Goal: Task Accomplishment & Management: Manage account settings

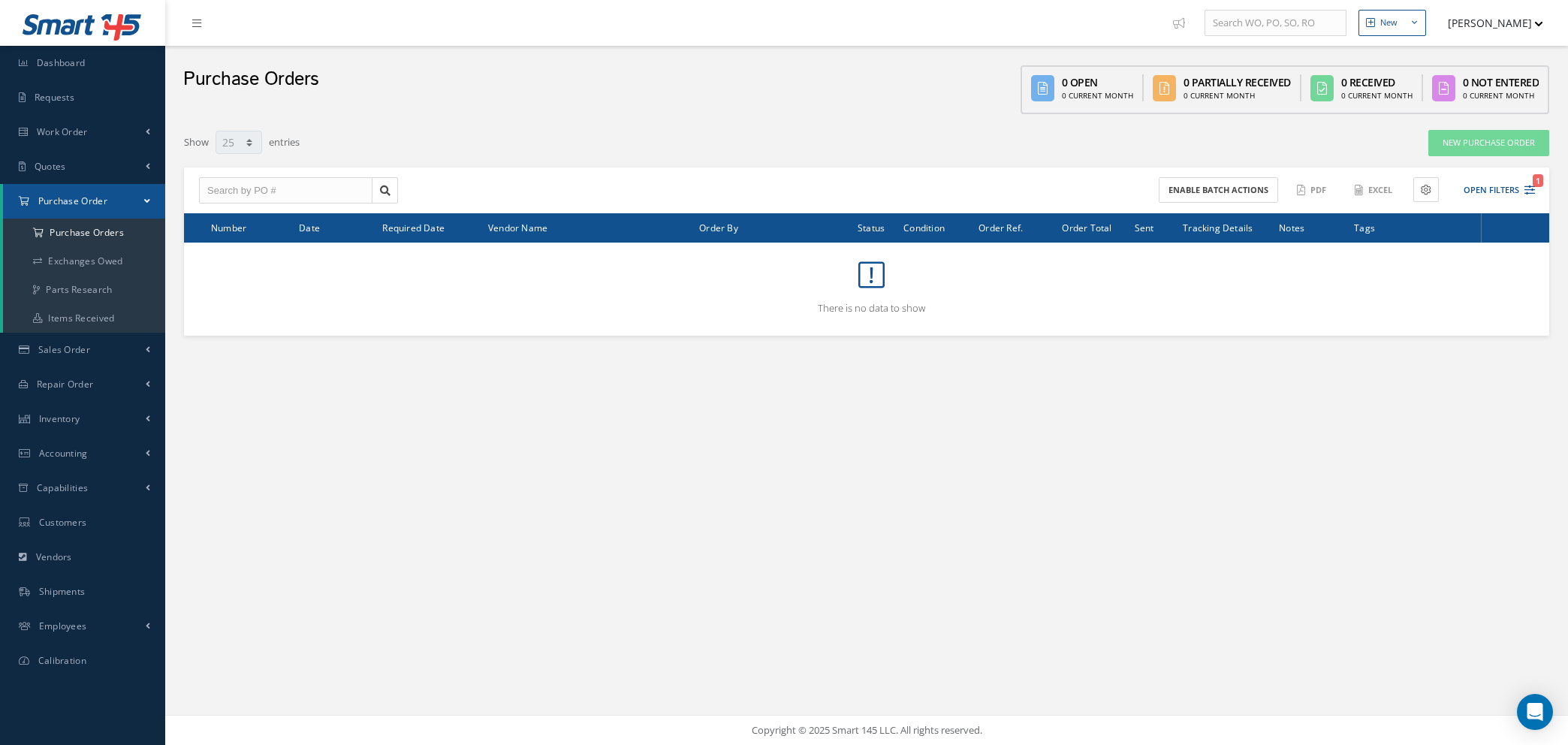
select select "25"
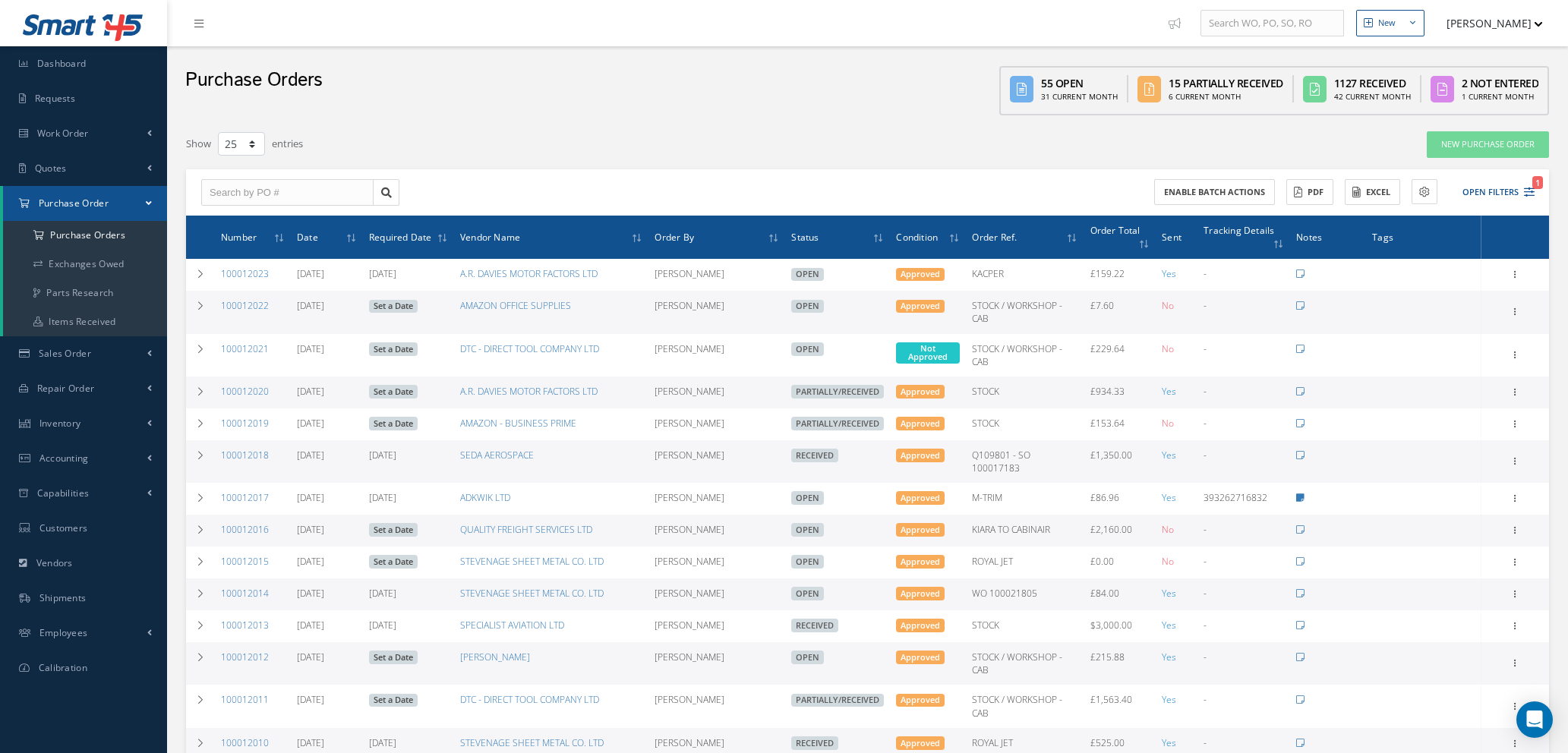
select select "25"
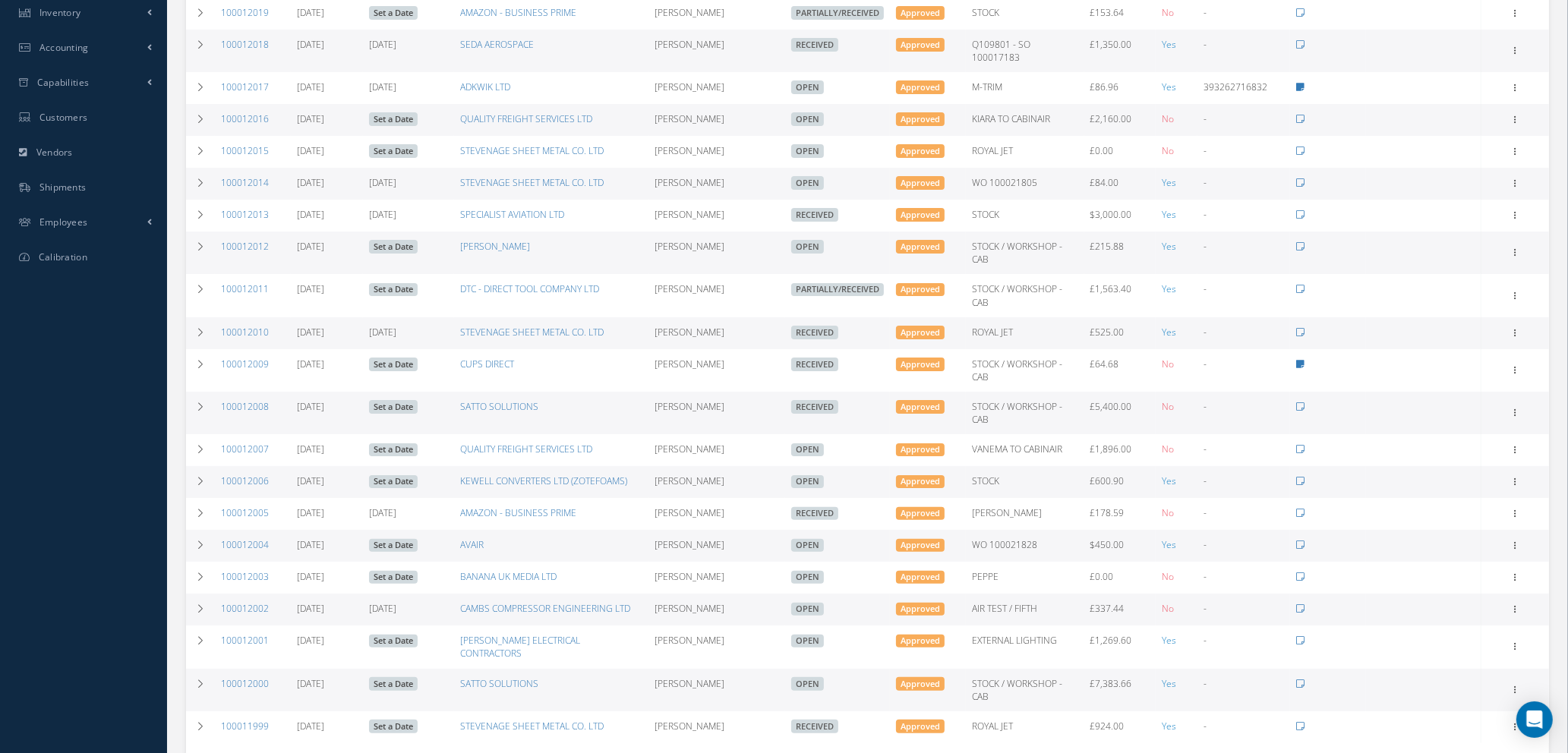
scroll to position [411, 0]
click at [1514, 538] on icon at bounding box center [1515, 544] width 15 height 12
click at [1427, 585] on link "Edit" at bounding box center [1445, 594] width 120 height 19
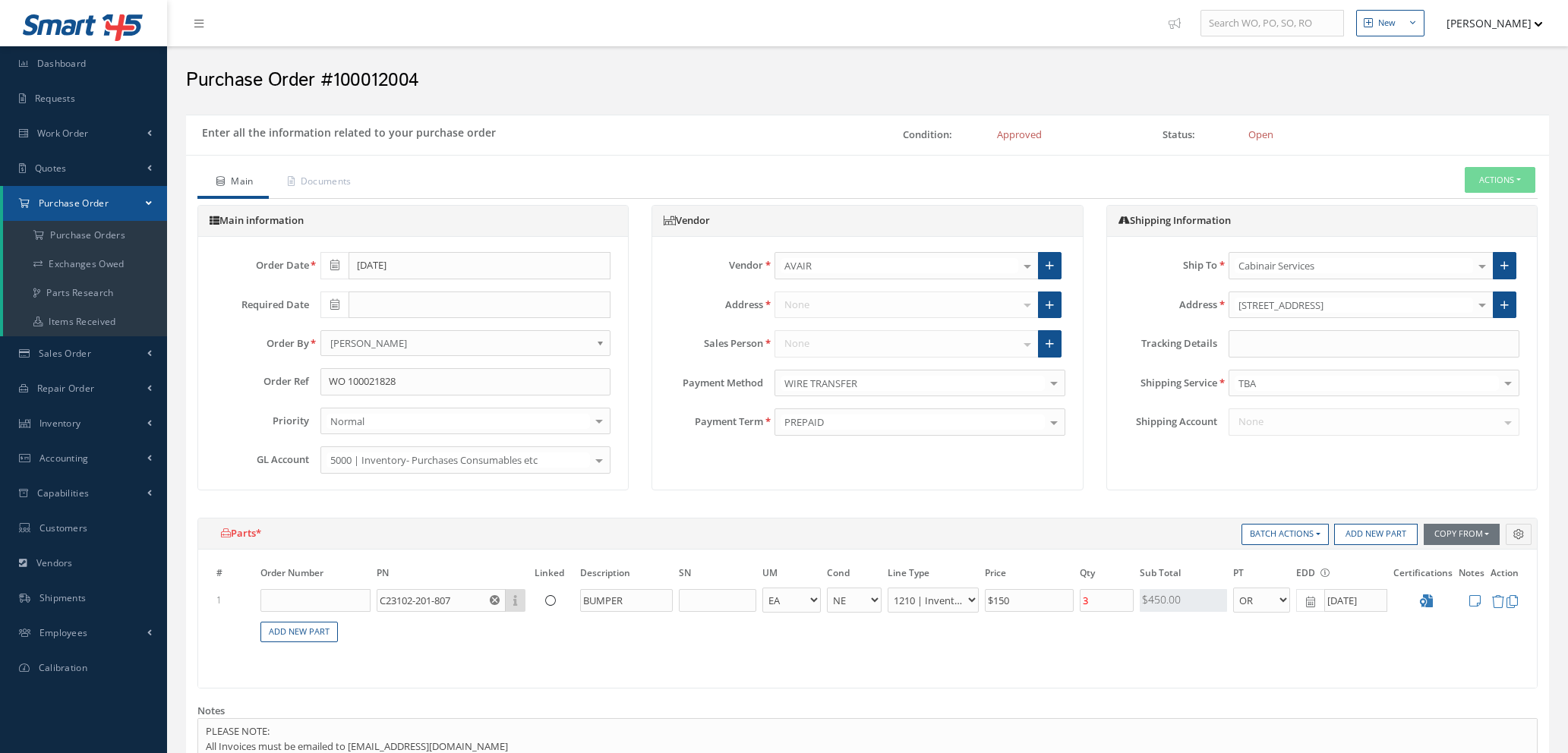
select select "1"
select select "5"
select select "7"
select select "1"
click at [1023, 264] on div at bounding box center [1027, 266] width 21 height 25
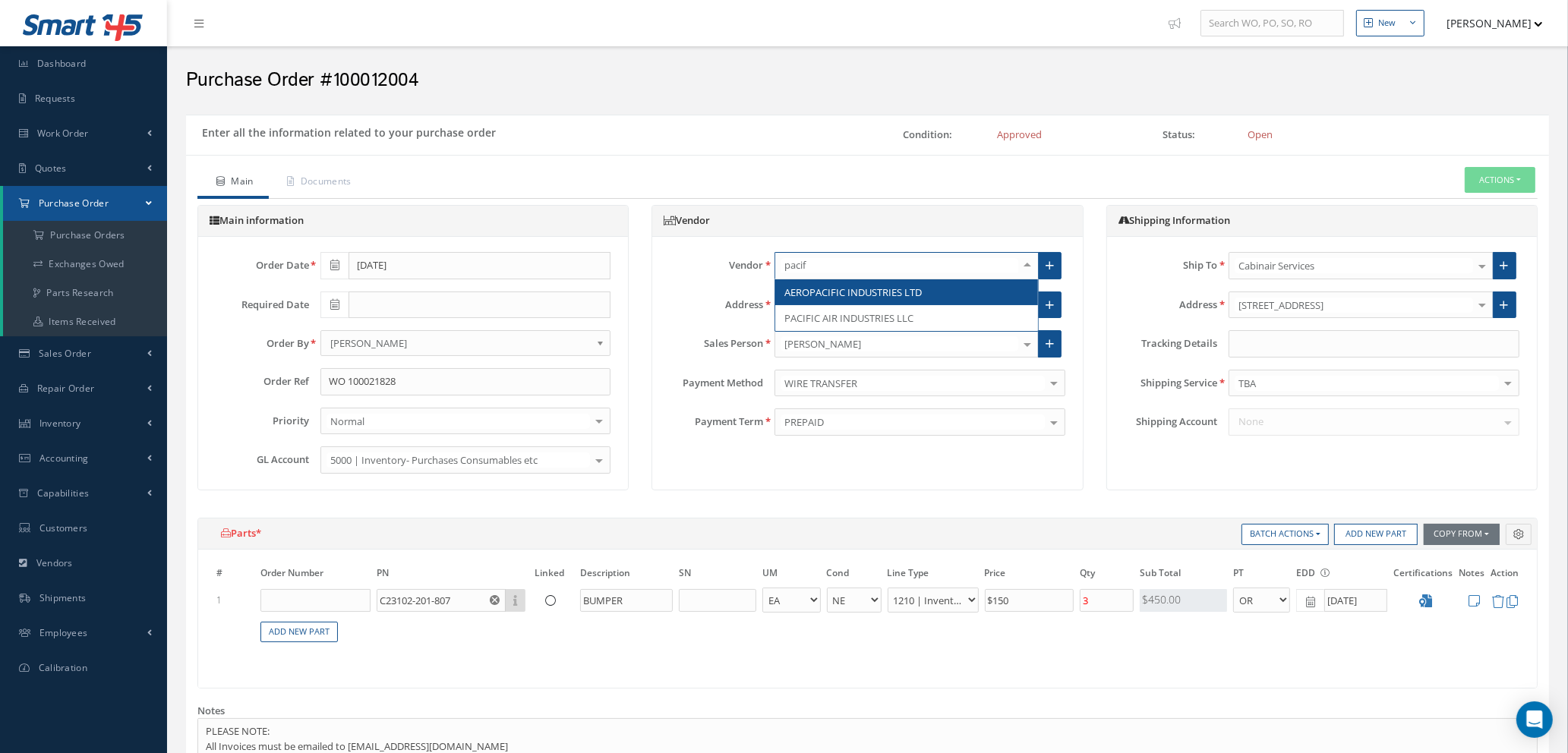
type input "pacifi"
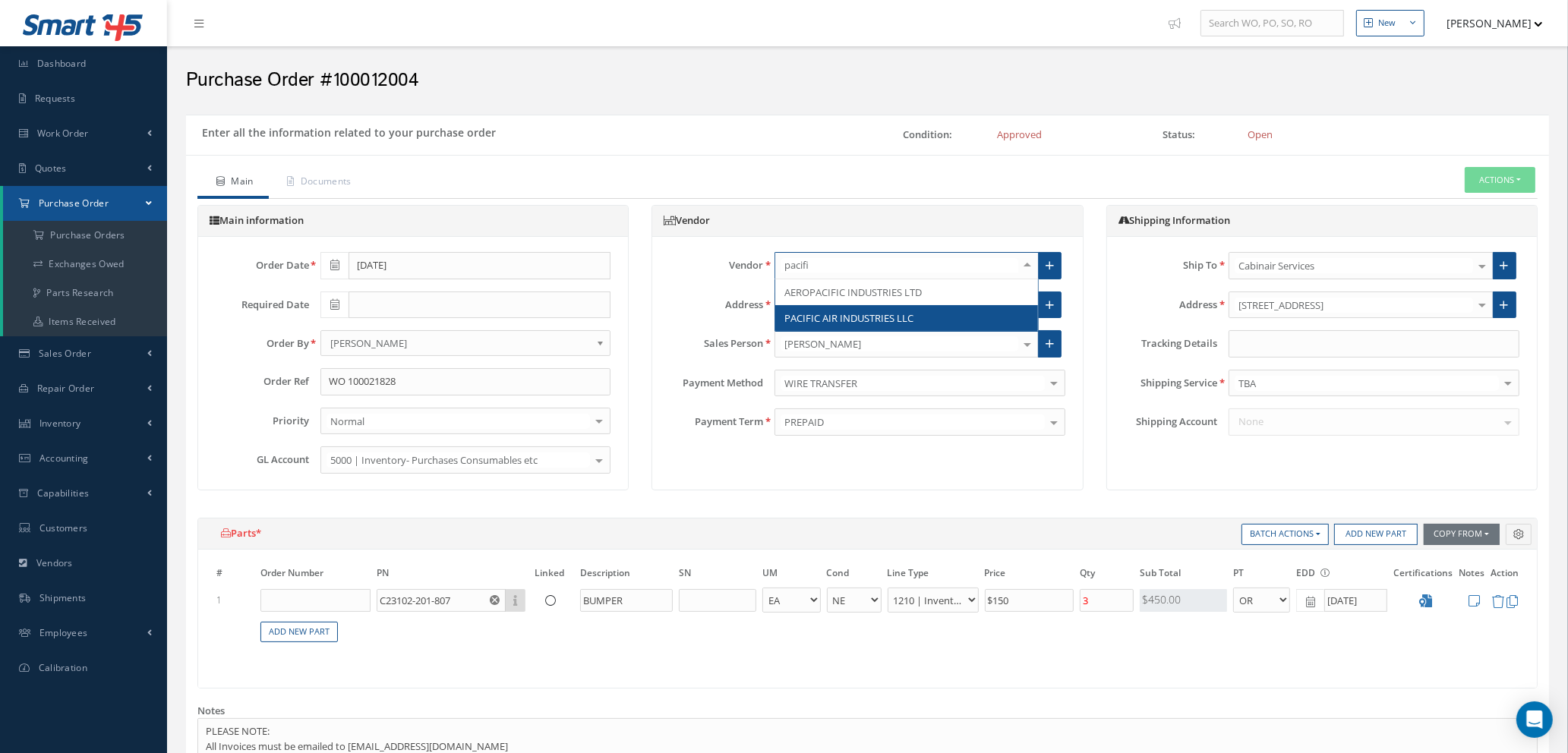
click at [887, 317] on span "PACIFIC AIR INDUSTRIES LLC" at bounding box center [848, 318] width 129 height 13
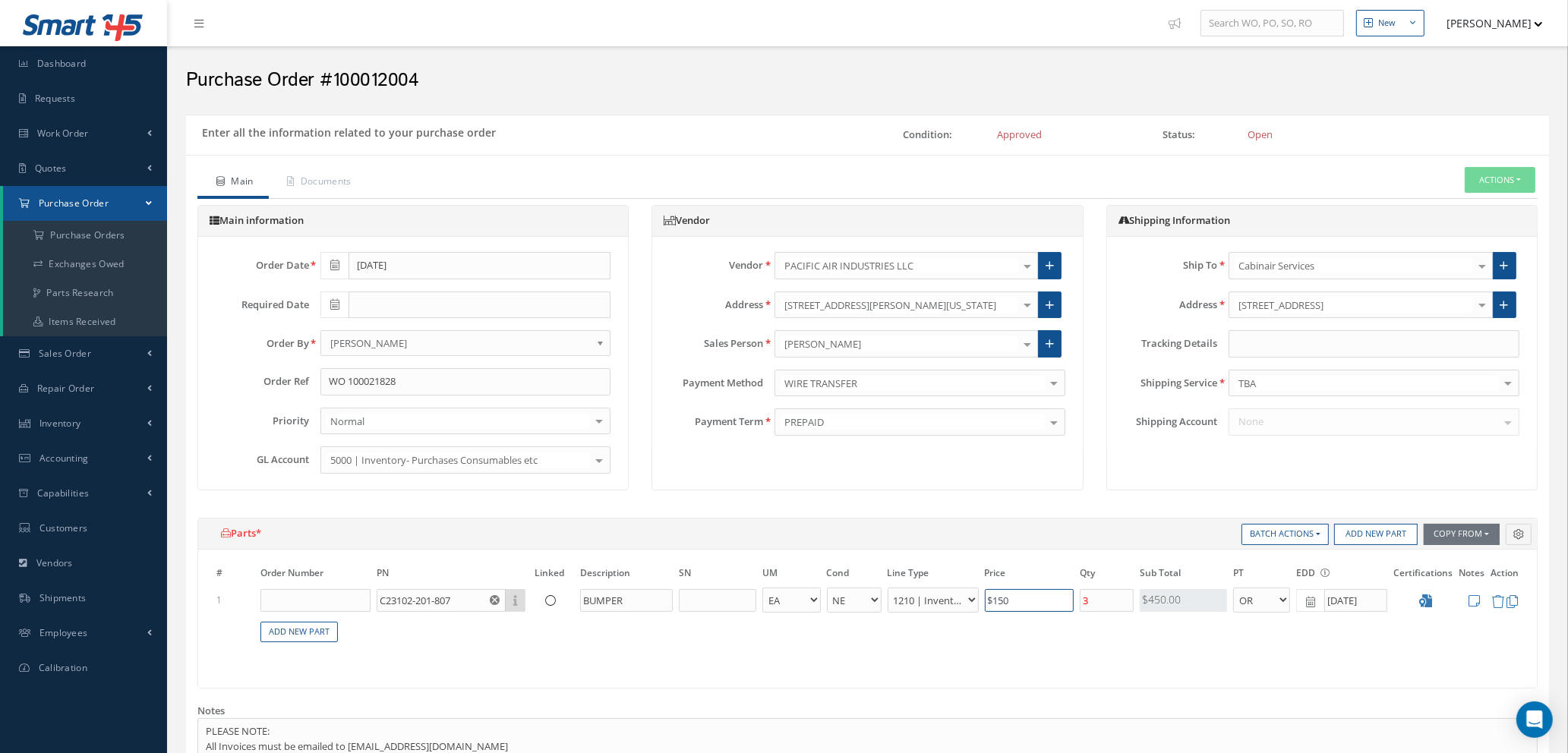
drag, startPoint x: 1039, startPoint y: 600, endPoint x: 921, endPoint y: 584, distance: 119.1
click at [917, 592] on tr "1 C23102-201-807 Part Number Description BUMPER - BAG BX CA RL EA FT HR IN KG L…" at bounding box center [867, 600] width 1308 height 28
type input "$165"
click at [1114, 600] on input "3" at bounding box center [1107, 600] width 54 height 23
type input "4"
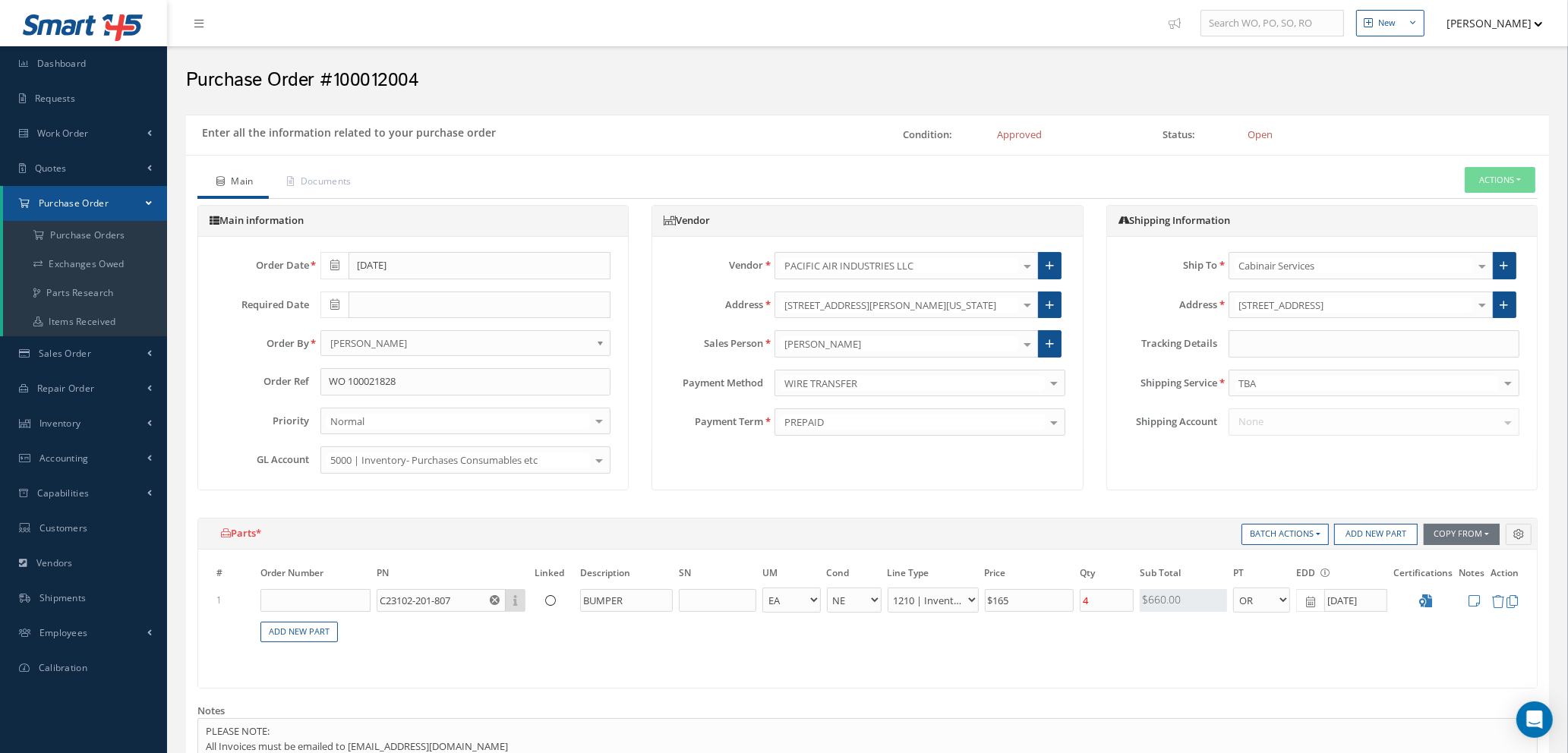
click at [332, 297] on span at bounding box center [334, 305] width 28 height 27
click at [378, 449] on td "23" at bounding box center [377, 444] width 23 height 23
type input "09/23/2025"
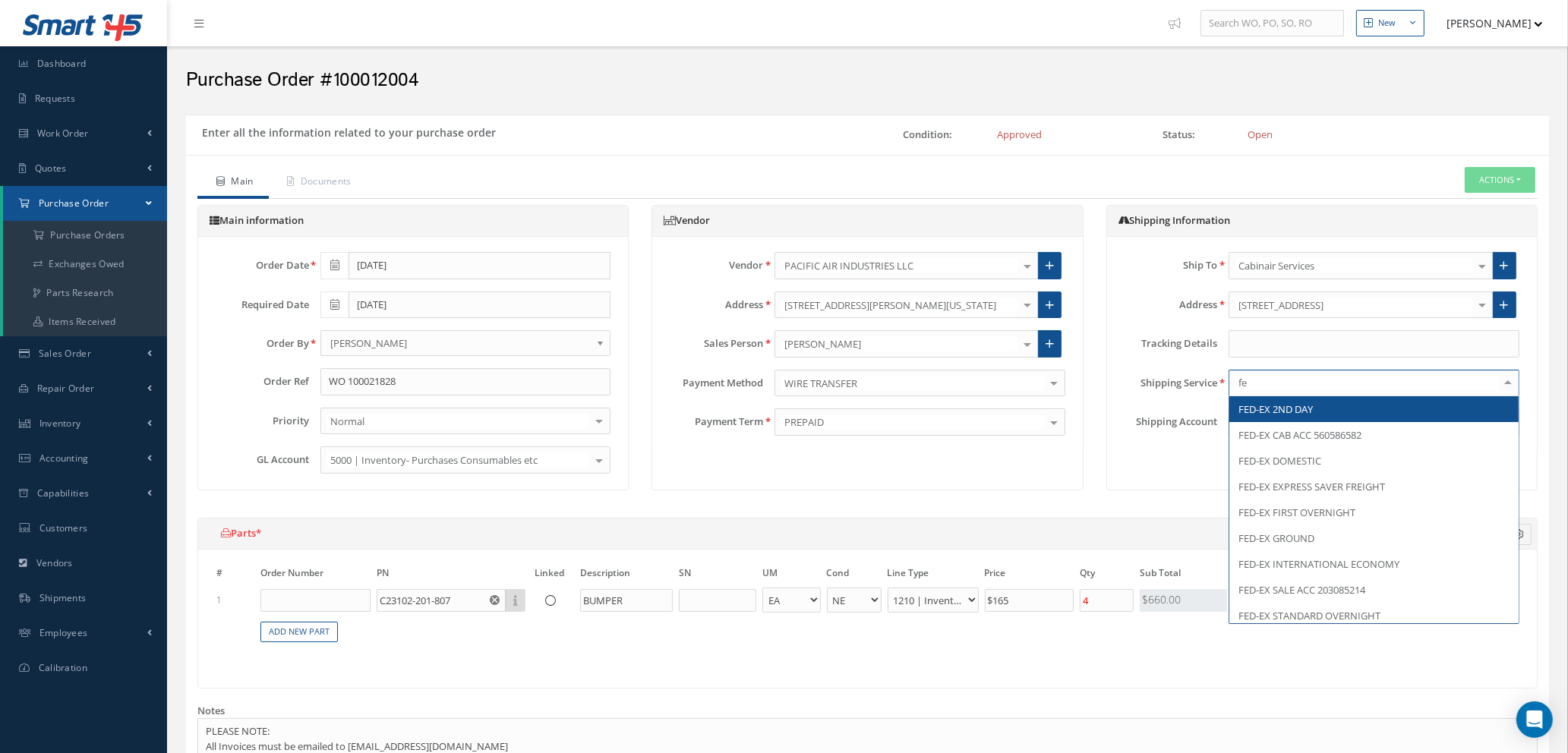
type input "f"
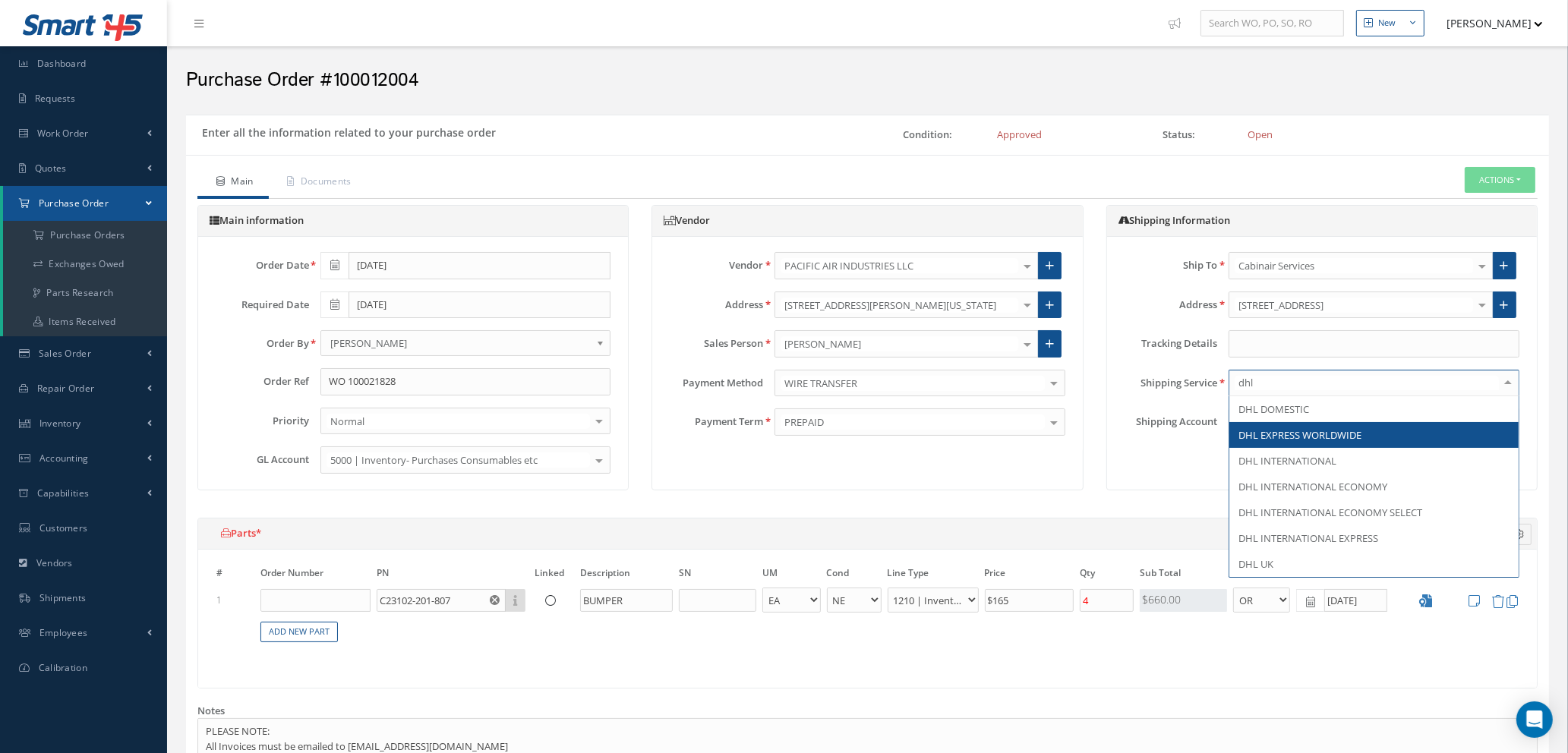
click at [1346, 429] on span "DHL EXPRESS WORLDWIDE" at bounding box center [1300, 435] width 123 height 13
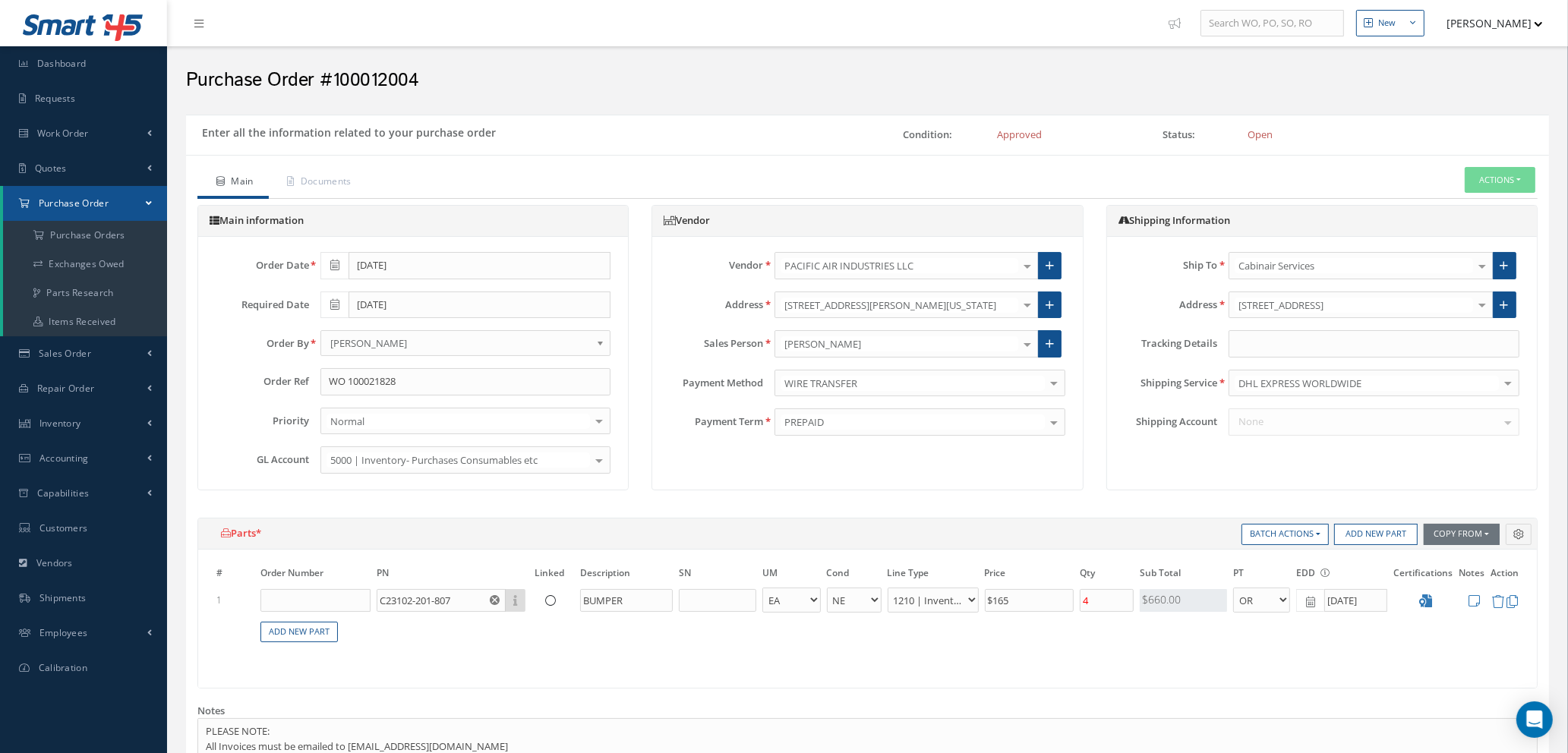
click at [1327, 417] on div "None No elements found. List is empty." at bounding box center [1374, 422] width 314 height 27
click at [1327, 421] on div "None No elements found. List is empty." at bounding box center [1374, 422] width 314 height 27
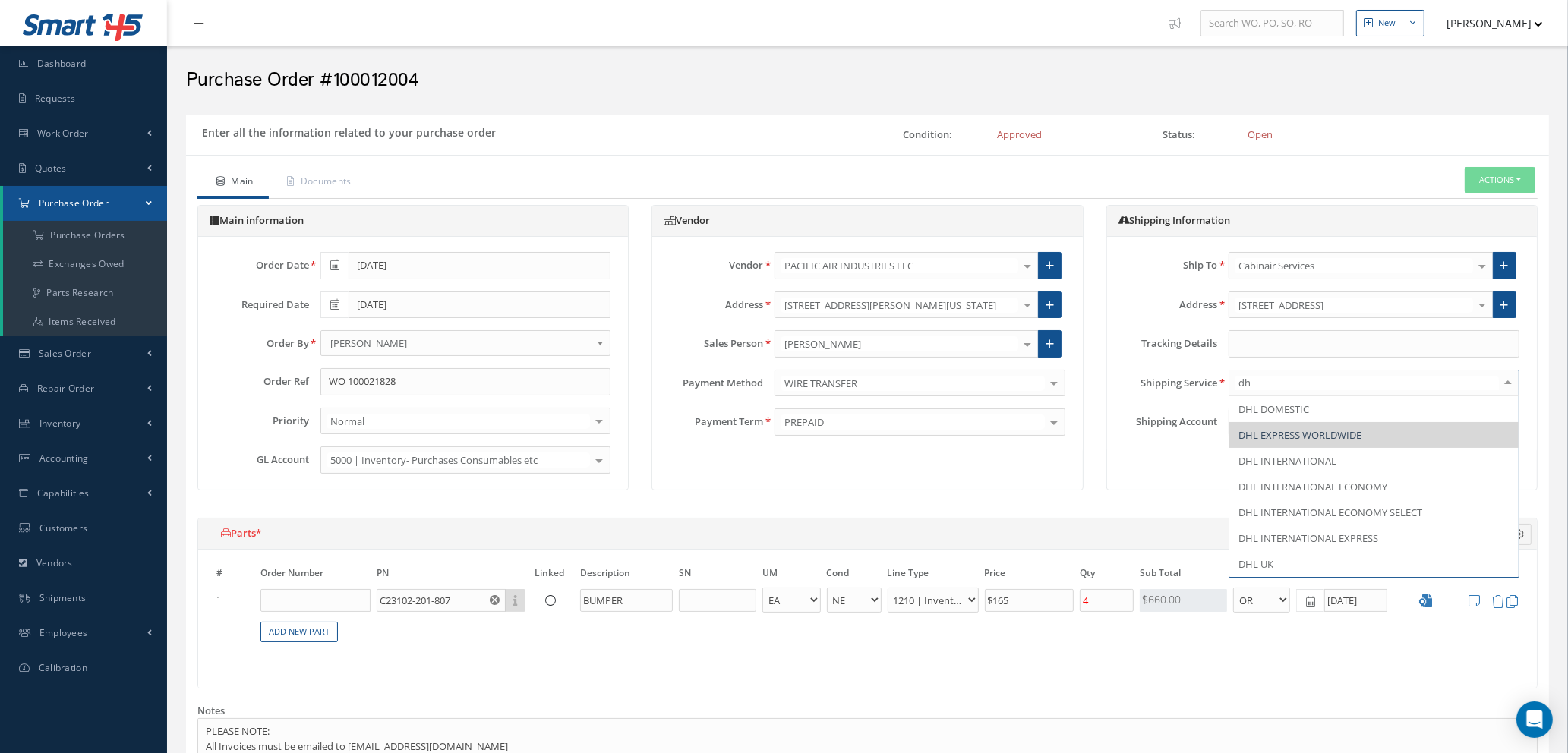
type input "dhl"
click at [1333, 462] on span "DHL INTERNATIONAL" at bounding box center [1287, 461] width 98 height 13
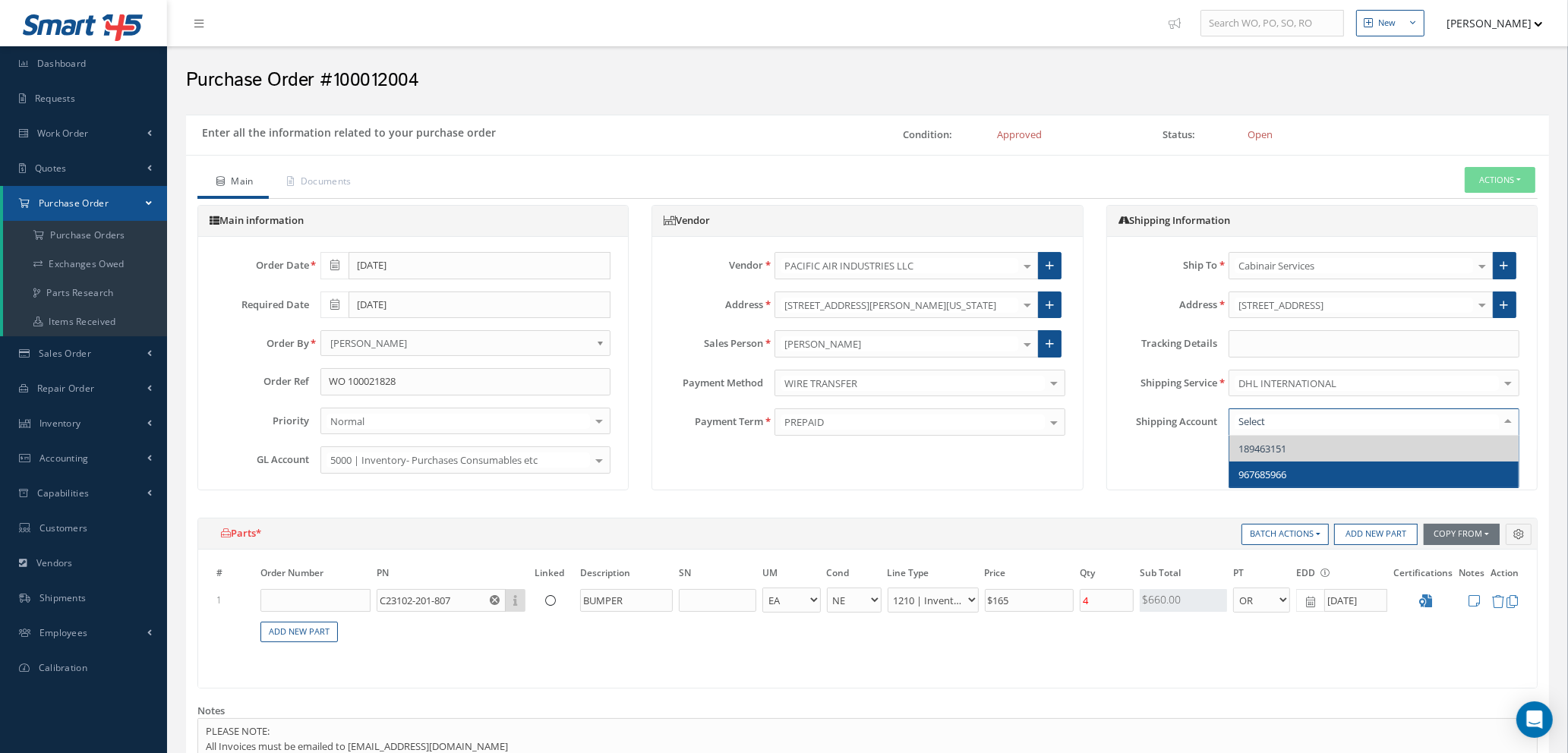
click at [1315, 470] on span "967685966" at bounding box center [1373, 475] width 289 height 26
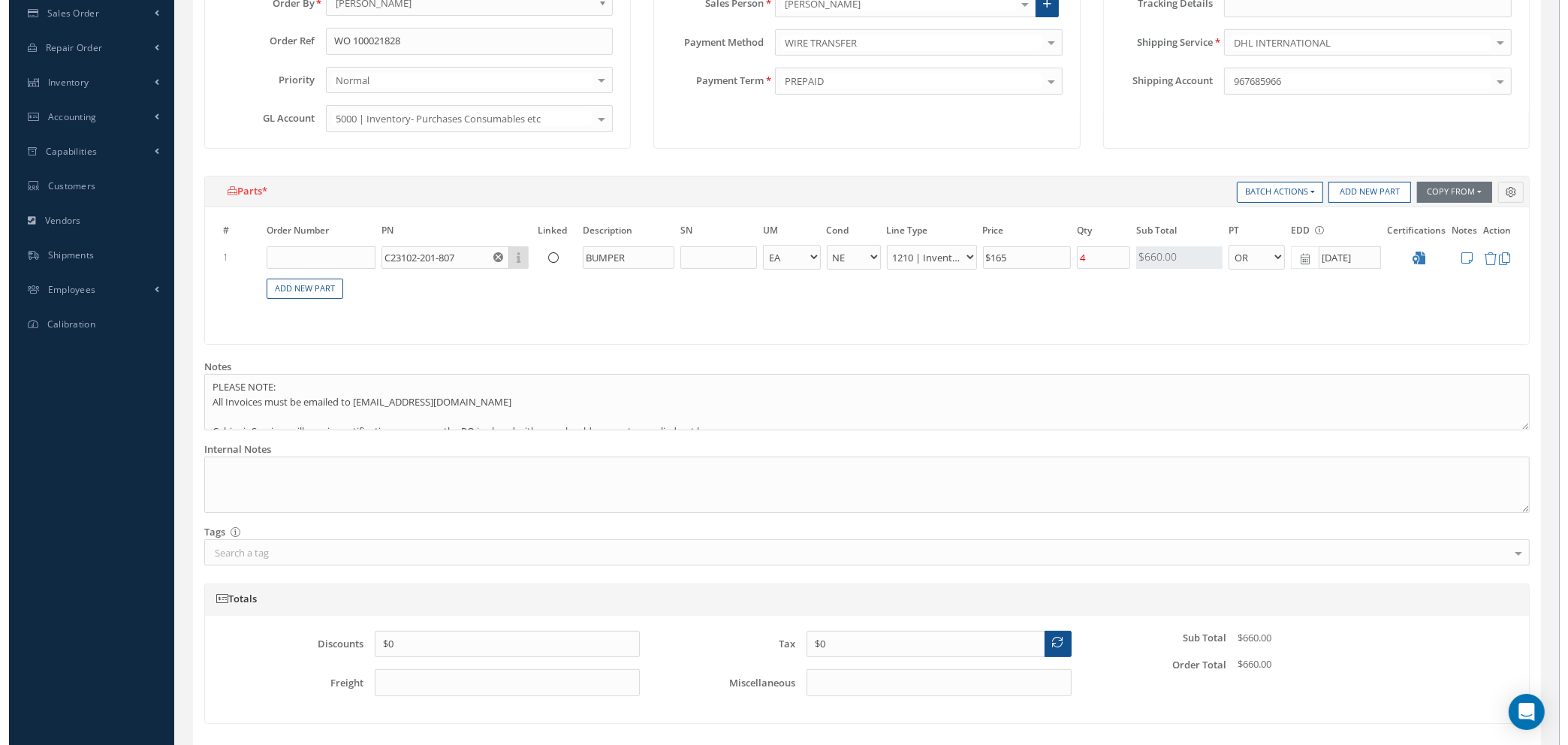
scroll to position [338, 0]
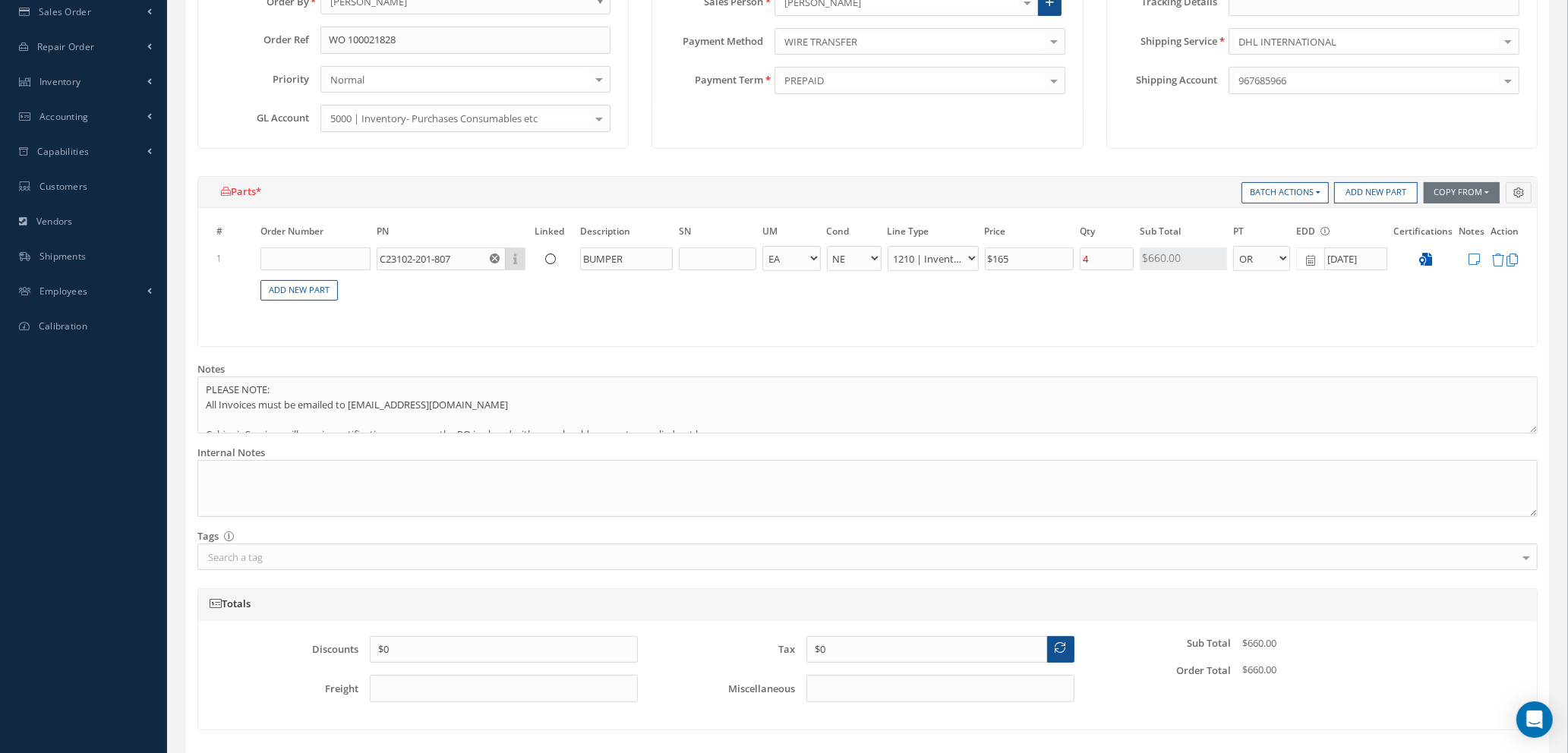
click at [1426, 261] on icon at bounding box center [1426, 259] width 13 height 13
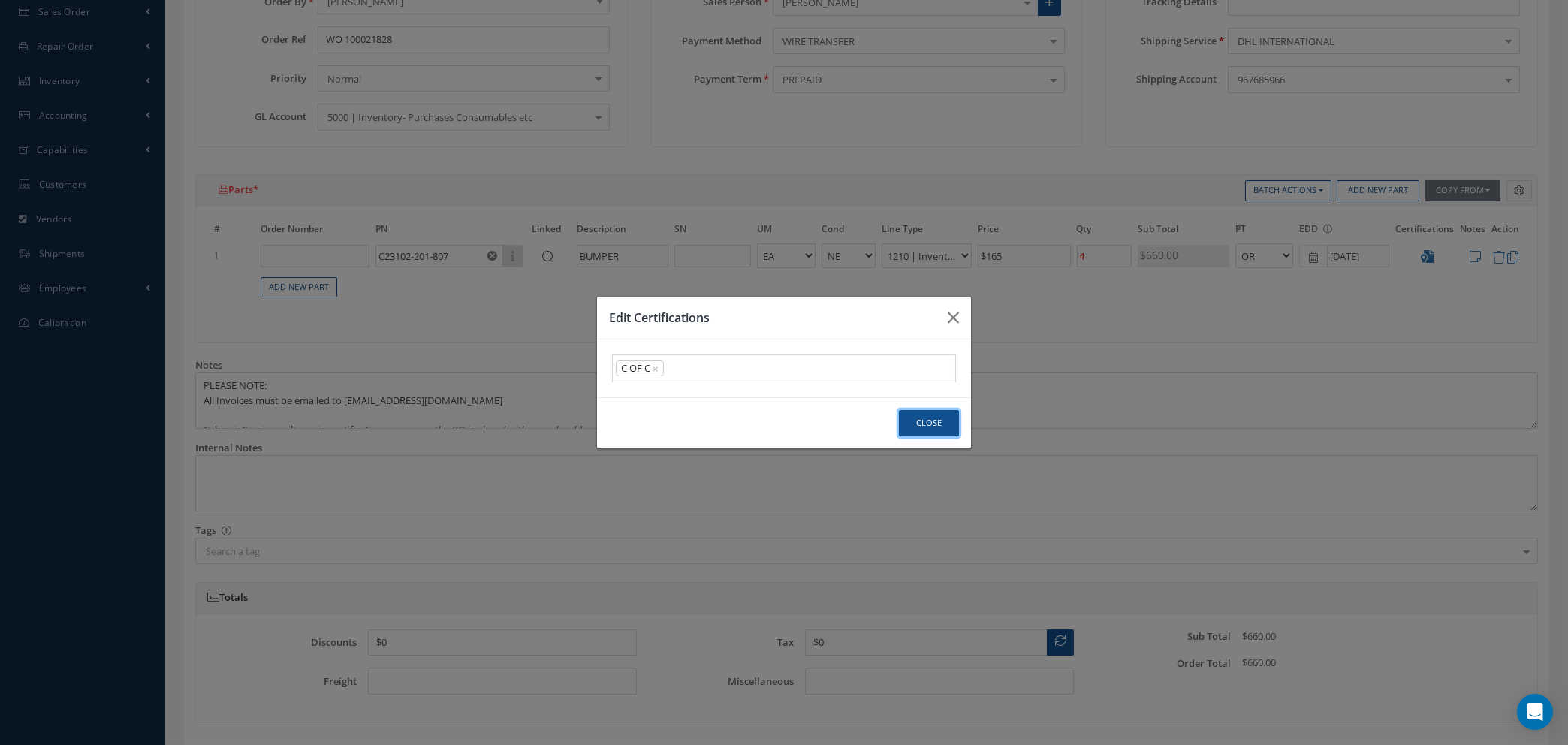
click at [936, 426] on button "Close" at bounding box center [929, 424] width 60 height 27
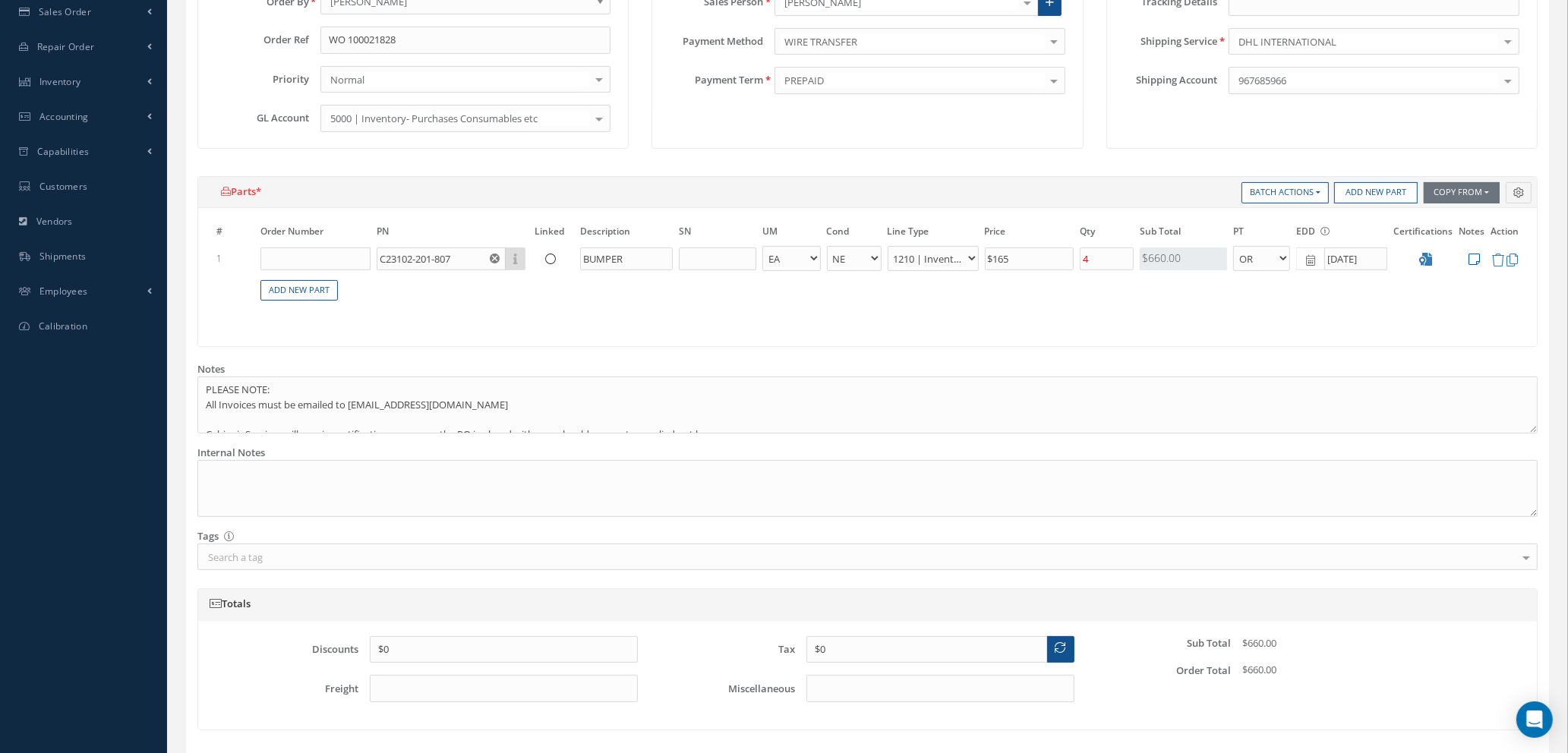
click at [1472, 261] on icon at bounding box center [1475, 259] width 12 height 13
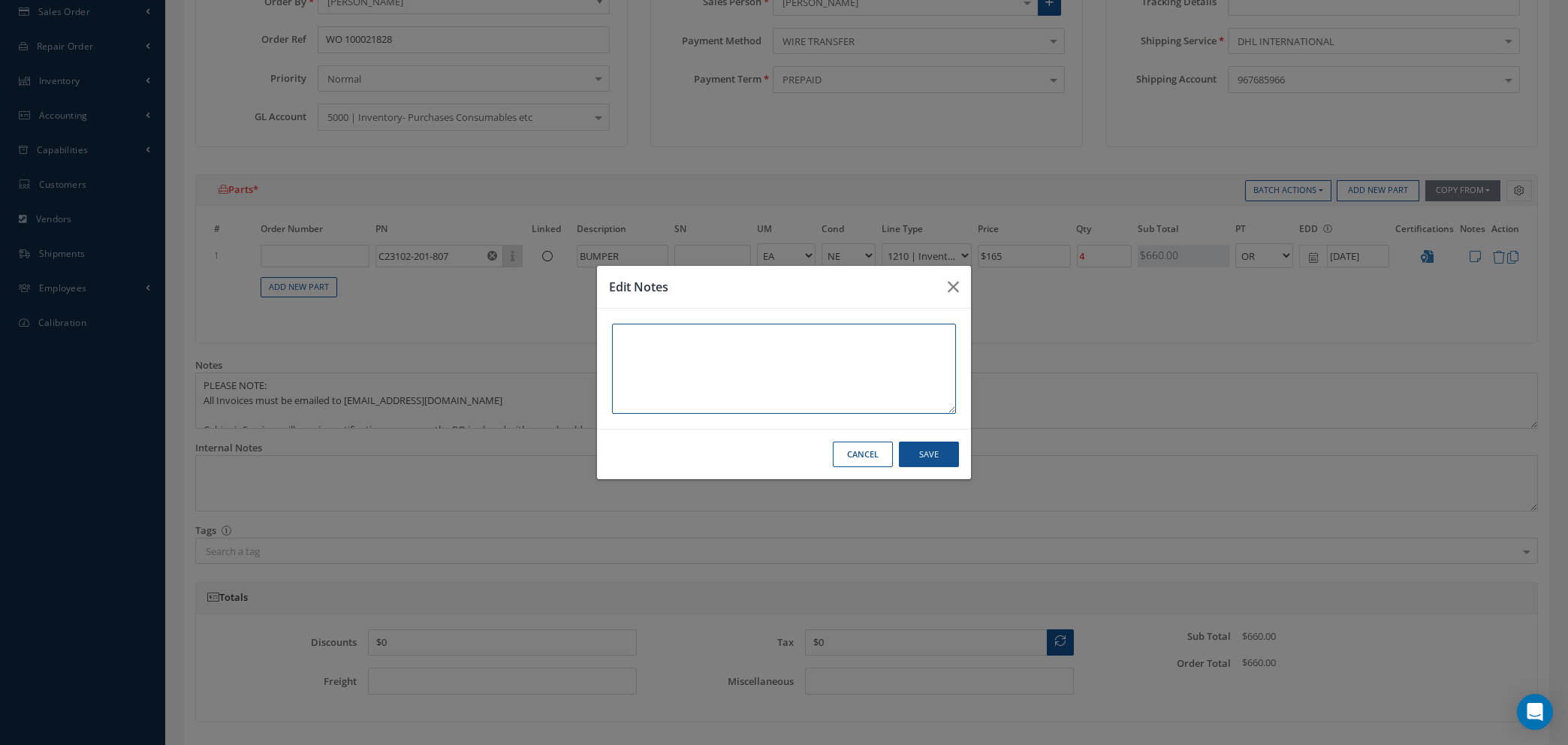
click at [698, 329] on textarea at bounding box center [784, 369] width 344 height 90
click at [852, 456] on button "Cancel" at bounding box center [863, 456] width 60 height 27
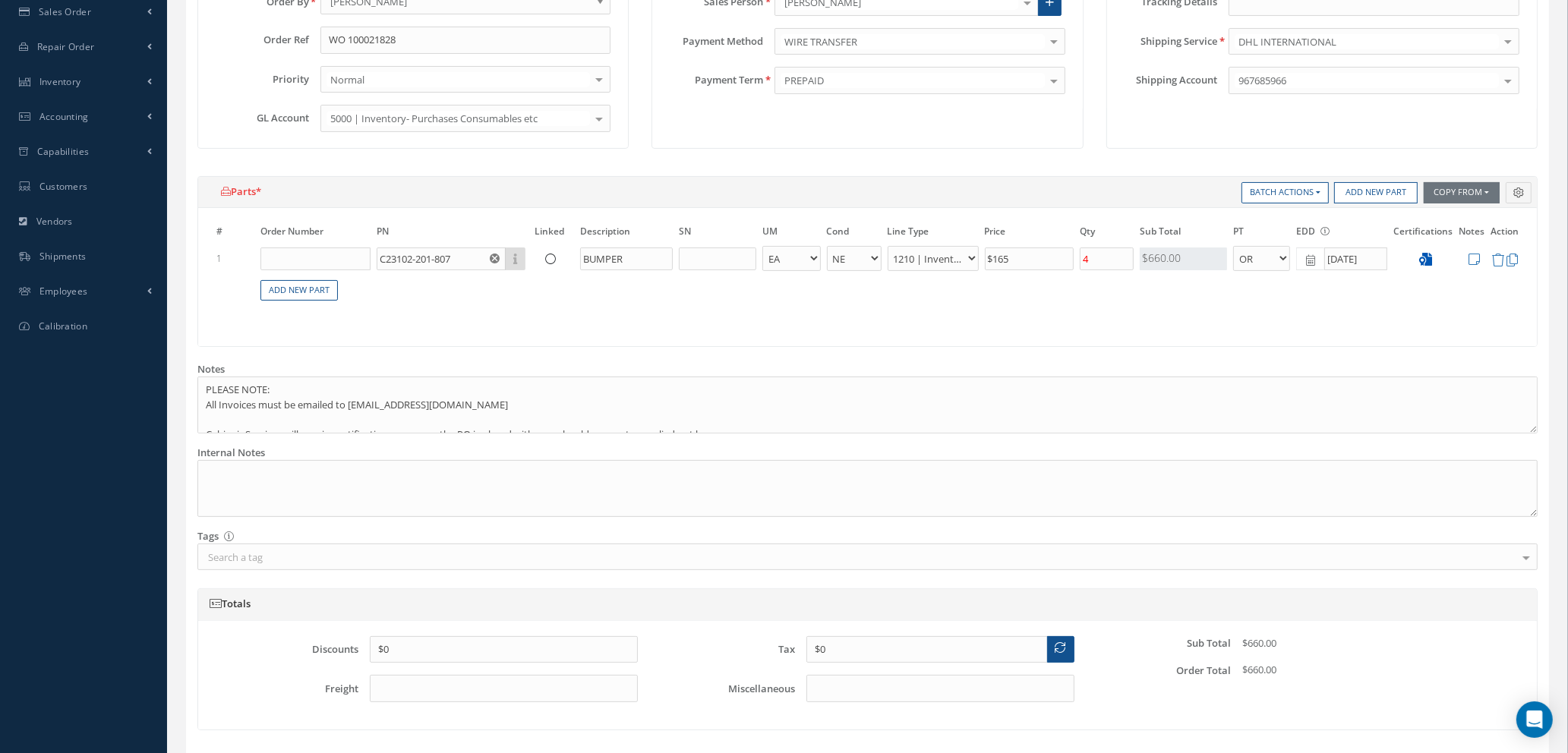
click at [1425, 261] on icon at bounding box center [1426, 259] width 13 height 13
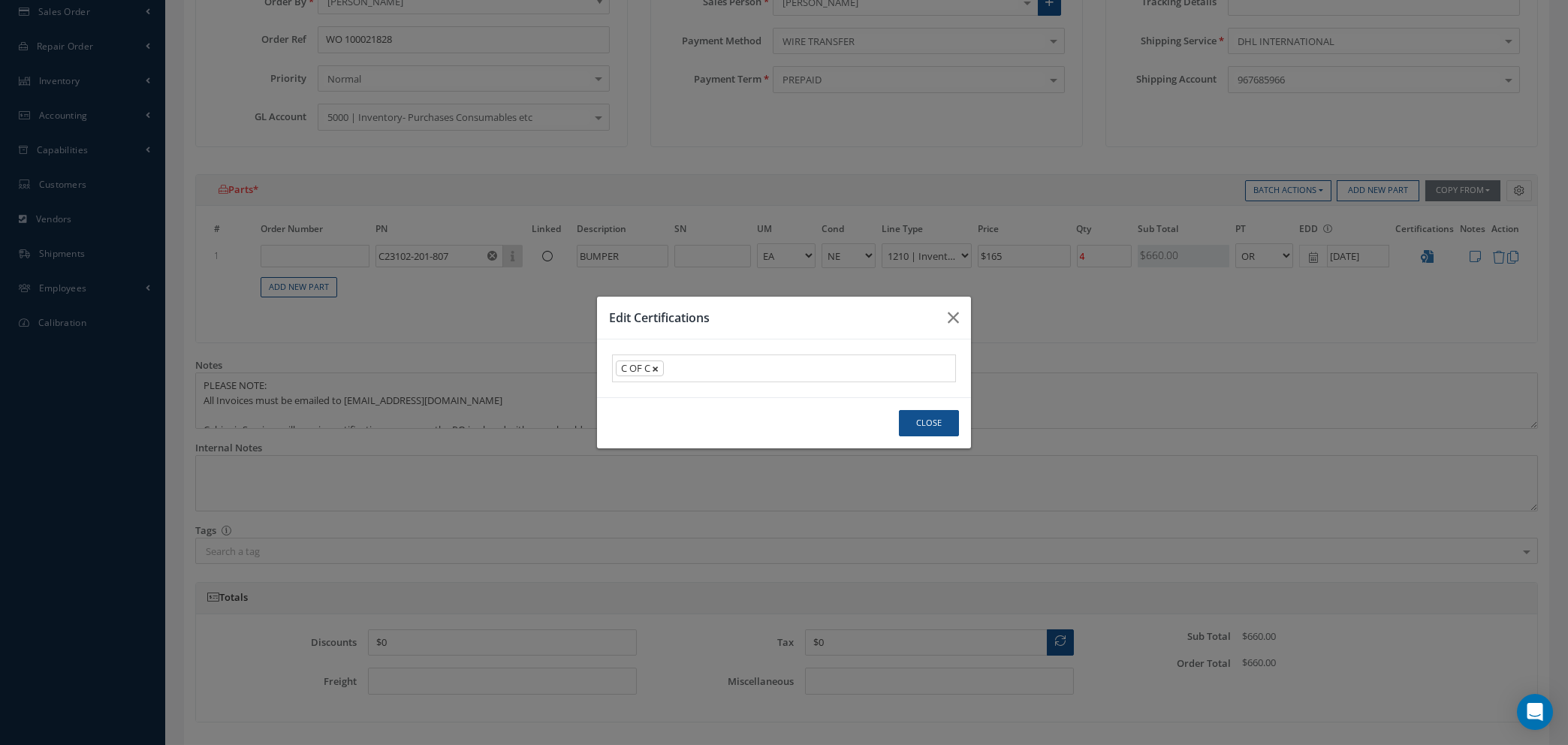
click at [655, 370] on span "×" at bounding box center [656, 369] width 7 height 17
click at [655, 370] on div "× Loading..." at bounding box center [784, 368] width 344 height 28
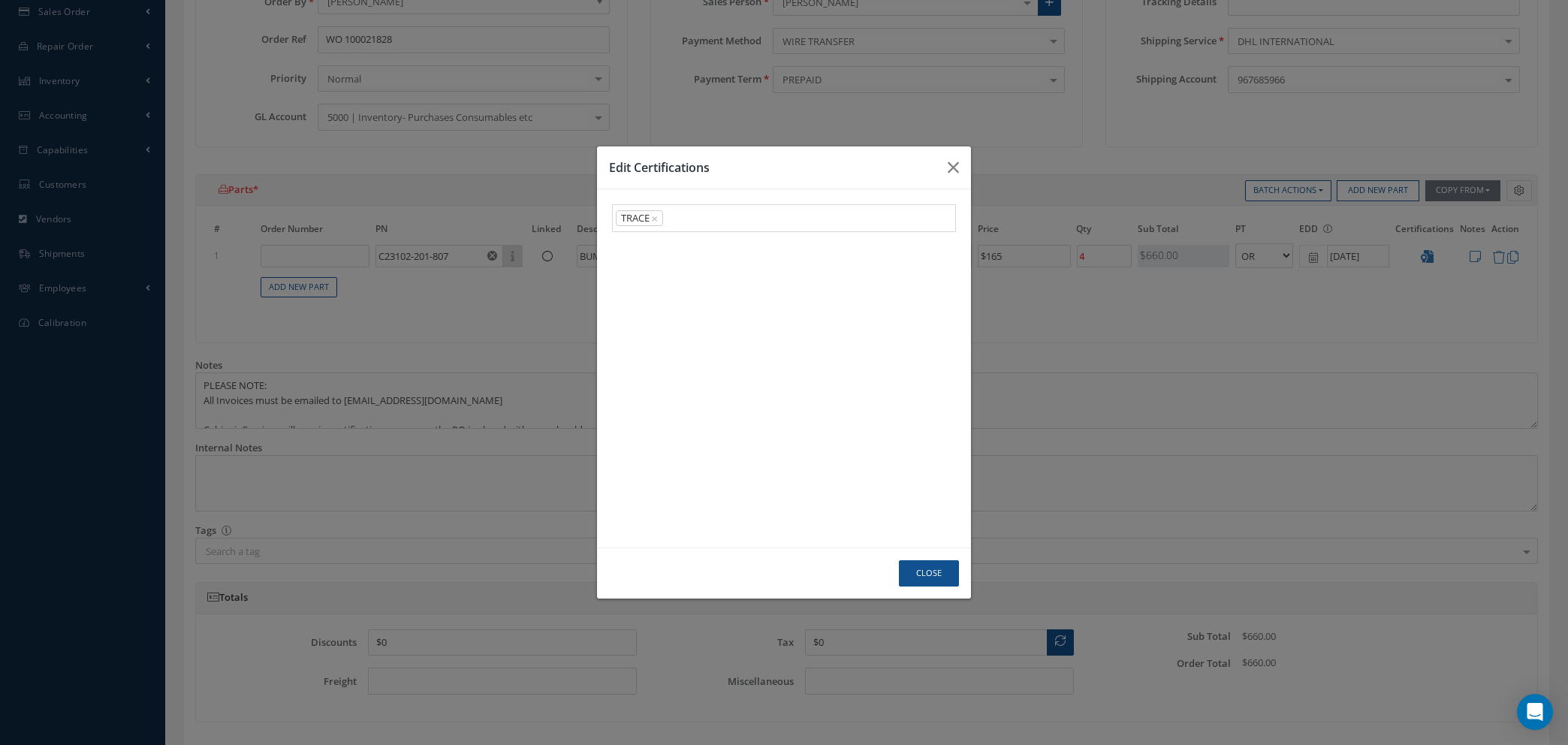
click at [665, 456] on link "TRACE" at bounding box center [784, 446] width 343 height 23
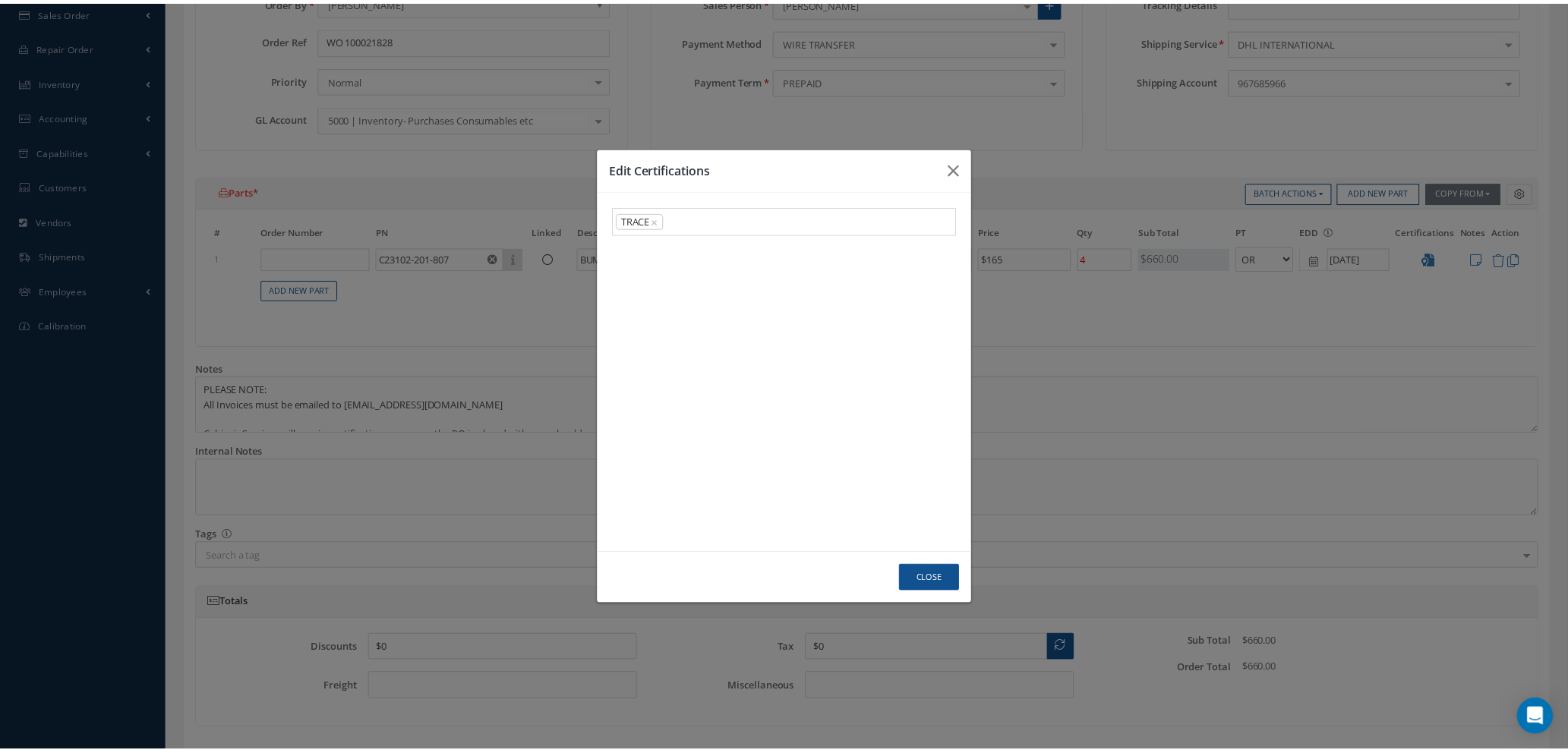
scroll to position [80, 0]
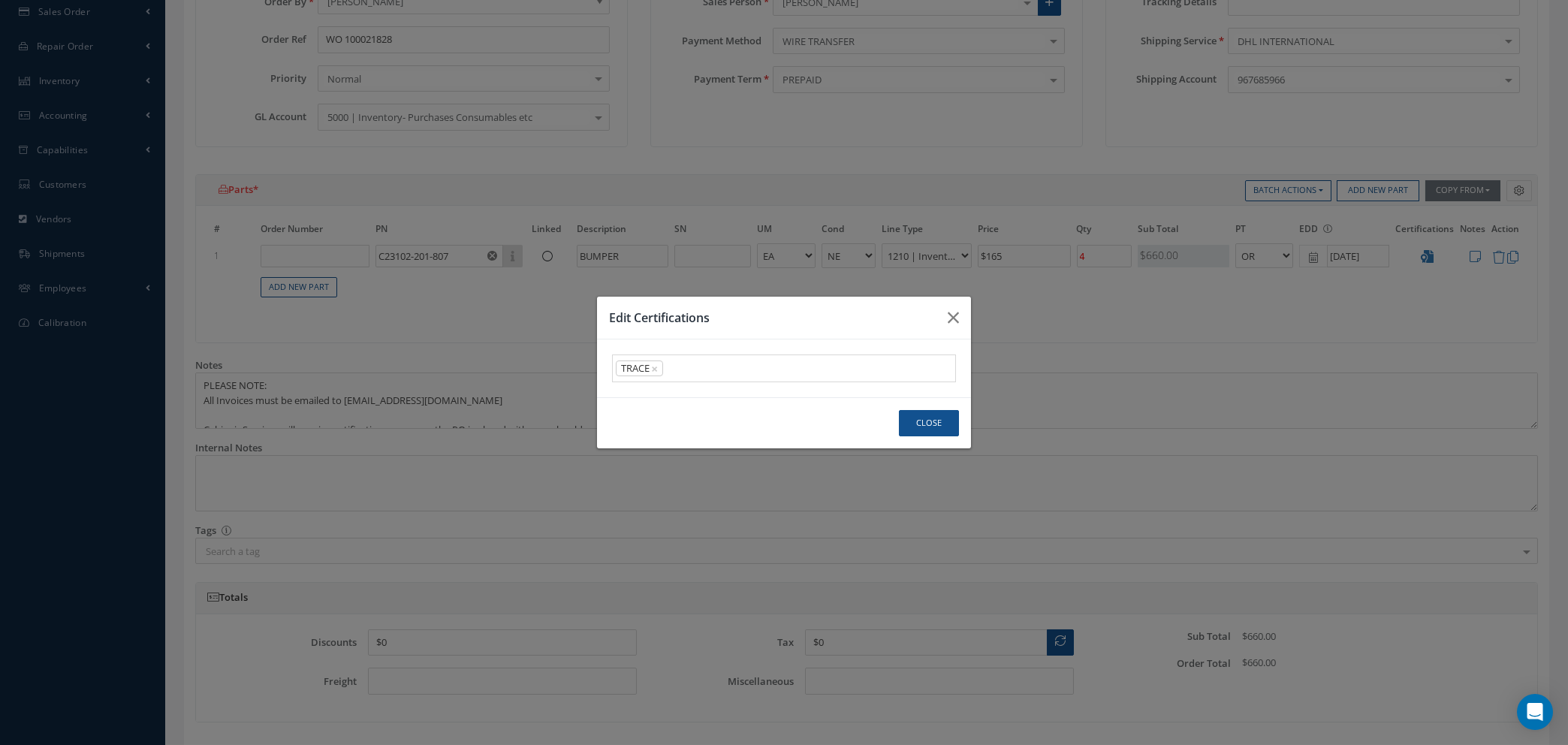
click at [684, 370] on div "TRACE × × Loading..." at bounding box center [784, 368] width 344 height 28
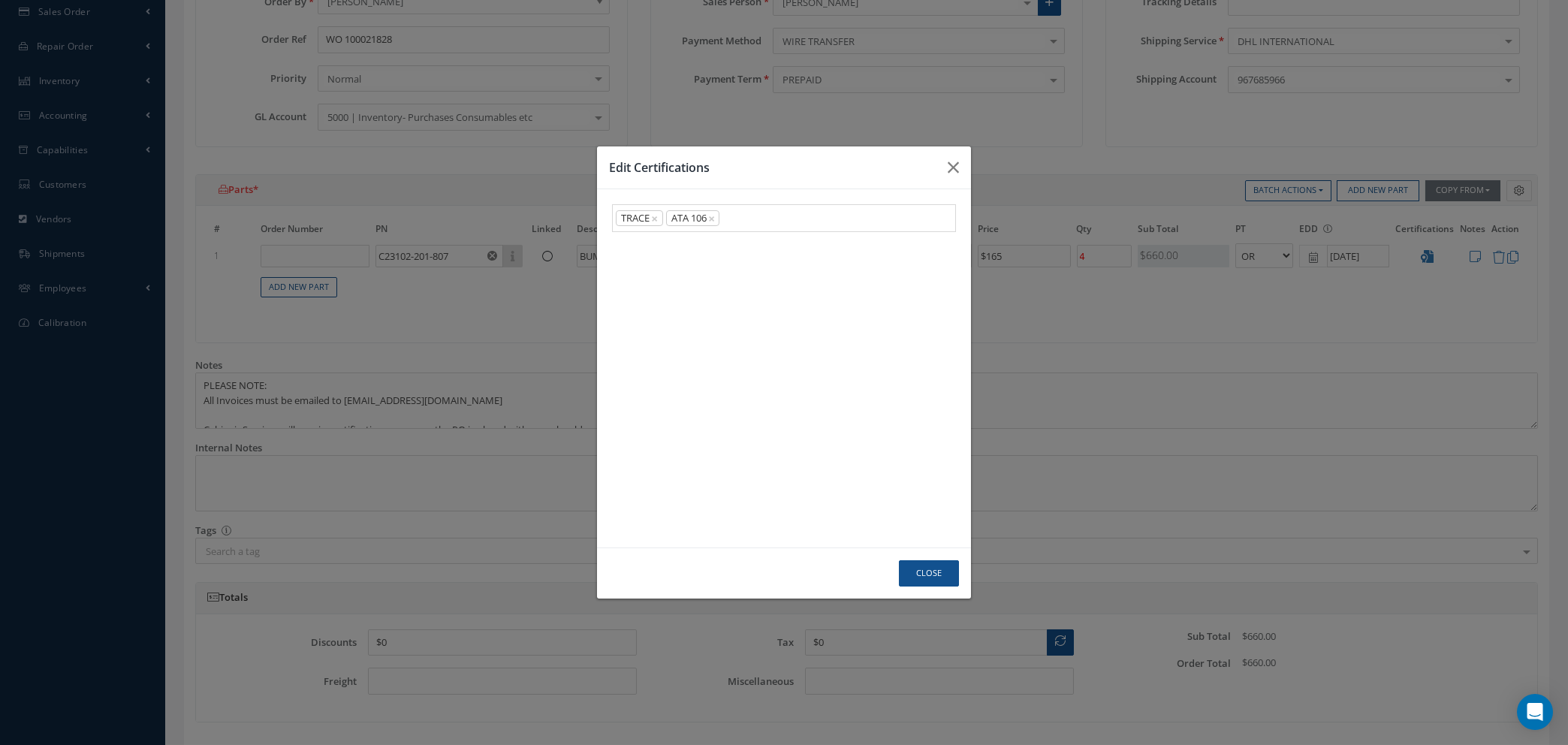
click at [672, 480] on link "ATA 106" at bounding box center [784, 481] width 343 height 23
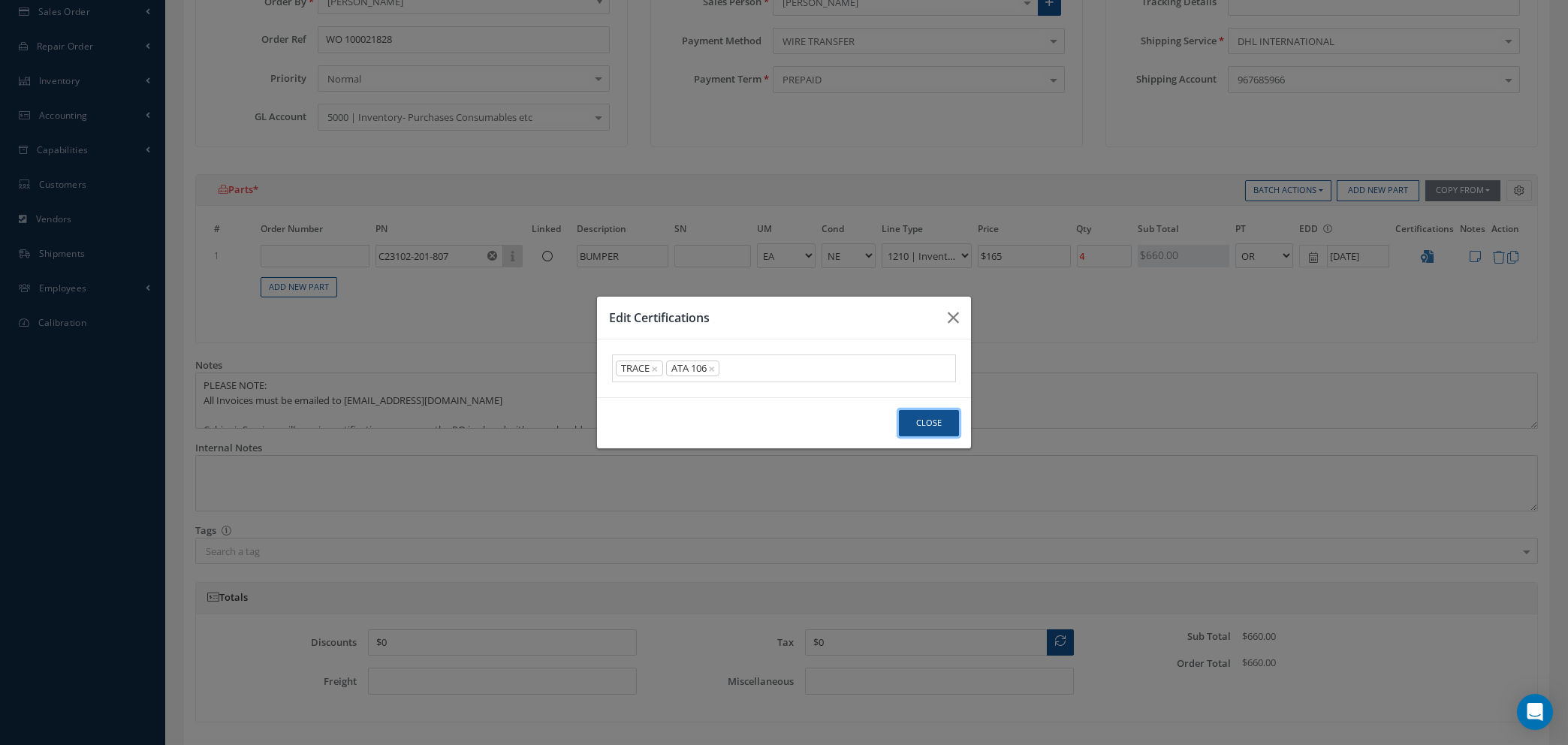
click at [930, 426] on button "Close" at bounding box center [929, 424] width 60 height 27
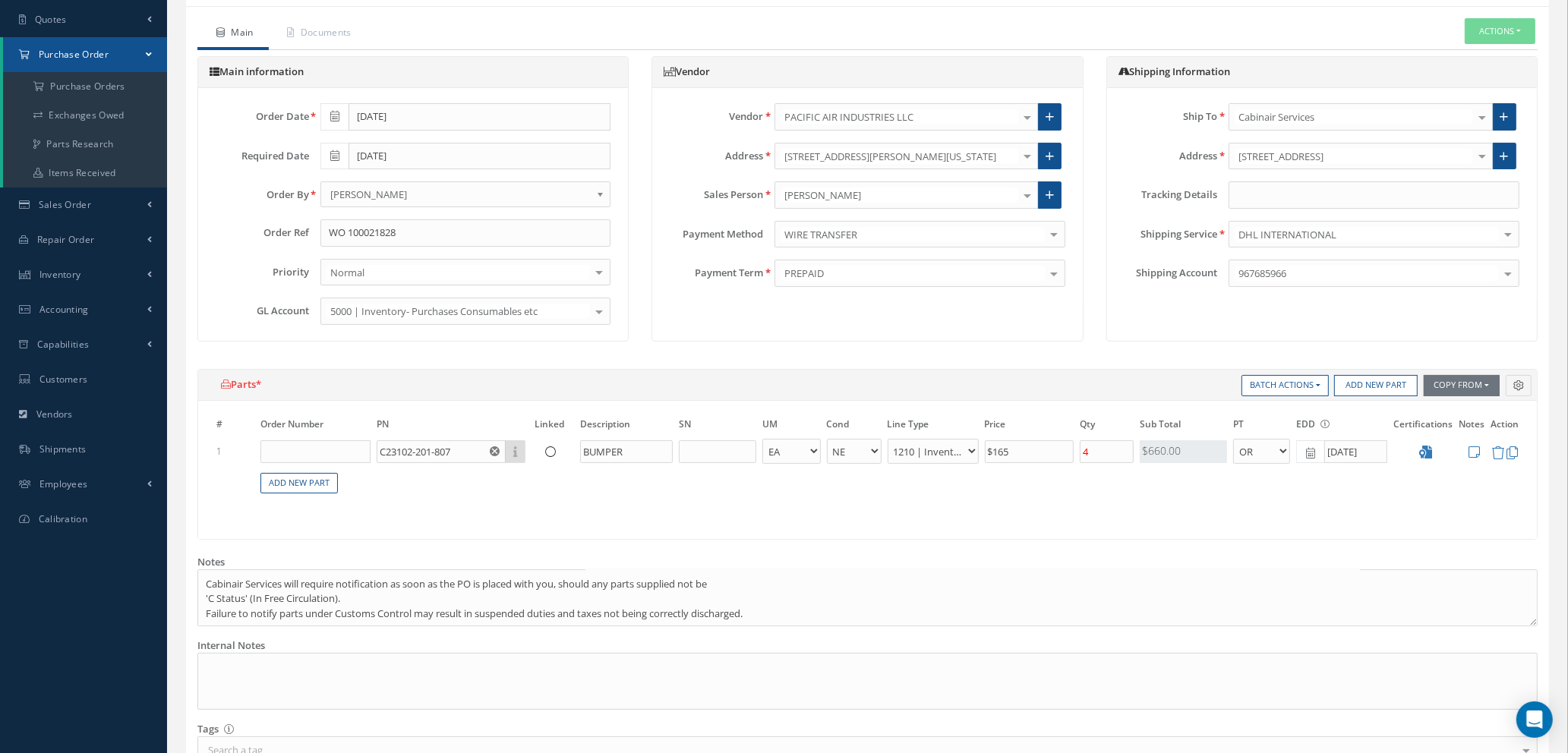
scroll to position [132, 0]
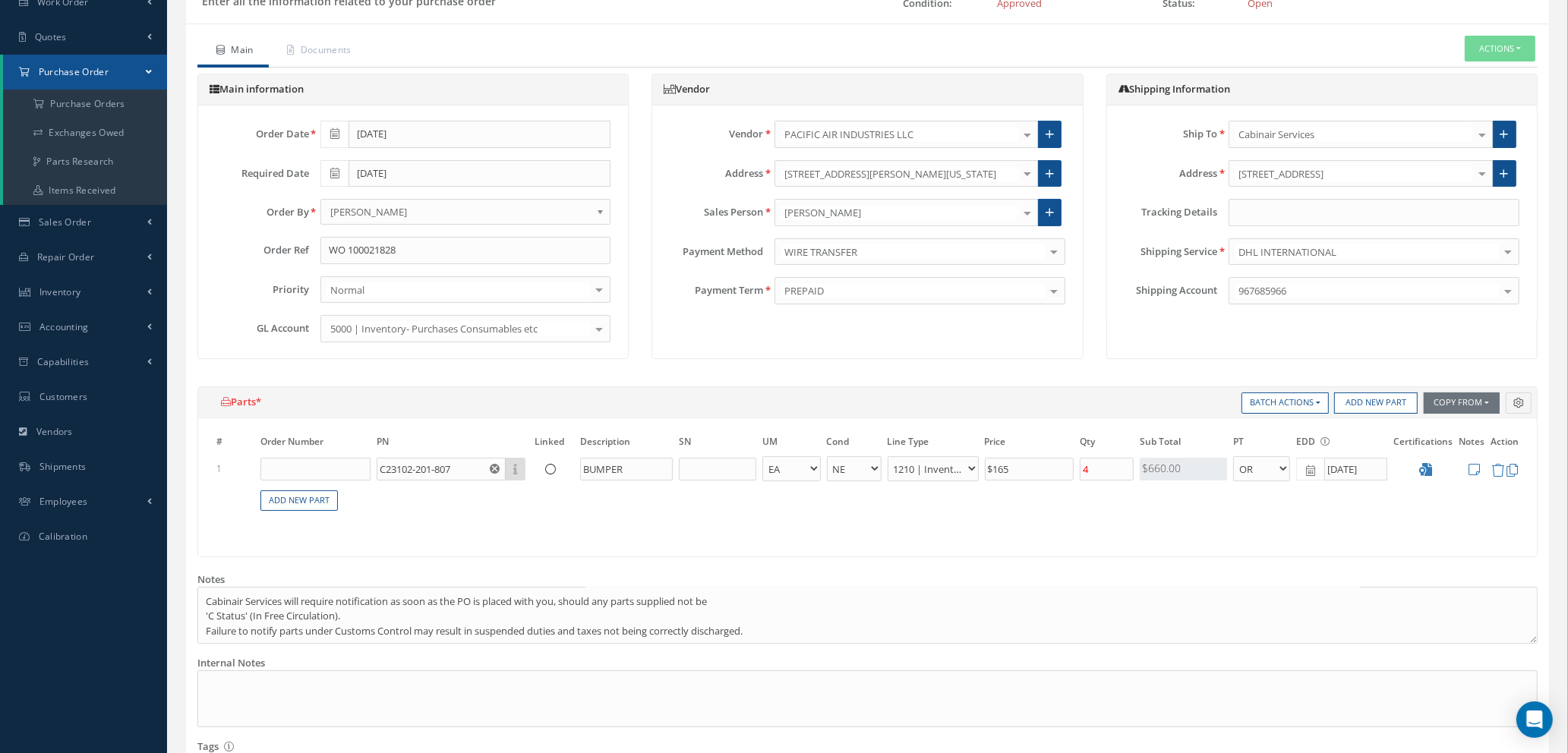
click at [1026, 212] on div at bounding box center [1027, 212] width 21 height 25
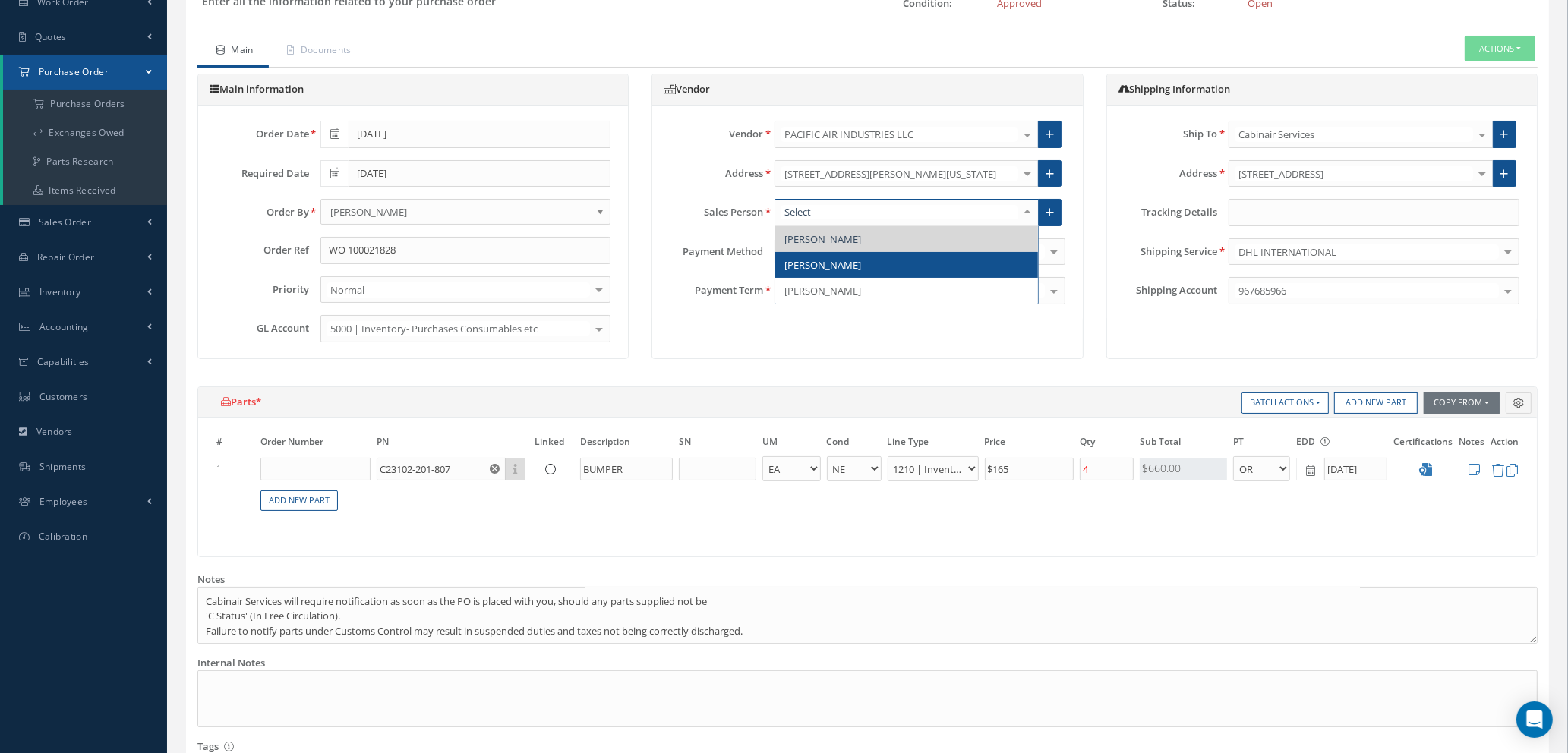
click at [966, 255] on span "BRANDON BILDERRAIN" at bounding box center [906, 265] width 263 height 26
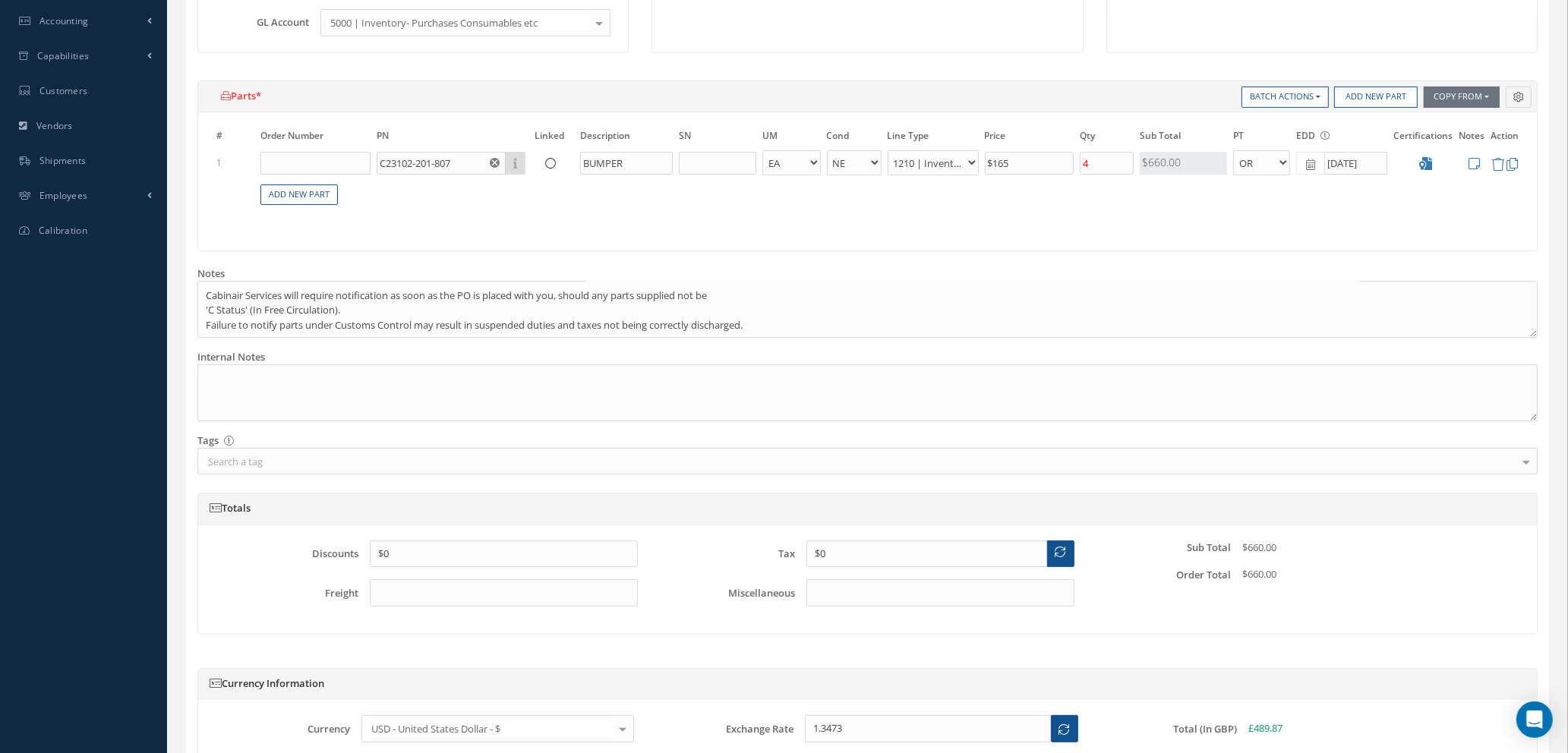
scroll to position [587, 0]
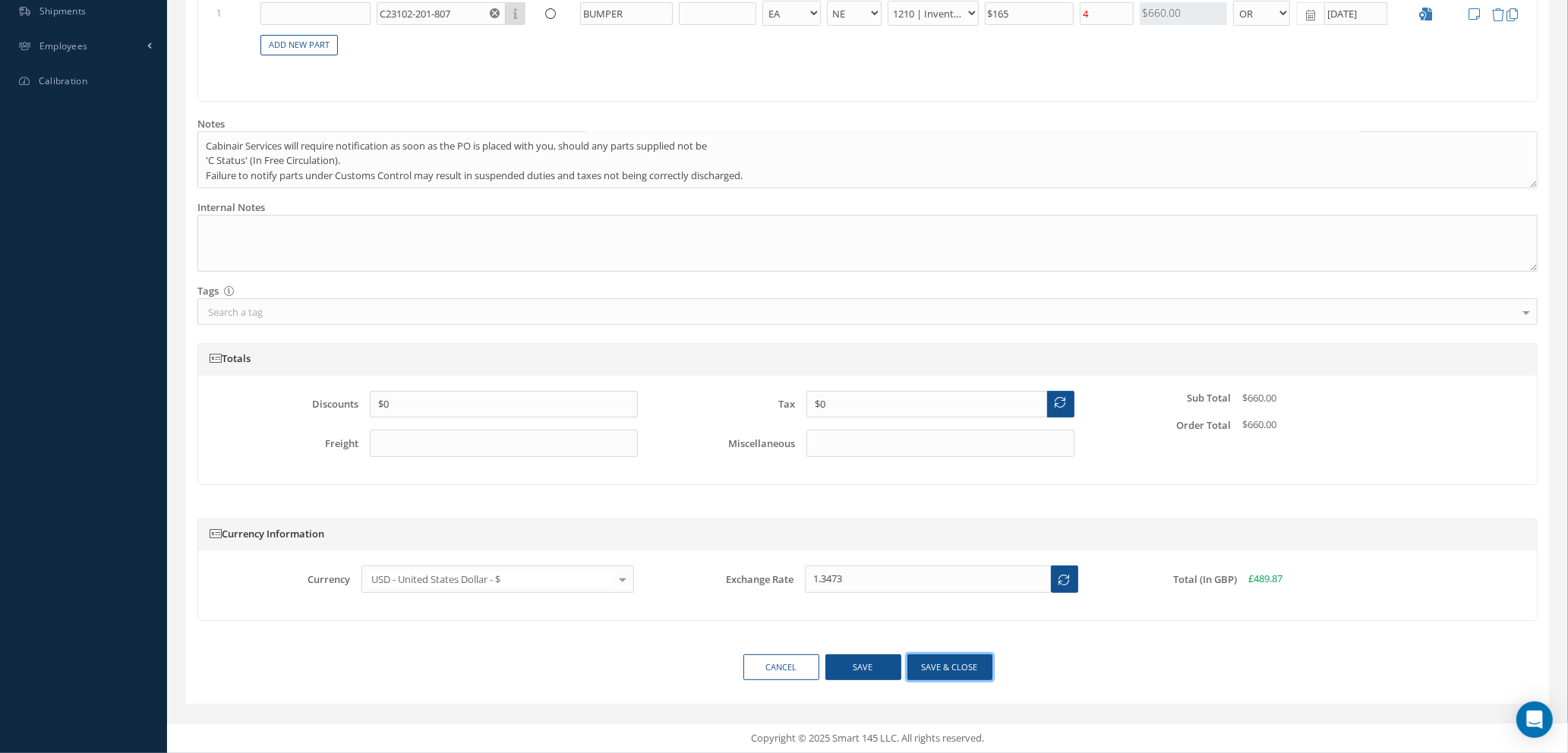
click at [926, 667] on button "Save & close" at bounding box center [949, 668] width 85 height 27
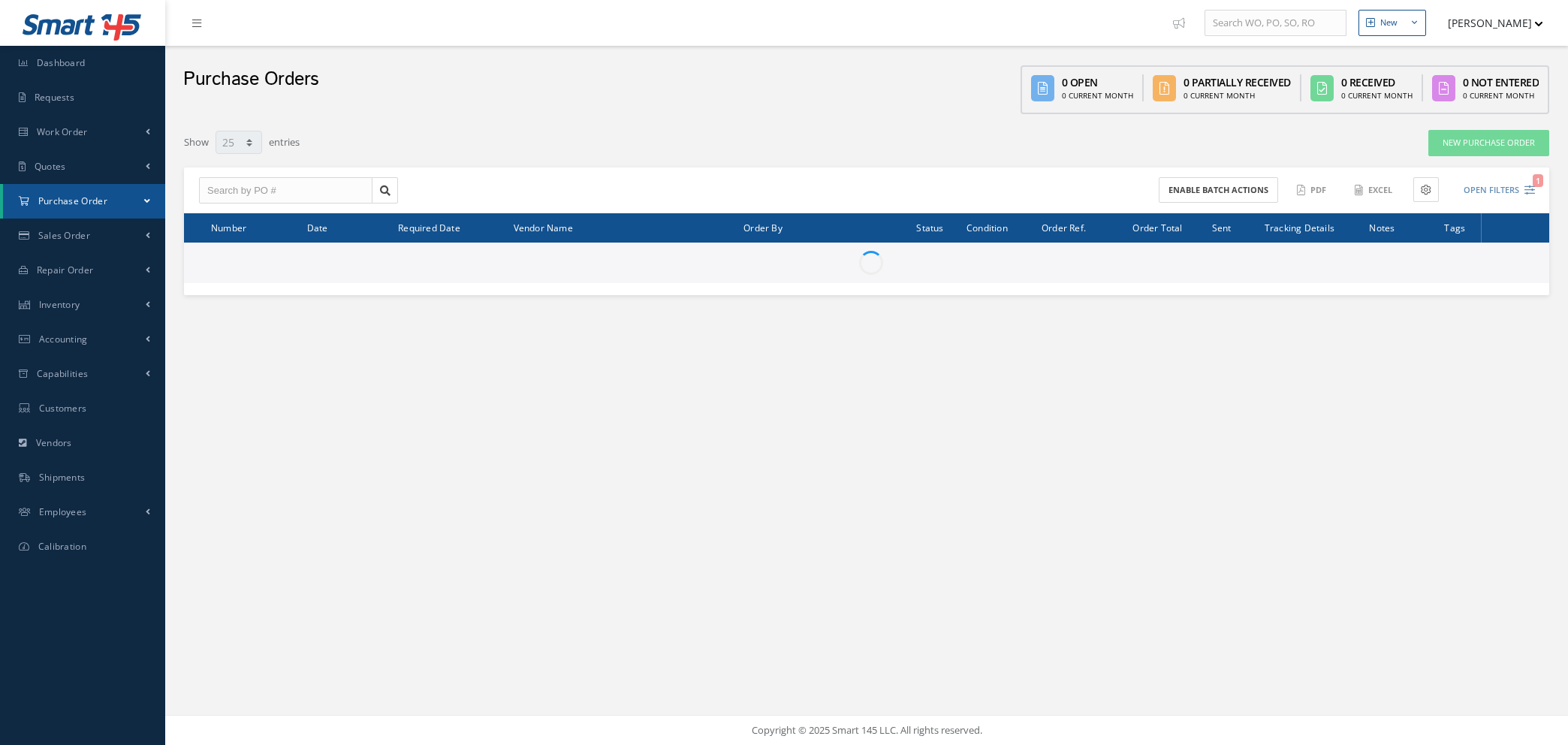
select select "25"
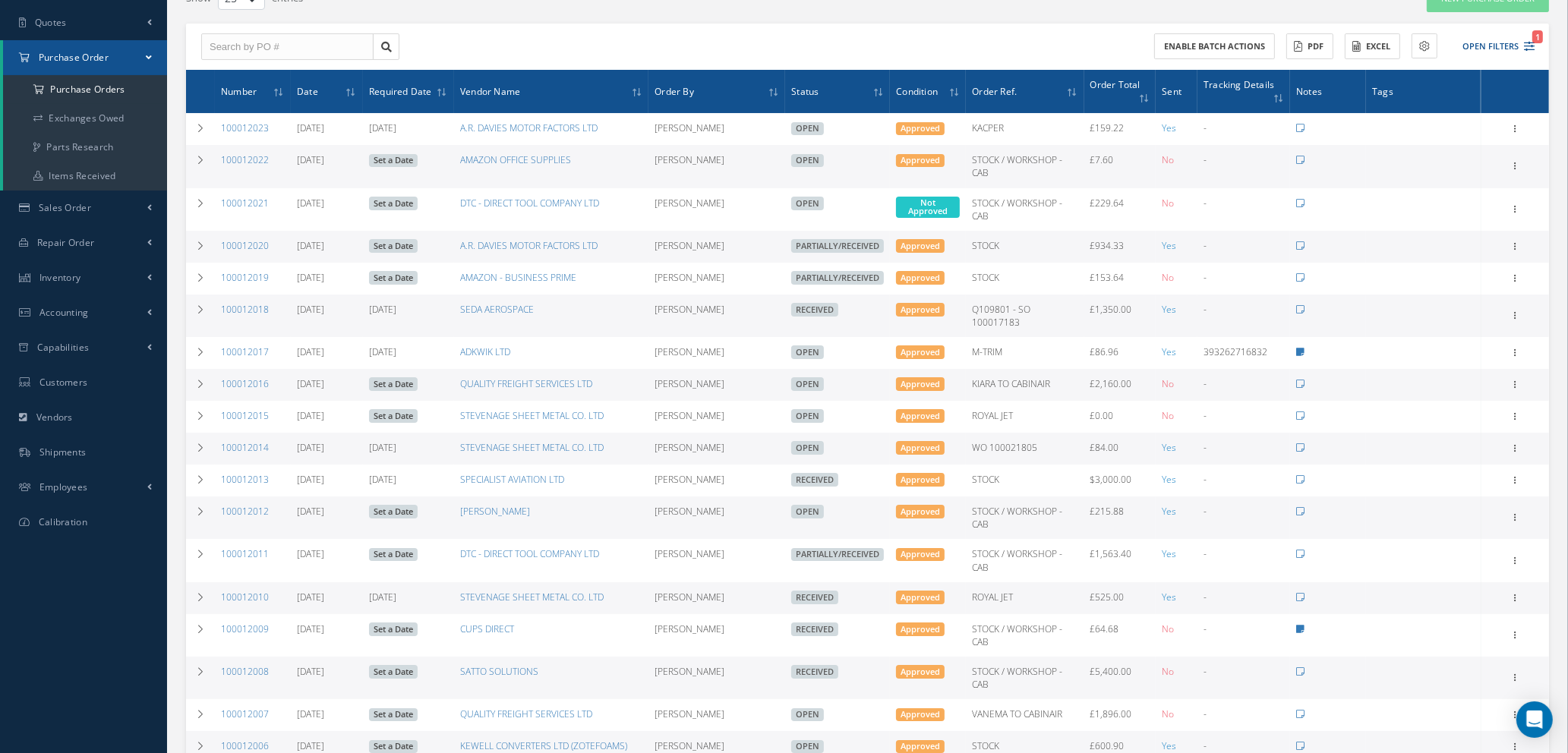
scroll to position [411, 0]
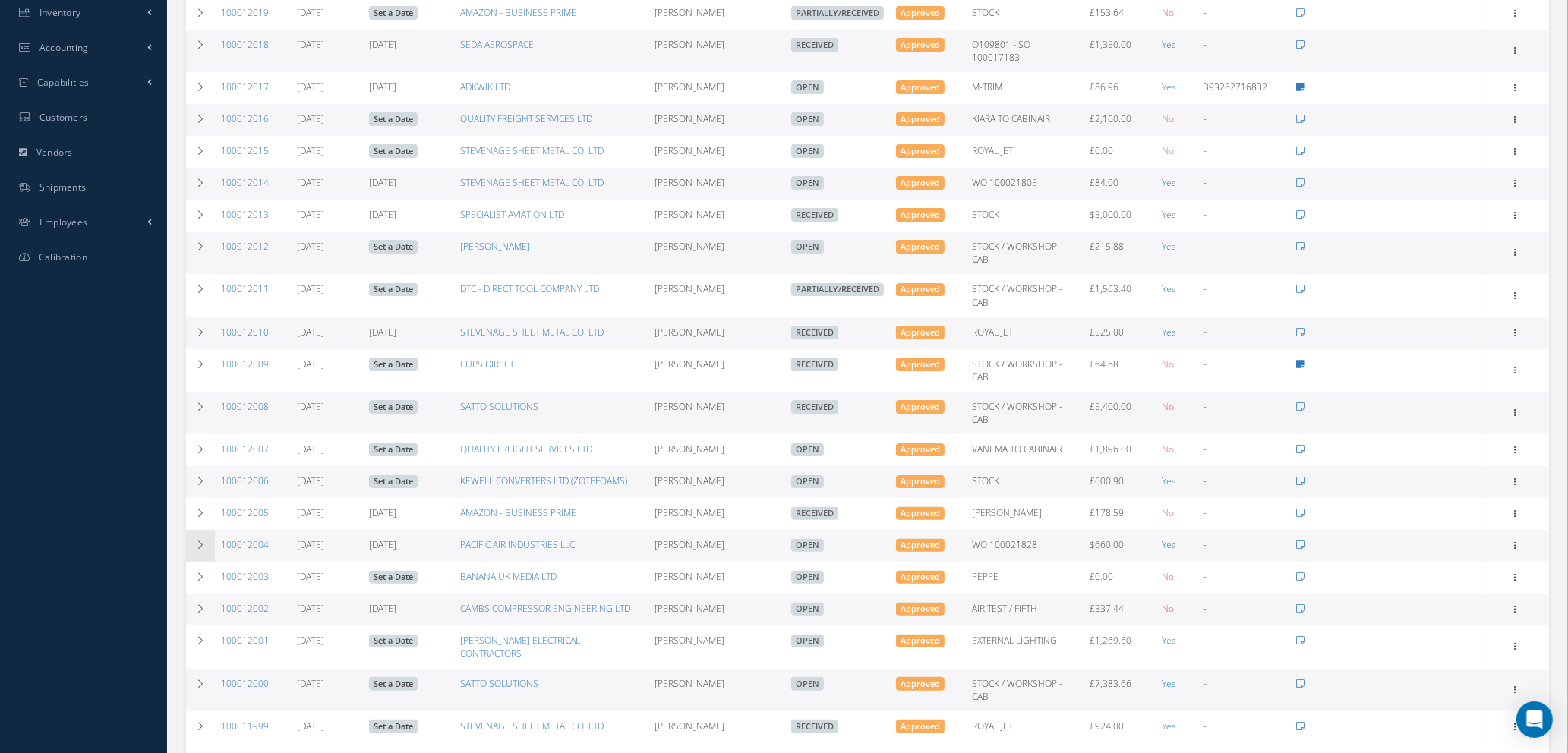
click at [202, 541] on icon at bounding box center [200, 545] width 11 height 9
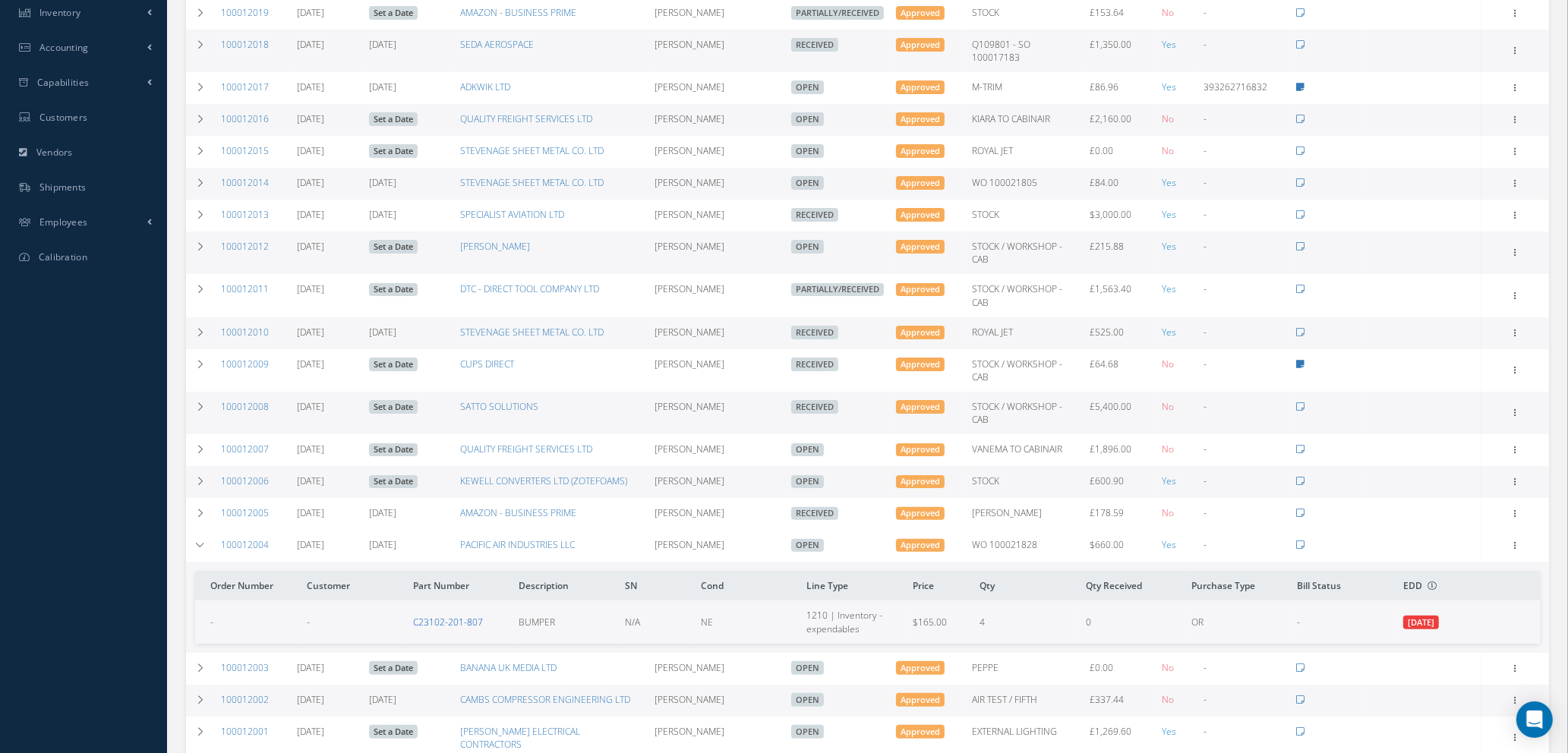
click at [454, 616] on link "C23102-201-807" at bounding box center [448, 621] width 70 height 13
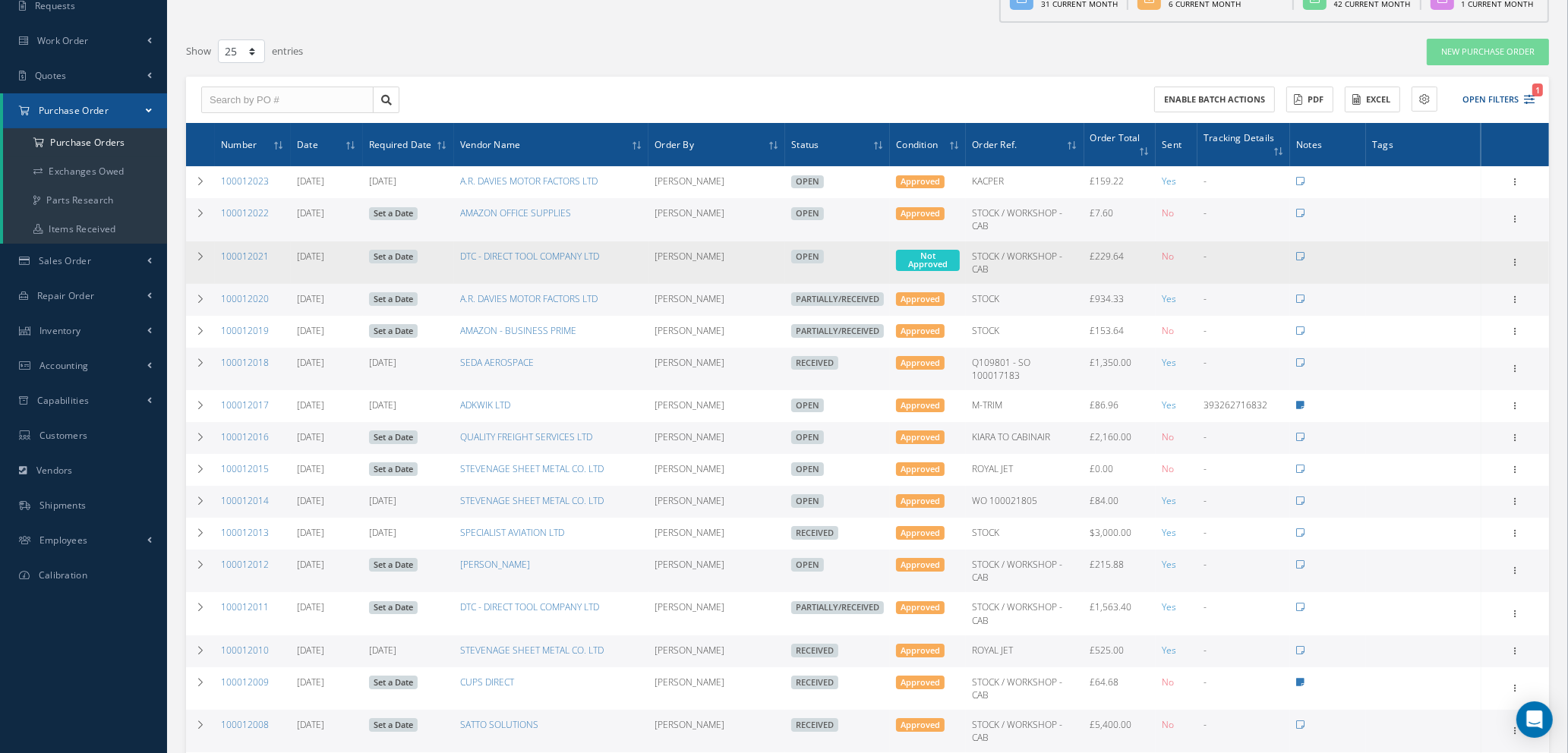
scroll to position [0, 0]
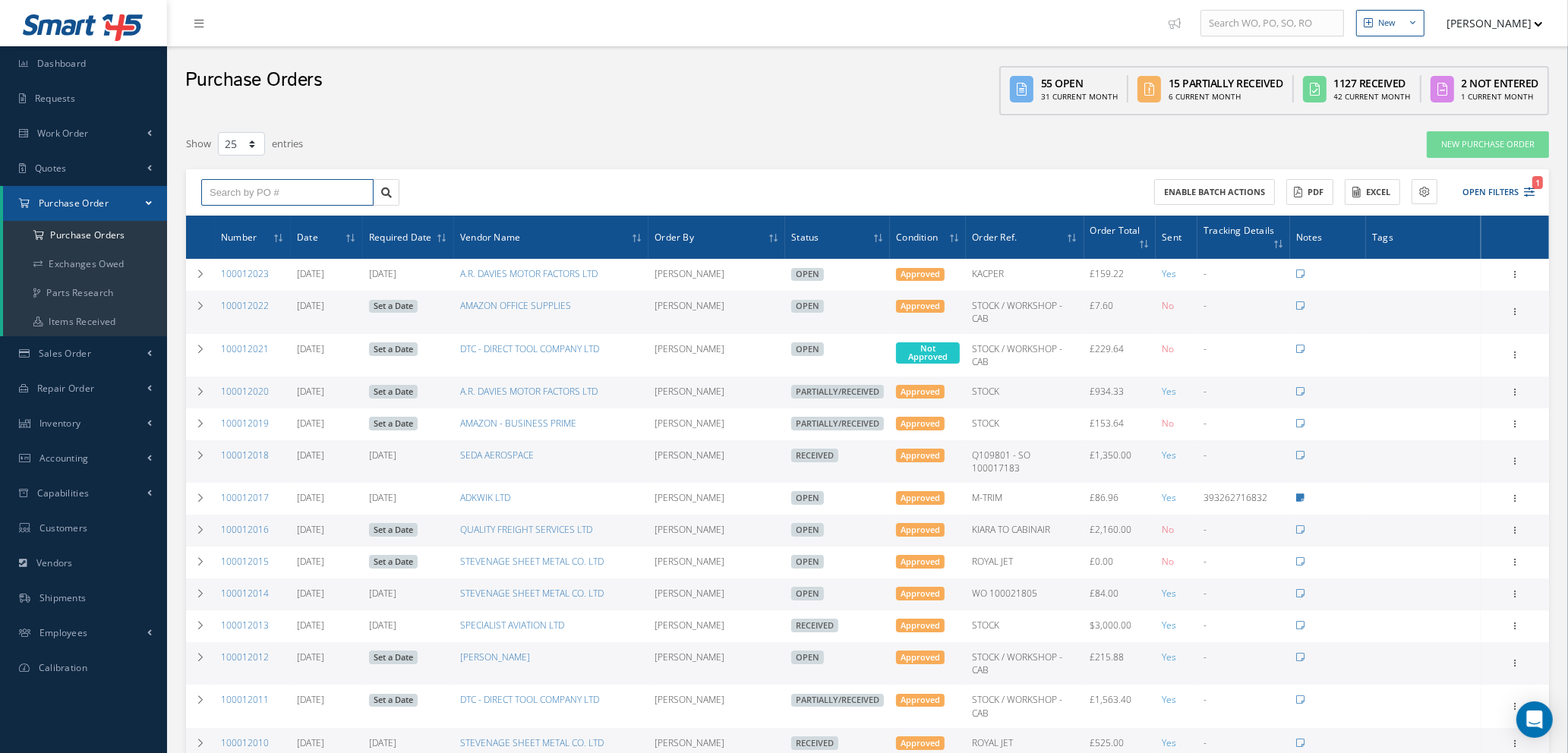
click at [320, 193] on input "text" at bounding box center [287, 193] width 172 height 27
type input "100011967"
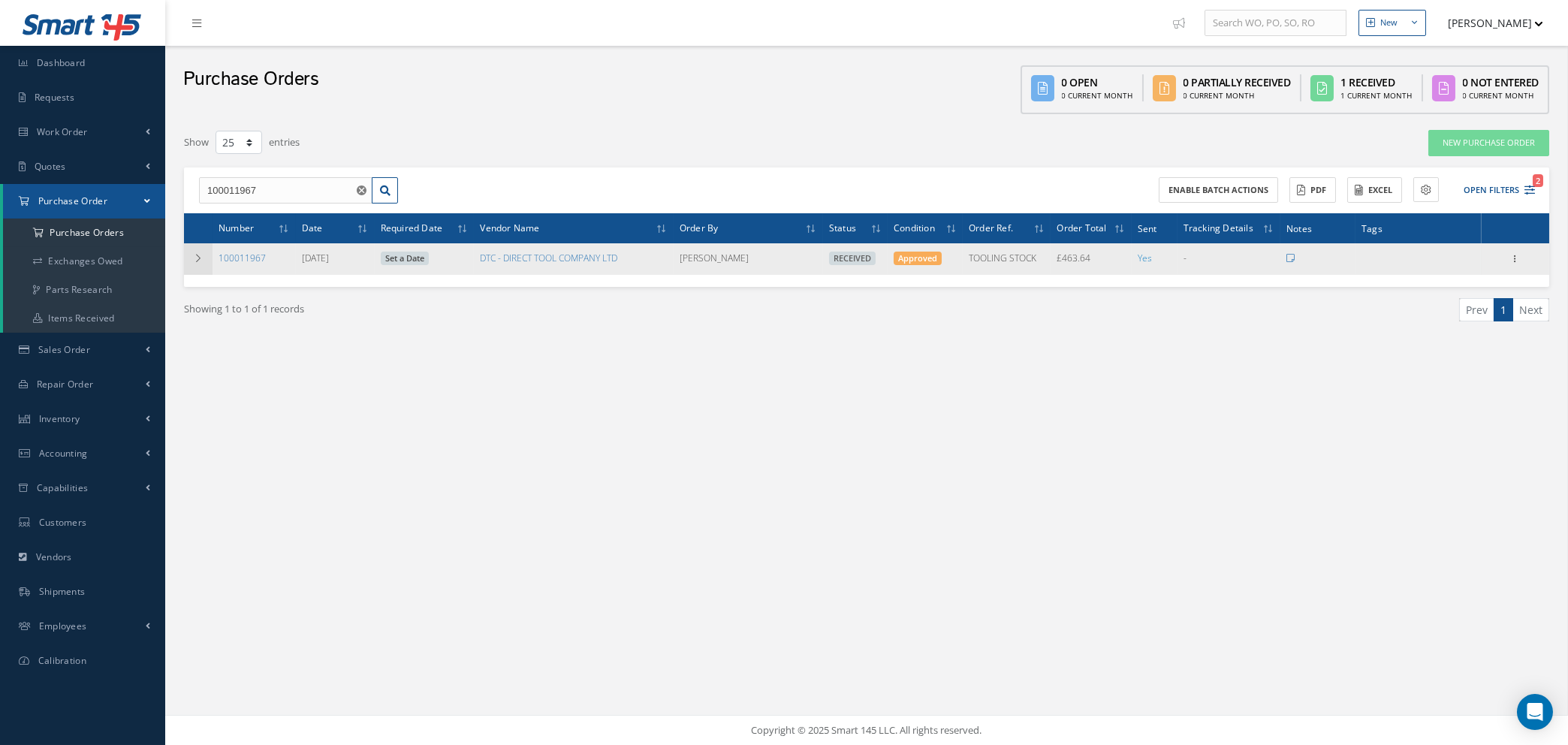
click at [195, 259] on icon at bounding box center [198, 258] width 11 height 9
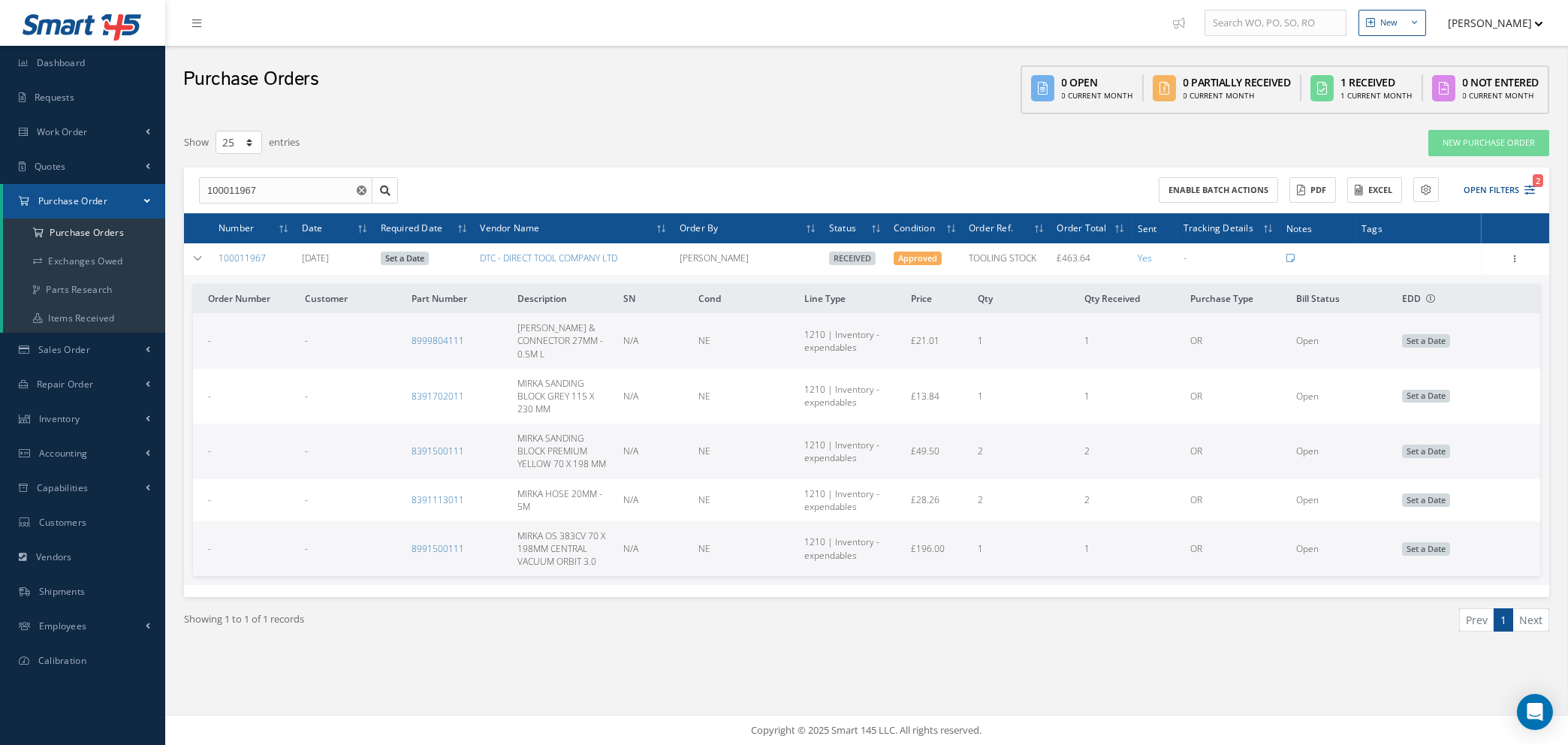
click at [360, 185] on use "Reset" at bounding box center [362, 190] width 10 height 10
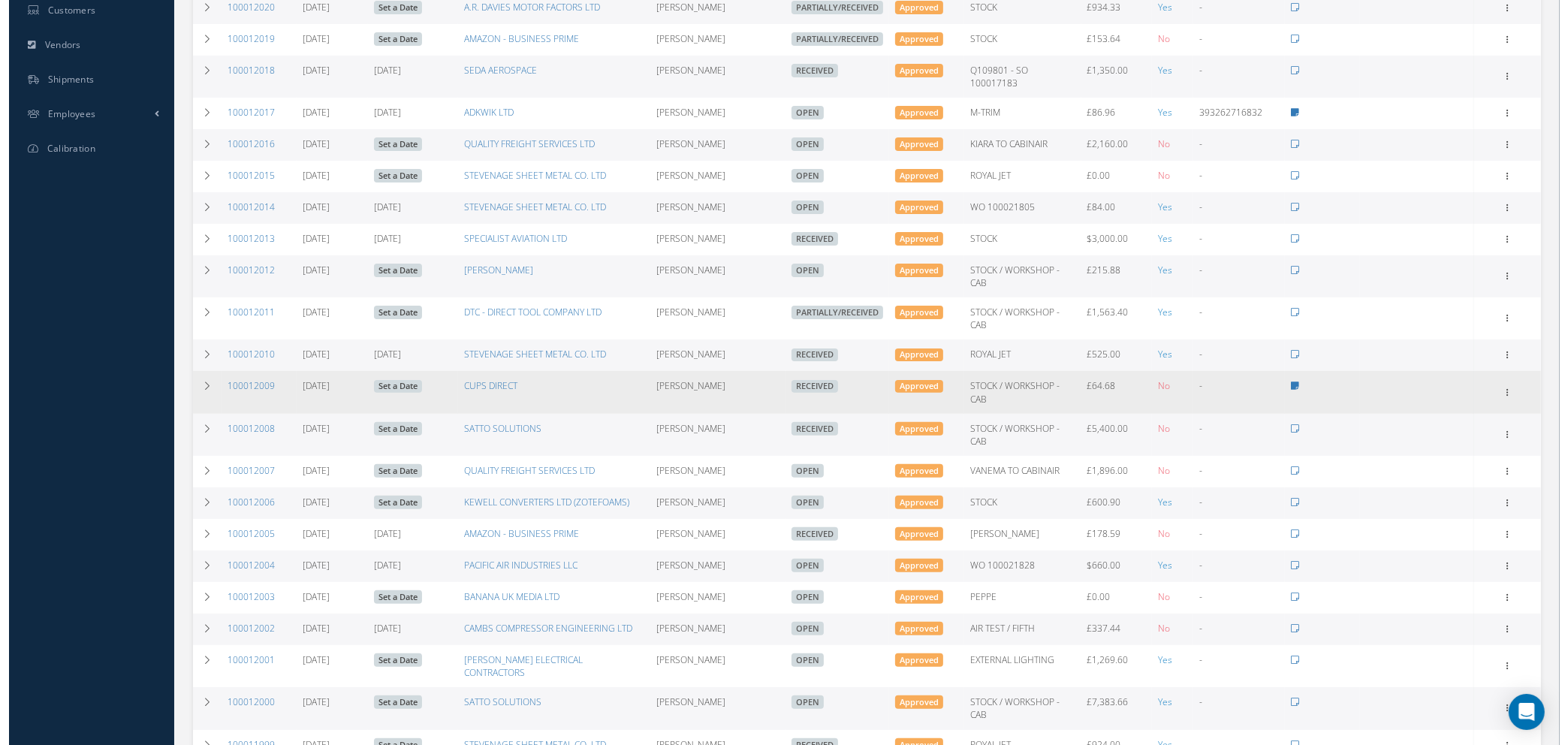
scroll to position [539, 0]
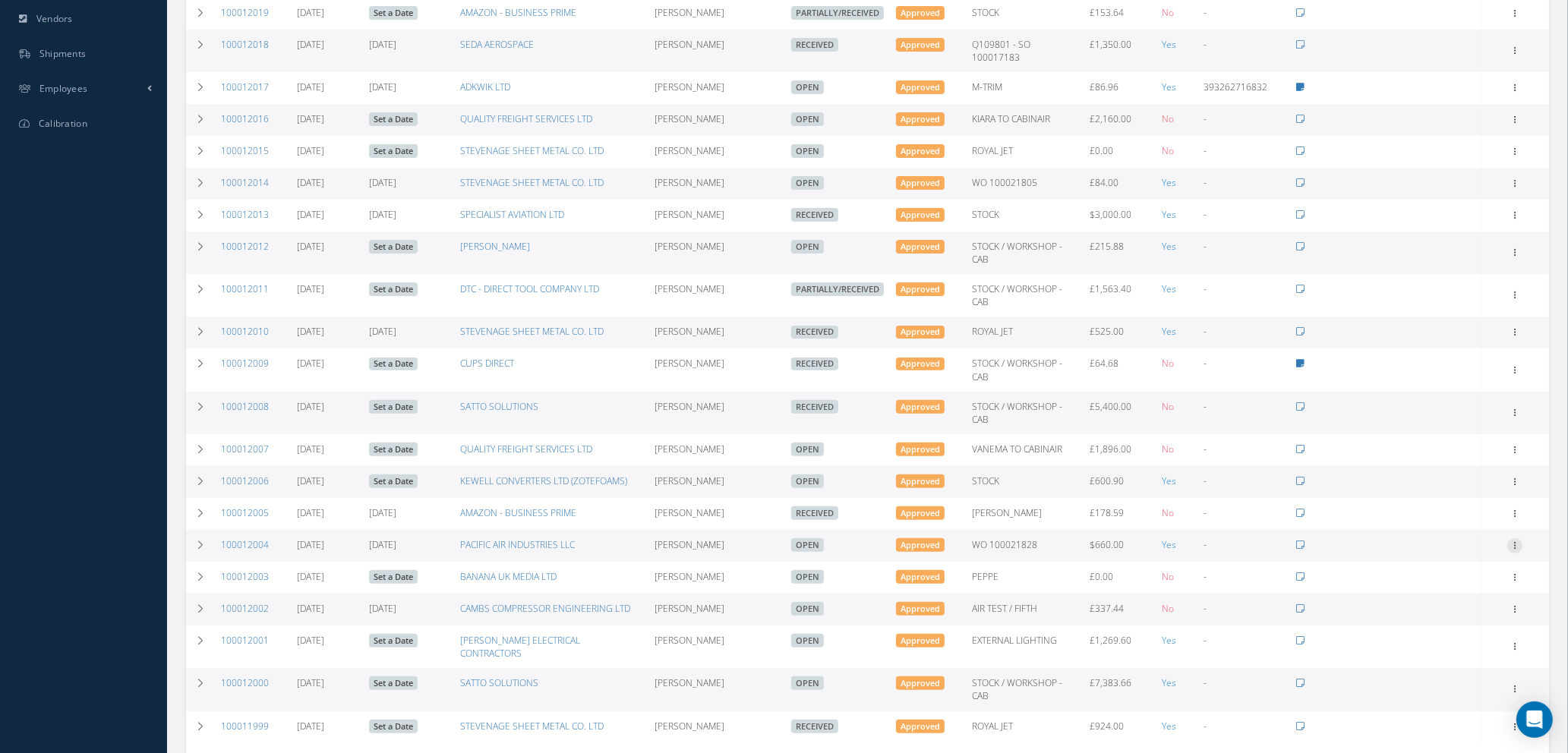
click at [1514, 538] on icon at bounding box center [1515, 544] width 15 height 12
click at [1424, 643] on link "Send By Email" at bounding box center [1445, 653] width 120 height 19
type input "Reports from Purchase Order #100012004"
type textarea "Hiya, Please find Attached, our Purchase Order #100012004. If you have any ques…"
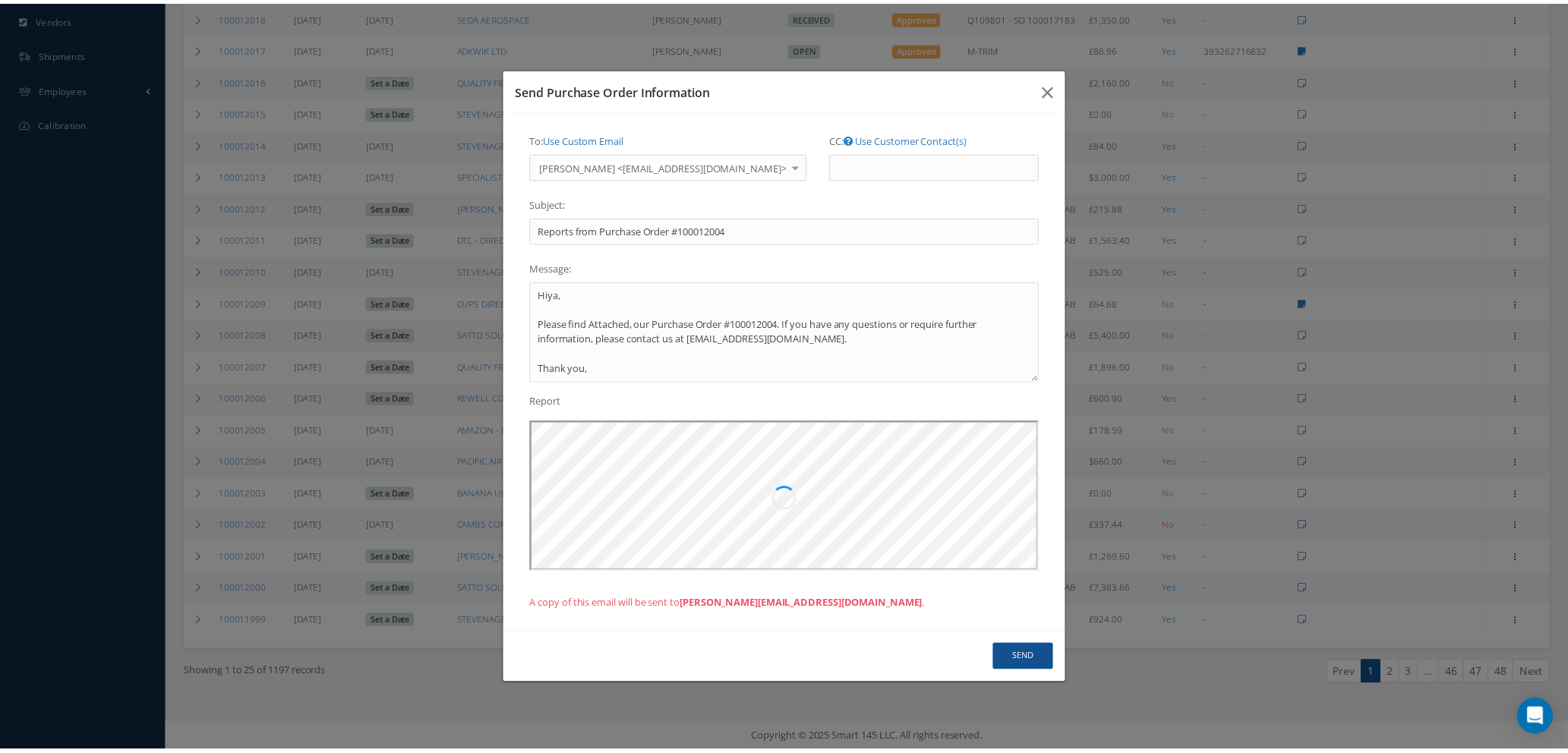
scroll to position [0, 0]
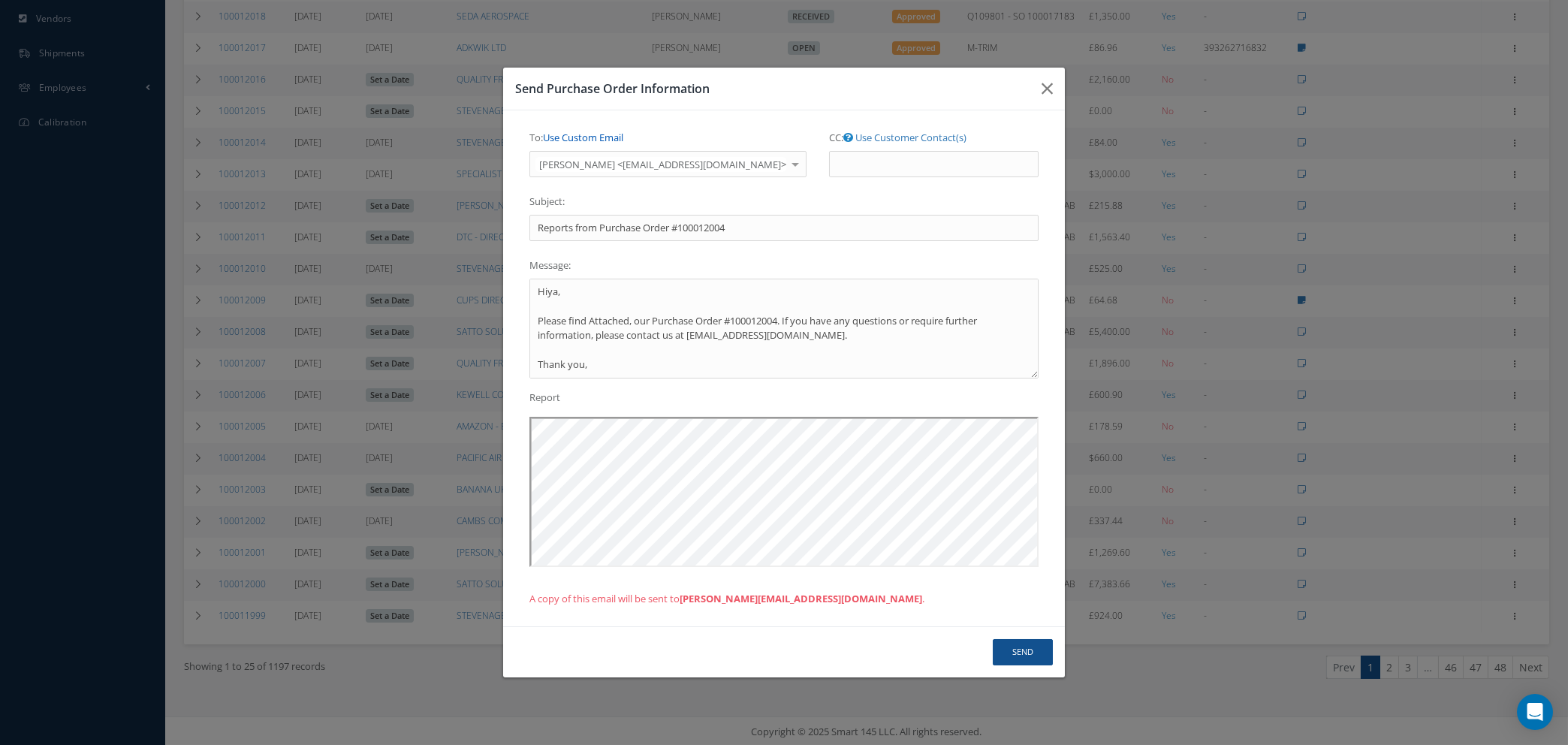
click at [608, 133] on link "Use Custom Email" at bounding box center [583, 138] width 80 height 13
click at [600, 165] on input "To: Use Customer Contact(s)" at bounding box center [651, 164] width 244 height 27
type input "natasha@cab.aero"
click at [1016, 657] on button "Send" at bounding box center [1023, 652] width 60 height 27
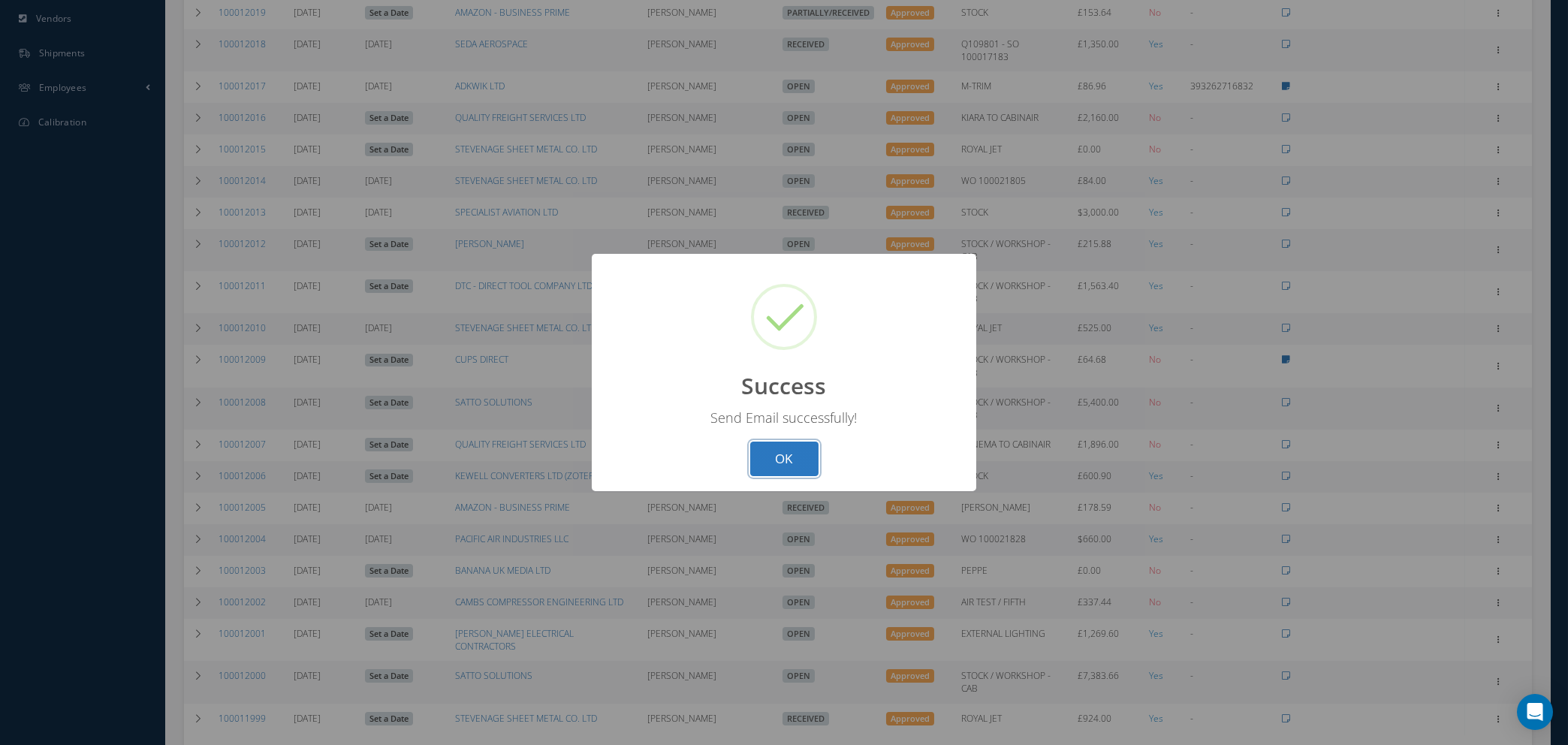
click at [772, 459] on button "OK" at bounding box center [785, 460] width 68 height 35
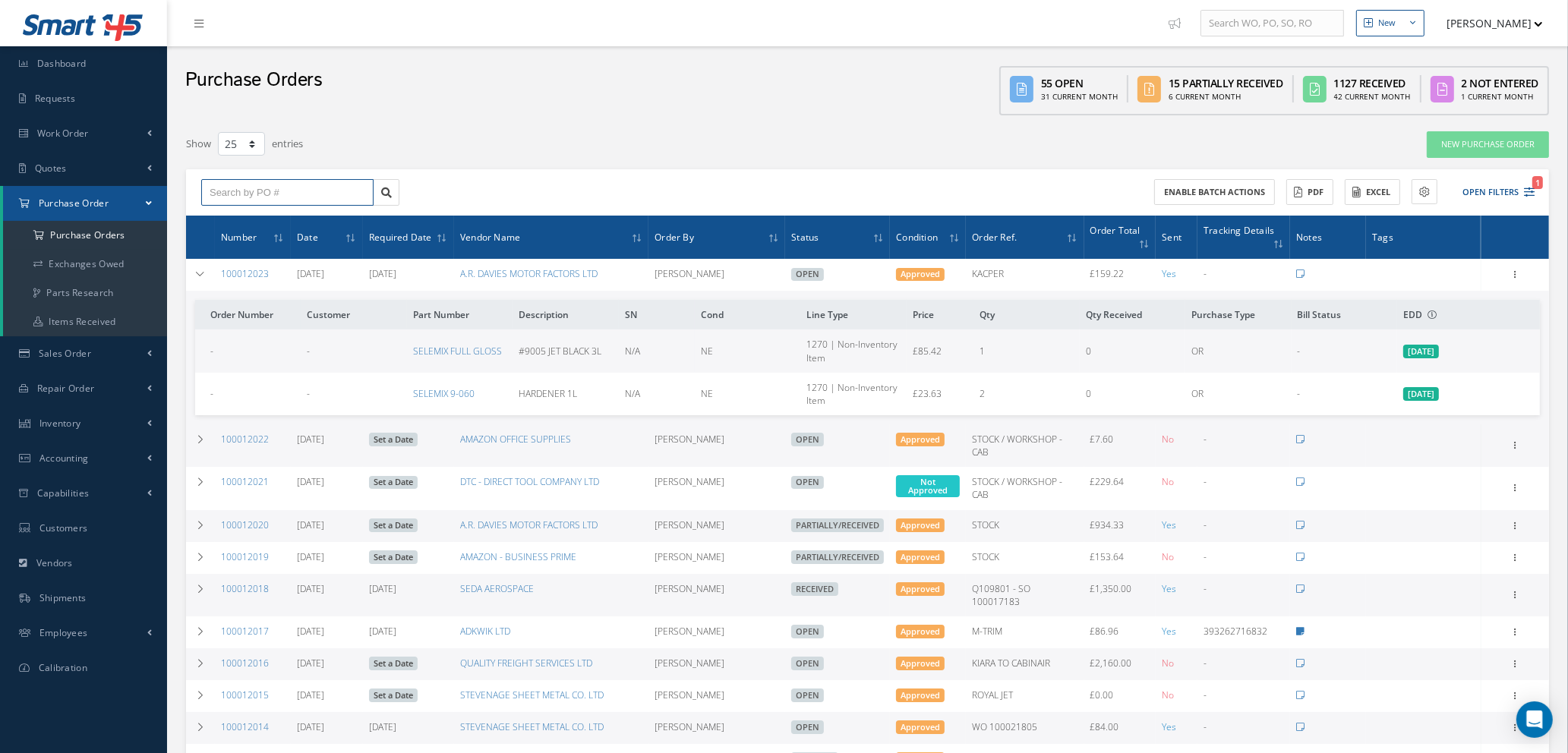
click at [280, 191] on input "text" at bounding box center [287, 193] width 172 height 27
type input "100011971"
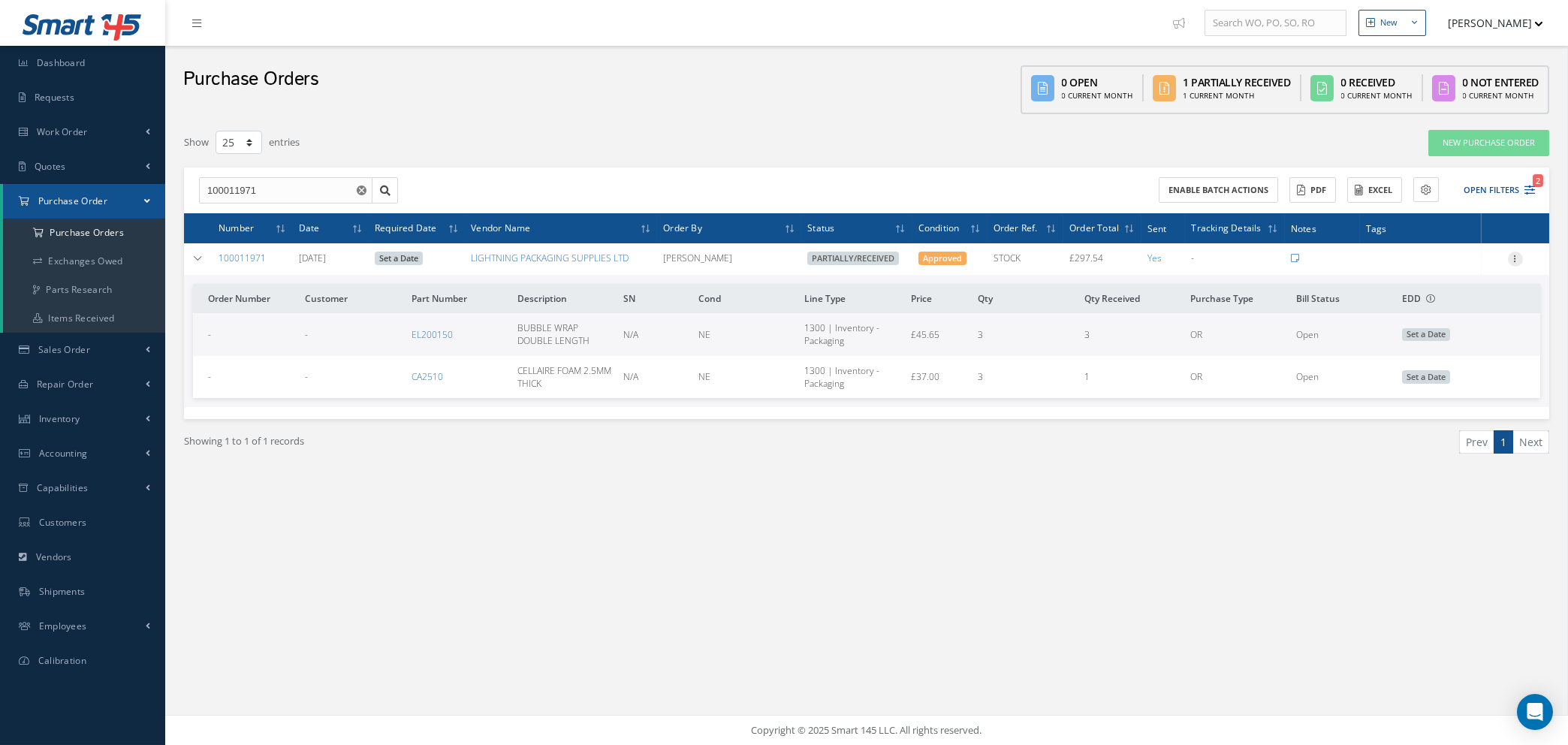
click at [1513, 258] on icon at bounding box center [1515, 258] width 15 height 12
click at [359, 189] on use "Reset" at bounding box center [362, 190] width 10 height 10
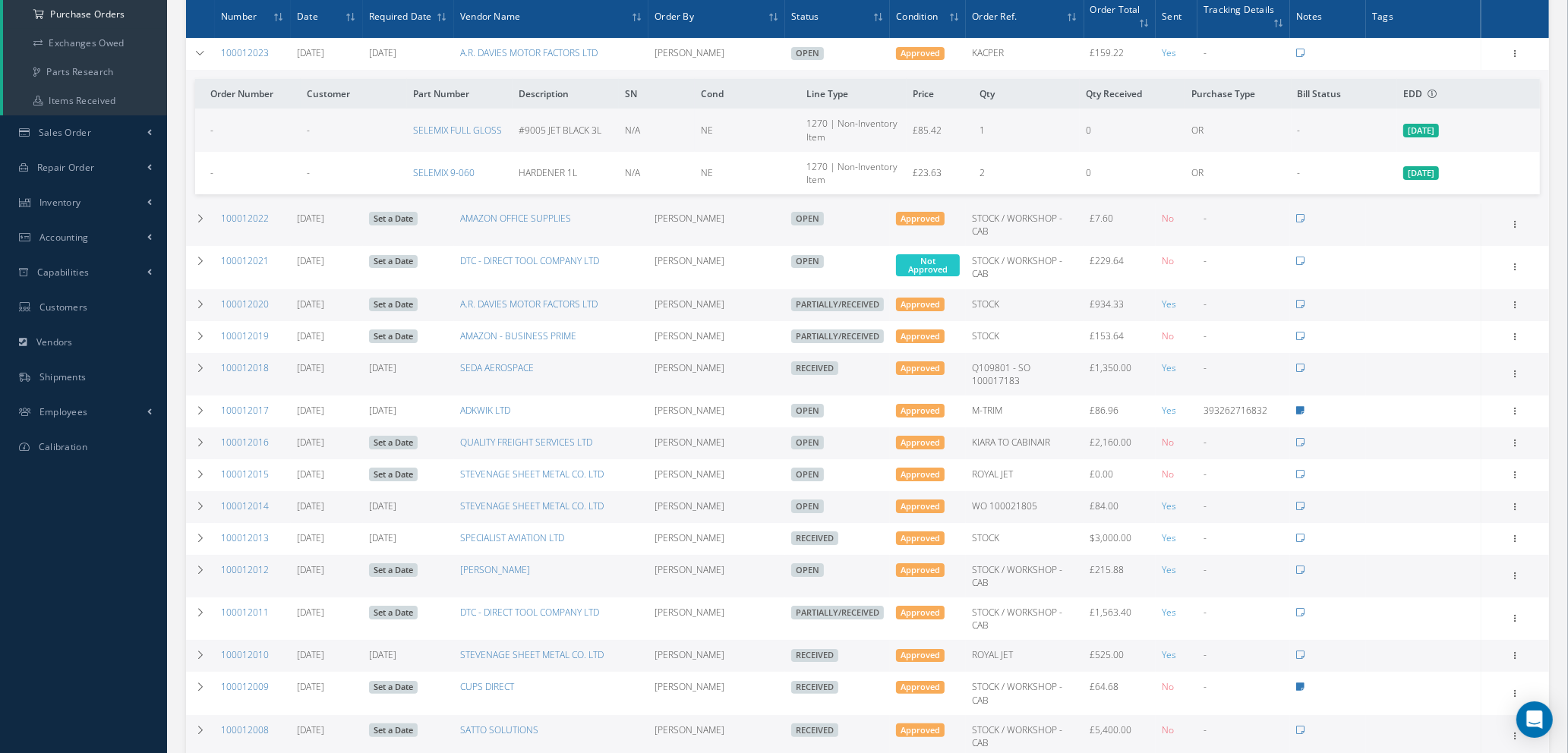
scroll to position [228, 0]
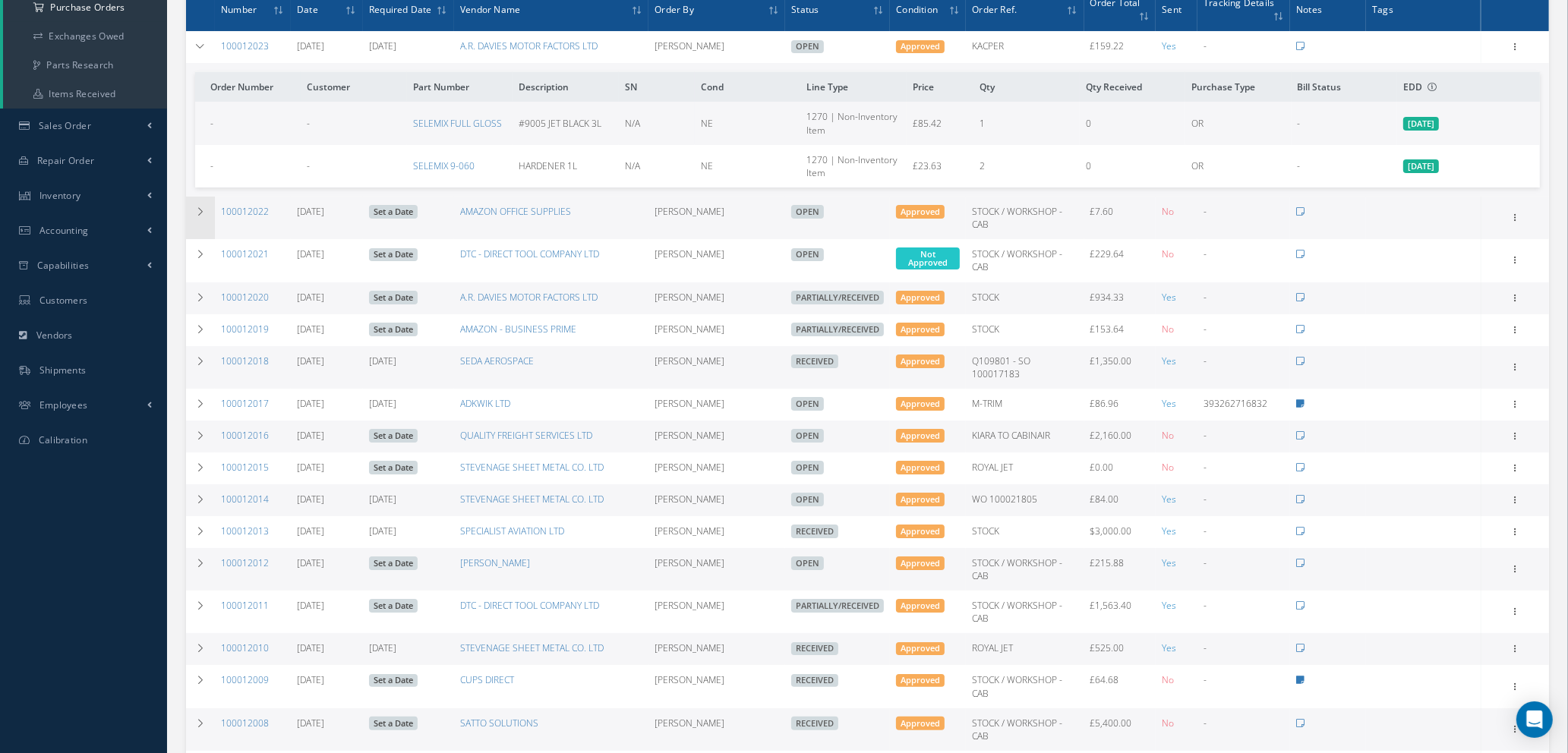
click at [202, 207] on icon at bounding box center [200, 212] width 11 height 9
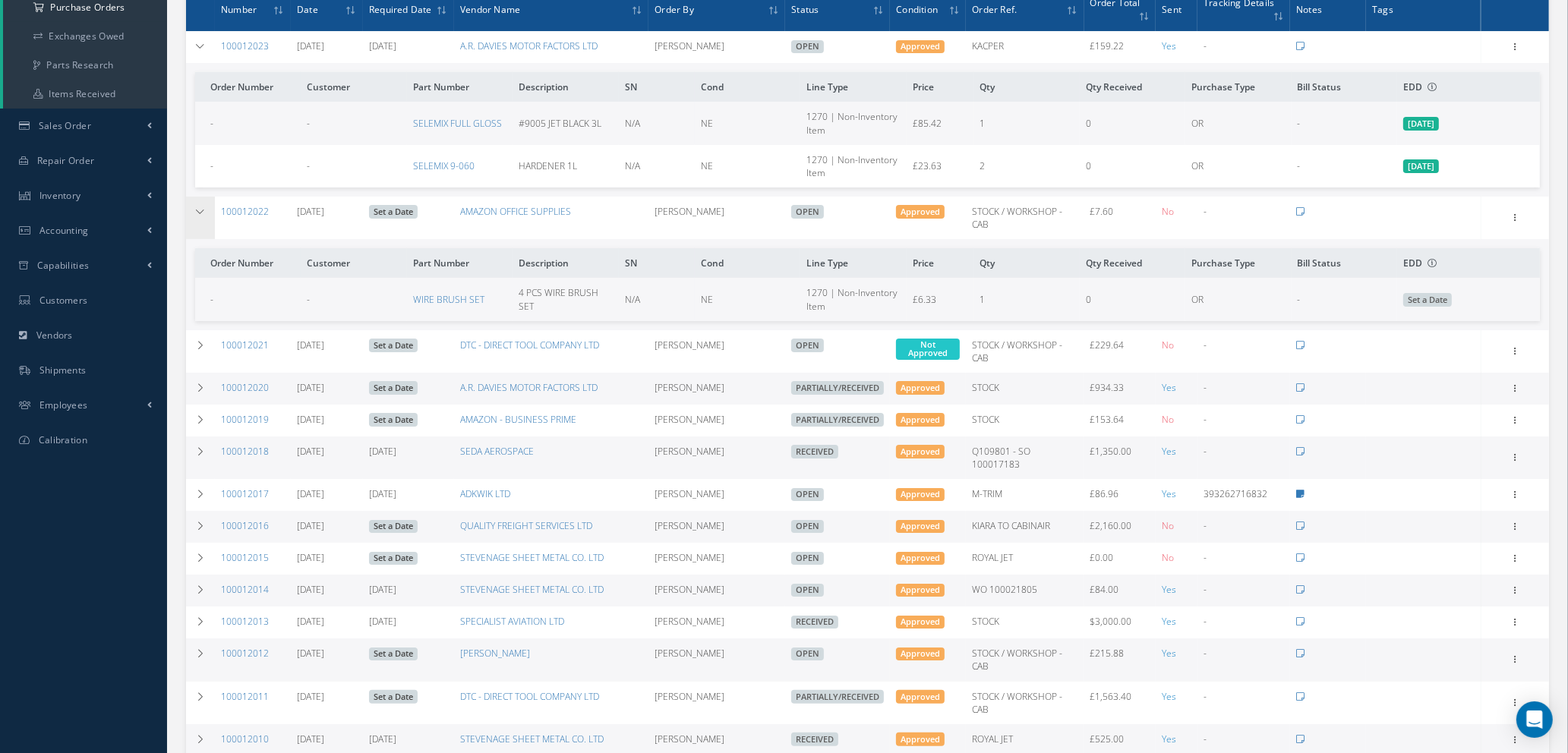
click at [202, 207] on icon at bounding box center [200, 212] width 11 height 9
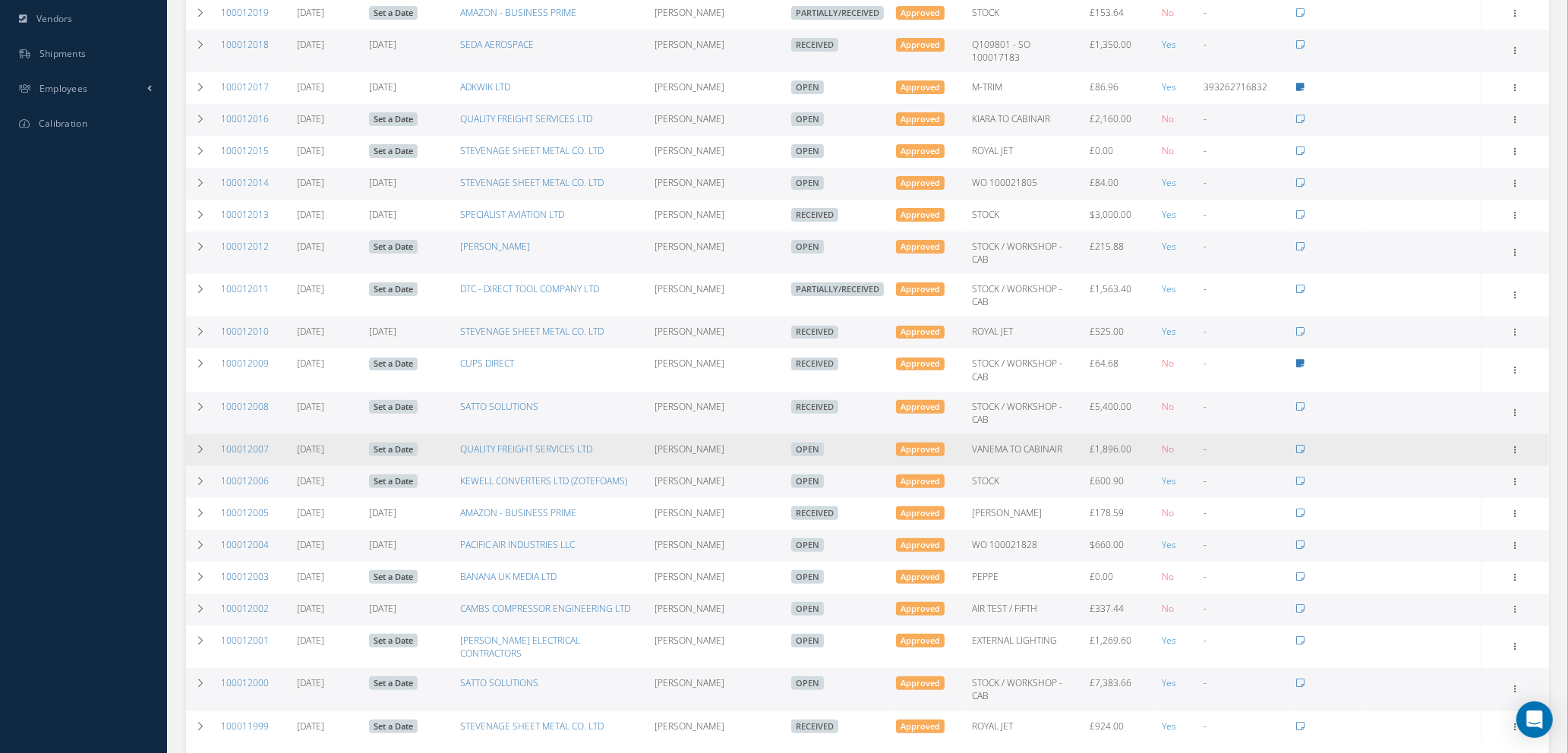
scroll to position [317, 0]
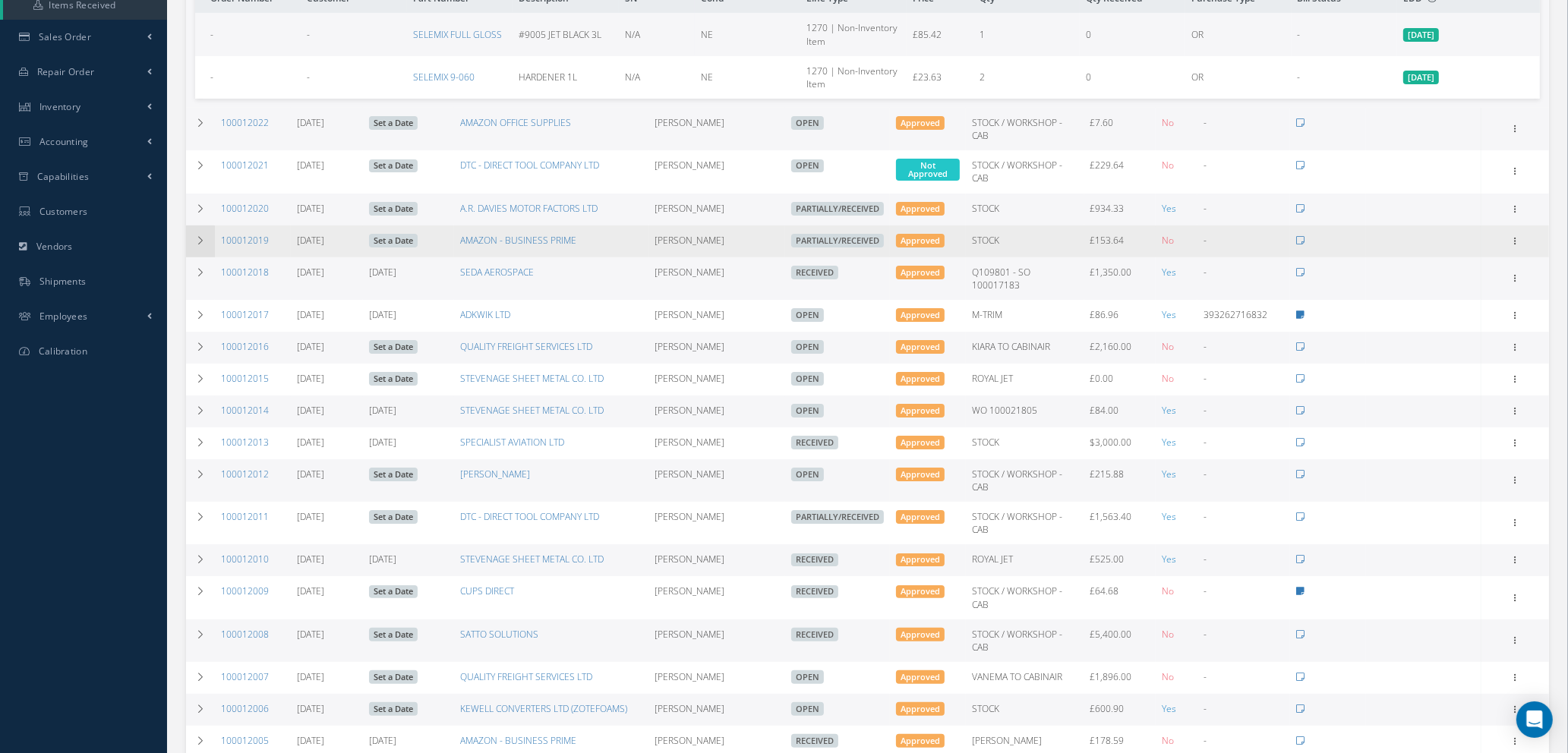
click at [204, 236] on icon at bounding box center [200, 240] width 11 height 9
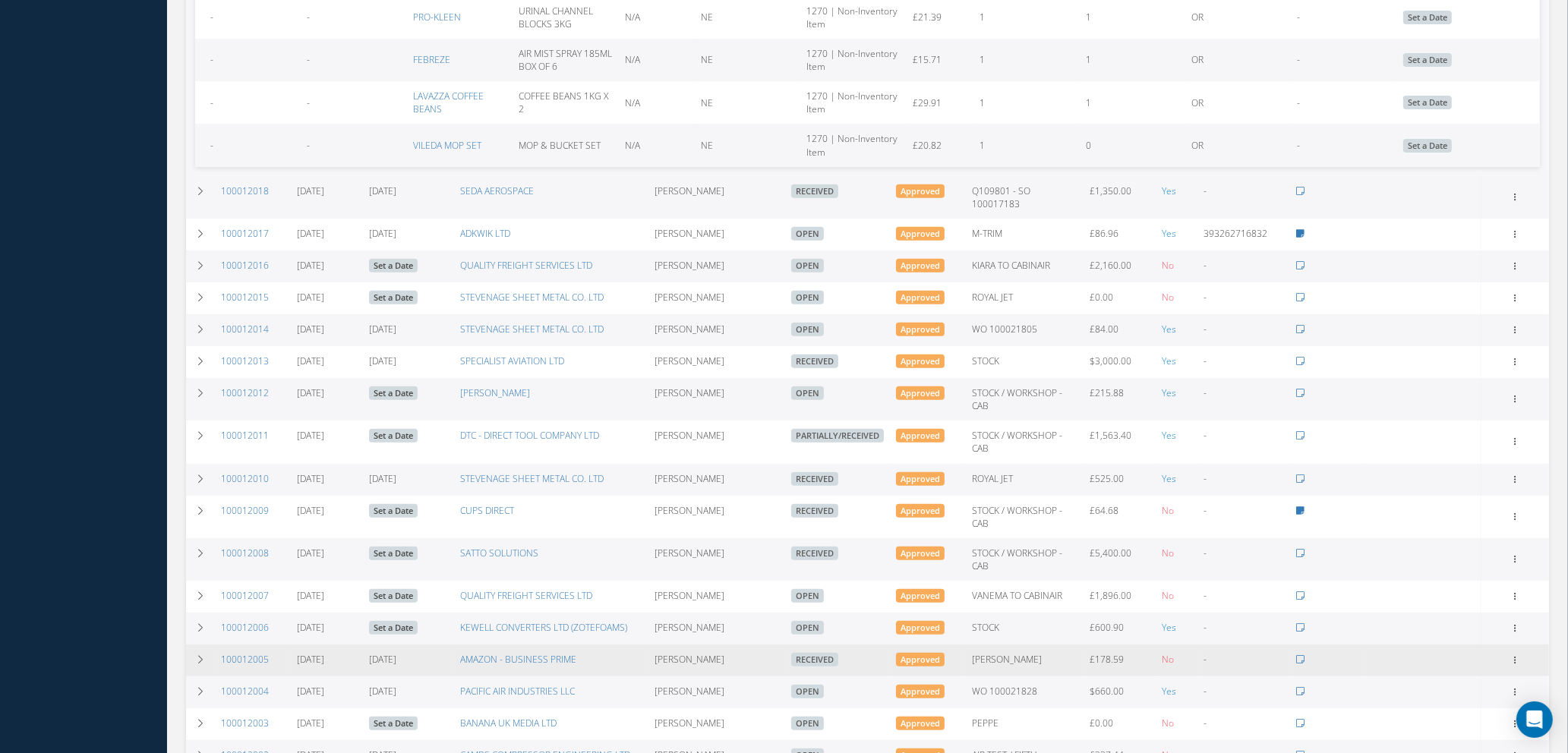
scroll to position [798, 0]
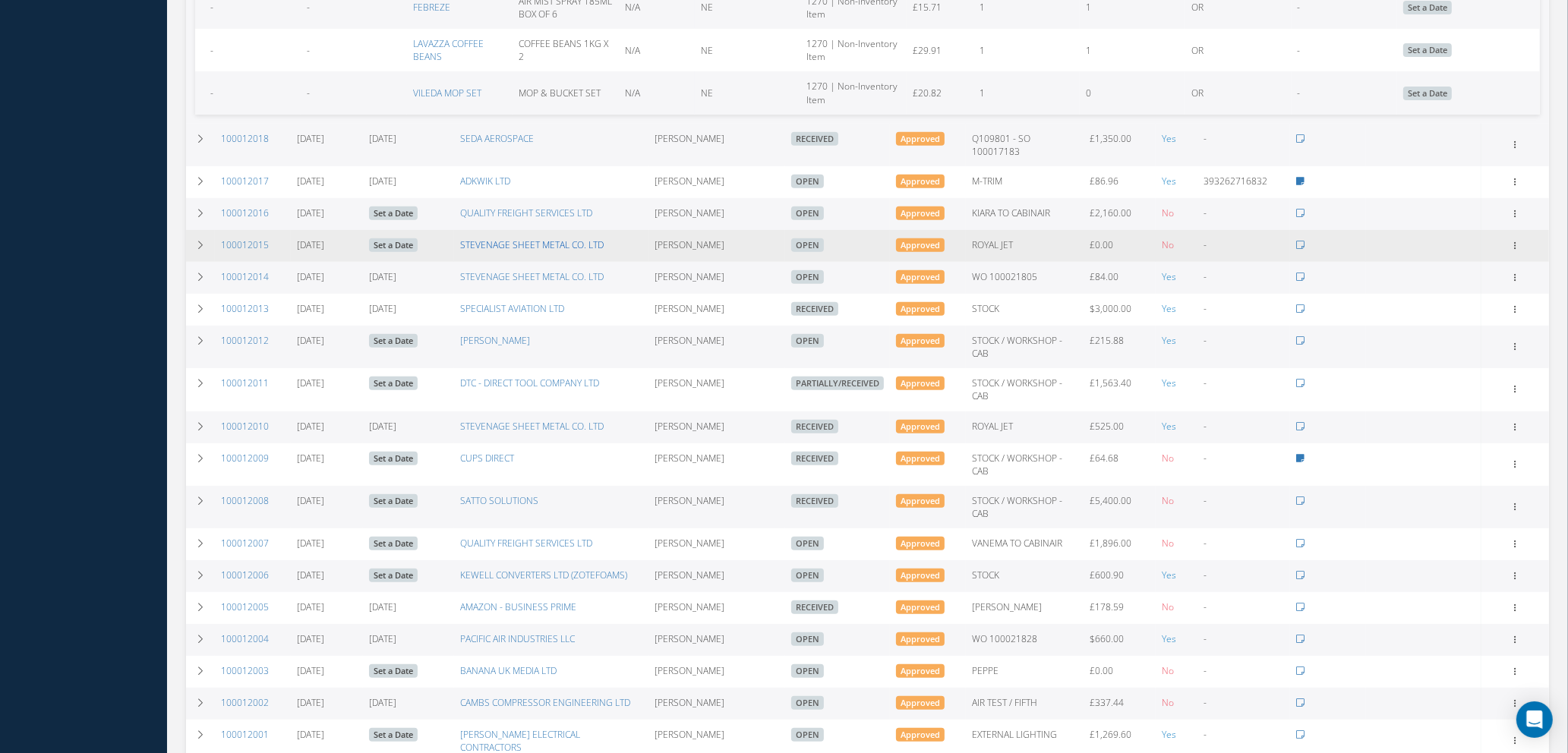
click at [497, 239] on link "STEVENAGE SHEET METAL CO. LTD" at bounding box center [532, 245] width 143 height 13
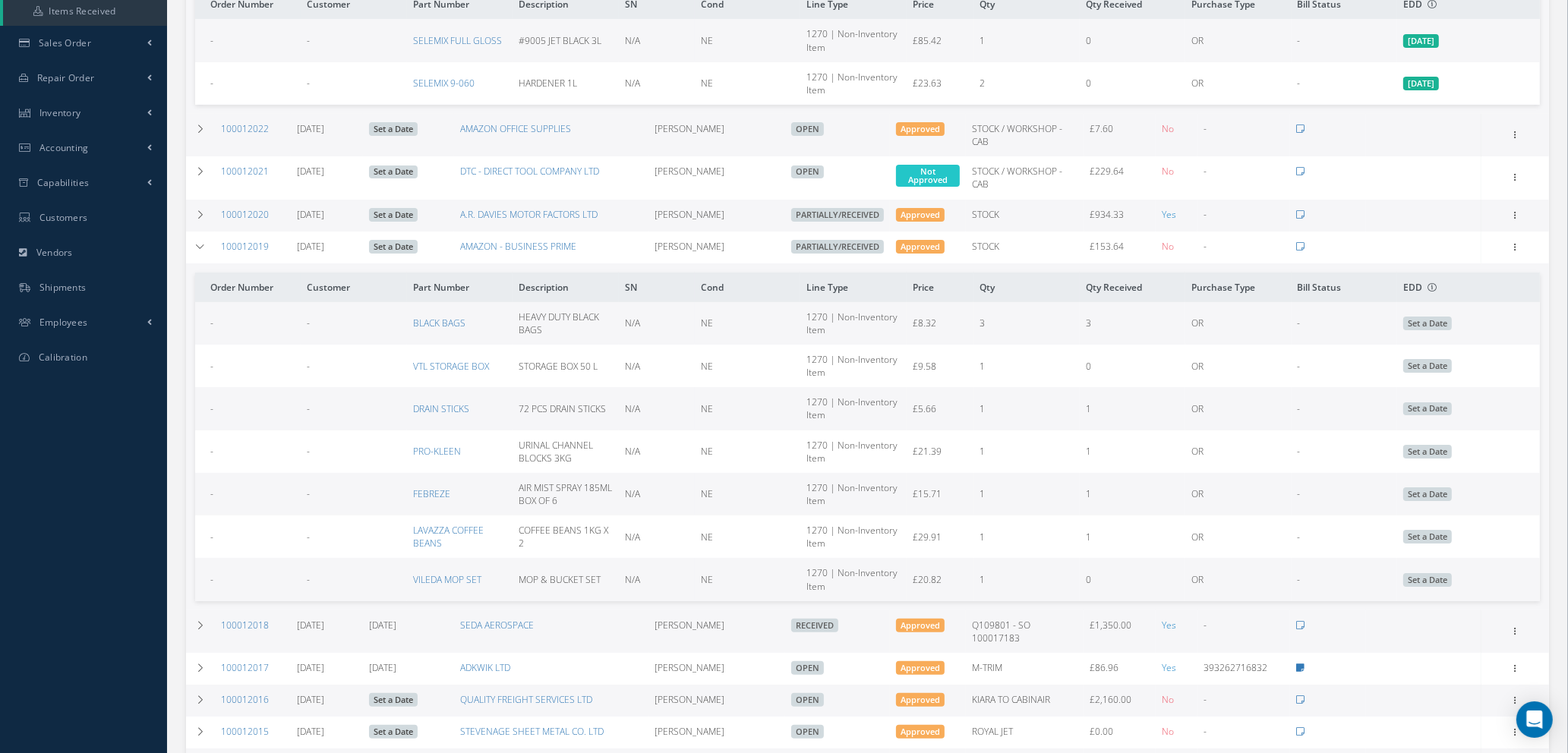
scroll to position [114, 0]
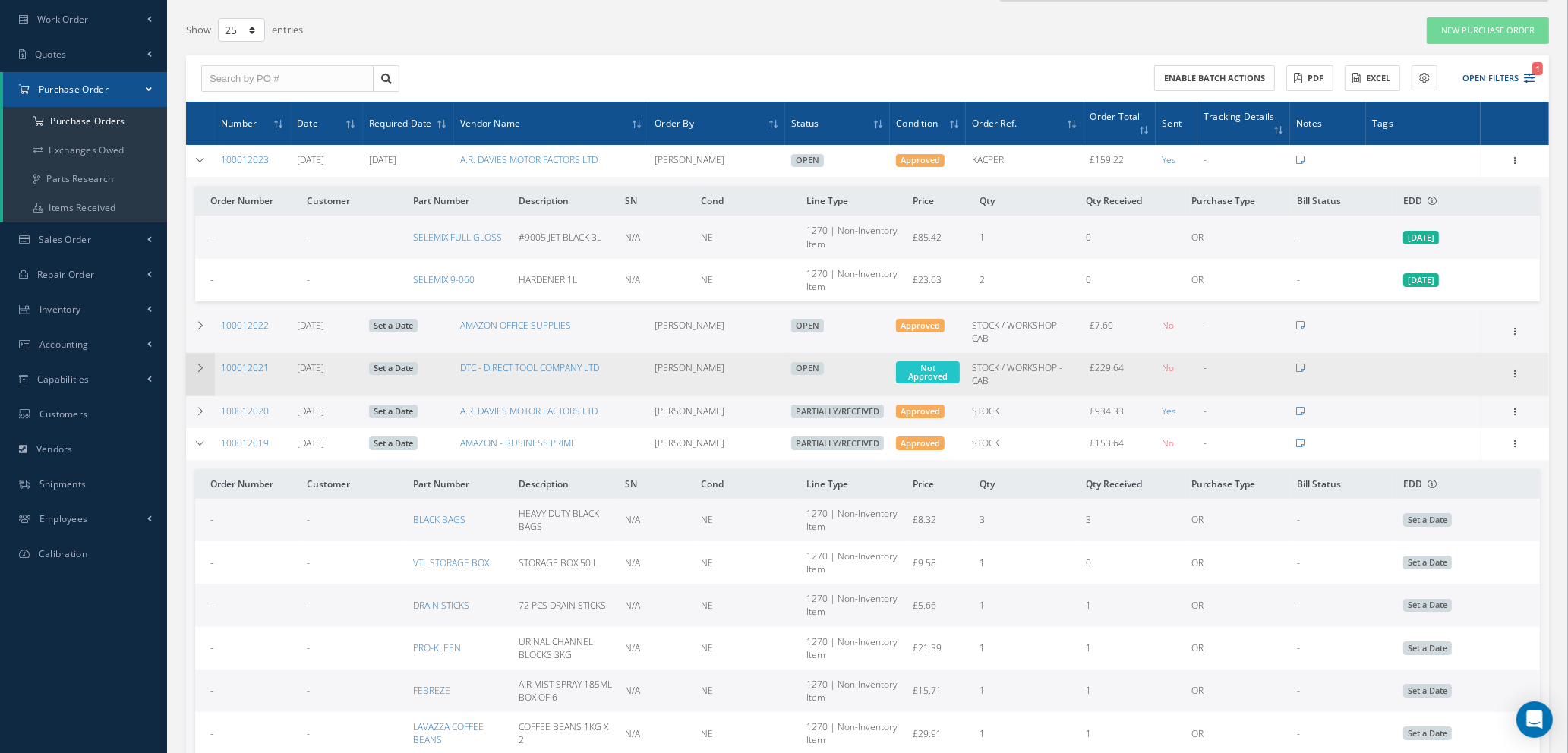
click at [197, 363] on icon at bounding box center [200, 368] width 11 height 9
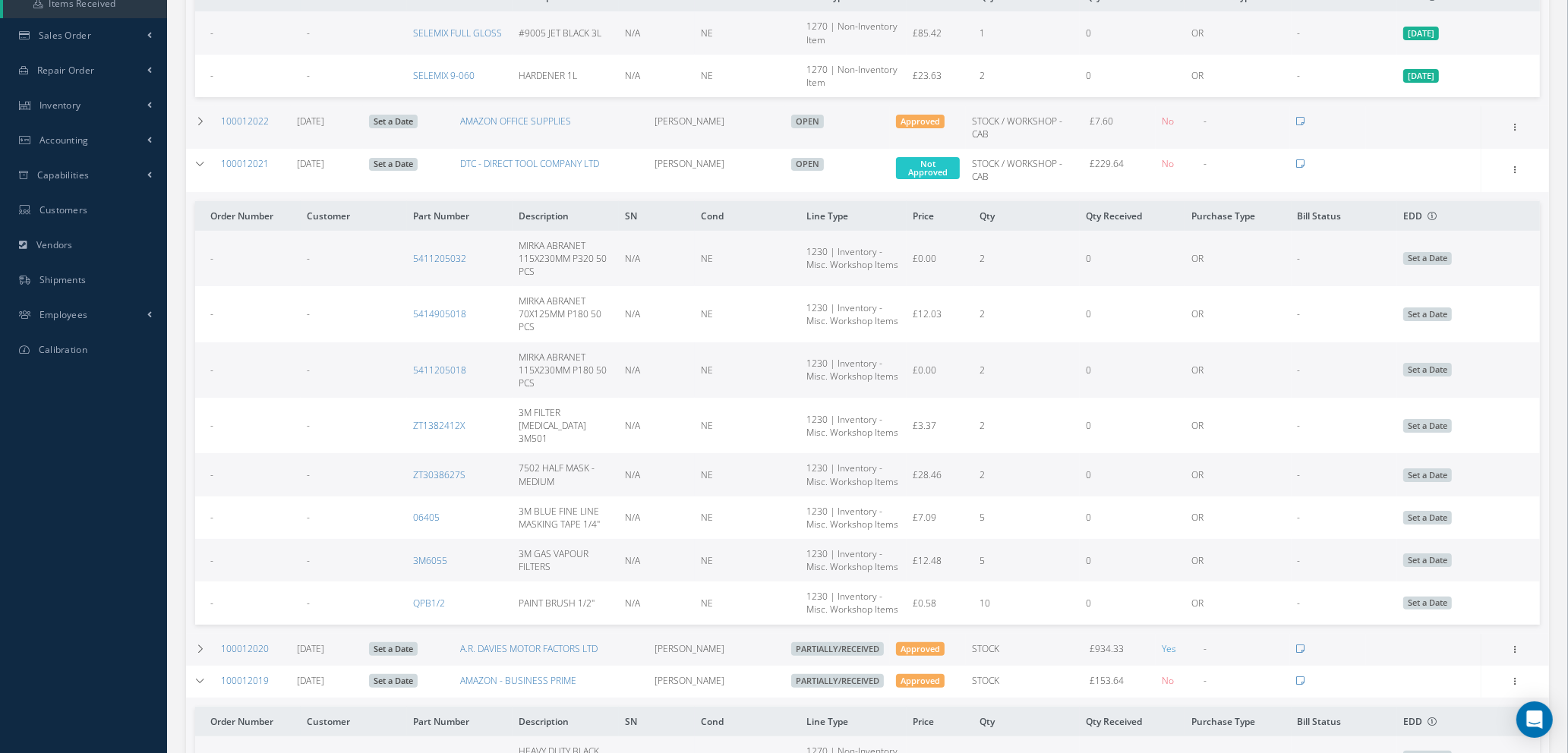
scroll to position [342, 0]
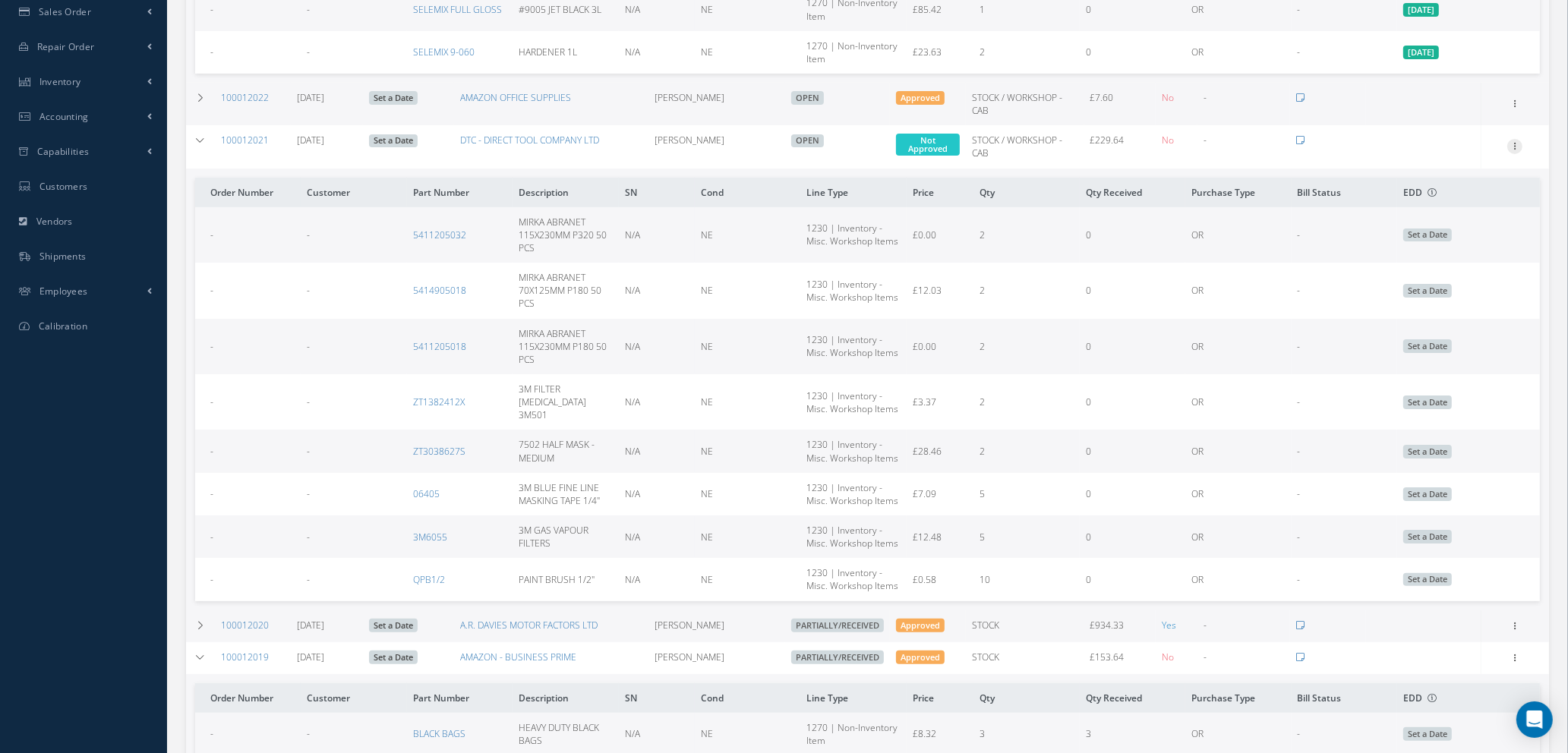
click at [1515, 139] on icon at bounding box center [1515, 145] width 15 height 12
click at [1439, 186] on link "Edit" at bounding box center [1445, 196] width 120 height 19
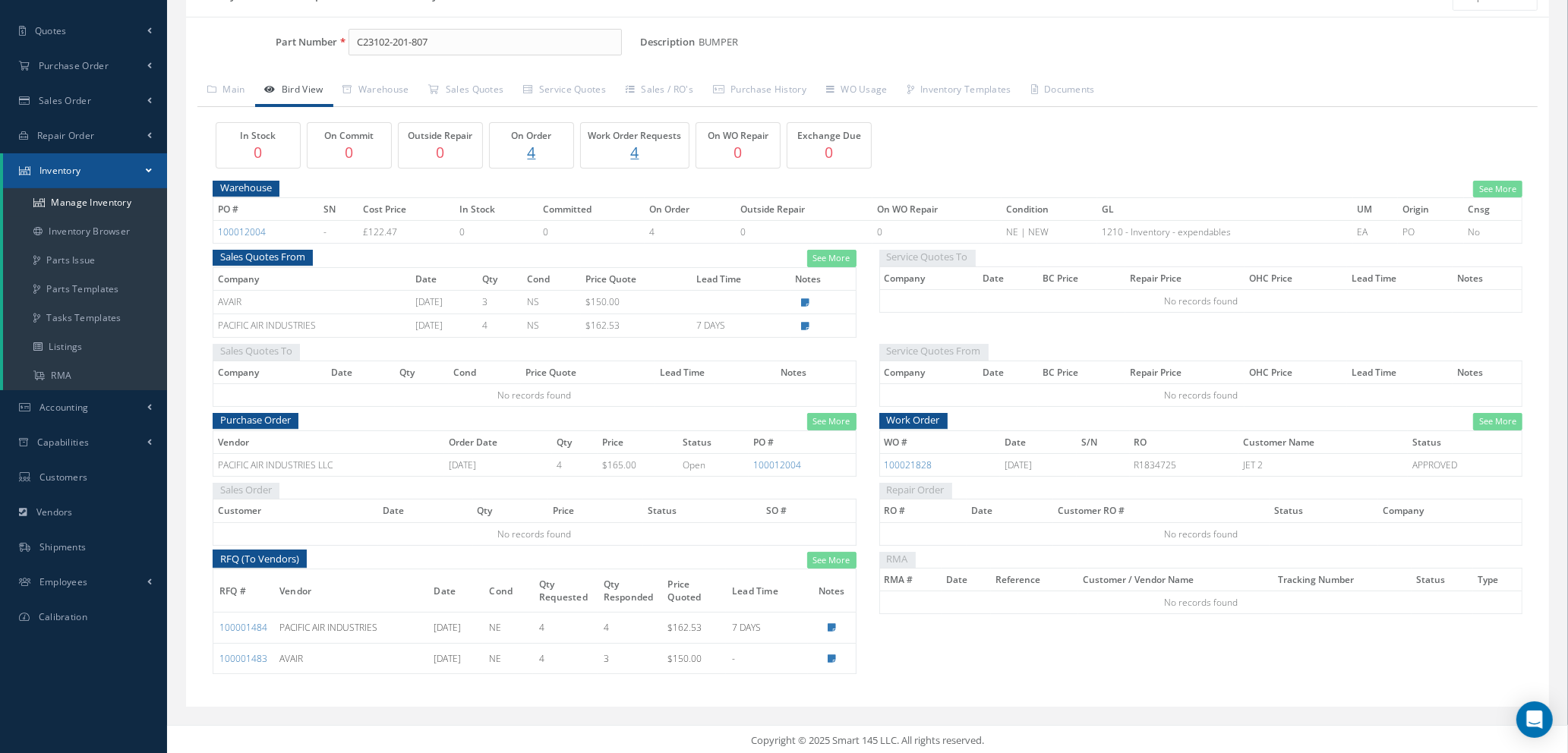
scroll to position [141, 0]
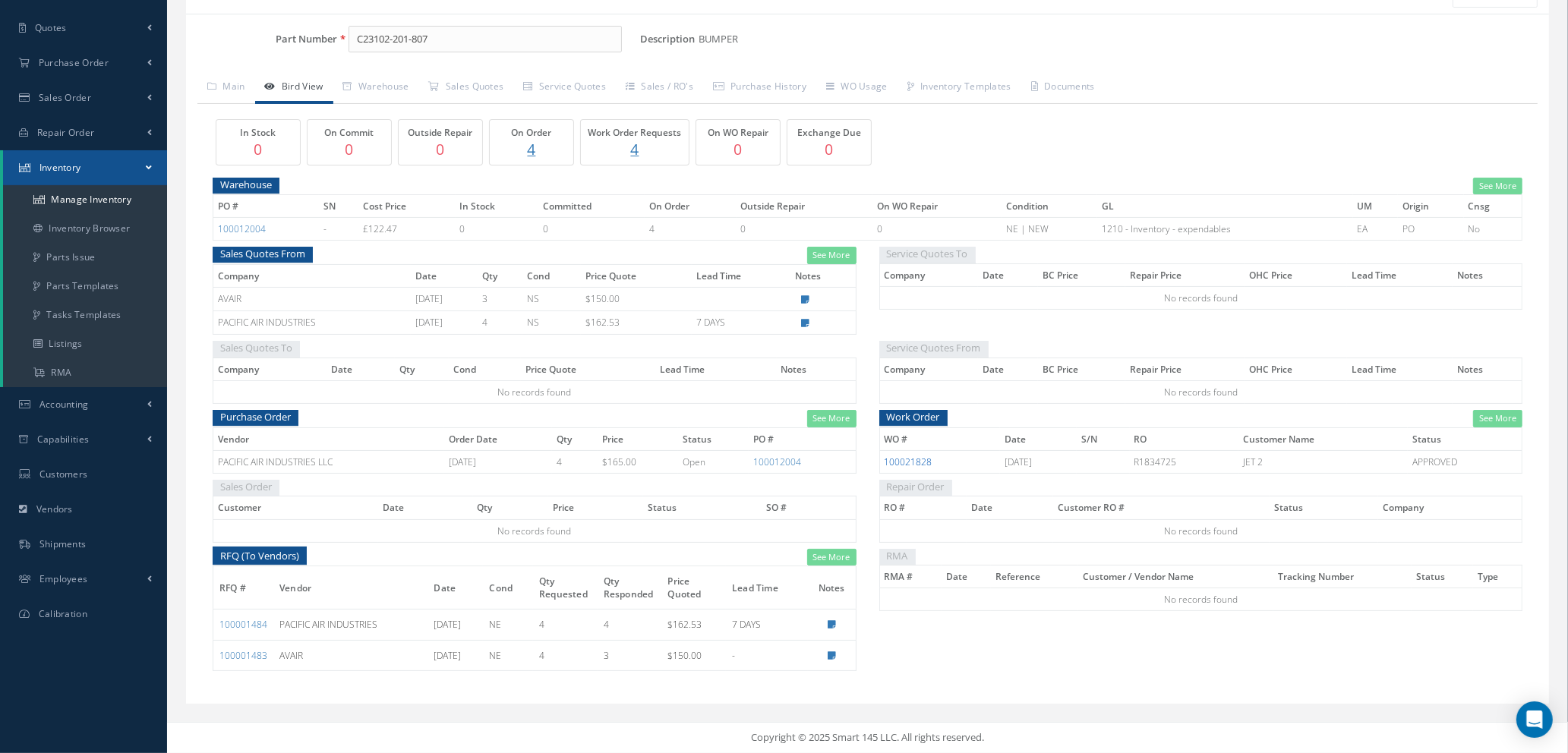
click at [914, 460] on link "100021828" at bounding box center [908, 461] width 48 height 13
drag, startPoint x: 469, startPoint y: 34, endPoint x: 79, endPoint y: 51, distance: 390.4
click at [82, 52] on div "Smart 145 Dashboard Requests Work Order Work Order Work Order Quotes" at bounding box center [784, 306] width 1568 height 894
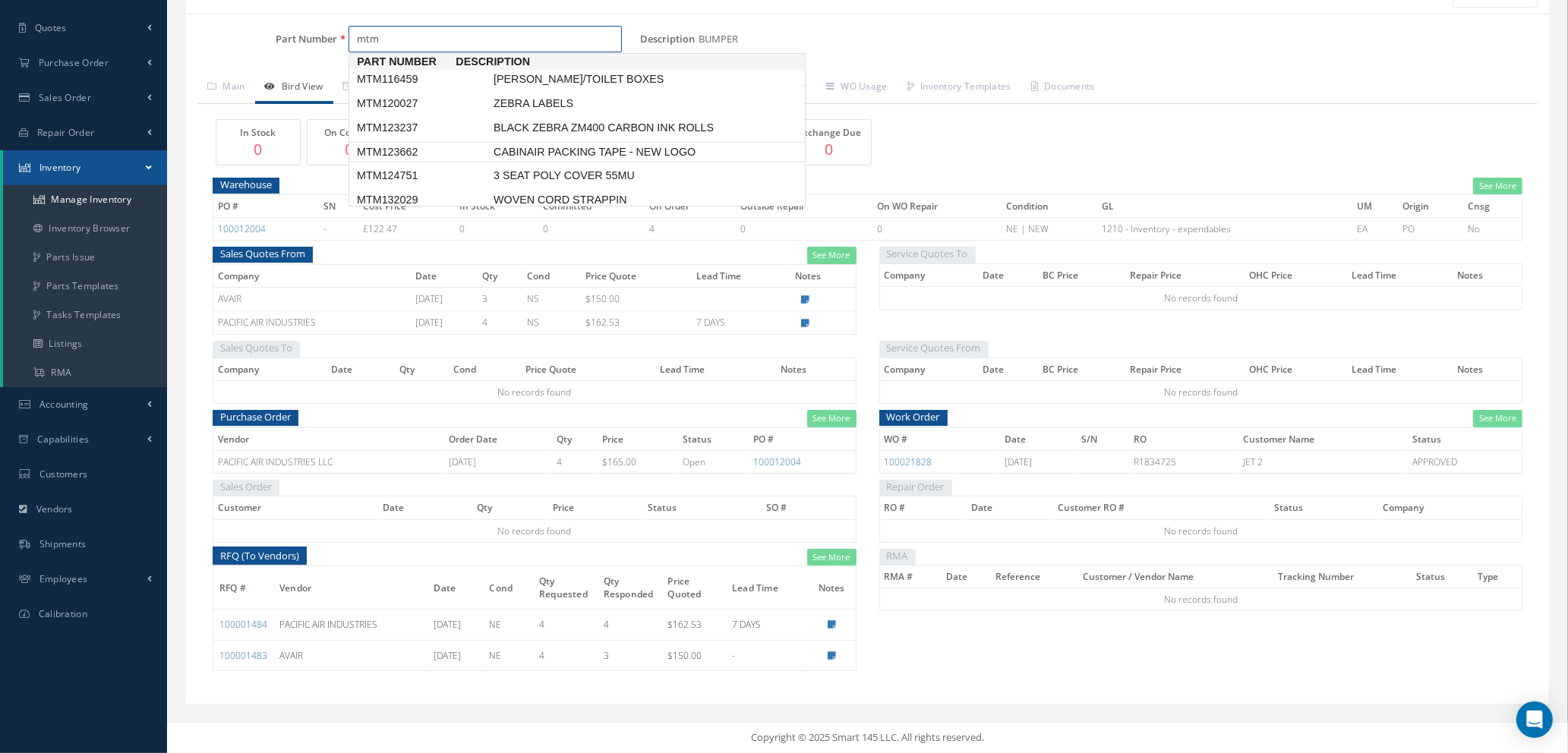
click at [552, 160] on span "CABINAIR PACKING TAPE - NEW LOGO" at bounding box center [604, 152] width 228 height 16
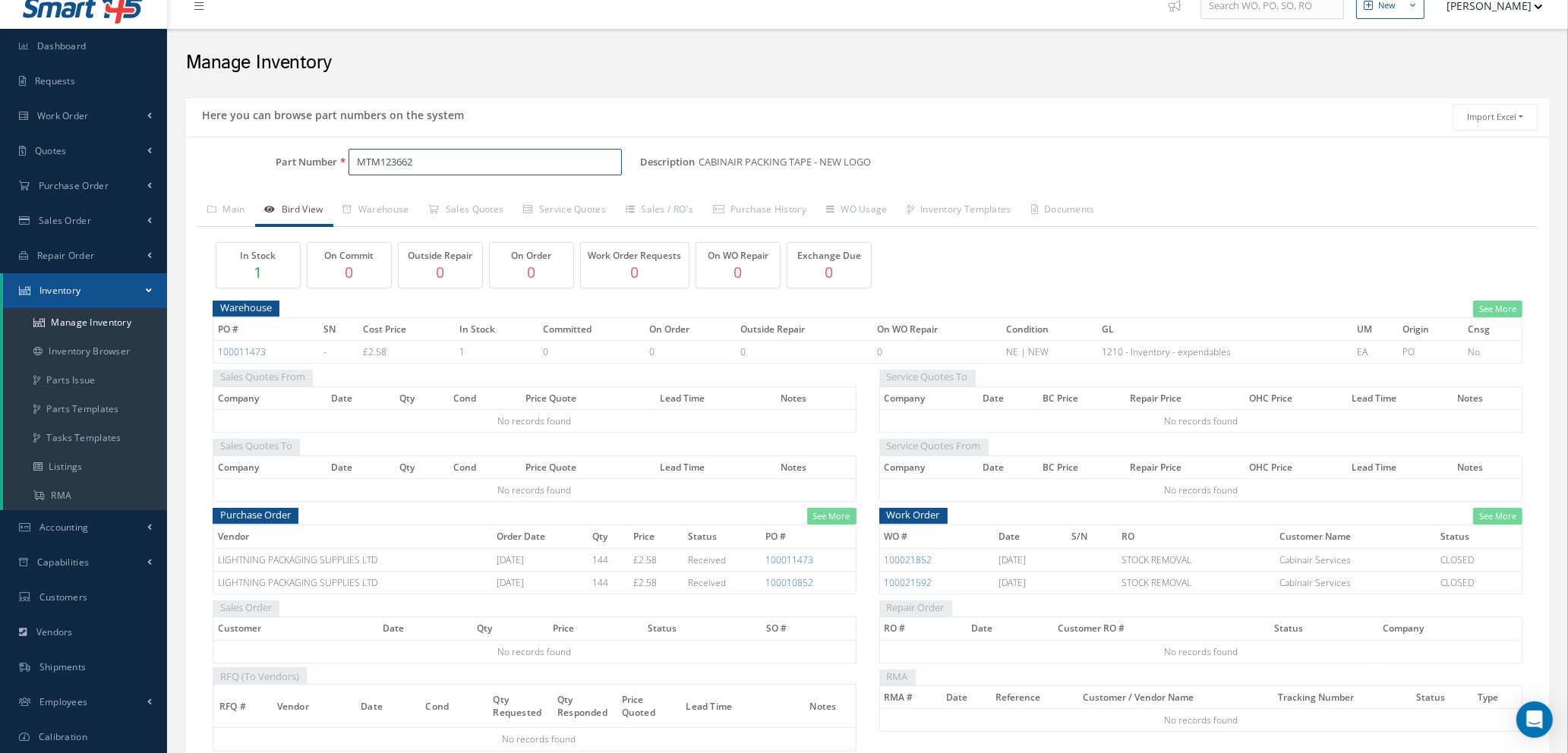
scroll to position [99, 0]
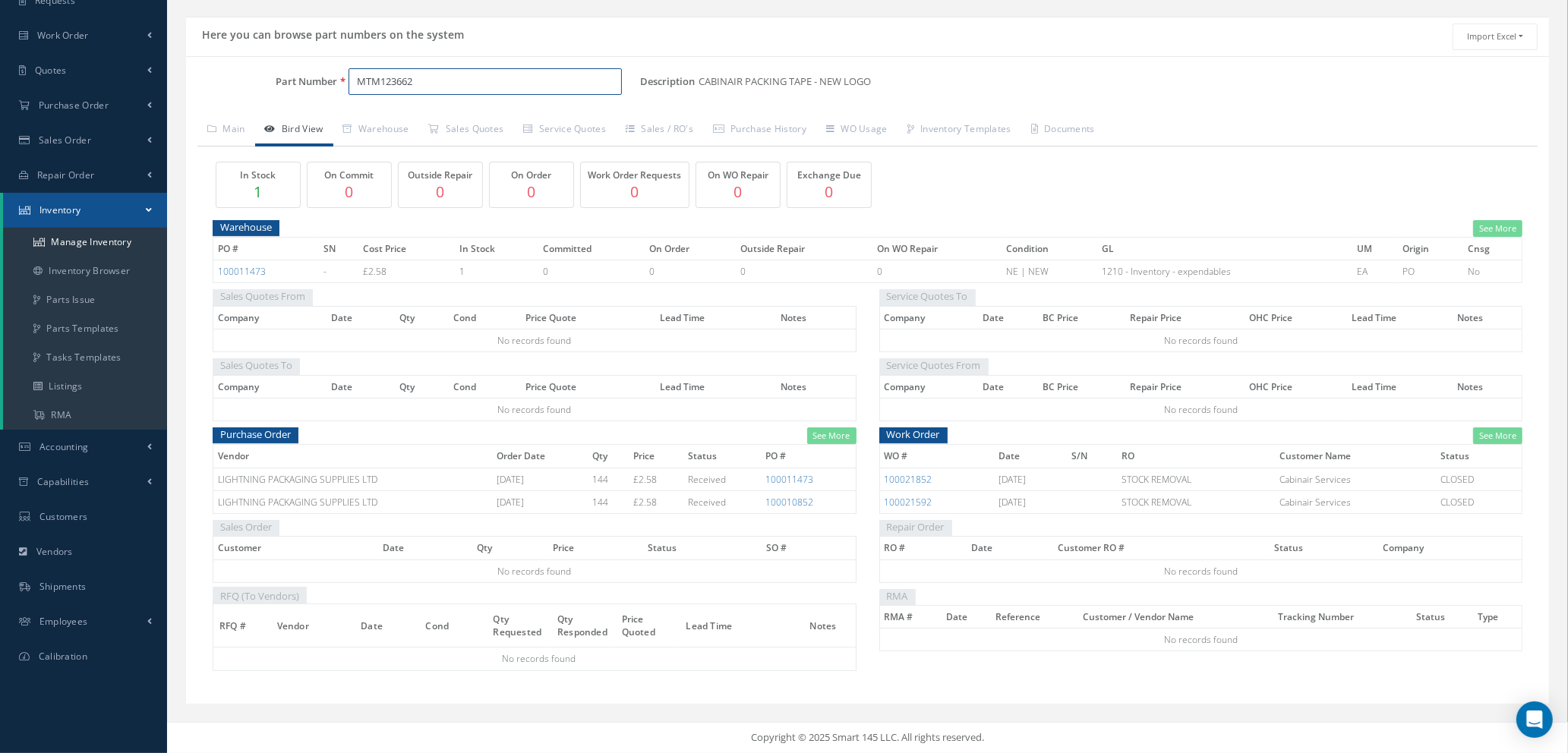
type input "MTM123662"
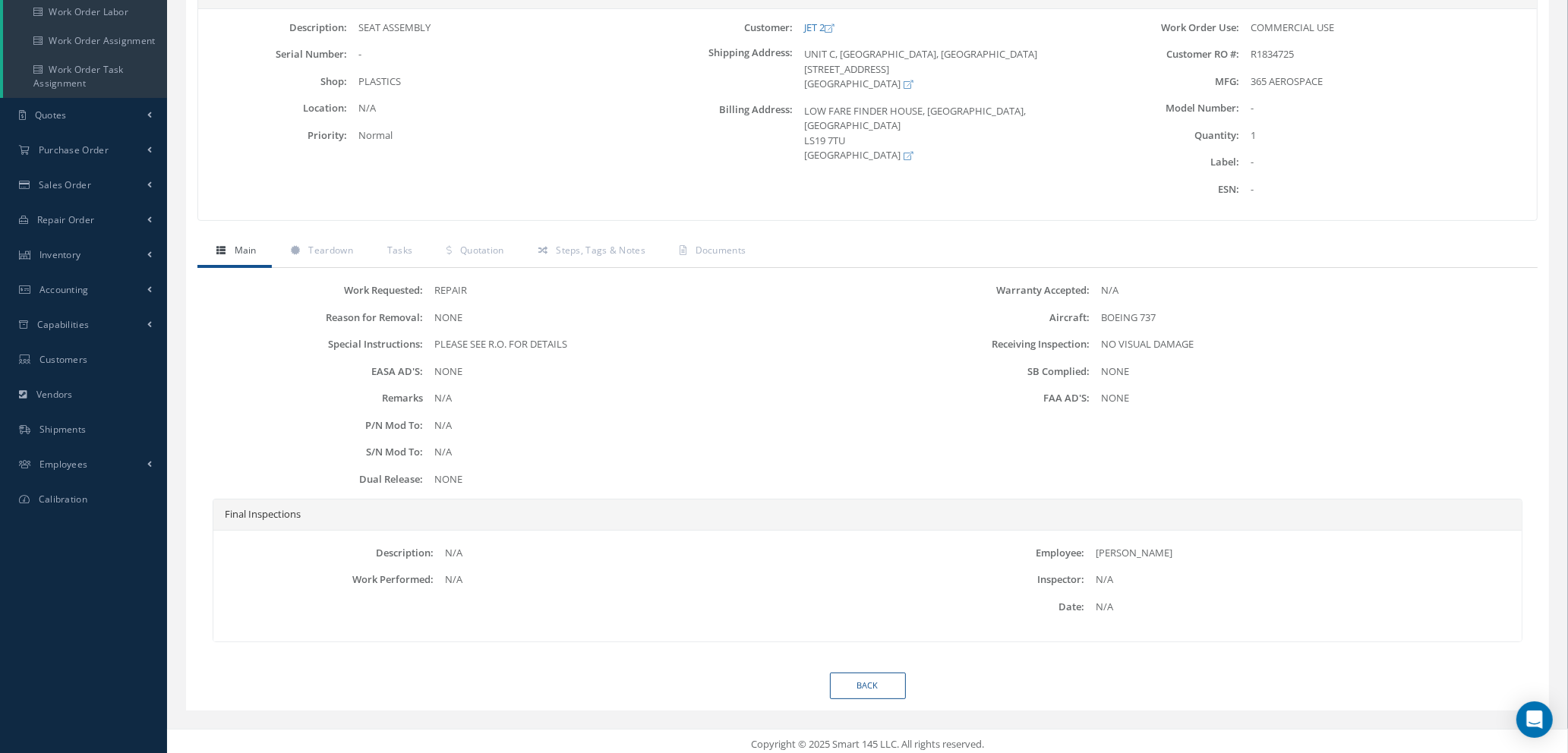
scroll to position [217, 0]
click at [481, 241] on span "Quotation" at bounding box center [482, 245] width 44 height 13
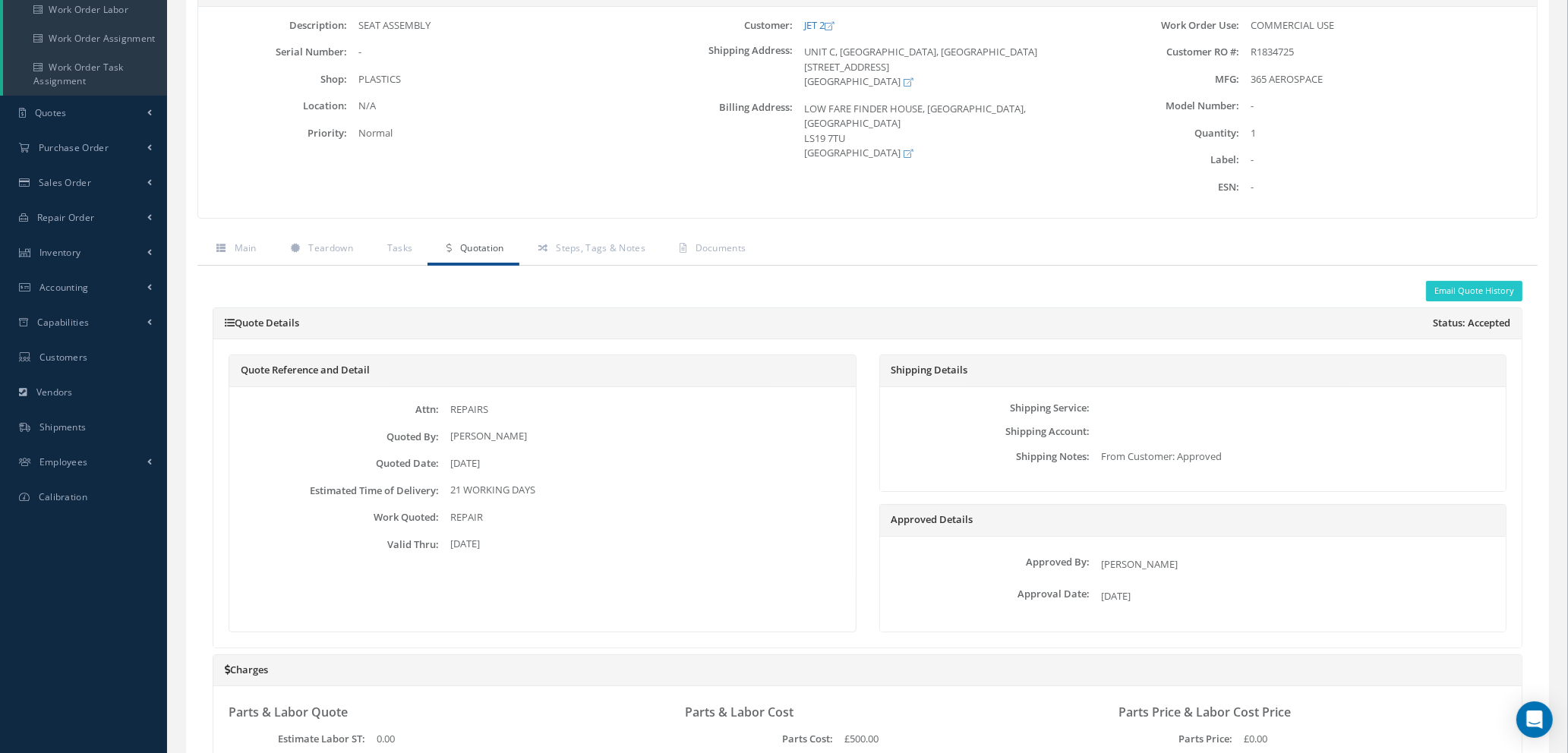
scroll to position [0, 0]
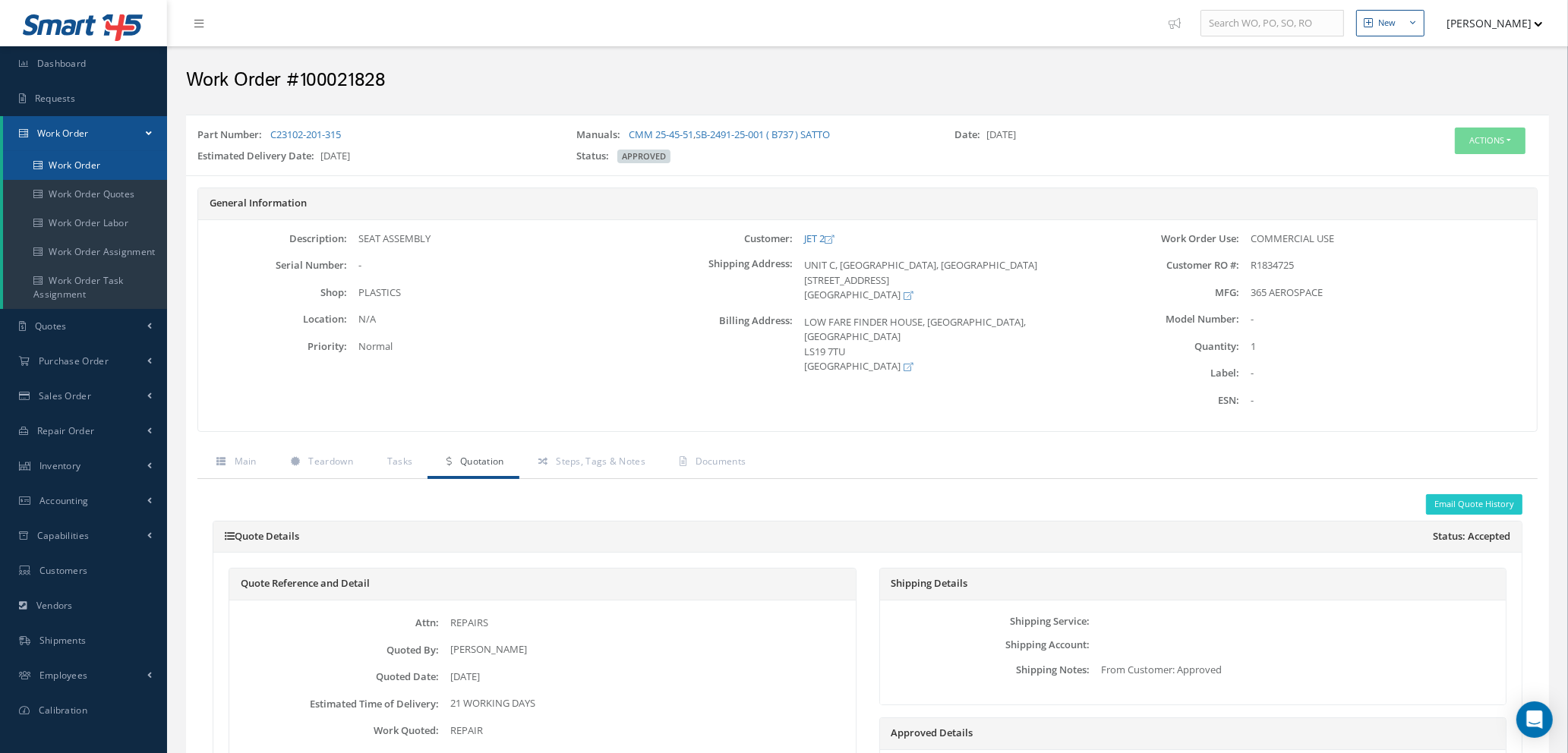
click at [92, 164] on link "Work Order" at bounding box center [85, 165] width 164 height 29
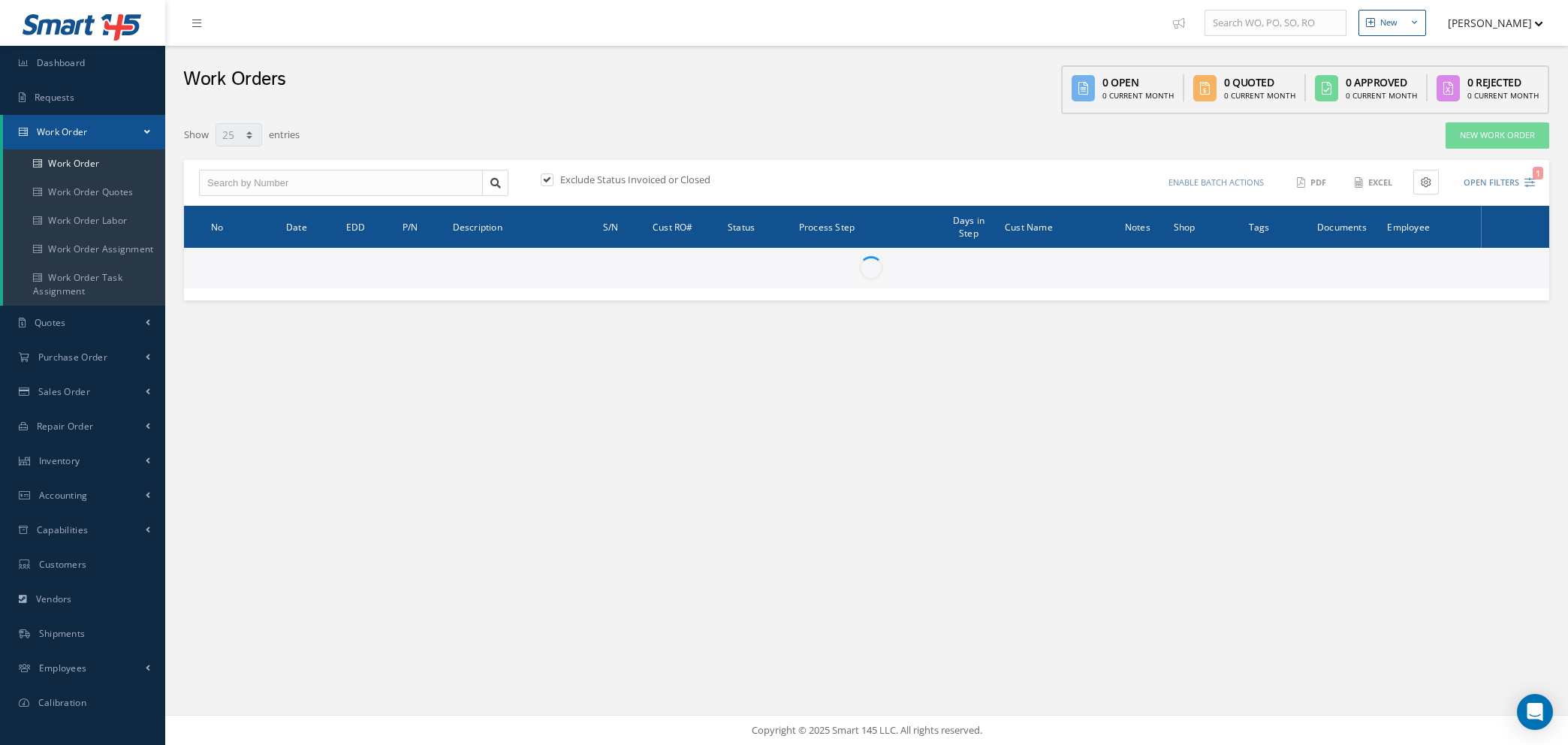
select select "25"
click at [328, 178] on input "text" at bounding box center [341, 184] width 284 height 27
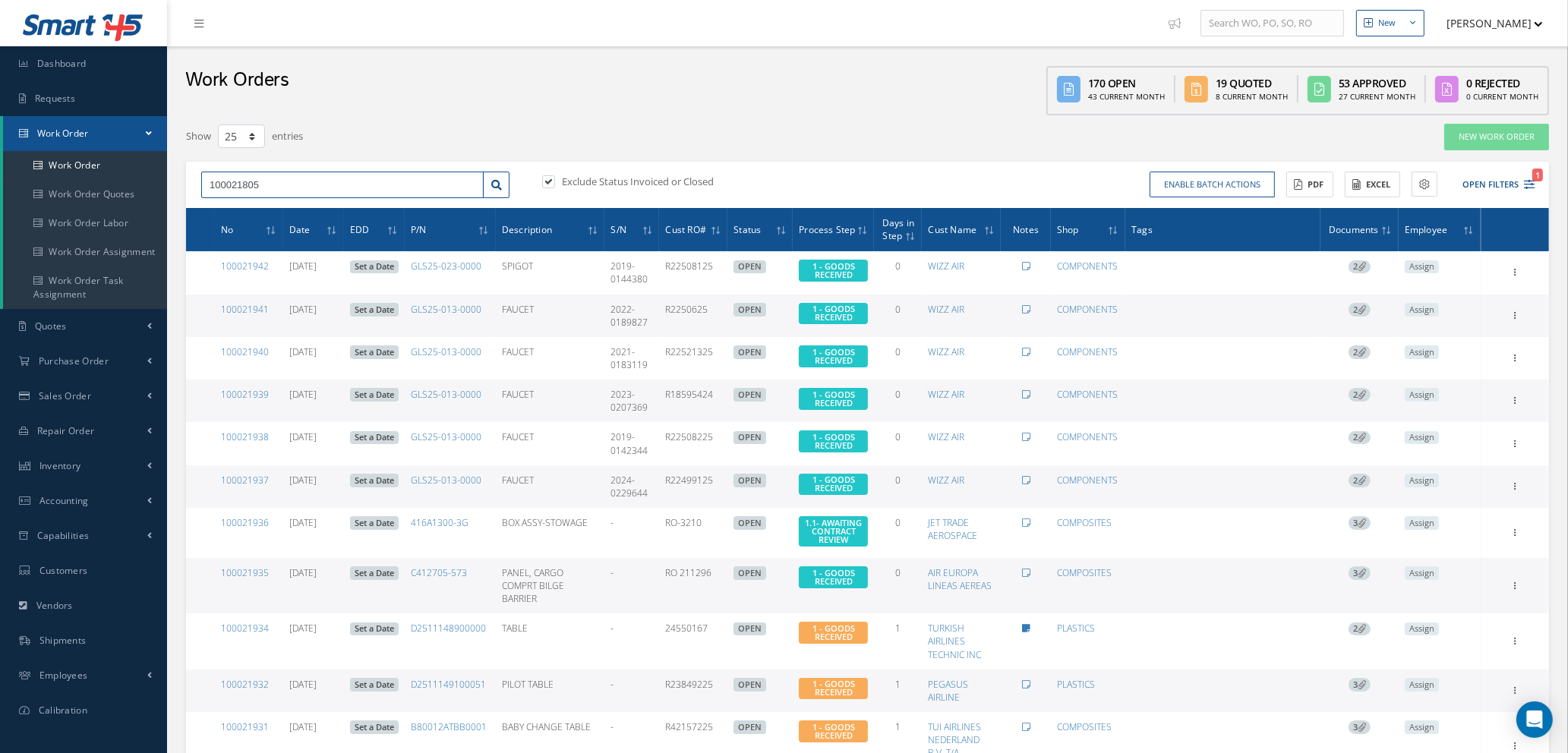
type input "100021805"
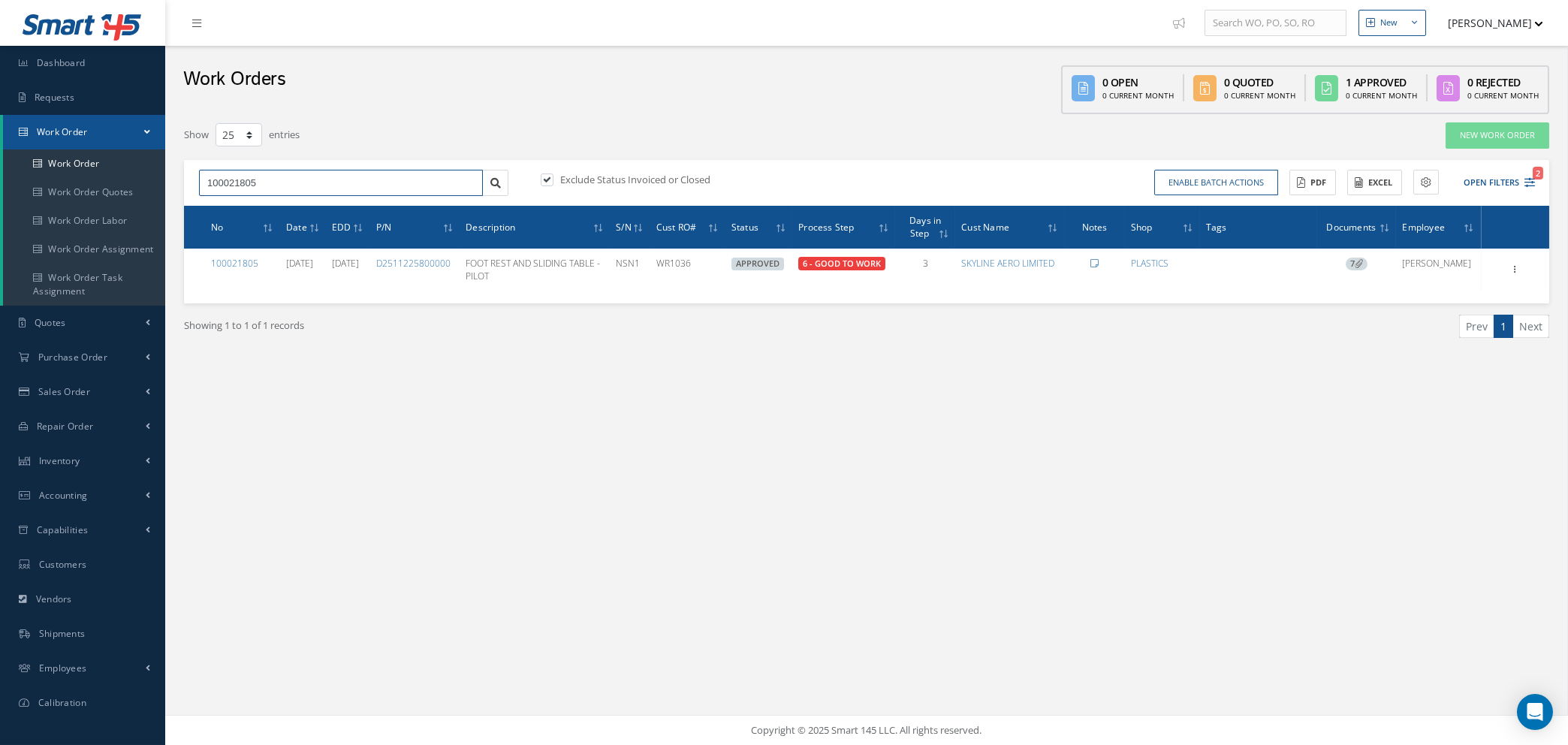
click at [472, 179] on input "100021805" at bounding box center [341, 184] width 284 height 27
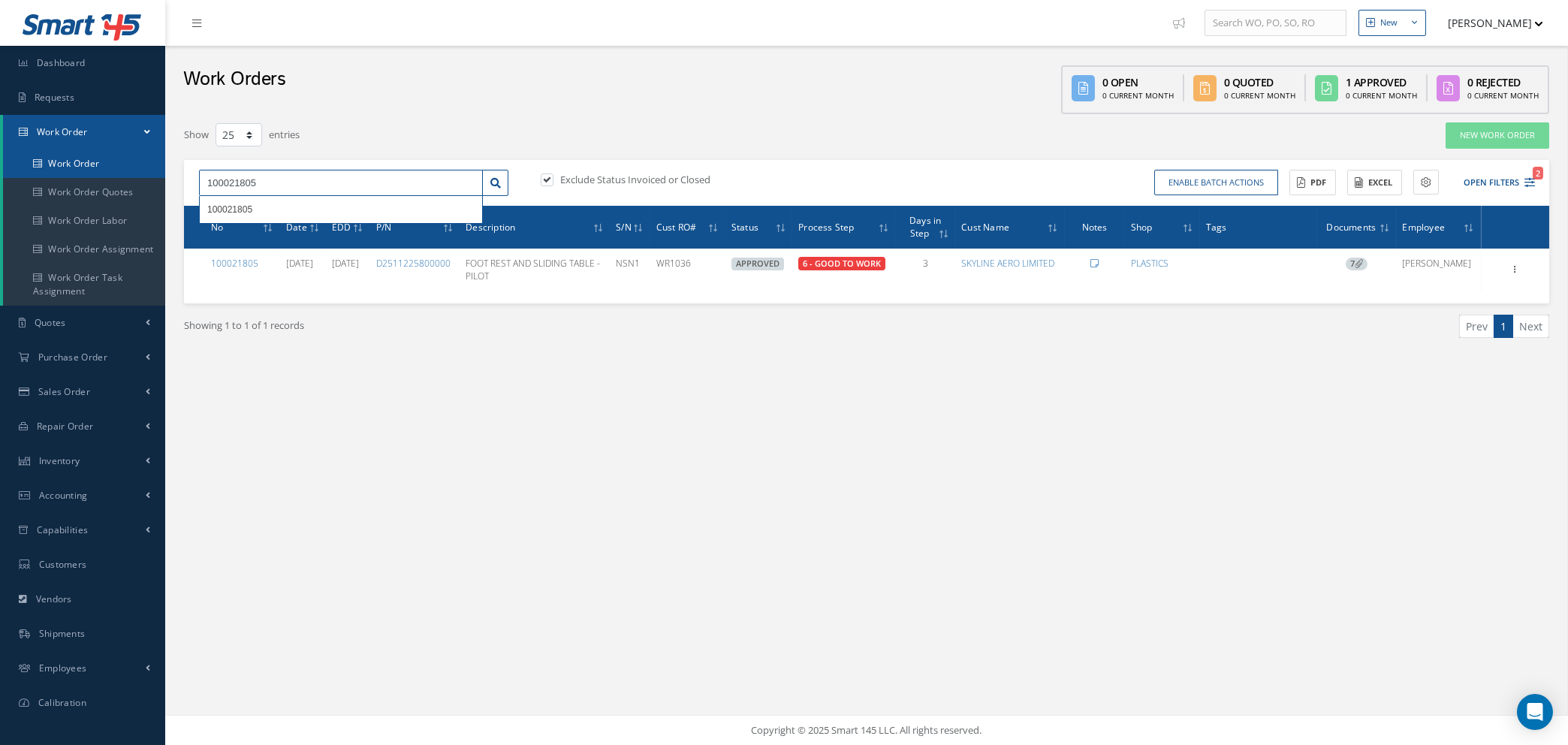
drag, startPoint x: 408, startPoint y: 176, endPoint x: 24, endPoint y: 177, distance: 384.0
click at [26, 177] on div "Smart 145 Dashboard Requests Work Order Work Order Work Order Quotes Work Order…" at bounding box center [784, 372] width 1568 height 745
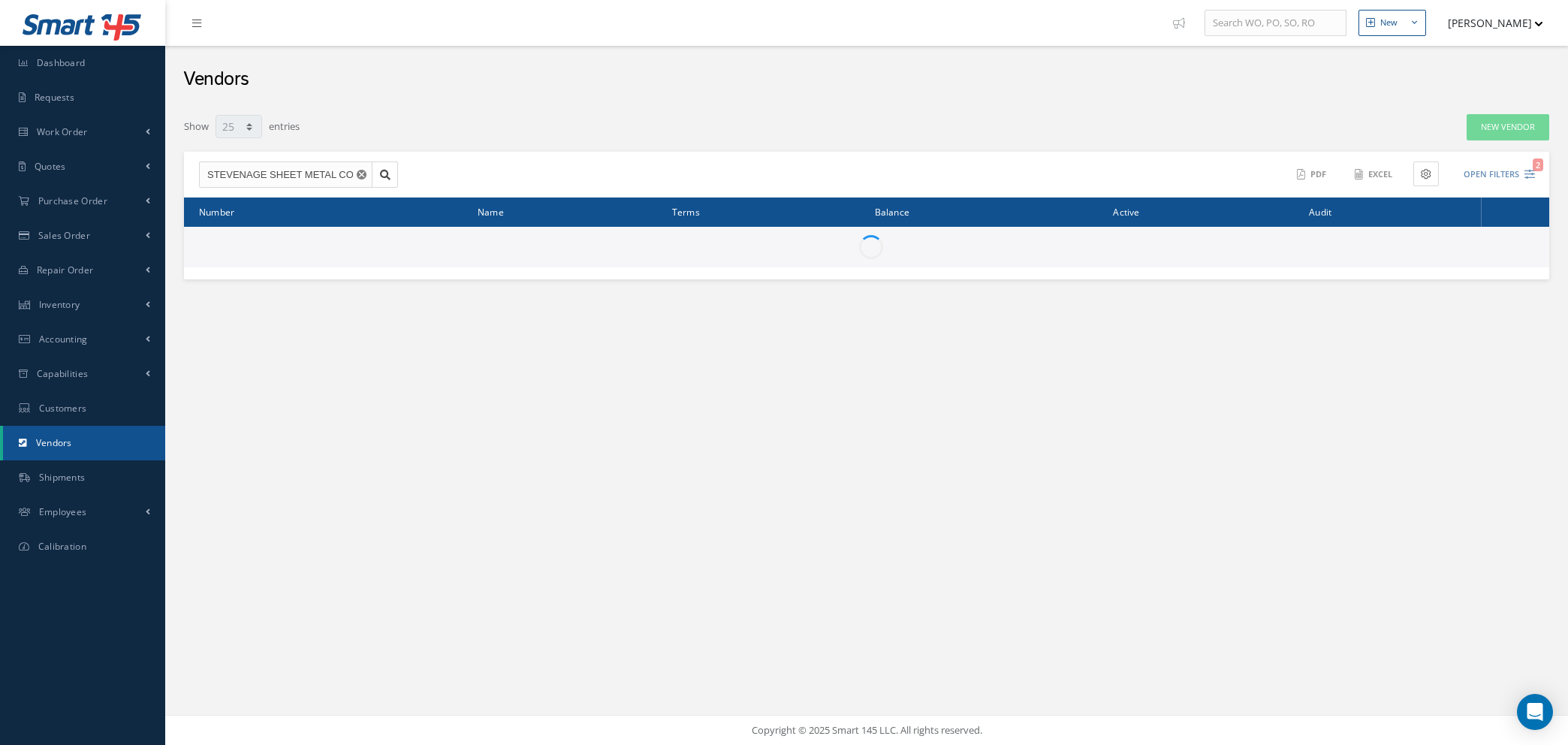
select select "25"
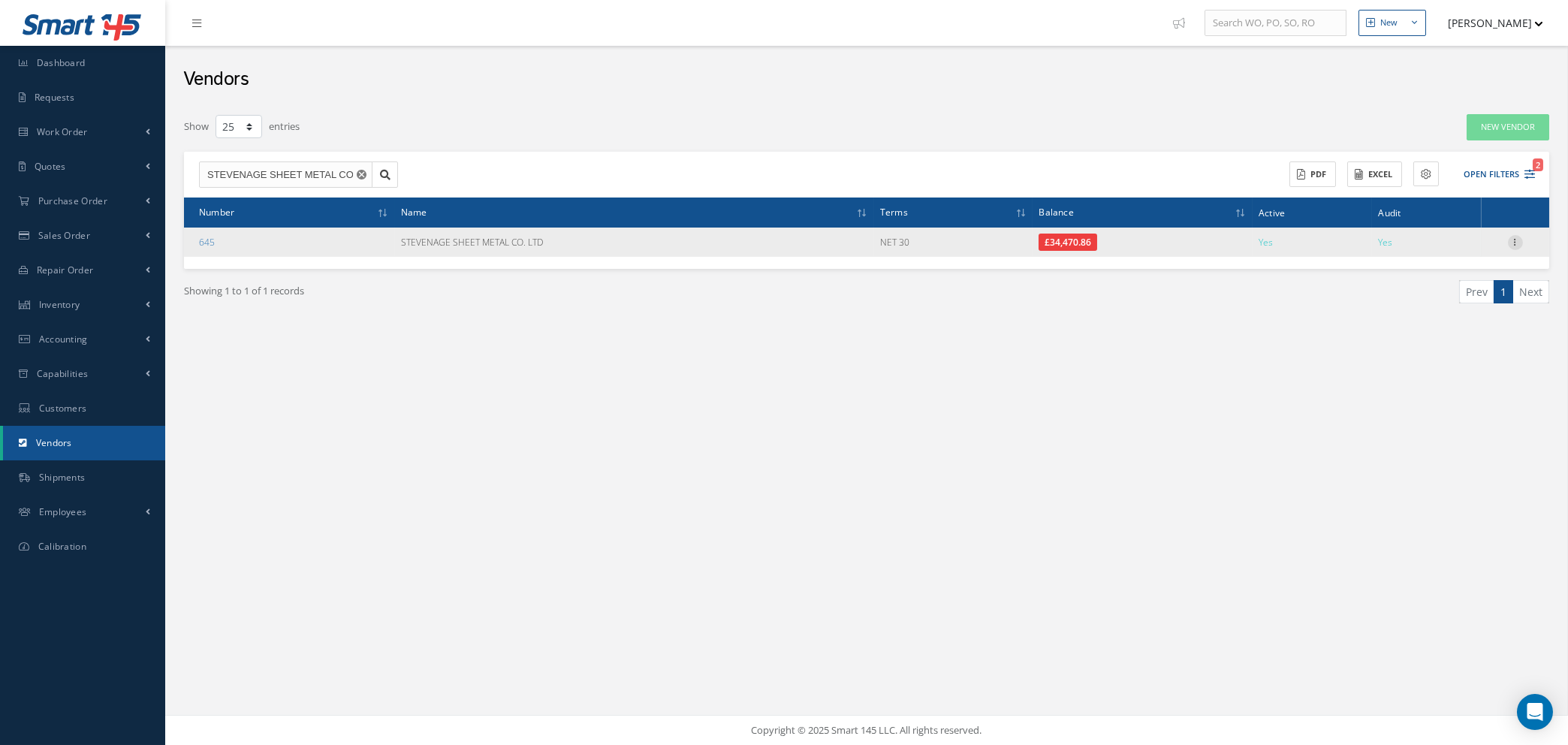
click at [1515, 241] on icon at bounding box center [1515, 241] width 15 height 12
click at [1439, 256] on link "Show" at bounding box center [1446, 252] width 118 height 19
type textarea "Account #.: S.S.M."
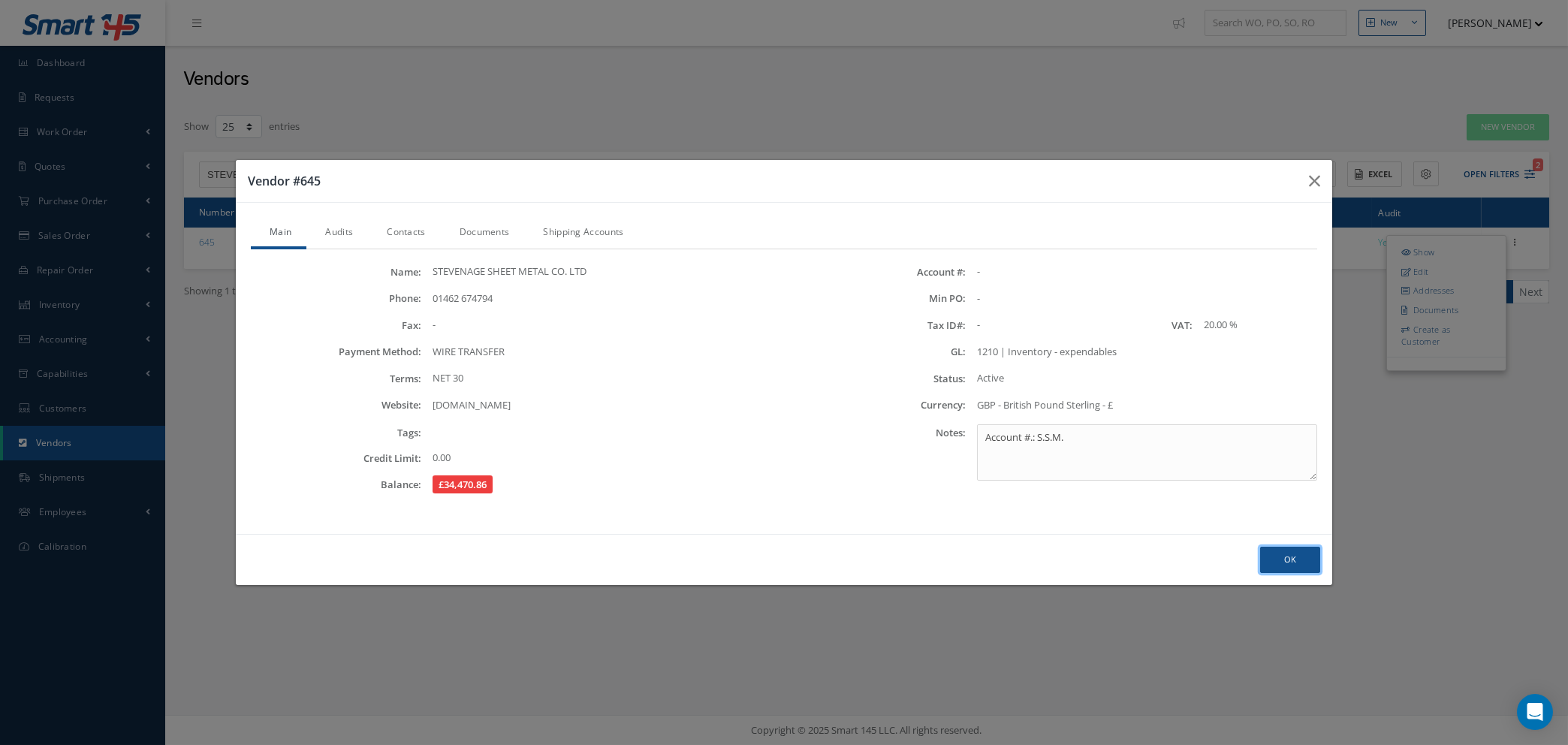
click at [1309, 561] on button "Ok" at bounding box center [1290, 561] width 60 height 27
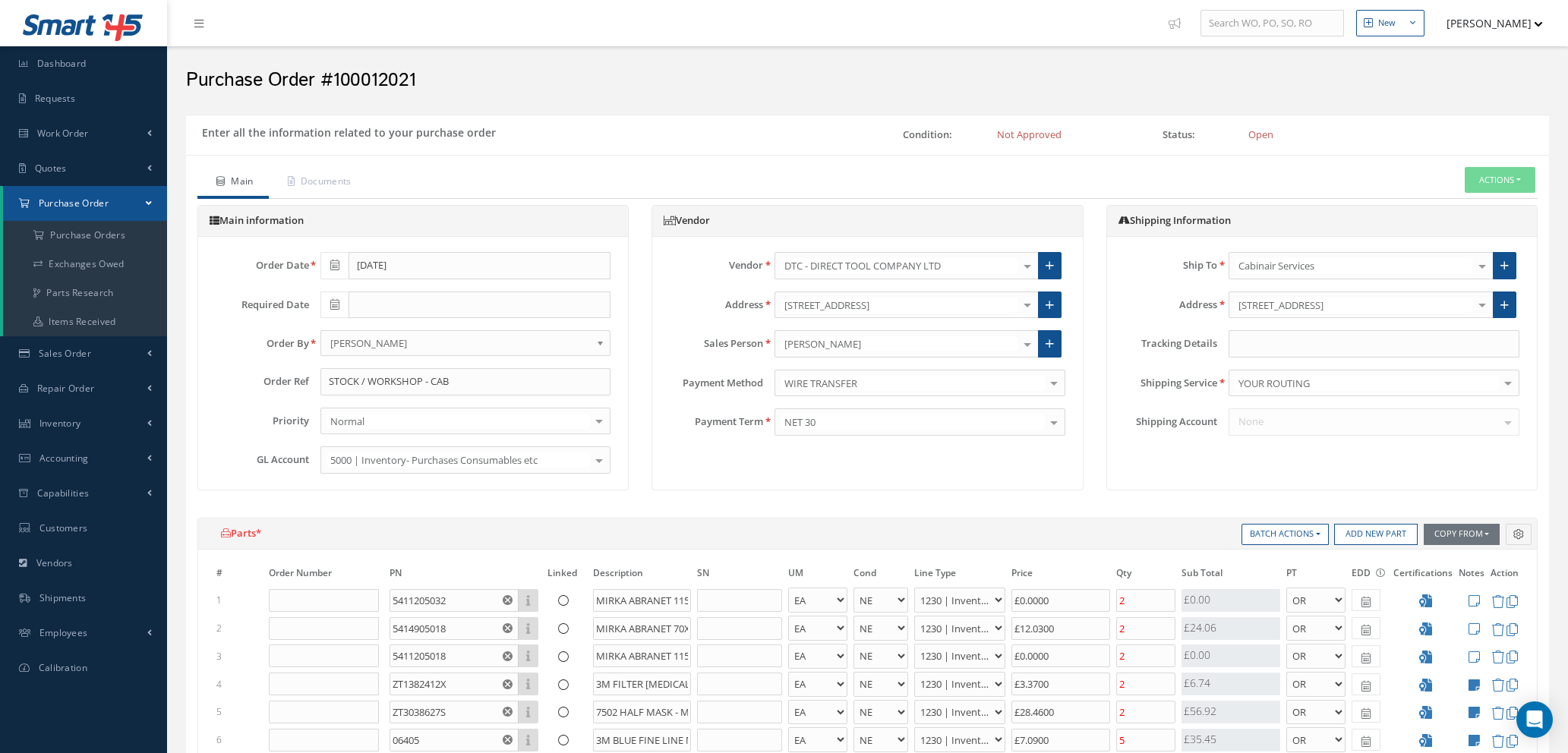
select select "1"
select select "5"
select select "110"
select select "1"
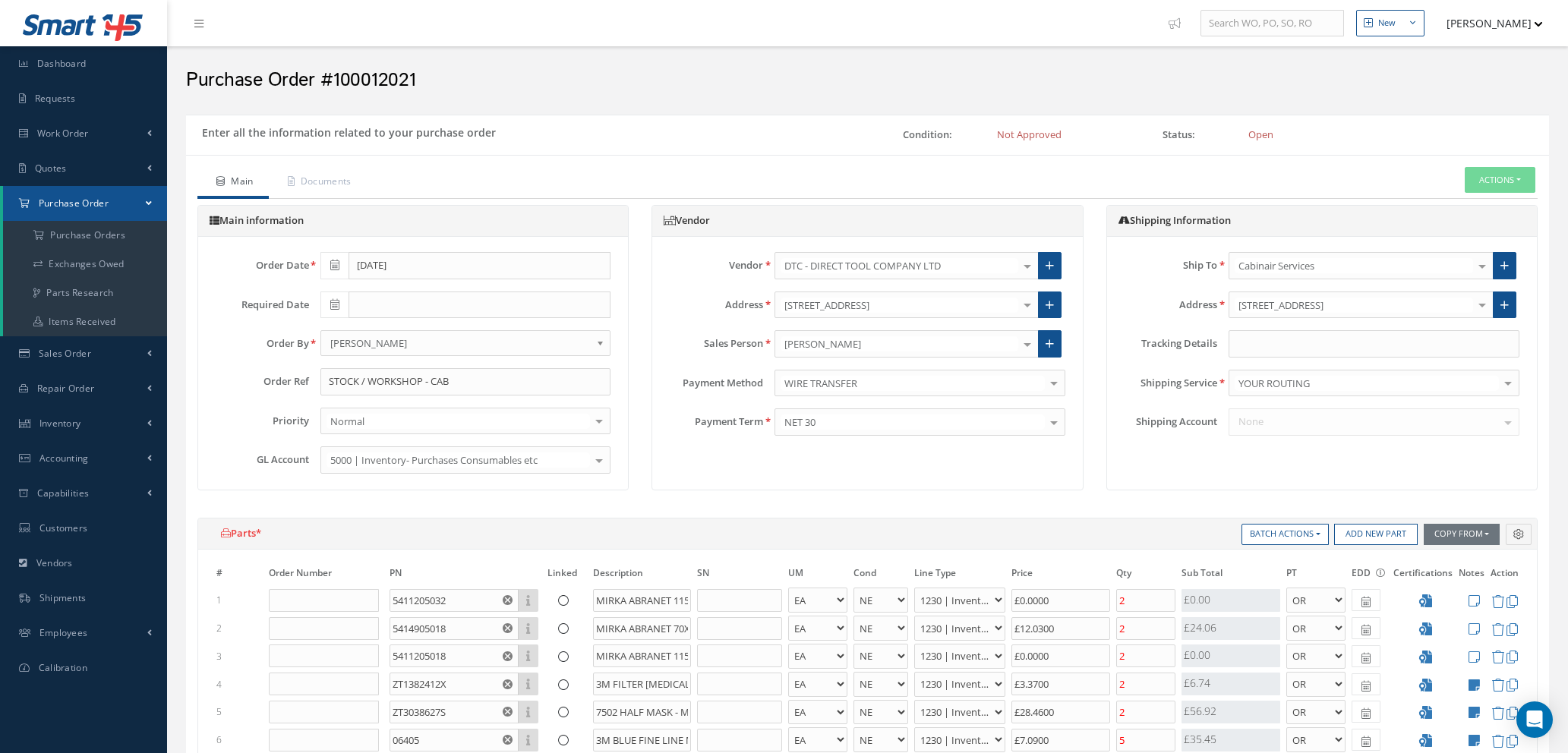
select select "5"
select select "110"
select select "1"
select select "5"
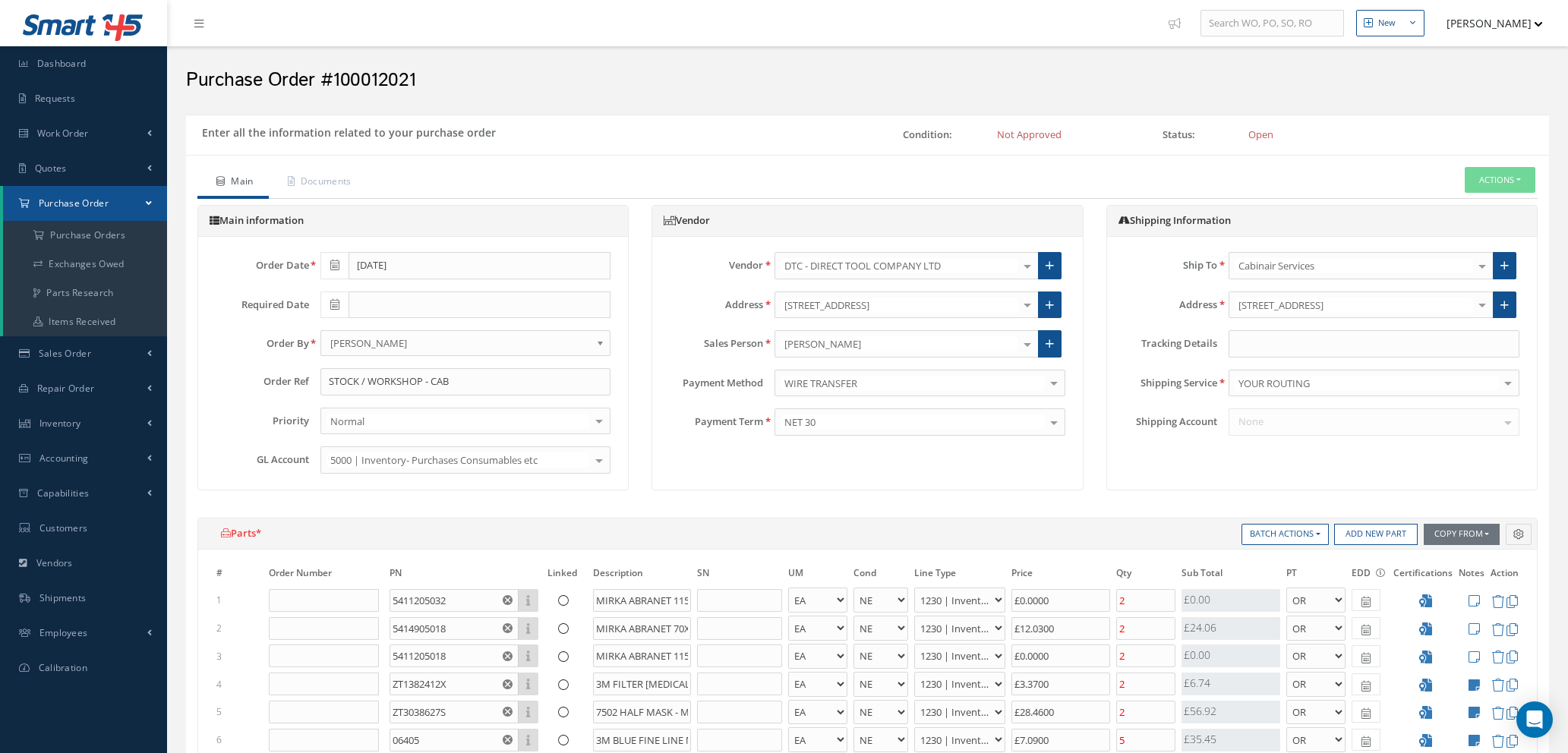
select select "110"
select select "1"
select select "5"
select select "110"
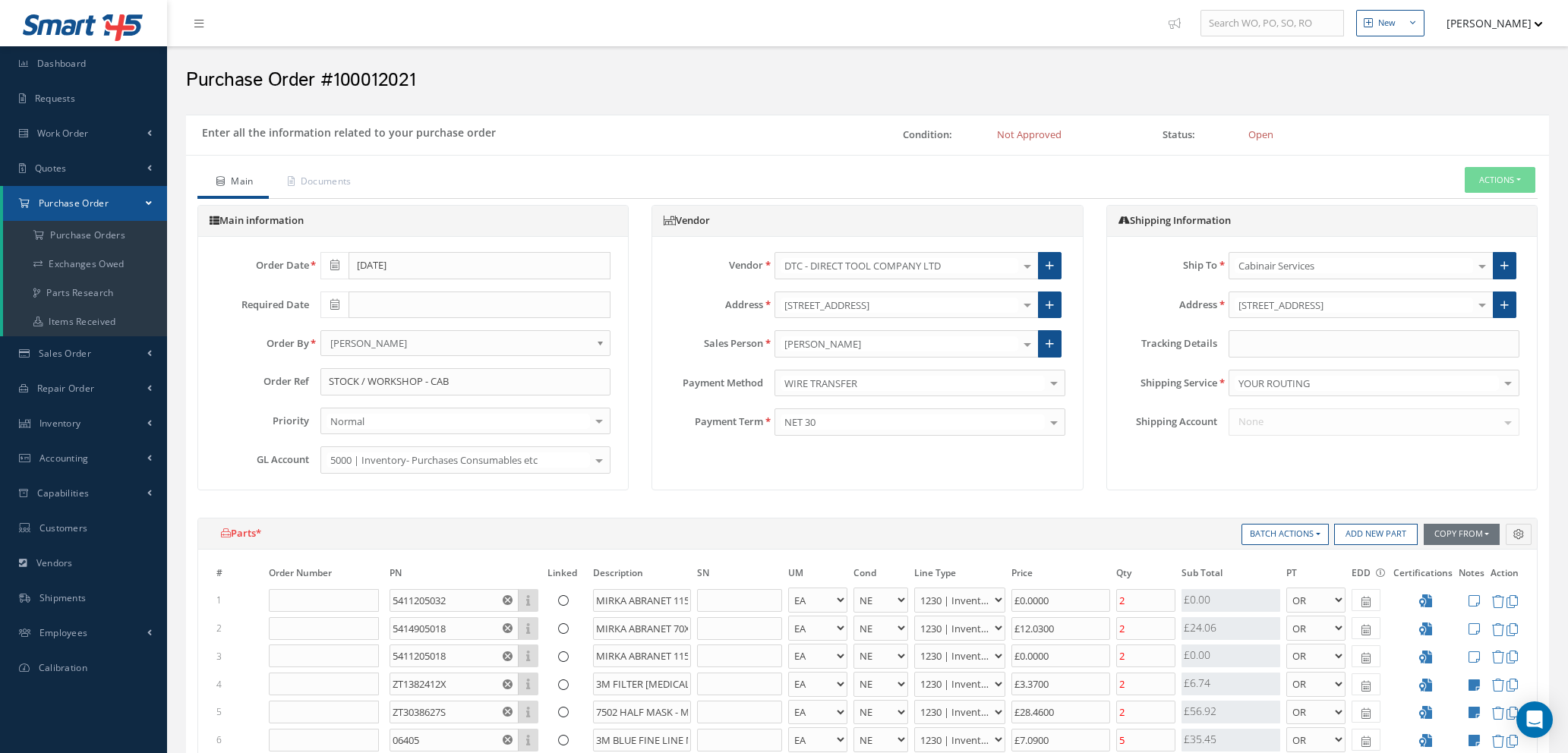
select select "1"
select select "5"
select select "110"
select select "1"
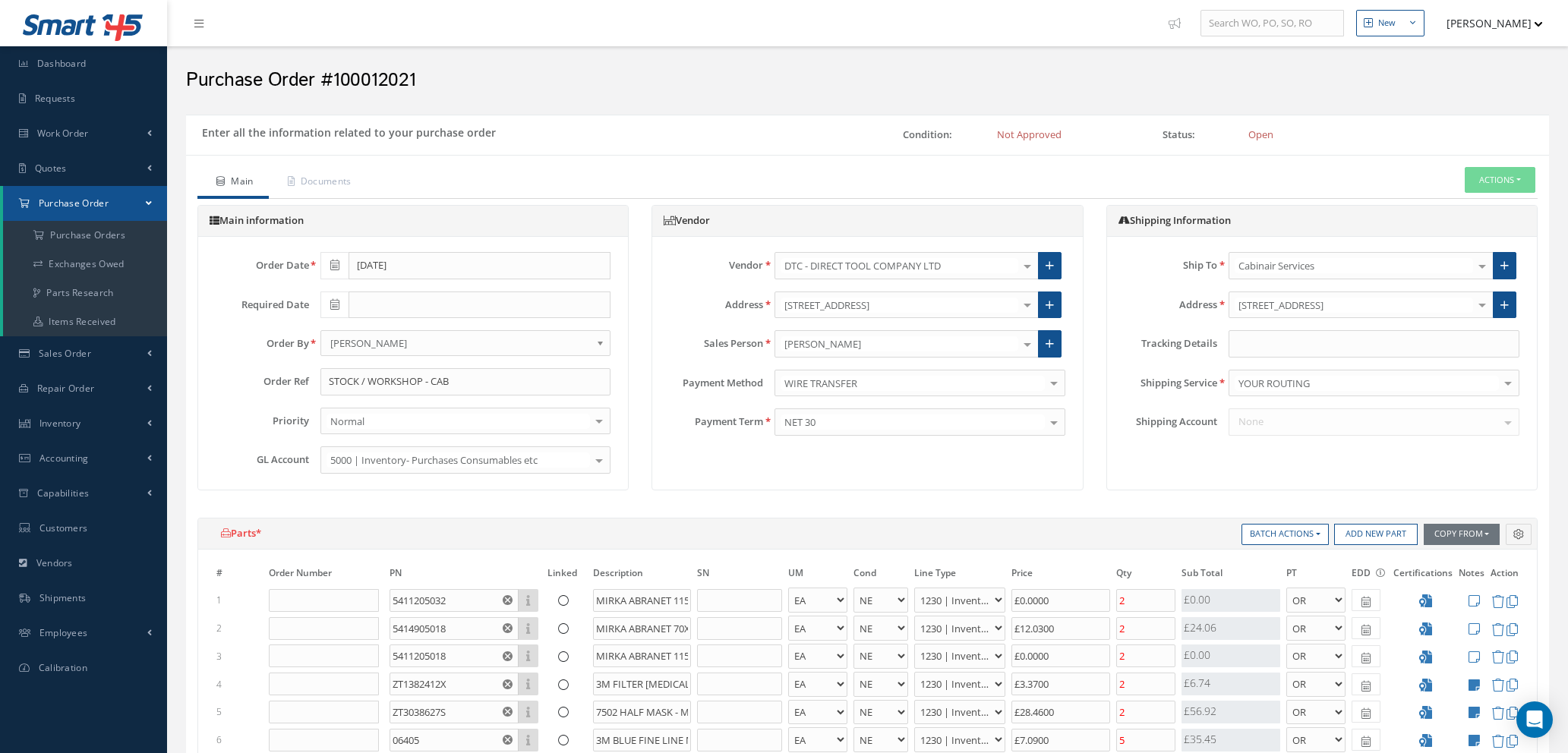
select select "1"
select select "5"
select select "110"
select select "1"
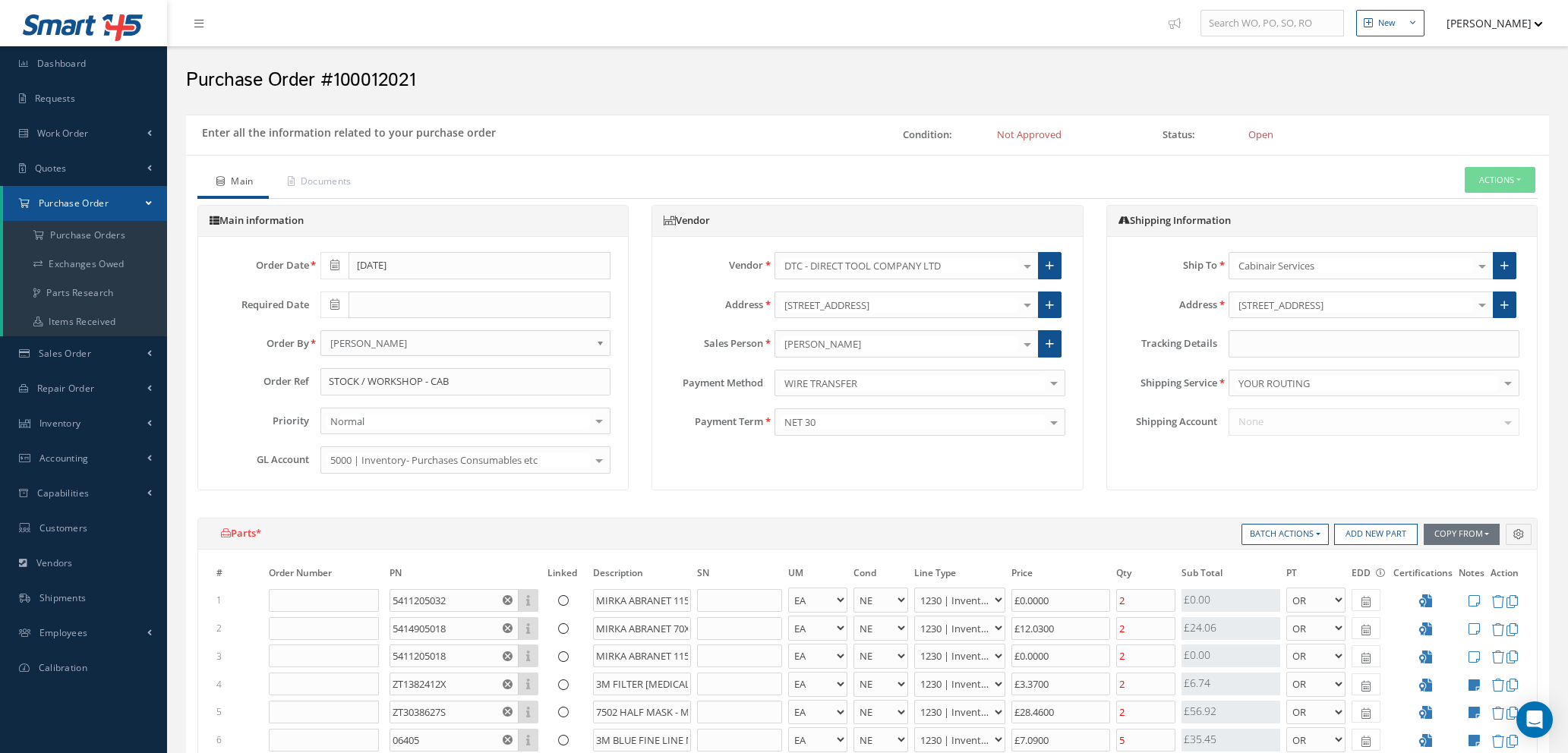
select select "5"
select select "110"
select select "1"
select select "5"
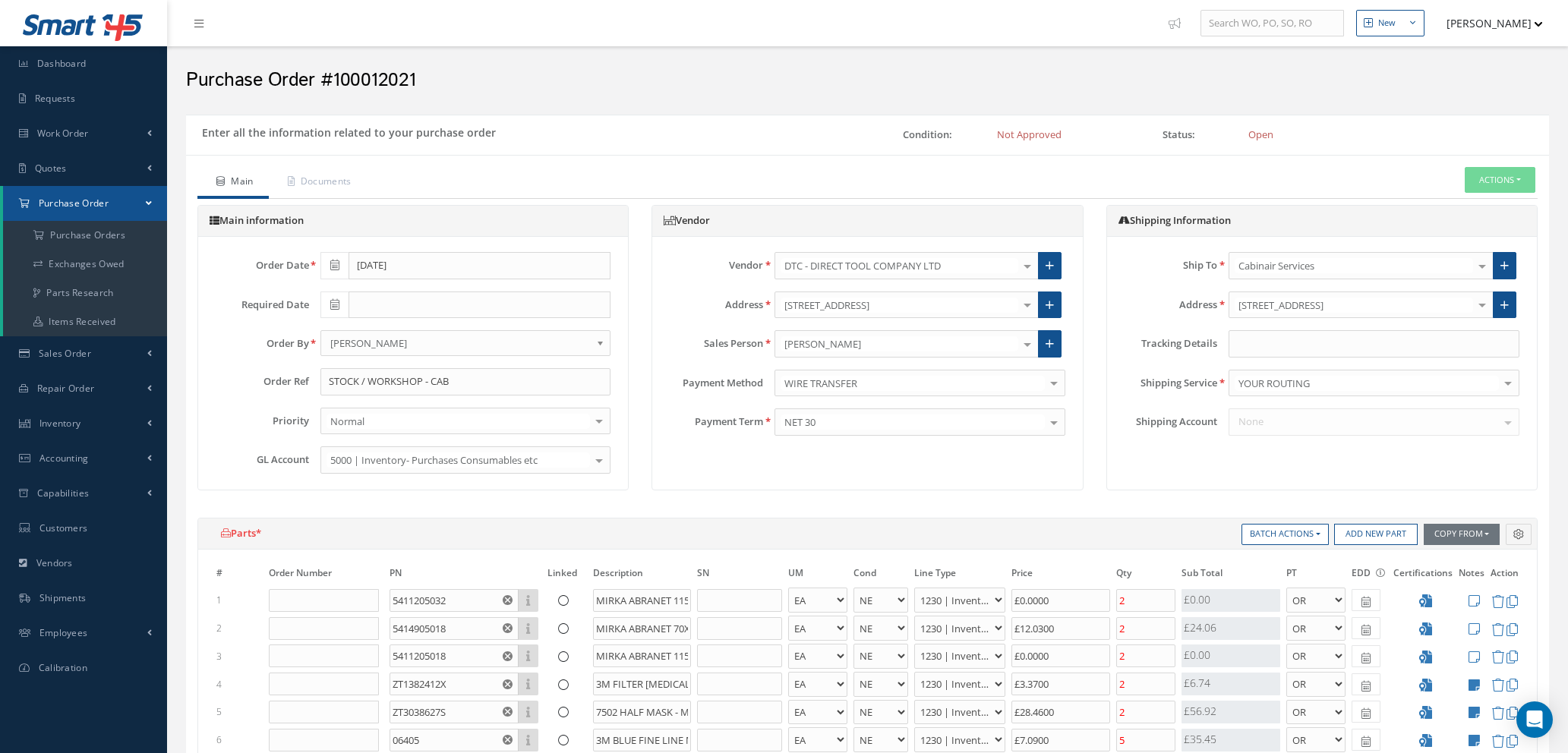
select select "110"
select select "1"
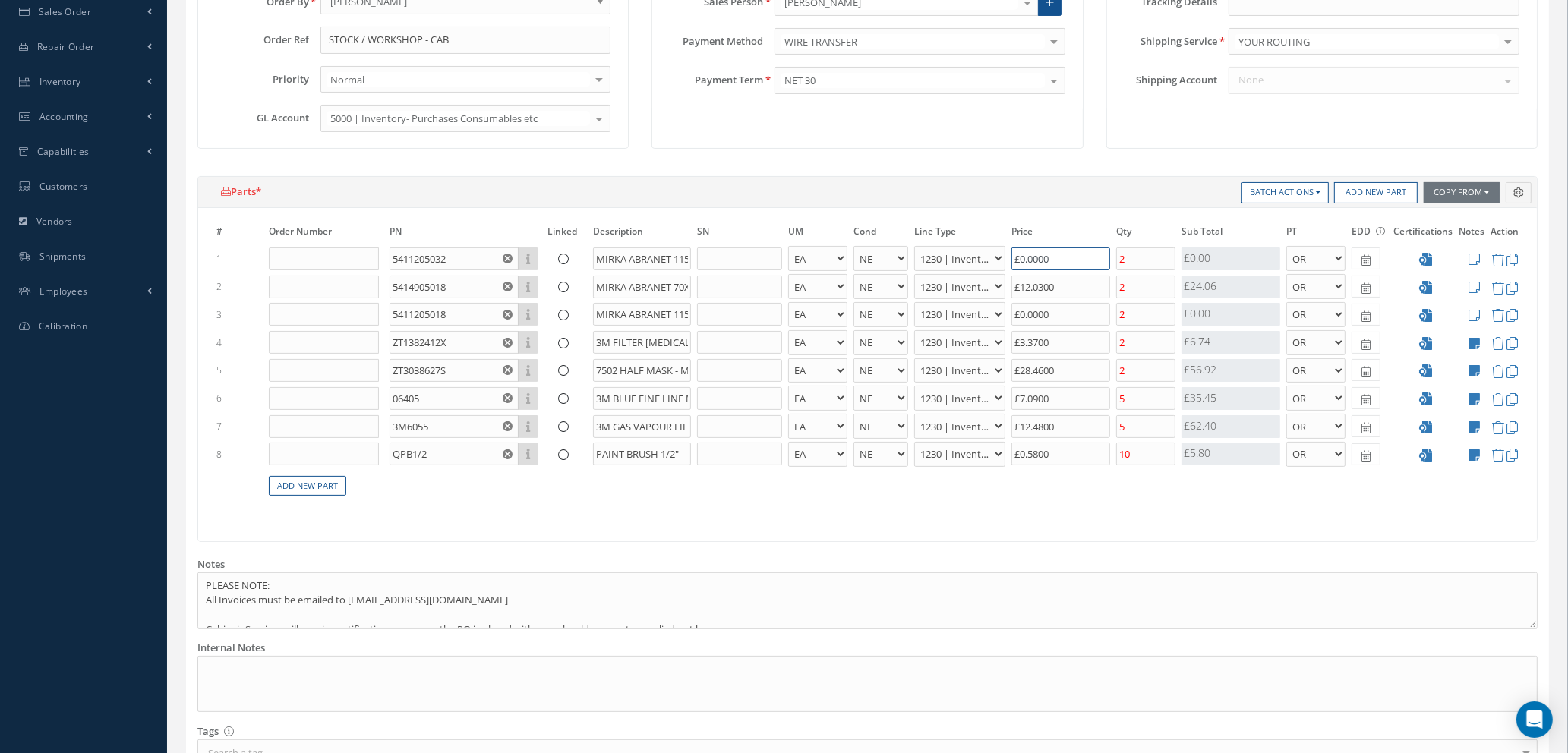
drag, startPoint x: 1065, startPoint y: 261, endPoint x: 984, endPoint y: 265, distance: 81.1
click at [988, 255] on tr "1 5411205032 Part Number Description MIRKA ABRANET 115X230MM P320 50 PCS - BAG …" at bounding box center [867, 258] width 1308 height 28
type input "£4"
type input "£39.87"
type input "£46"
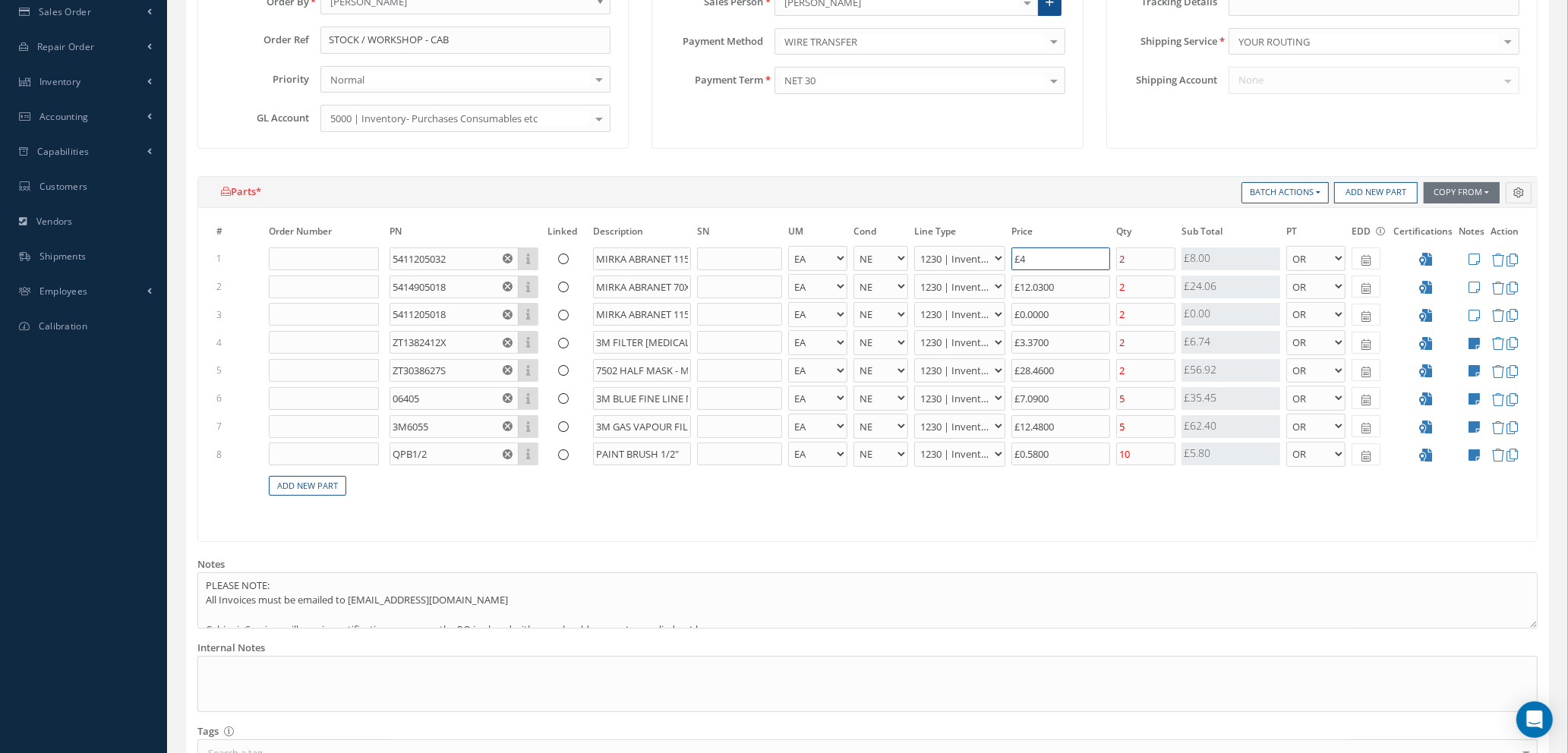
type input "£56.67"
type input "£46.08"
type input "£56.71"
type input "£46.08"
drag, startPoint x: 1065, startPoint y: 313, endPoint x: 883, endPoint y: 303, distance: 182.3
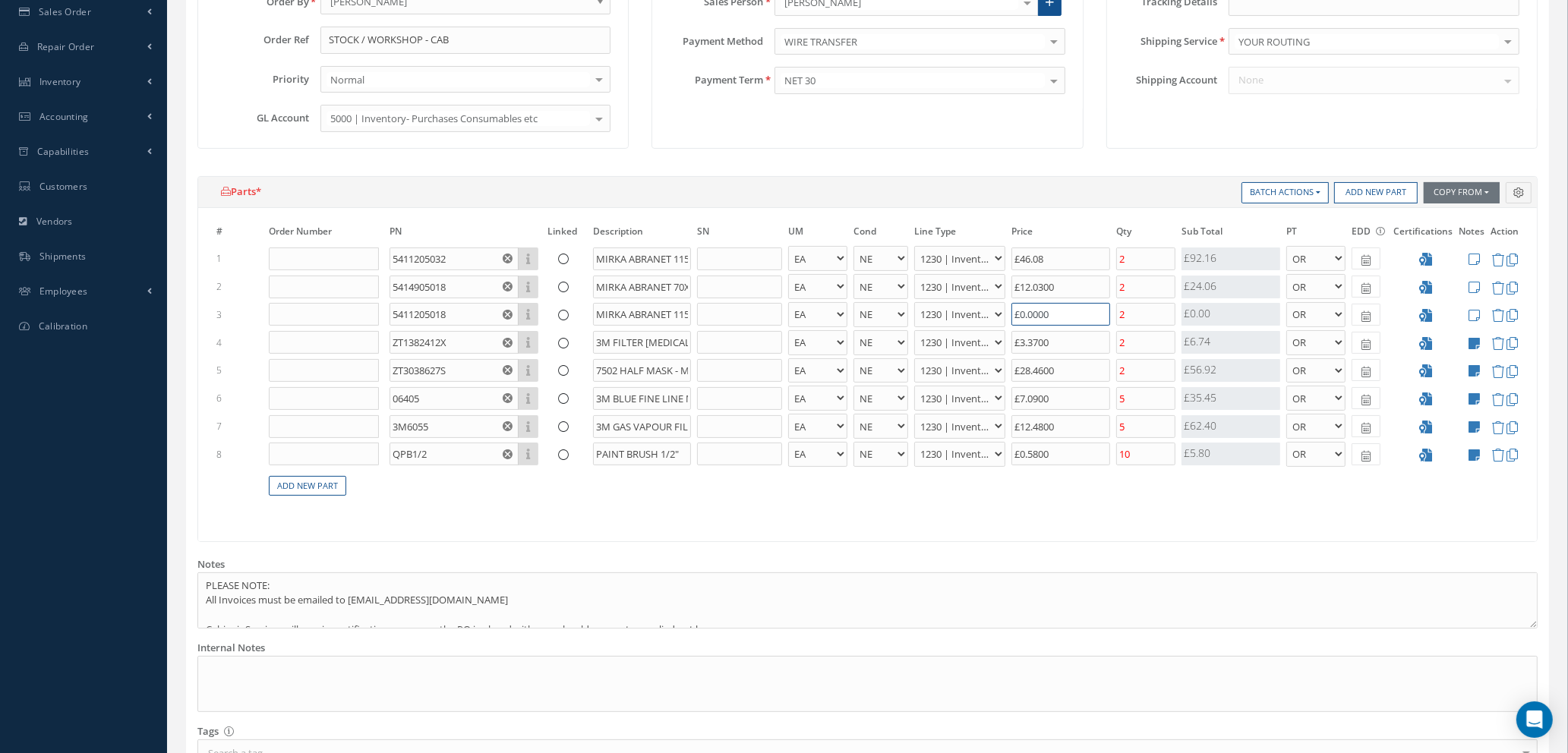
click at [924, 309] on tr "3 5411205018 Part Number Description MIRKA ABRANET 115X230MM P180 50 PCS - BAG …" at bounding box center [867, 315] width 1308 height 28
type input "£4"
type input "£58.31"
type input "£46"
type input "£75.11"
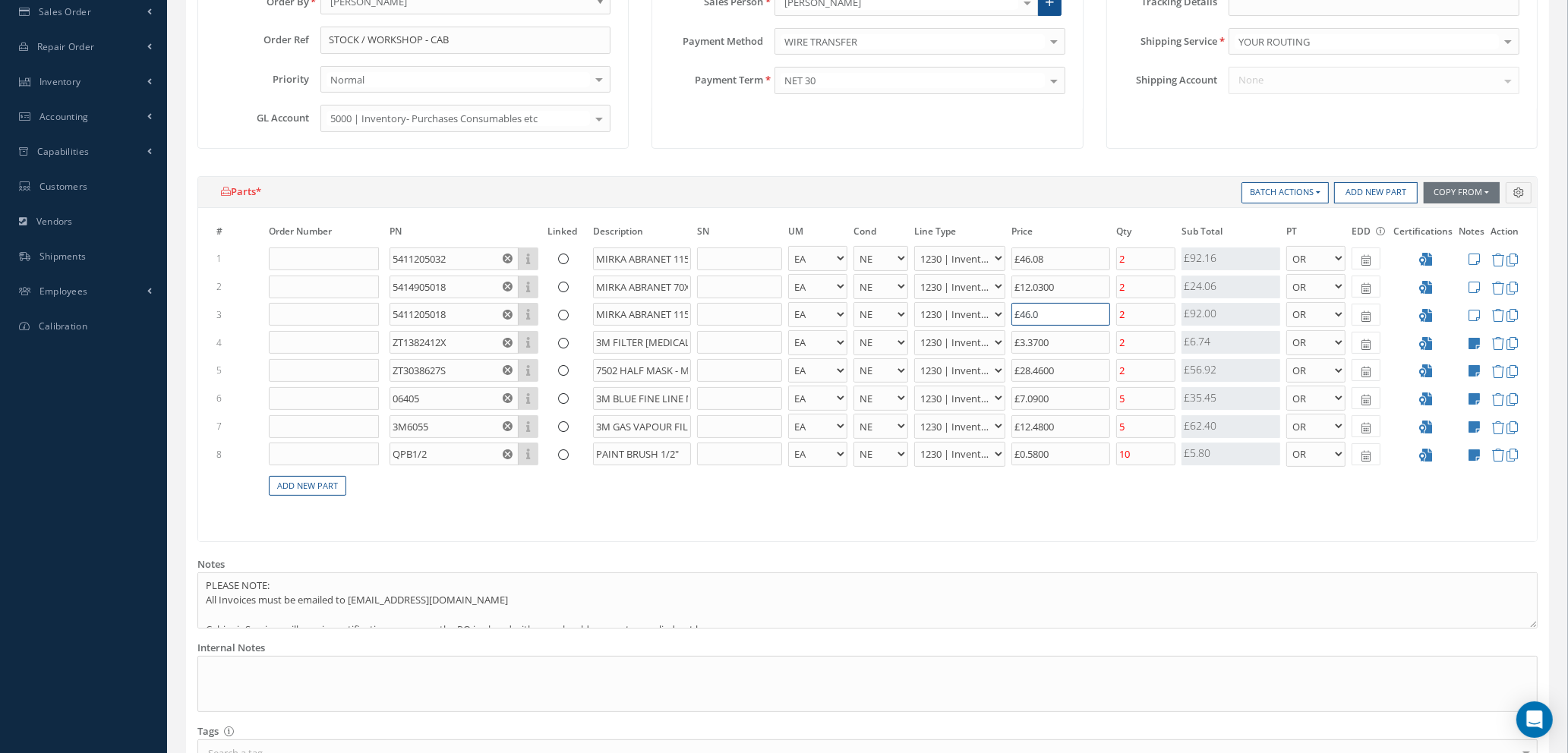
type input "£46.07"
type input "£75.13"
type input "£46"
type input "£75.11"
type input "£468"
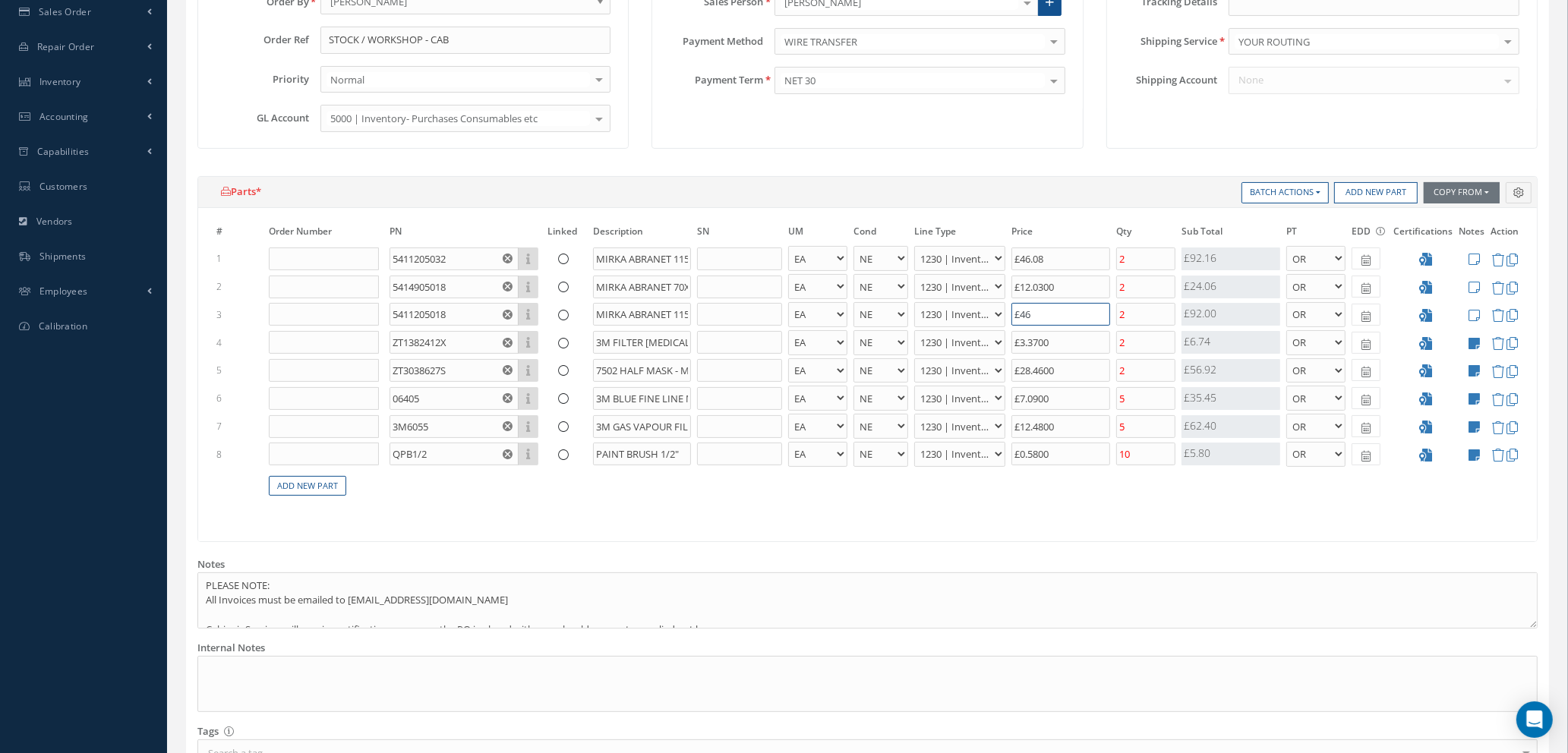
type input "£243.91"
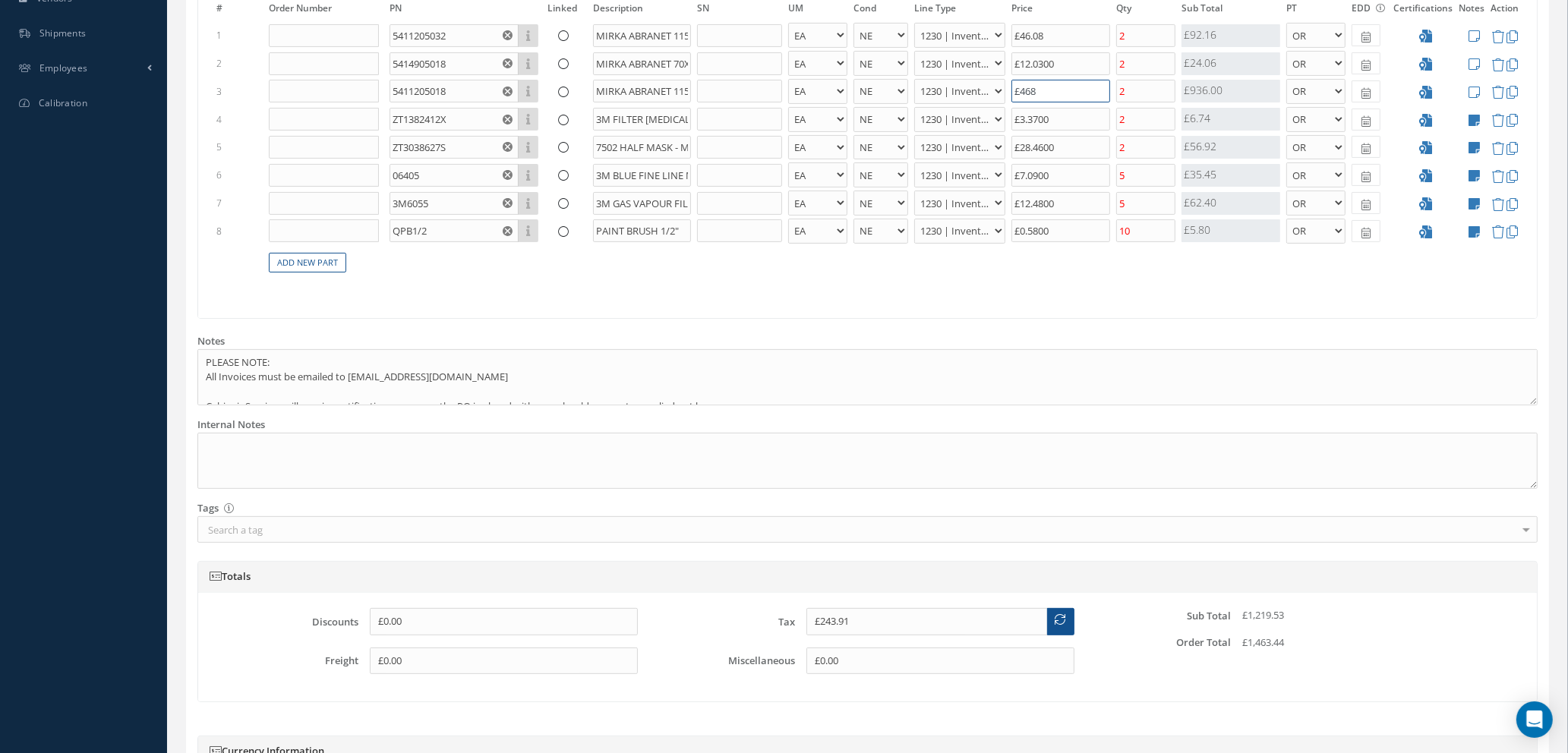
scroll to position [569, 0]
type input "£46"
type input "£75.11"
type input "£460"
type input "£240.71"
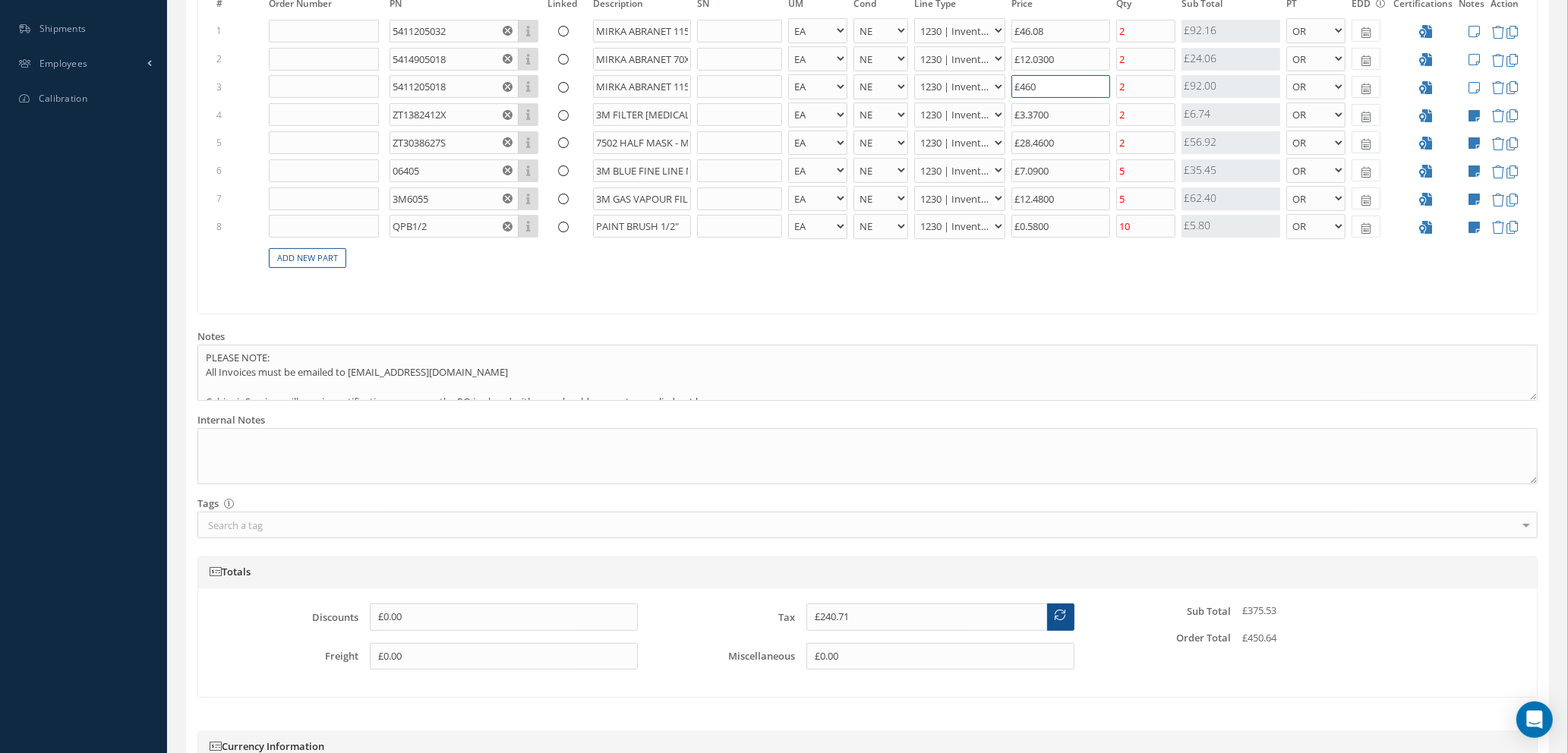
type input "£4,608"
type input "£1,899.91"
type input "£460"
type input "£240.71"
type input "£46"
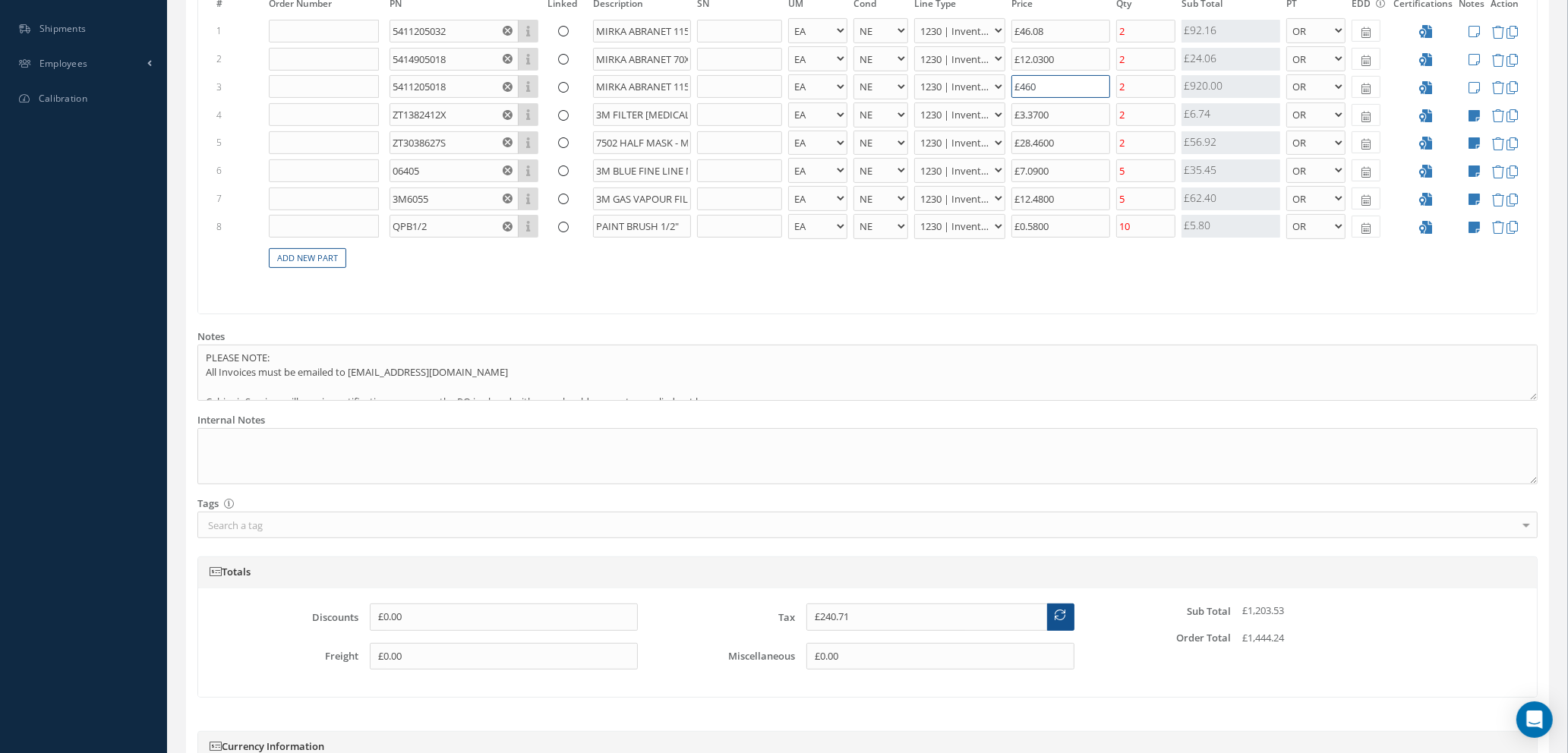
type input "£75.11"
type input "£4"
type input "£58.31"
type input "£46"
type input "£75.11"
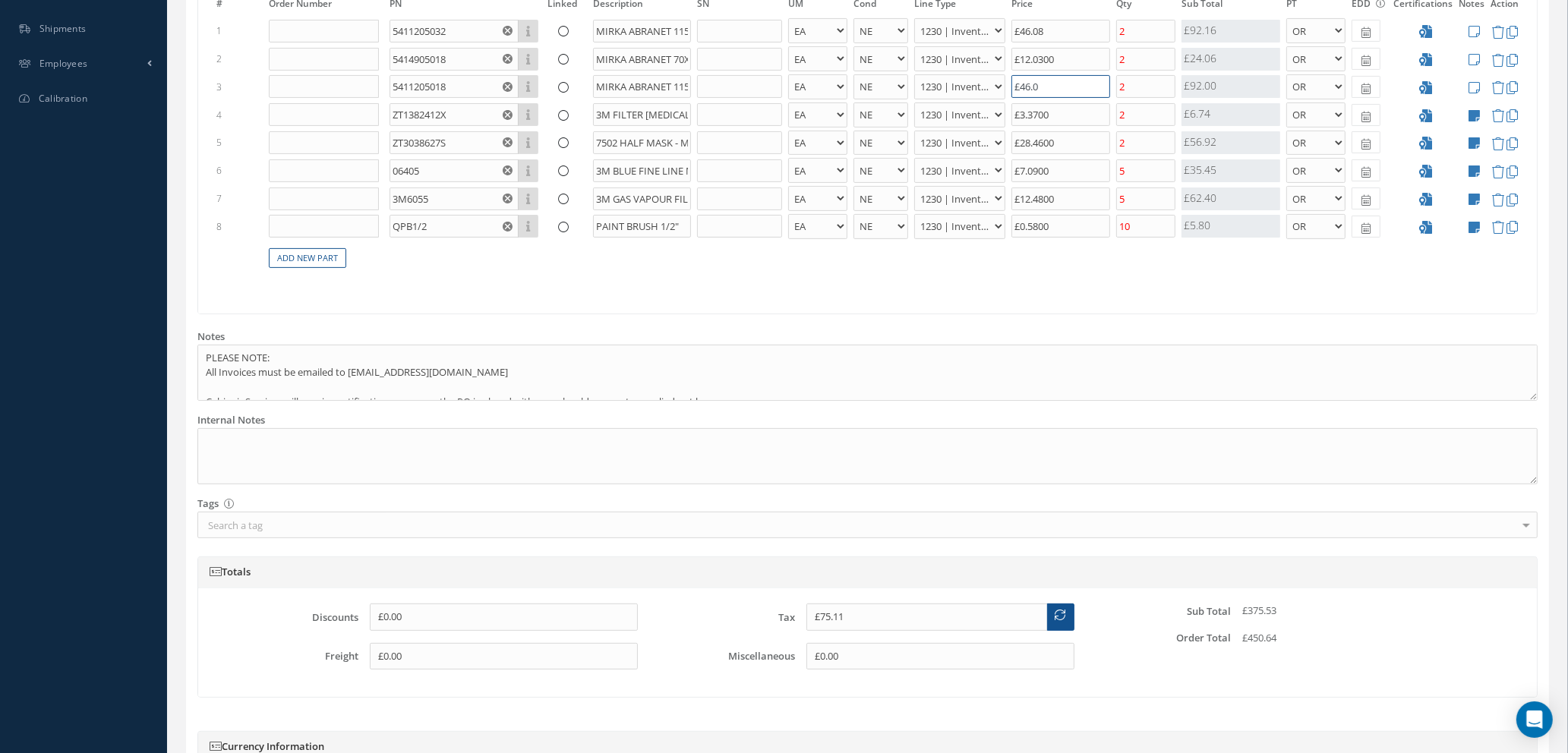
type input "£46.08"
type input "£75.14"
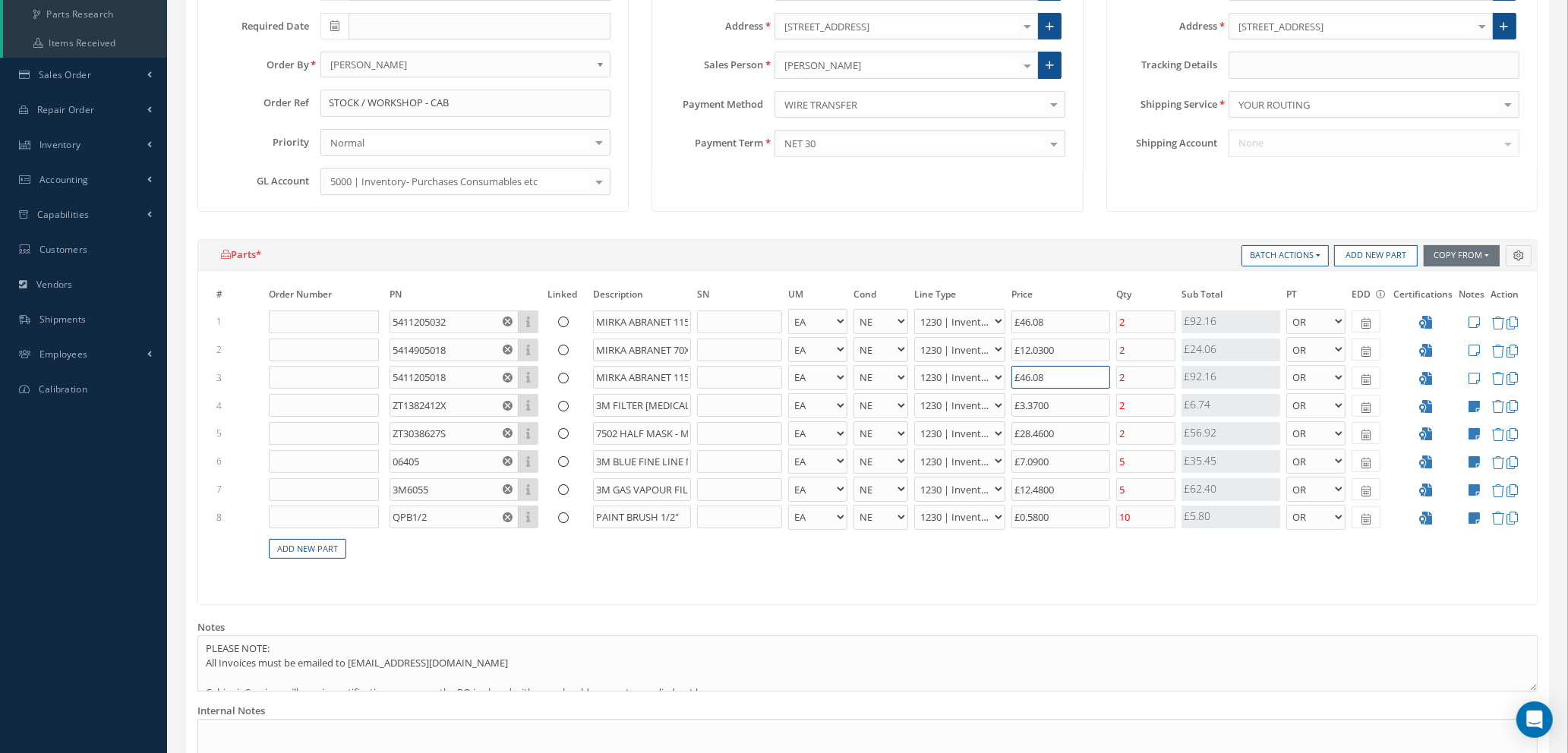
scroll to position [342, 0]
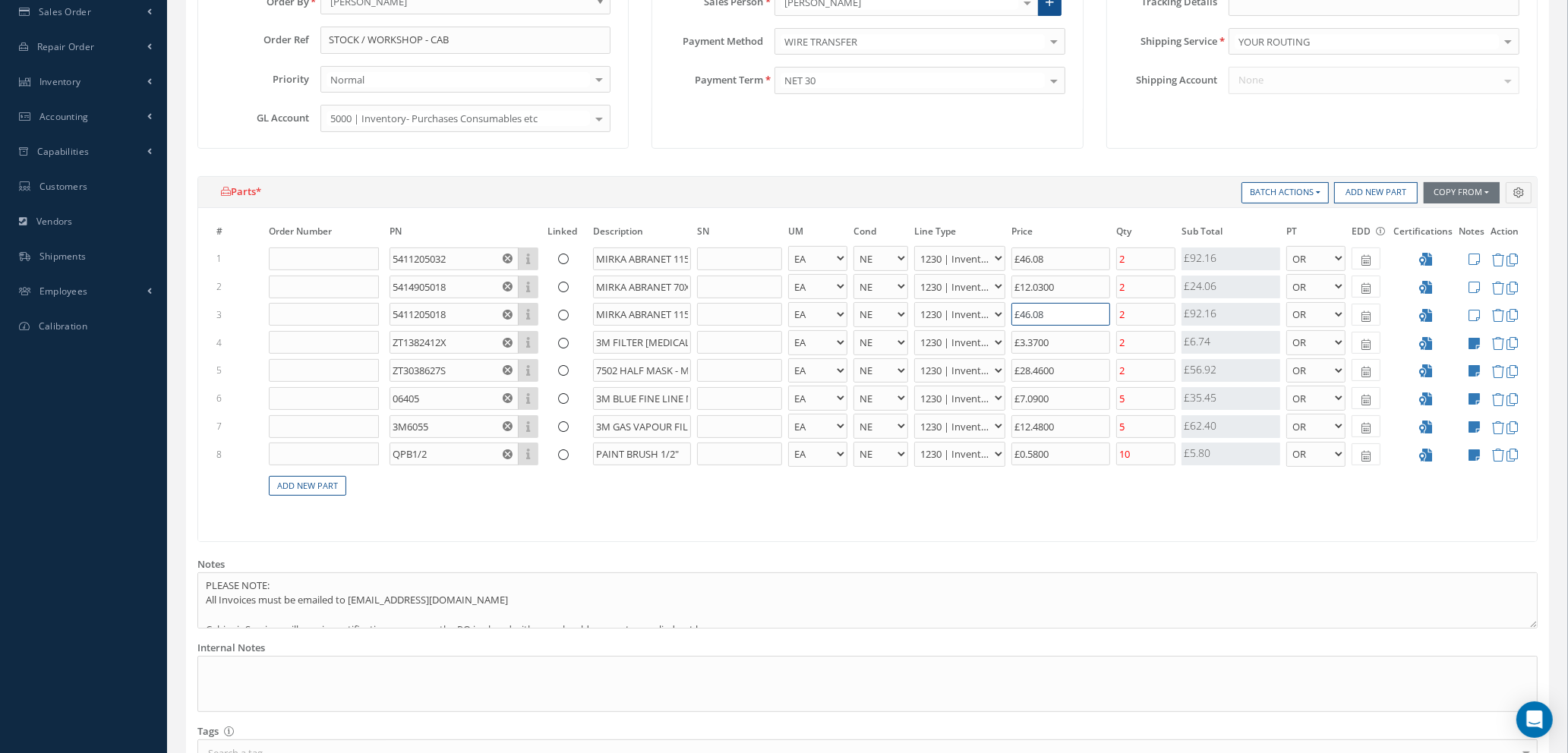
type input "£46.08"
click at [1041, 522] on div "# Order Number PN Linked Description SN UM Cond Line Type Price Qty Qty Receive…" at bounding box center [867, 374] width 1339 height 333
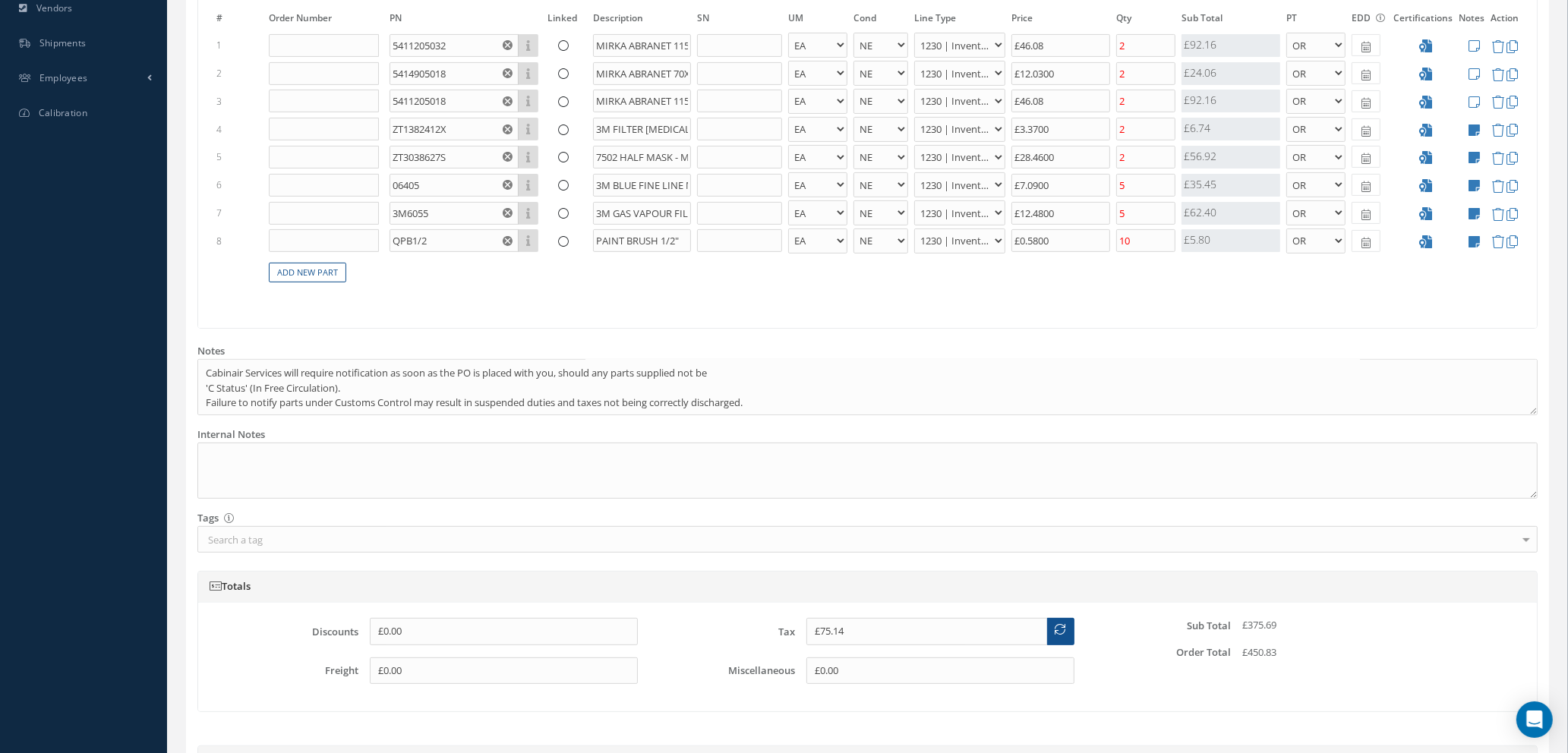
scroll to position [783, 0]
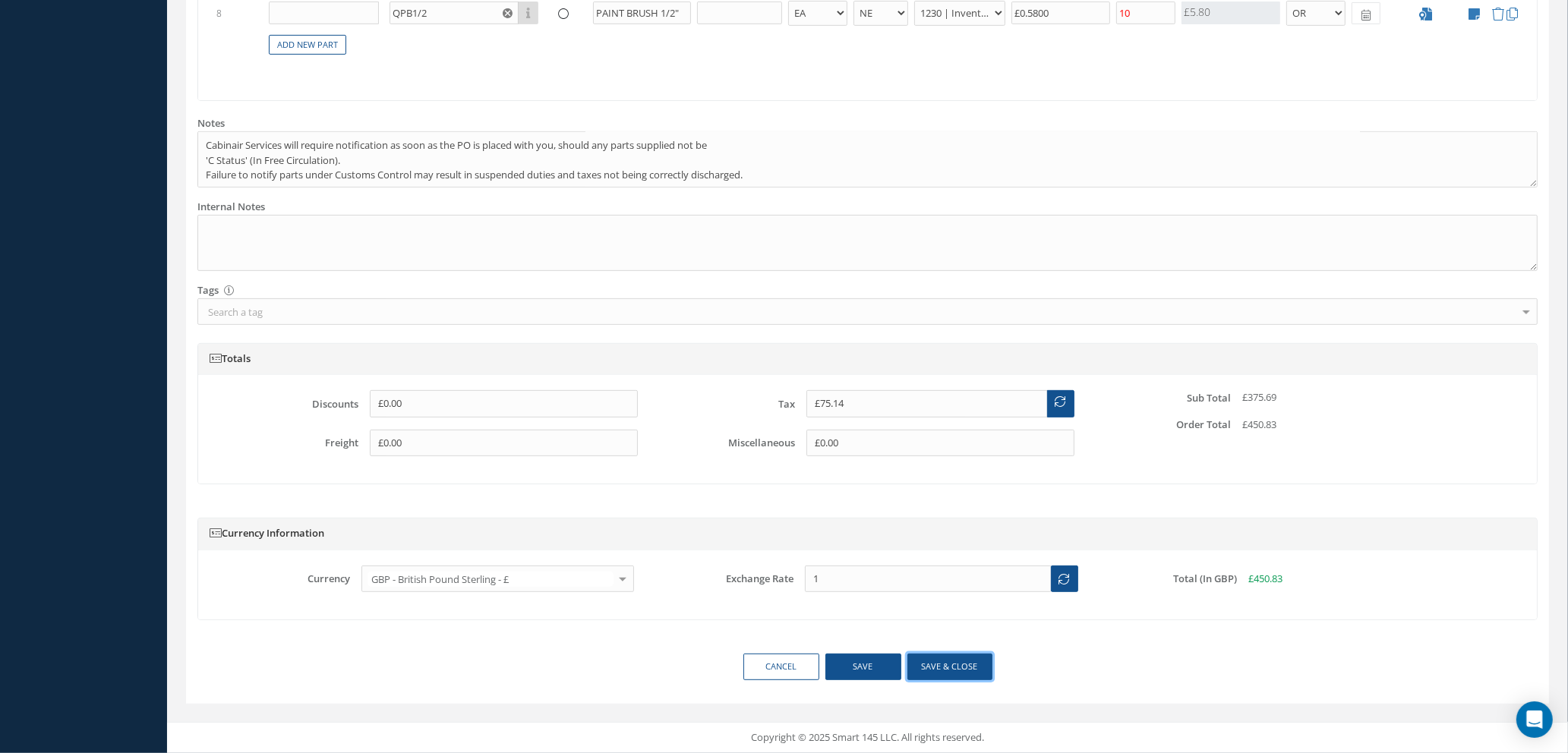
click at [932, 670] on button "Save & close" at bounding box center [949, 667] width 85 height 27
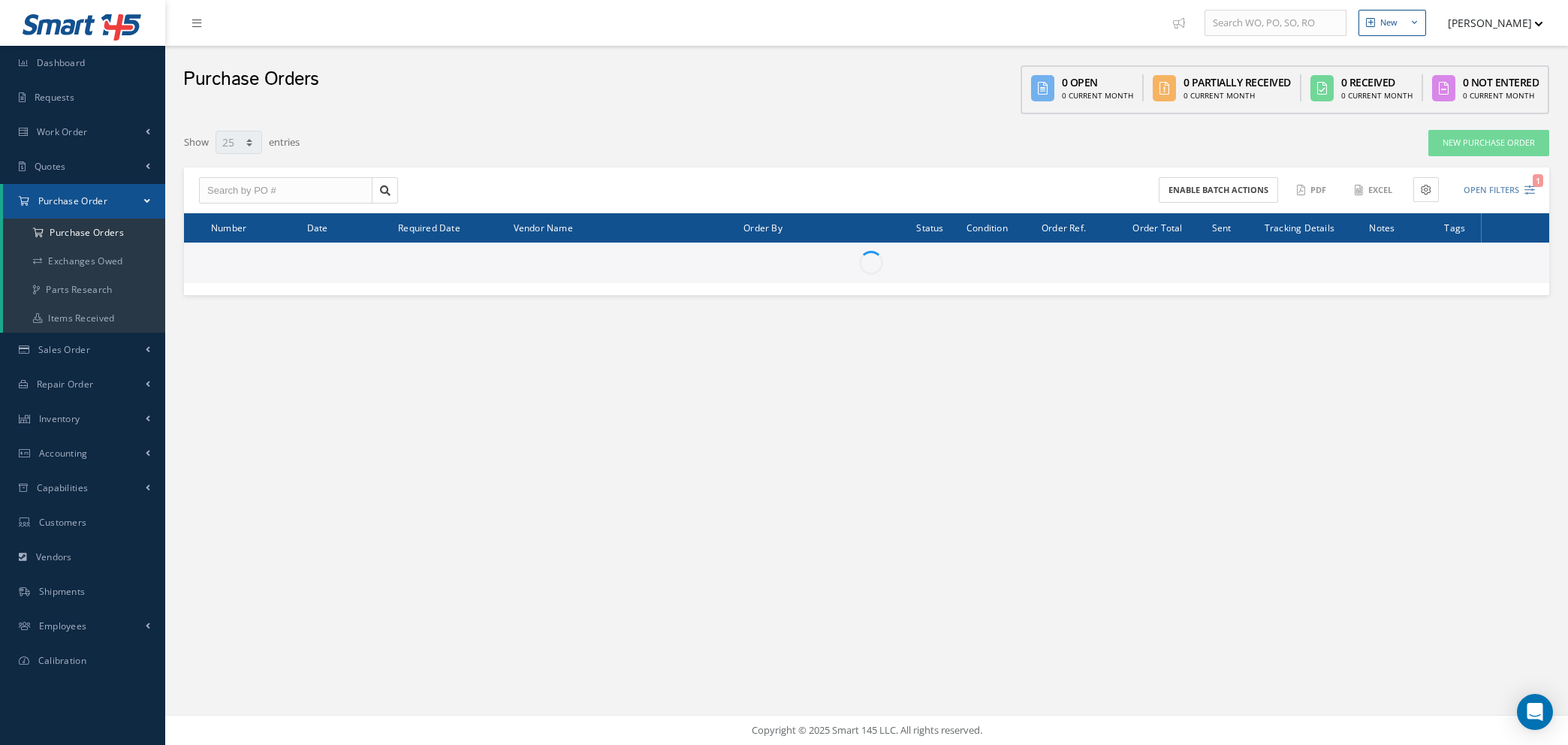
select select "25"
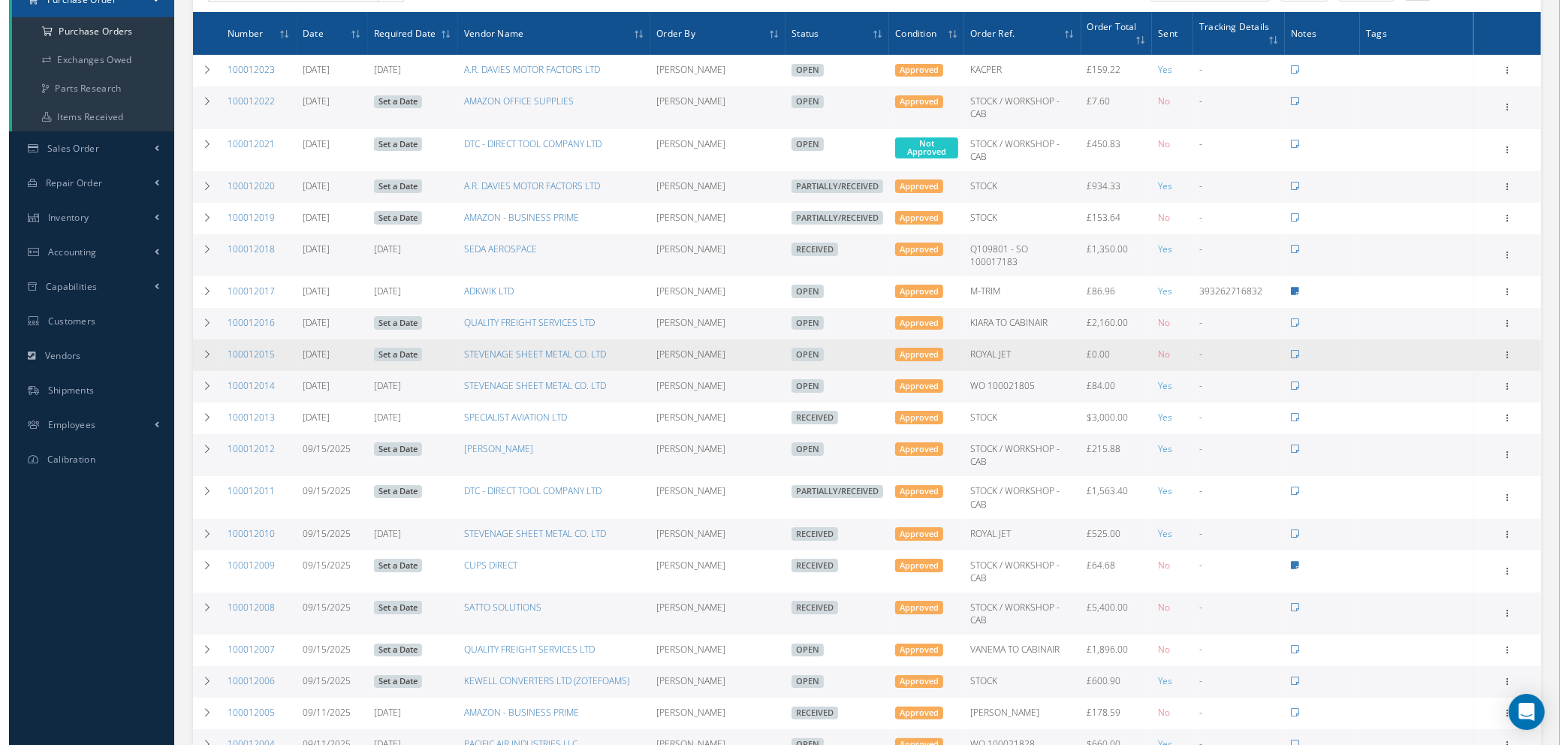
scroll to position [225, 0]
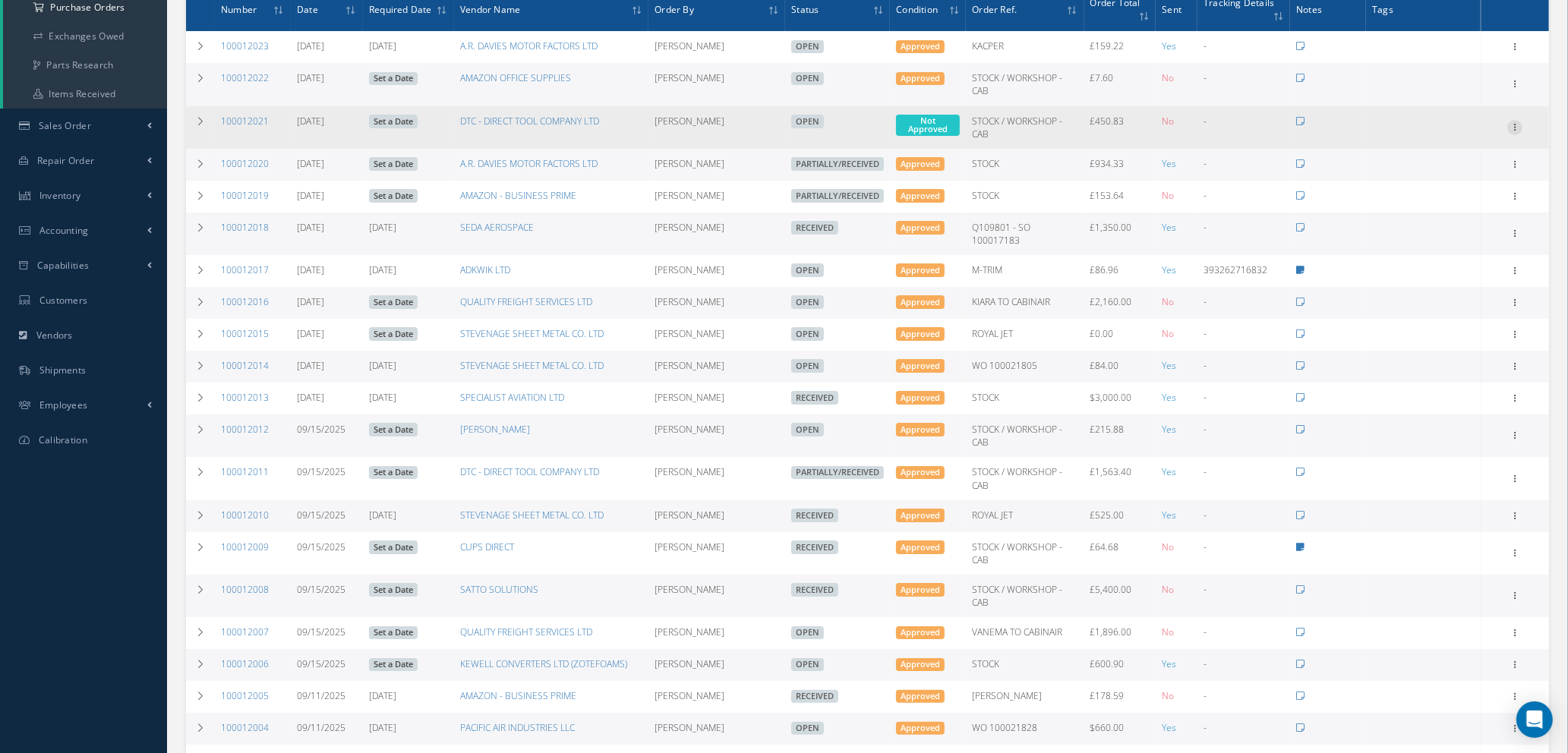
click at [1519, 120] on icon at bounding box center [1515, 126] width 15 height 12
click at [1456, 127] on link "Enter/Update" at bounding box center [1445, 137] width 120 height 19
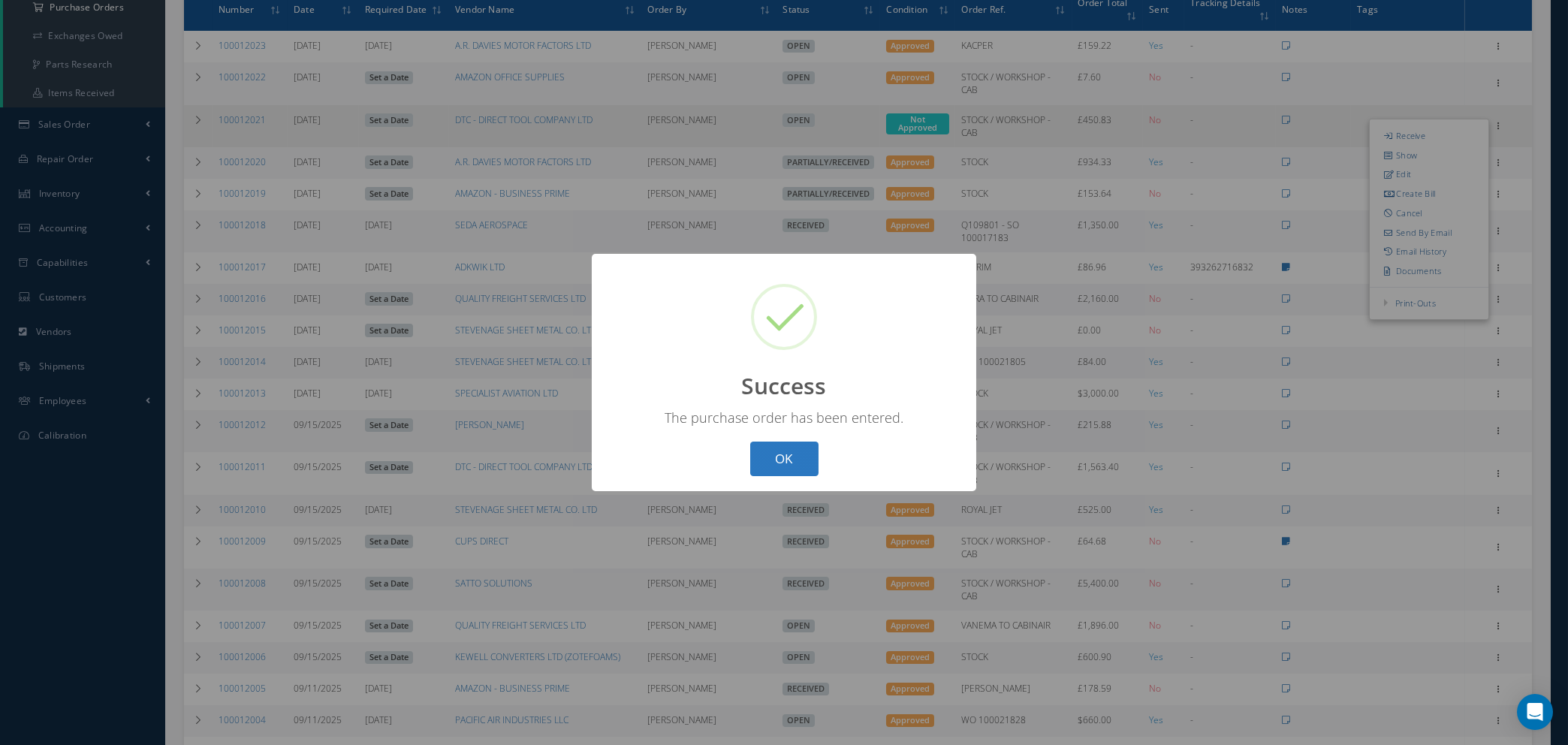
click at [787, 456] on button "OK" at bounding box center [785, 460] width 68 height 35
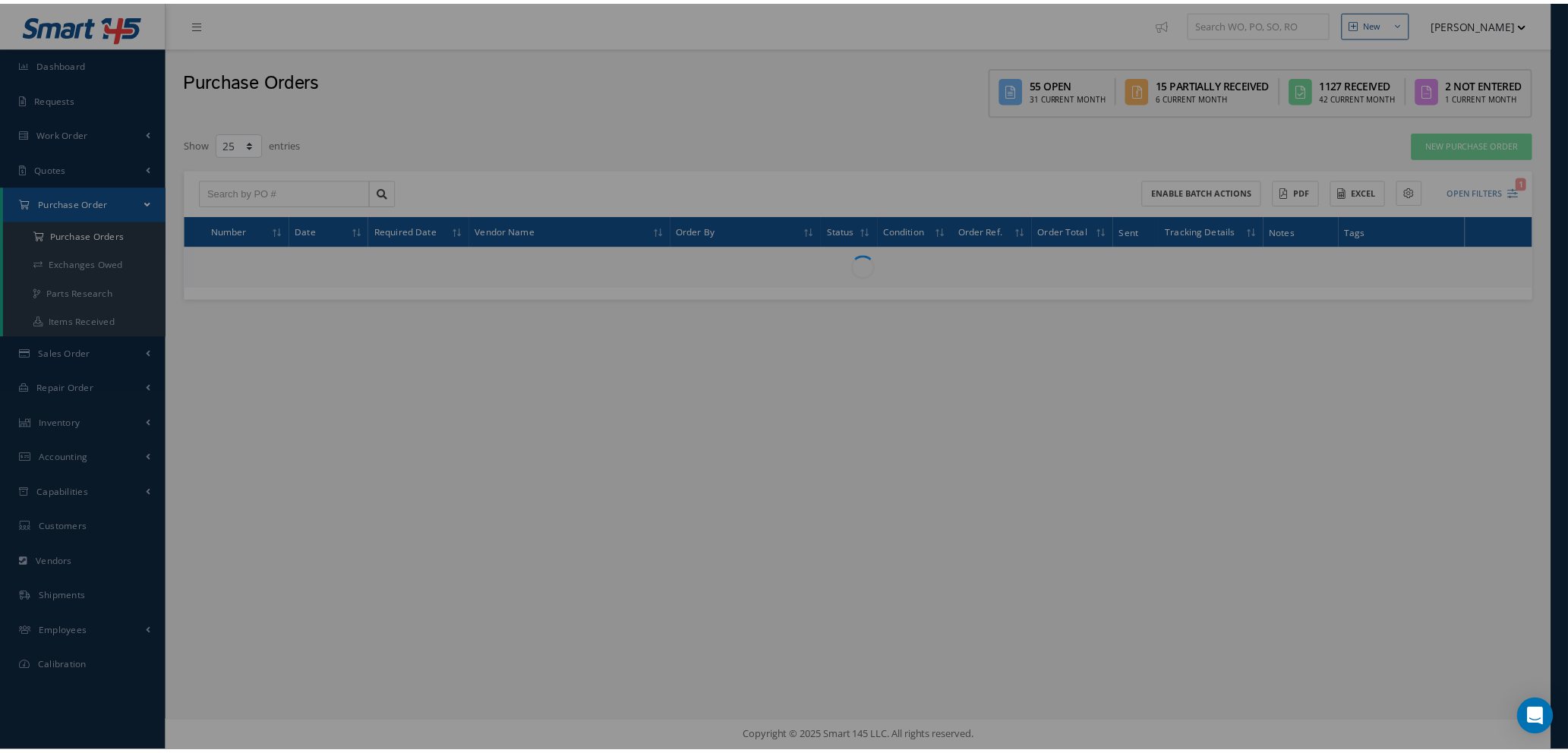
scroll to position [0, 0]
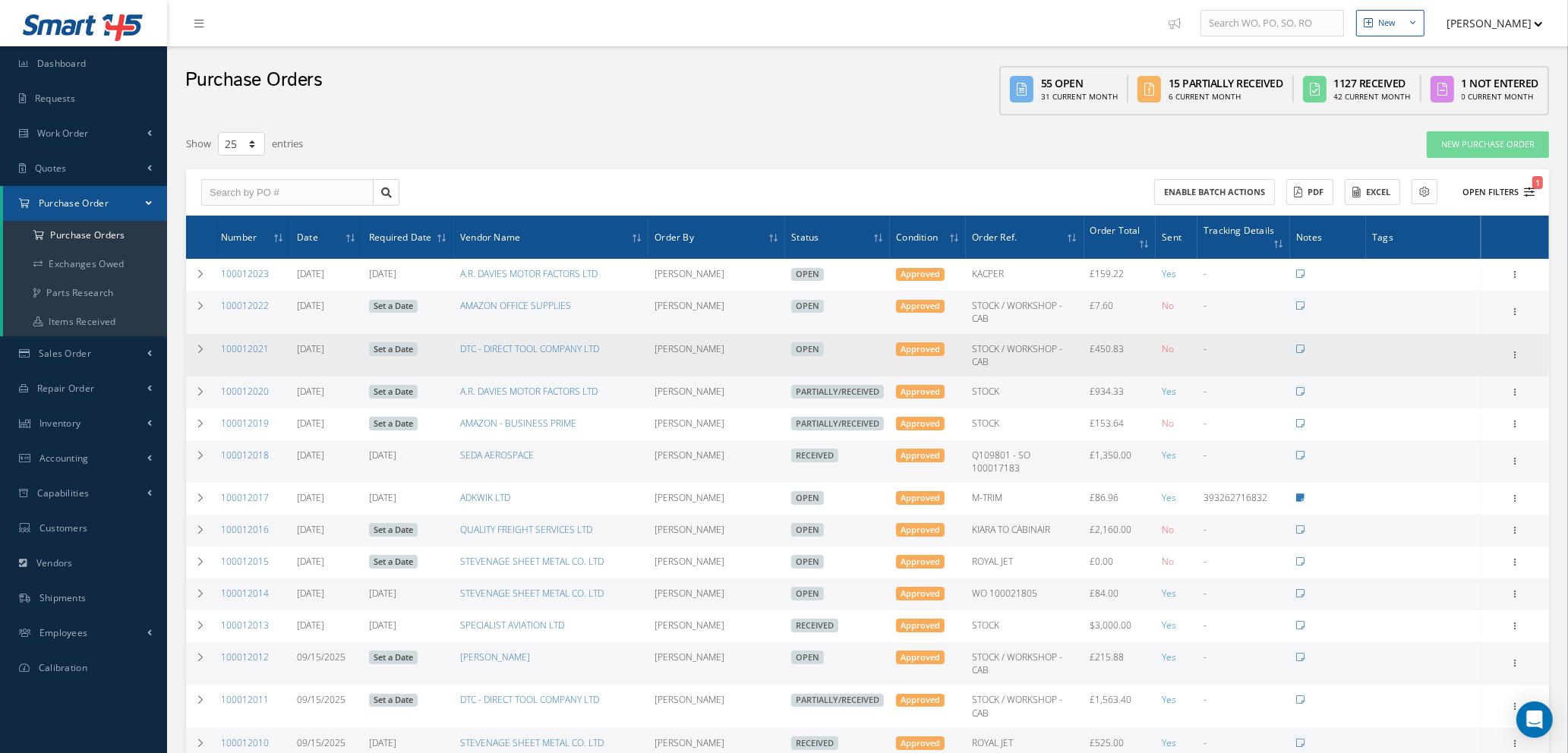
click at [1528, 189] on icon "1" at bounding box center [1528, 192] width 11 height 11
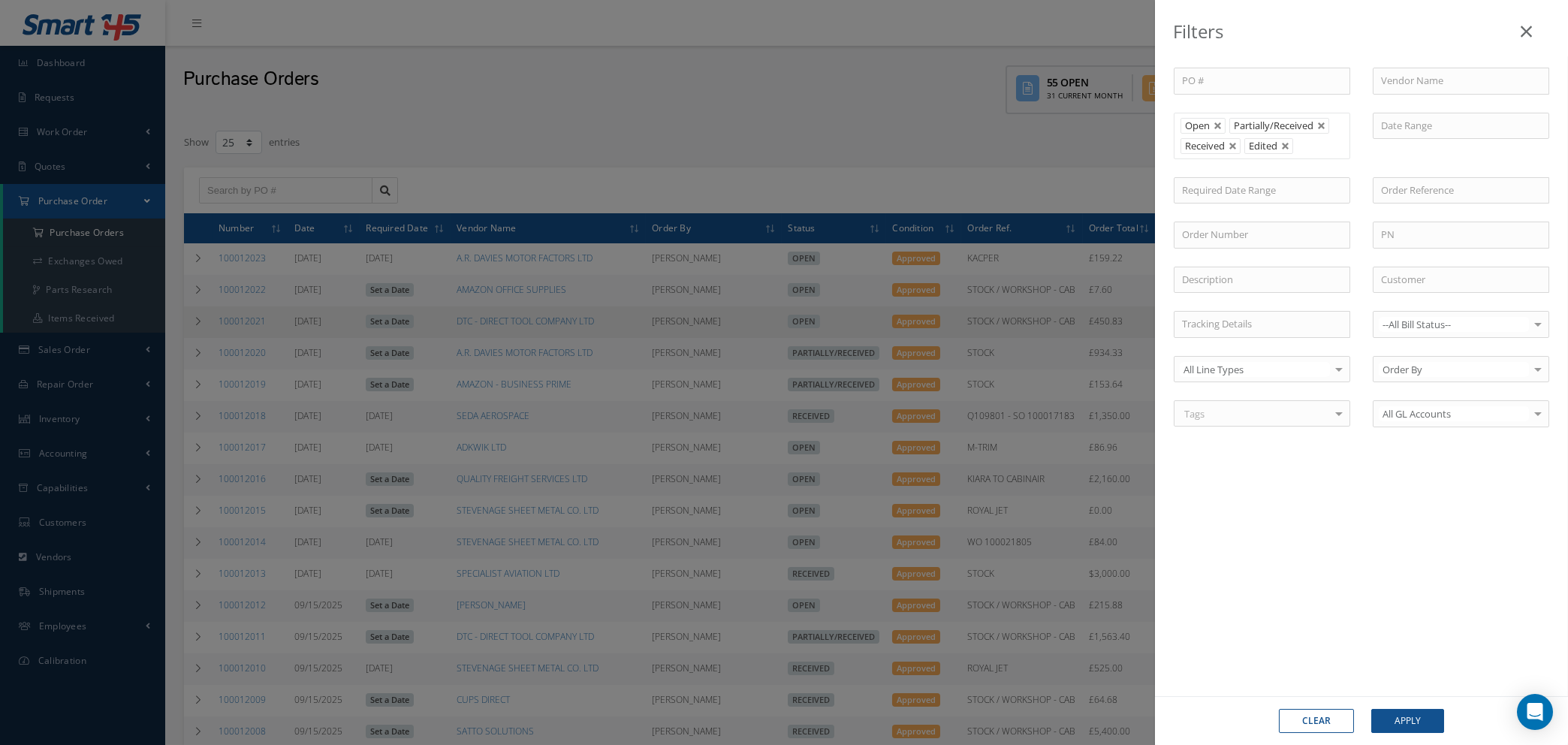
click at [1314, 722] on button "Clear" at bounding box center [1317, 721] width 75 height 24
type input "All Status"
click at [1525, 27] on icon at bounding box center [1527, 32] width 12 height 18
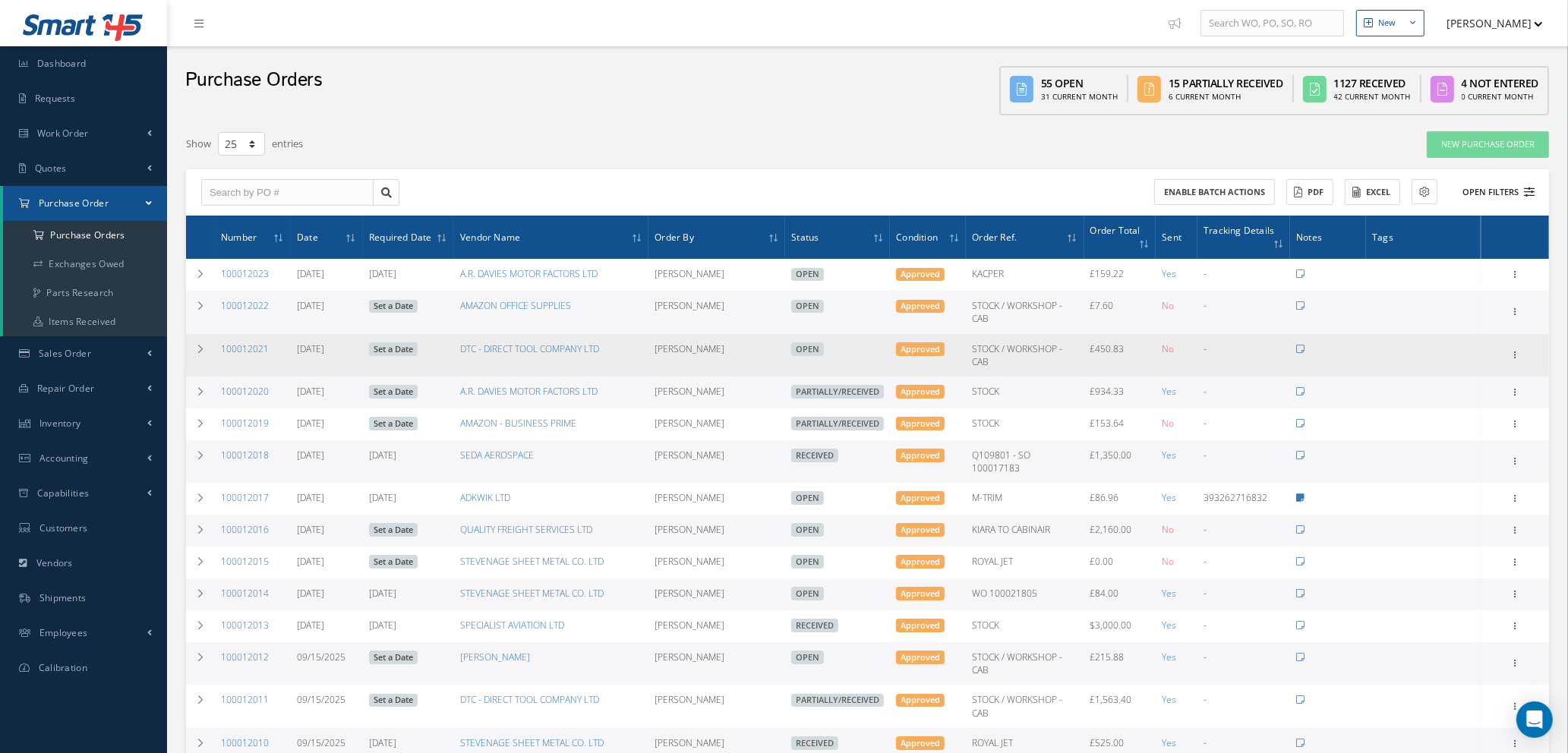
click at [1528, 187] on icon at bounding box center [1528, 192] width 11 height 11
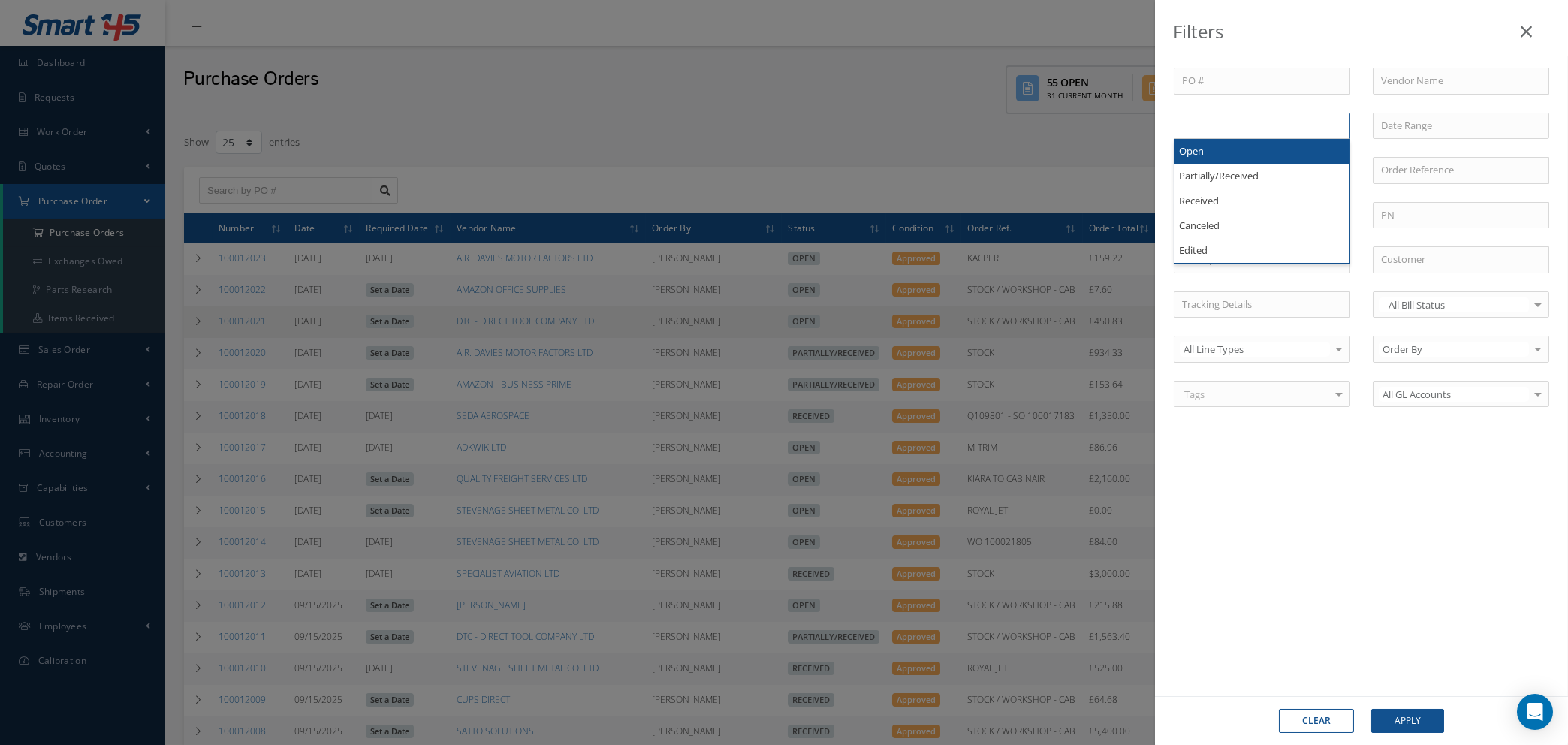
click at [1244, 128] on li at bounding box center [1212, 126] width 71 height 20
click at [1252, 128] on li at bounding box center [1240, 126] width 29 height 20
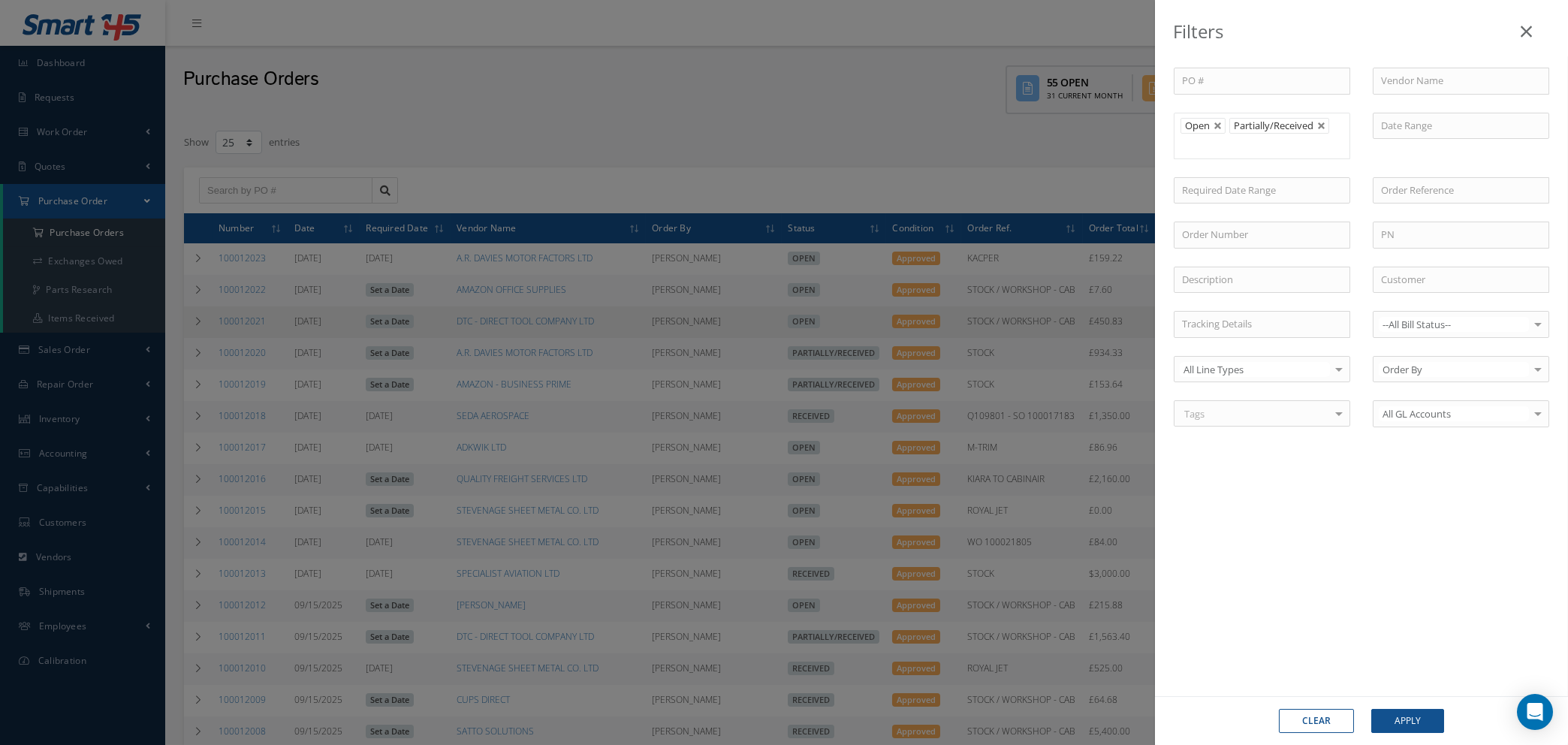
click at [1258, 140] on ul "Open Partially/Received" at bounding box center [1263, 136] width 177 height 47
click at [1414, 716] on button "Apply" at bounding box center [1407, 721] width 73 height 24
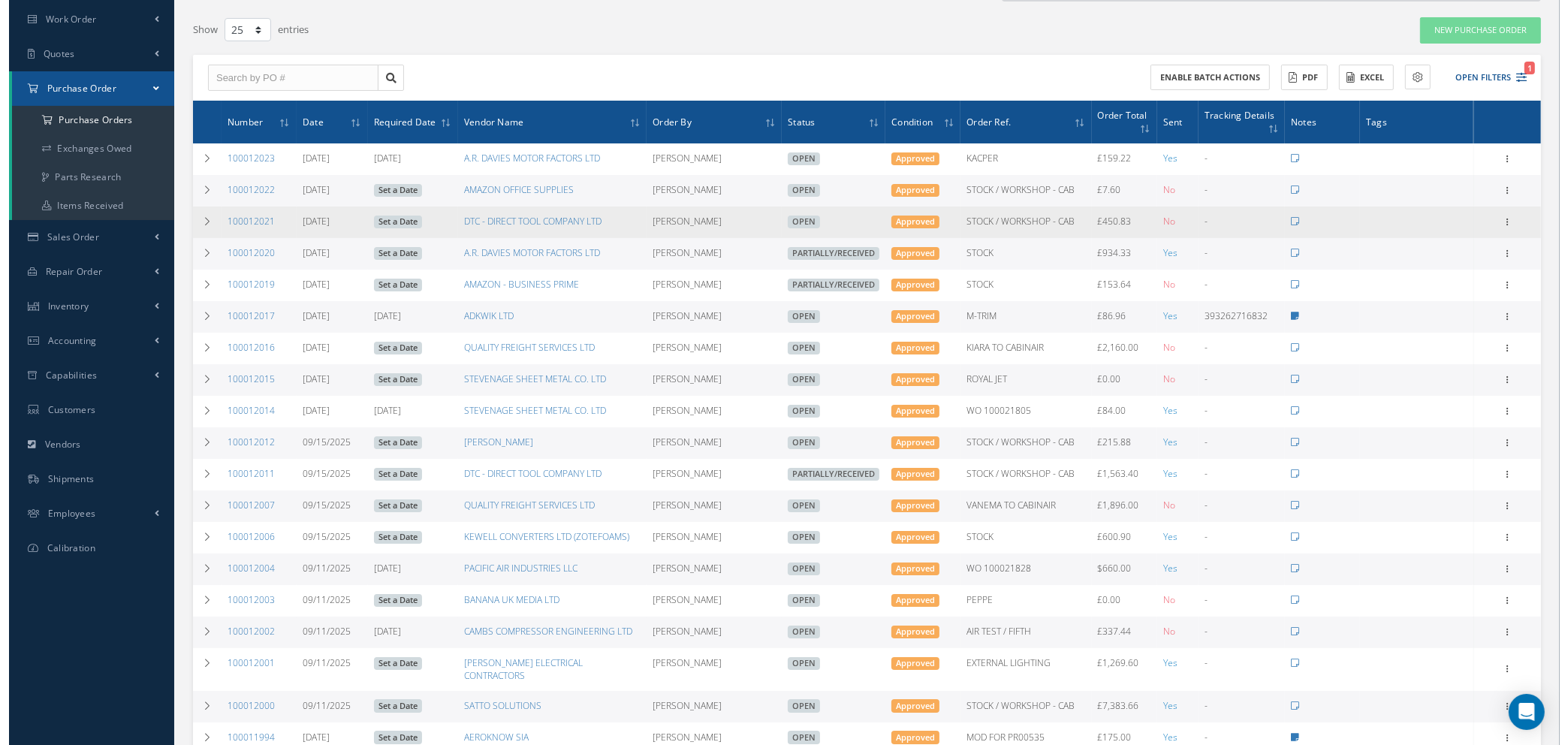
scroll to position [225, 0]
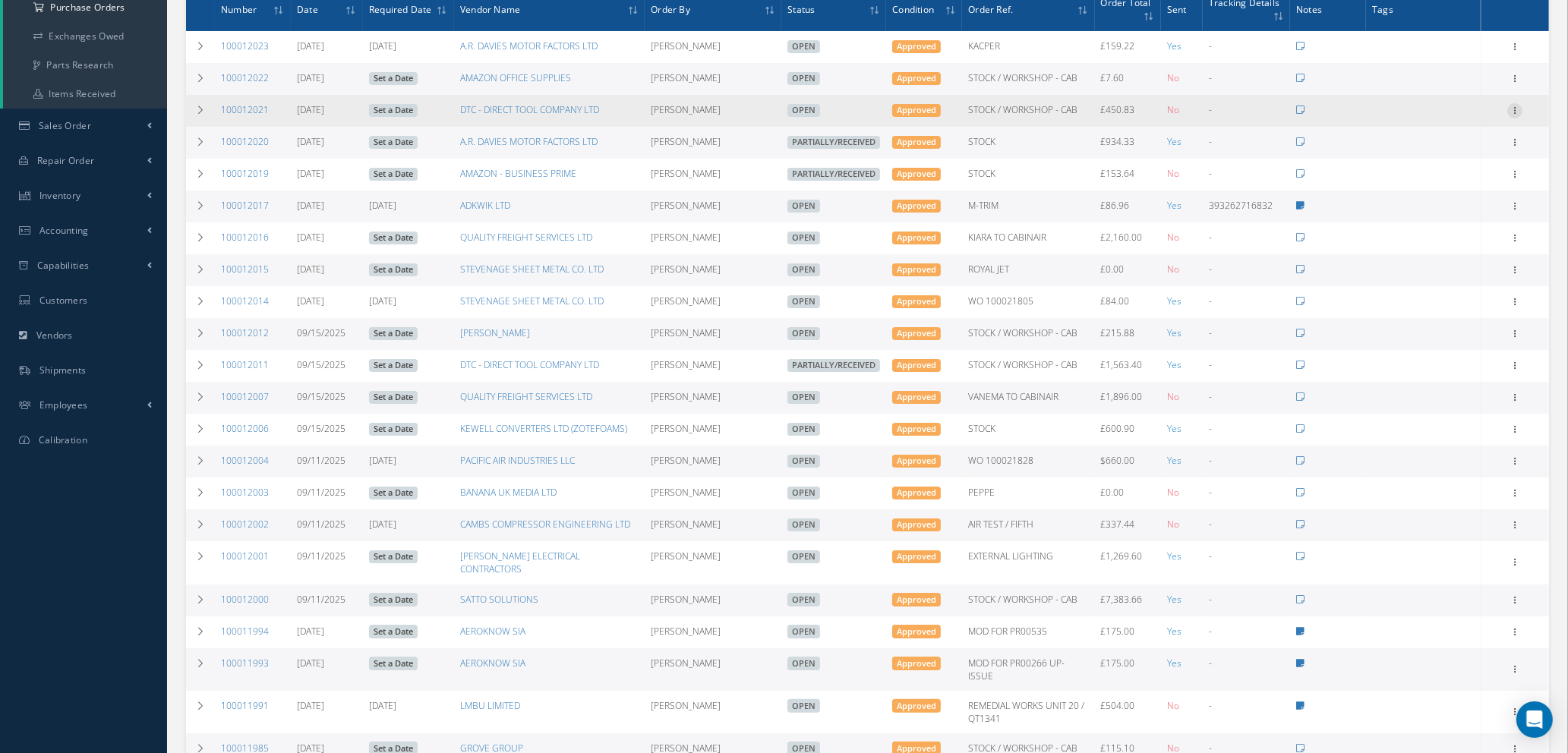
click at [1513, 107] on icon at bounding box center [1515, 109] width 15 height 12
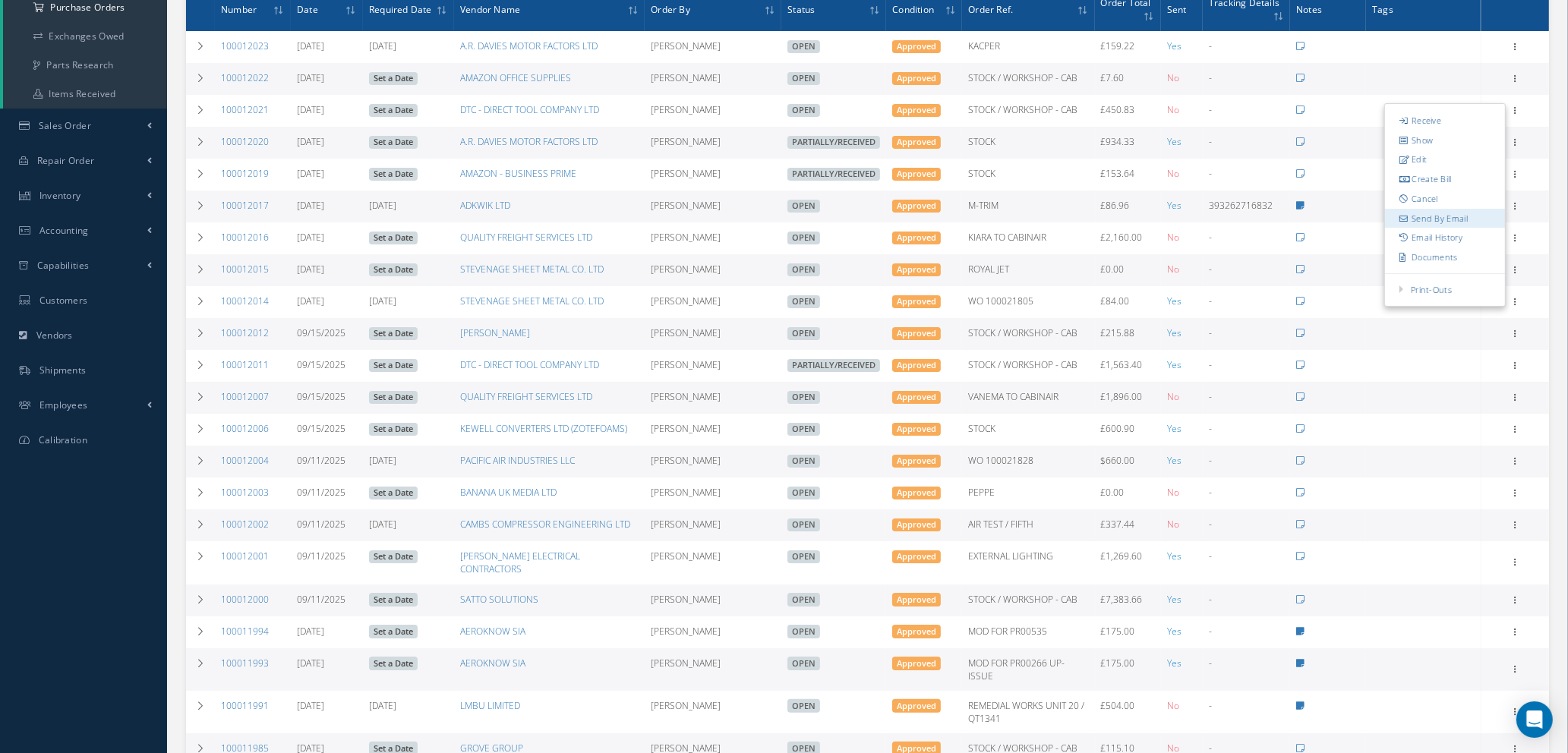
click at [1431, 219] on link "Send By Email" at bounding box center [1445, 218] width 120 height 19
type input "Reports from Purchase Order #100012021"
type textarea "Hiya, Please find Attached, our Purchase Order #100012021. If you have any ques…"
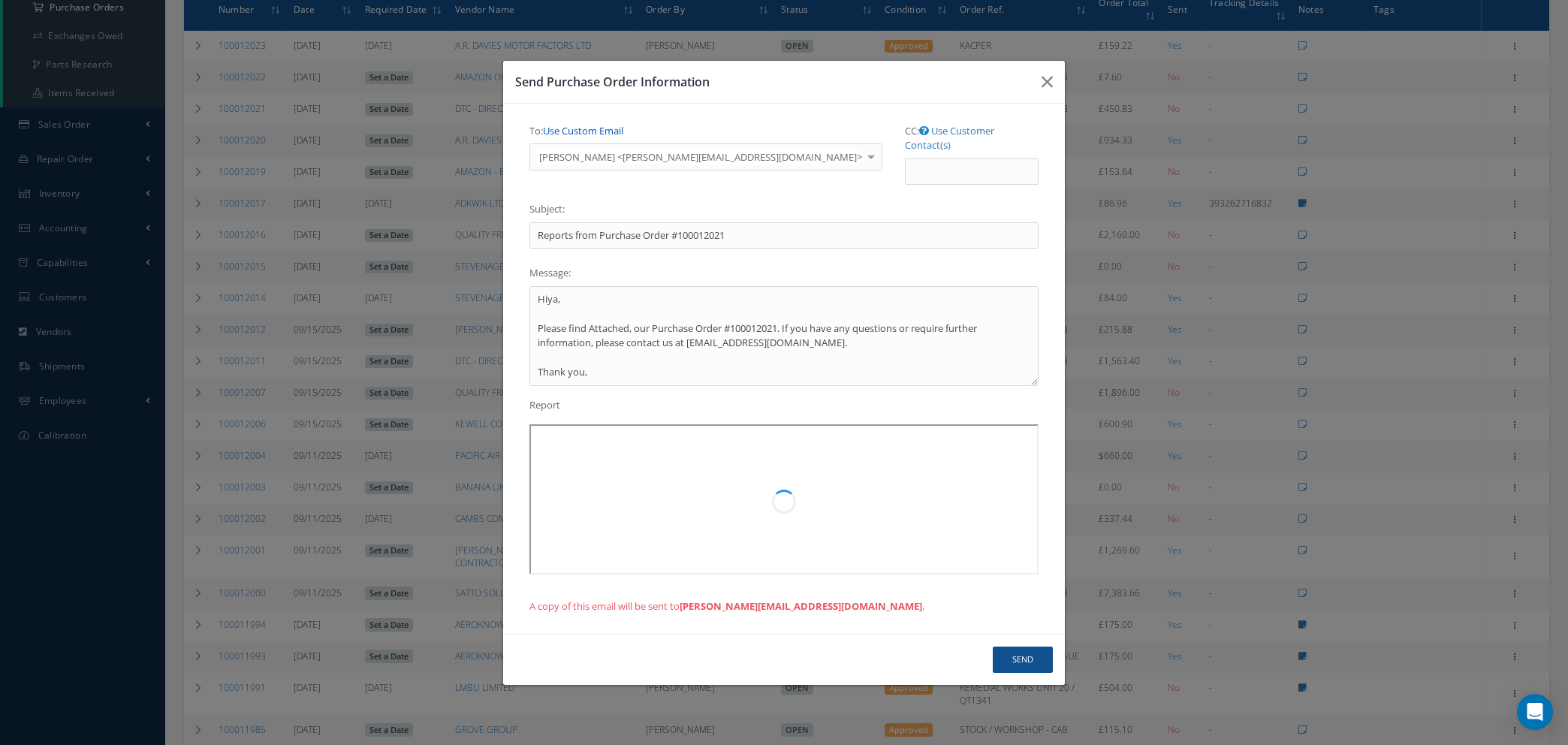
click at [575, 137] on link "Use Custom Email" at bounding box center [583, 131] width 80 height 13
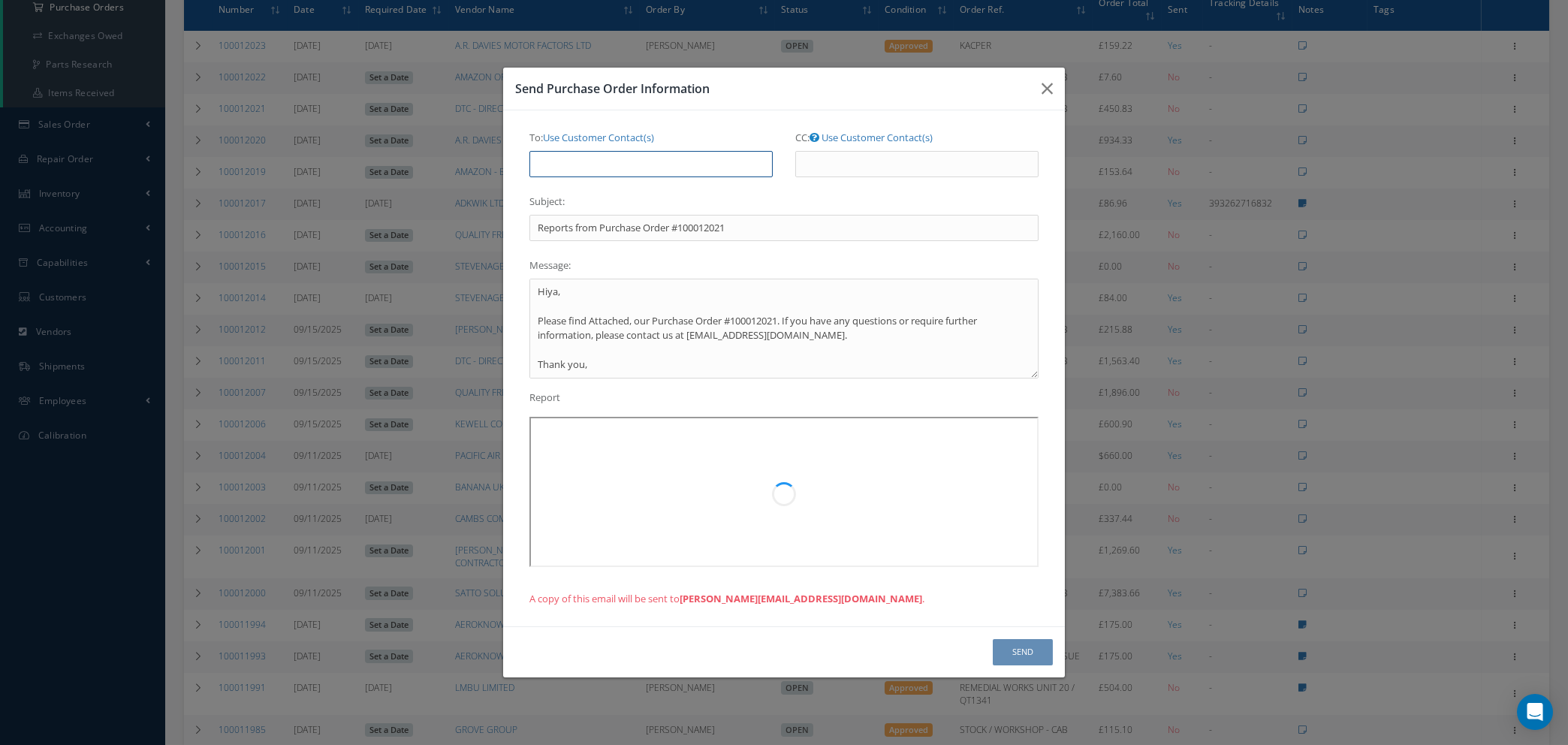
click at [578, 161] on input "To: Use Customer Contact(s)" at bounding box center [651, 164] width 244 height 27
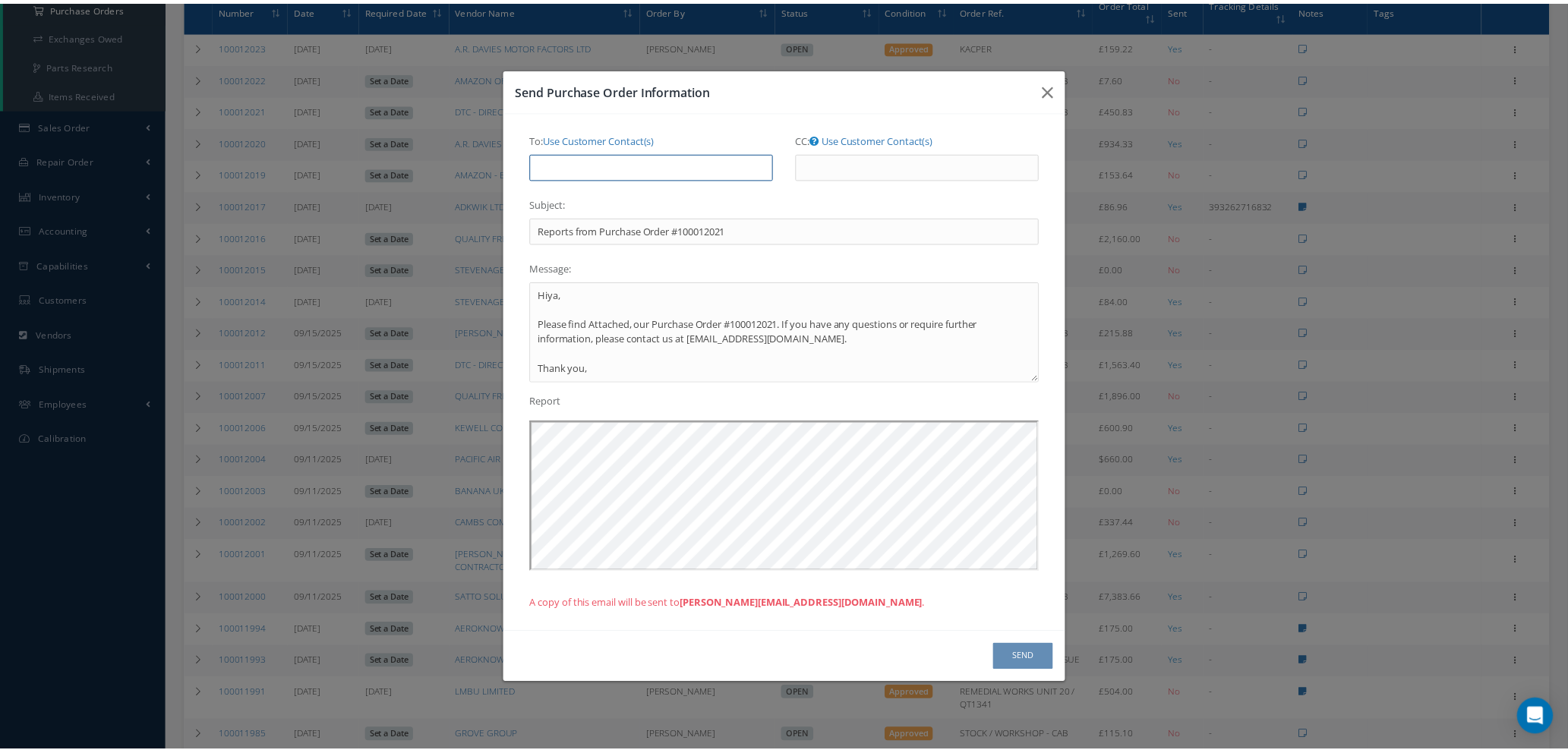
scroll to position [0, 0]
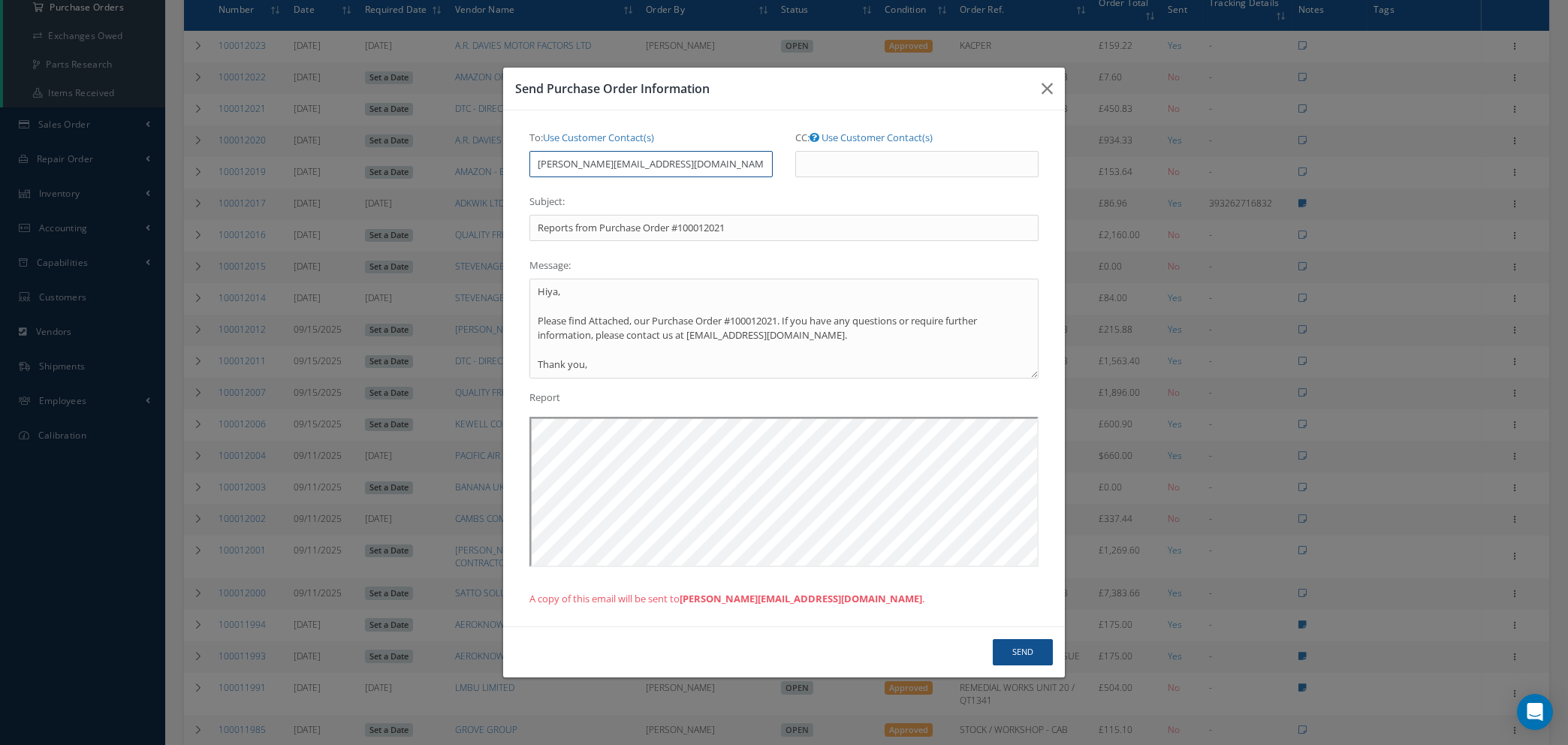
type input "natasha@cab.aero"
click at [1012, 656] on button "Send" at bounding box center [1023, 652] width 60 height 27
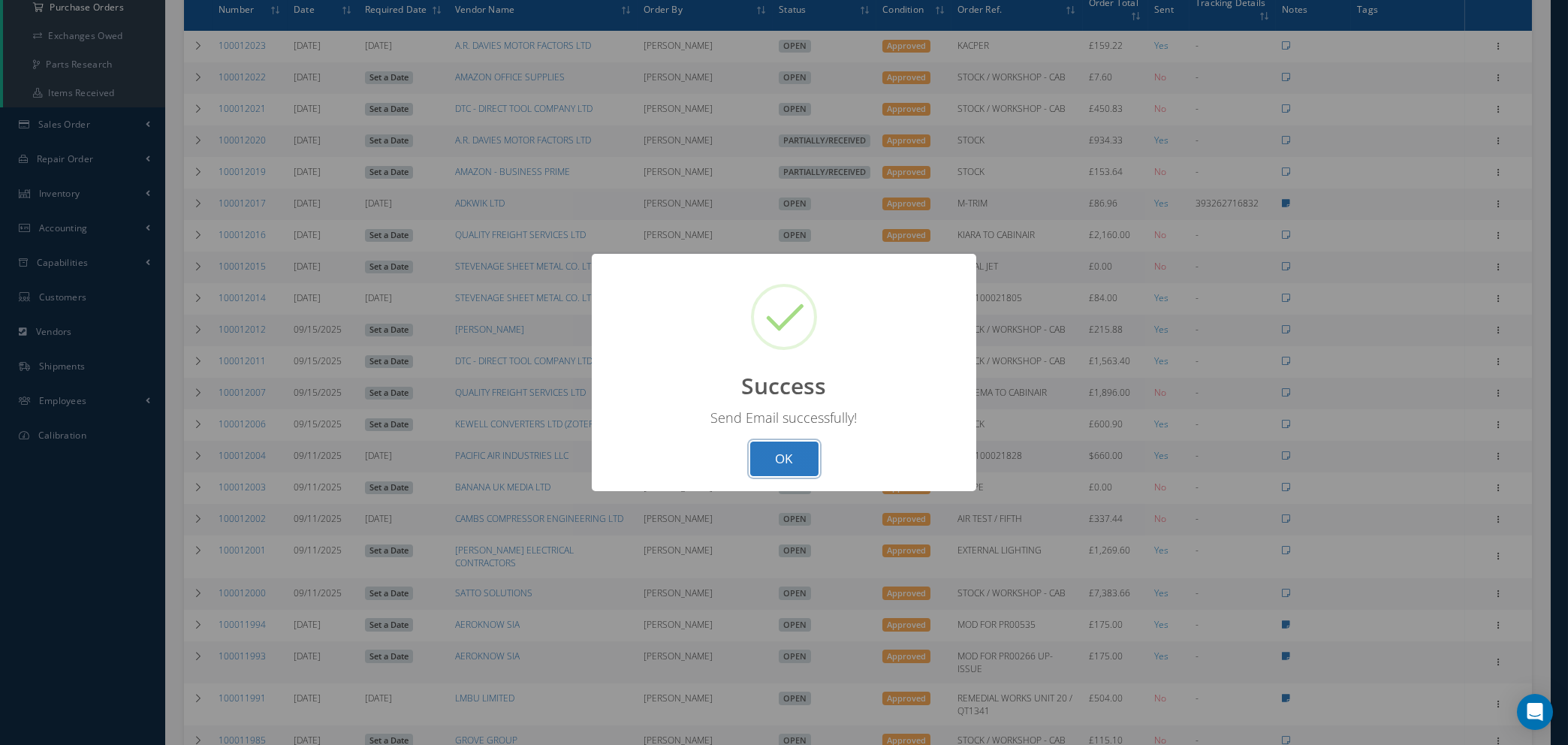
drag, startPoint x: 777, startPoint y: 466, endPoint x: 758, endPoint y: 457, distance: 21.0
click at [777, 465] on button "OK" at bounding box center [785, 460] width 68 height 35
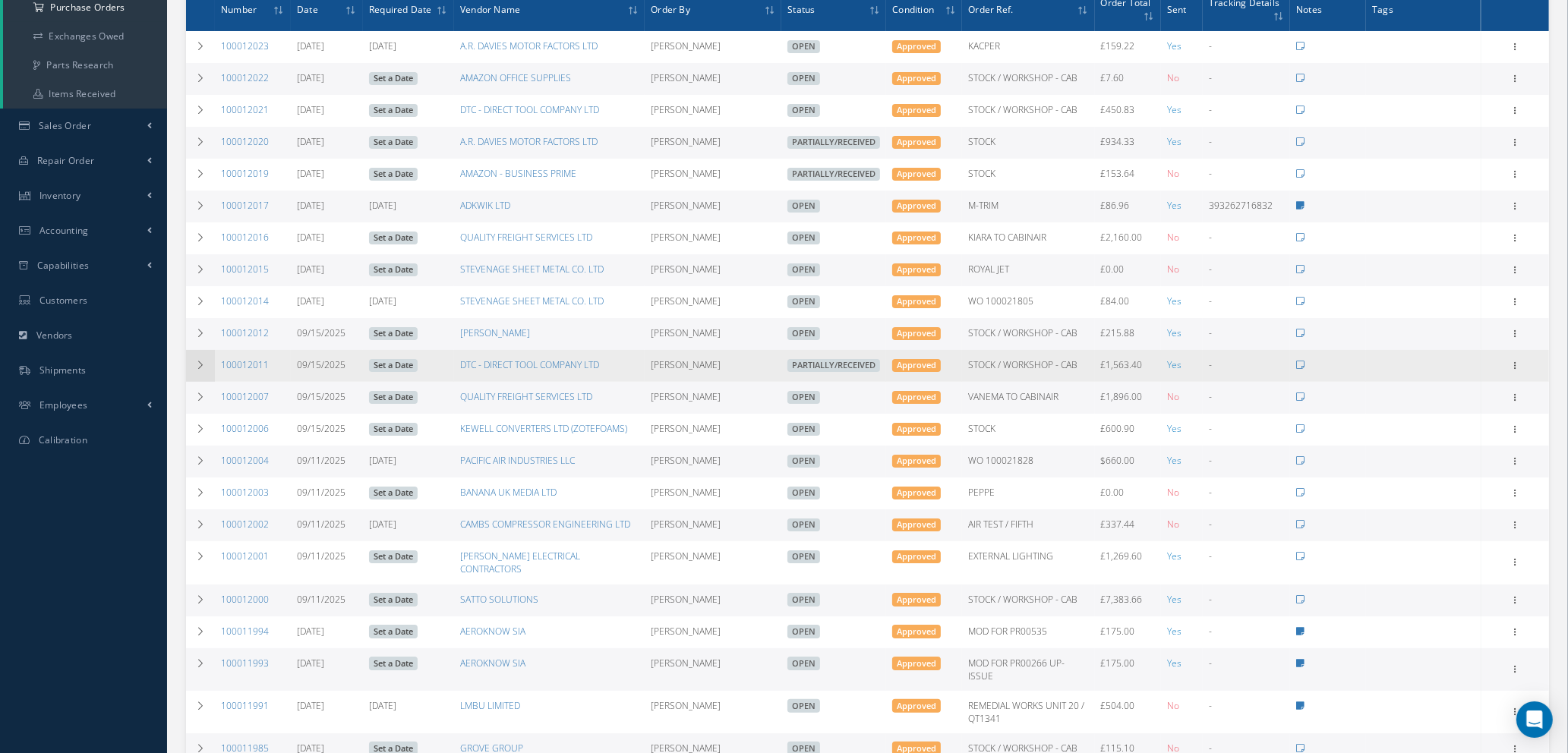
click at [201, 362] on icon at bounding box center [200, 365] width 11 height 9
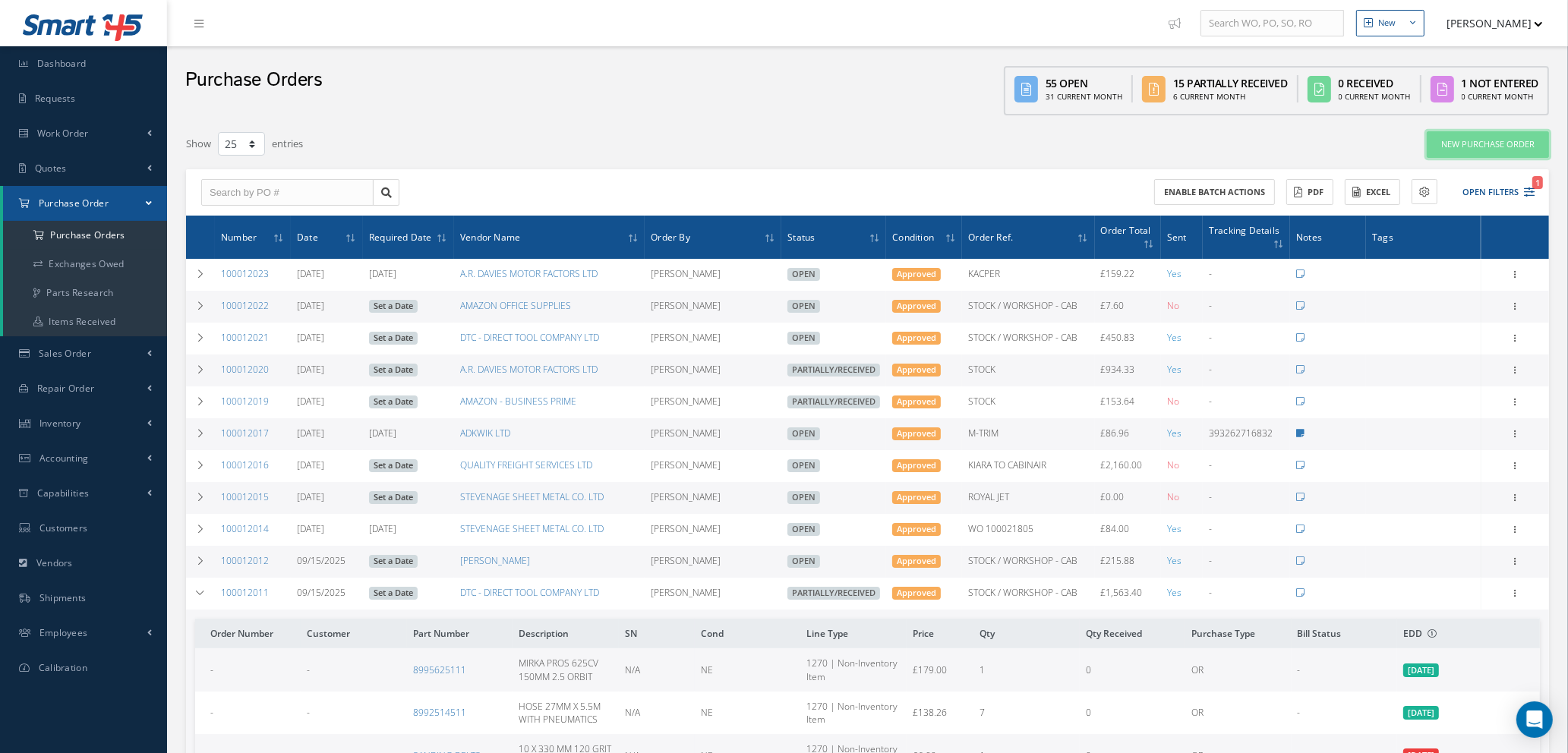
click at [1462, 139] on link "New Purchase Order" at bounding box center [1487, 145] width 122 height 27
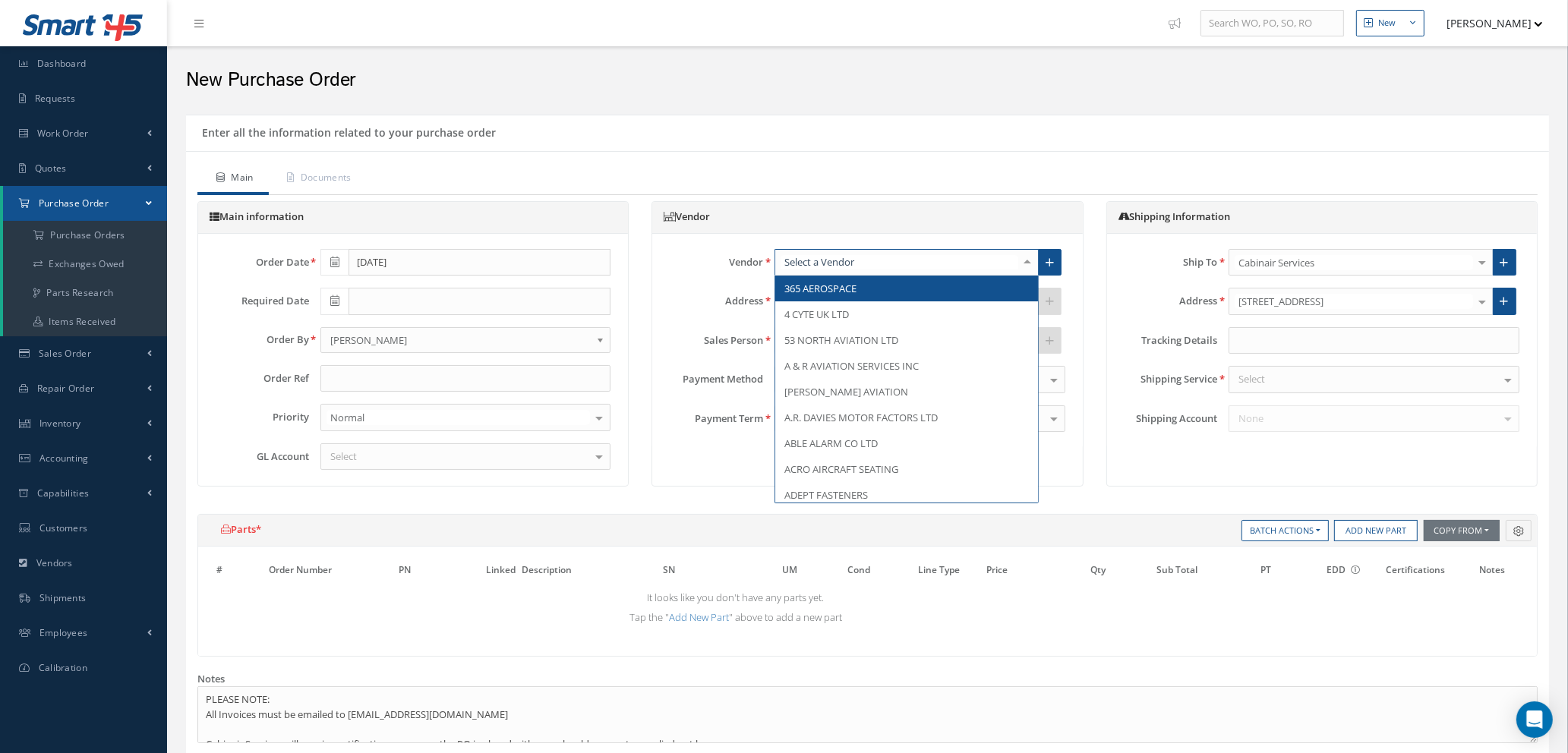
click at [904, 264] on div at bounding box center [906, 262] width 264 height 27
type input "norse"
click at [897, 288] on span "NORSE ATLANTIC AIRWAYS AS" at bounding box center [851, 288] width 136 height 13
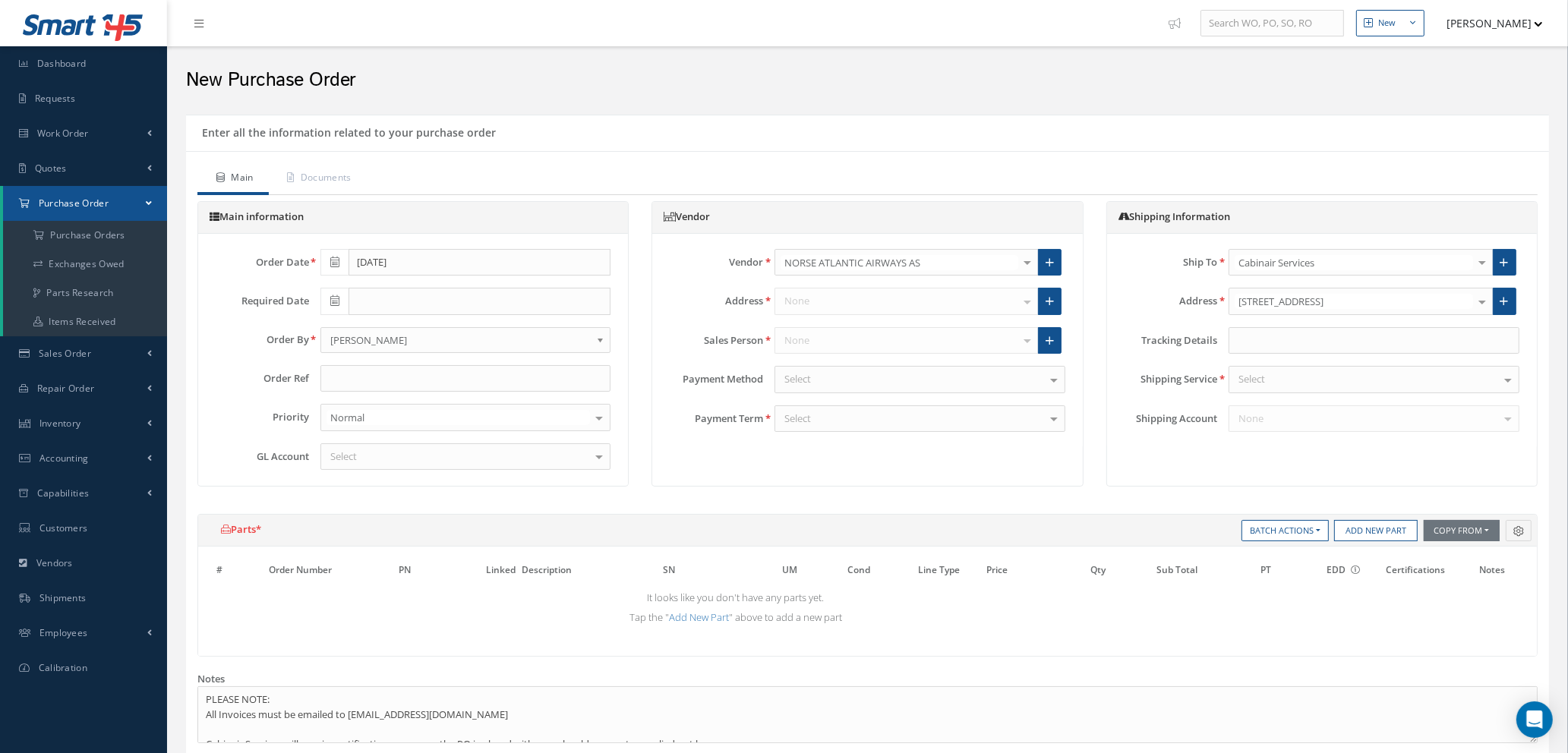
type input "$0"
type input "1.3473"
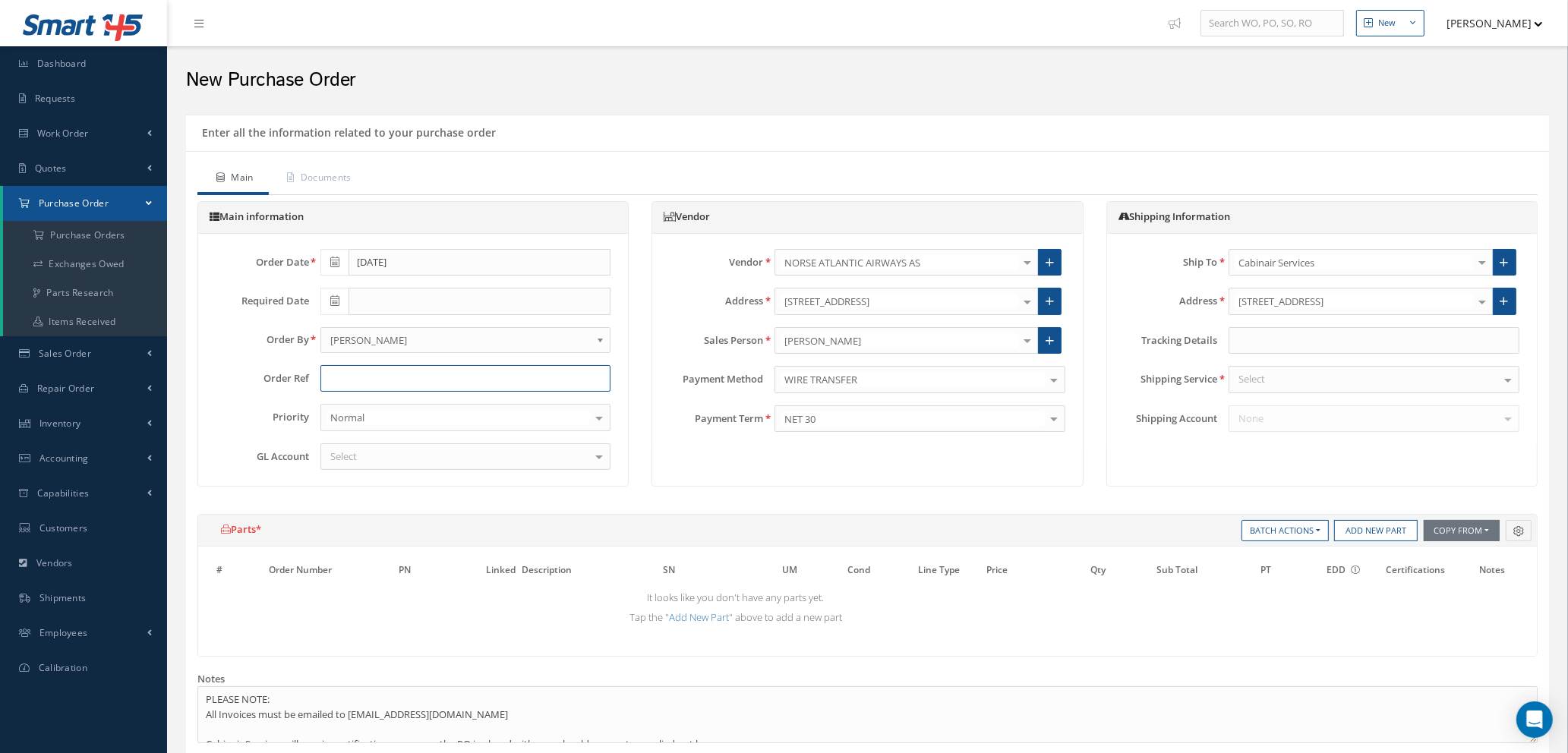
click at [357, 381] on input "text" at bounding box center [465, 379] width 291 height 27
type input "w"
type input "WO 100021923 FOC SPARES"
click at [379, 454] on div "Select" at bounding box center [465, 457] width 291 height 27
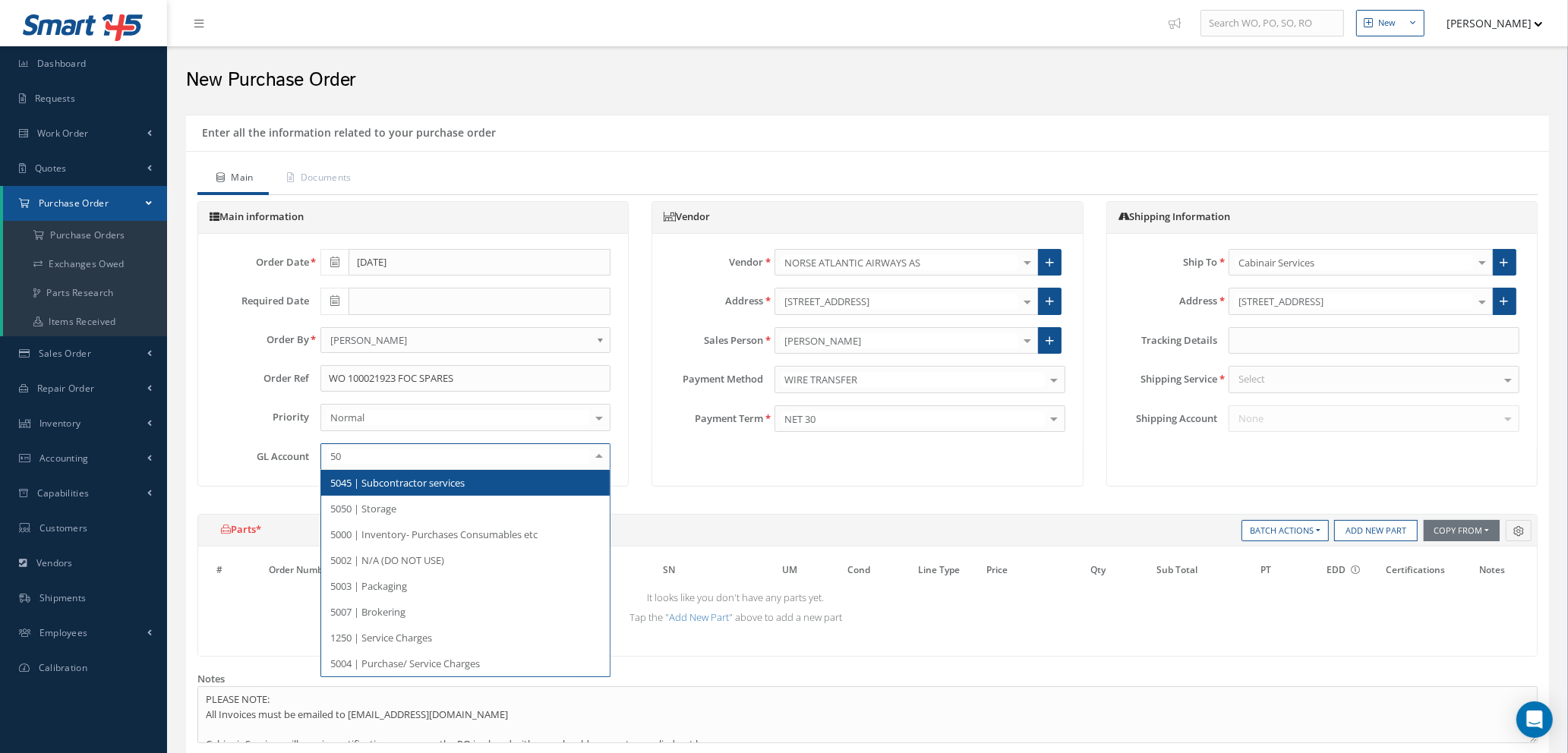
type input "500"
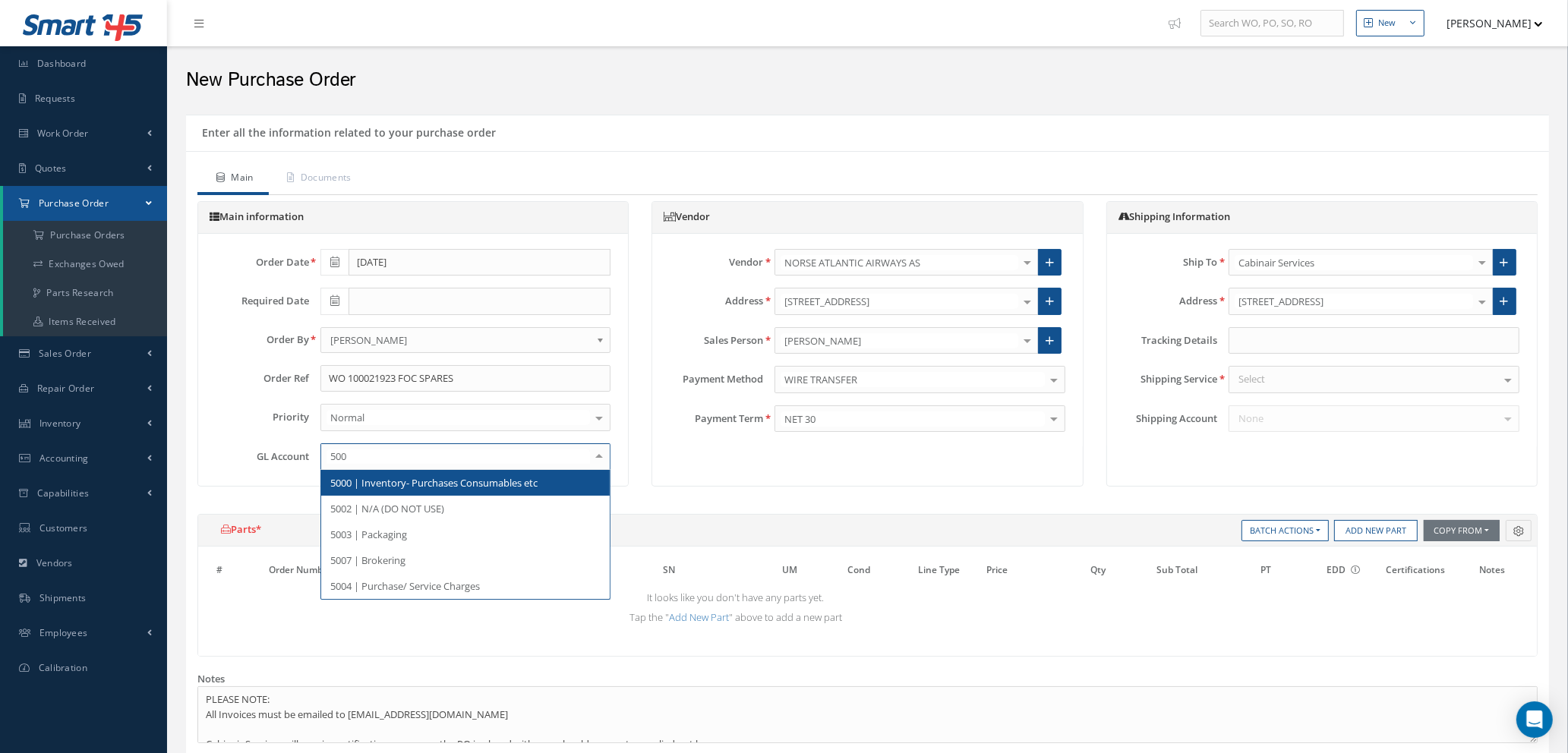
click at [432, 481] on span "5000 | Inventory- Purchases Consumables etc" at bounding box center [434, 483] width 207 height 13
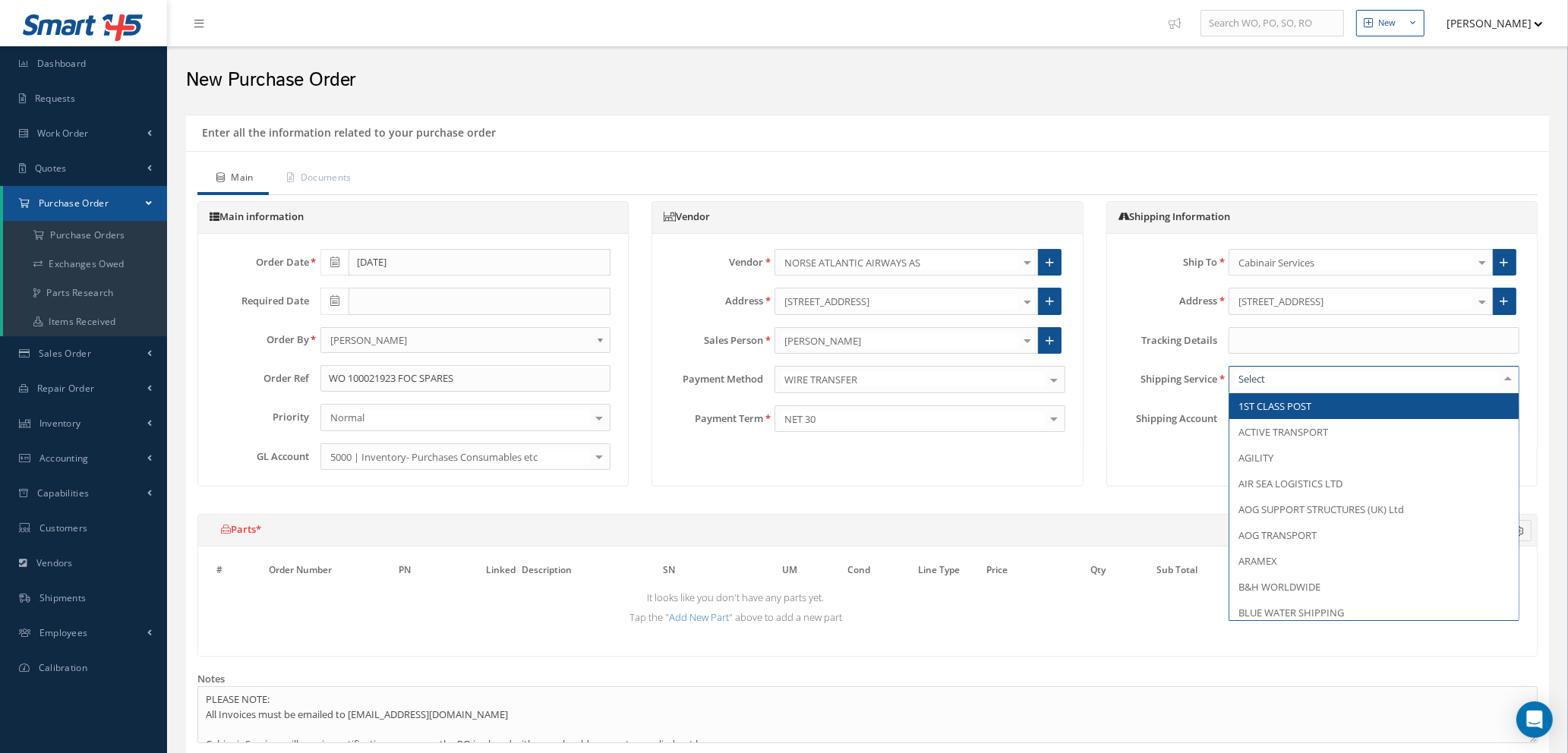
click at [1399, 383] on div at bounding box center [1373, 379] width 291 height 27
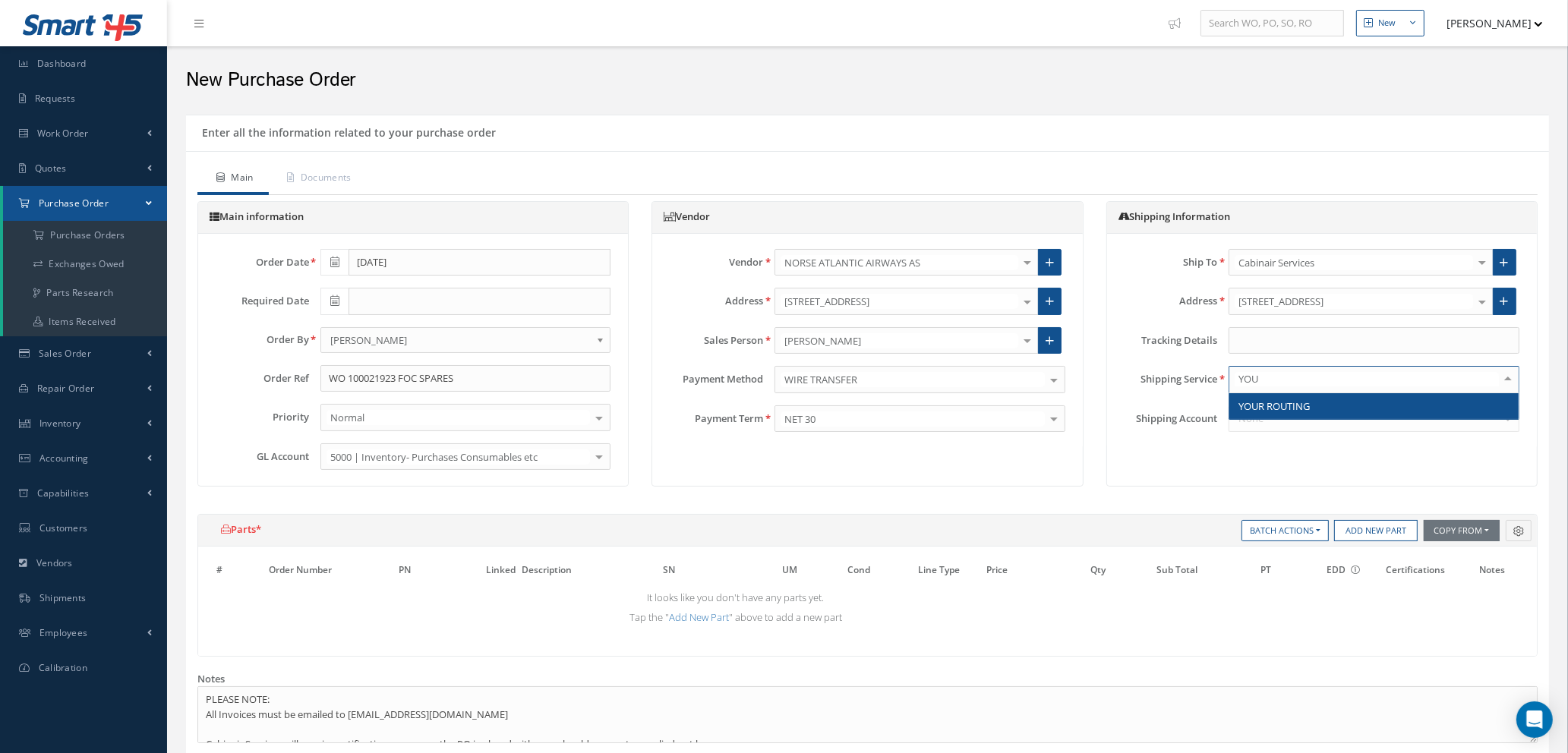
type input "YOUR"
click at [1382, 406] on span "YOUR ROUTING" at bounding box center [1373, 406] width 289 height 26
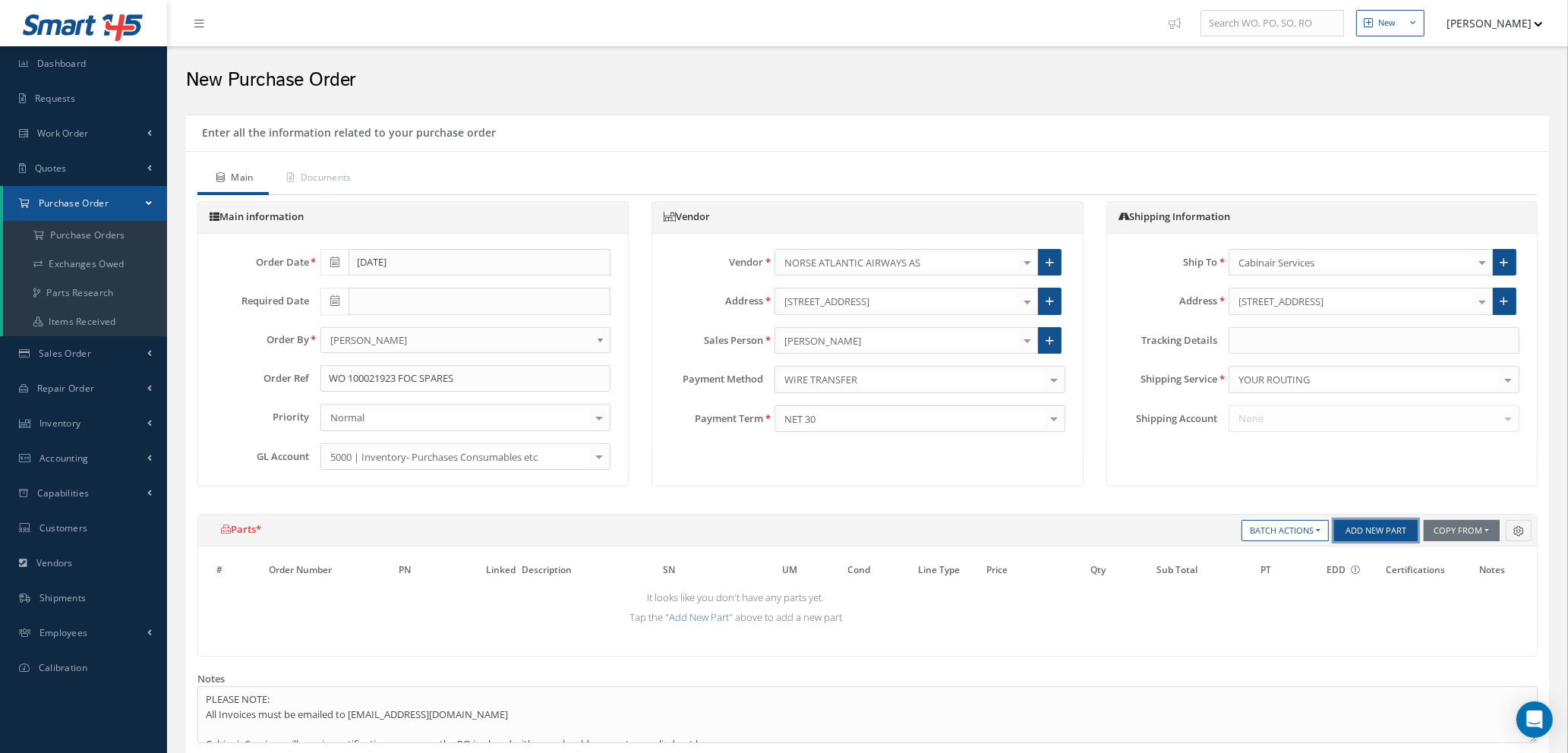
click at [1380, 532] on button "Add New Part" at bounding box center [1375, 530] width 83 height 21
select select "1"
select select "5"
select select "7"
select select "1"
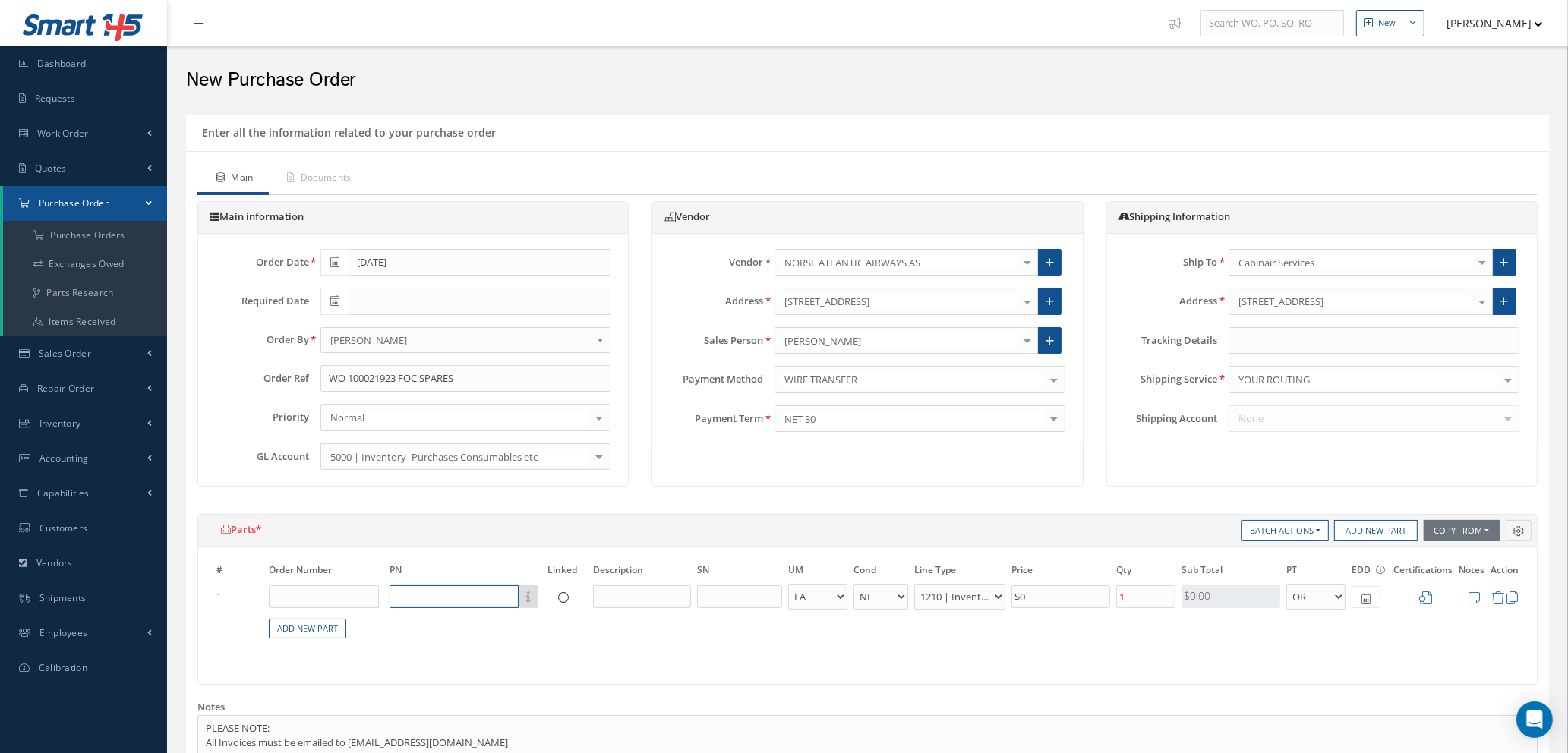
click at [464, 598] on input "text" at bounding box center [454, 596] width 129 height 23
type input "NNAL141-42"
click at [343, 595] on input "text" at bounding box center [324, 596] width 110 height 23
type input "1"
type input "100021923"
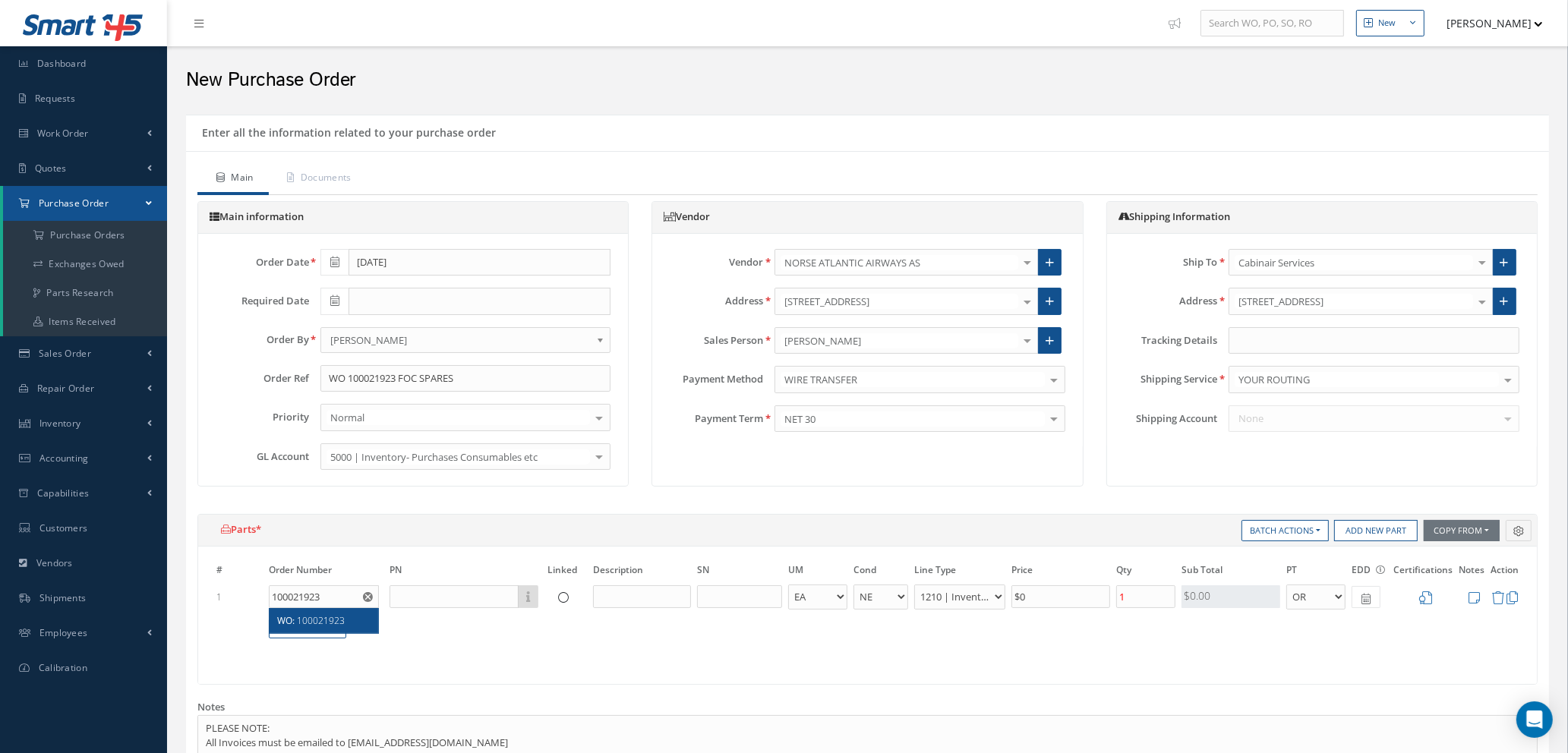
click at [331, 626] on span "100021923" at bounding box center [320, 621] width 48 height 13
type input "Loading..."
click at [473, 600] on input "text" at bounding box center [457, 596] width 129 height 23
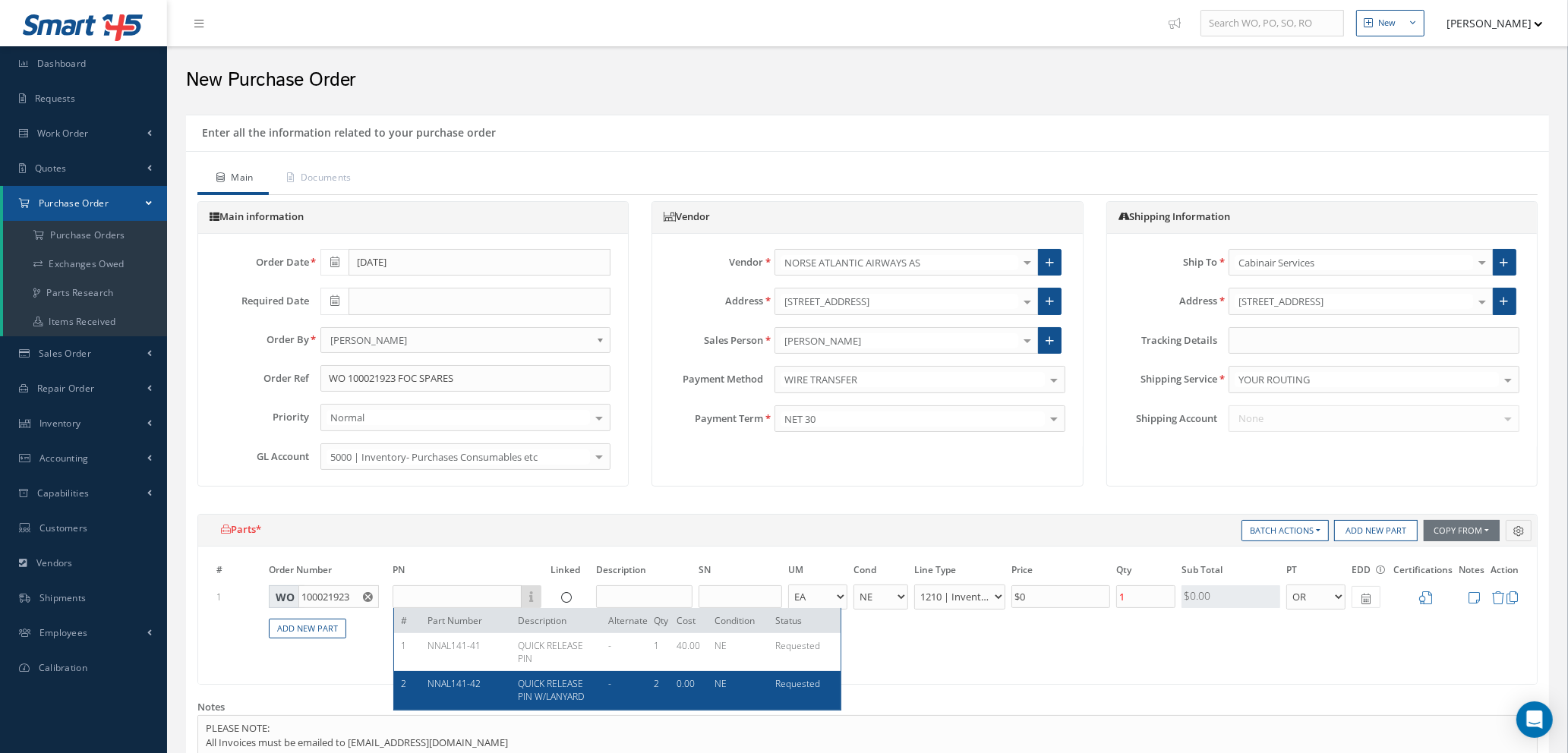
click at [473, 687] on span "NNAL141-42" at bounding box center [454, 683] width 53 height 13
type input "NNAL141-42"
type input "QUICK RELEASE PIN W/LANYARD"
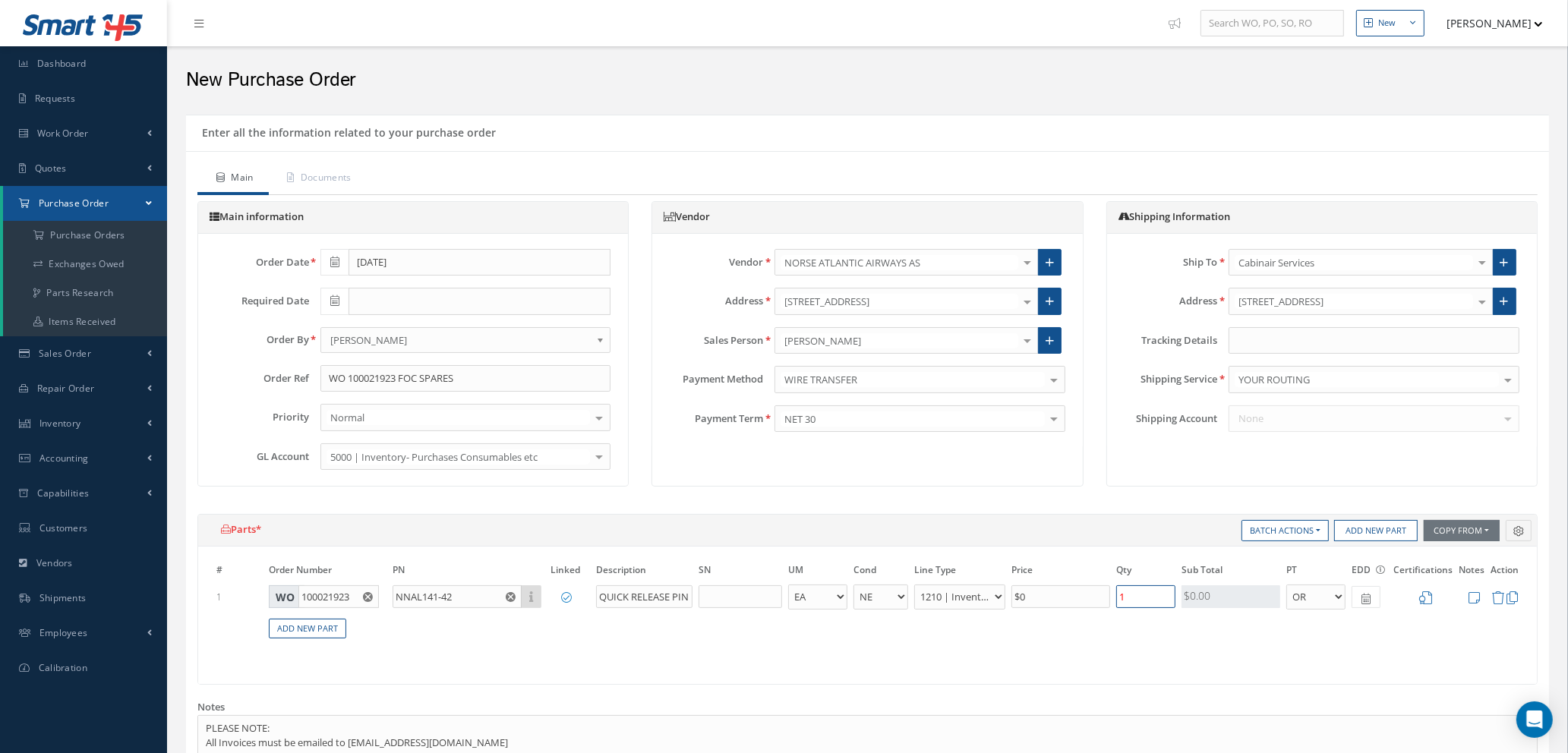
click at [1136, 605] on input "1" at bounding box center [1146, 596] width 59 height 23
type input "2"
click at [1267, 338] on input "text" at bounding box center [1373, 341] width 291 height 27
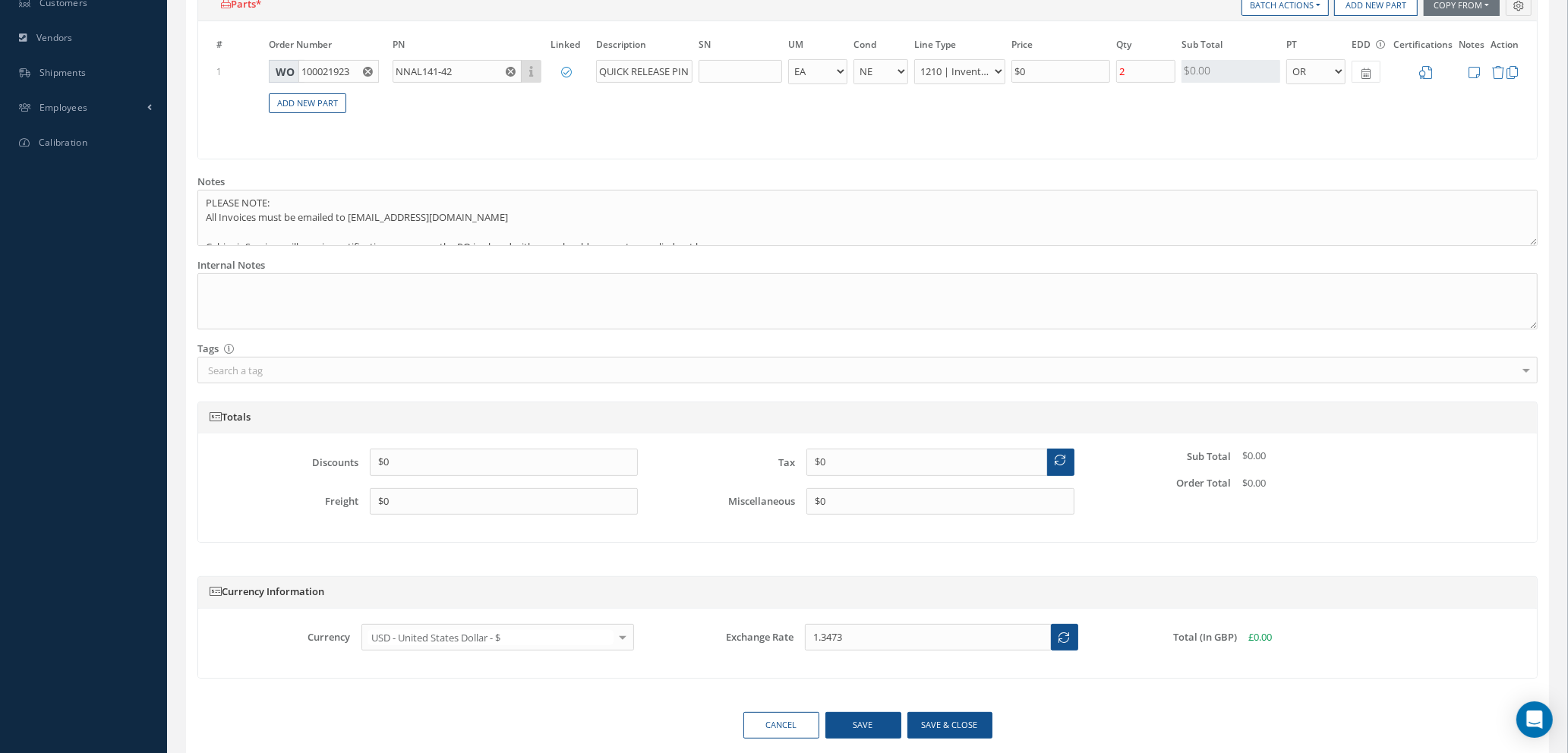
scroll to position [584, 0]
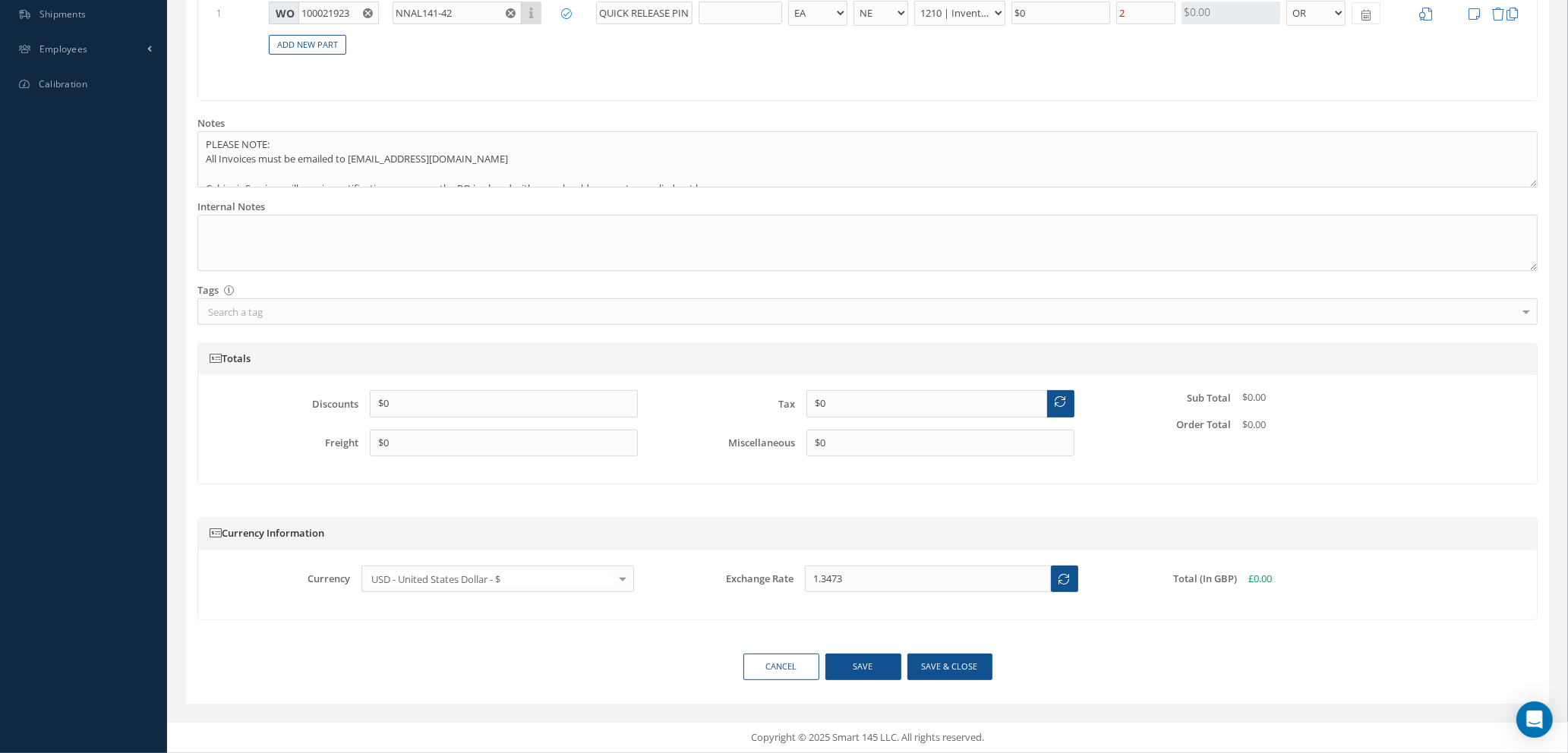
type input "268449805"
click at [946, 670] on button "Save & close" at bounding box center [949, 667] width 85 height 27
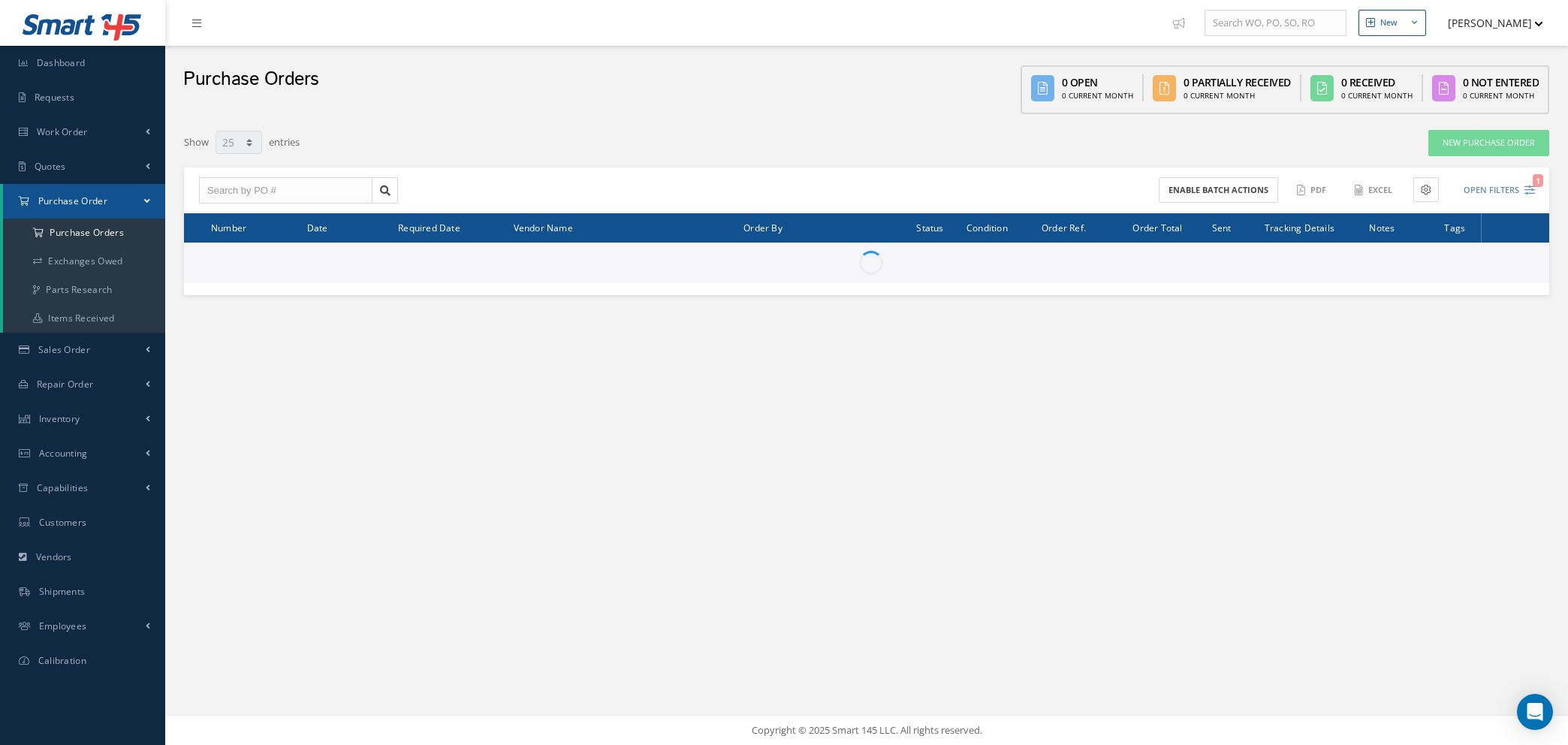
select select "25"
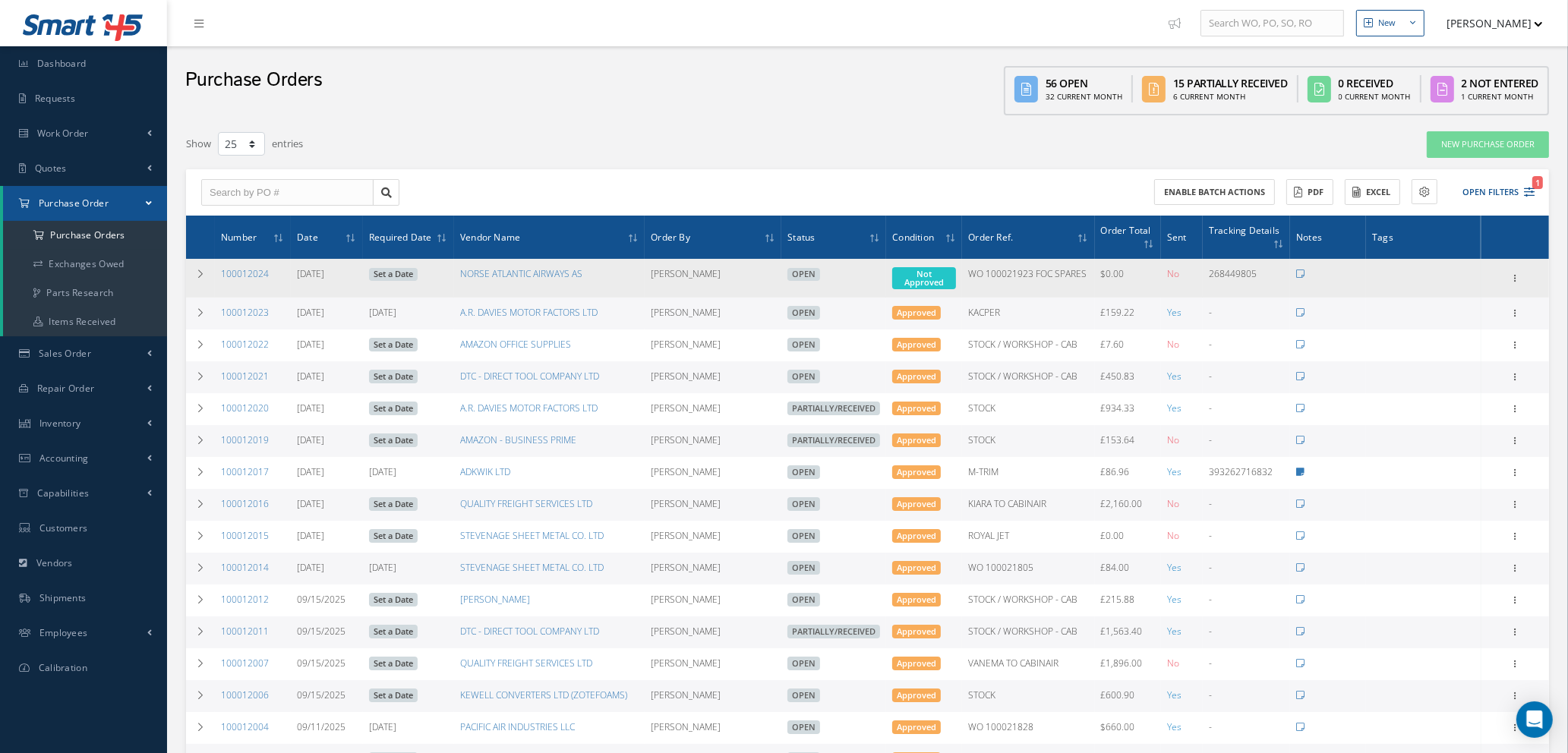
click at [384, 272] on link "Set a Date" at bounding box center [394, 275] width 49 height 13
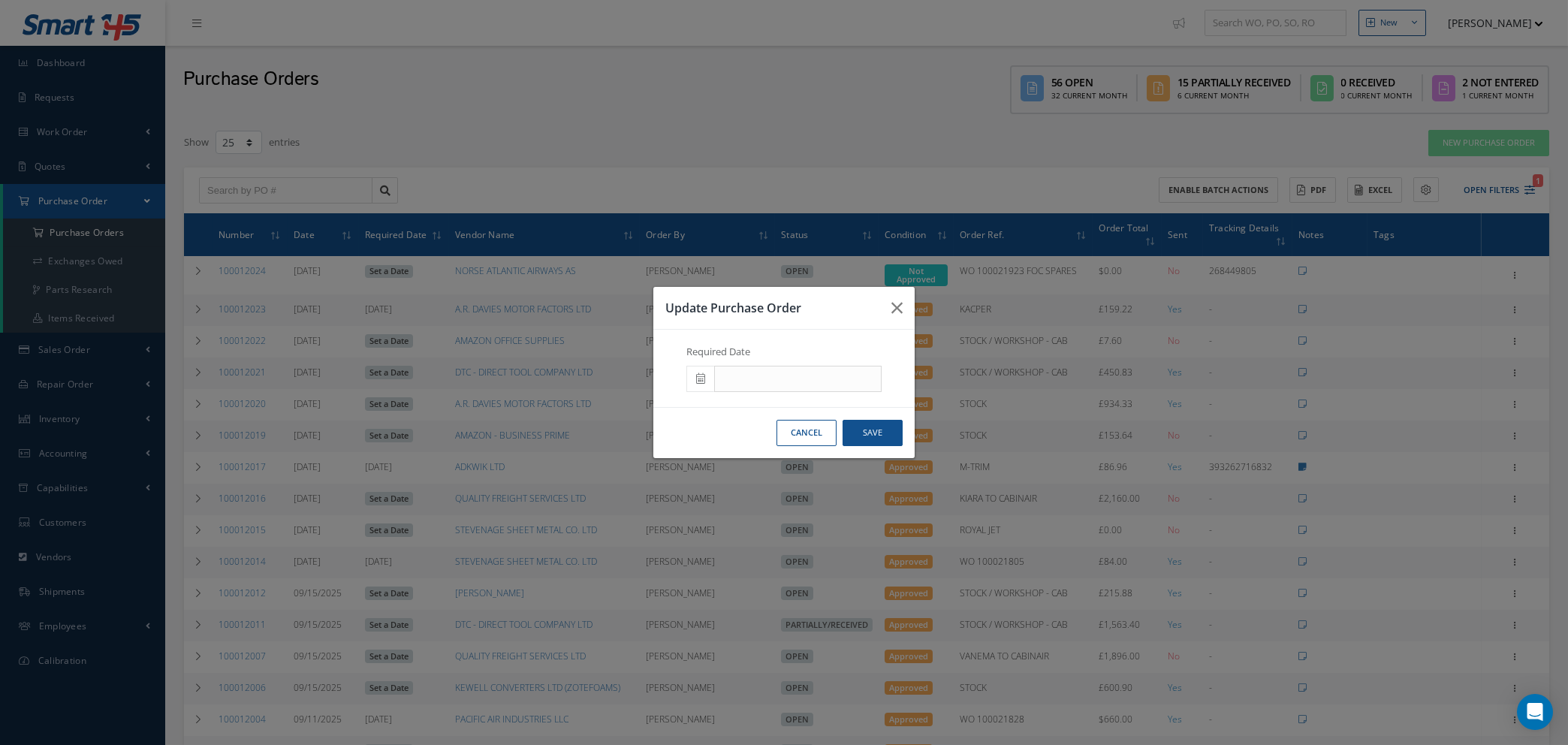
click at [702, 371] on span at bounding box center [700, 380] width 28 height 27
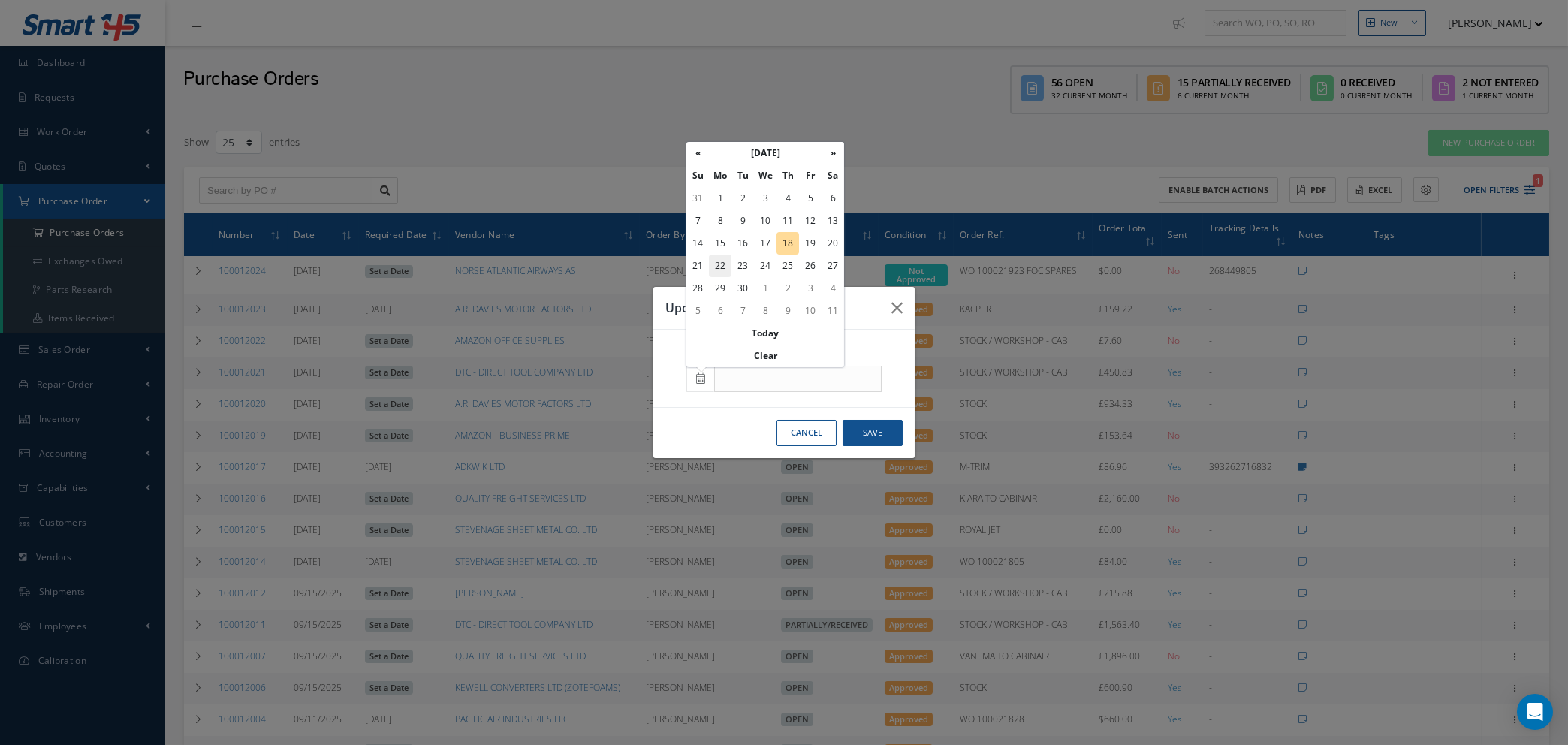
click at [719, 269] on td "22" at bounding box center [720, 265] width 23 height 23
type input "09/22/2025"
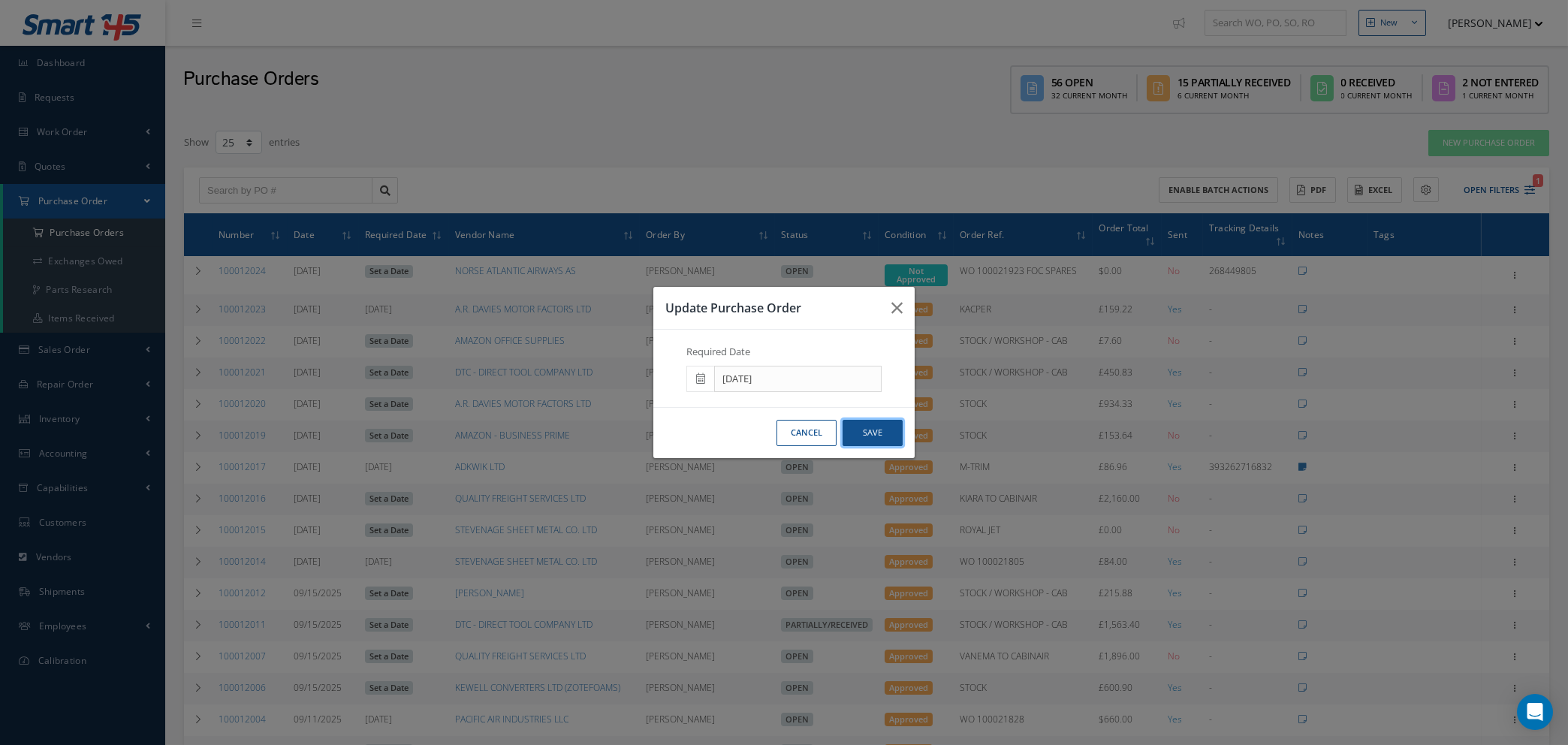
click at [871, 433] on button "Save" at bounding box center [872, 433] width 60 height 27
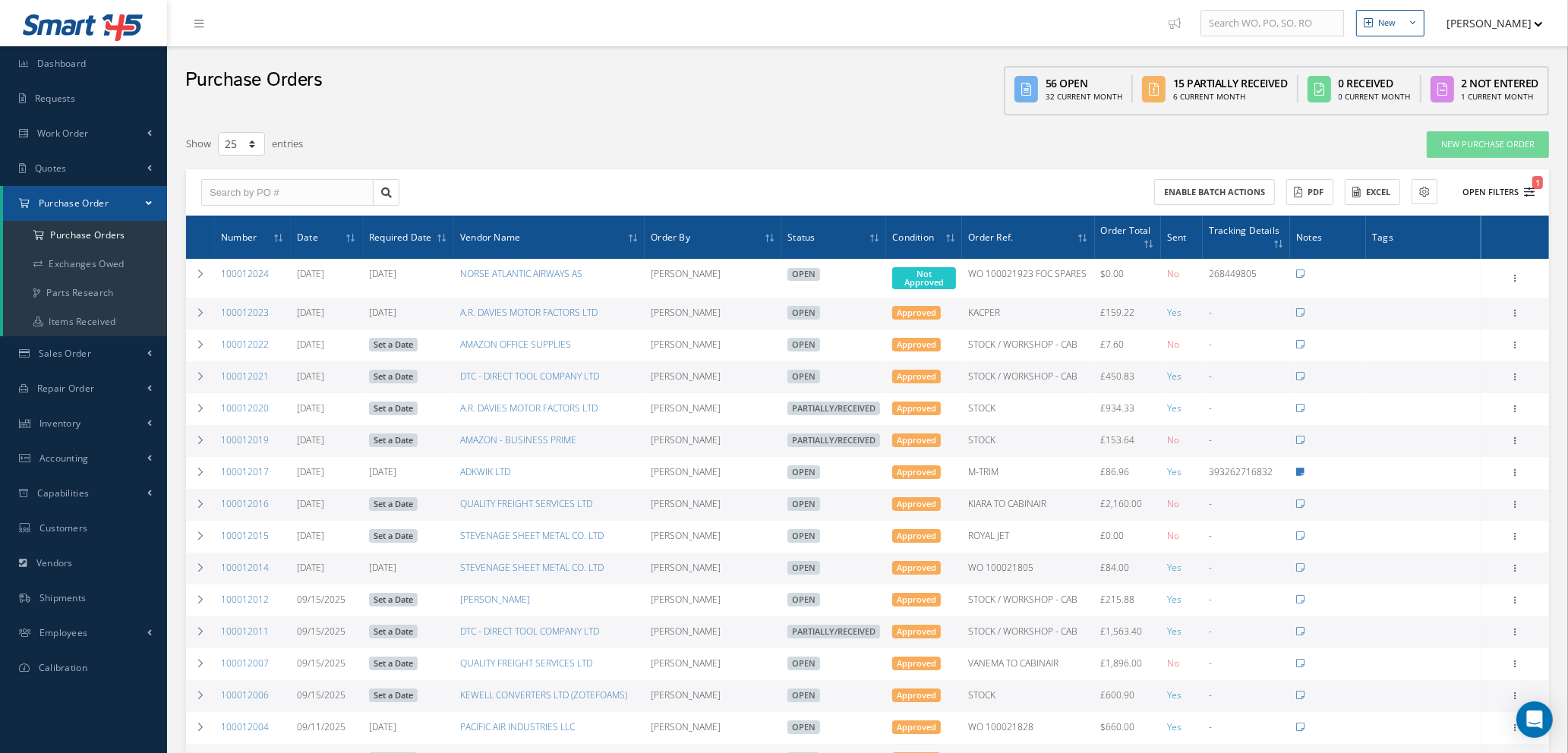
click at [1523, 188] on icon "1" at bounding box center [1528, 192] width 11 height 11
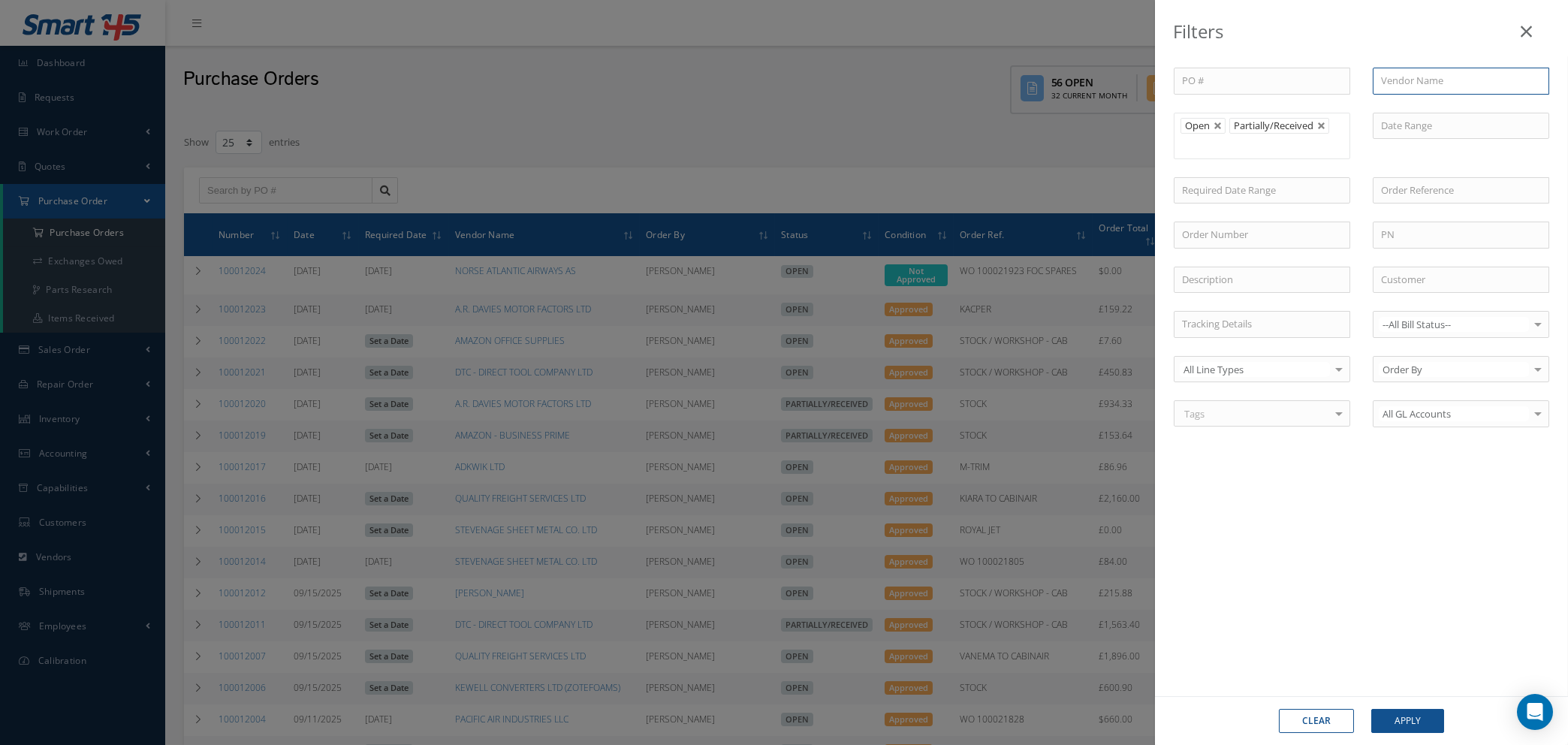
click at [1430, 82] on input "text" at bounding box center [1461, 81] width 177 height 27
click at [1404, 82] on input "bar" at bounding box center [1461, 81] width 177 height 27
type input "b"
click at [1318, 144] on ul "Open Partially/Received" at bounding box center [1263, 136] width 177 height 47
click at [1219, 125] on link at bounding box center [1218, 126] width 9 height 9
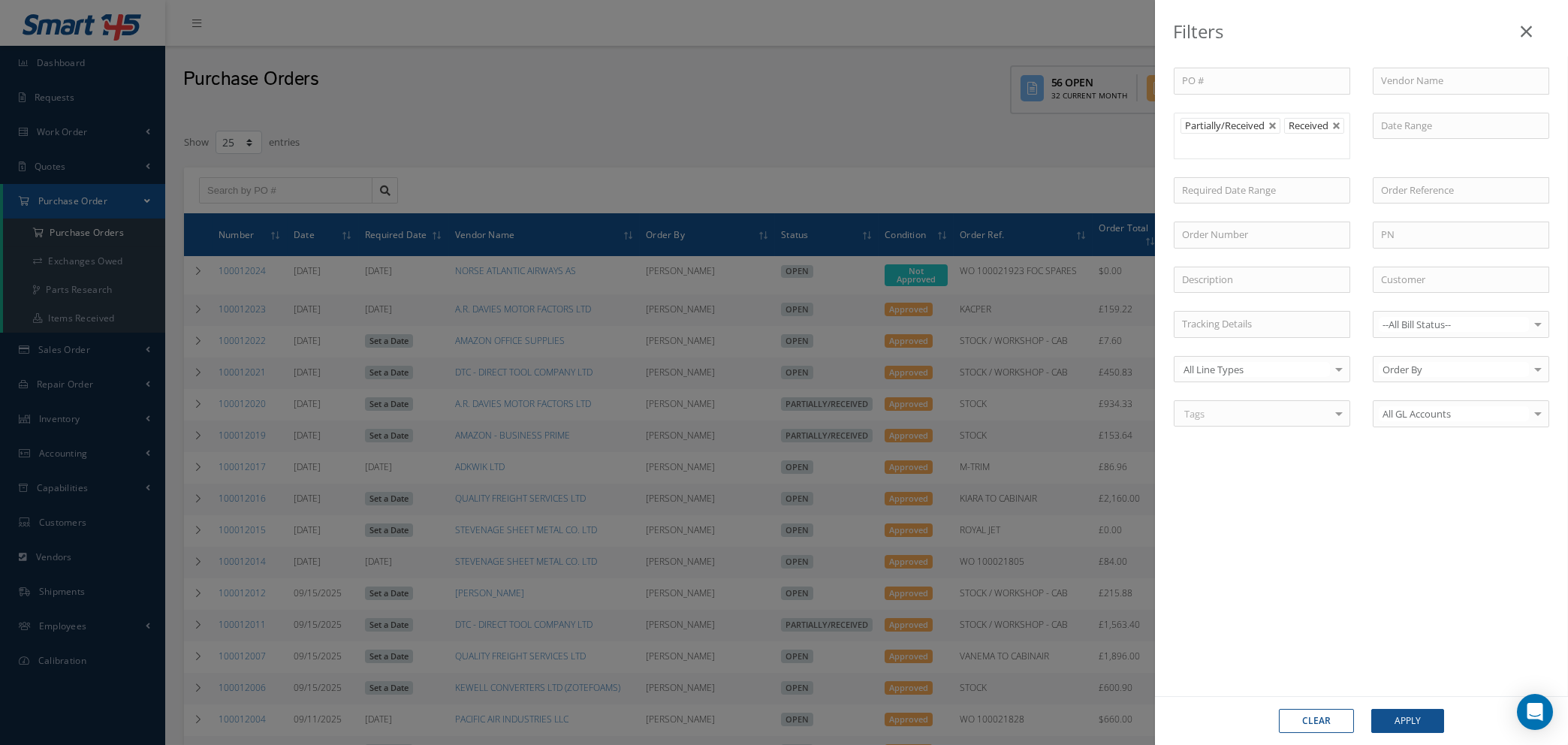
click at [1268, 124] on li "Partially/Received" at bounding box center [1231, 125] width 100 height 16
click at [1273, 123] on link at bounding box center [1273, 126] width 9 height 9
click at [1204, 257] on input "text" at bounding box center [1263, 259] width 177 height 27
click at [1397, 726] on button "Apply" at bounding box center [1407, 721] width 73 height 24
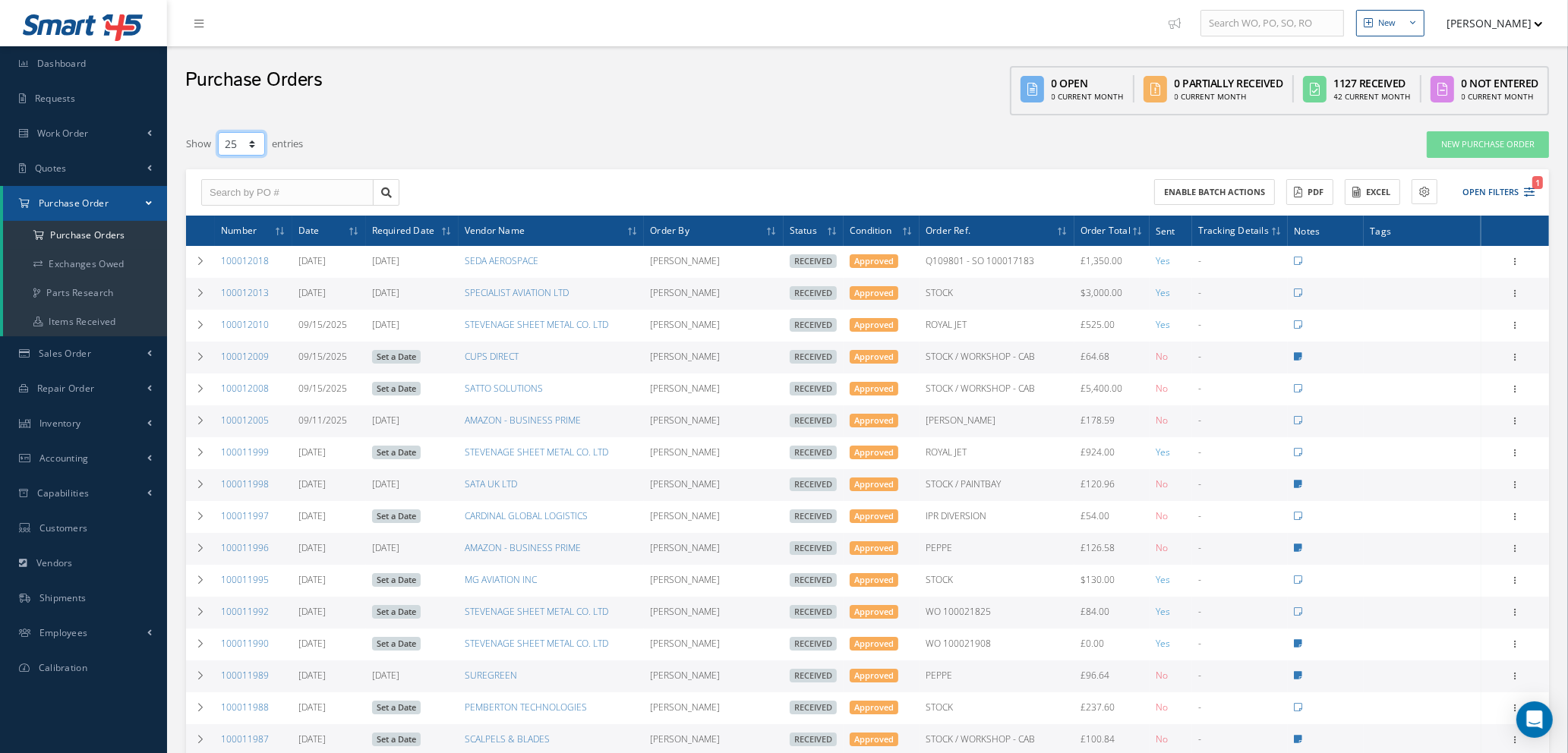
click at [250, 145] on select "10 25 50 100" at bounding box center [241, 144] width 47 height 24
select select "100"
click at [217, 132] on select "10 25 50 100" at bounding box center [241, 144] width 47 height 24
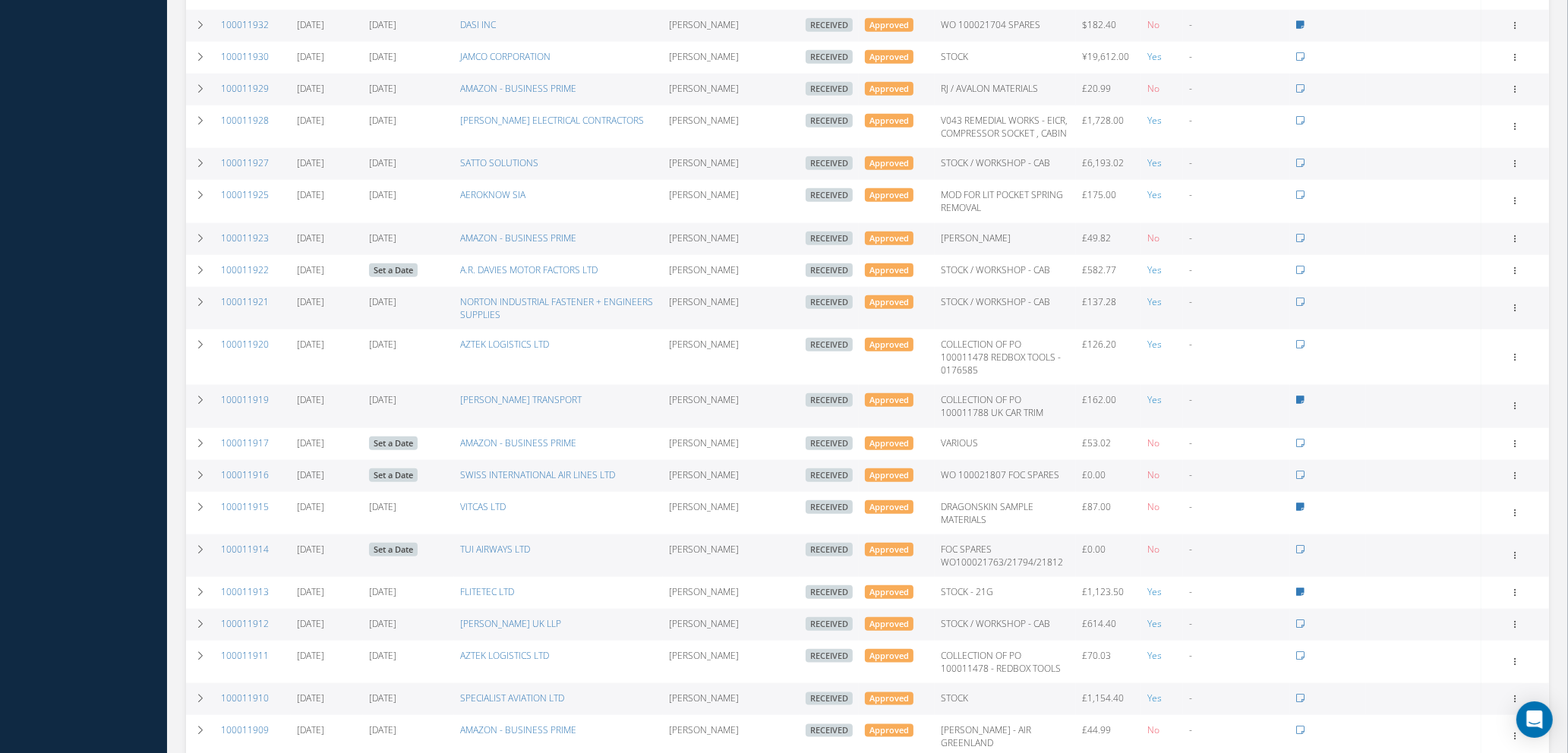
scroll to position [2985, 0]
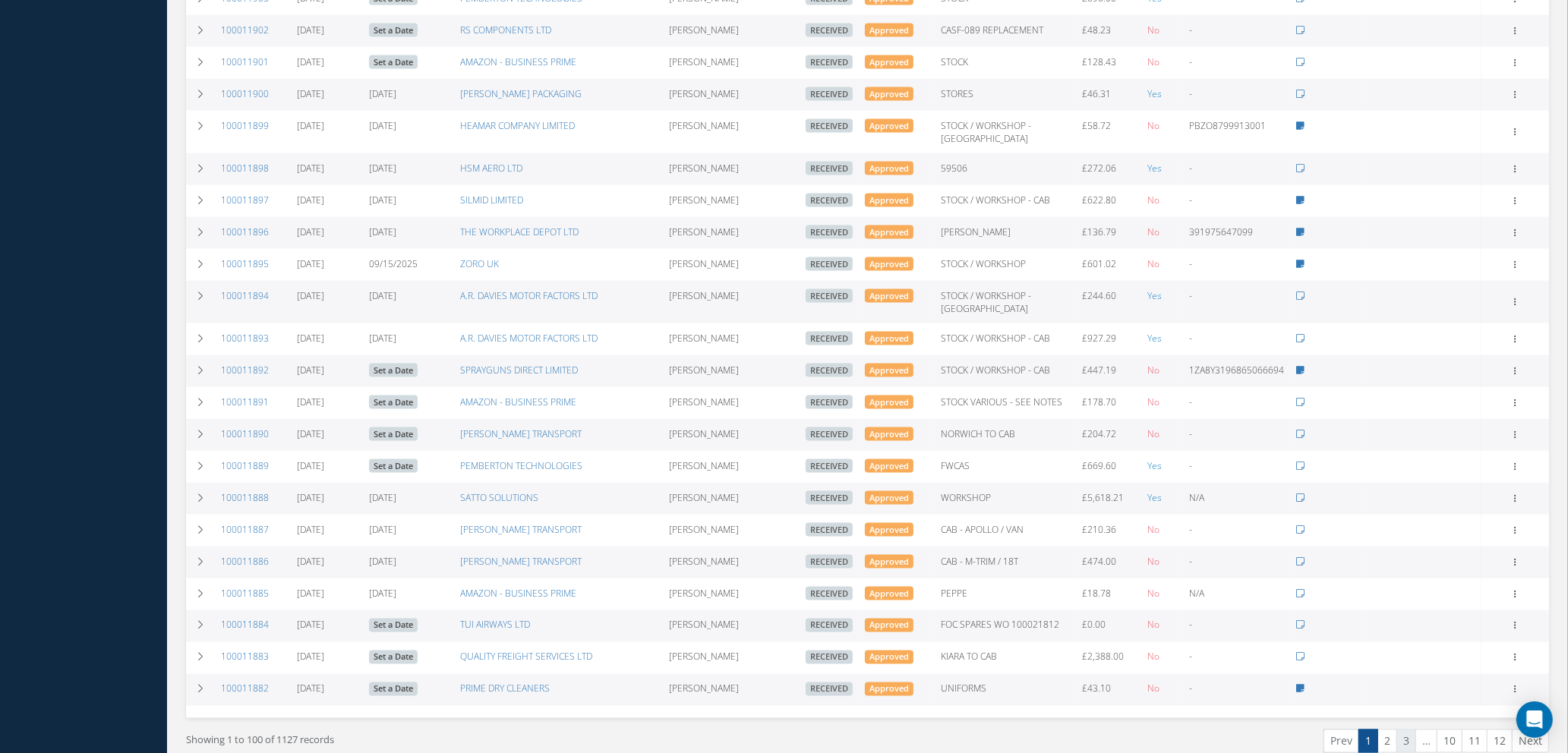
click at [1409, 729] on link "3" at bounding box center [1405, 741] width 19 height 24
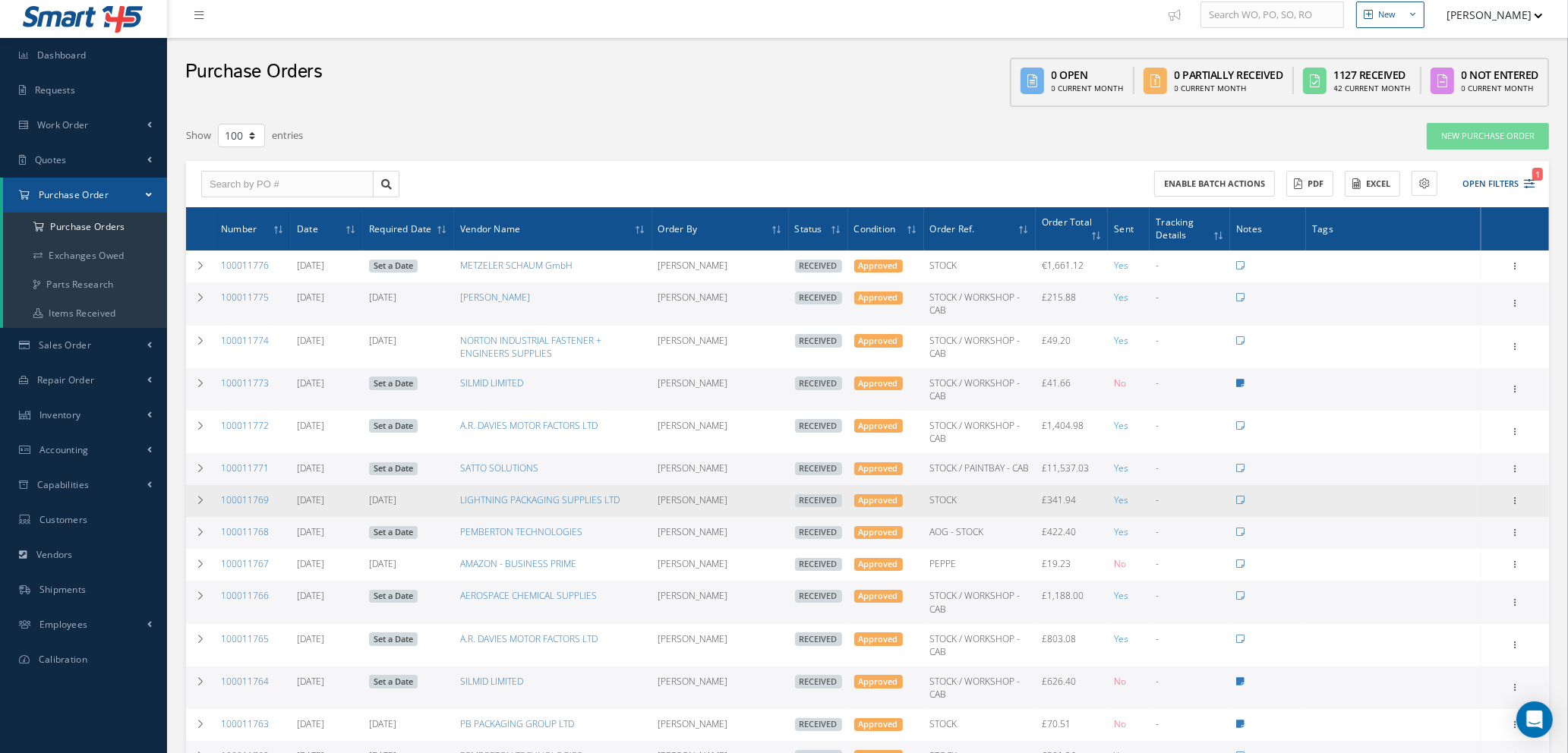
scroll to position [0, 0]
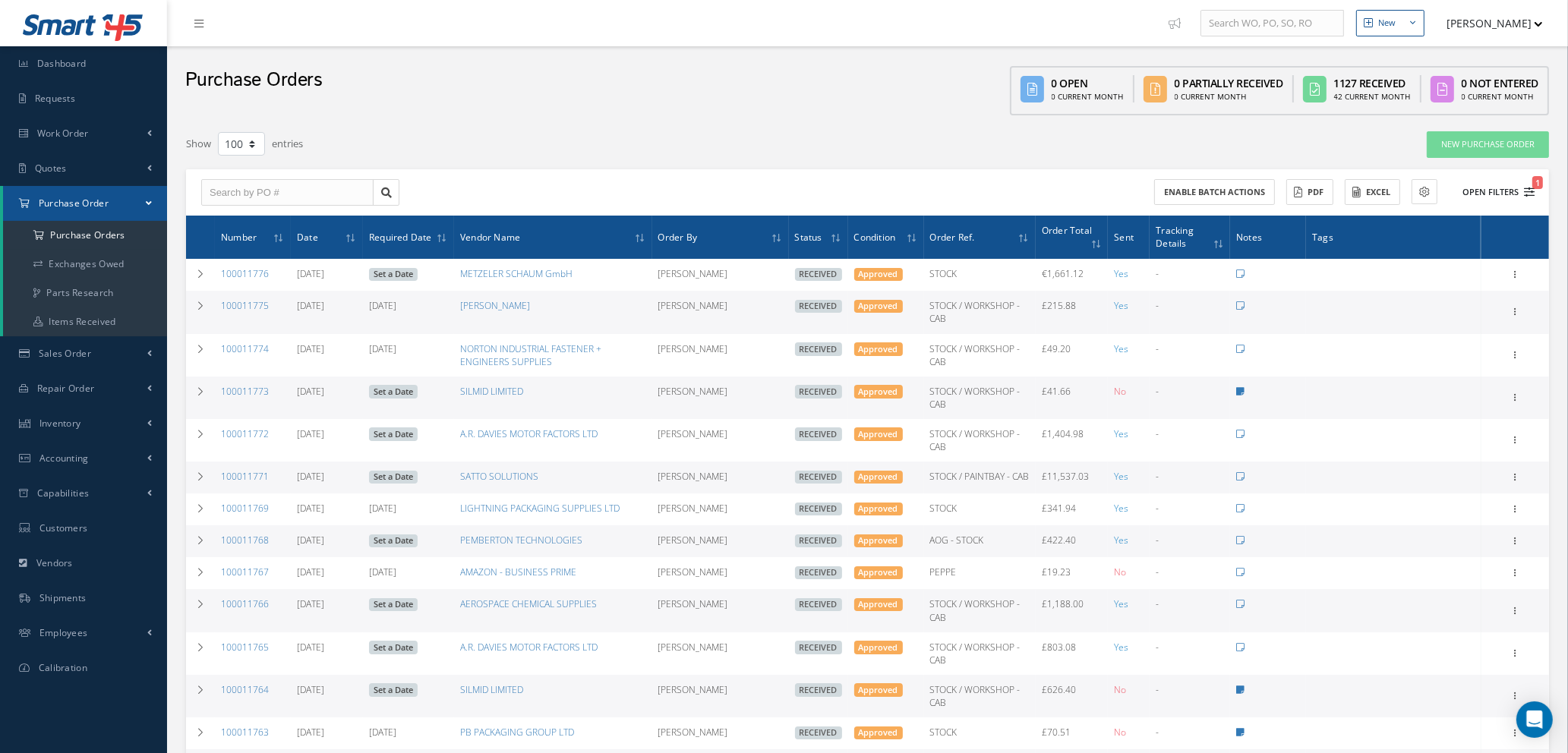
click at [1524, 187] on icon "1" at bounding box center [1528, 192] width 11 height 11
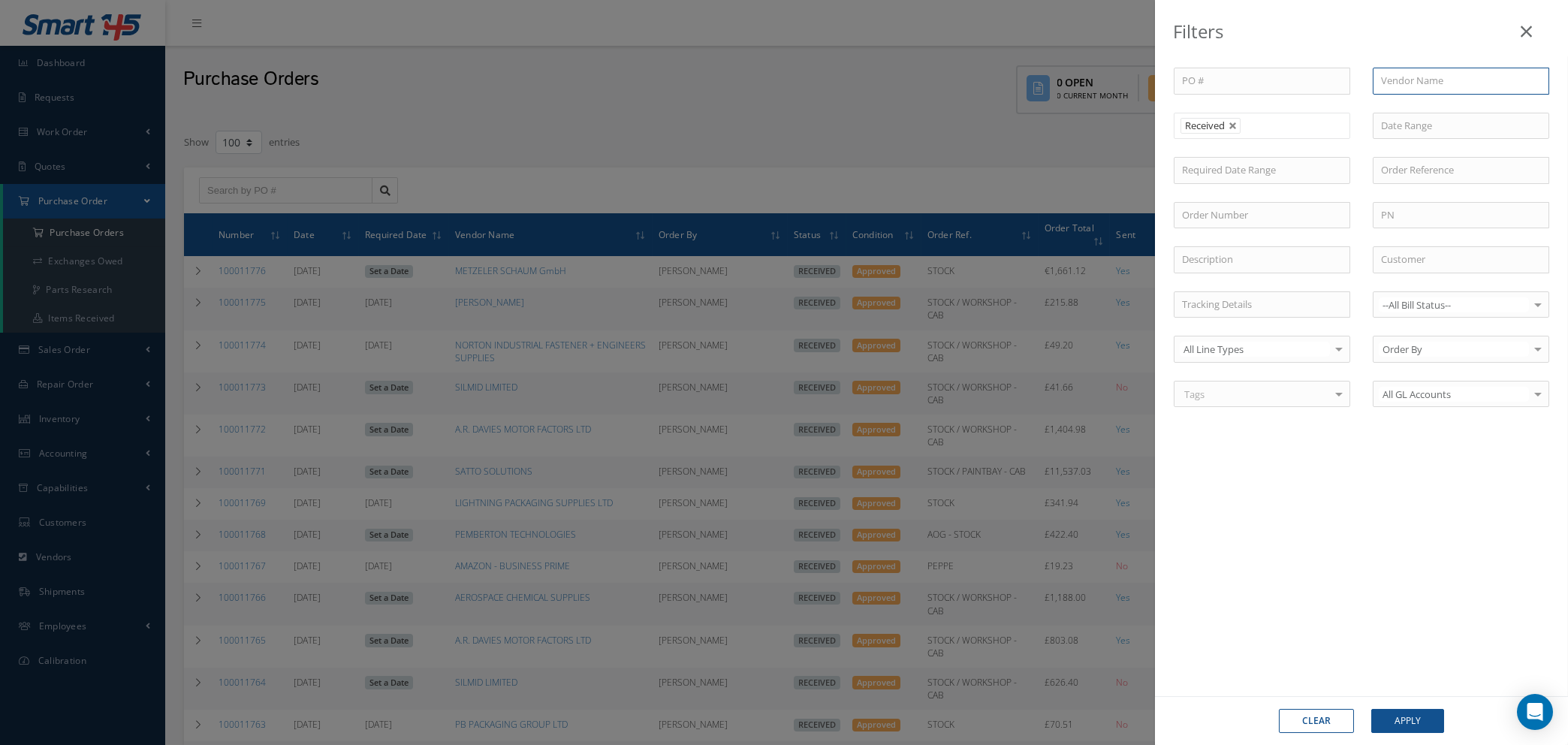
click at [1441, 83] on input "text" at bounding box center [1461, 81] width 177 height 27
click at [1440, 107] on span "WILLIAM GEE LTD" at bounding box center [1429, 108] width 95 height 13
type input "WILLIAM GEE LTD"
click at [1402, 720] on button "Apply" at bounding box center [1407, 721] width 73 height 24
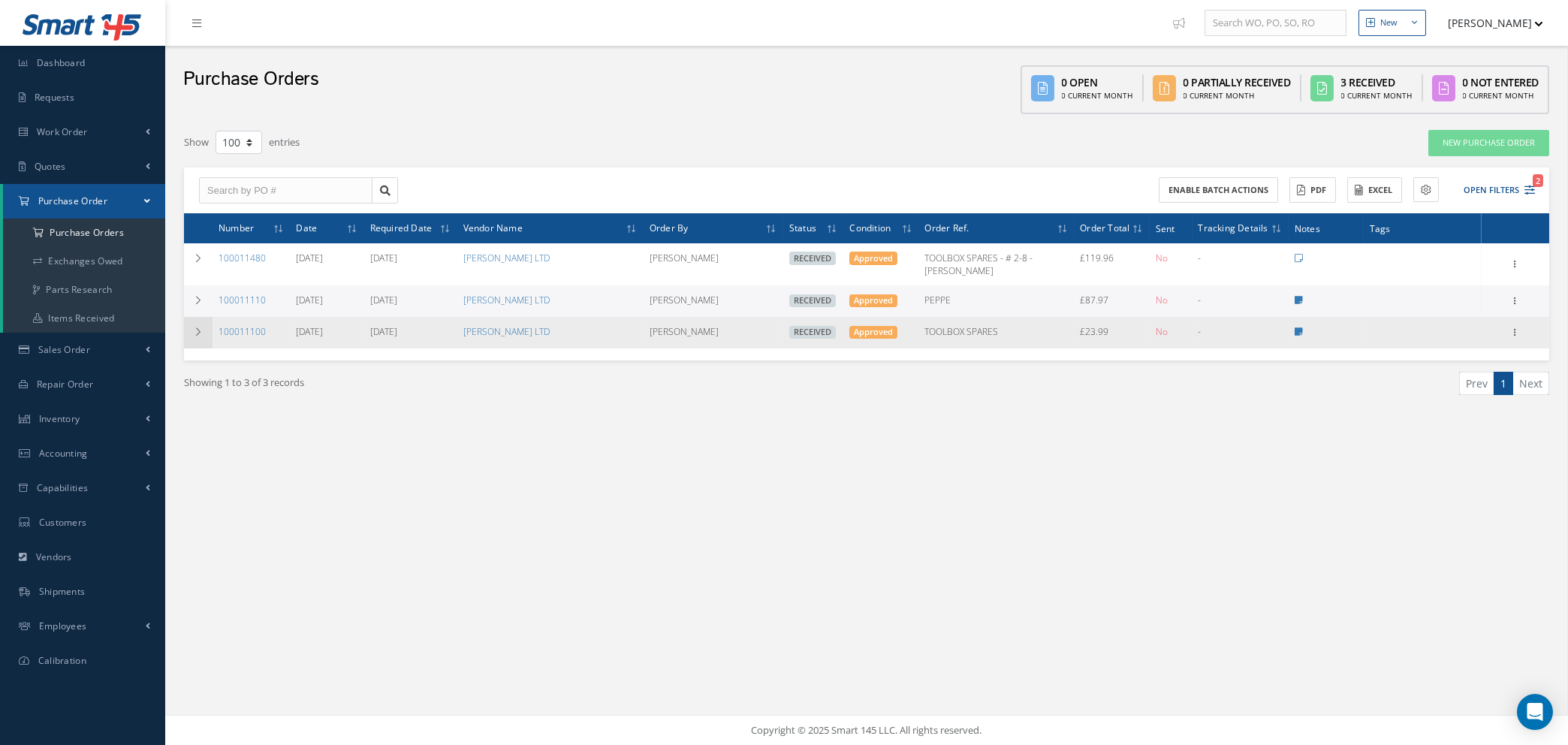
click at [190, 319] on td at bounding box center [199, 333] width 28 height 32
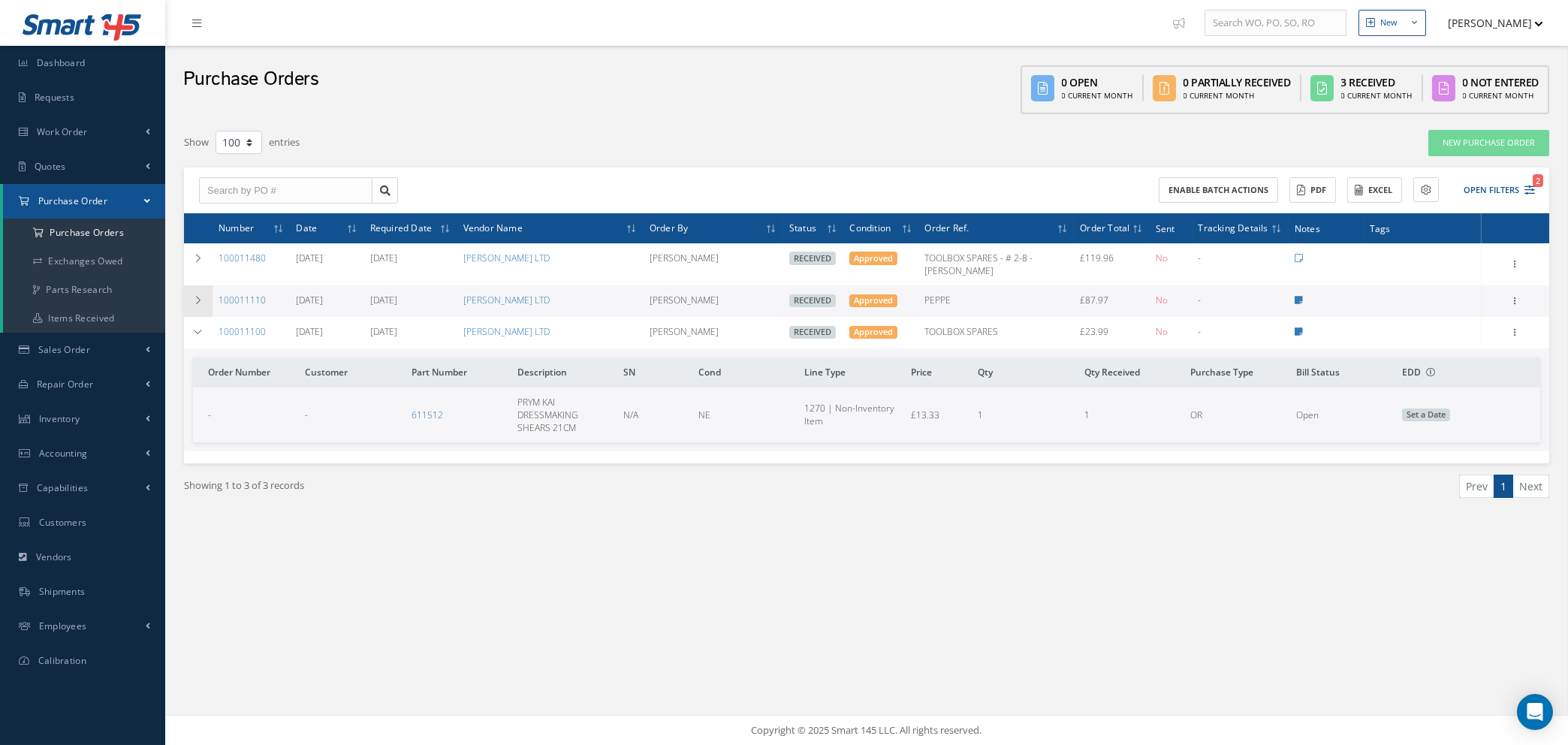
click at [199, 294] on td at bounding box center [199, 301] width 28 height 32
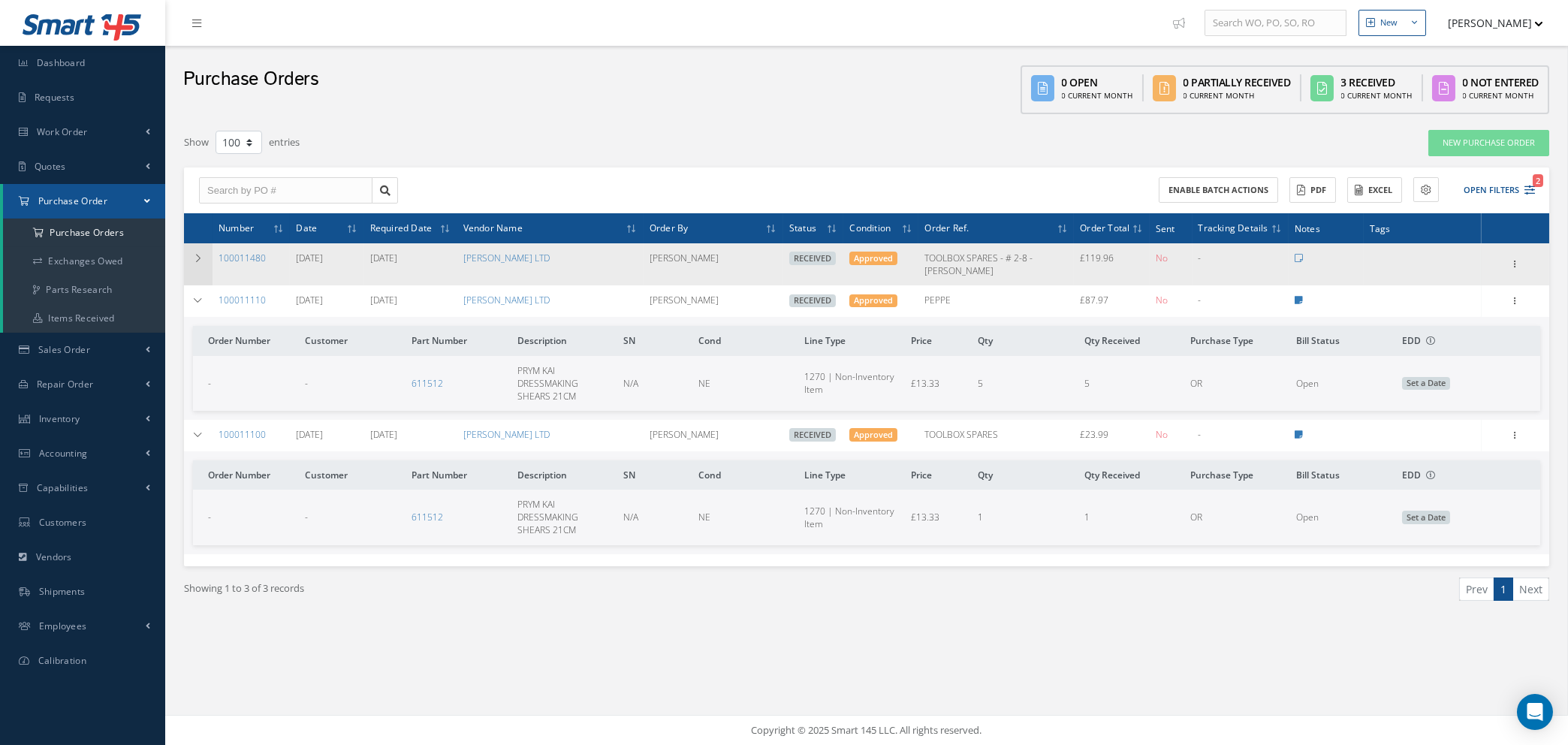
click at [199, 257] on icon at bounding box center [198, 258] width 11 height 9
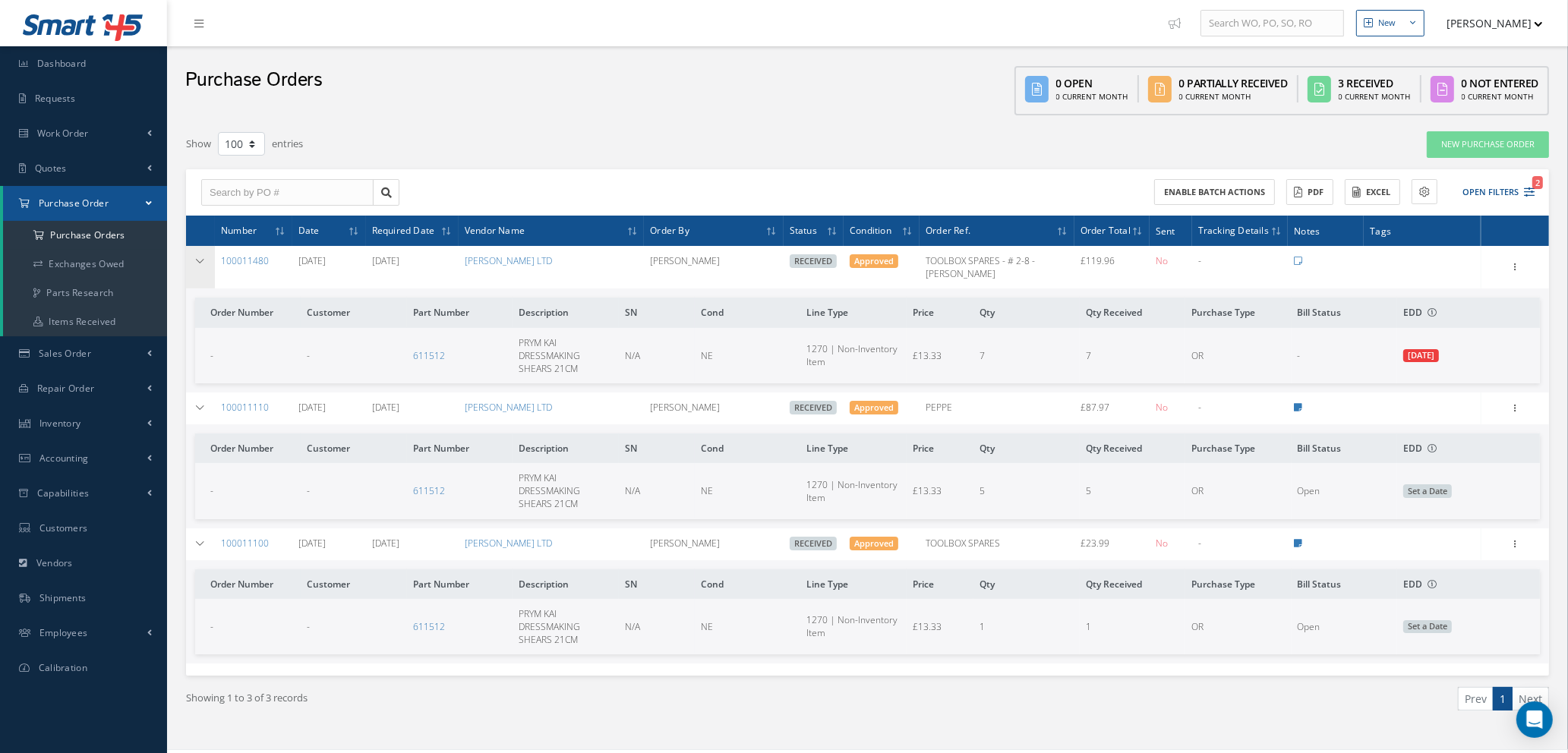
click at [201, 260] on icon at bounding box center [200, 261] width 11 height 9
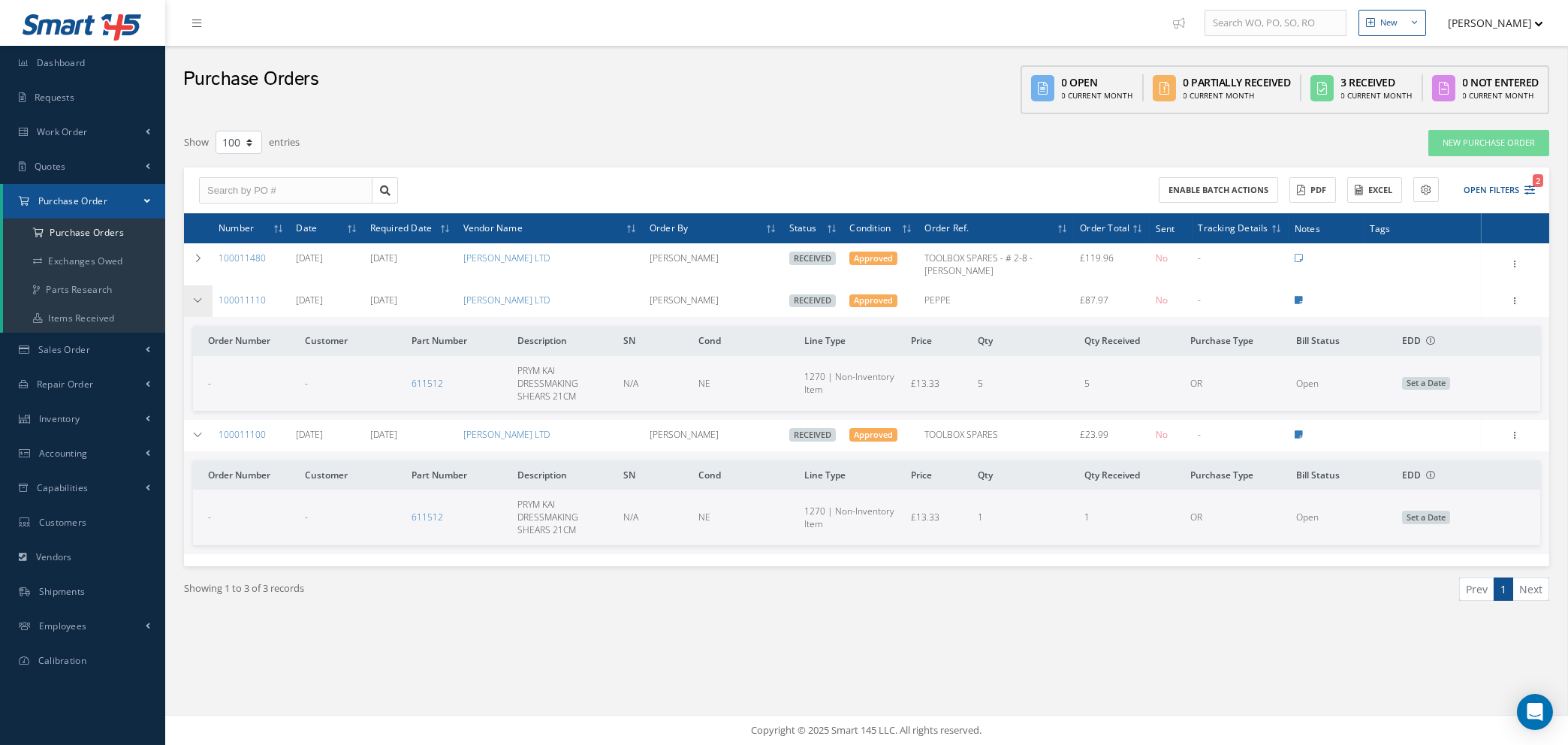
click at [199, 296] on icon at bounding box center [198, 300] width 11 height 9
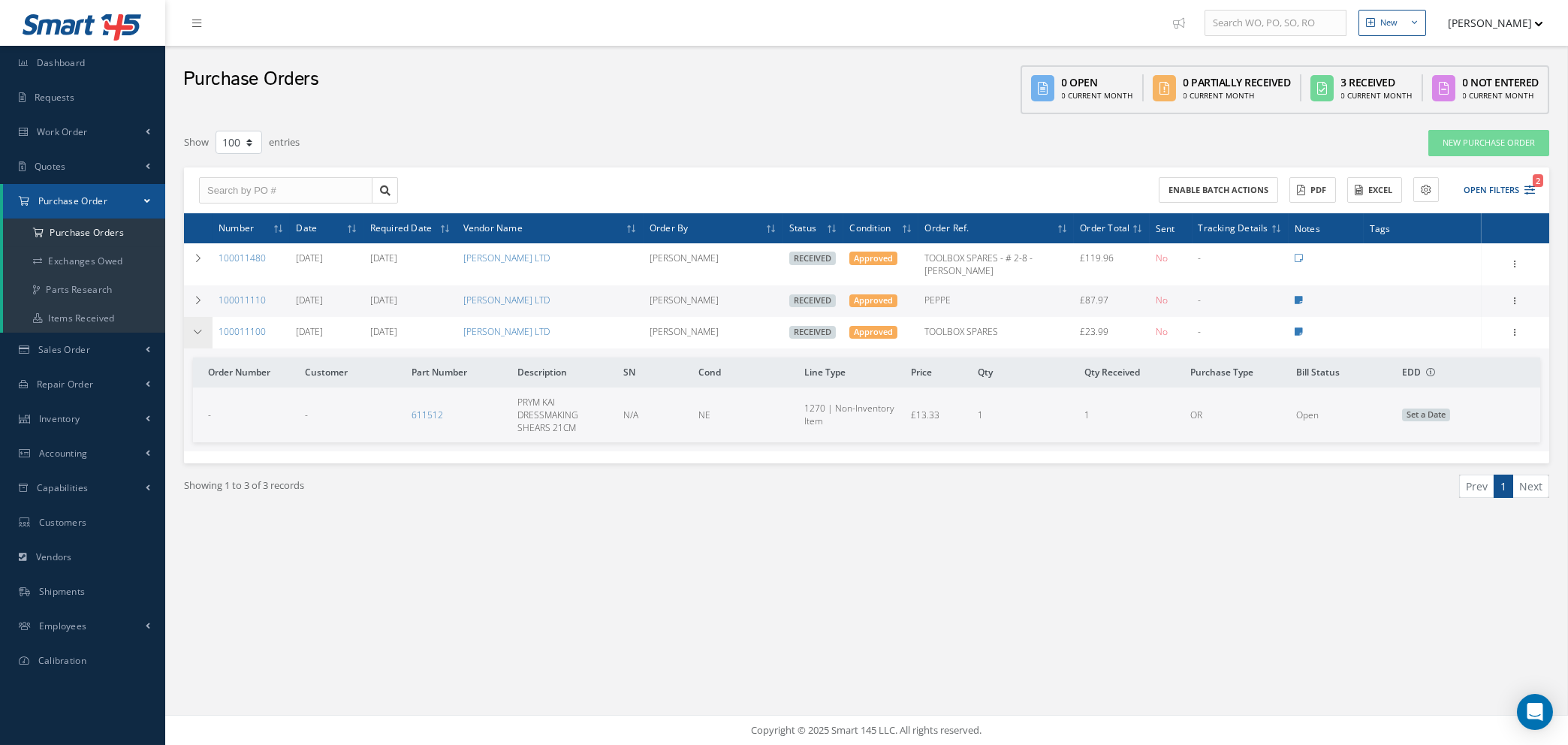
click at [193, 328] on icon at bounding box center [198, 332] width 11 height 9
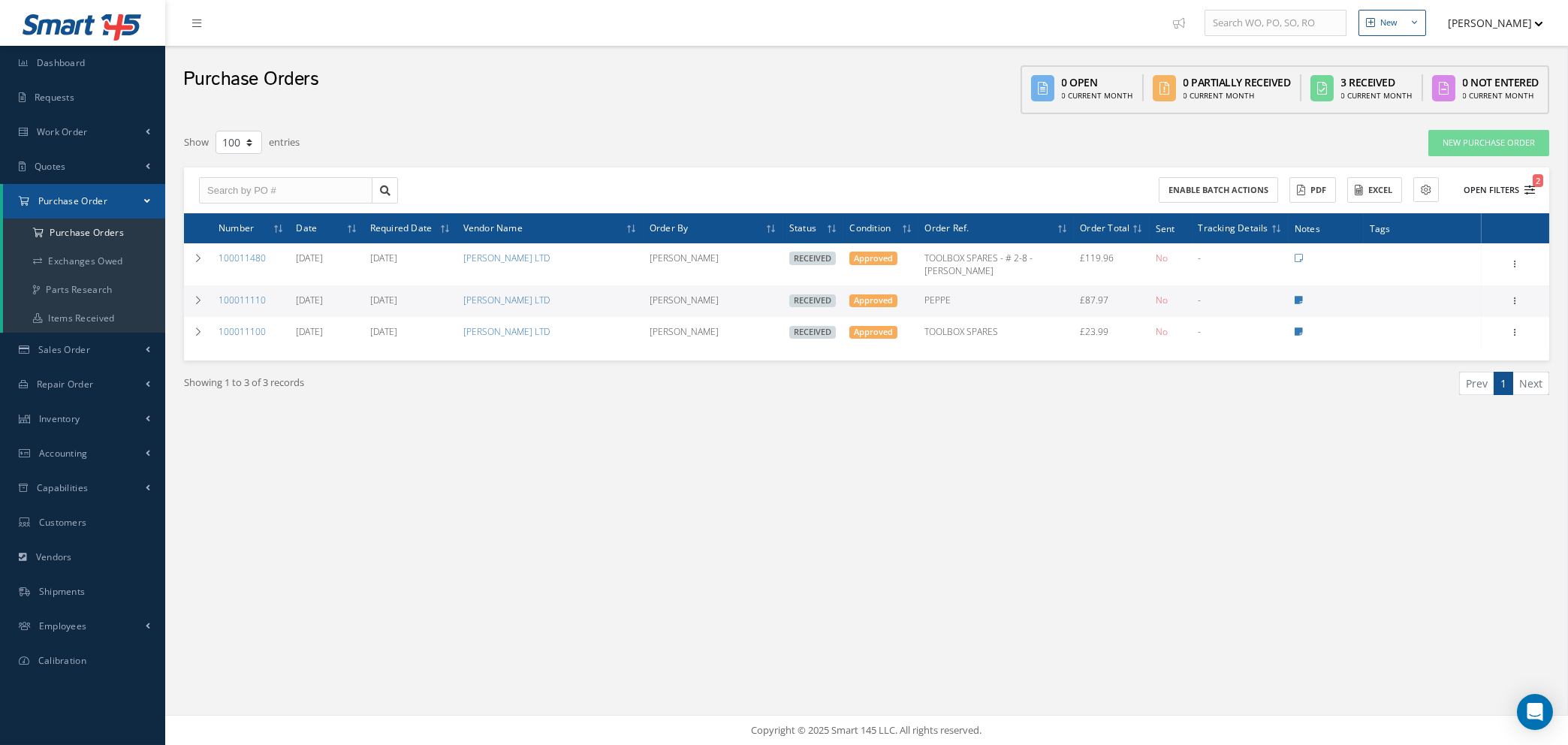
click at [1530, 185] on icon "2" at bounding box center [1530, 190] width 11 height 11
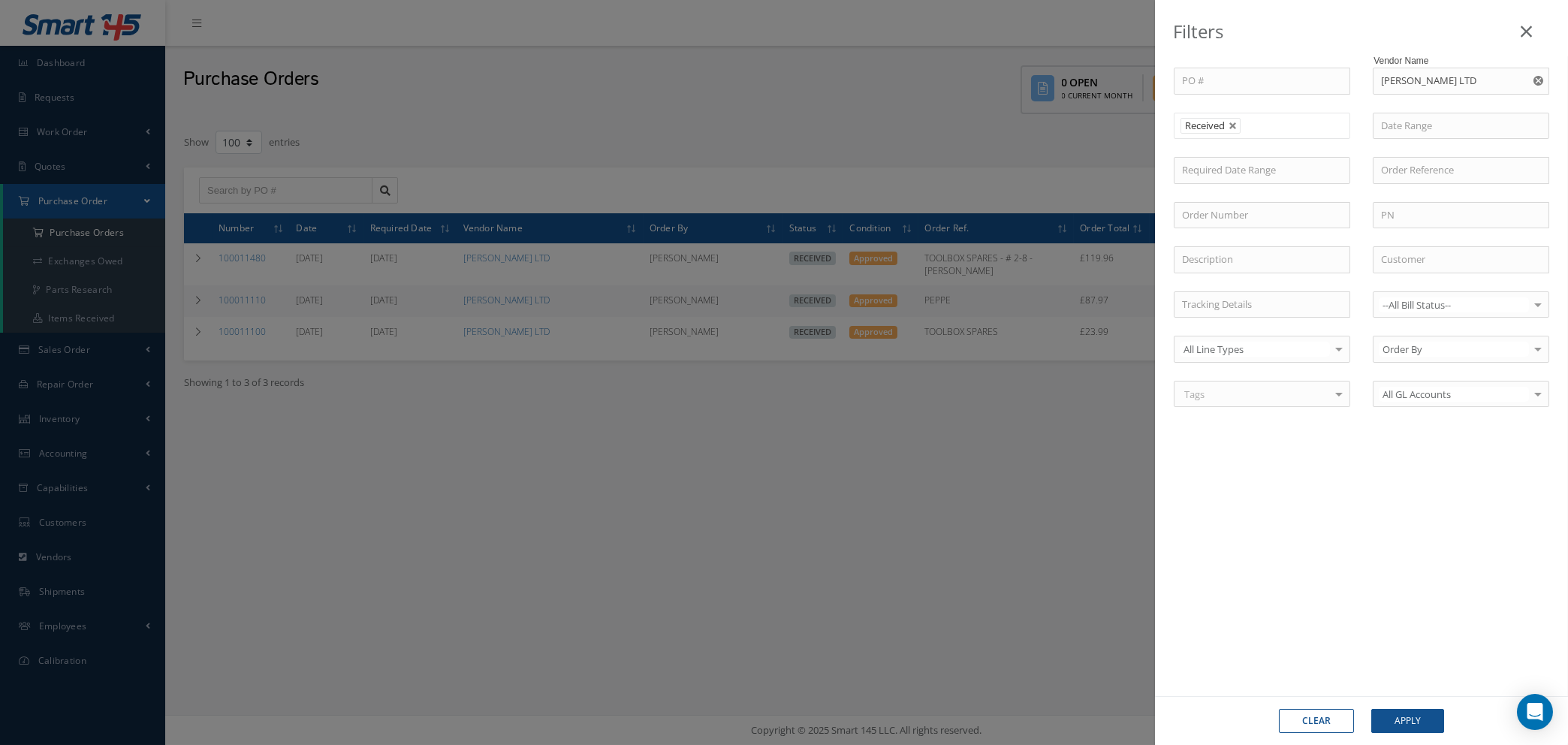
click at [1537, 77] on use "Reset" at bounding box center [1539, 81] width 10 height 10
click at [1466, 78] on input "text" at bounding box center [1461, 81] width 177 height 27
click at [1229, 128] on link at bounding box center [1233, 126] width 9 height 9
type input "All Status"
click at [1382, 80] on input "text" at bounding box center [1461, 81] width 177 height 27
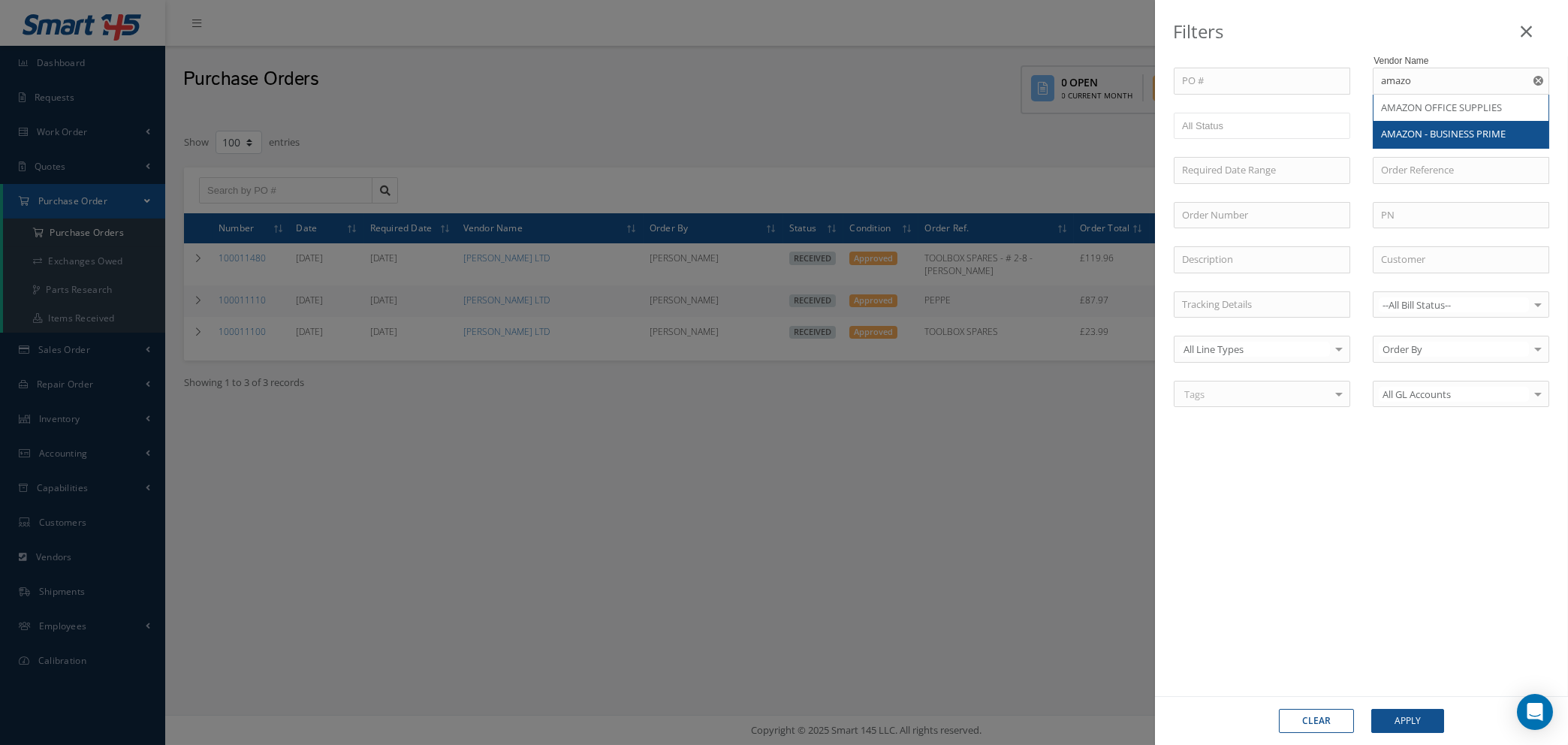
click at [1413, 132] on div "PO # Vendor Name amazo AMAZON OFFICE SUPPLIES AMAZON - BUSINESS PRIME Open Part…" at bounding box center [1361, 246] width 398 height 358
click at [1445, 79] on input "amazo" at bounding box center [1461, 81] width 177 height 27
click at [1439, 132] on span "AMAZON - BUSINESS PRIME" at bounding box center [1443, 133] width 124 height 13
type input "AMAZON - BUSINESS PRIME"
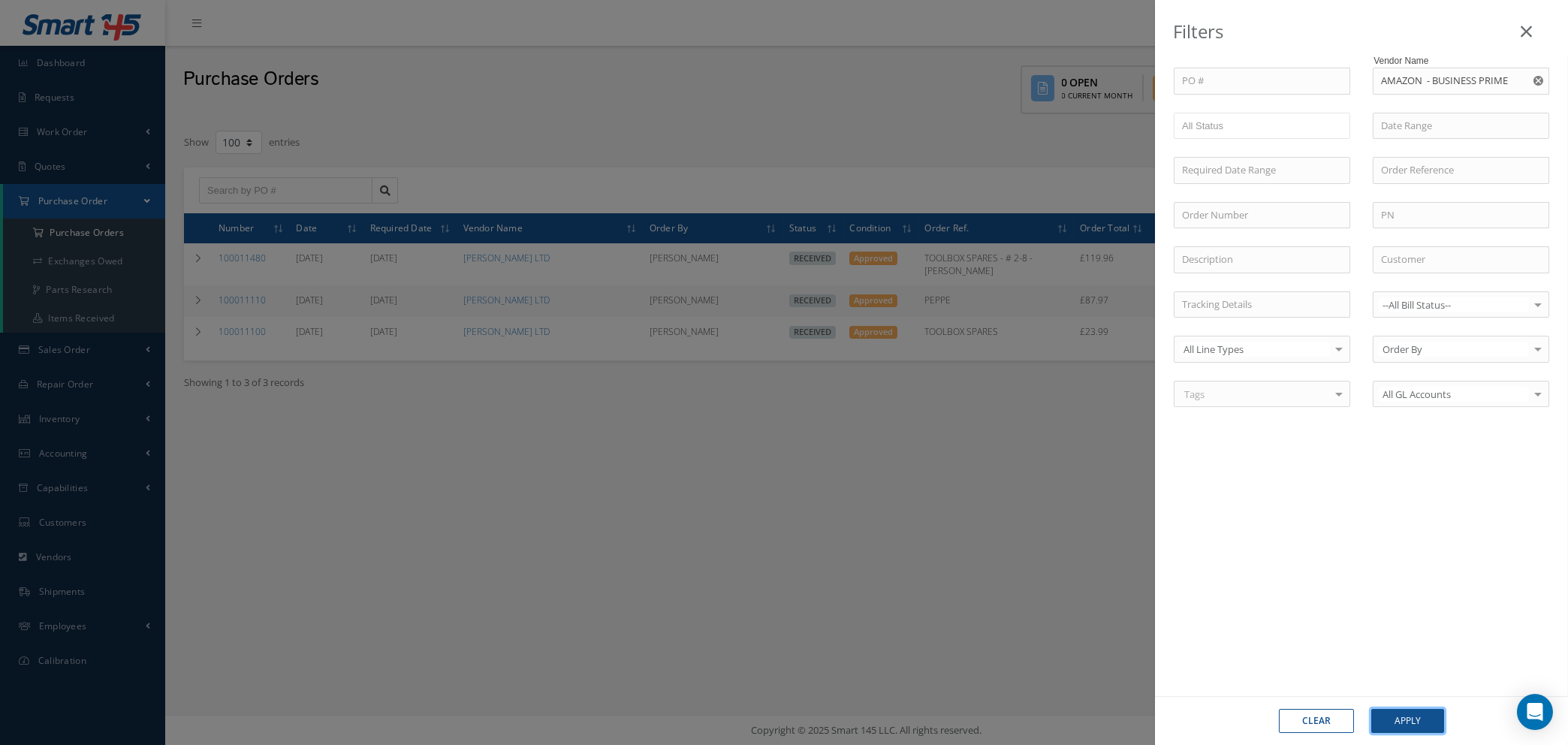
click at [1401, 721] on button "Apply" at bounding box center [1407, 721] width 73 height 24
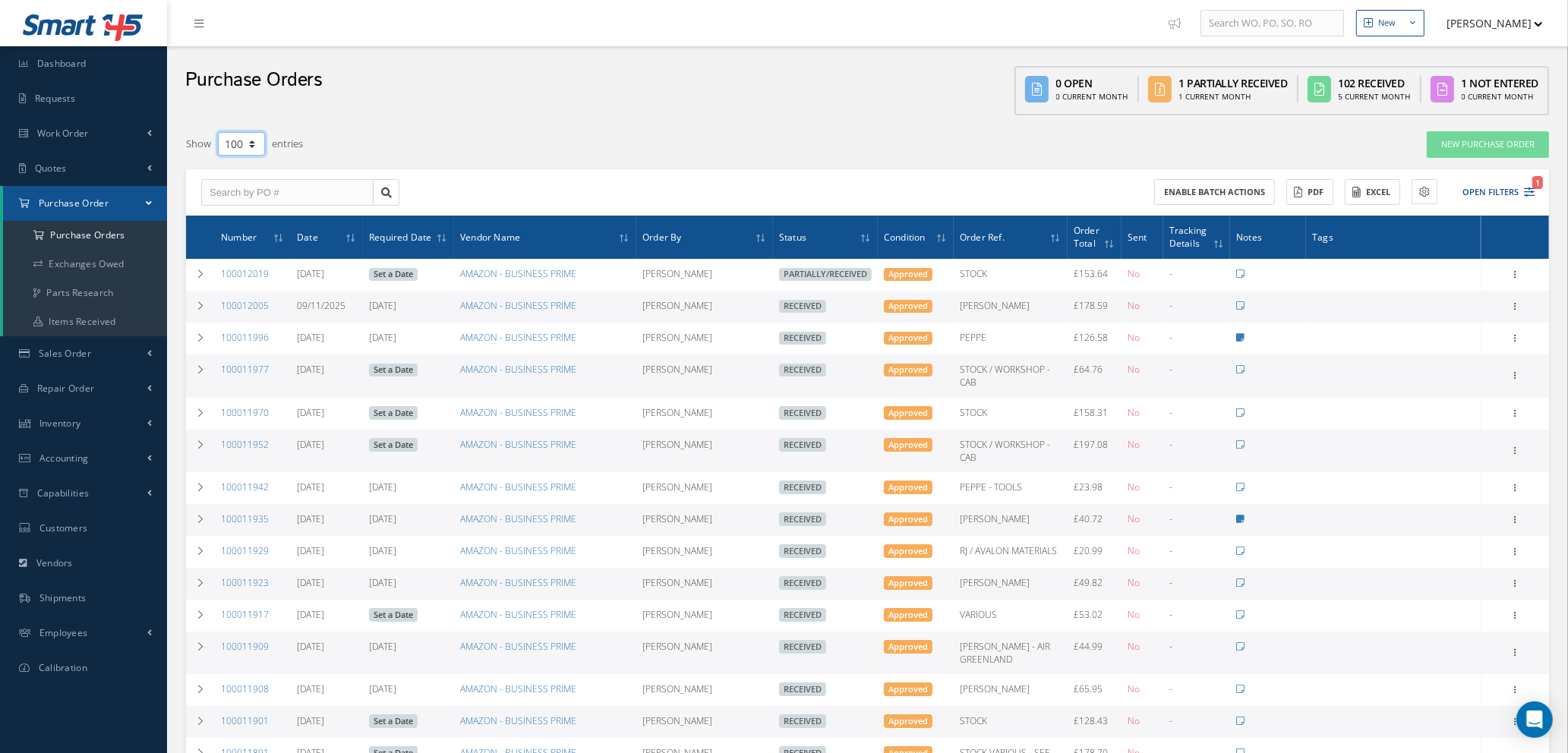
click at [250, 143] on select "10 25 50 100" at bounding box center [241, 144] width 47 height 24
click at [217, 132] on select "10 25 50 100" at bounding box center [241, 144] width 47 height 24
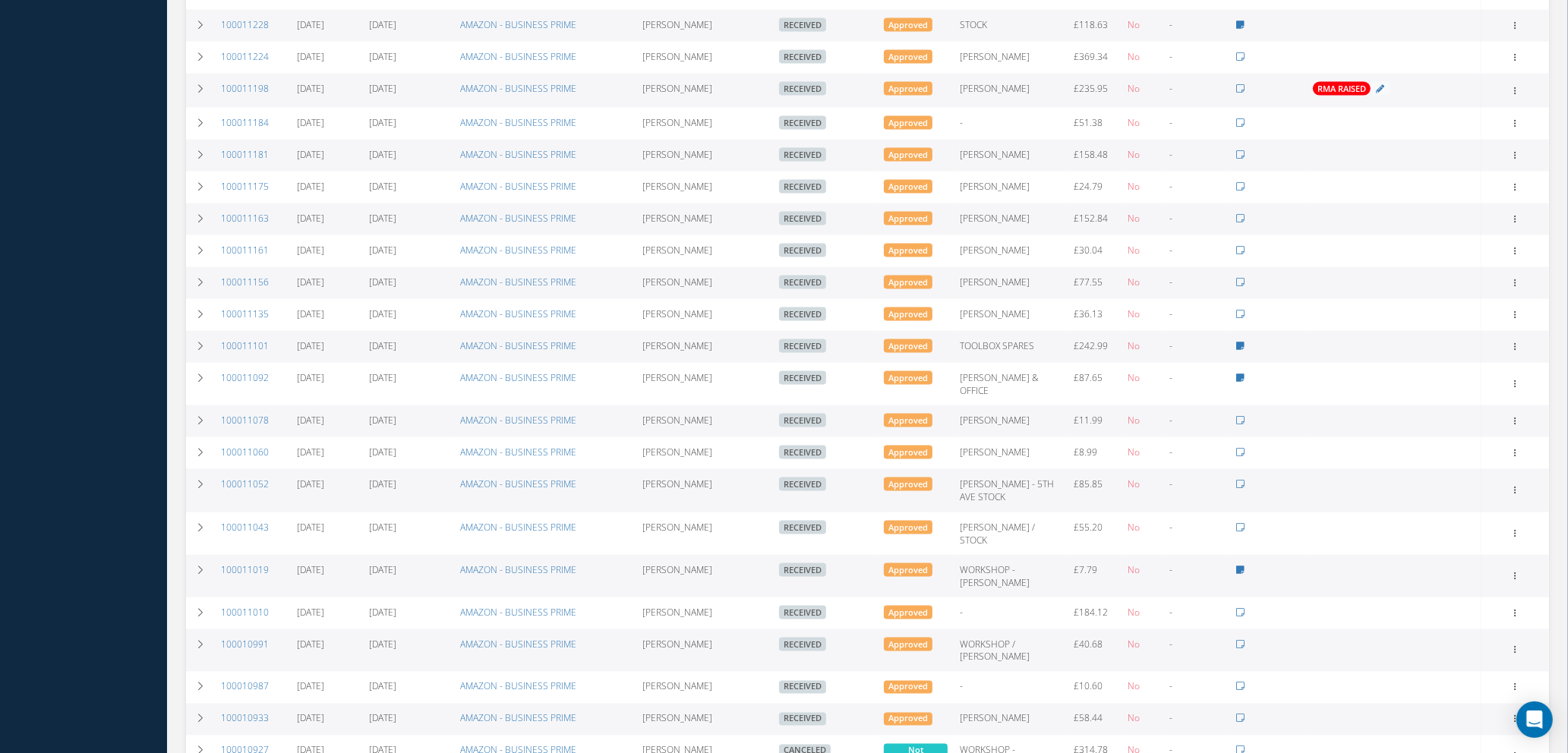
scroll to position [3127, 0]
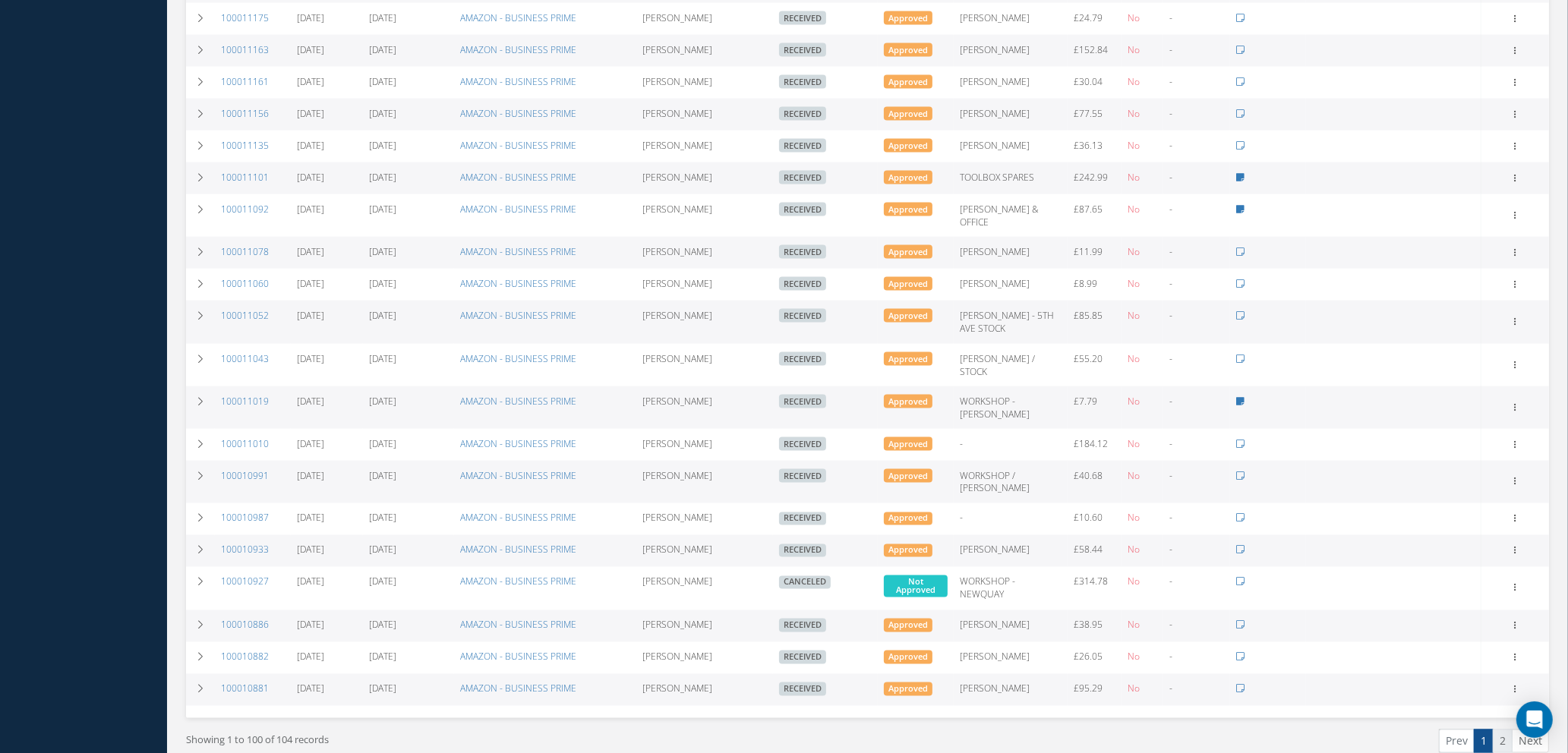
click at [1500, 729] on link "2" at bounding box center [1501, 741] width 19 height 24
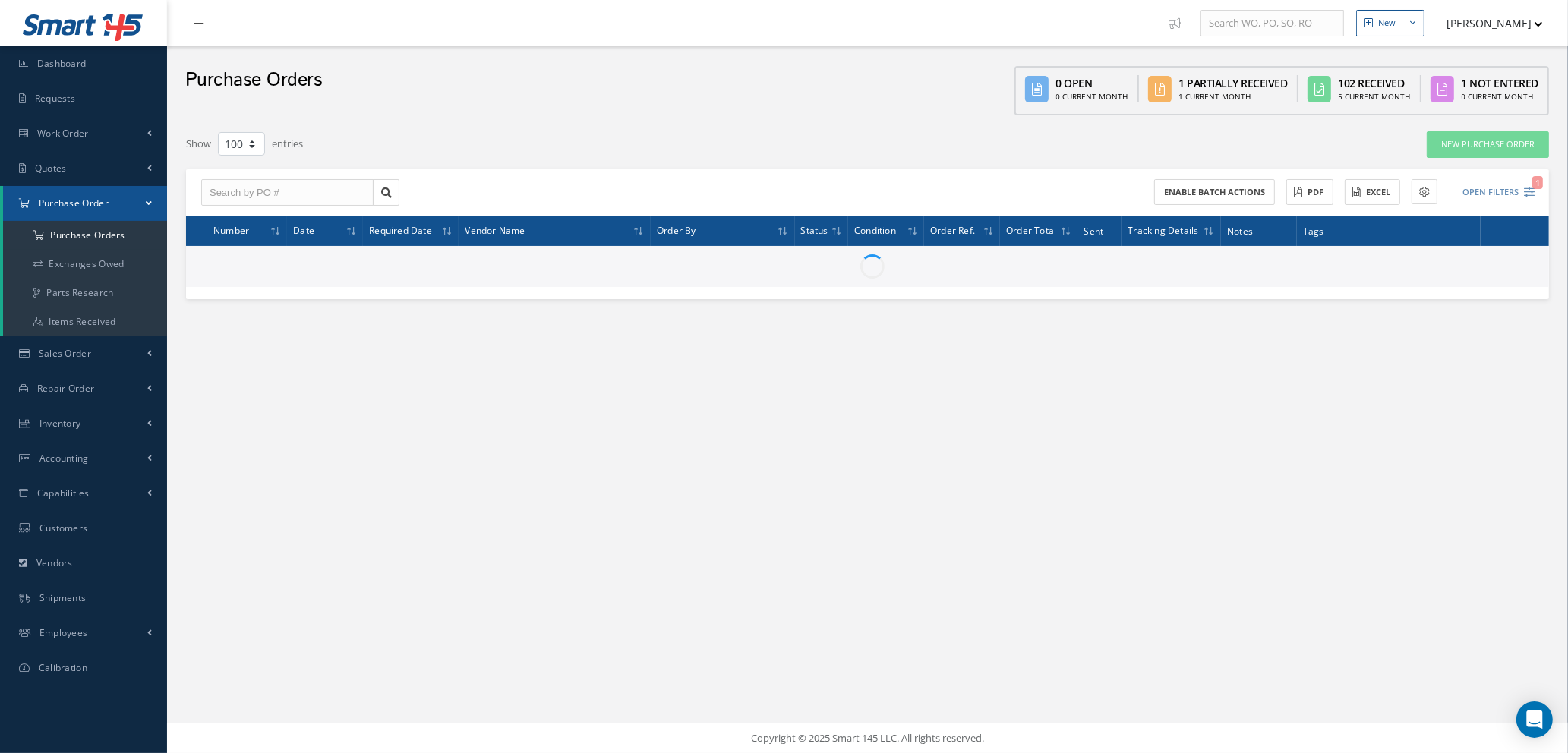
scroll to position [0, 0]
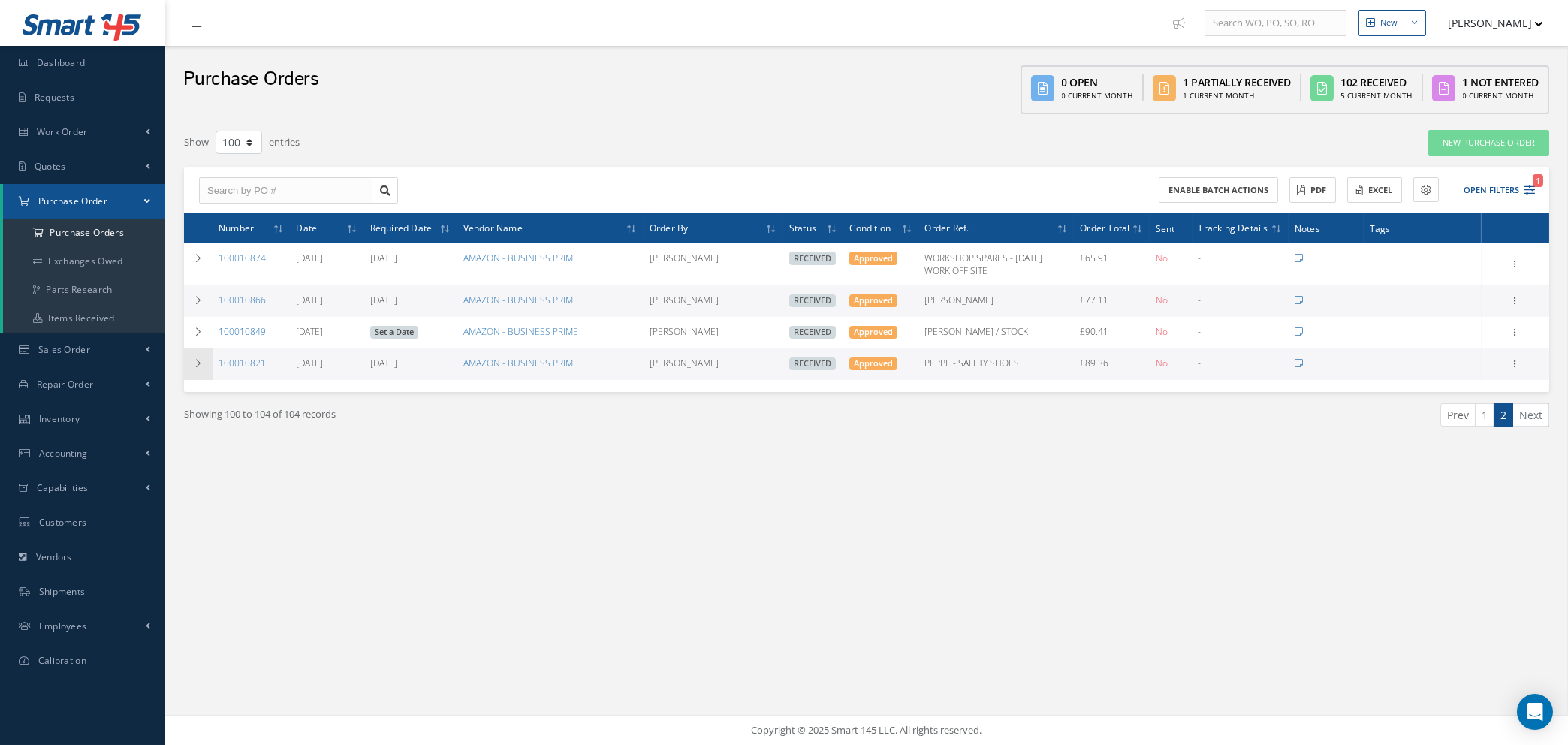
click at [199, 362] on icon at bounding box center [198, 363] width 11 height 9
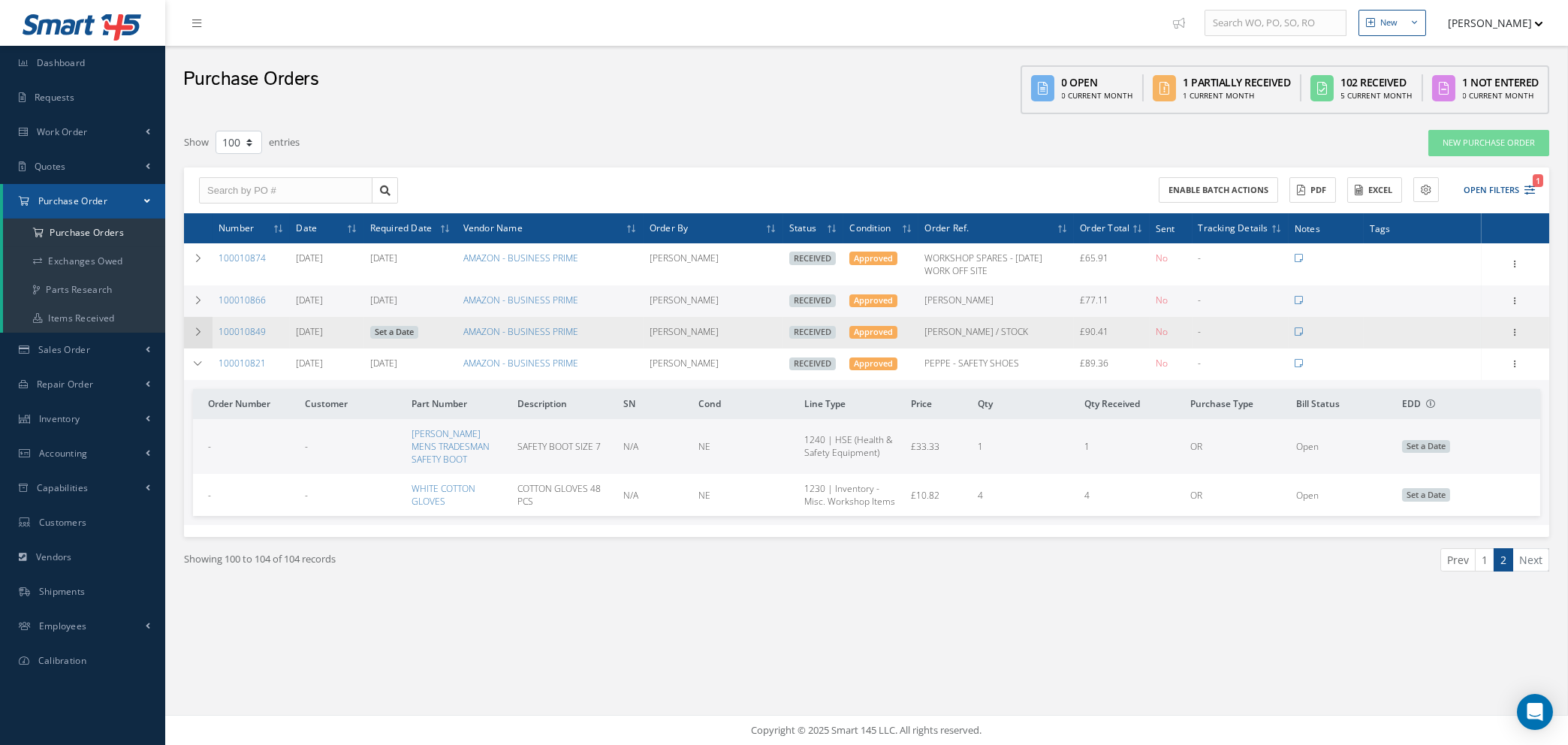
click at [198, 329] on icon at bounding box center [198, 332] width 11 height 9
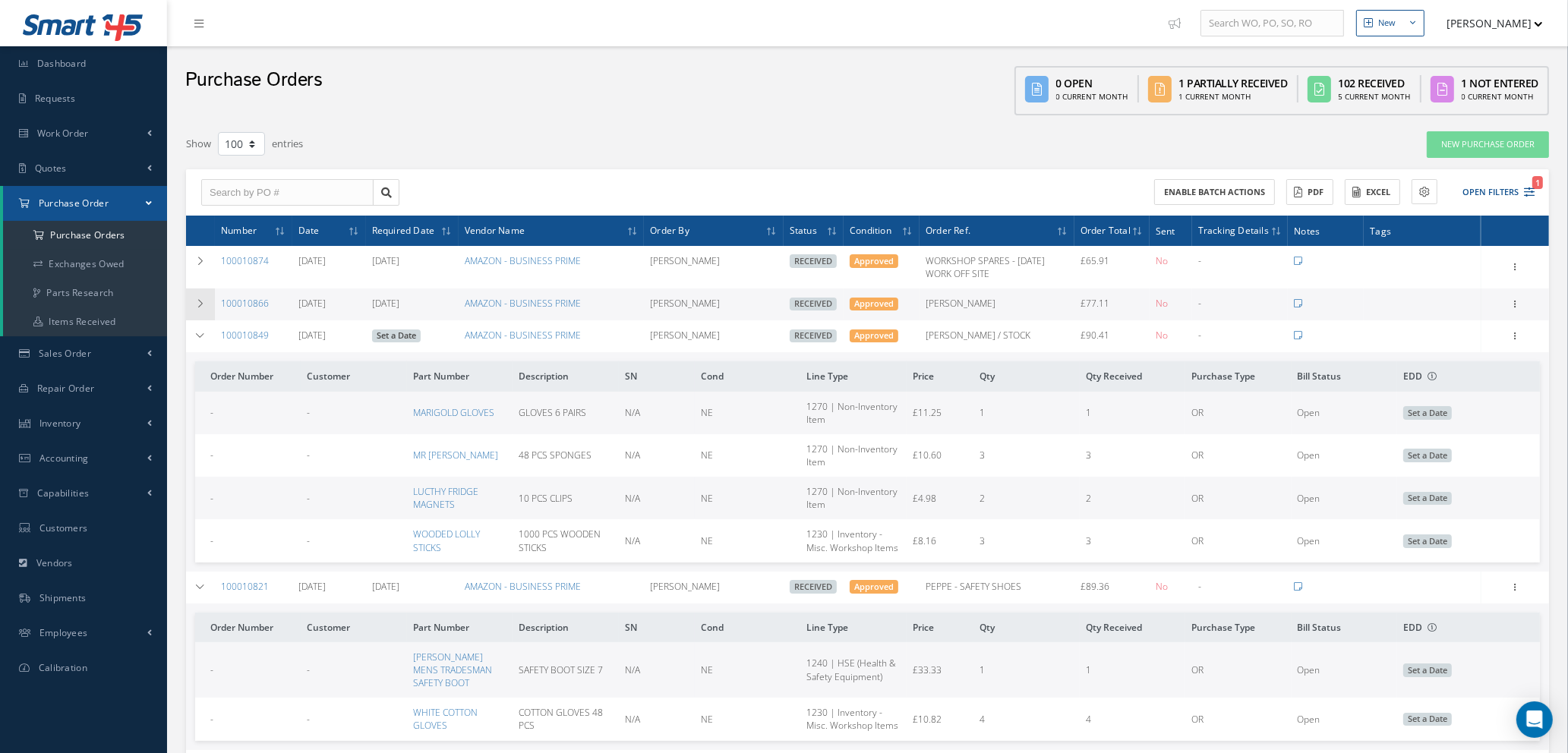
click at [200, 303] on icon at bounding box center [200, 304] width 11 height 9
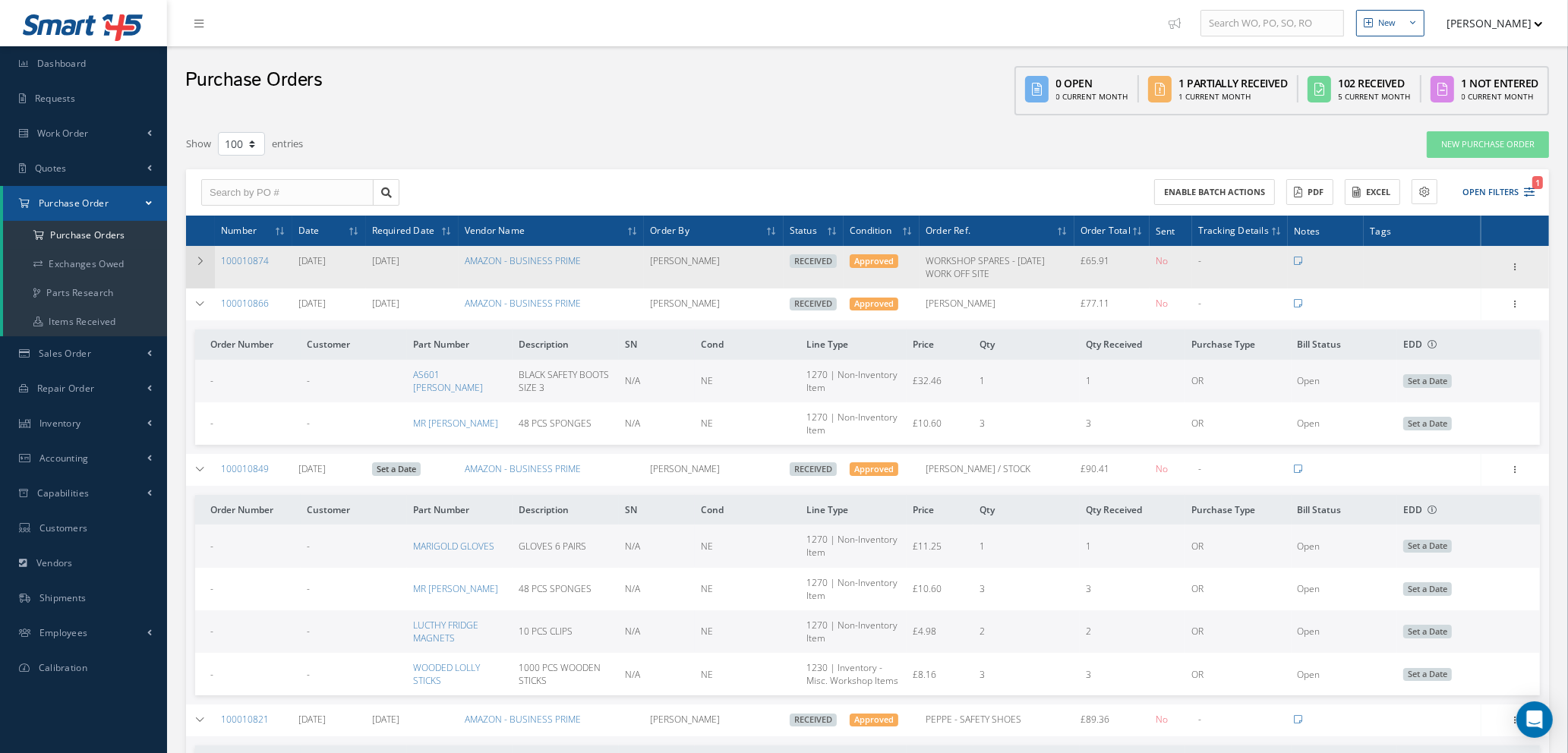
click at [200, 261] on icon at bounding box center [200, 261] width 11 height 9
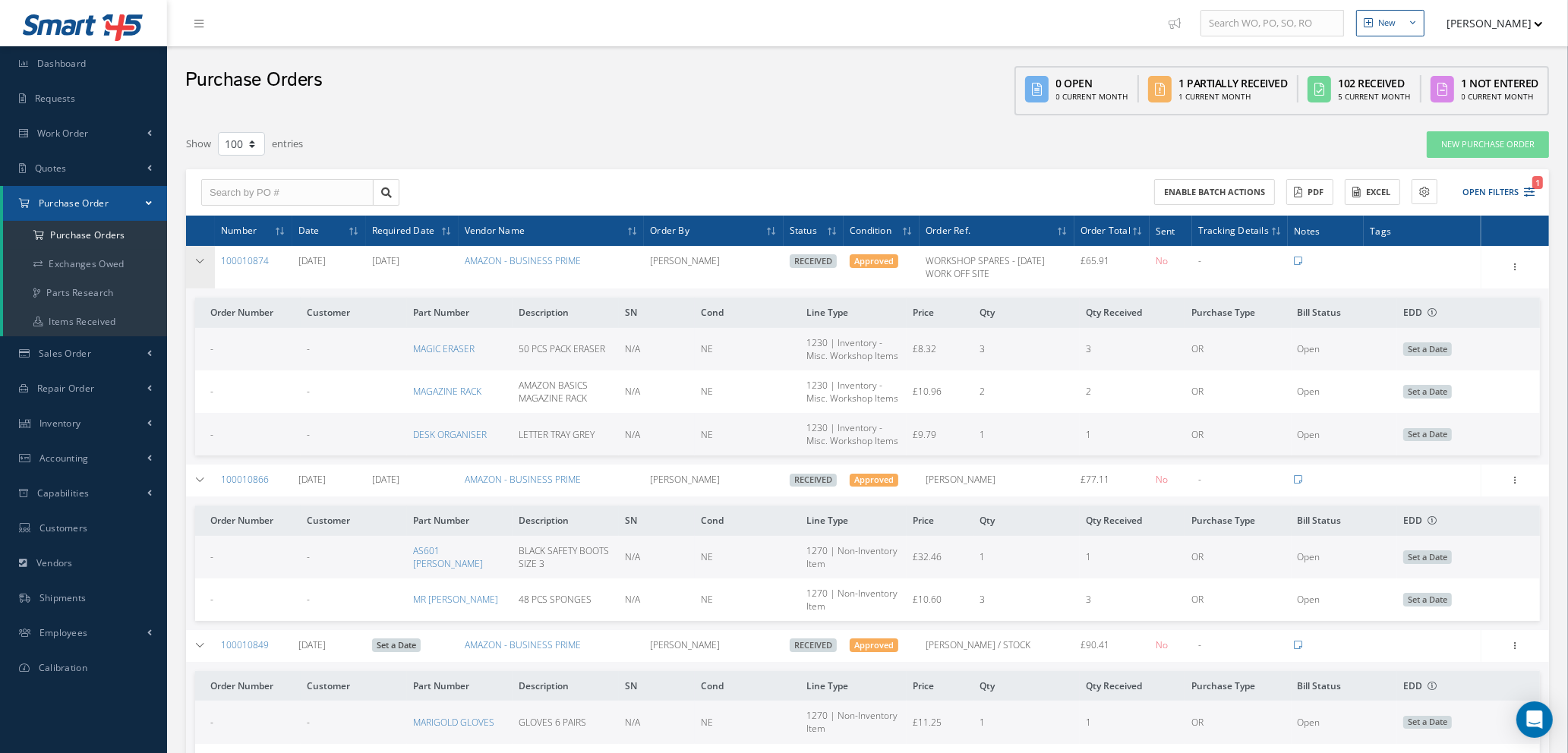
click at [200, 261] on icon at bounding box center [200, 261] width 11 height 9
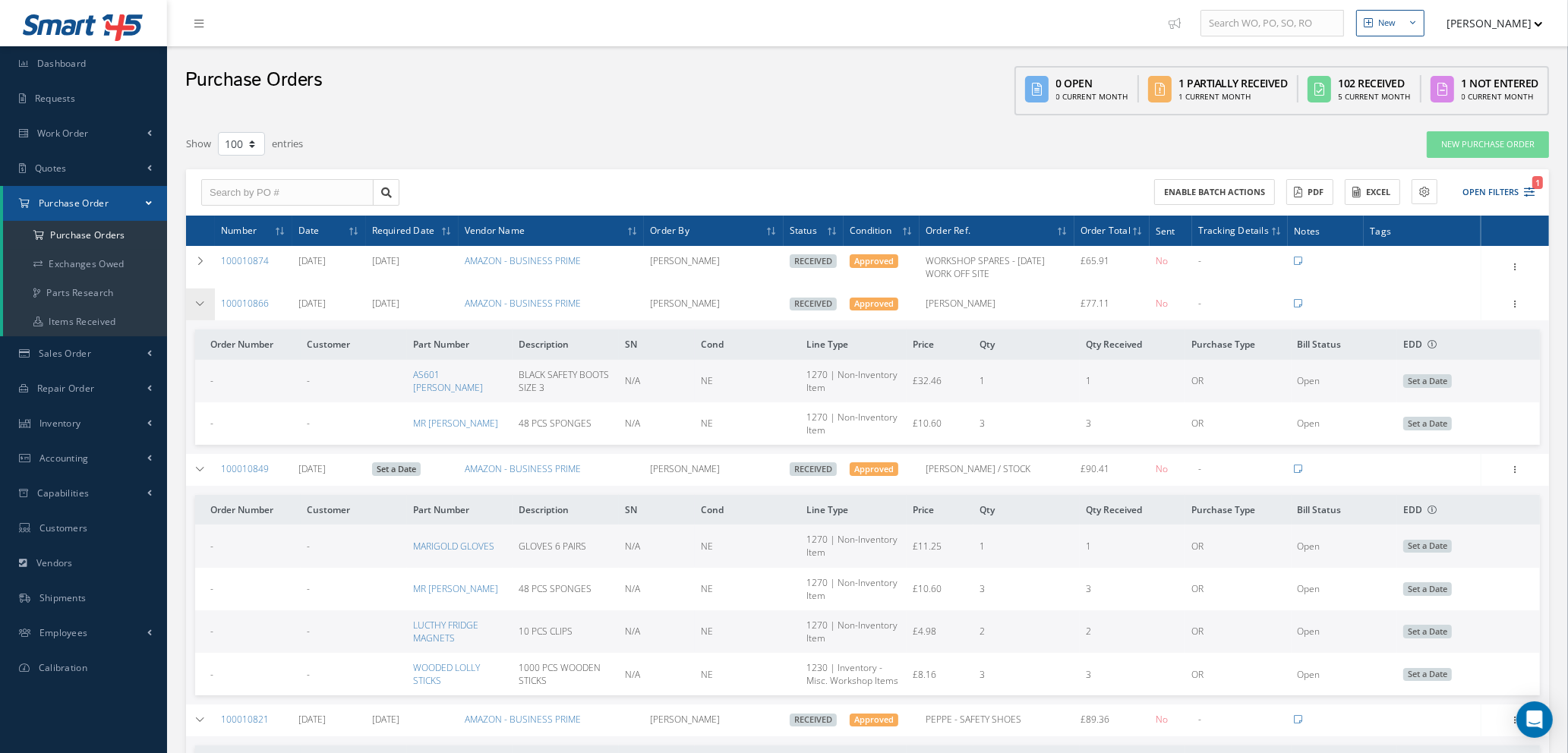
click at [200, 299] on icon at bounding box center [200, 304] width 11 height 9
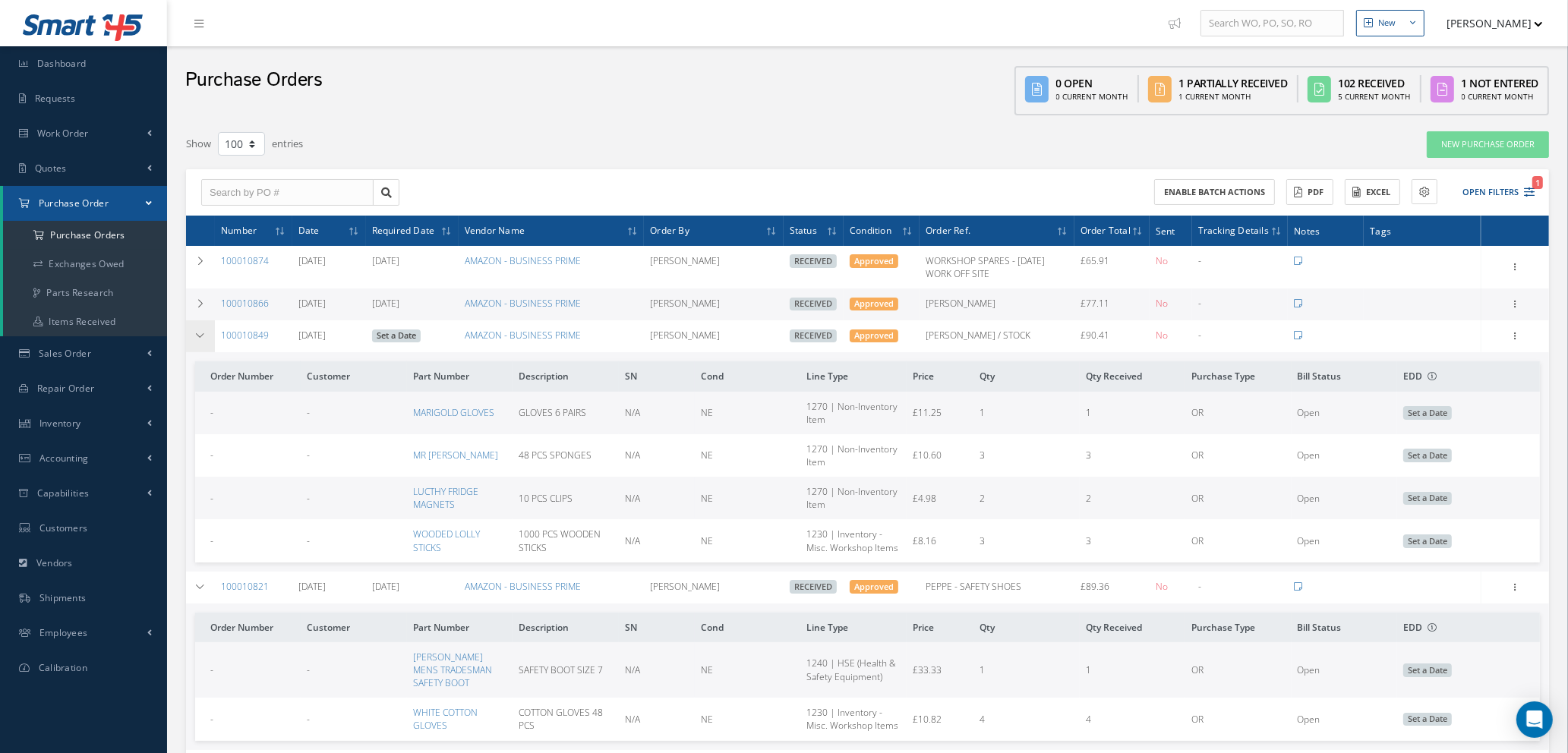
click at [195, 335] on icon at bounding box center [200, 336] width 11 height 9
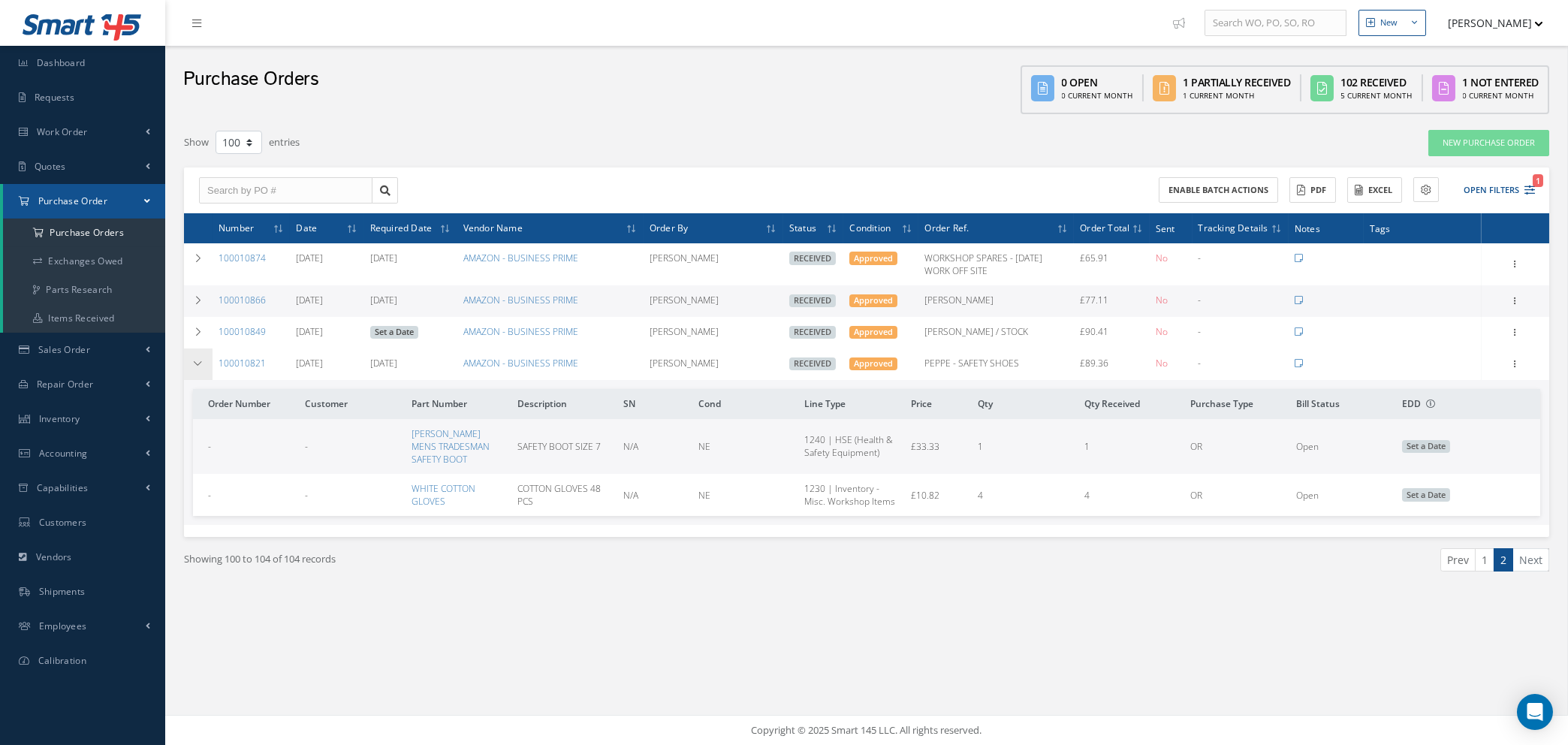
click at [198, 359] on icon at bounding box center [198, 363] width 11 height 9
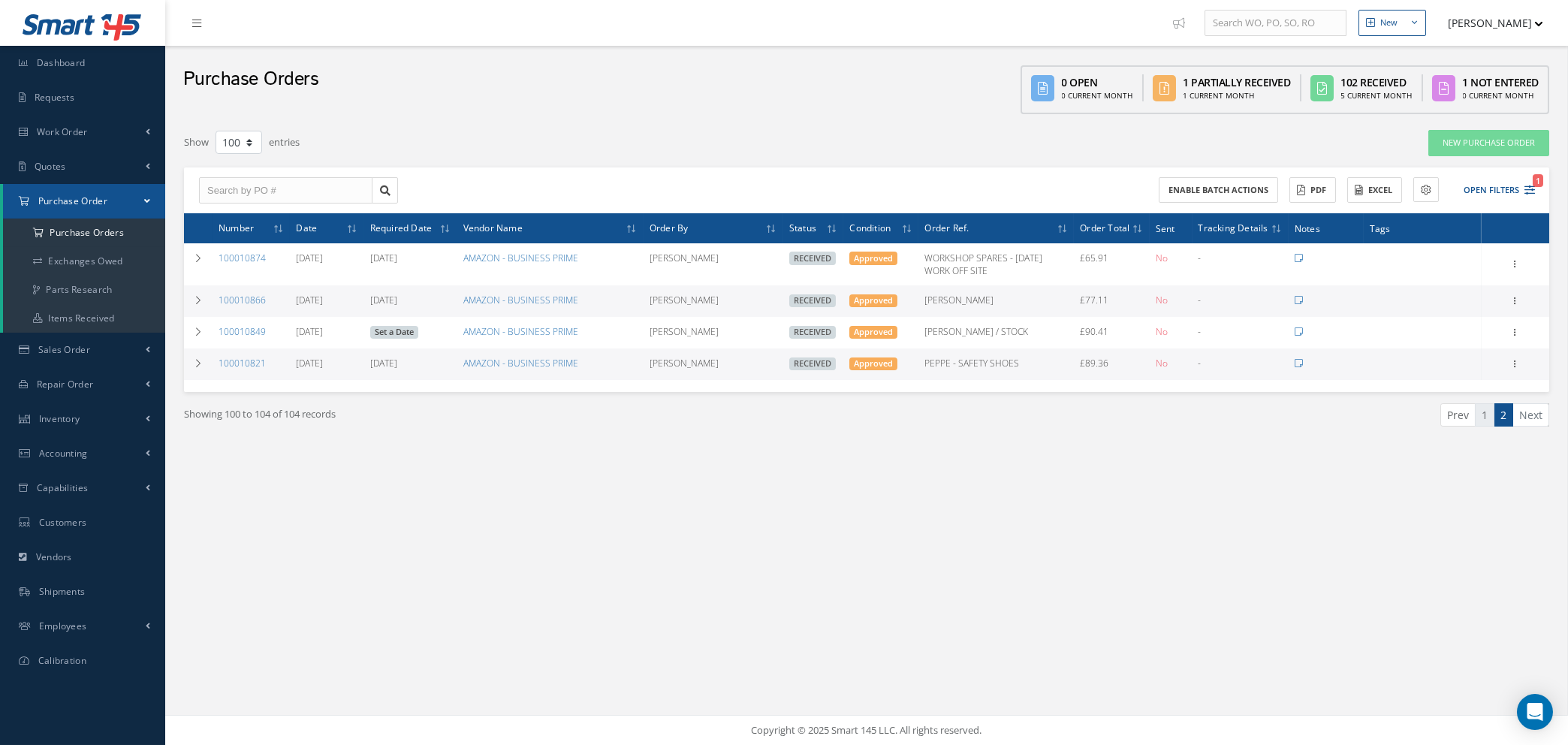
click at [1486, 411] on link "1" at bounding box center [1485, 415] width 19 height 23
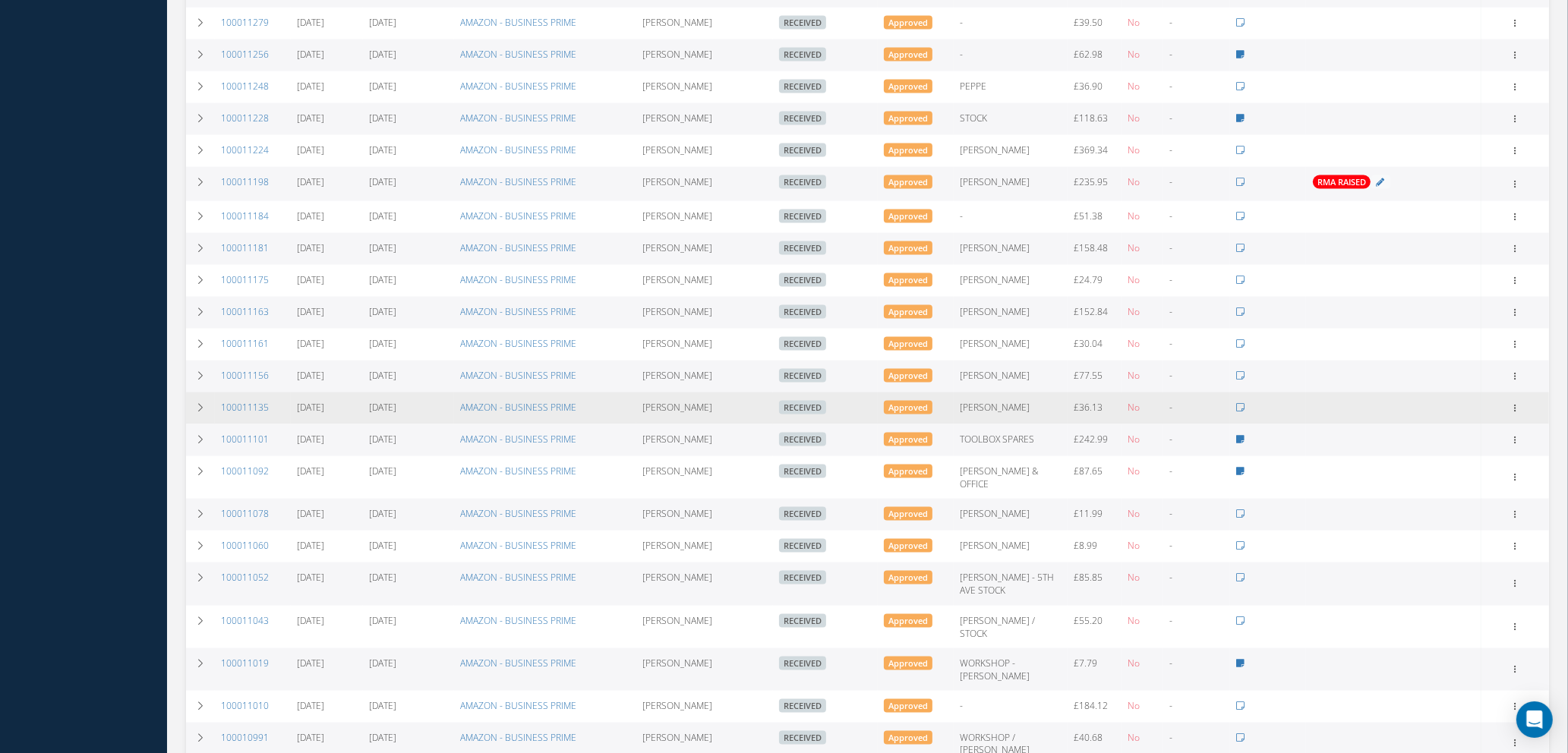
scroll to position [3127, 0]
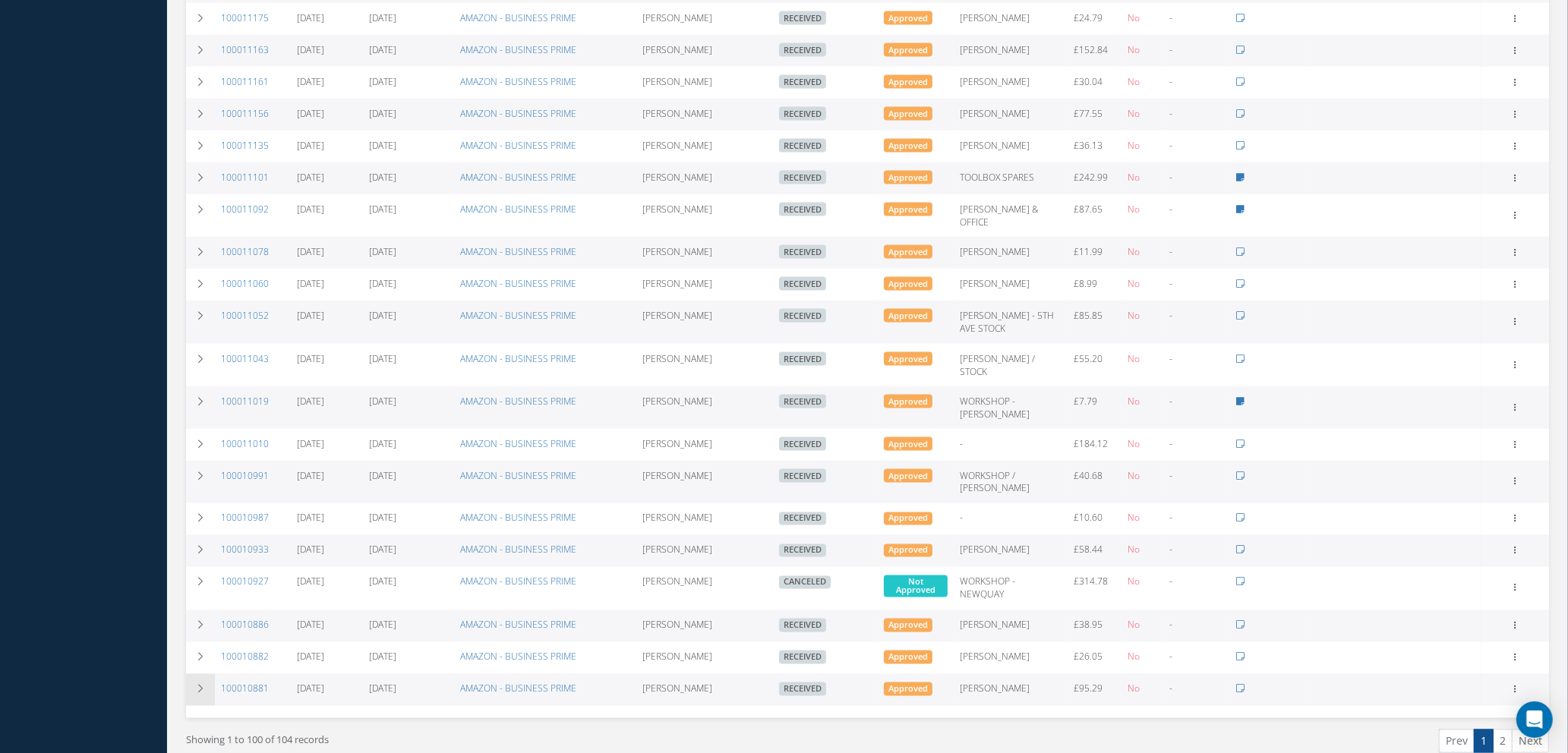
click at [196, 685] on icon at bounding box center [200, 689] width 11 height 9
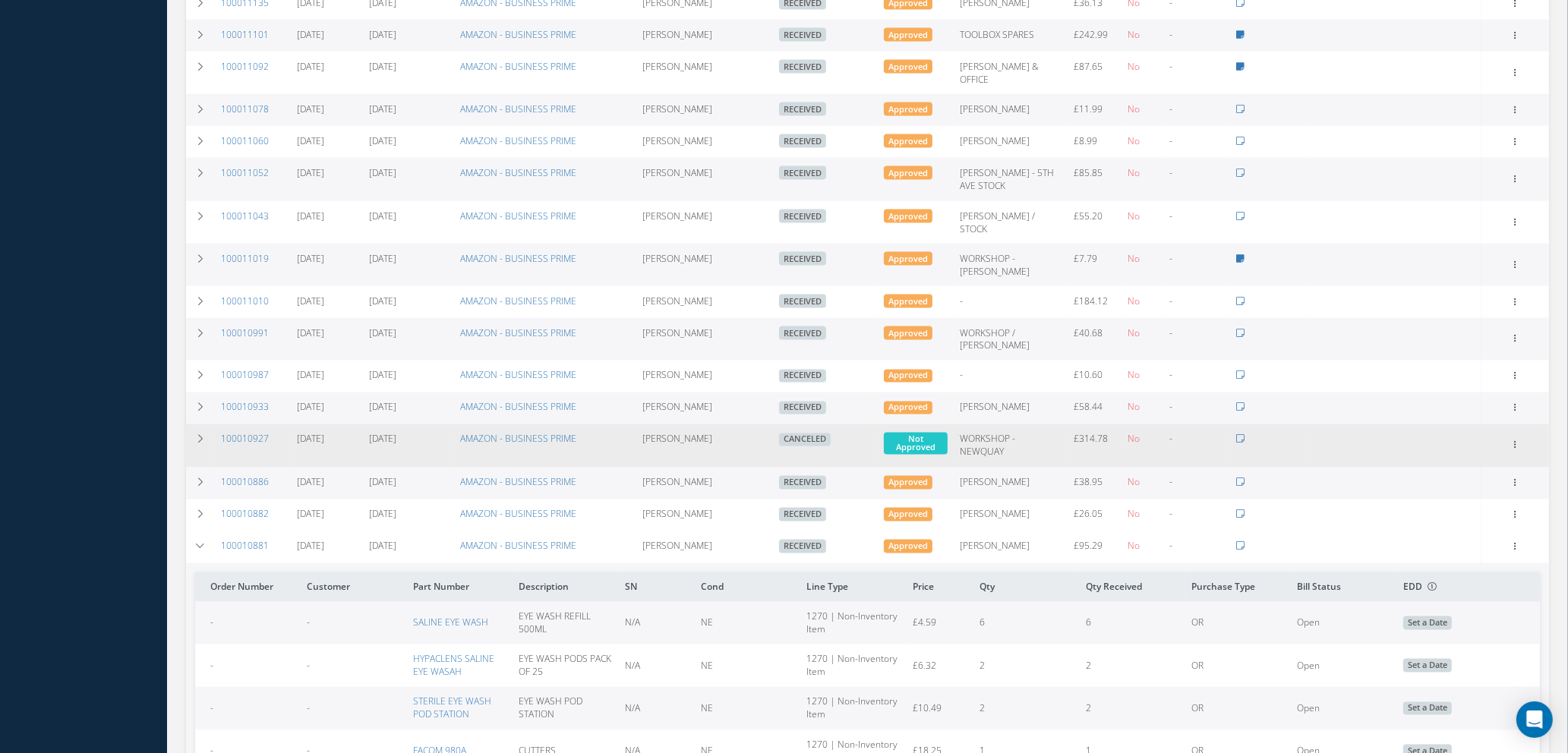
scroll to position [3231, 0]
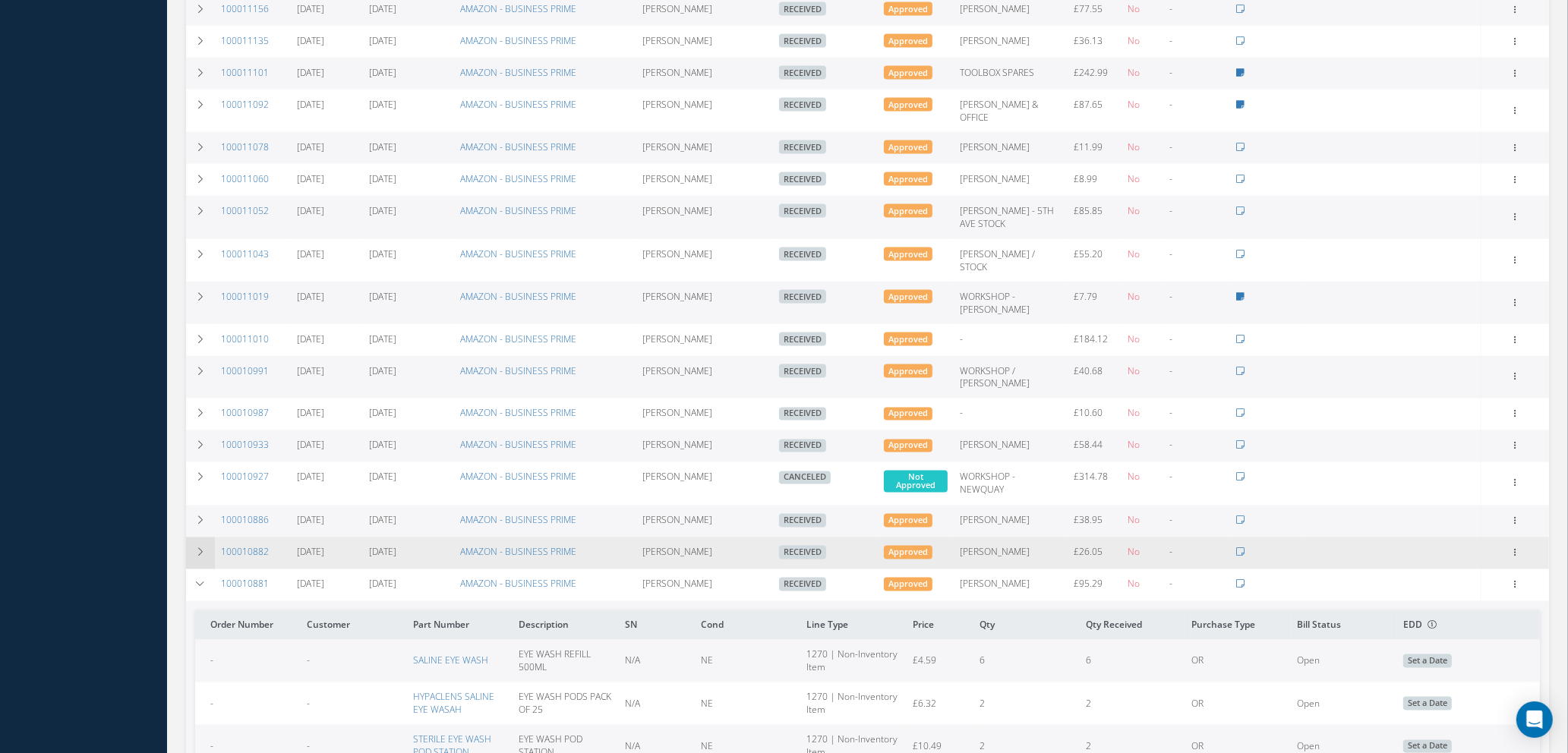
click at [201, 548] on icon at bounding box center [200, 552] width 11 height 9
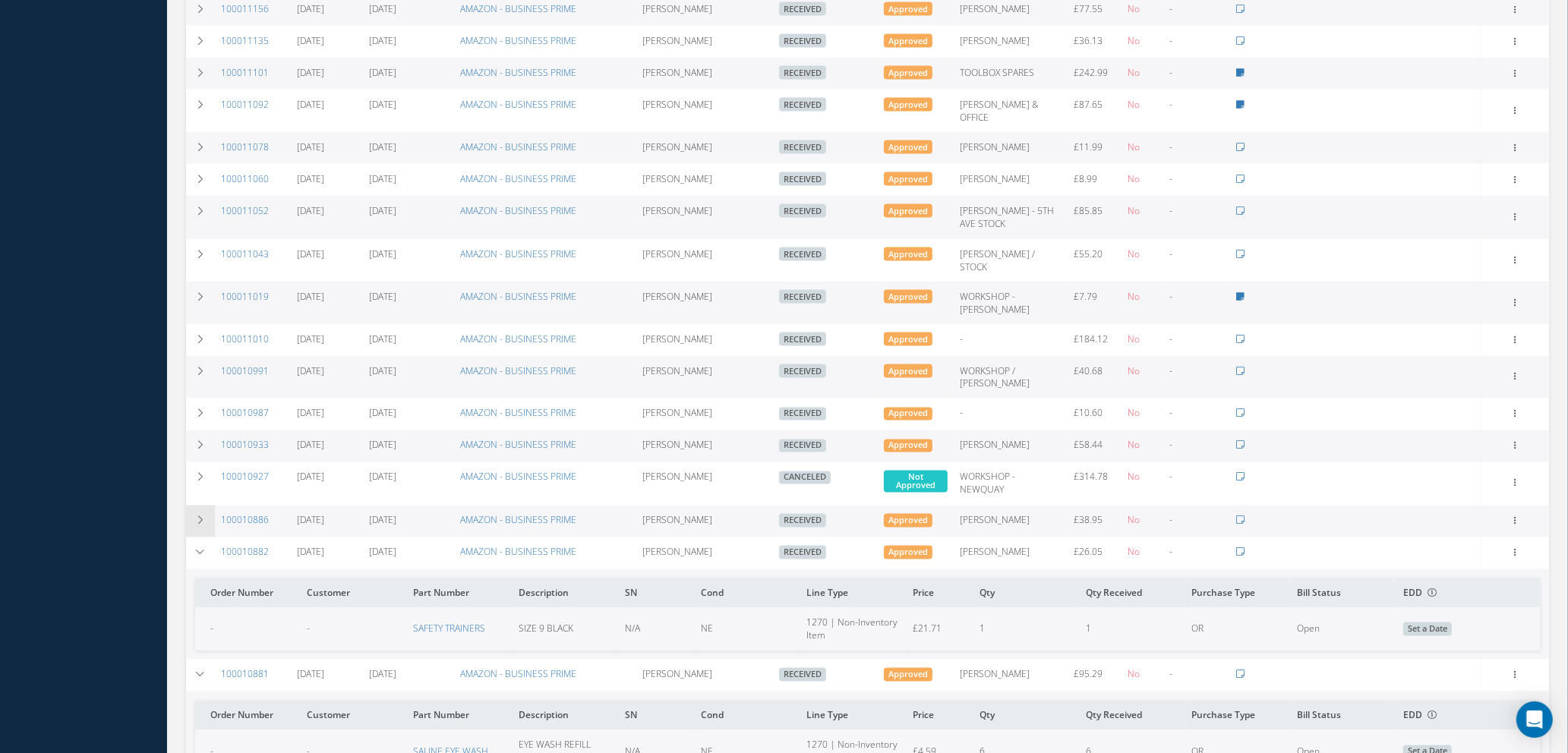
click at [196, 516] on icon at bounding box center [200, 520] width 11 height 9
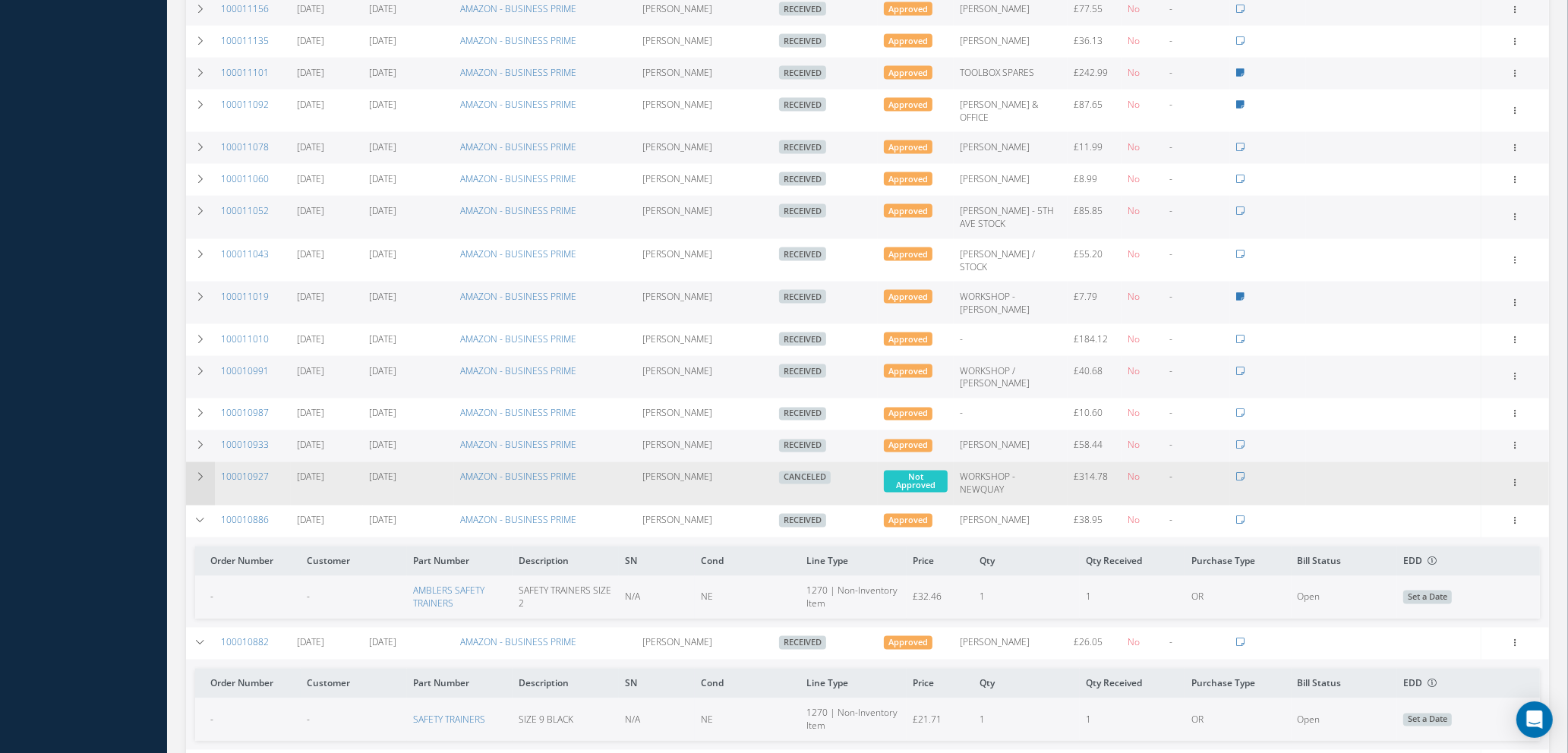
click at [198, 473] on icon at bounding box center [200, 477] width 11 height 9
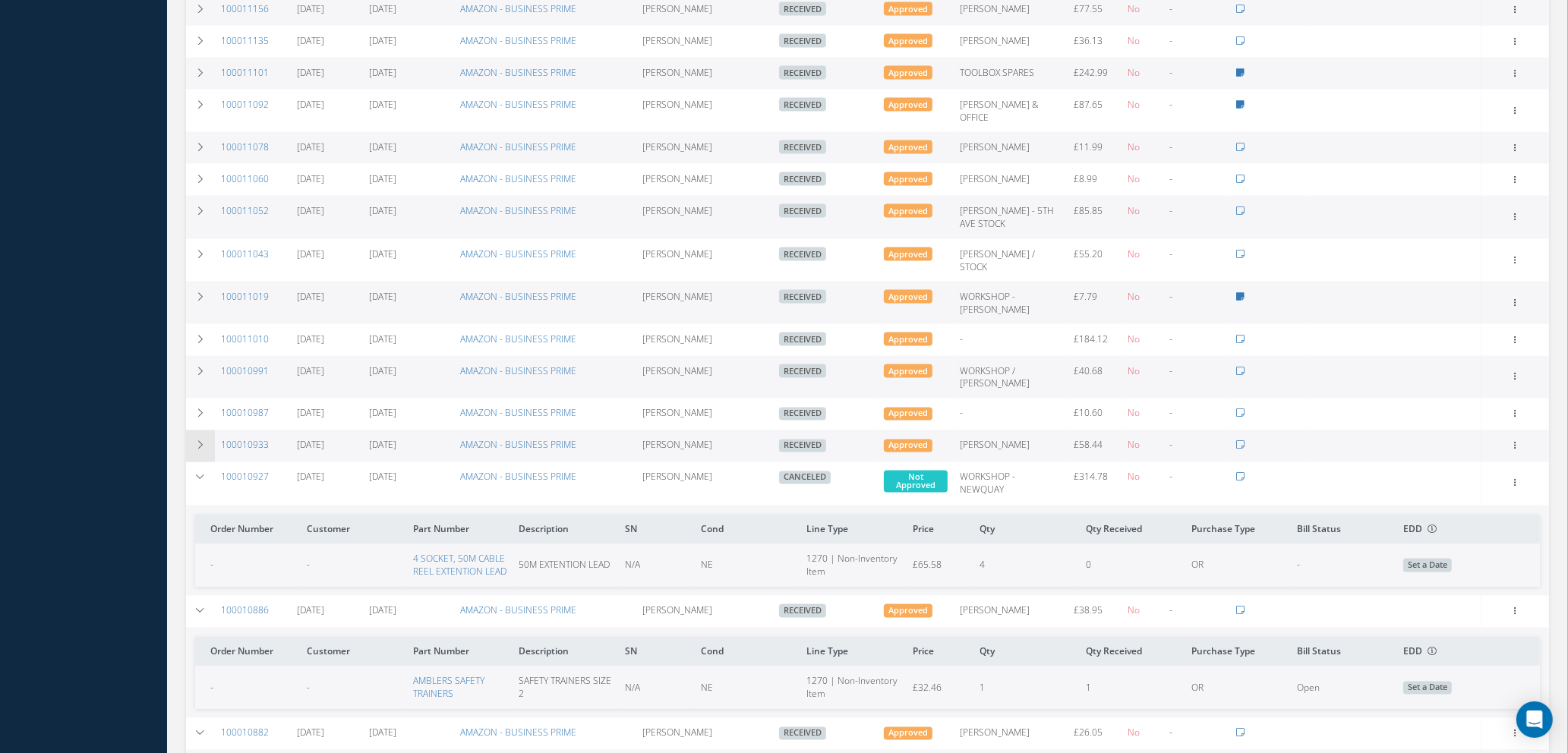
click at [198, 431] on td at bounding box center [201, 447] width 29 height 32
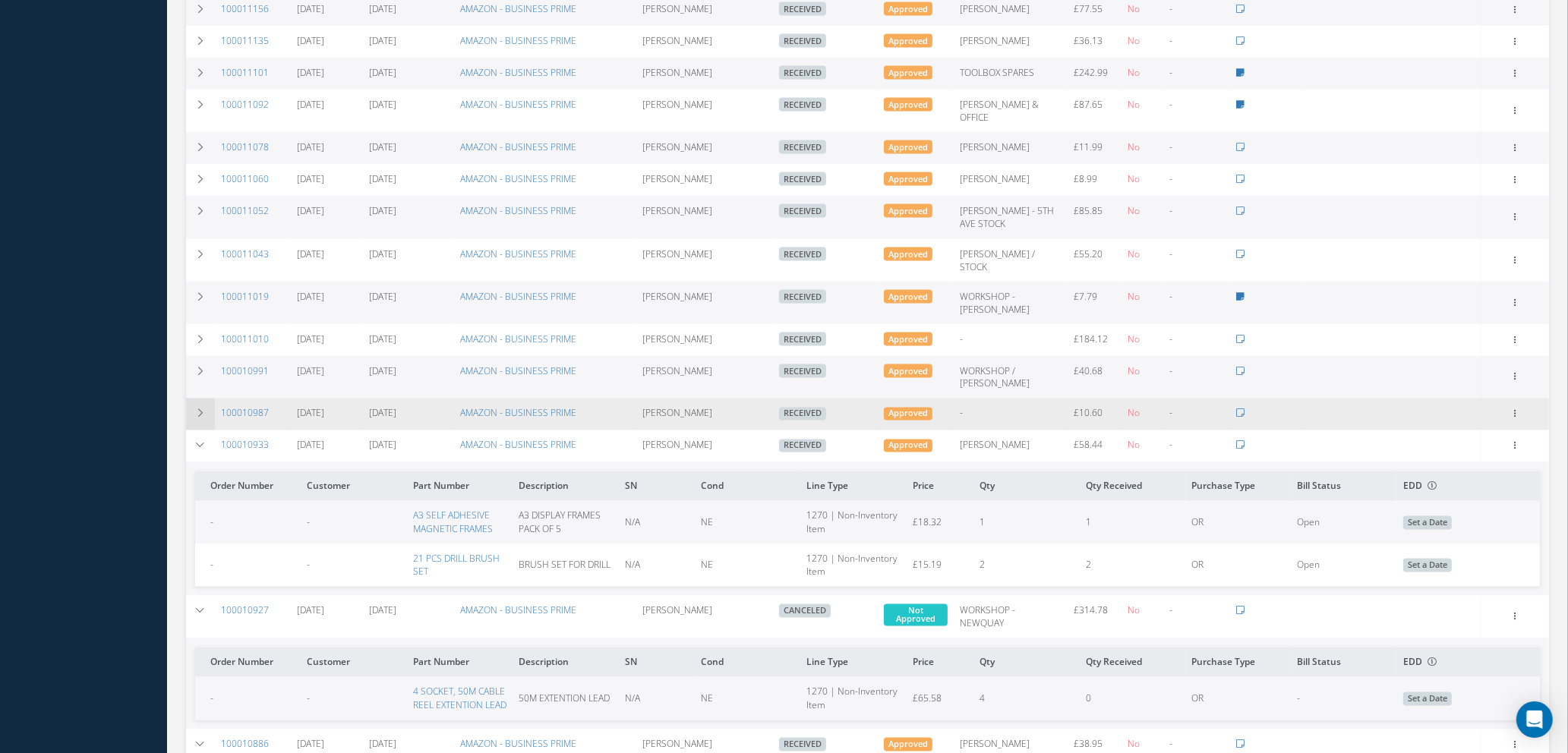
click at [201, 409] on icon at bounding box center [200, 413] width 11 height 9
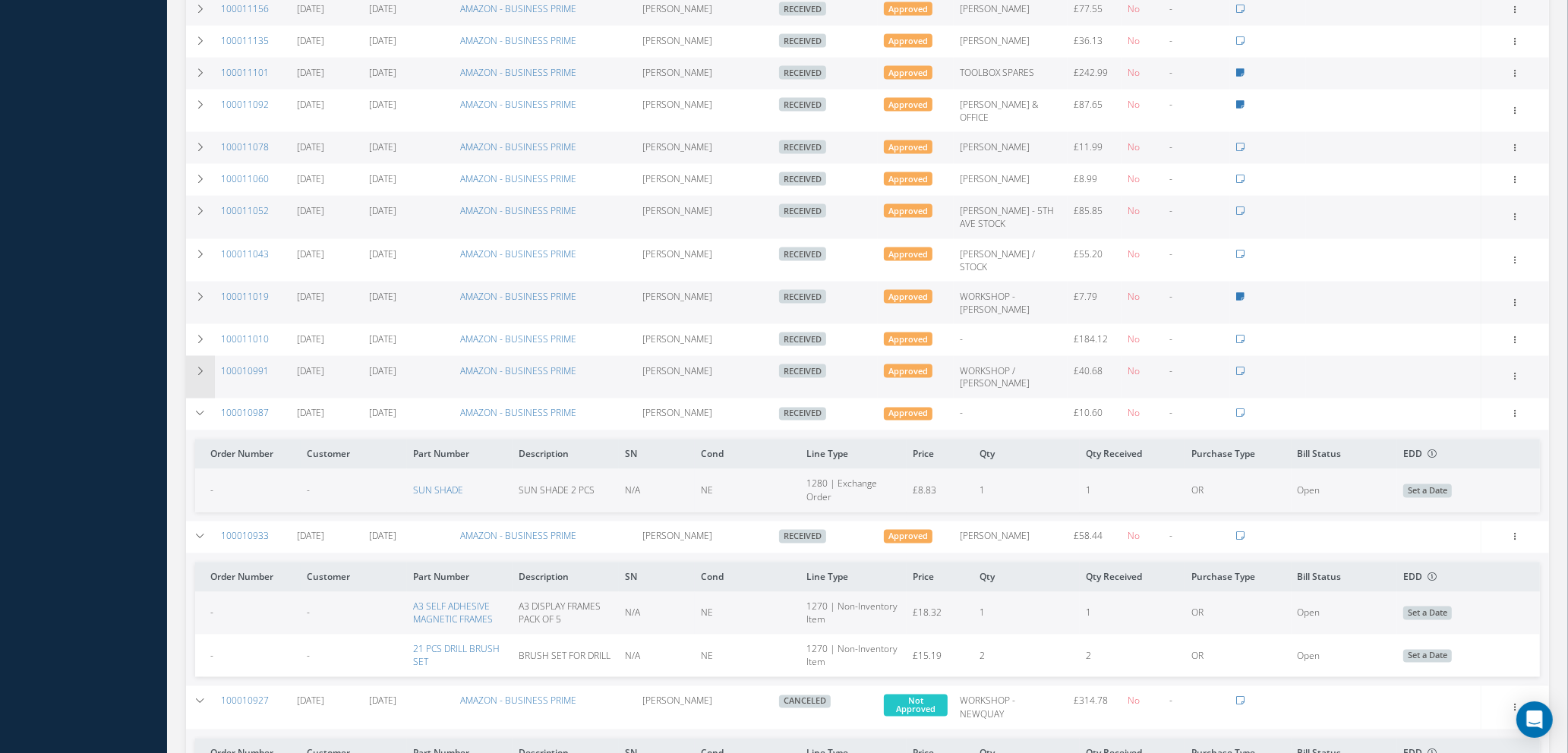
click at [201, 356] on td at bounding box center [201, 377] width 29 height 42
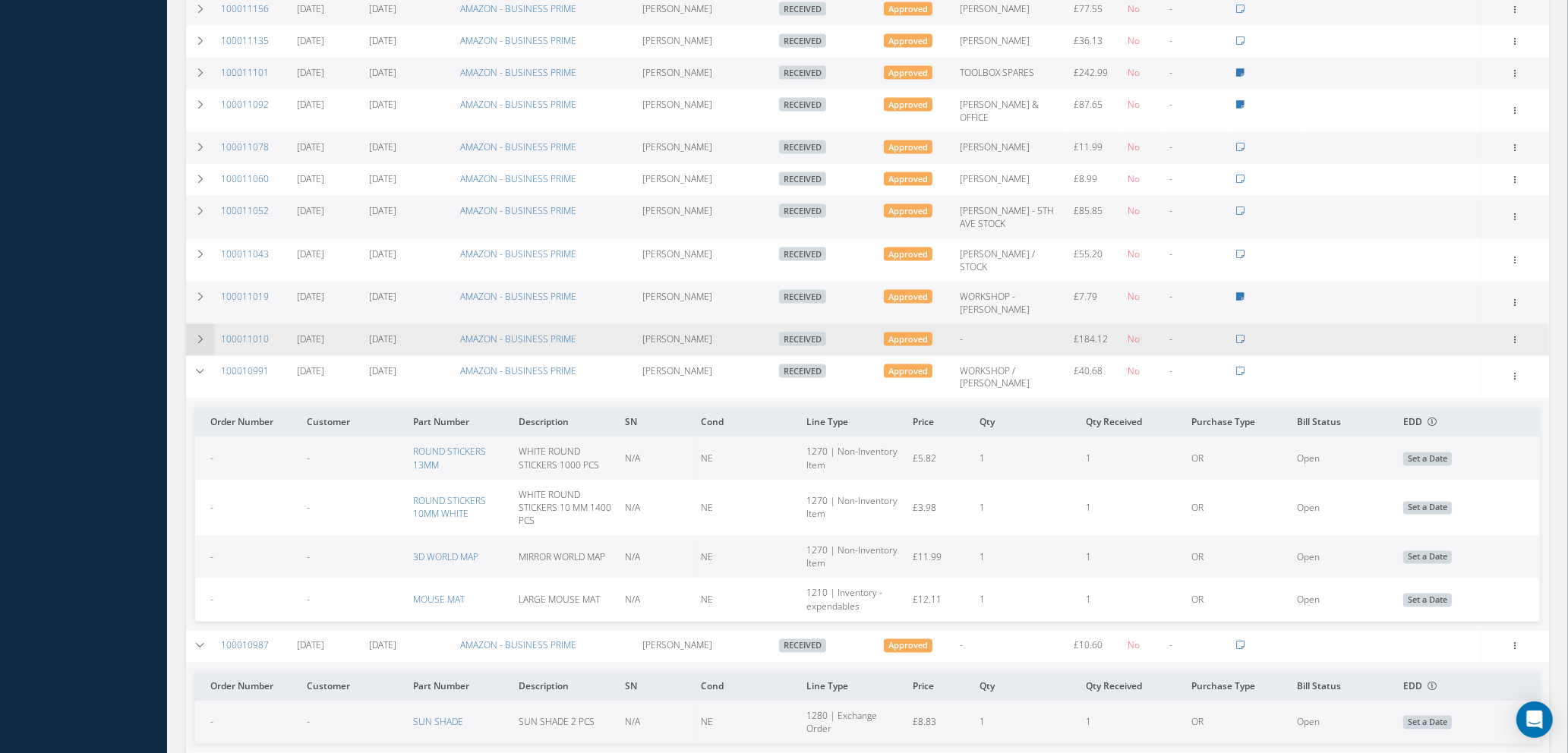
click at [201, 325] on td at bounding box center [201, 341] width 29 height 32
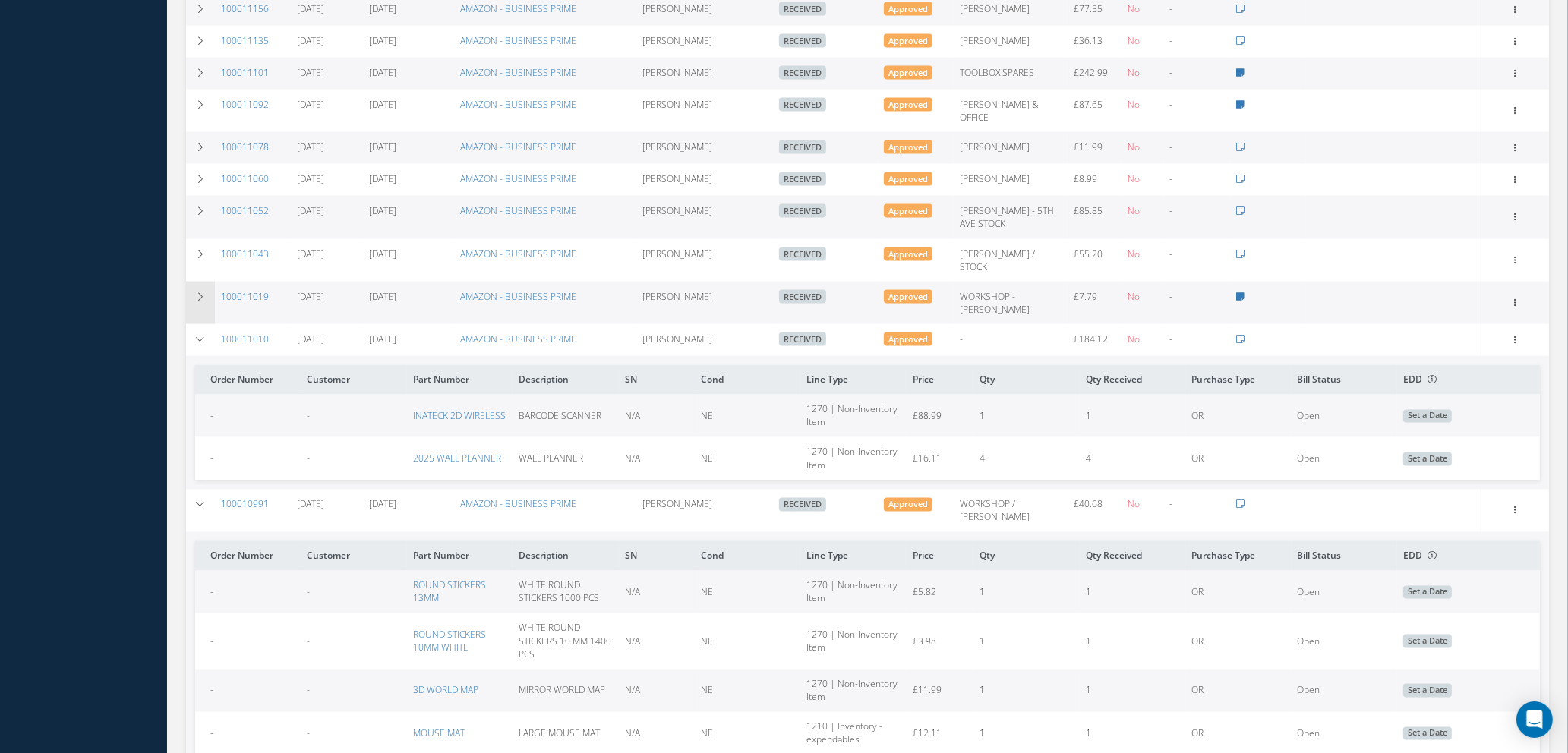
click at [201, 293] on icon at bounding box center [200, 297] width 11 height 9
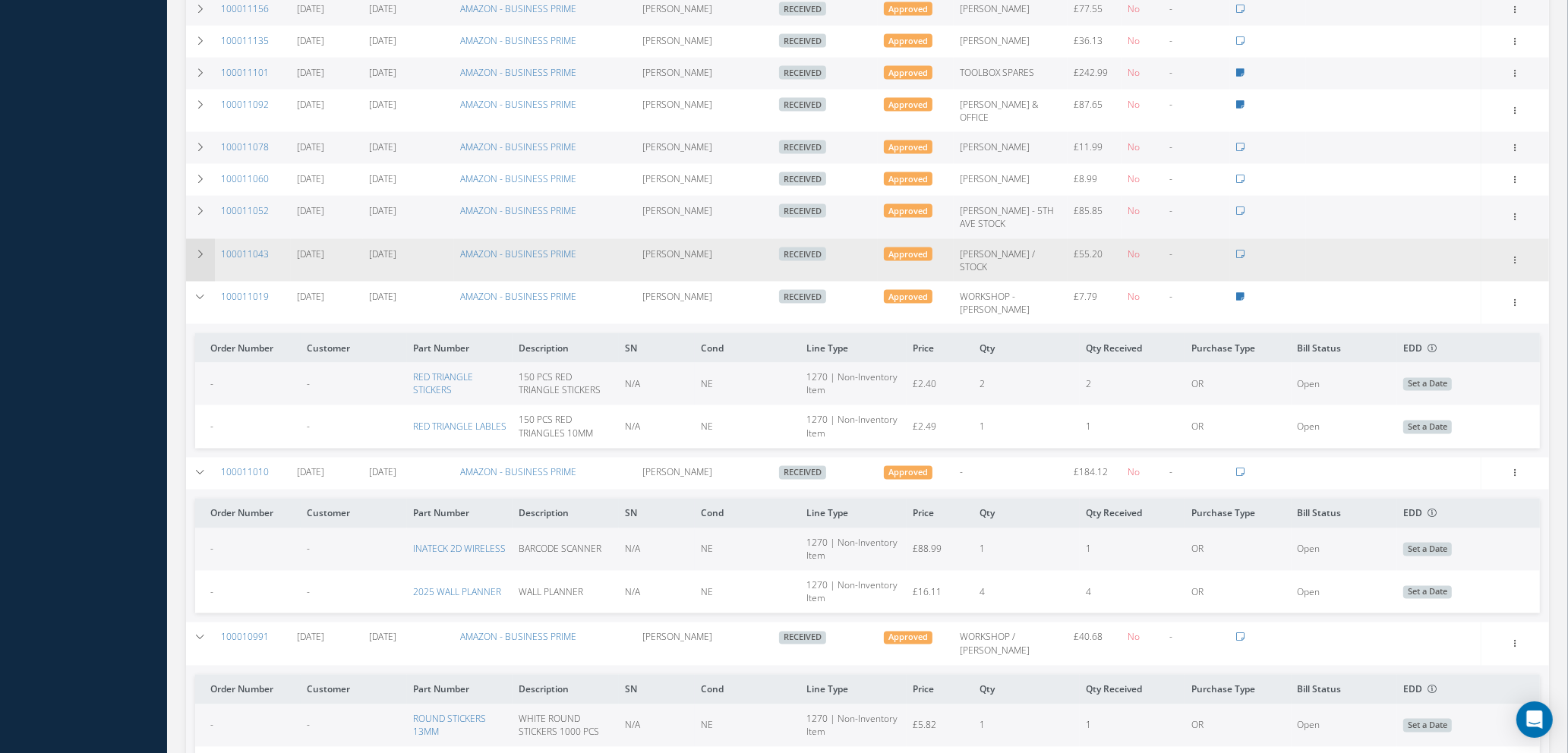
click at [201, 250] on icon at bounding box center [200, 254] width 11 height 9
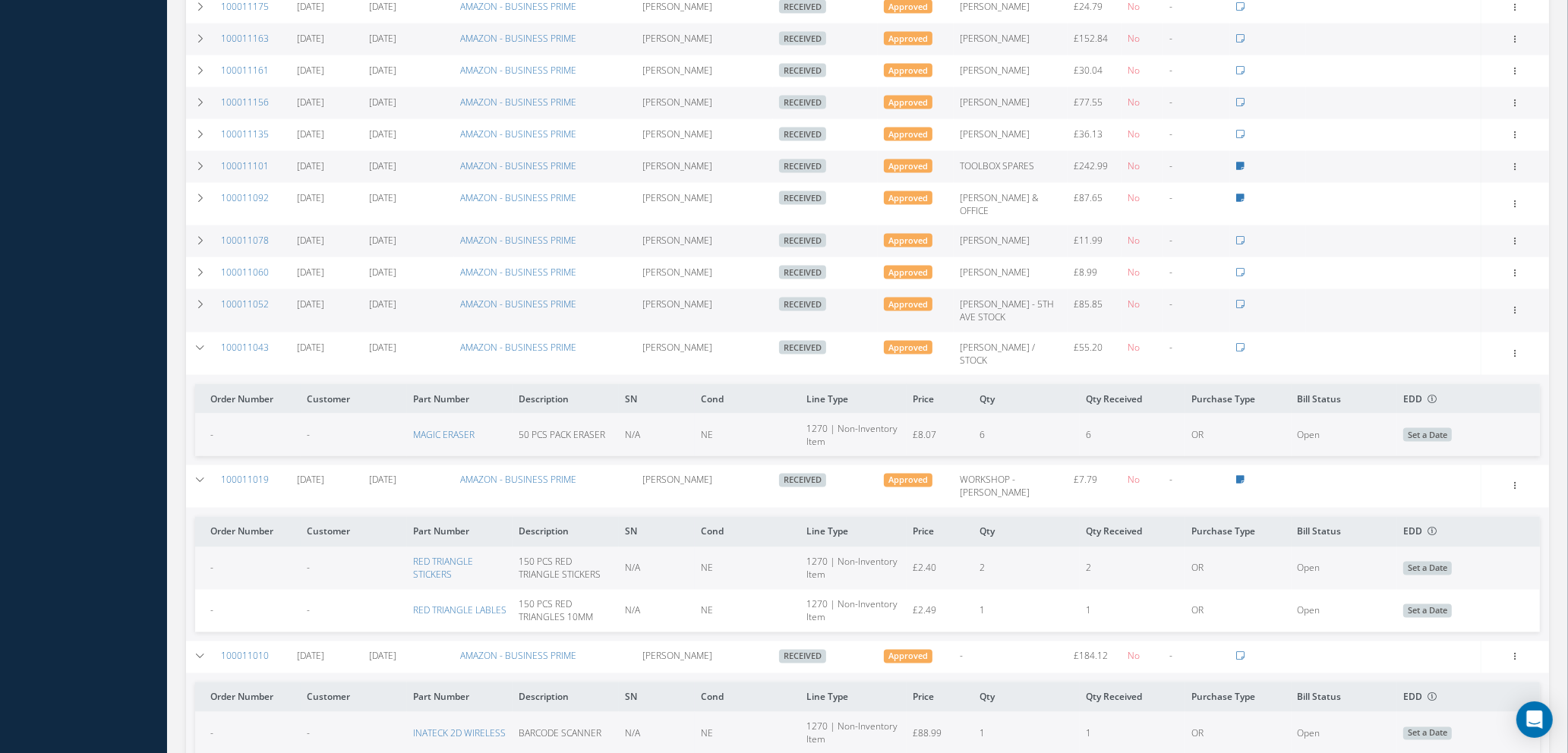
scroll to position [2890, 0]
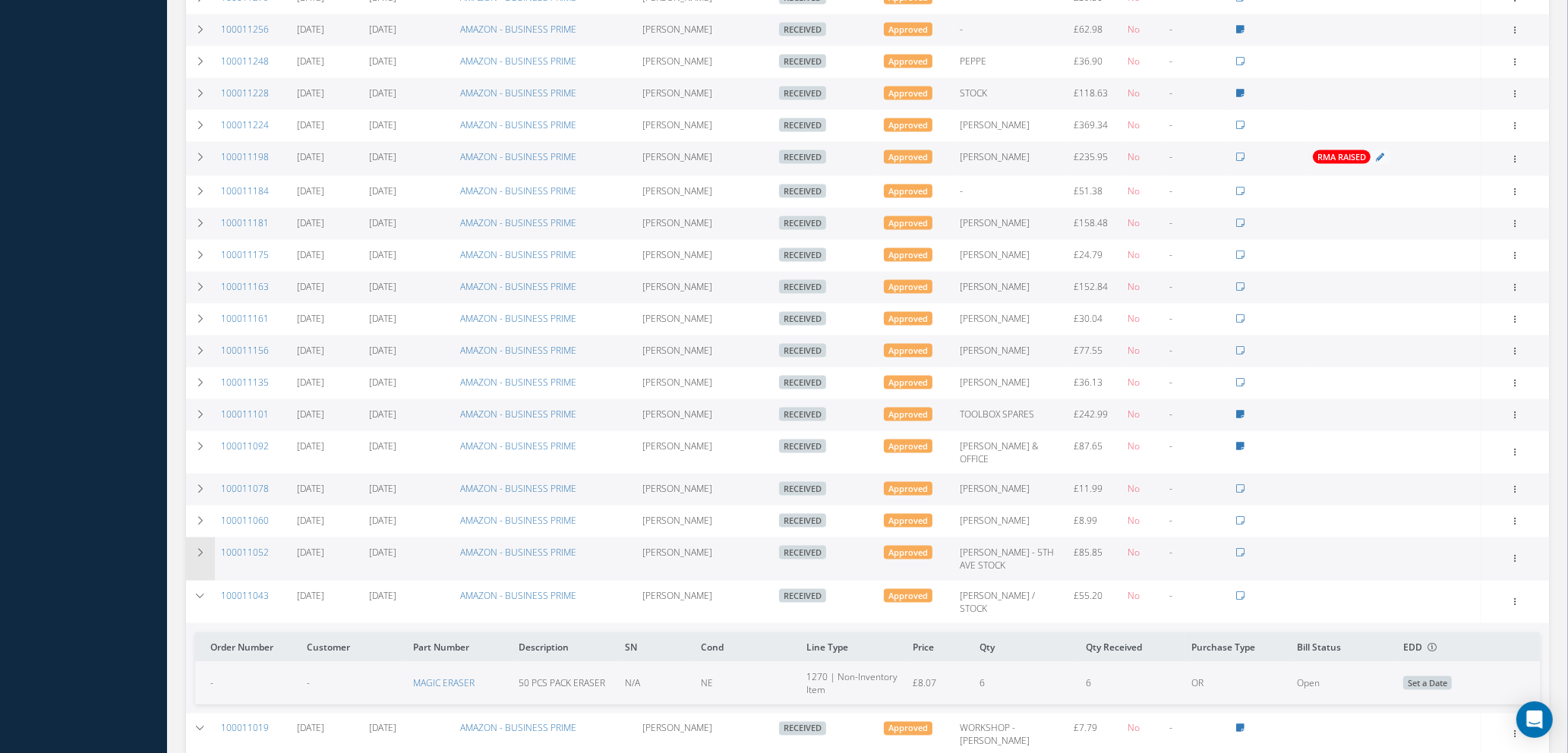
click at [200, 548] on icon at bounding box center [200, 552] width 11 height 9
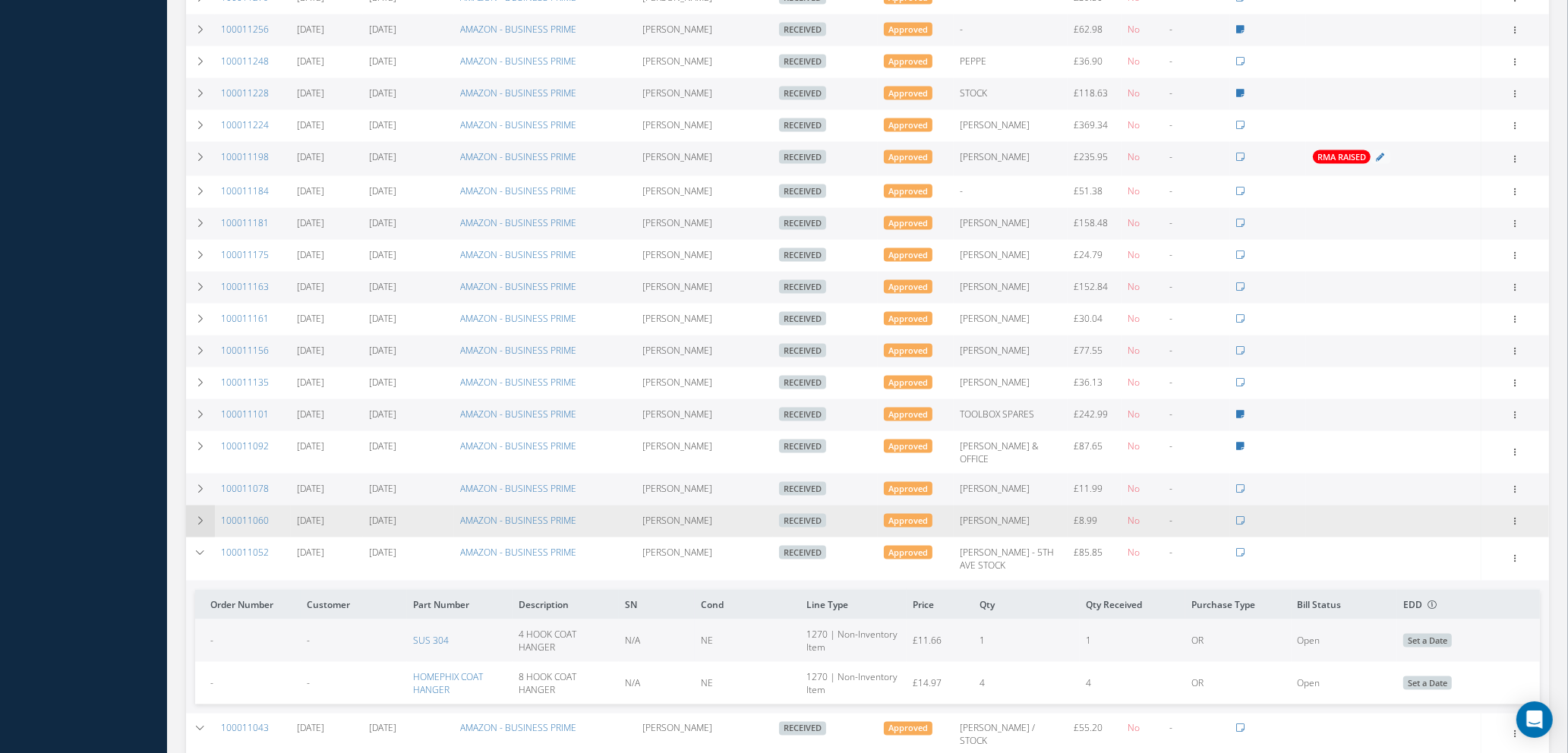
click at [200, 506] on td at bounding box center [201, 522] width 29 height 32
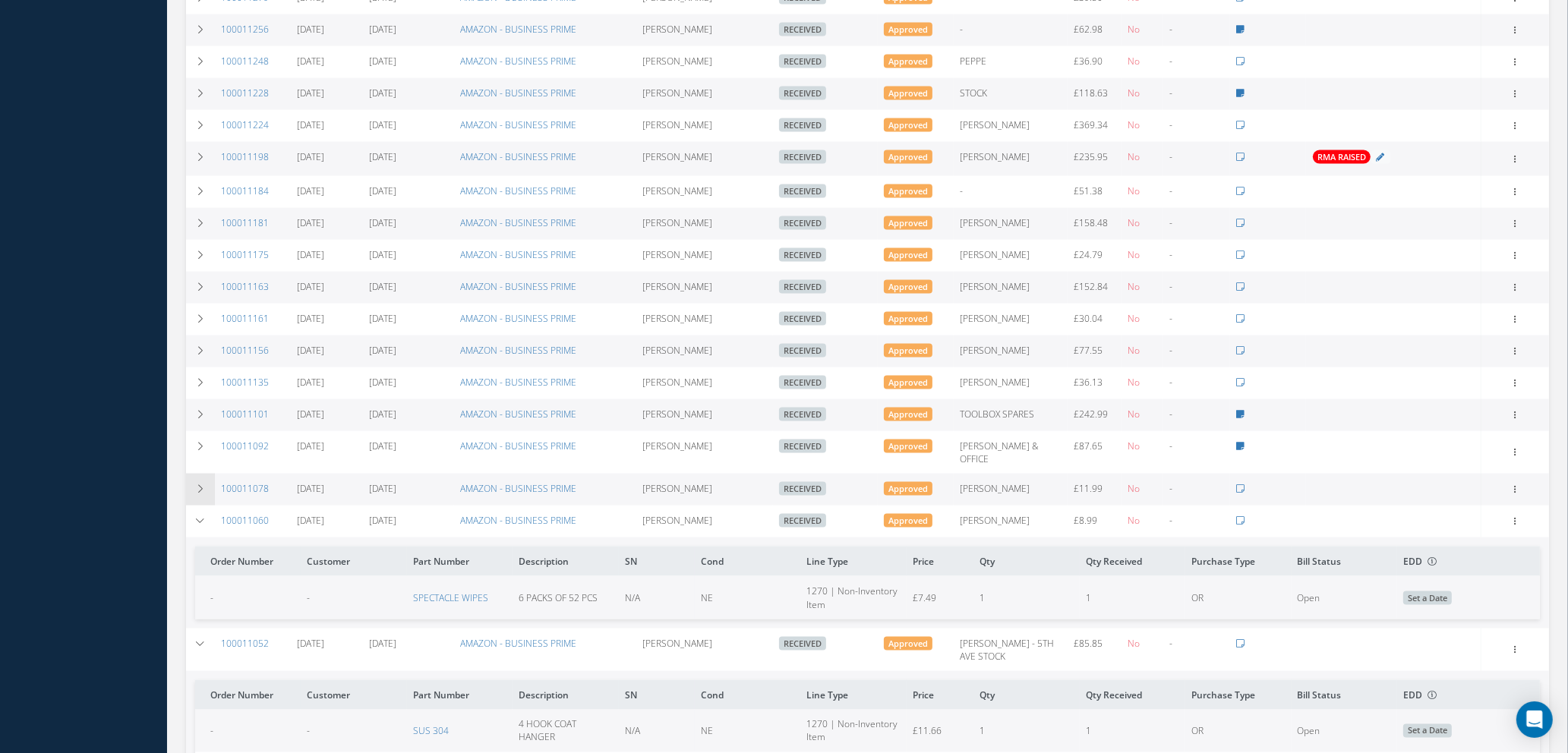
click at [203, 485] on icon at bounding box center [200, 489] width 11 height 9
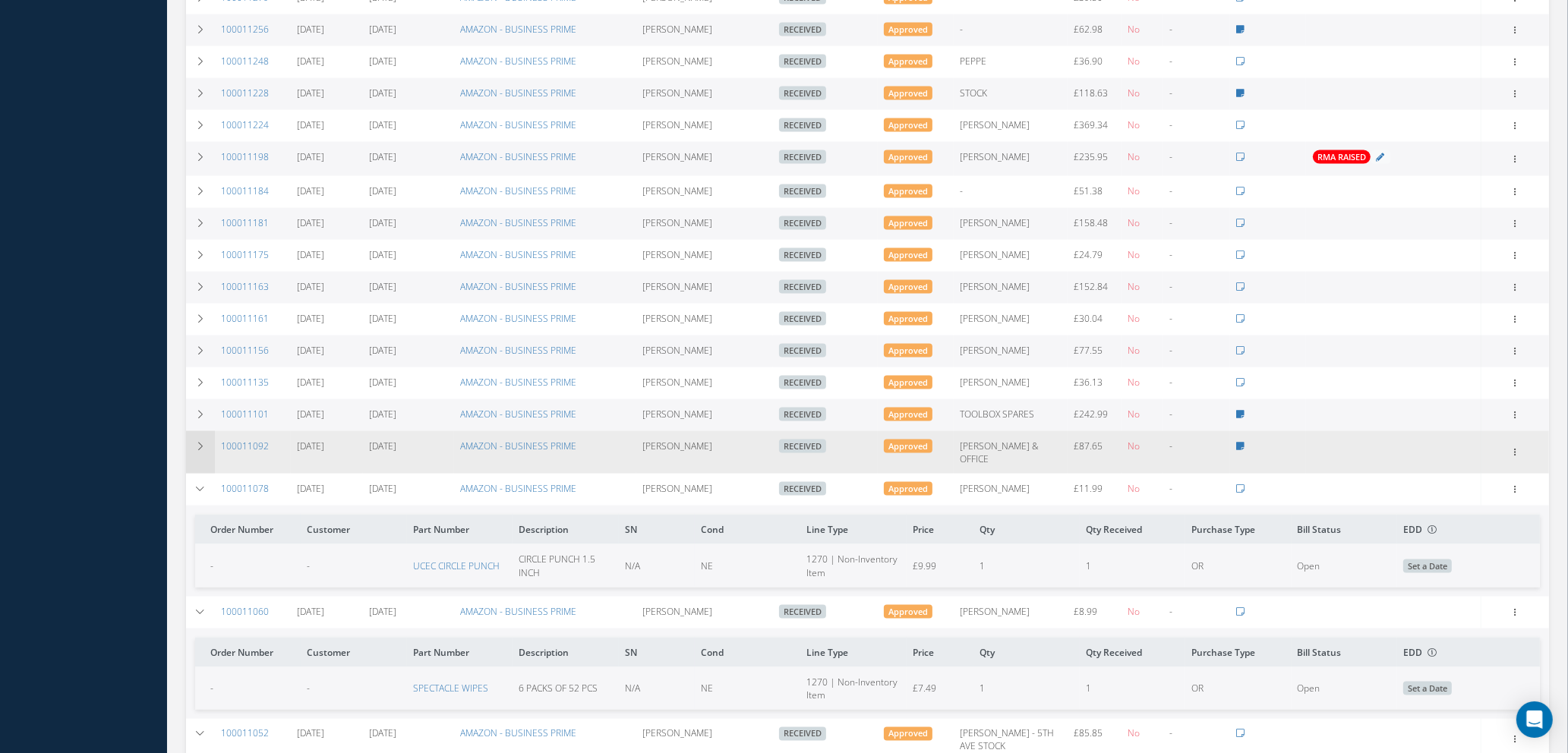
click at [200, 442] on icon at bounding box center [200, 446] width 11 height 9
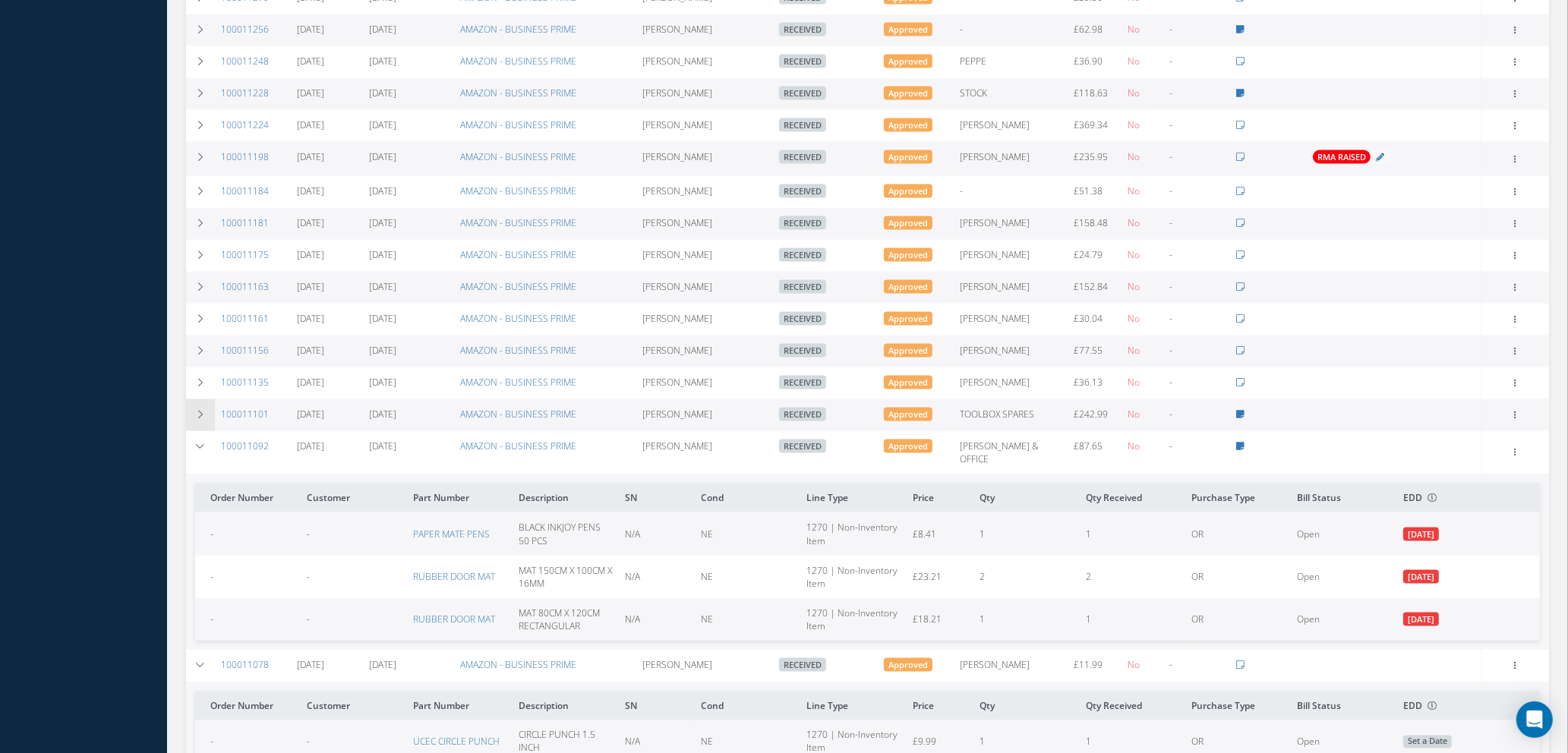
click at [201, 410] on icon at bounding box center [200, 414] width 11 height 9
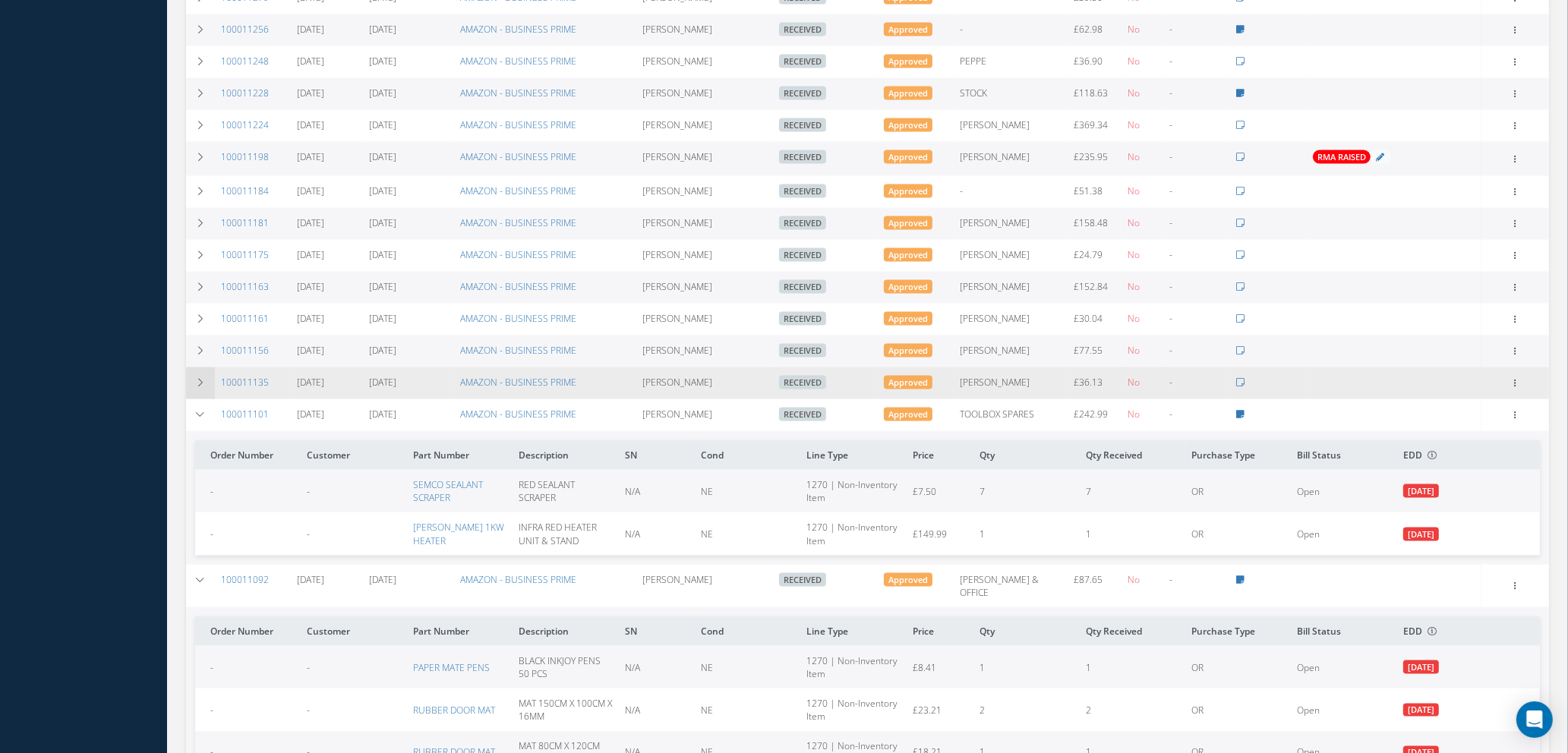
click at [201, 378] on icon at bounding box center [200, 382] width 11 height 9
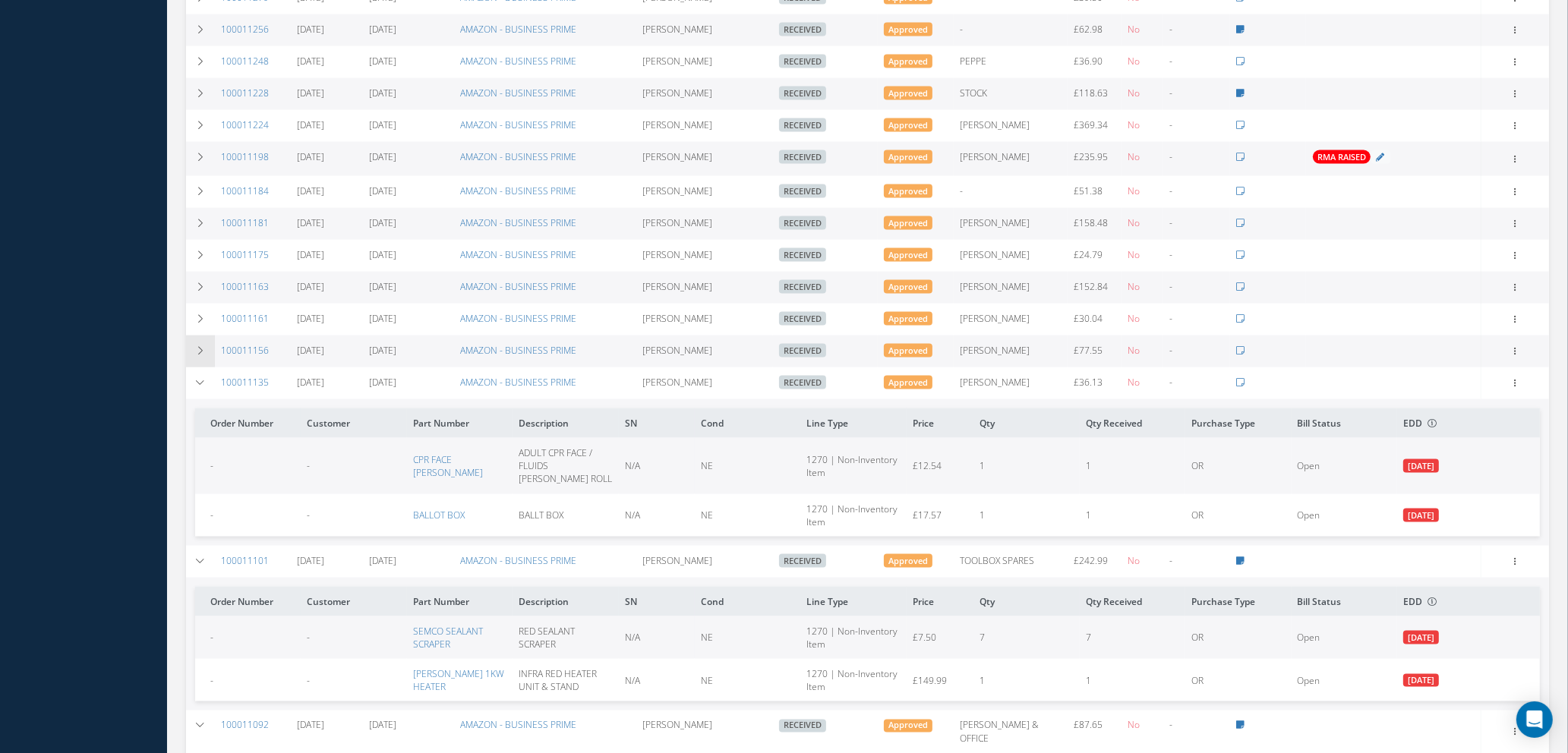
click at [202, 347] on icon at bounding box center [200, 351] width 11 height 9
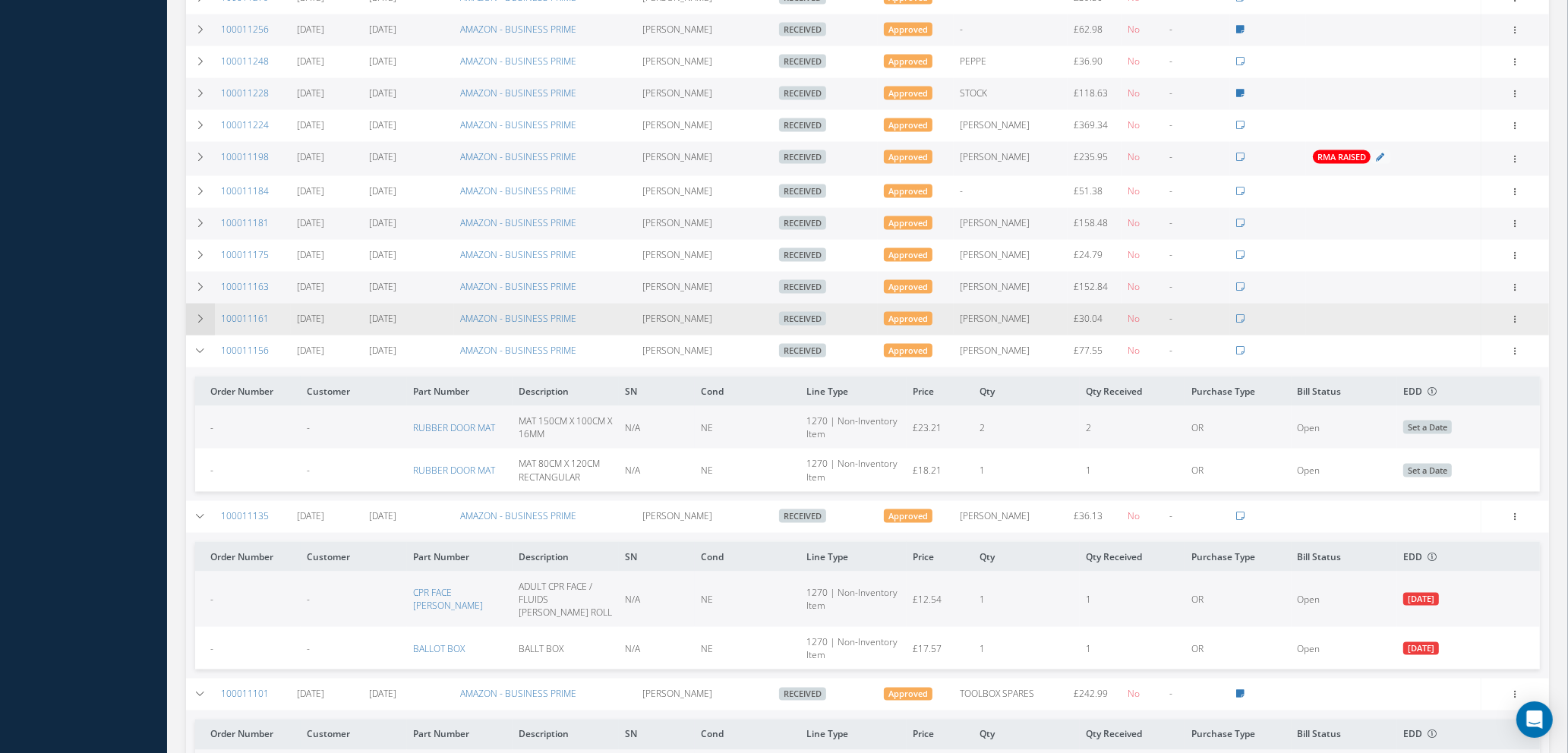
click at [196, 315] on icon at bounding box center [200, 319] width 11 height 9
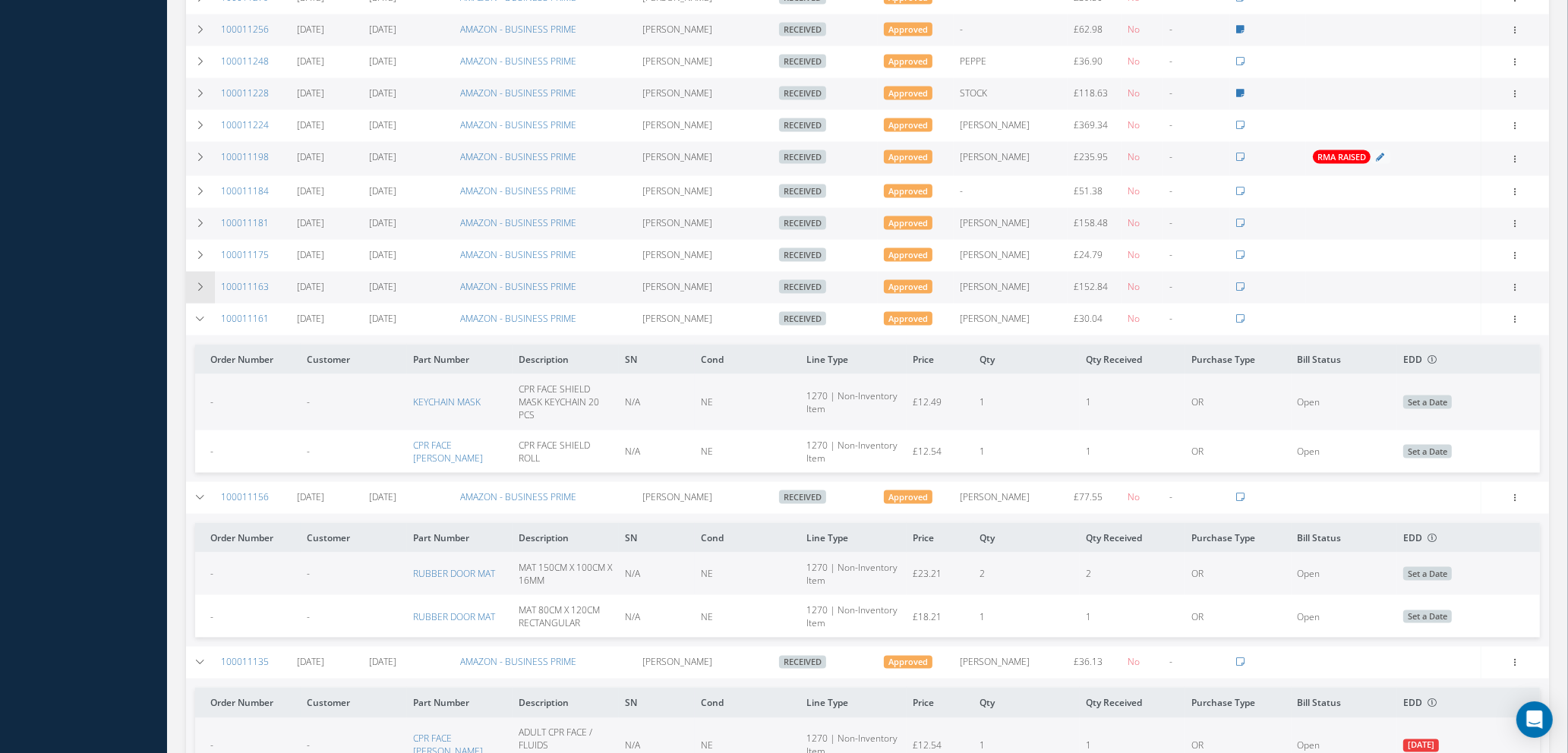
click at [197, 272] on td at bounding box center [201, 288] width 29 height 32
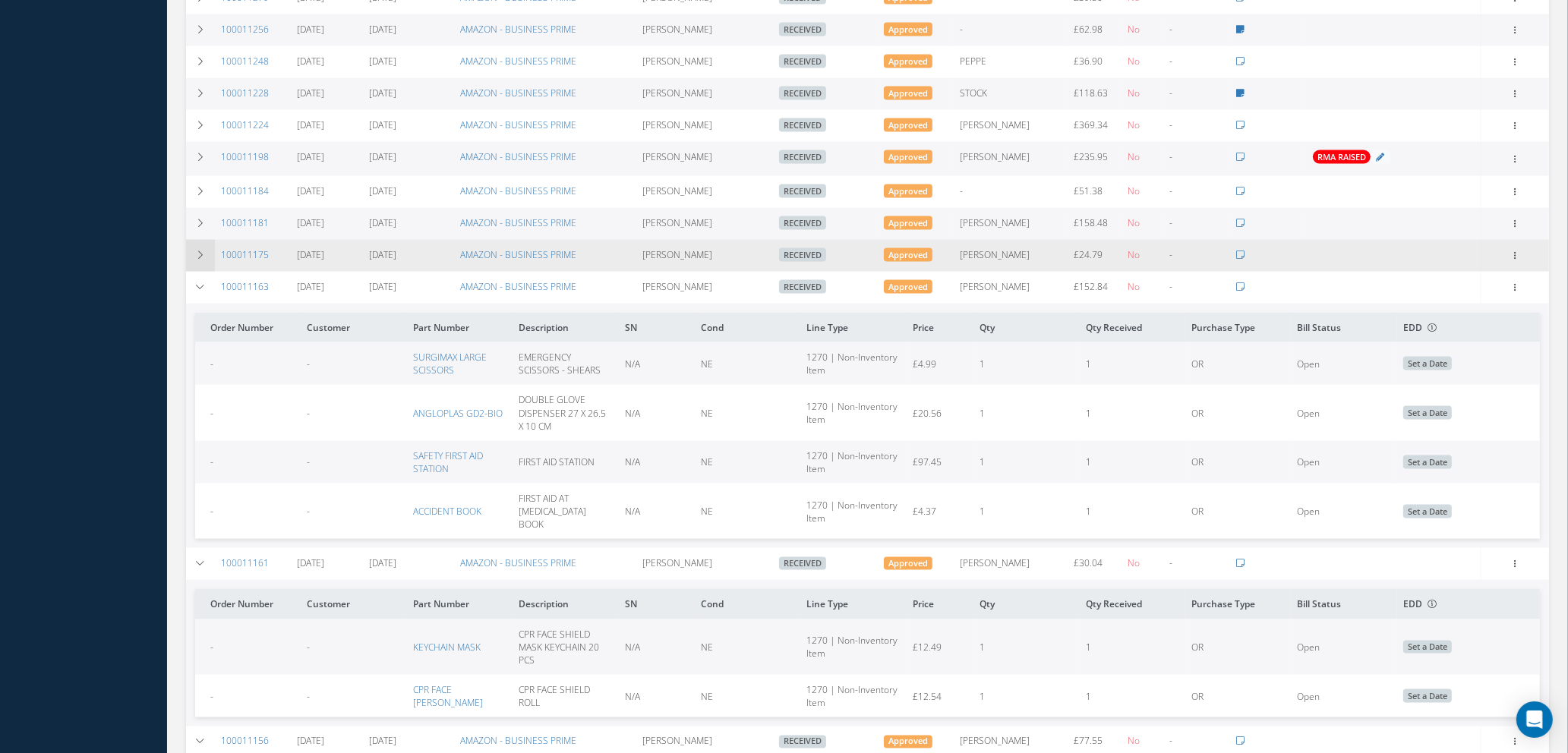
click at [200, 240] on td at bounding box center [201, 256] width 29 height 32
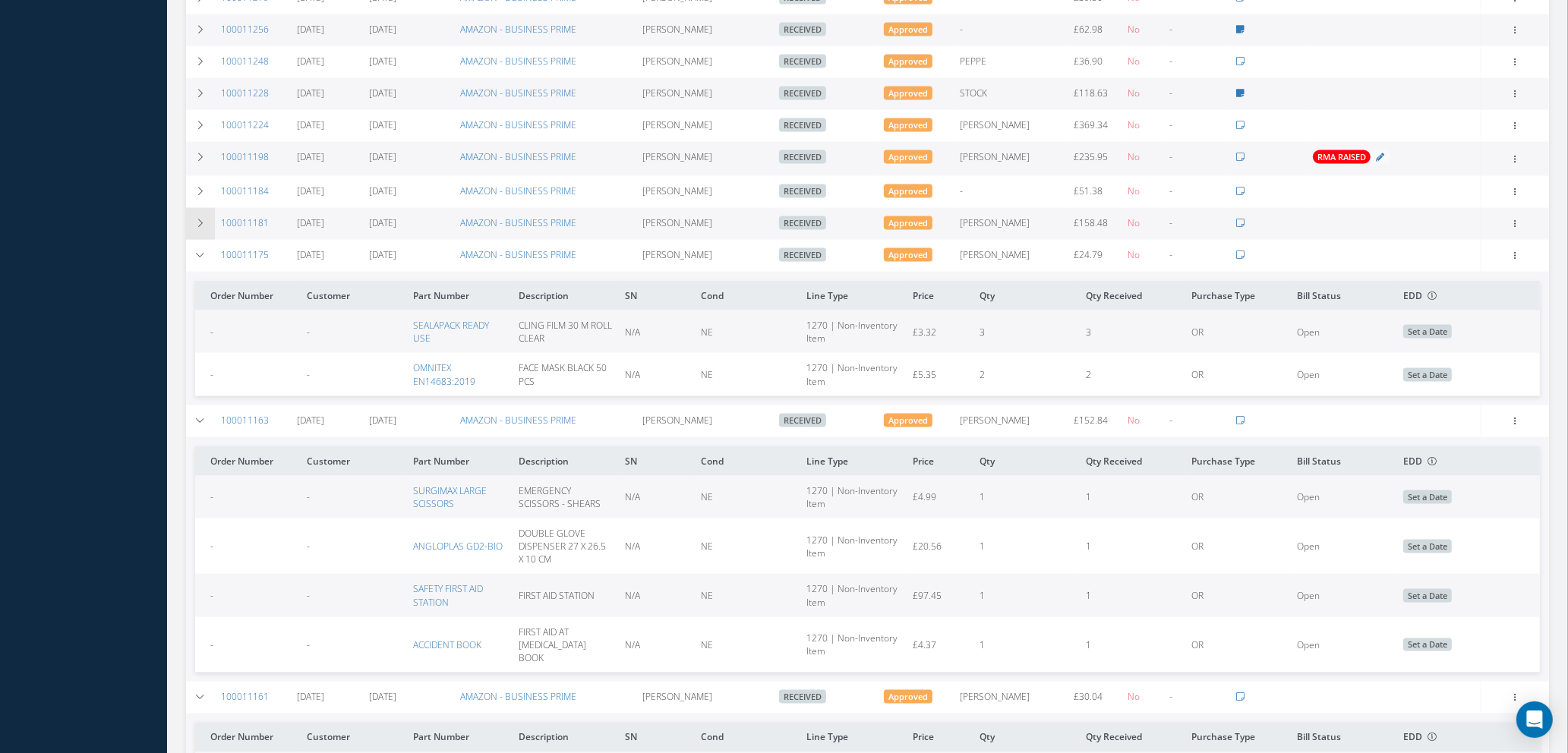
click at [201, 218] on icon at bounding box center [200, 223] width 11 height 9
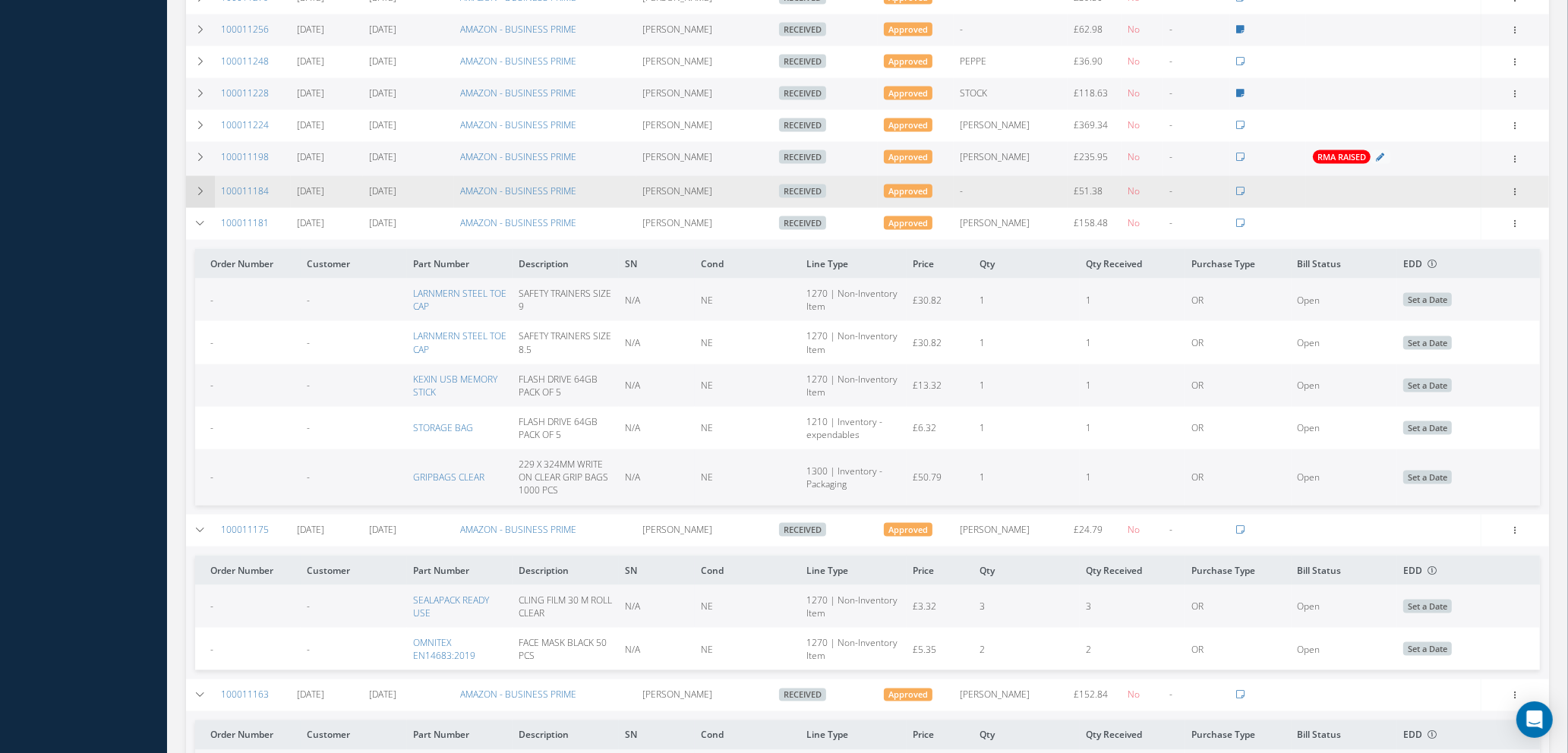
click at [202, 187] on icon at bounding box center [200, 191] width 11 height 9
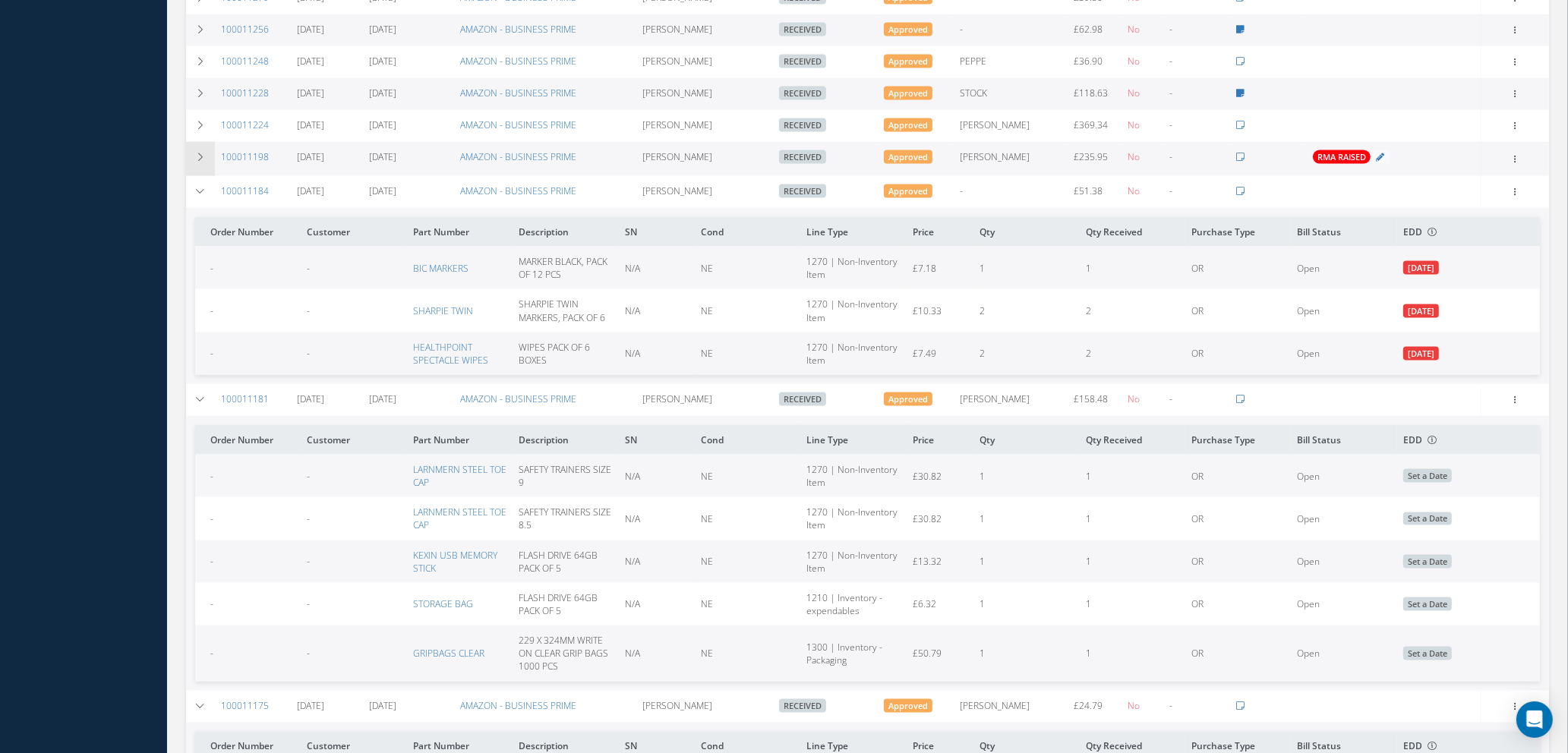
click at [201, 153] on icon at bounding box center [200, 157] width 11 height 9
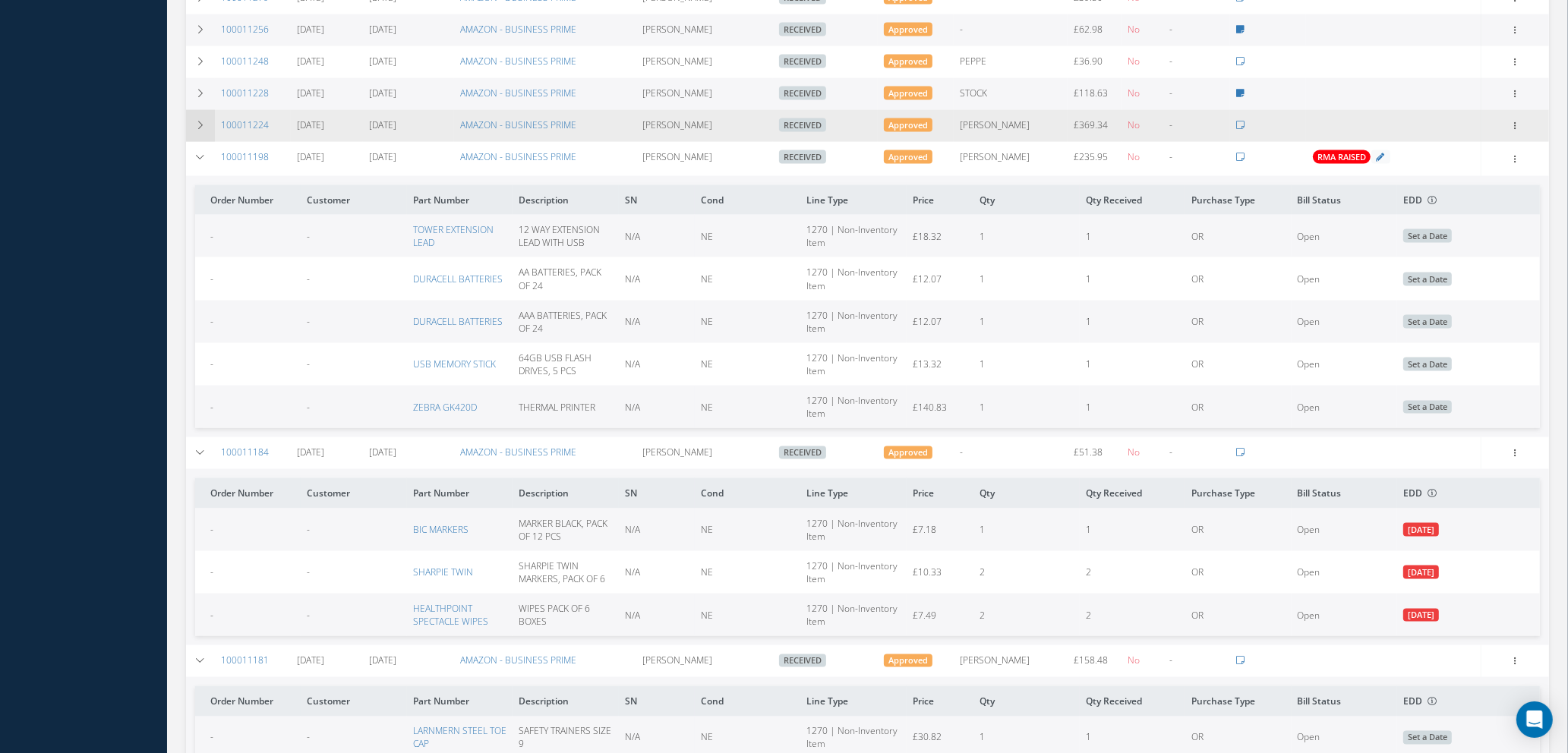
click at [206, 110] on td at bounding box center [201, 126] width 29 height 32
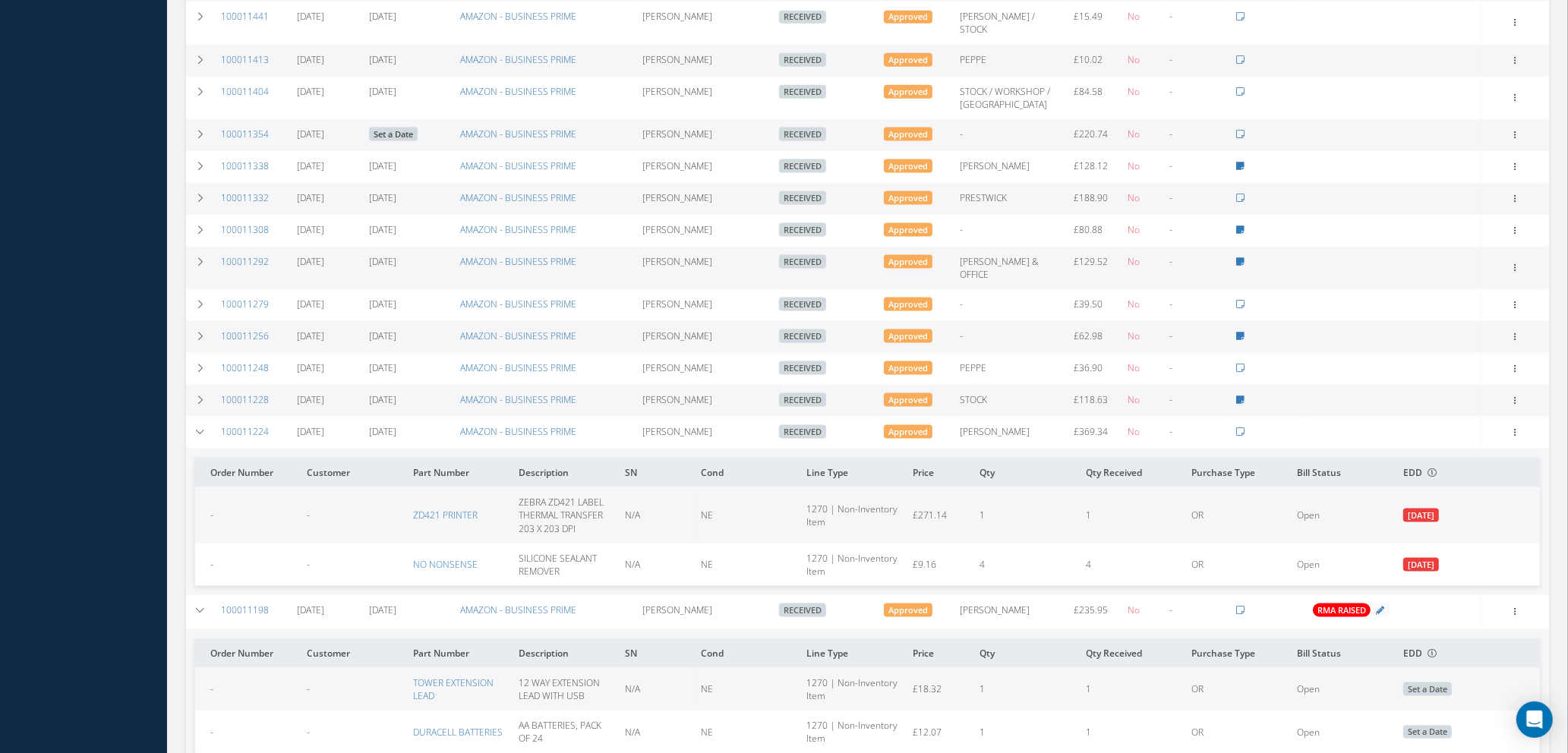
scroll to position [2547, 0]
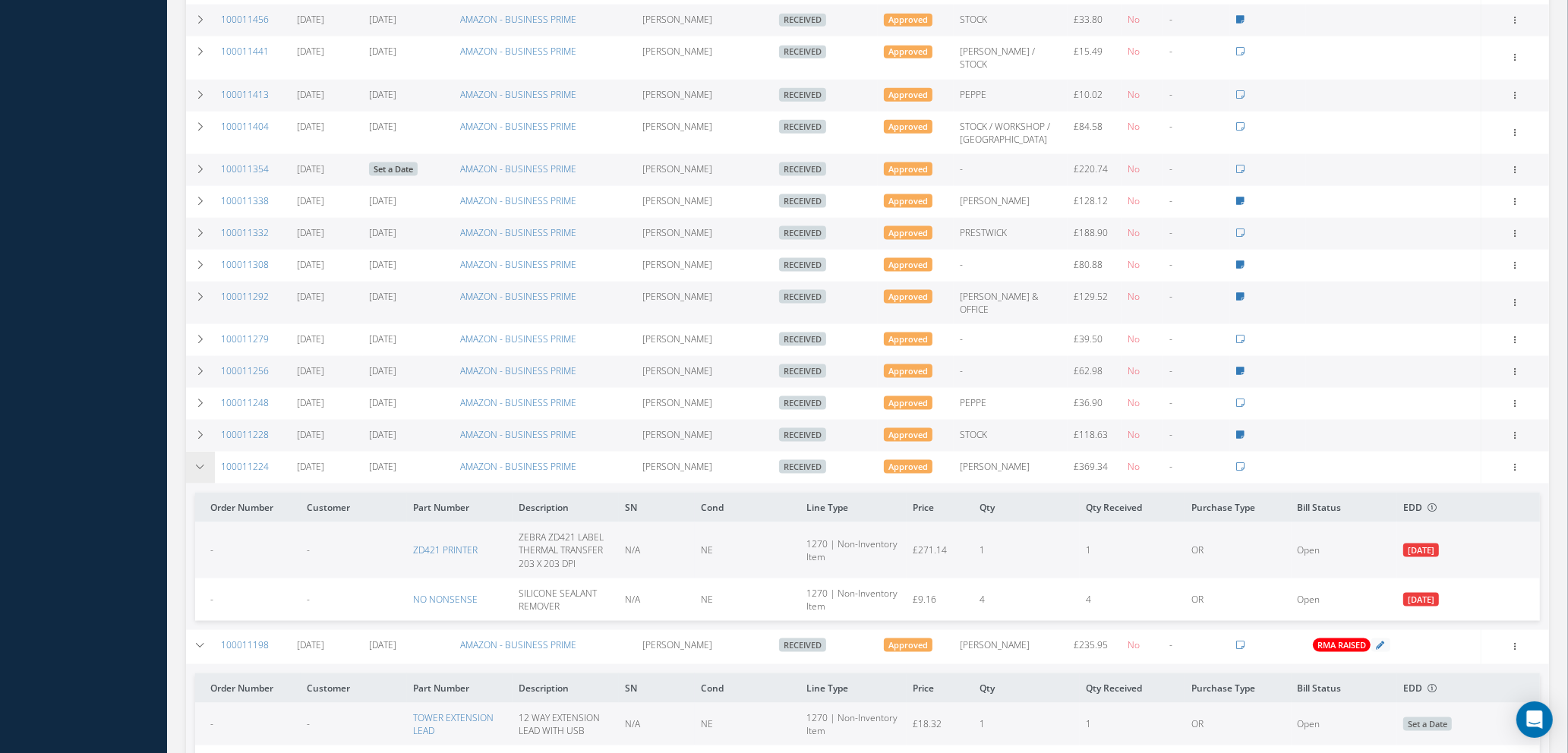
click at [201, 462] on icon at bounding box center [200, 466] width 11 height 9
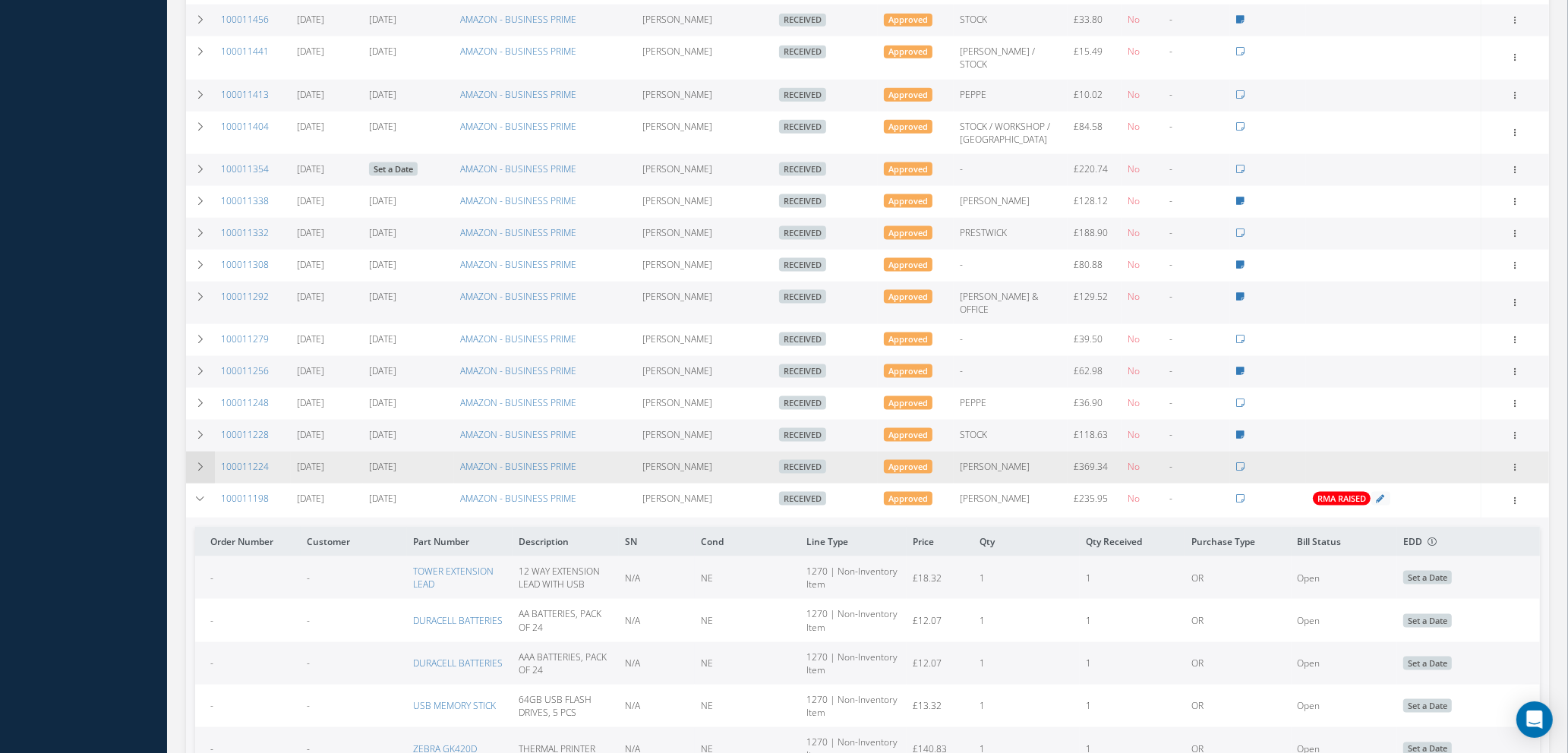
click at [201, 462] on icon at bounding box center [200, 466] width 11 height 9
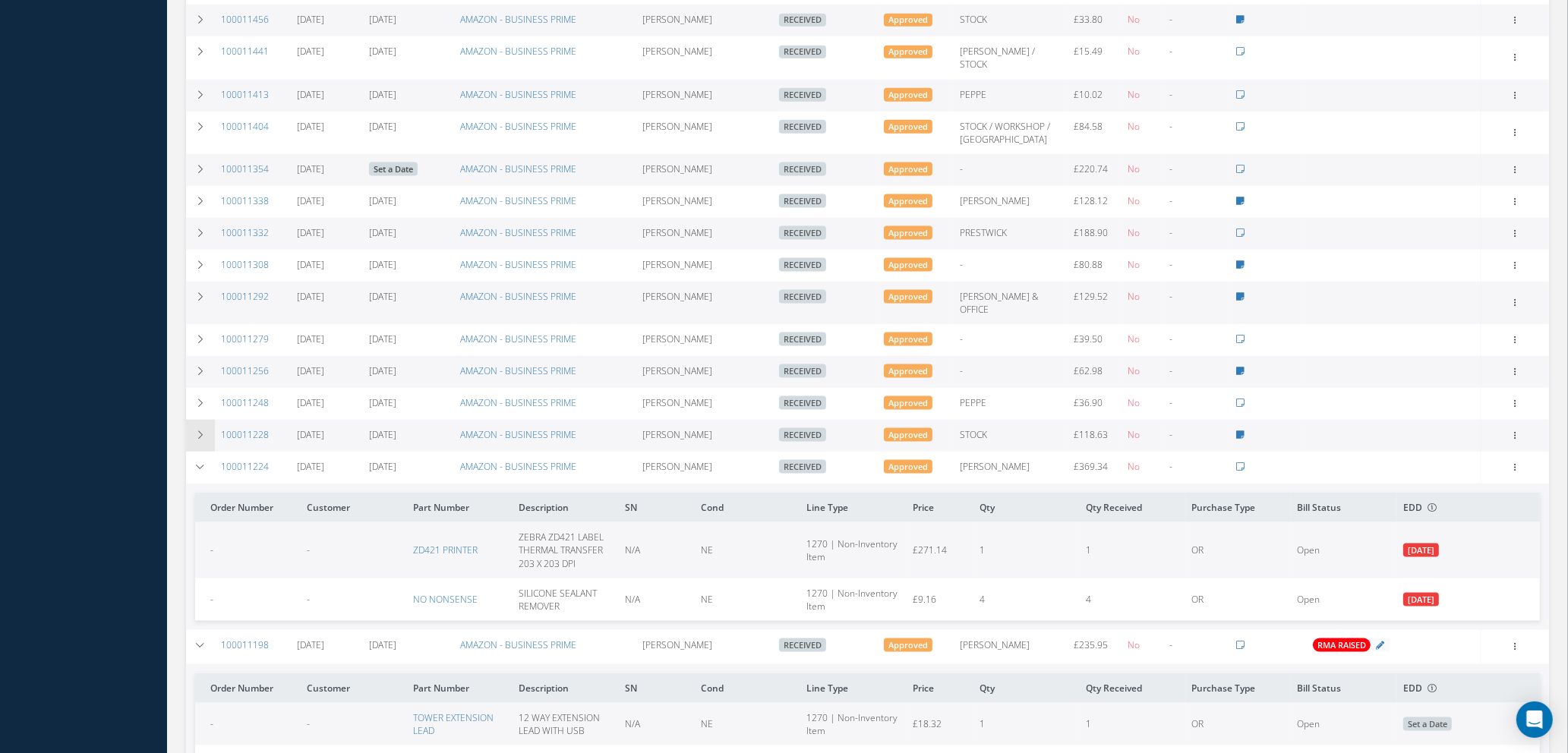
click at [202, 431] on icon at bounding box center [200, 435] width 11 height 9
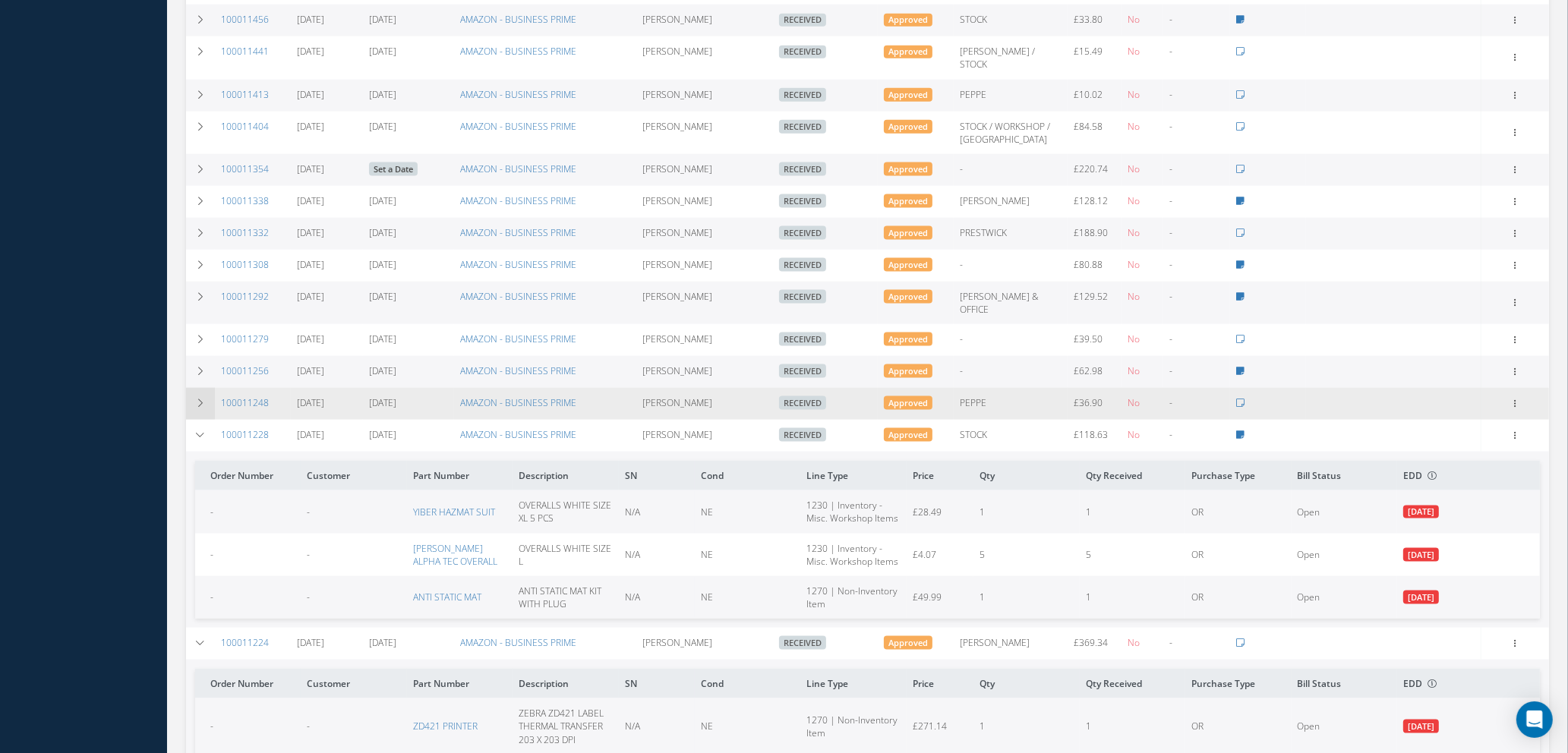
click at [203, 388] on td at bounding box center [201, 404] width 29 height 32
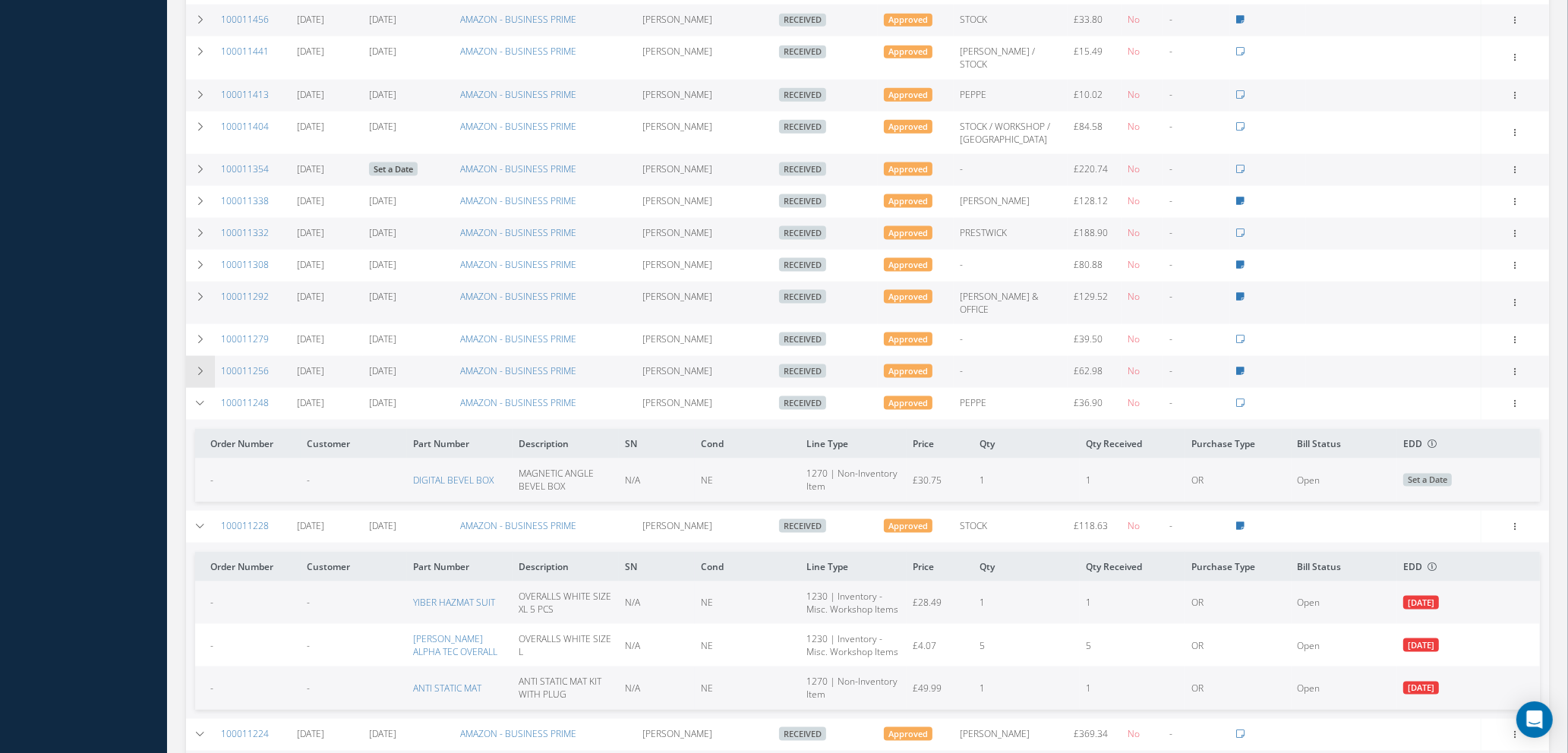
click at [203, 367] on icon at bounding box center [200, 371] width 11 height 9
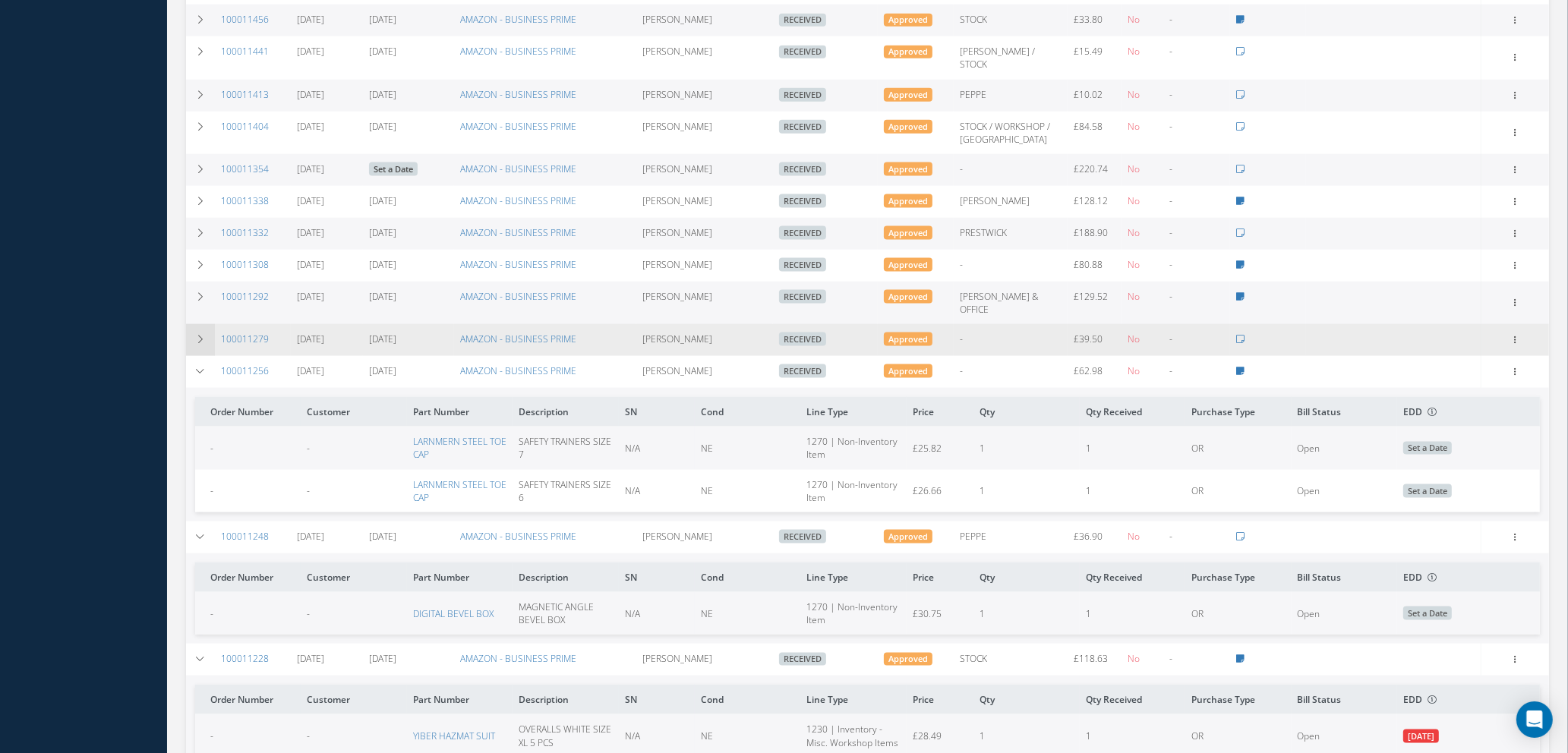
click at [196, 325] on td at bounding box center [201, 341] width 29 height 32
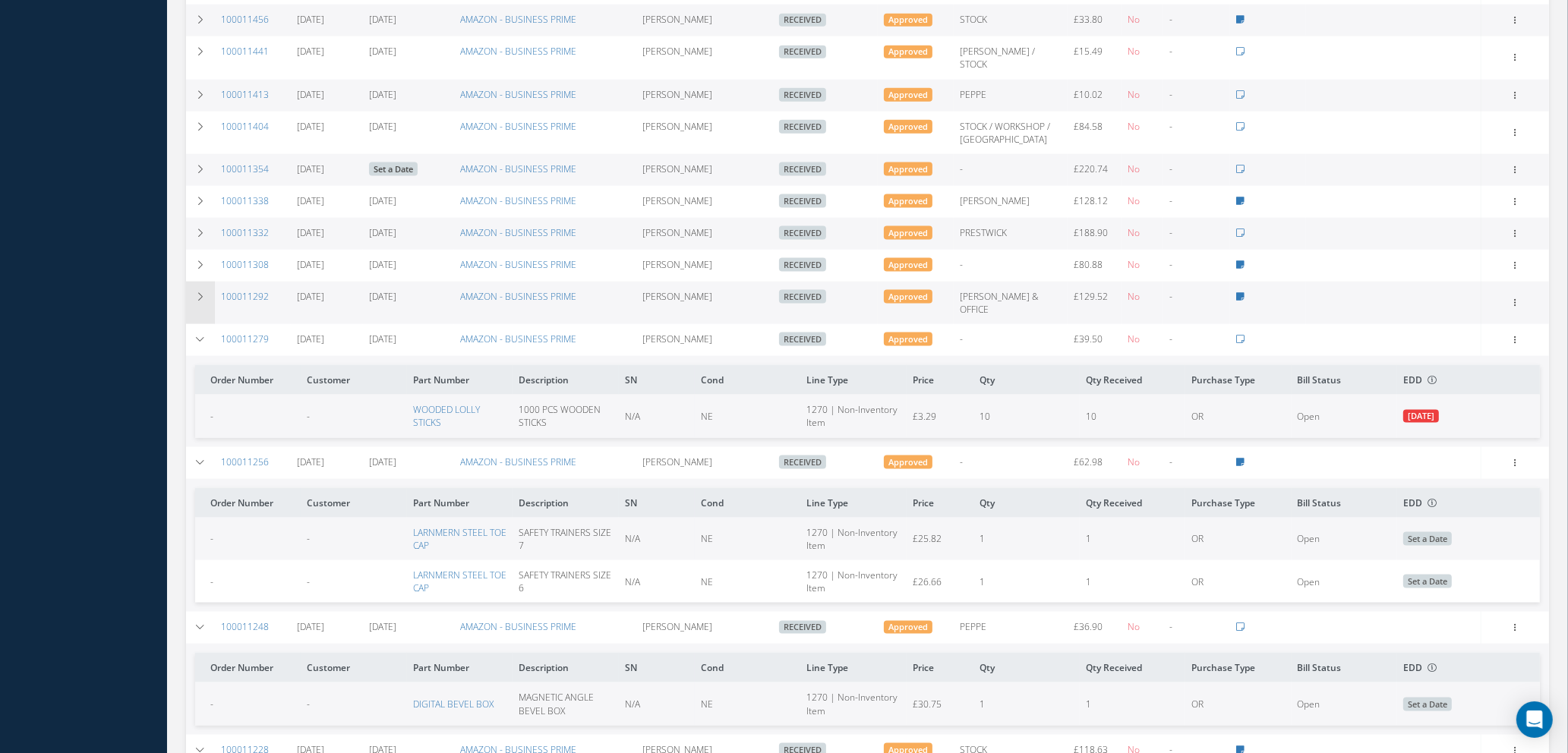
click at [202, 282] on td at bounding box center [201, 303] width 29 height 42
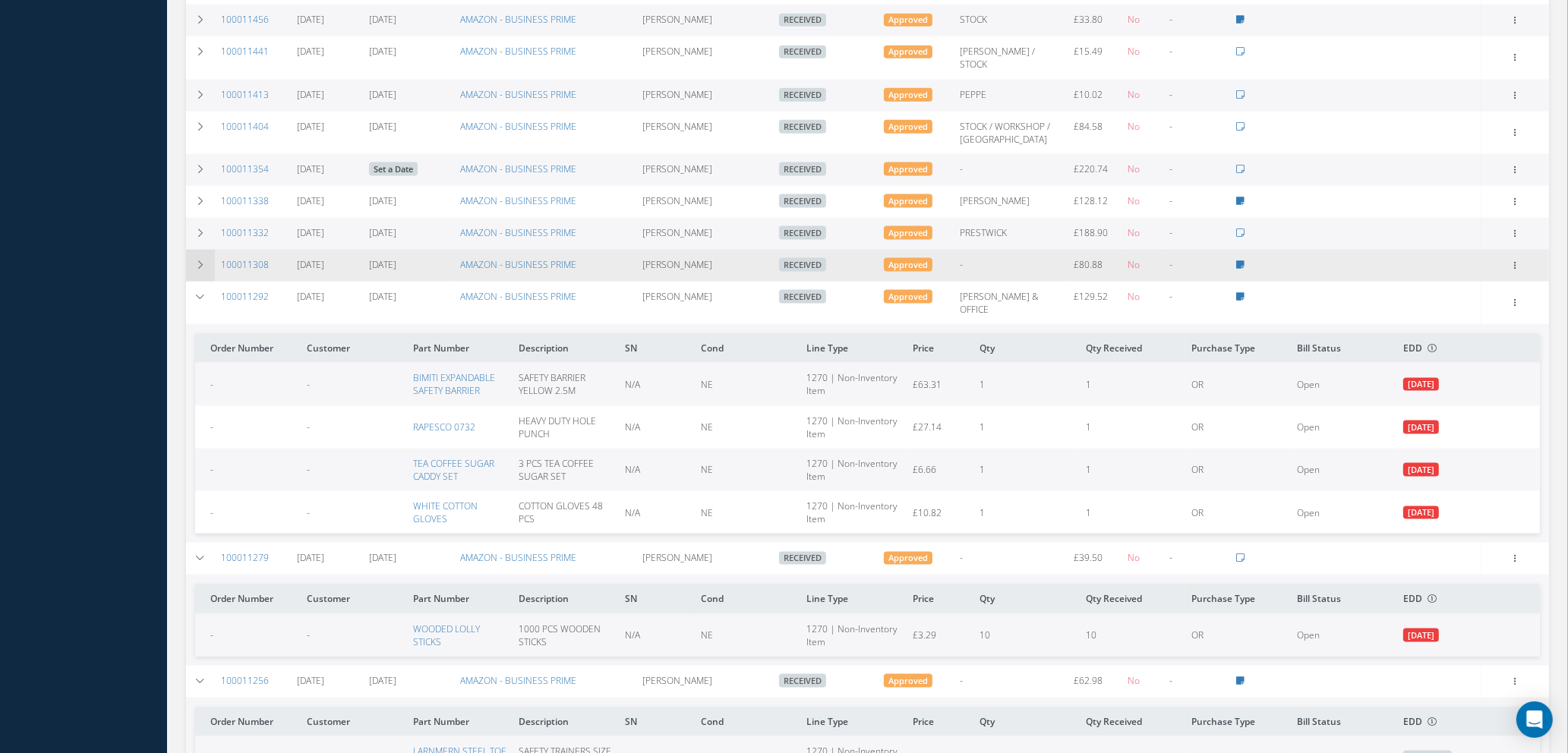
click at [188, 250] on td at bounding box center [201, 266] width 29 height 32
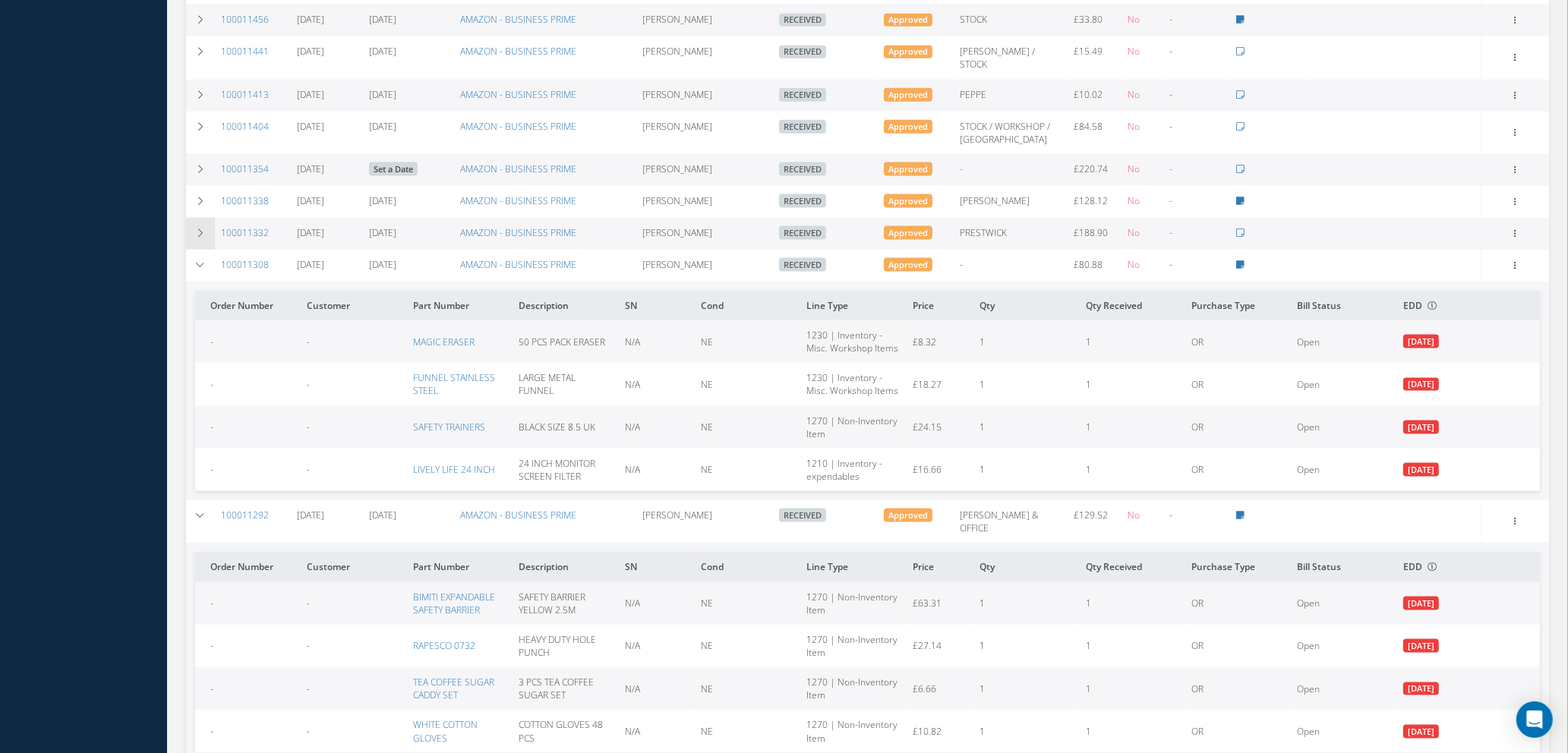
click at [202, 229] on icon at bounding box center [200, 233] width 11 height 9
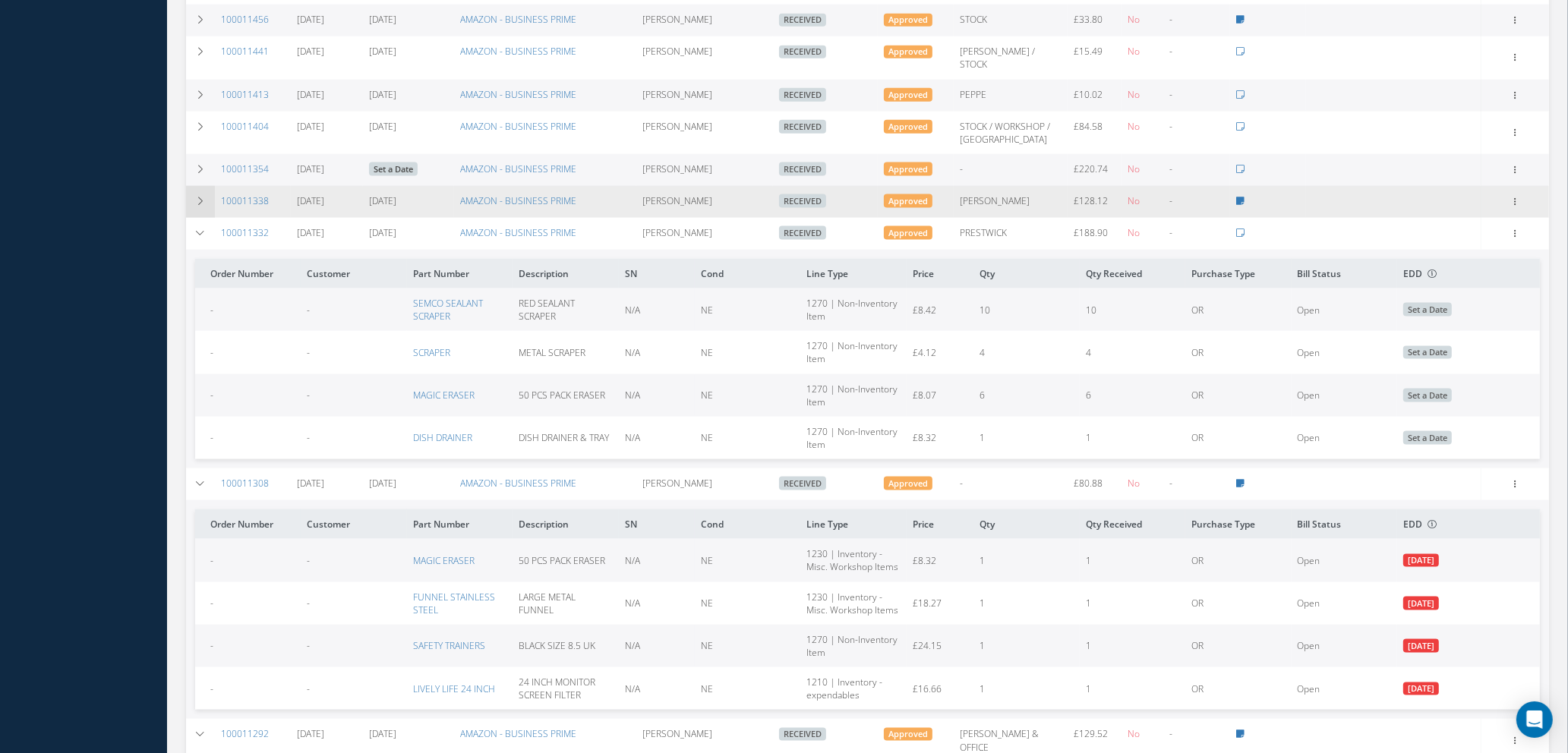
click at [201, 196] on icon at bounding box center [200, 201] width 11 height 9
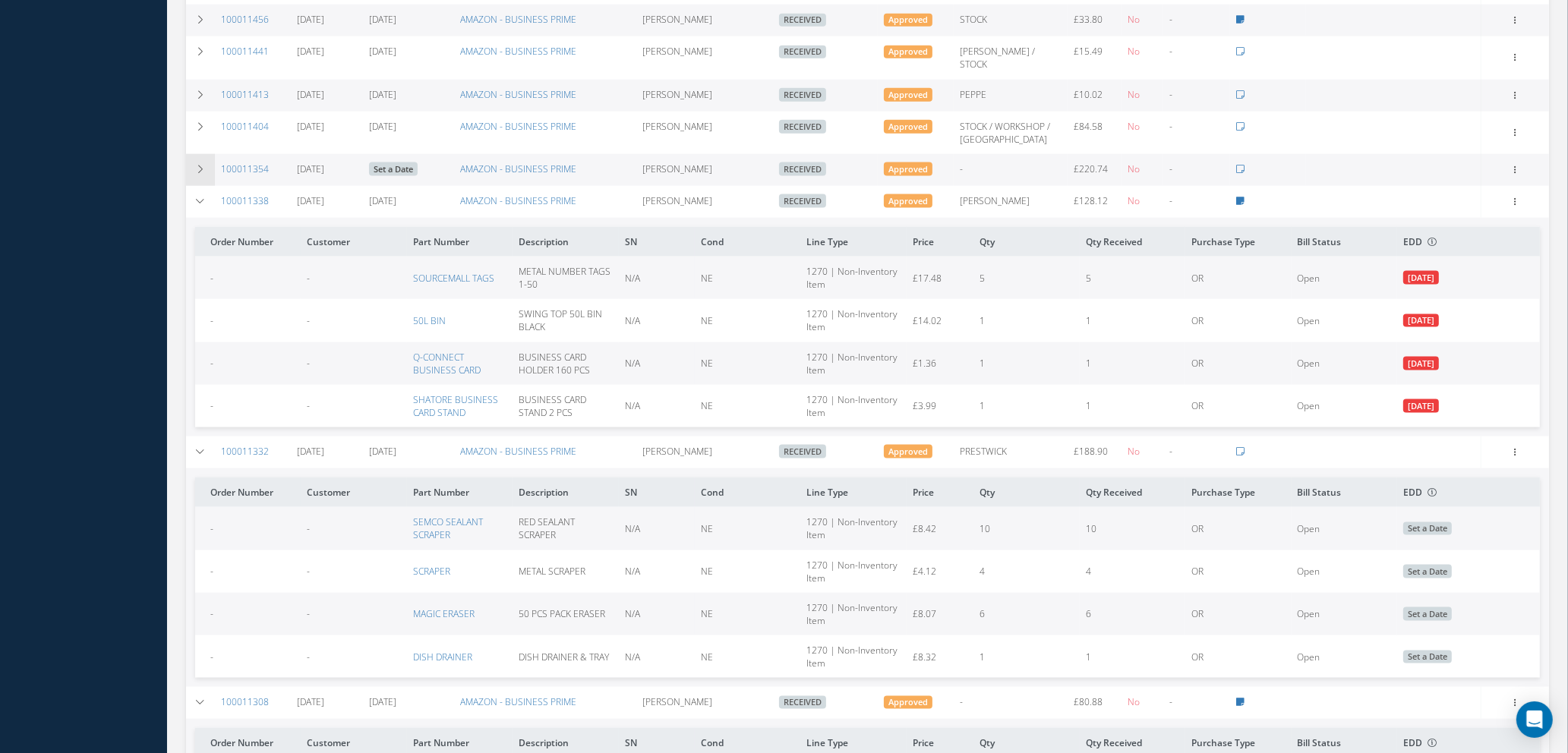
click at [201, 154] on td at bounding box center [201, 170] width 29 height 32
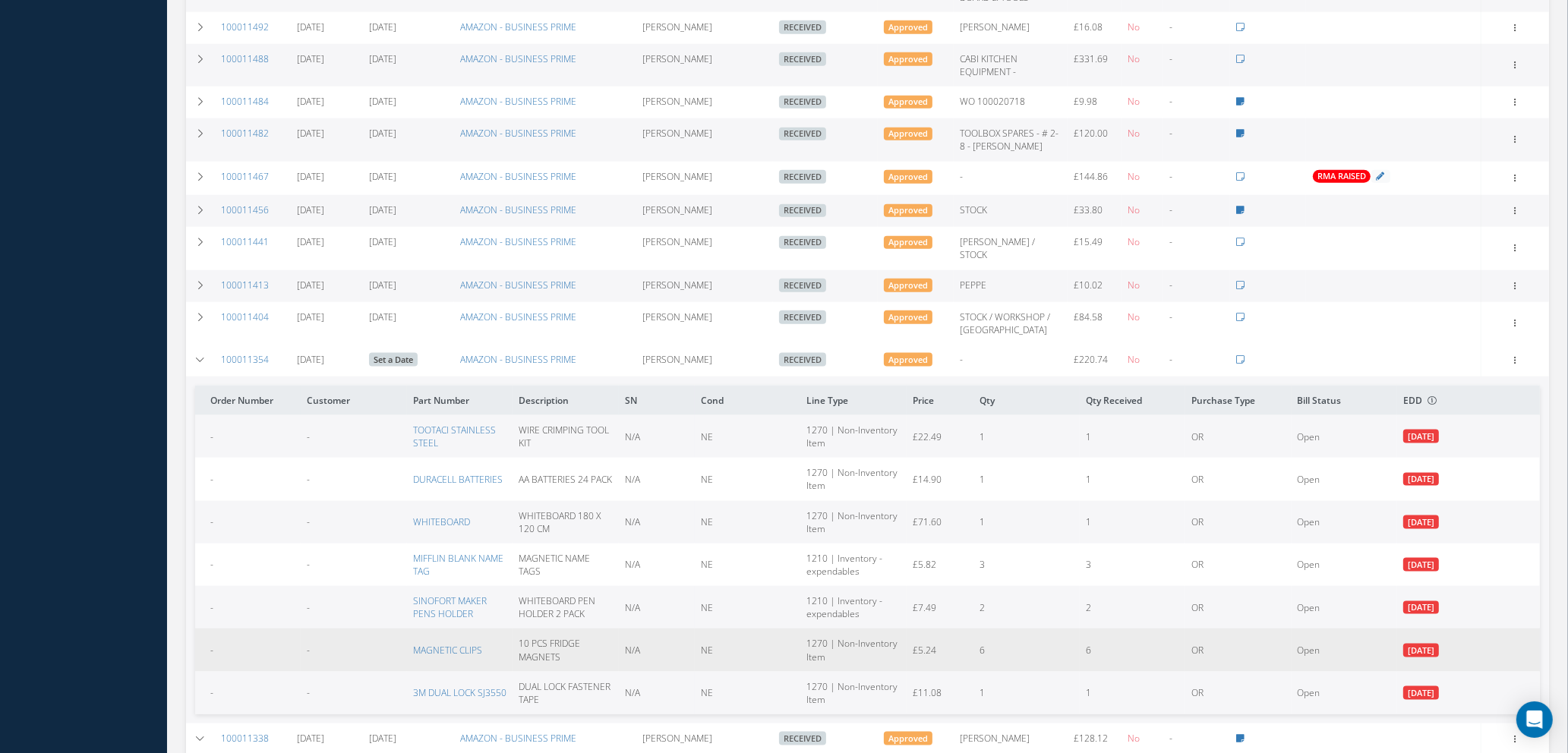
scroll to position [2320, 0]
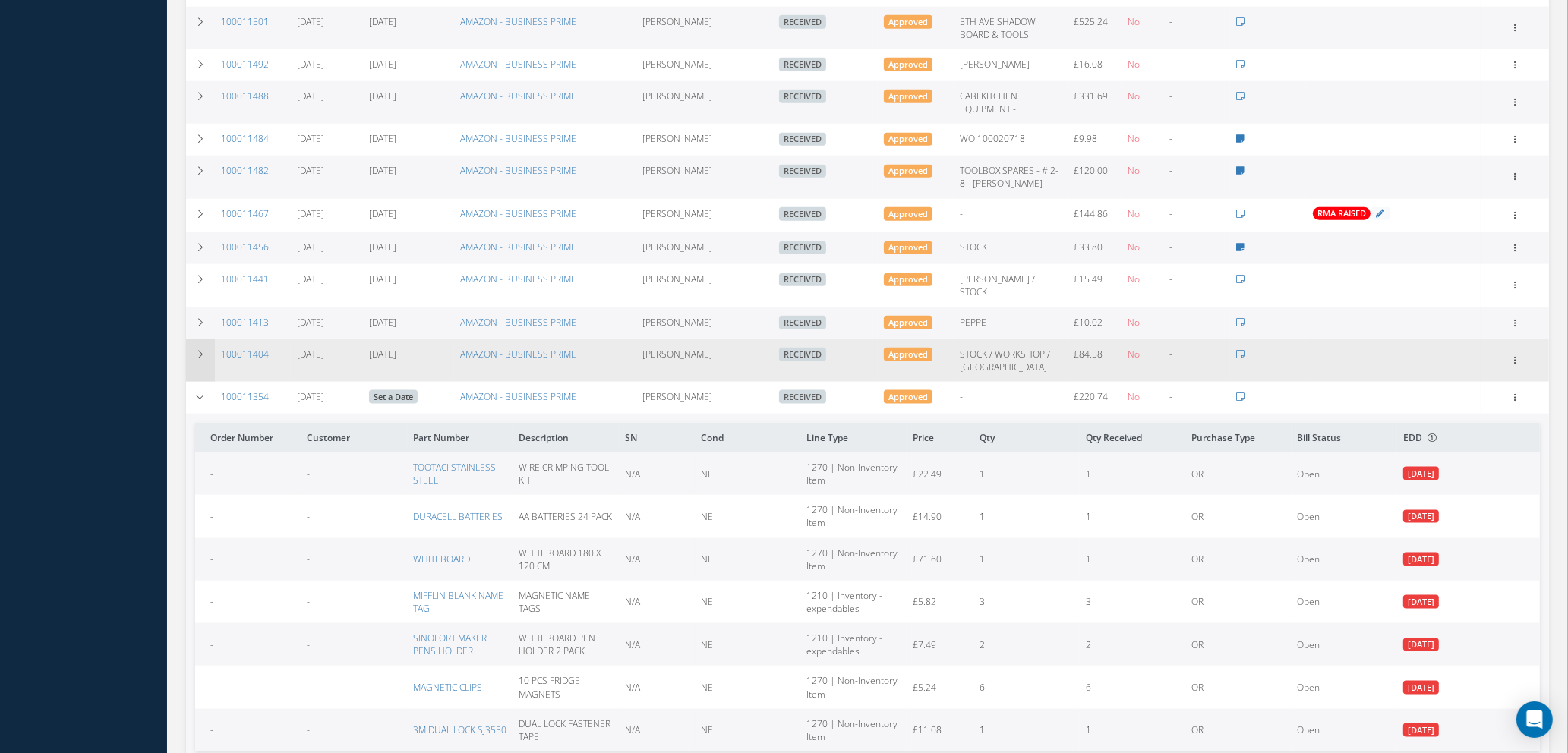
click at [201, 350] on icon at bounding box center [200, 354] width 11 height 9
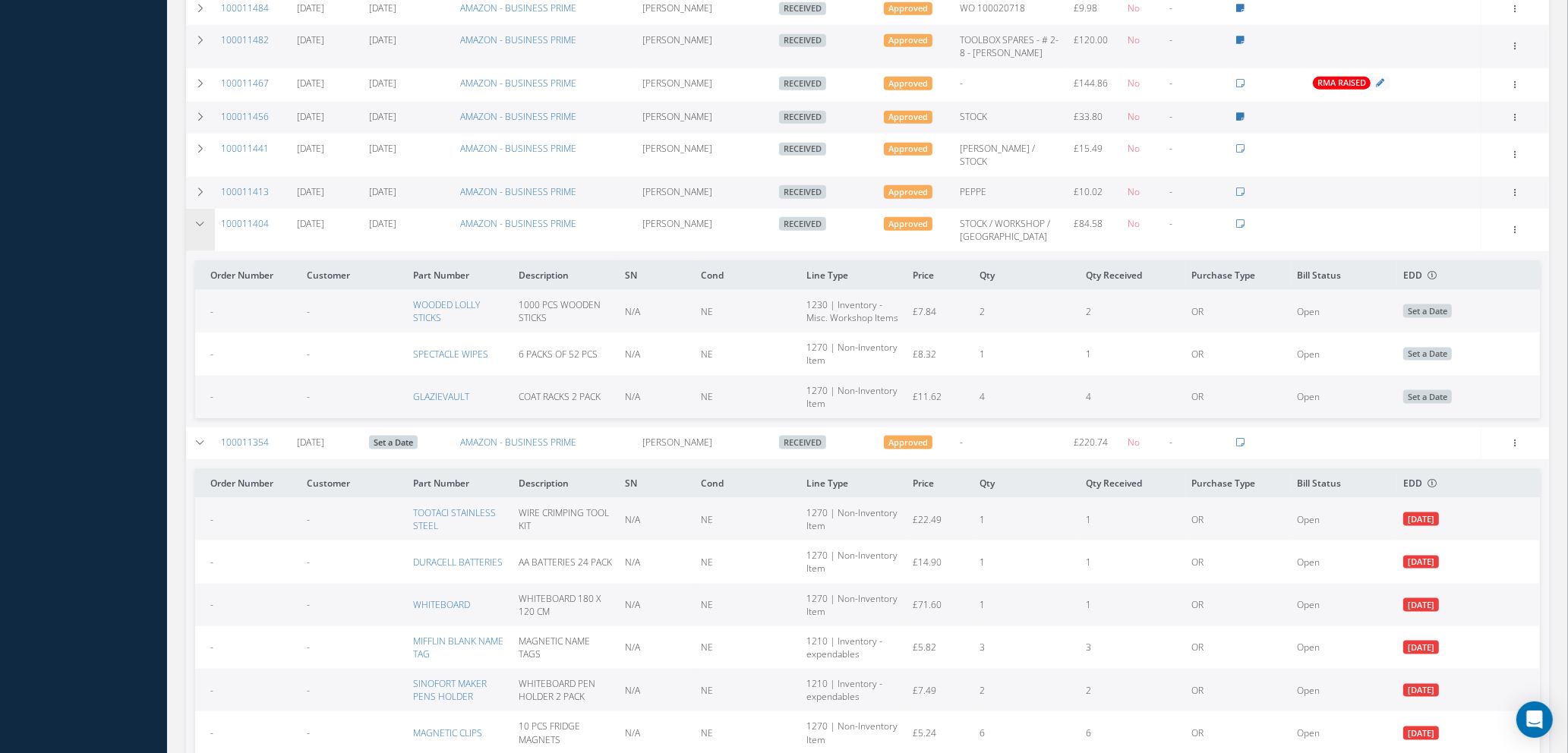
scroll to position [2434, 0]
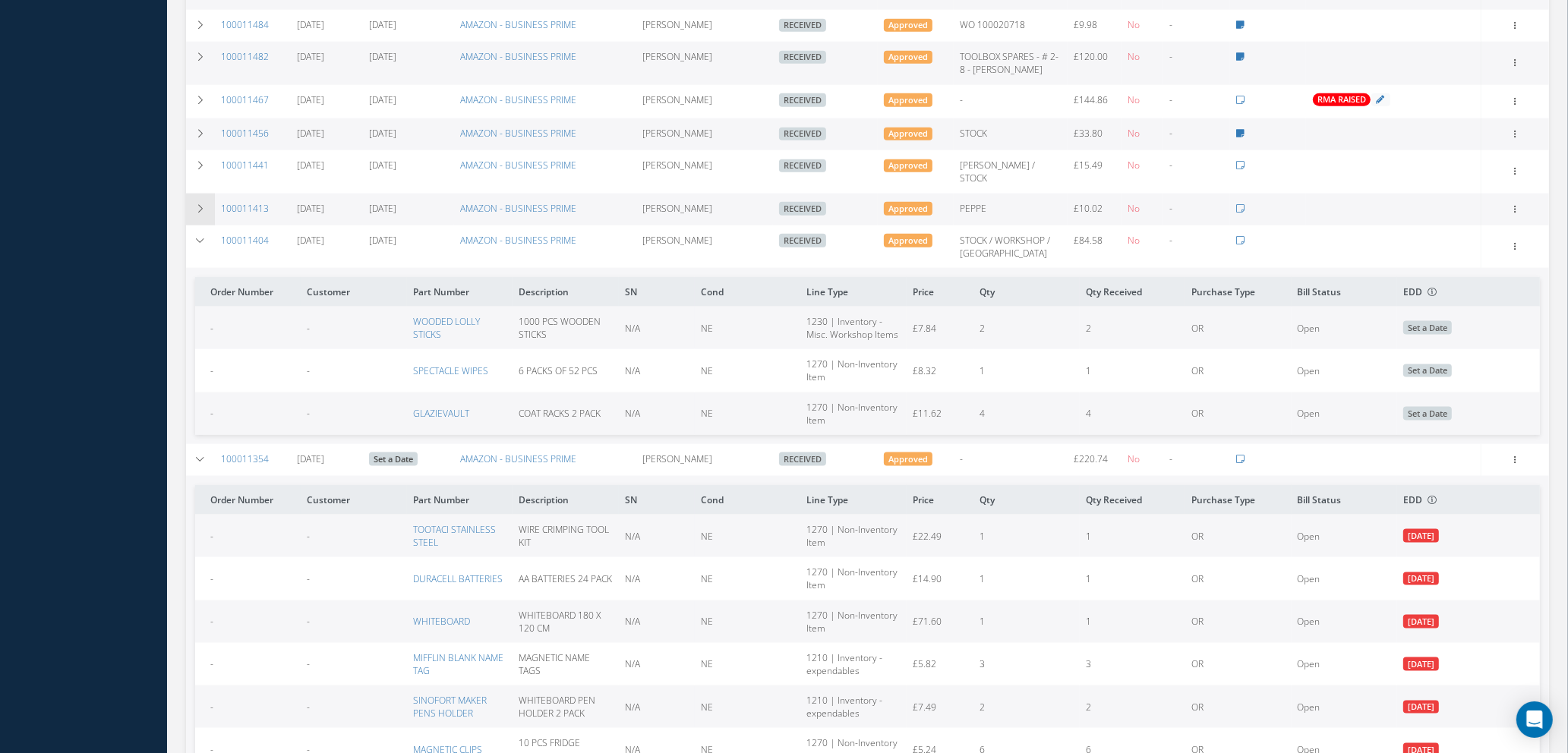
click at [201, 204] on icon at bounding box center [200, 208] width 11 height 9
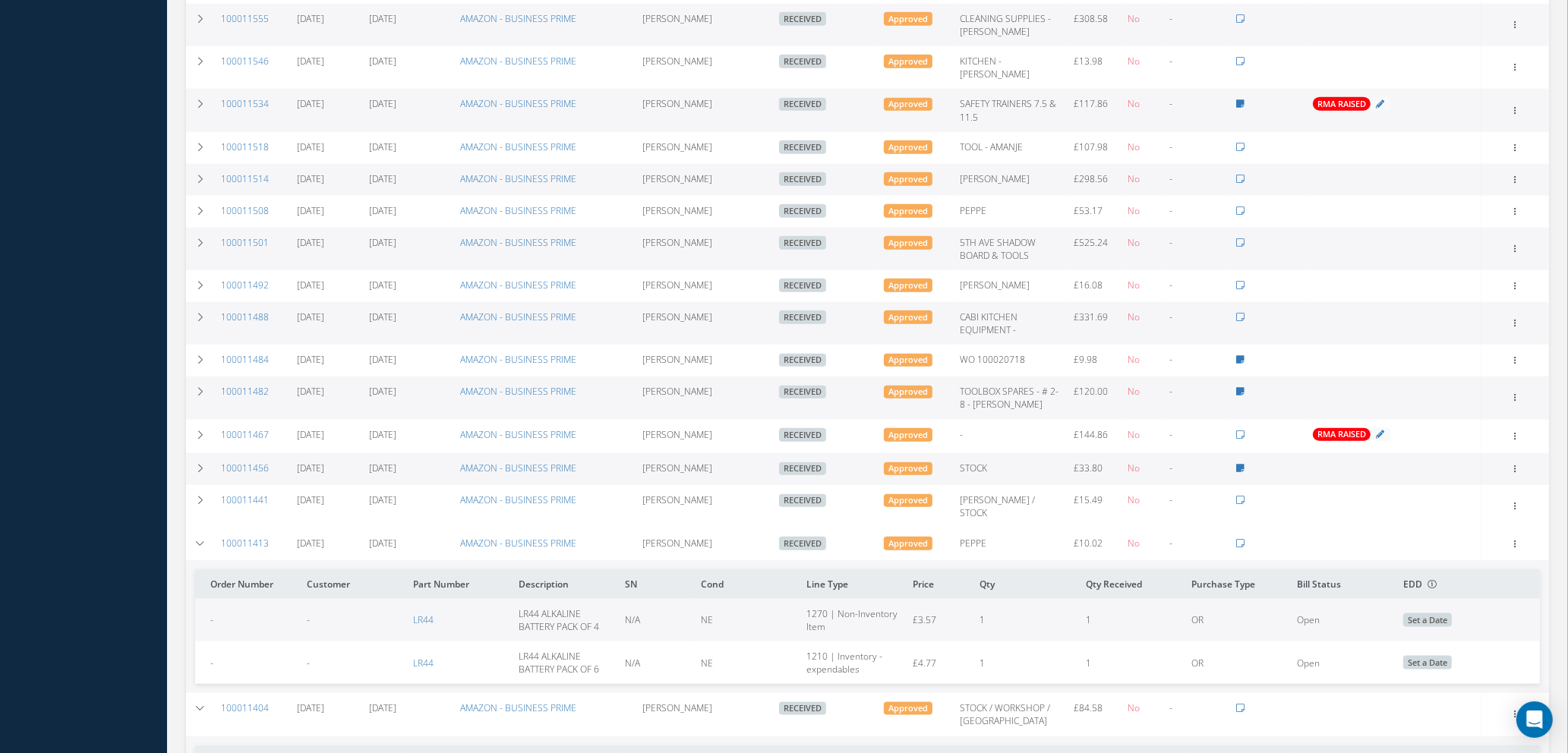
scroll to position [2092, 0]
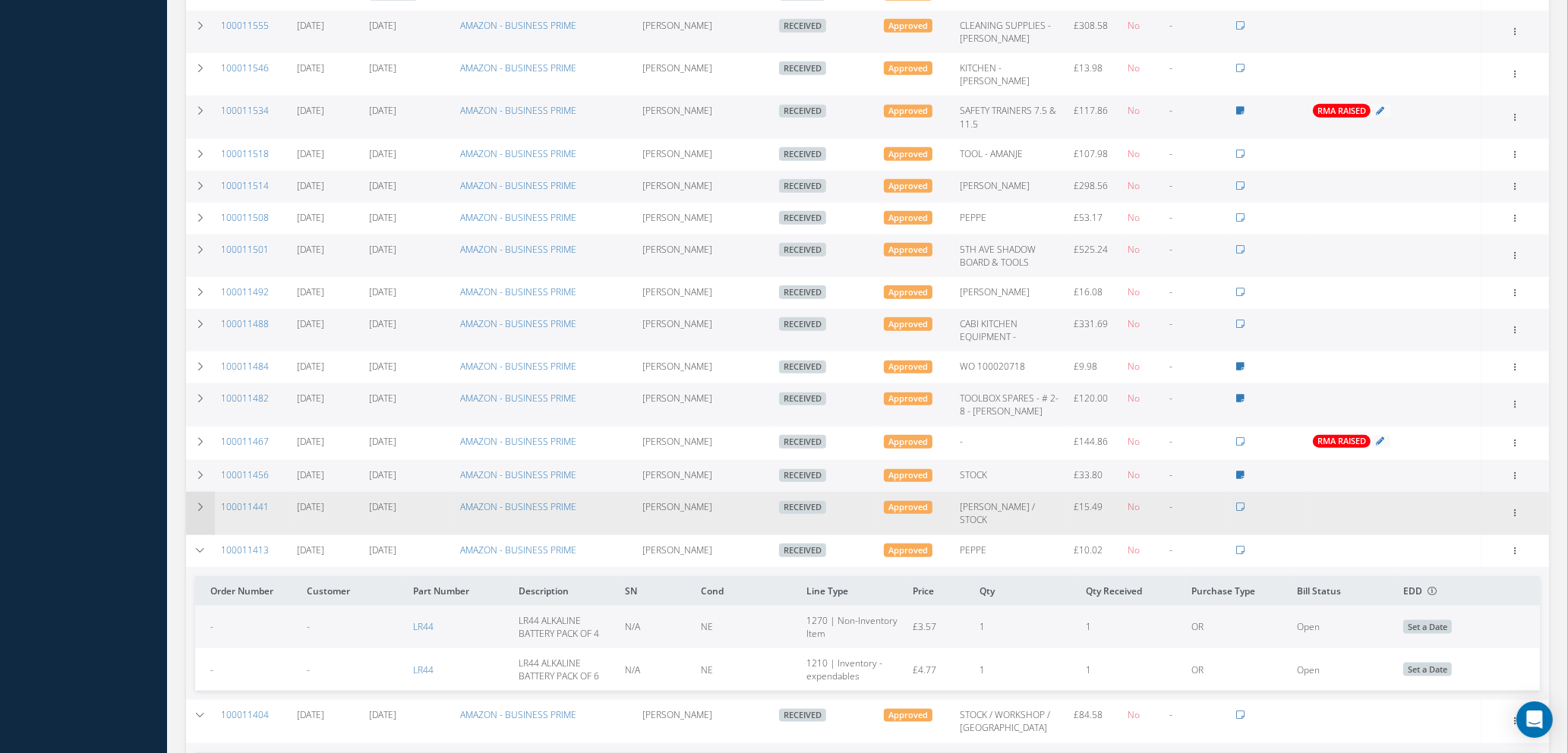
click at [195, 503] on icon at bounding box center [200, 507] width 11 height 9
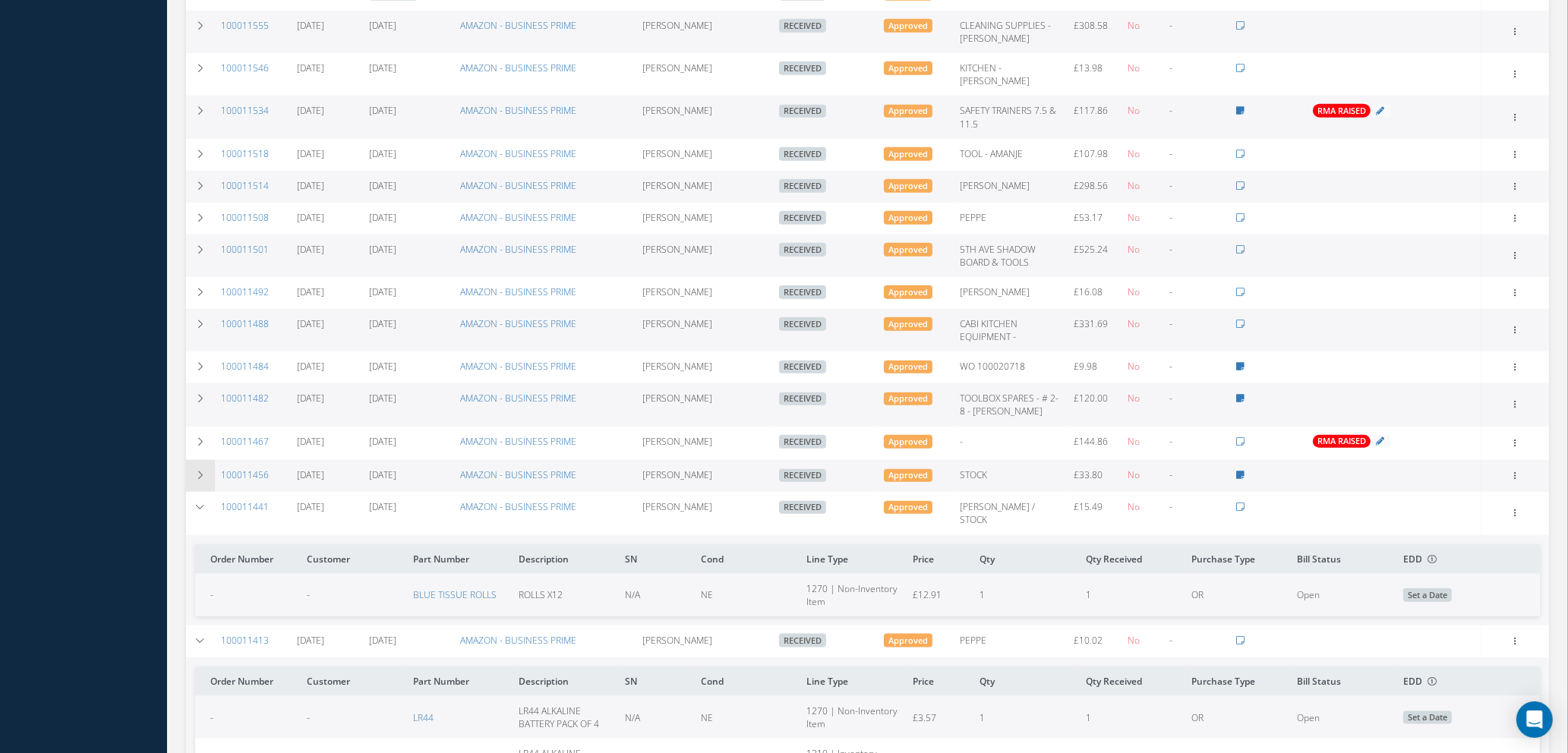
click at [205, 471] on icon at bounding box center [200, 475] width 11 height 9
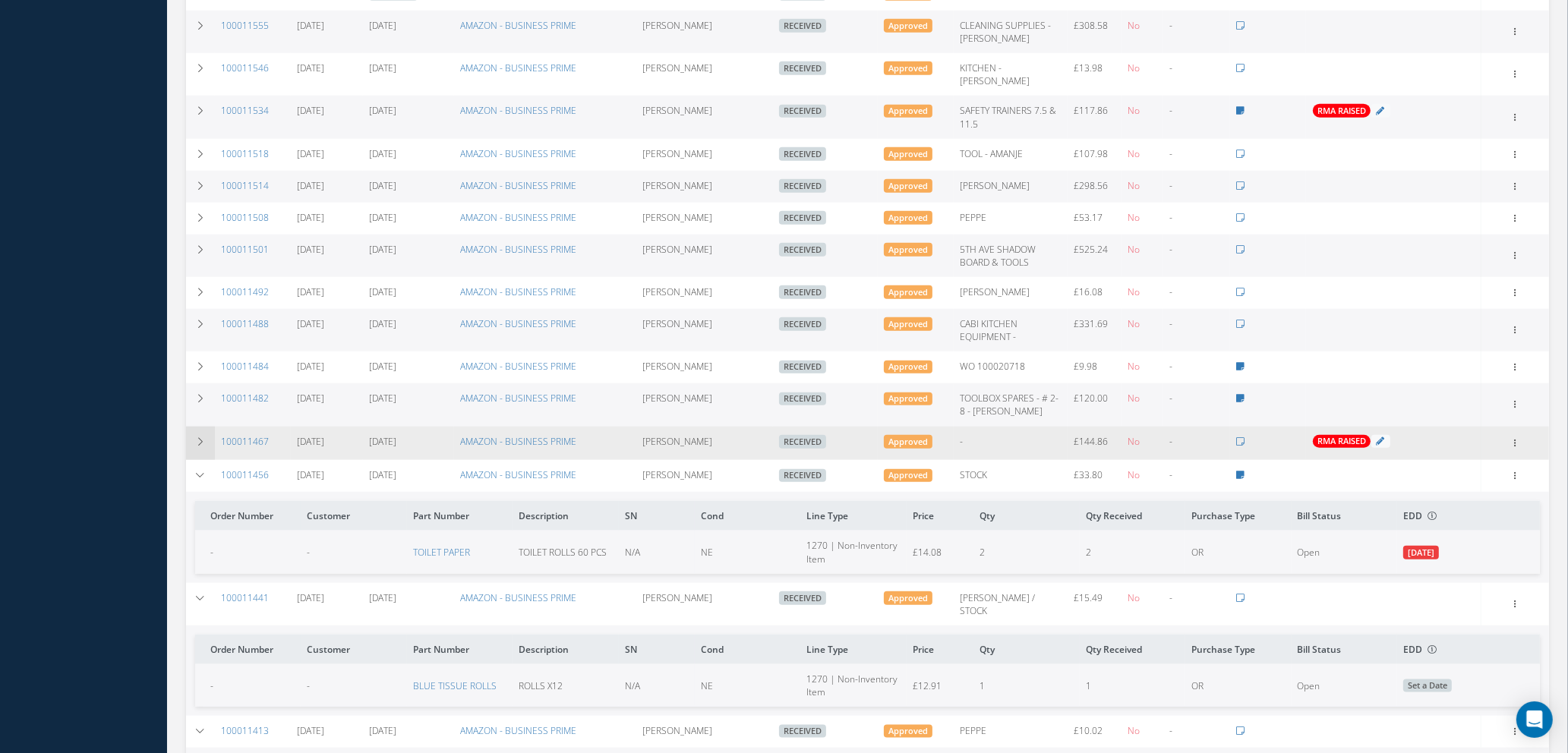
click at [204, 427] on td at bounding box center [201, 444] width 29 height 35
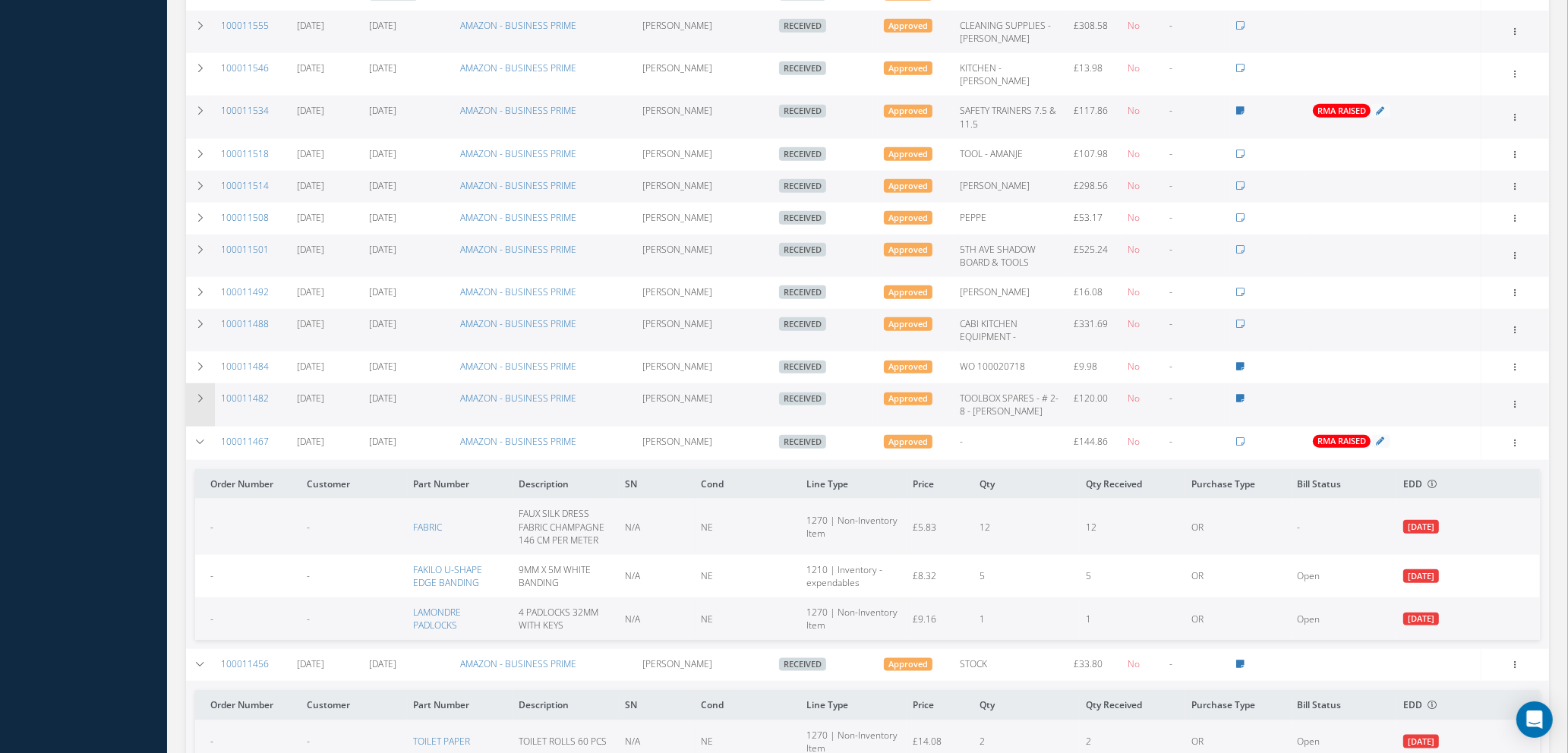
click at [204, 385] on td at bounding box center [201, 405] width 29 height 42
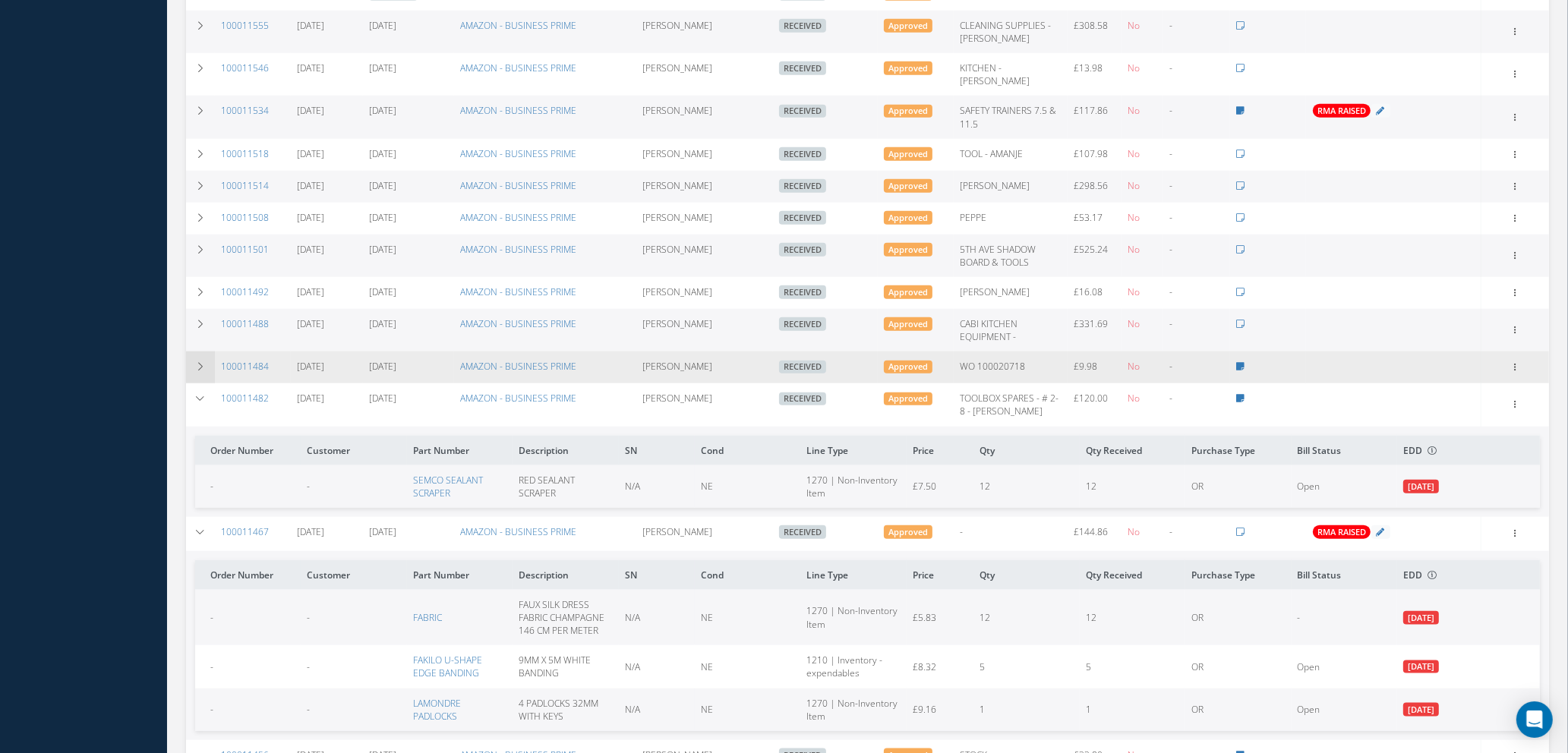
click at [197, 352] on td at bounding box center [201, 368] width 29 height 32
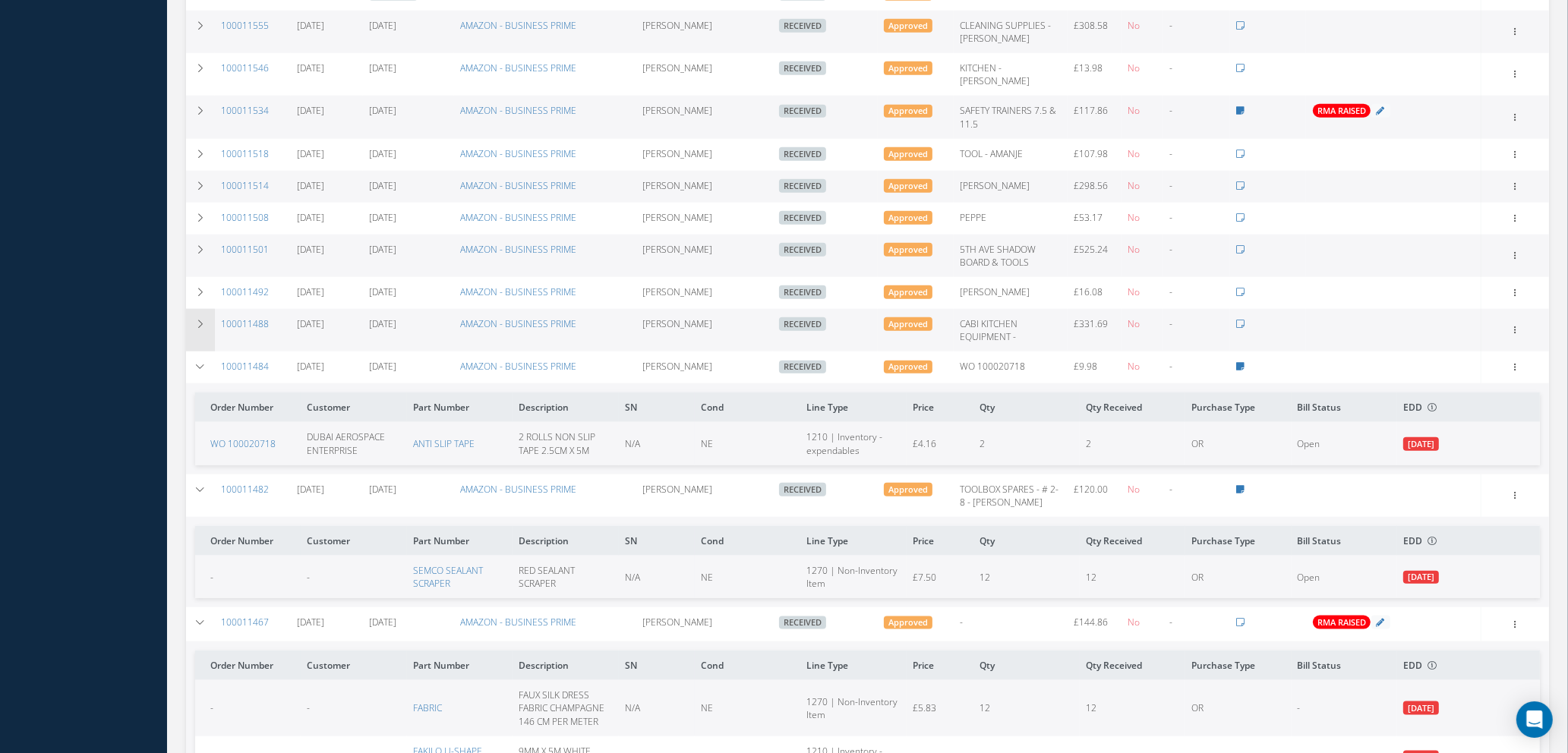
click at [200, 309] on td at bounding box center [201, 331] width 29 height 42
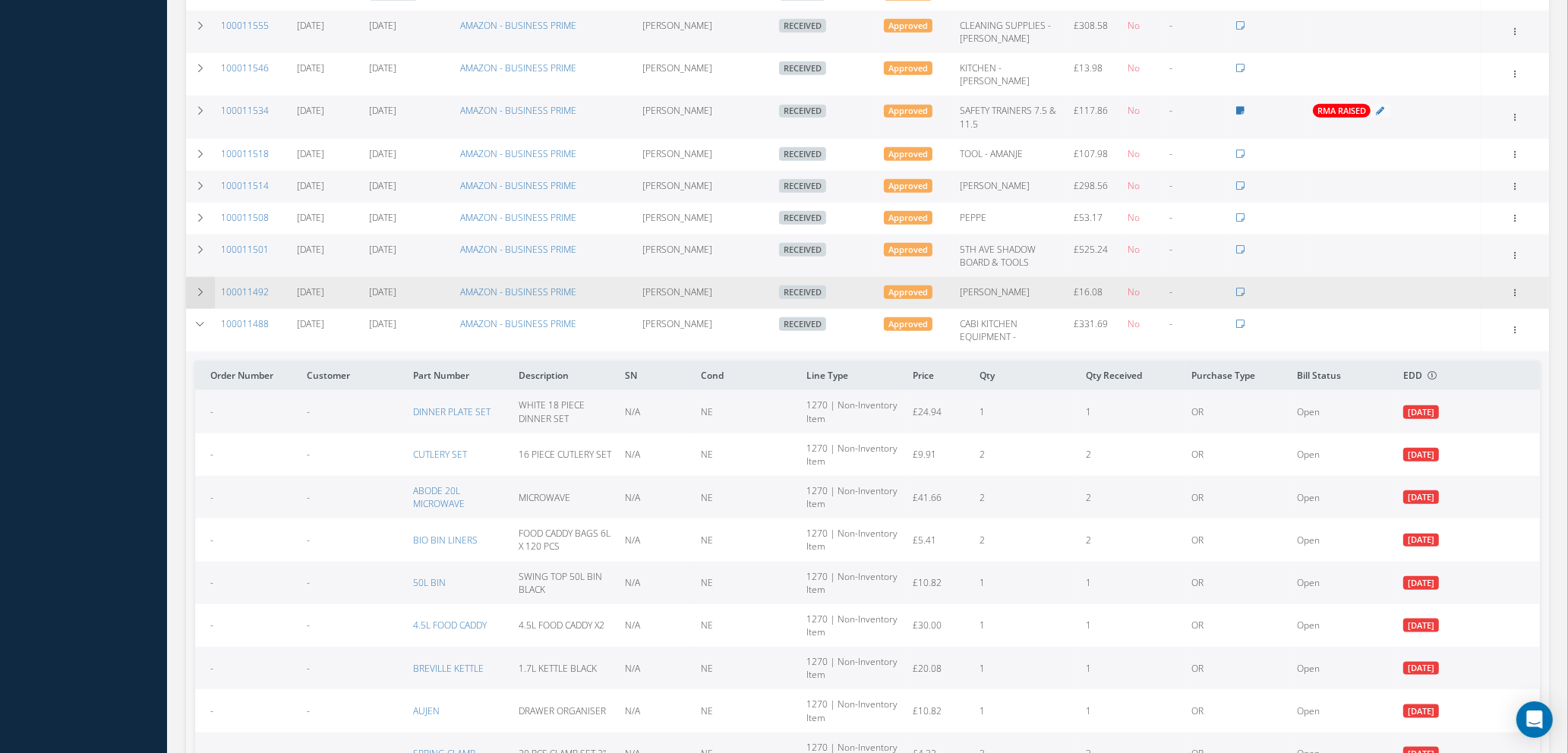
click at [207, 277] on td at bounding box center [201, 293] width 29 height 32
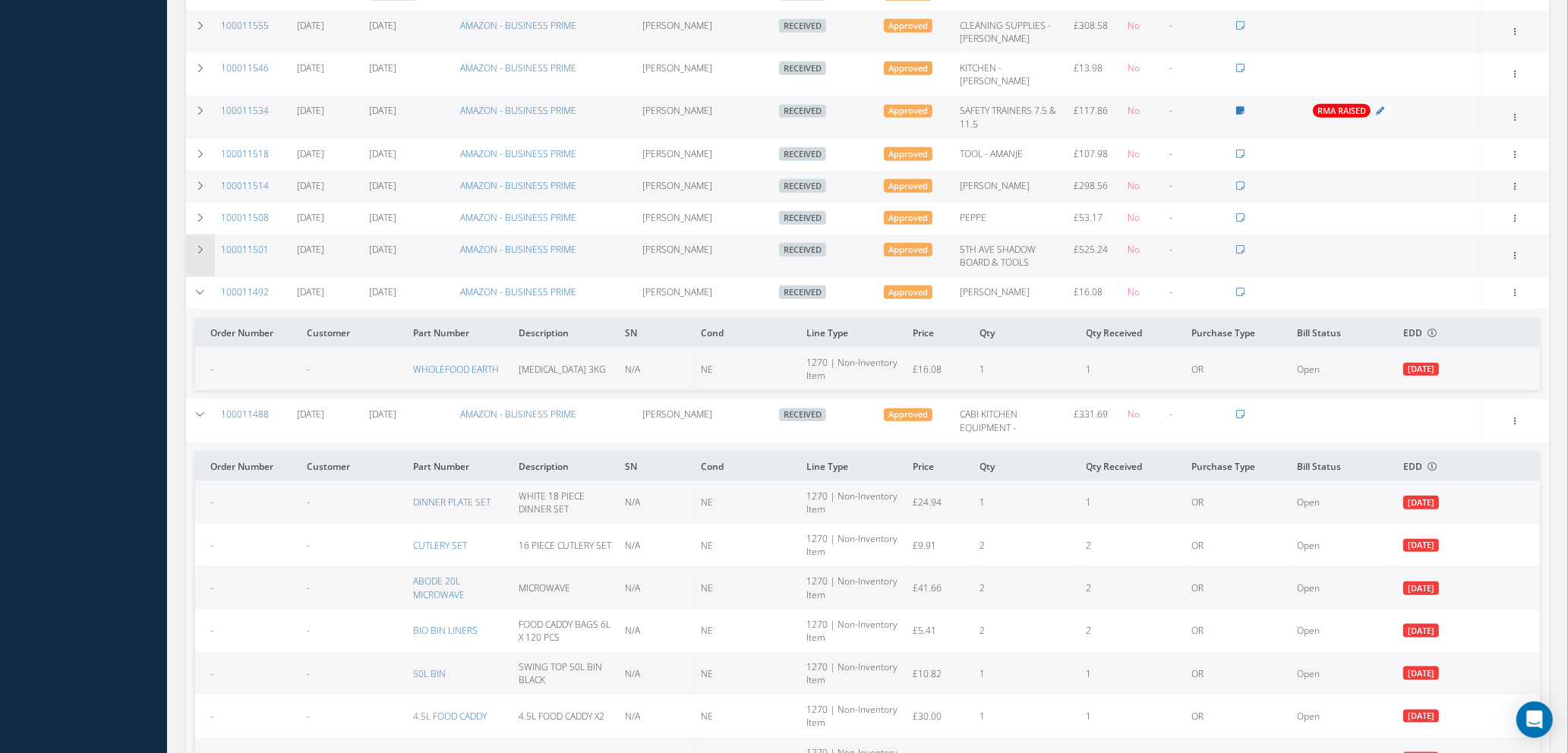
click at [202, 234] on td at bounding box center [201, 255] width 29 height 42
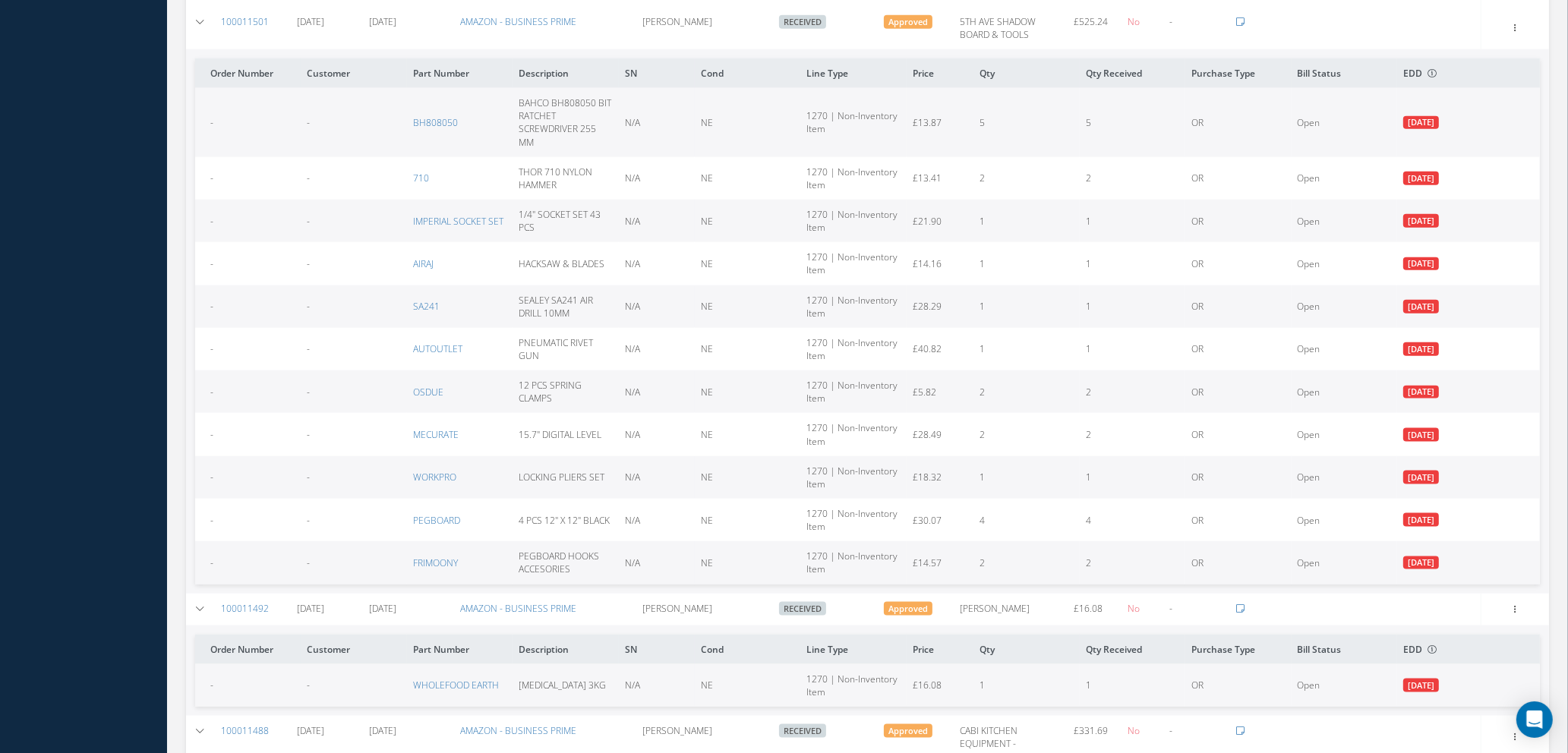
scroll to position [1864, 0]
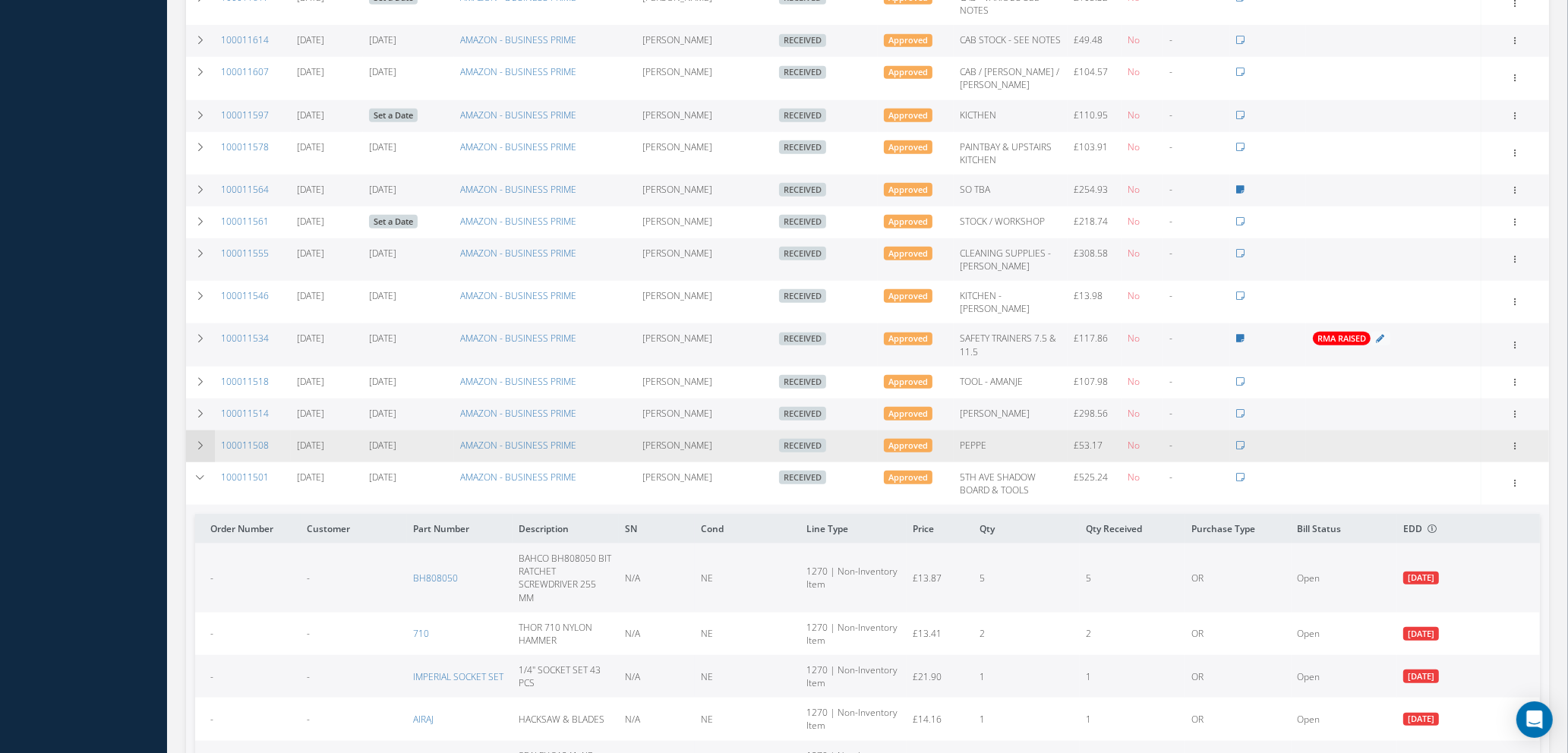
click at [201, 441] on icon at bounding box center [200, 445] width 11 height 9
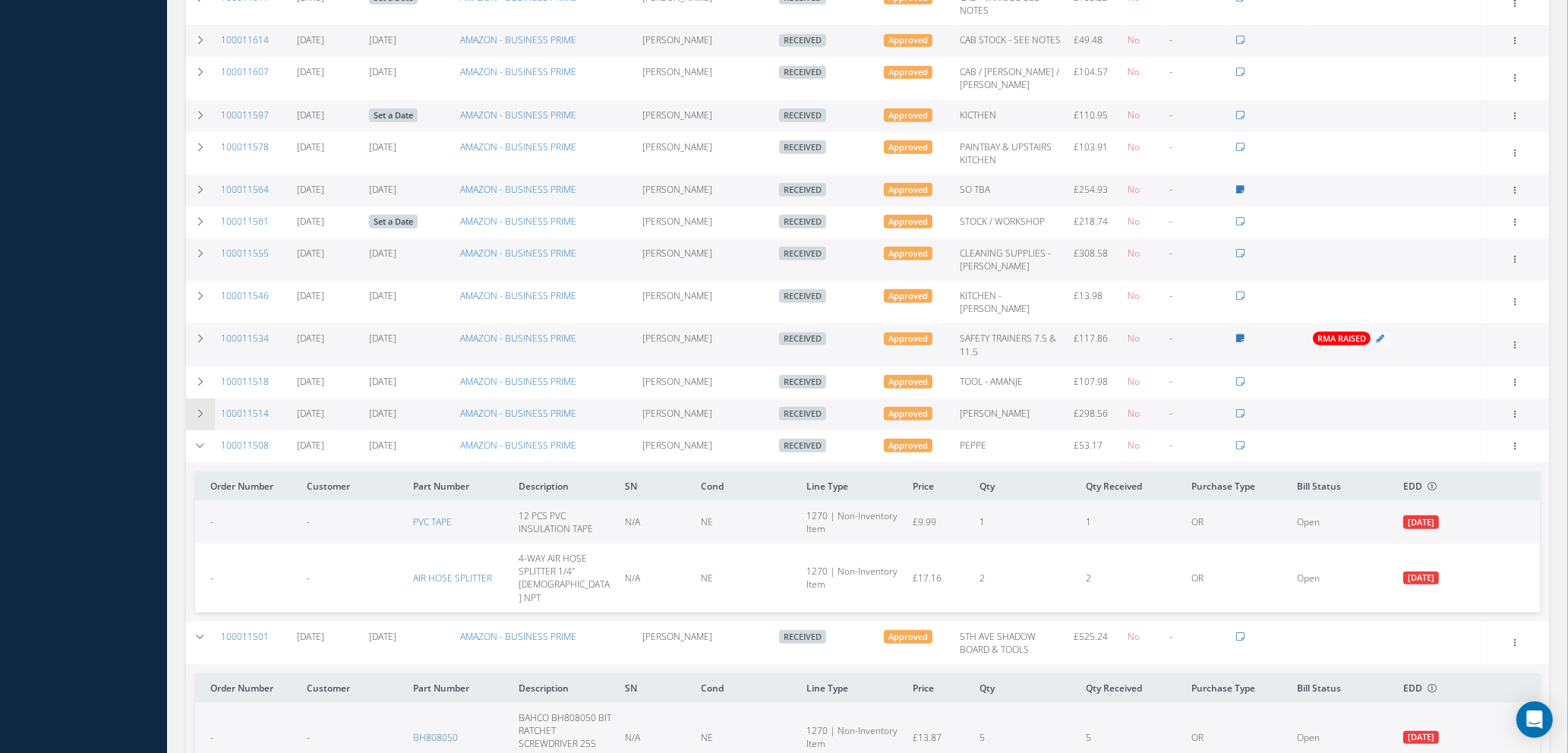
click at [204, 409] on icon at bounding box center [200, 413] width 11 height 9
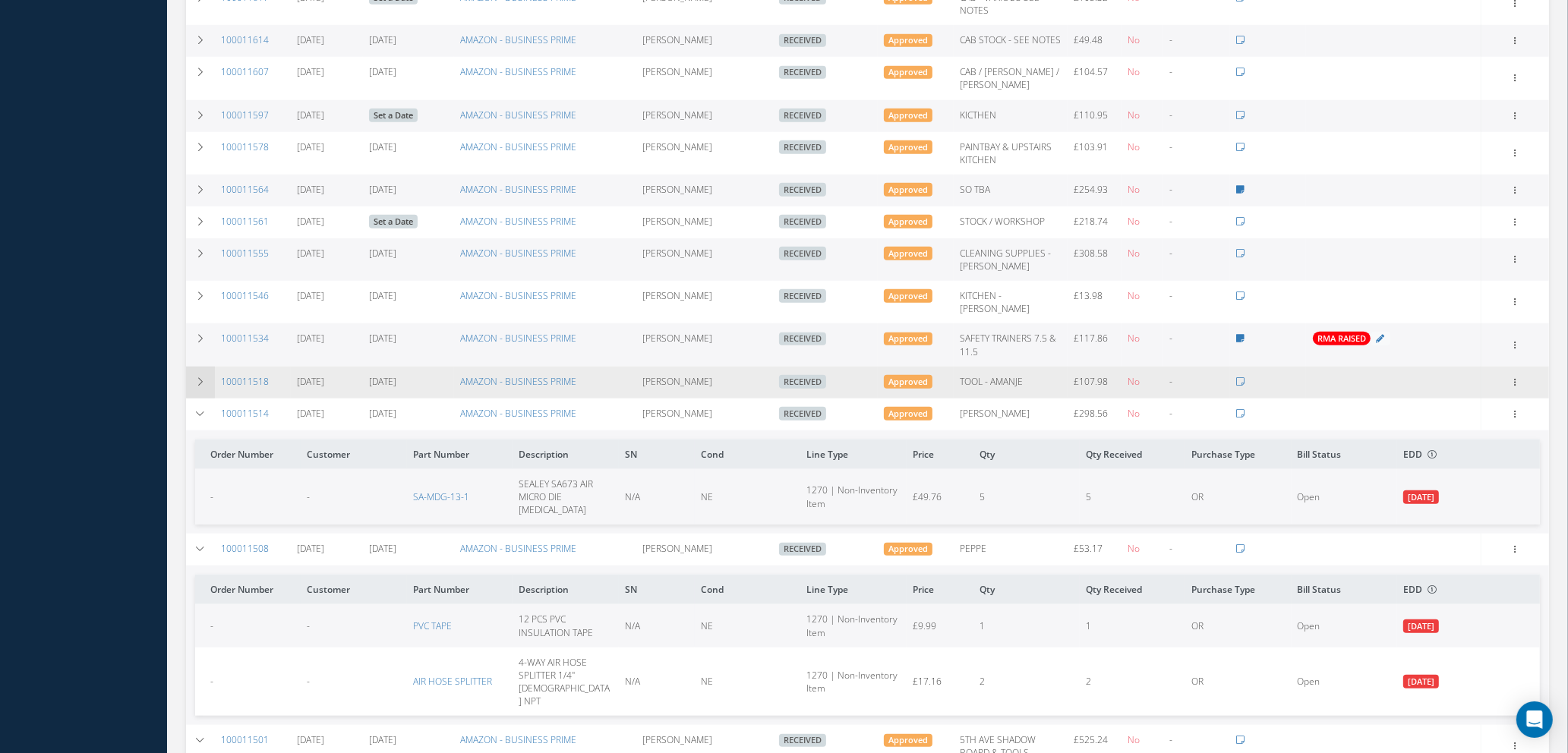
click at [197, 378] on icon at bounding box center [200, 382] width 11 height 9
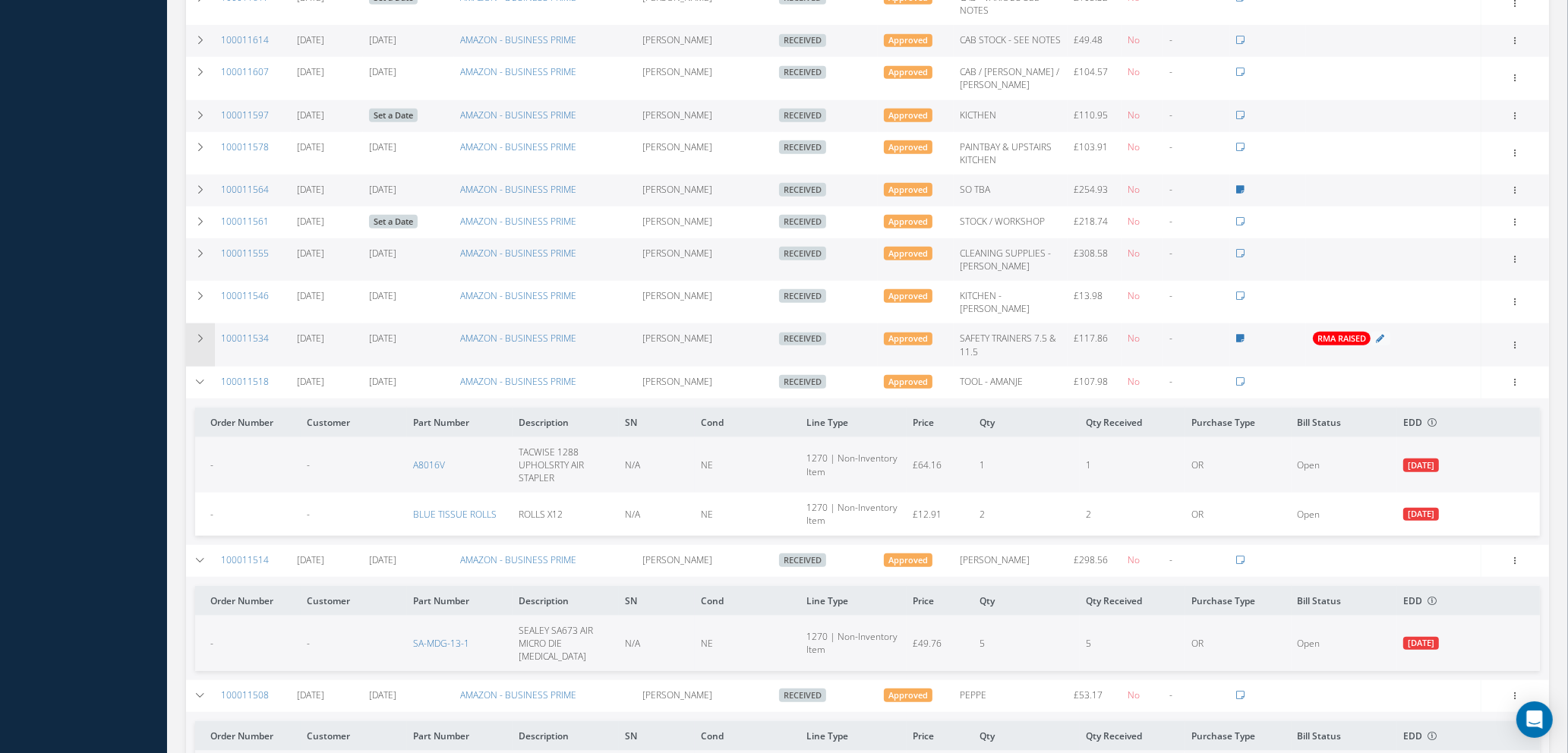
click at [202, 334] on icon at bounding box center [200, 338] width 11 height 9
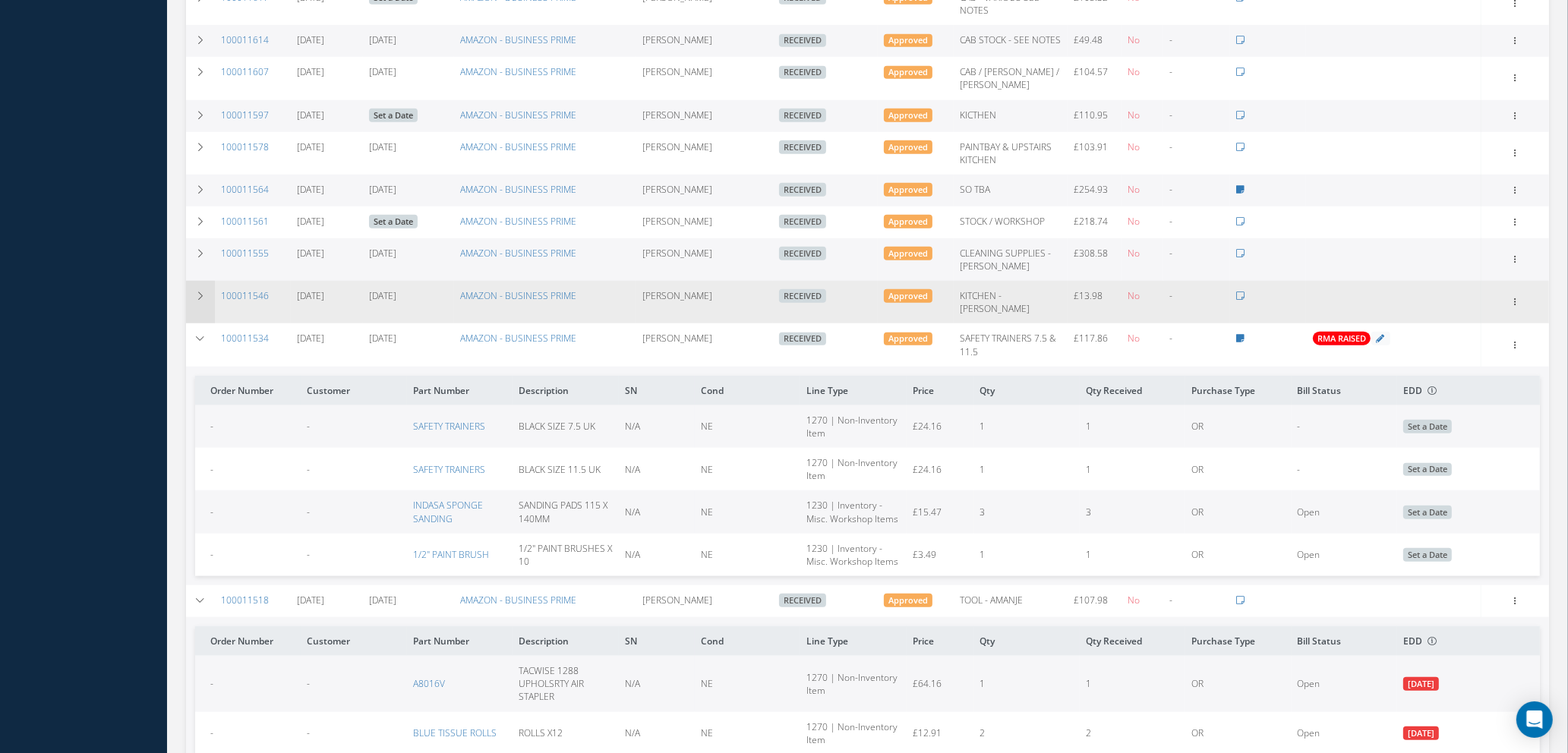
click at [198, 292] on icon at bounding box center [200, 296] width 11 height 9
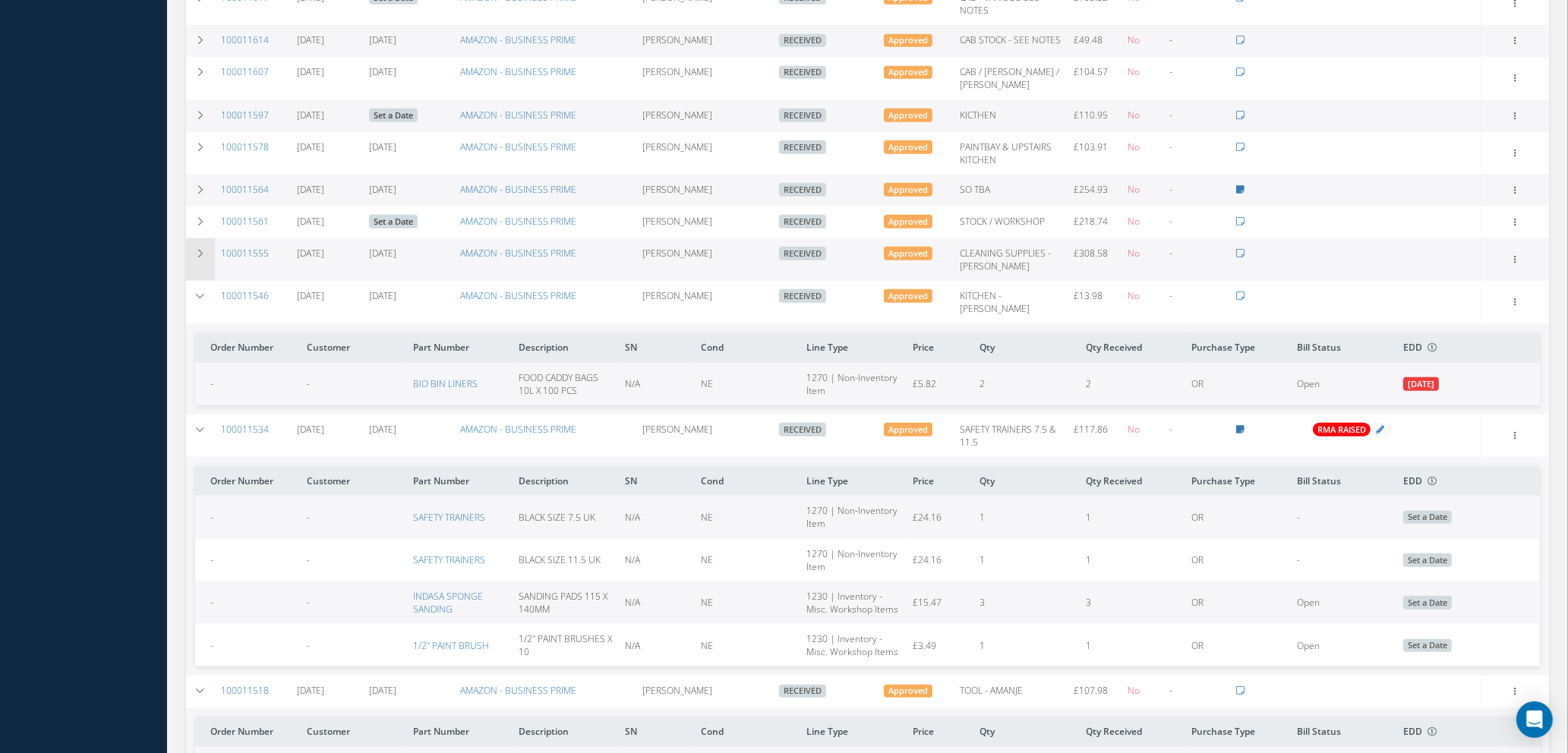
click at [200, 248] on td at bounding box center [201, 260] width 29 height 42
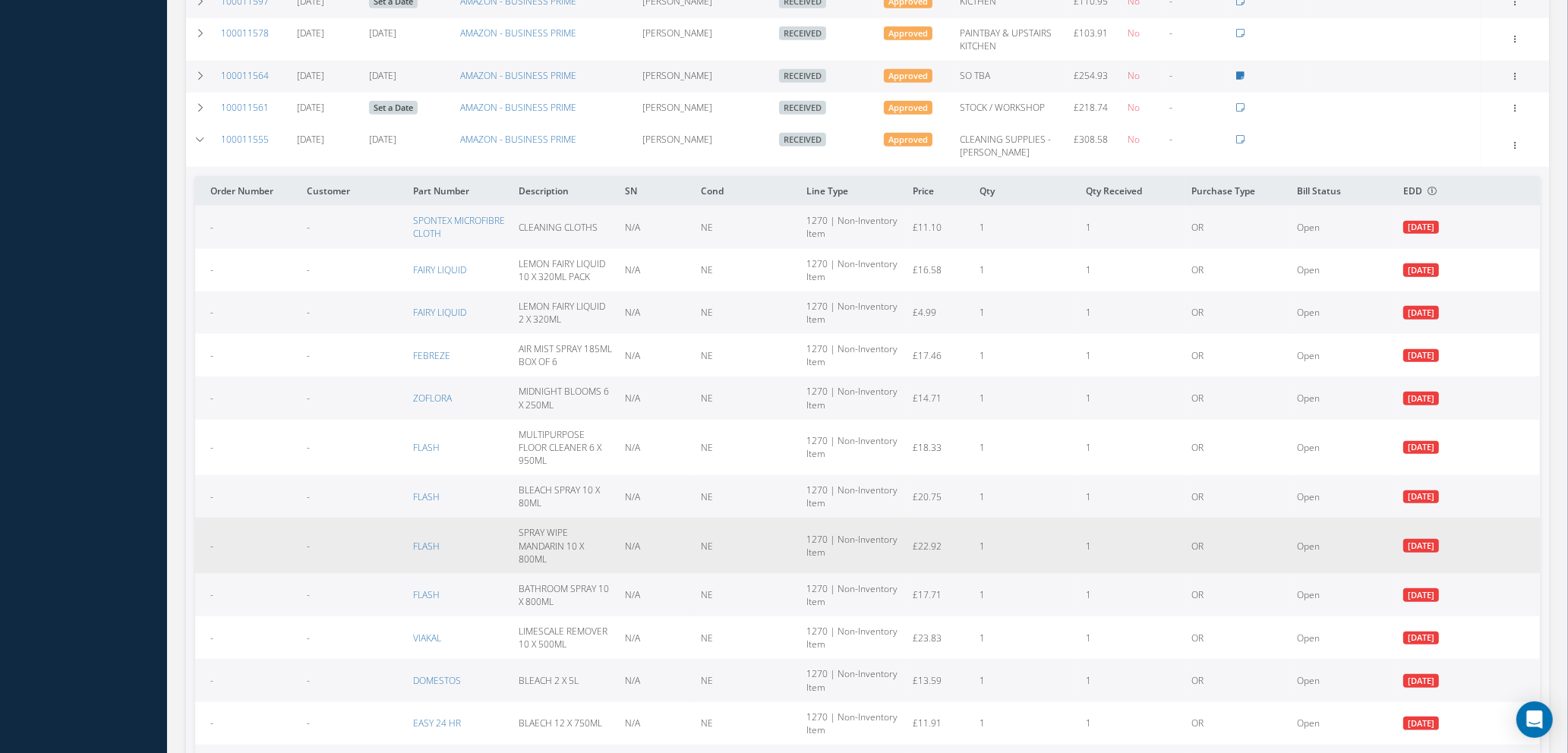
scroll to position [1523, 0]
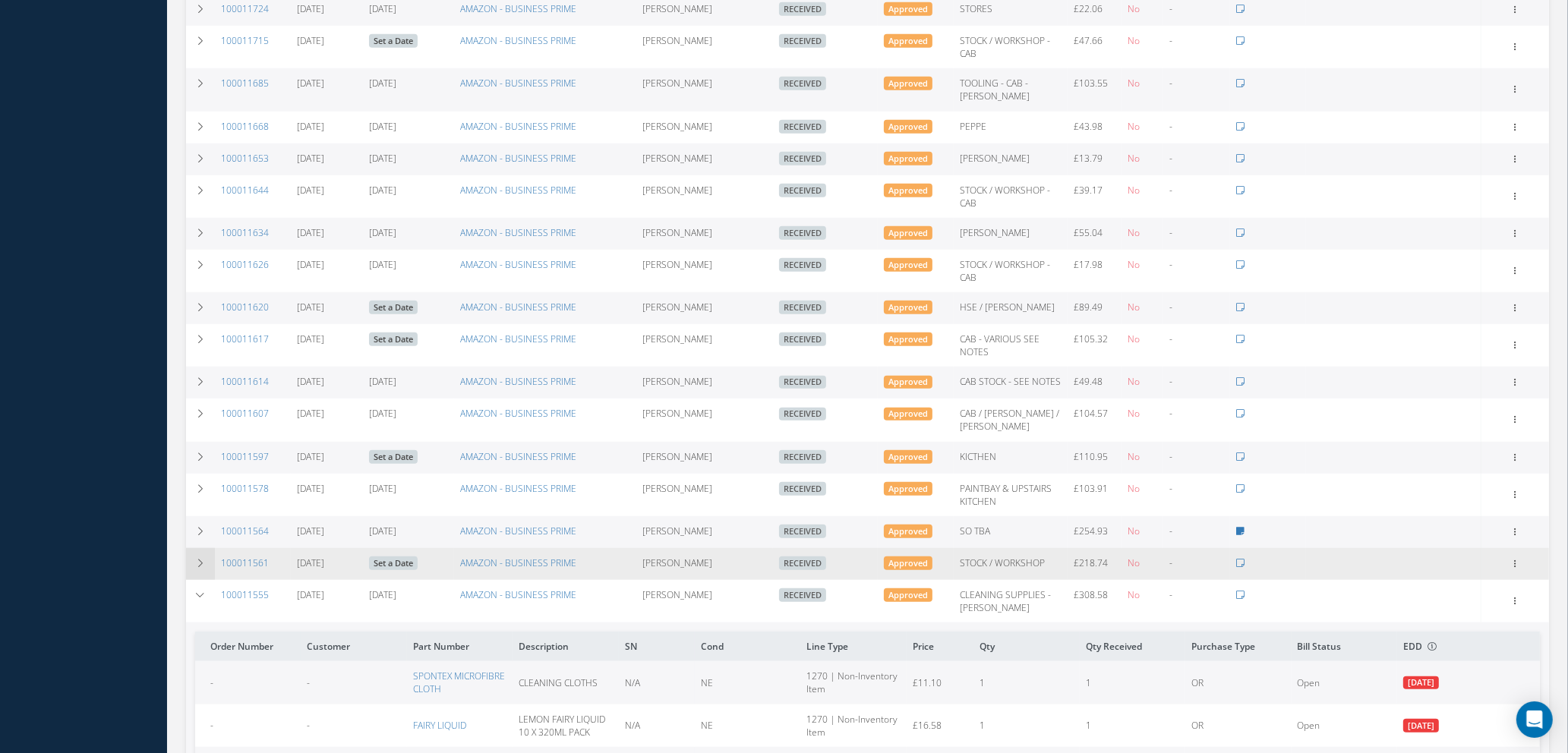
click at [201, 559] on icon at bounding box center [200, 563] width 11 height 9
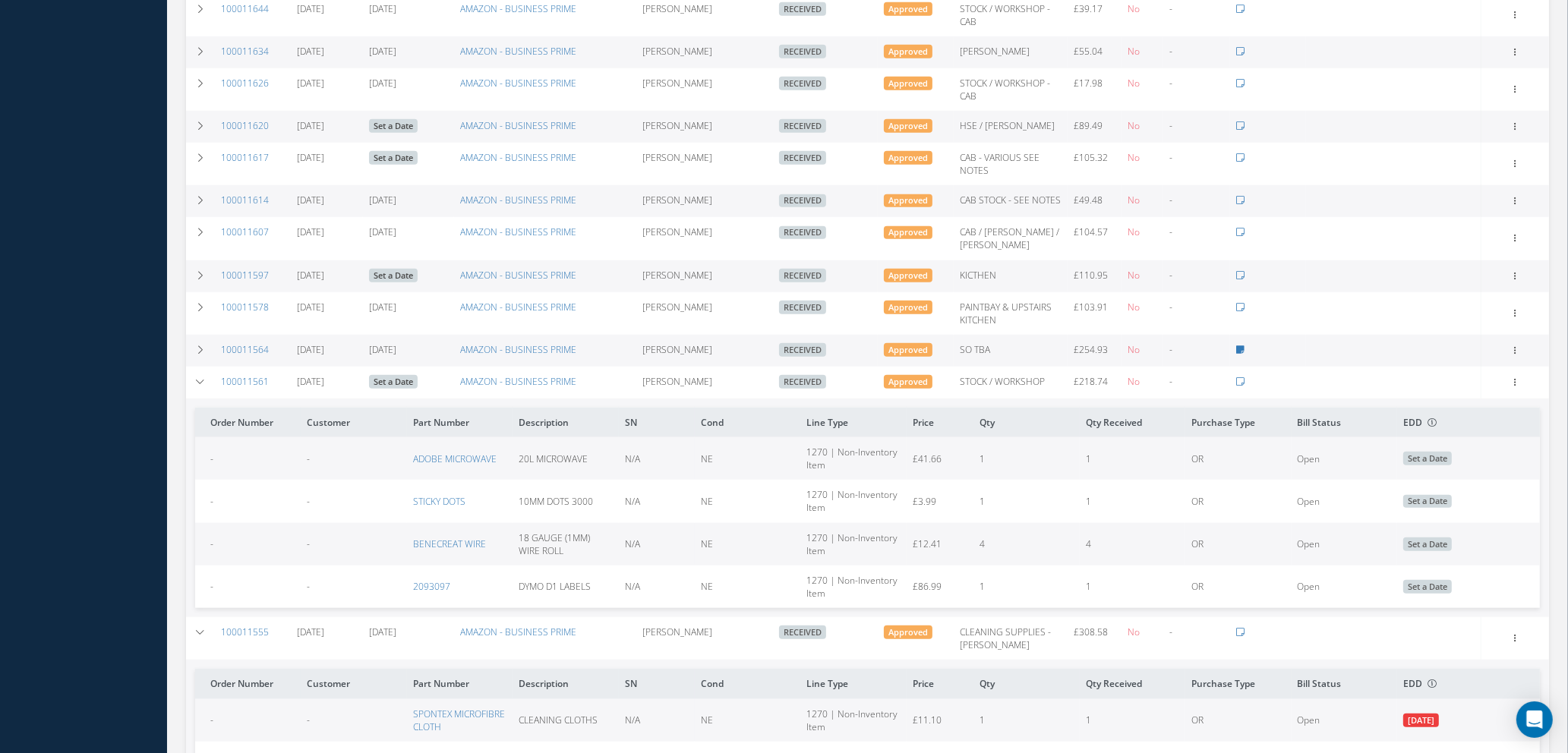
scroll to position [1637, 0]
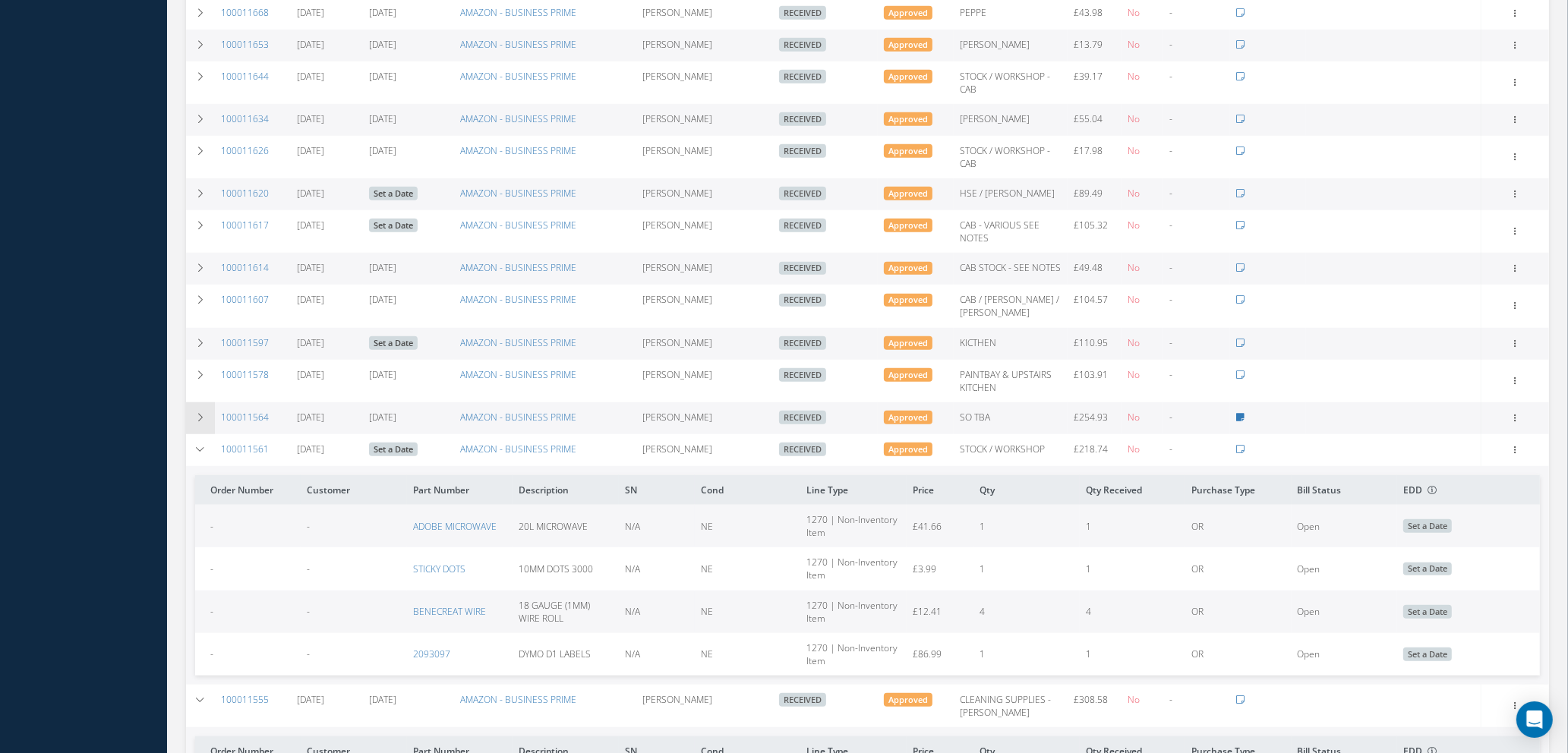
click at [200, 413] on icon at bounding box center [200, 417] width 11 height 9
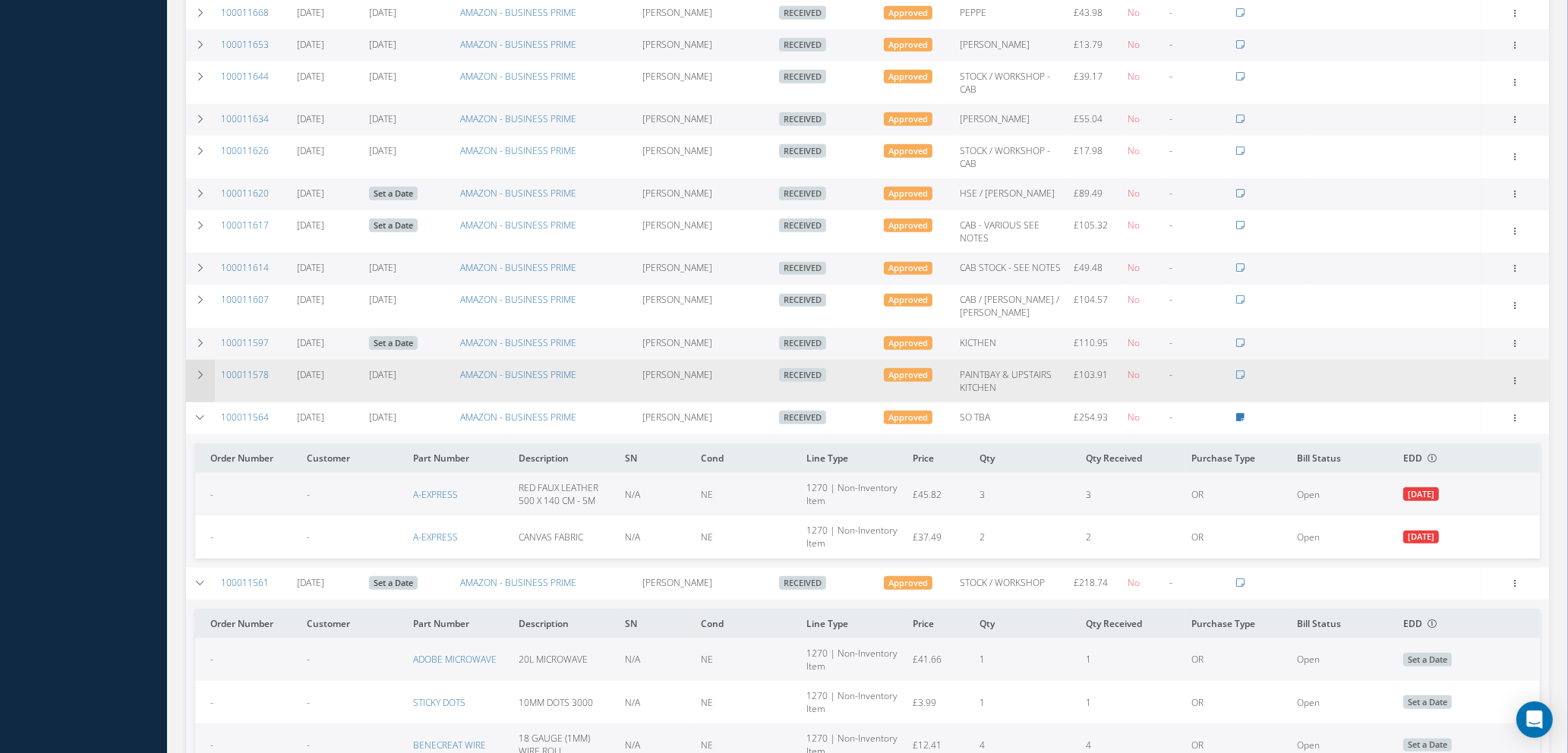
click at [198, 370] on icon at bounding box center [200, 374] width 11 height 9
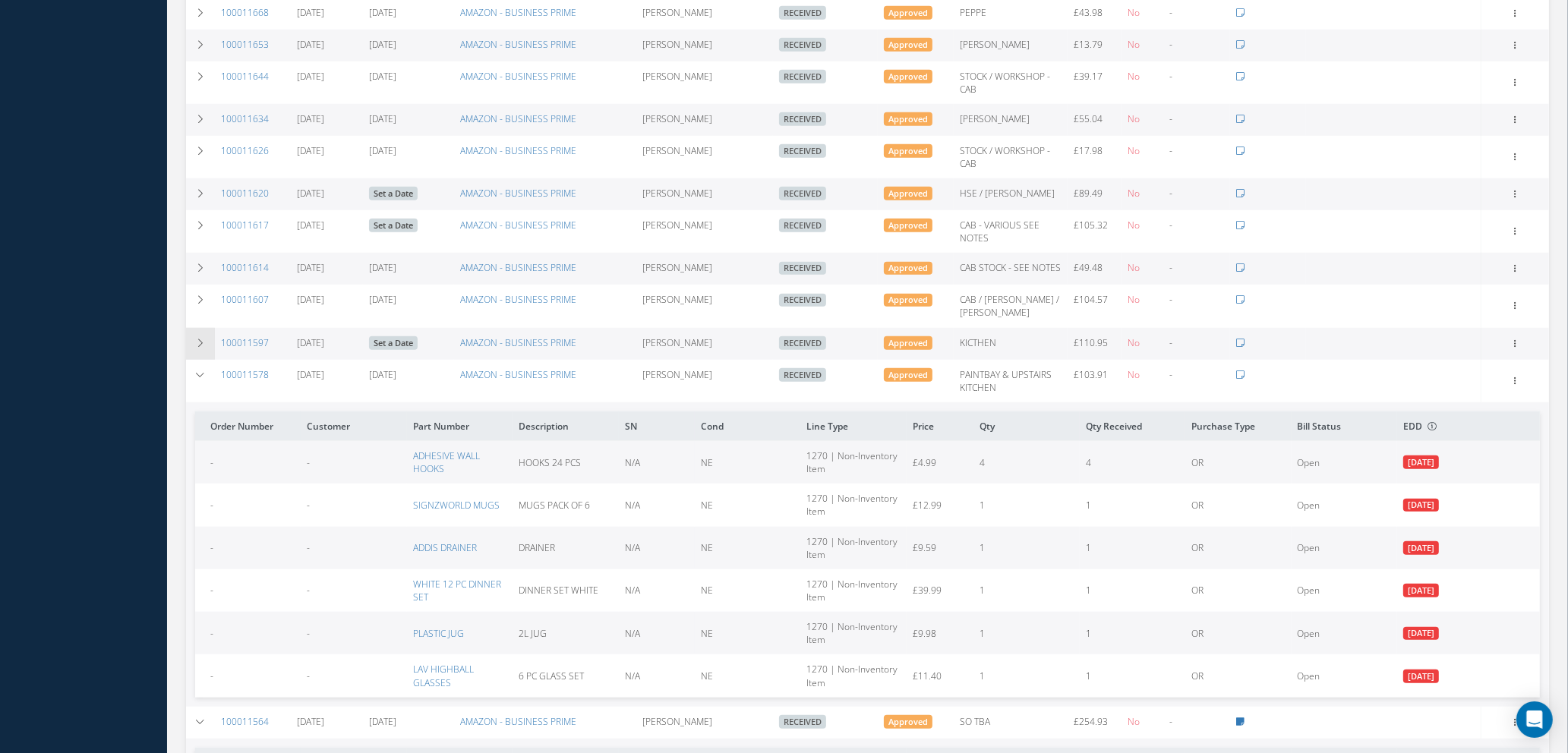
click at [197, 339] on icon at bounding box center [200, 343] width 11 height 9
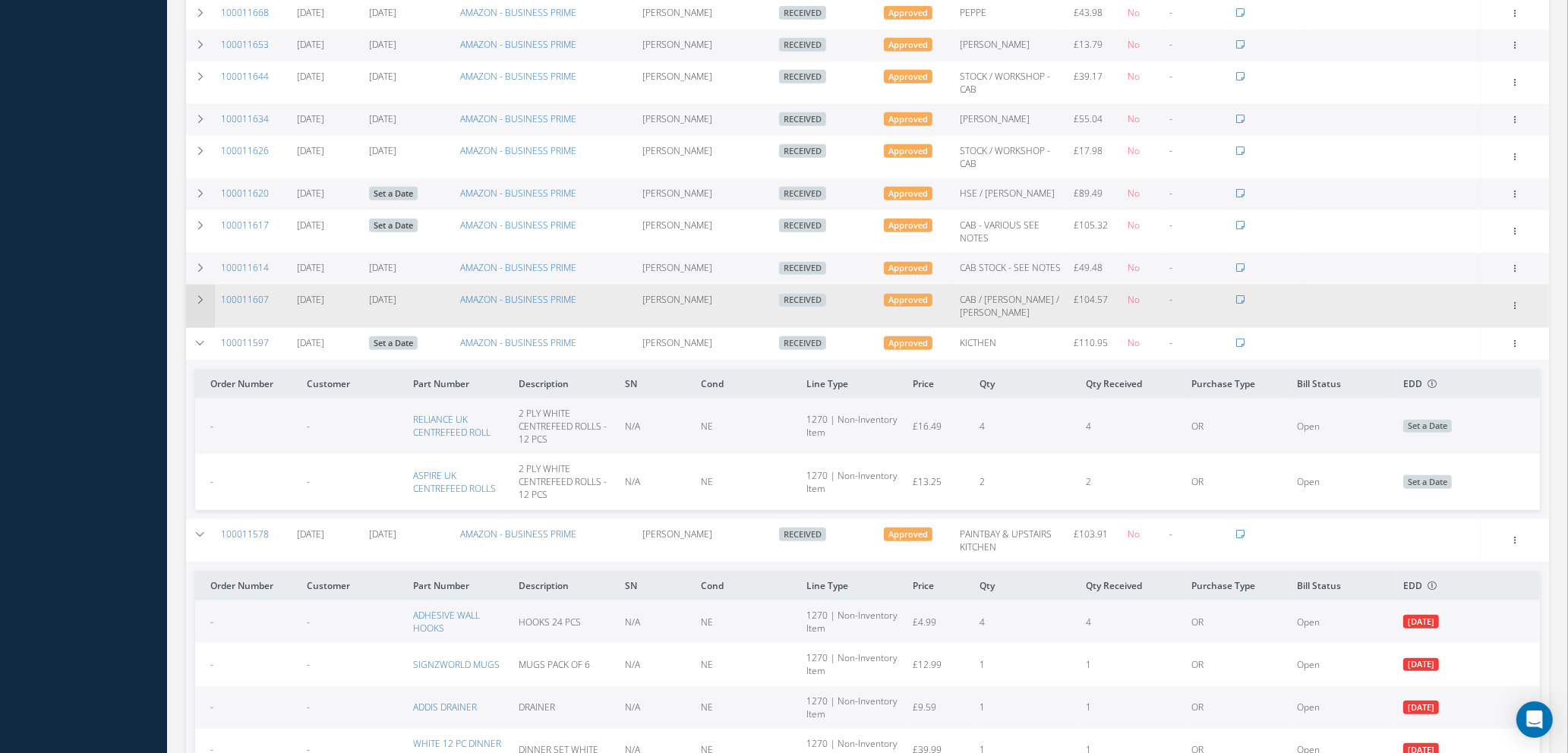
click at [198, 296] on icon at bounding box center [200, 299] width 11 height 9
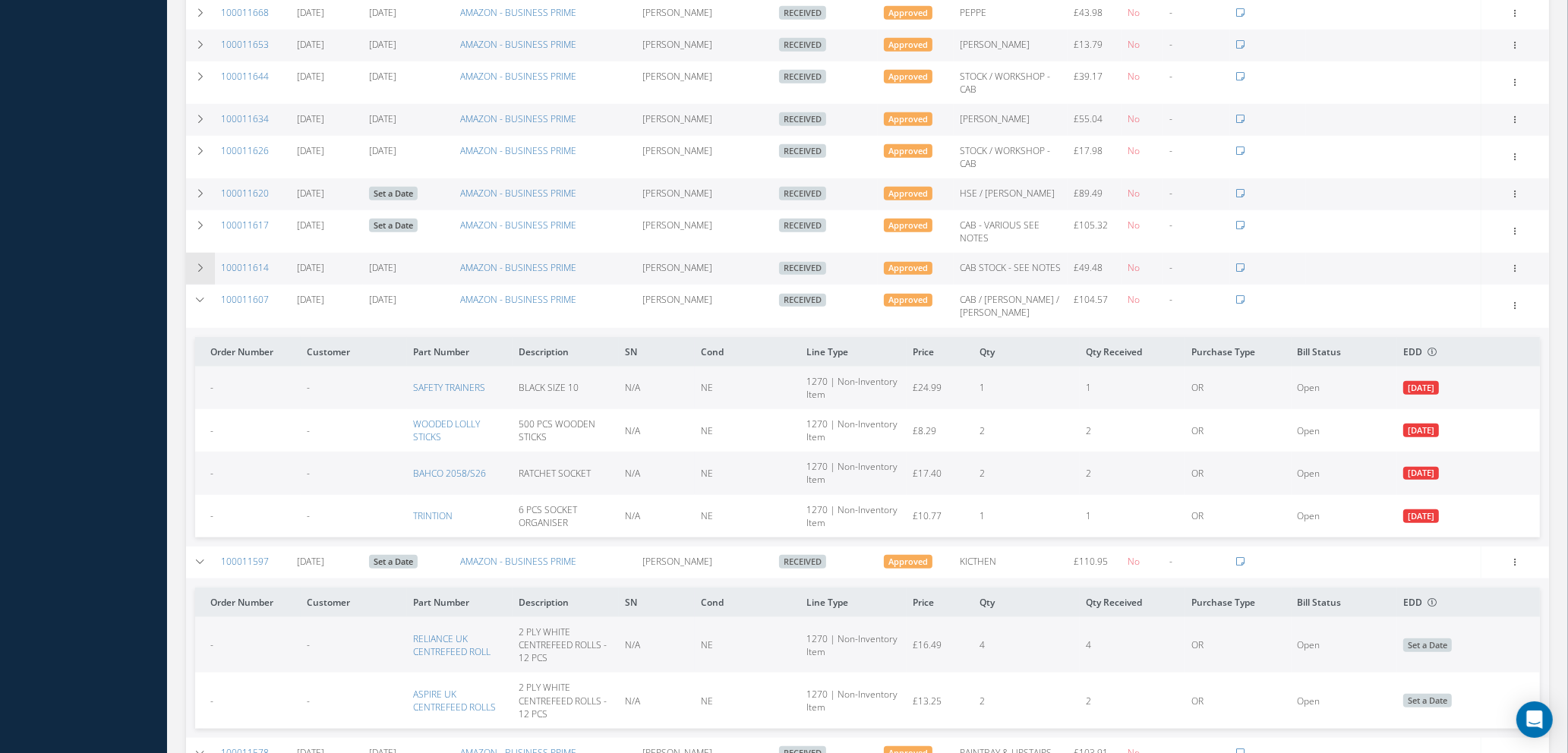
click at [196, 253] on td at bounding box center [201, 269] width 29 height 32
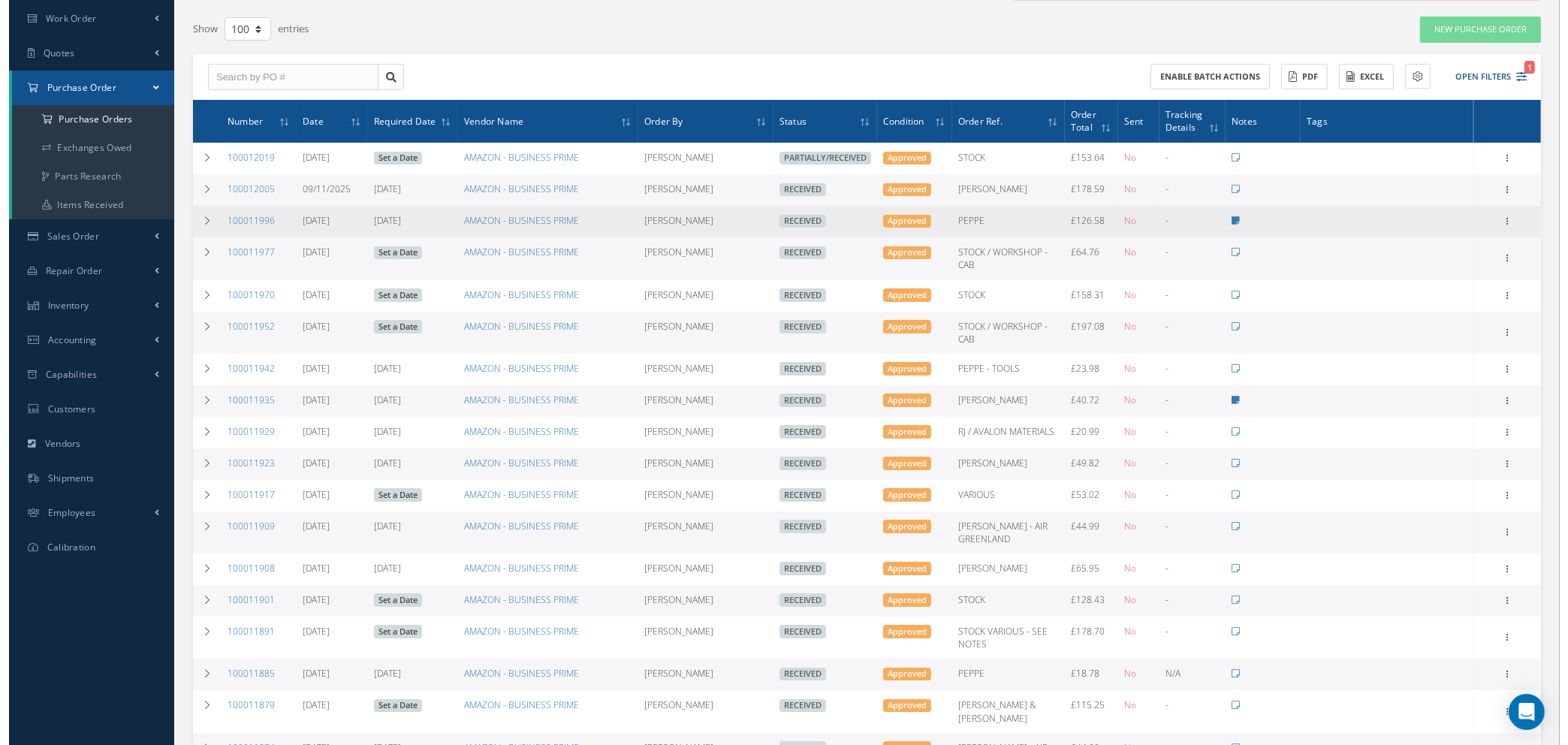
scroll to position [0, 0]
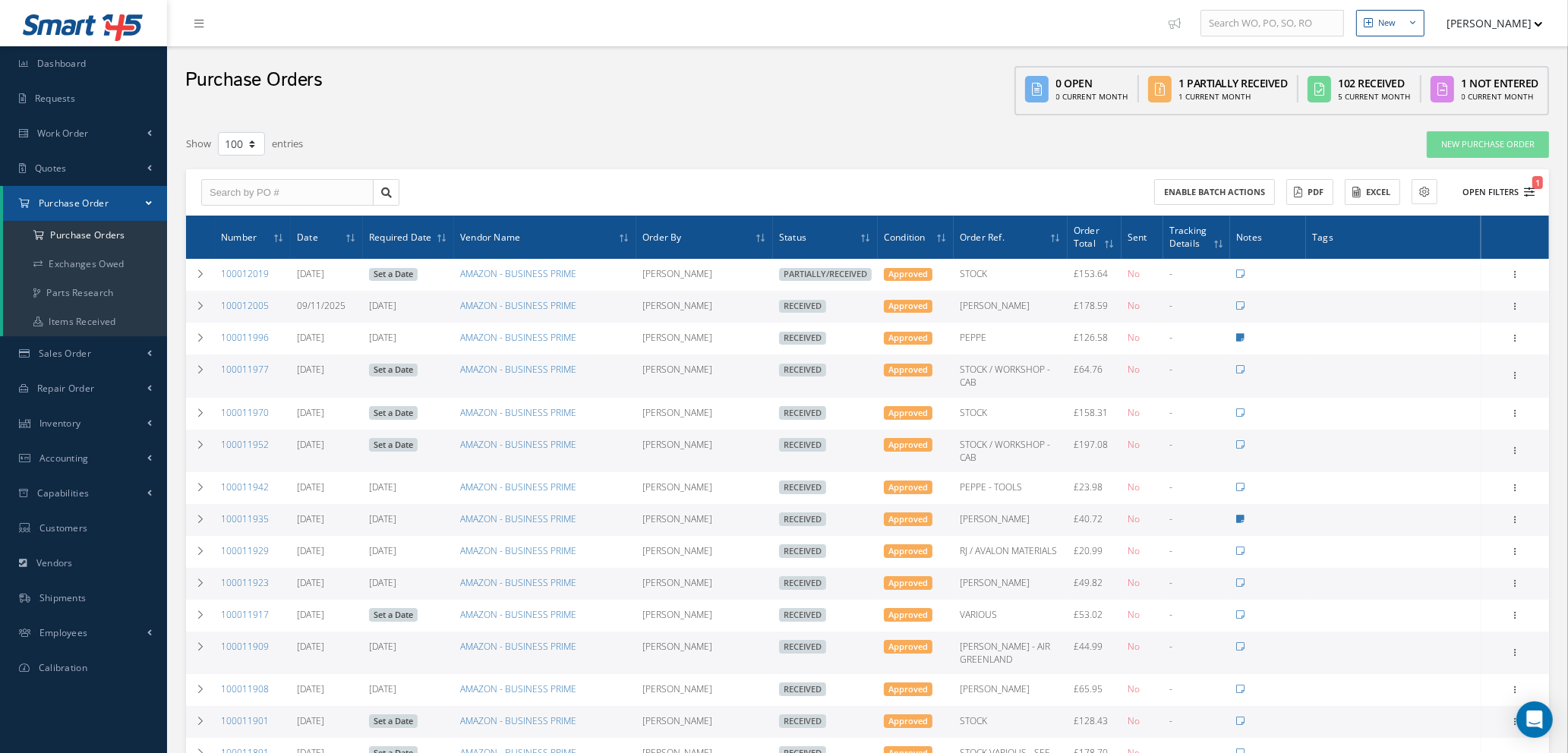
click at [1531, 191] on icon "1" at bounding box center [1528, 192] width 11 height 11
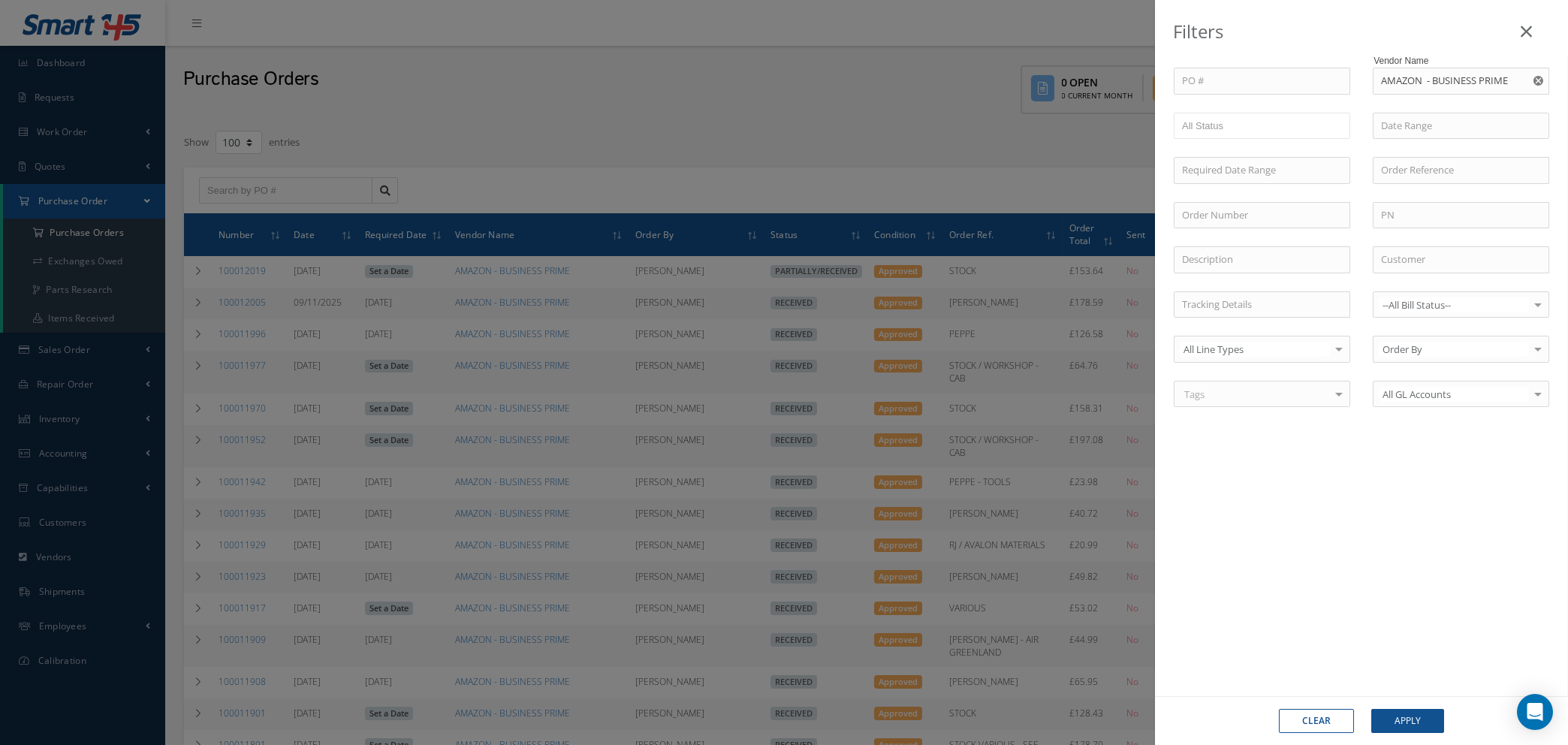
drag, startPoint x: 1535, startPoint y: 80, endPoint x: 1503, endPoint y: 79, distance: 32.0
click at [1535, 79] on use "Reset" at bounding box center [1539, 81] width 10 height 10
click at [1476, 79] on input "text" at bounding box center [1461, 81] width 177 height 27
click at [1446, 112] on div "HALCO TAPES" at bounding box center [1461, 108] width 160 height 15
type input "HALCO TAPES"
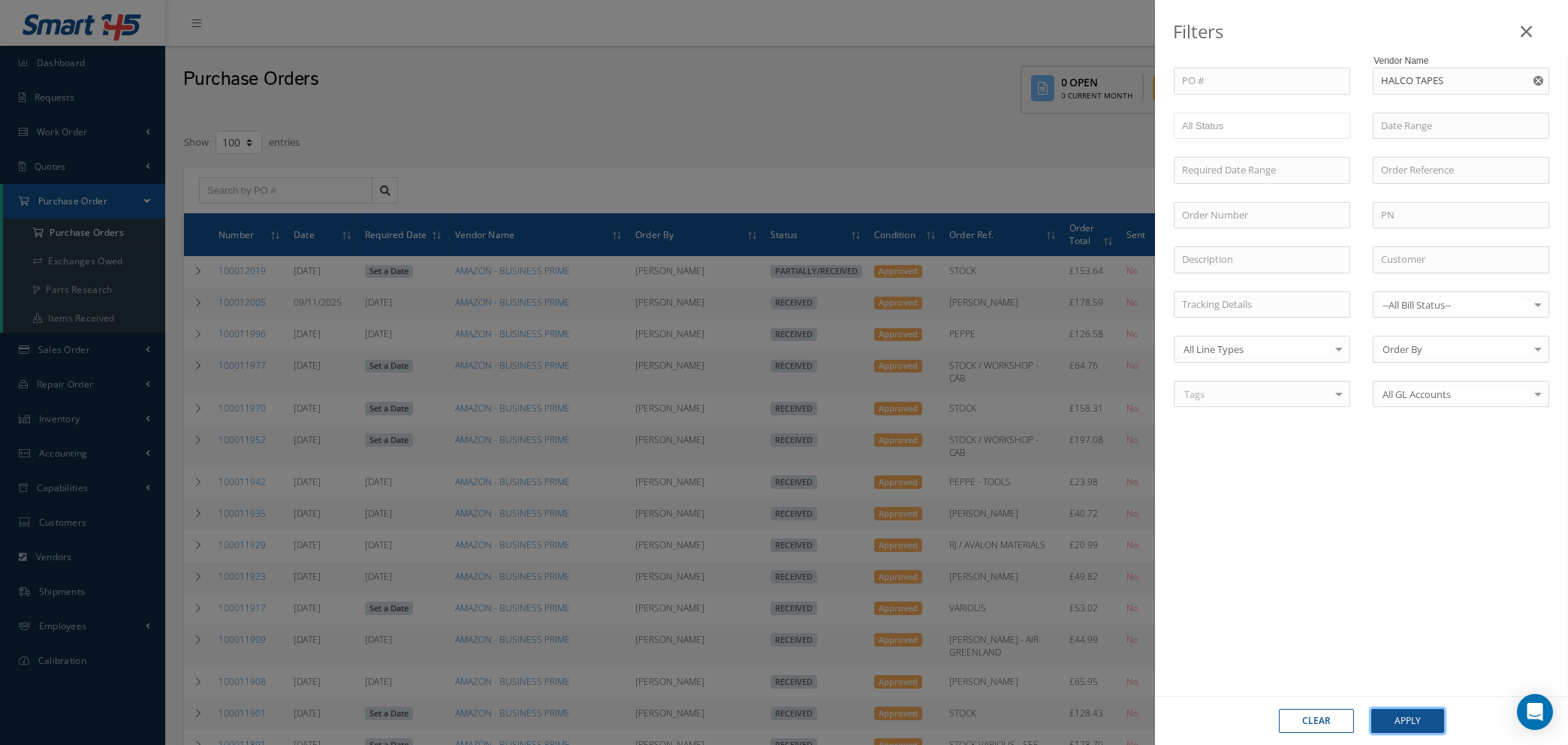
click at [1382, 716] on button "Apply" at bounding box center [1407, 721] width 73 height 24
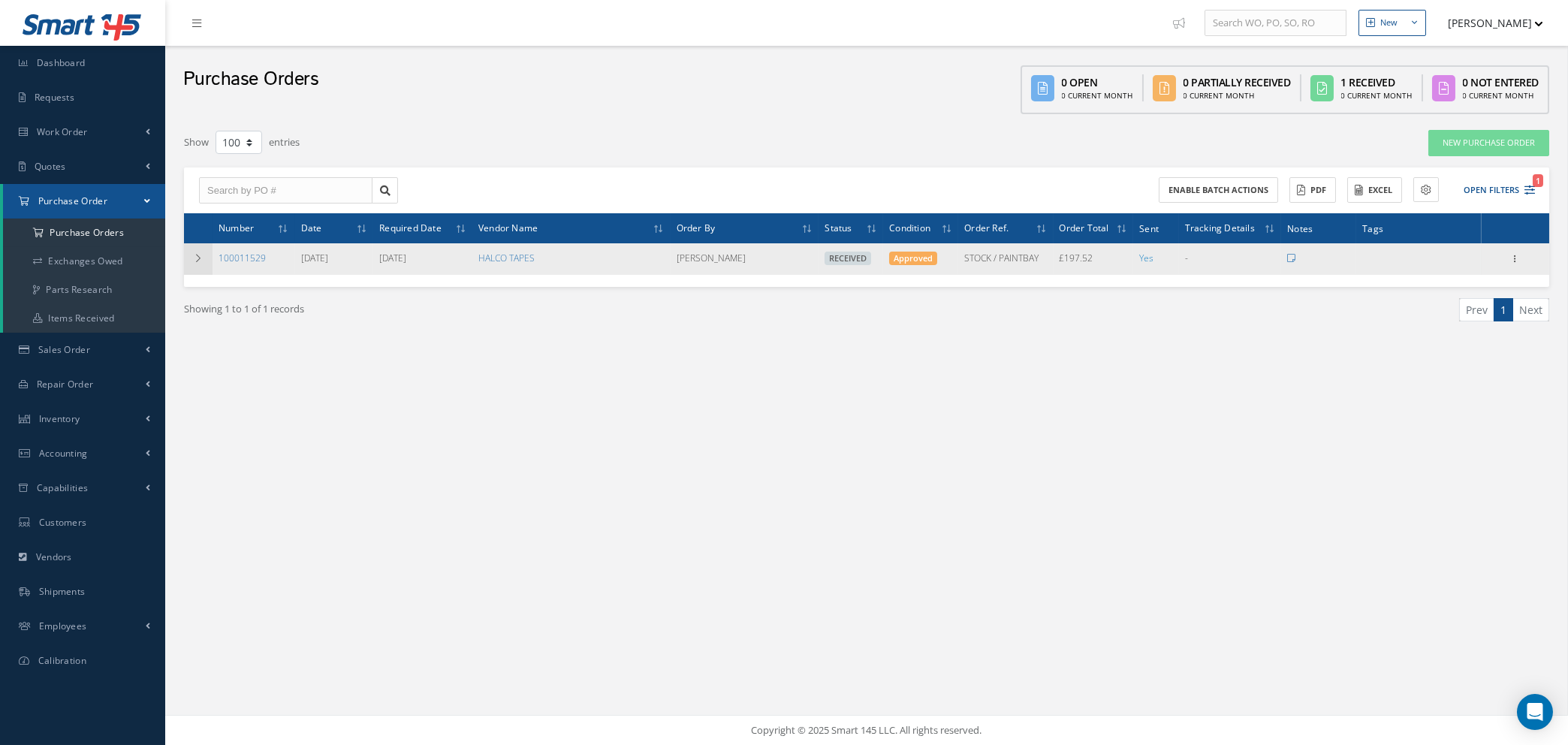
click at [193, 261] on td at bounding box center [199, 259] width 28 height 32
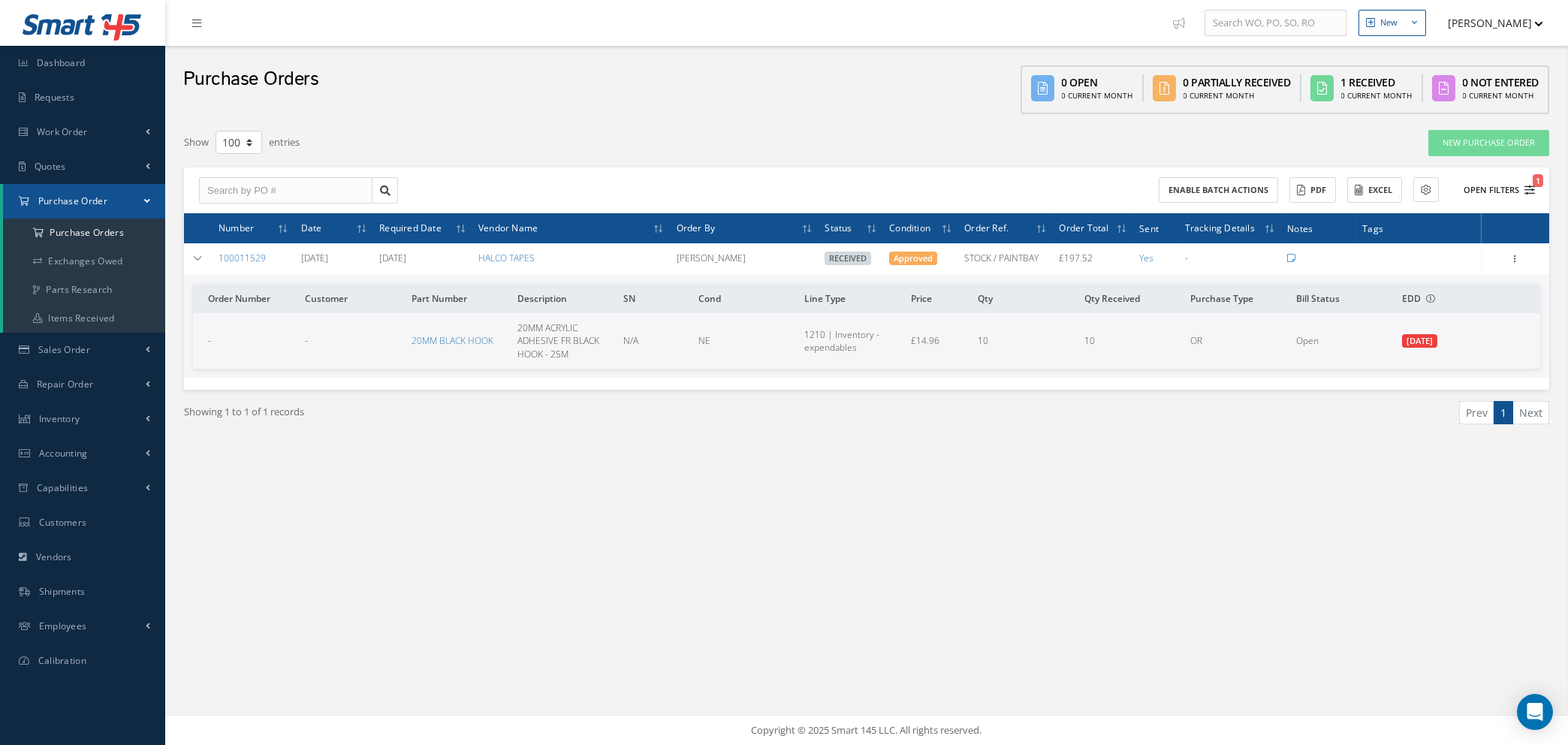
click at [1528, 186] on icon "1" at bounding box center [1530, 190] width 11 height 11
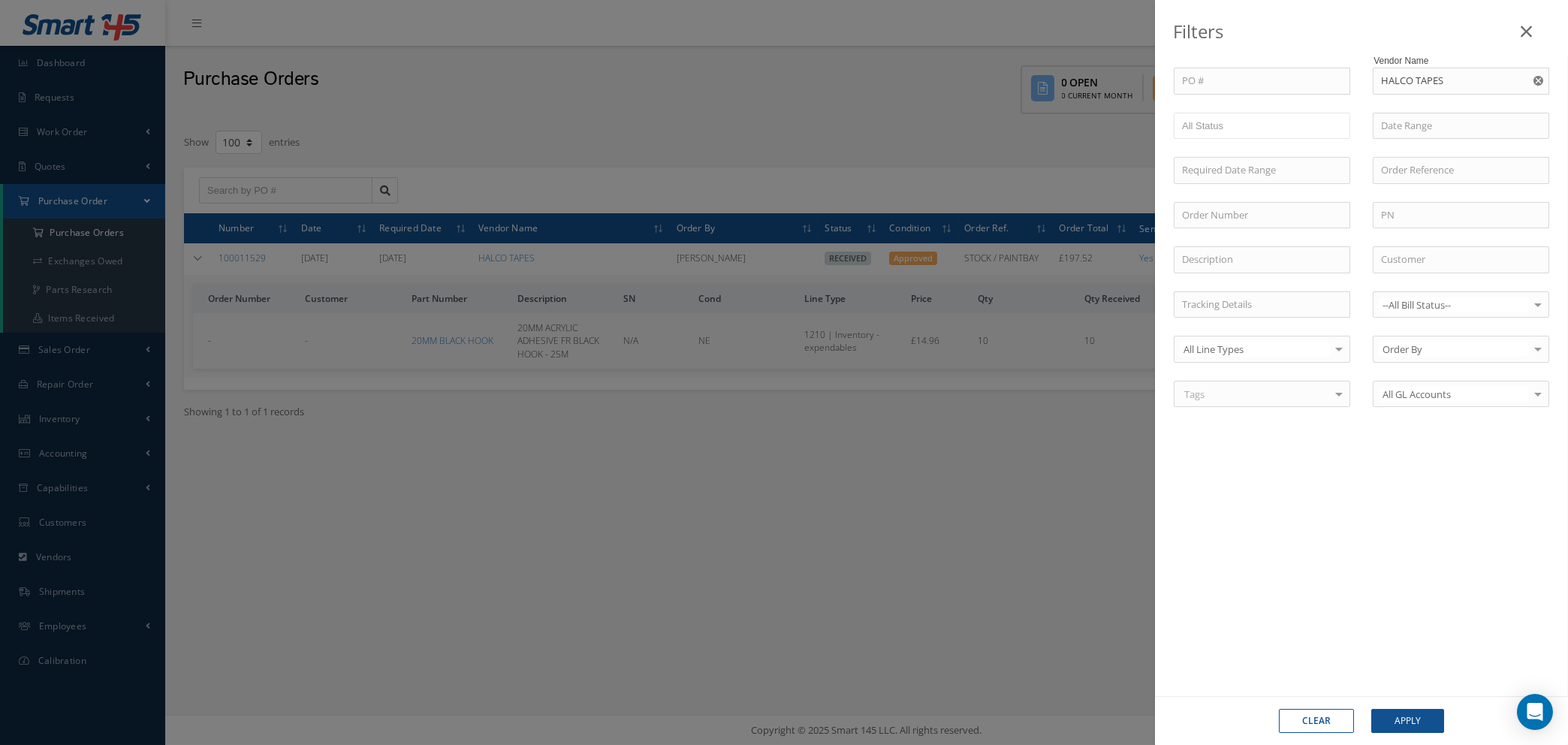
click at [1540, 78] on use "Reset" at bounding box center [1539, 81] width 10 height 10
click at [1460, 79] on input "text" at bounding box center [1461, 81] width 177 height 27
type input "k"
click at [1401, 80] on input "text" at bounding box center [1461, 81] width 177 height 27
type input "m"
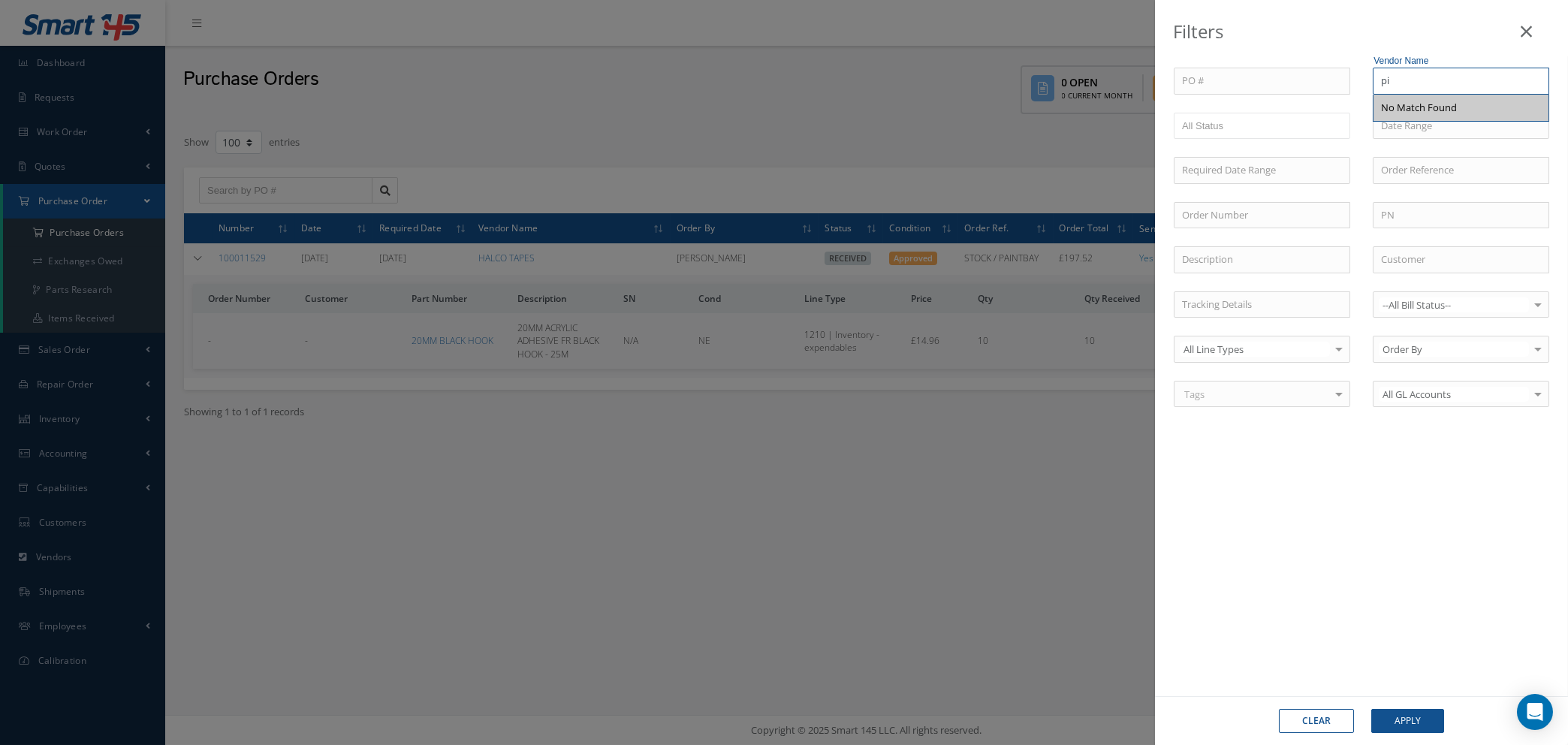
type input "p"
type input "v"
type input "w"
type input "h"
click at [1314, 719] on button "Clear" at bounding box center [1317, 721] width 75 height 24
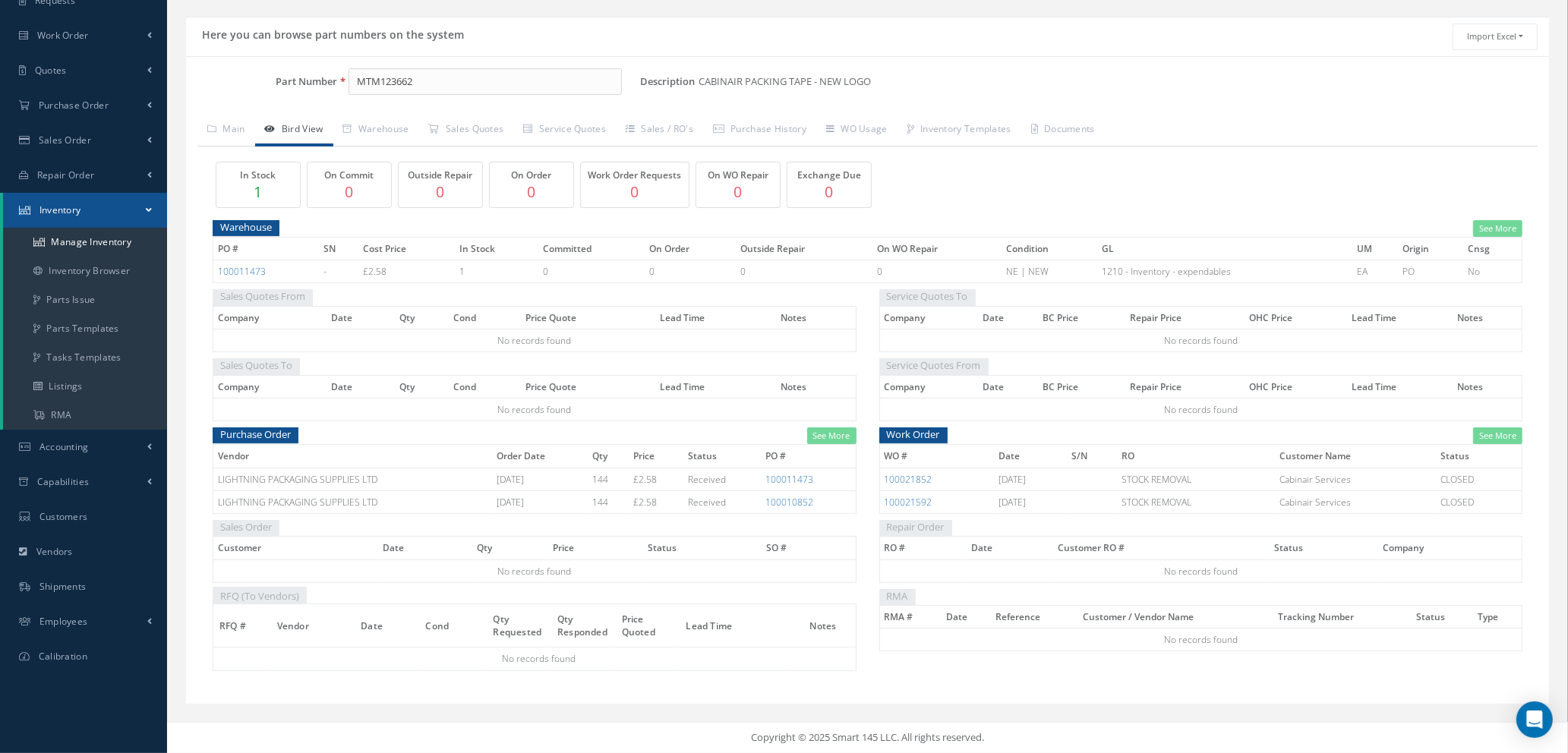
scroll to position [99, 0]
click at [234, 132] on link "Main" at bounding box center [226, 131] width 57 height 32
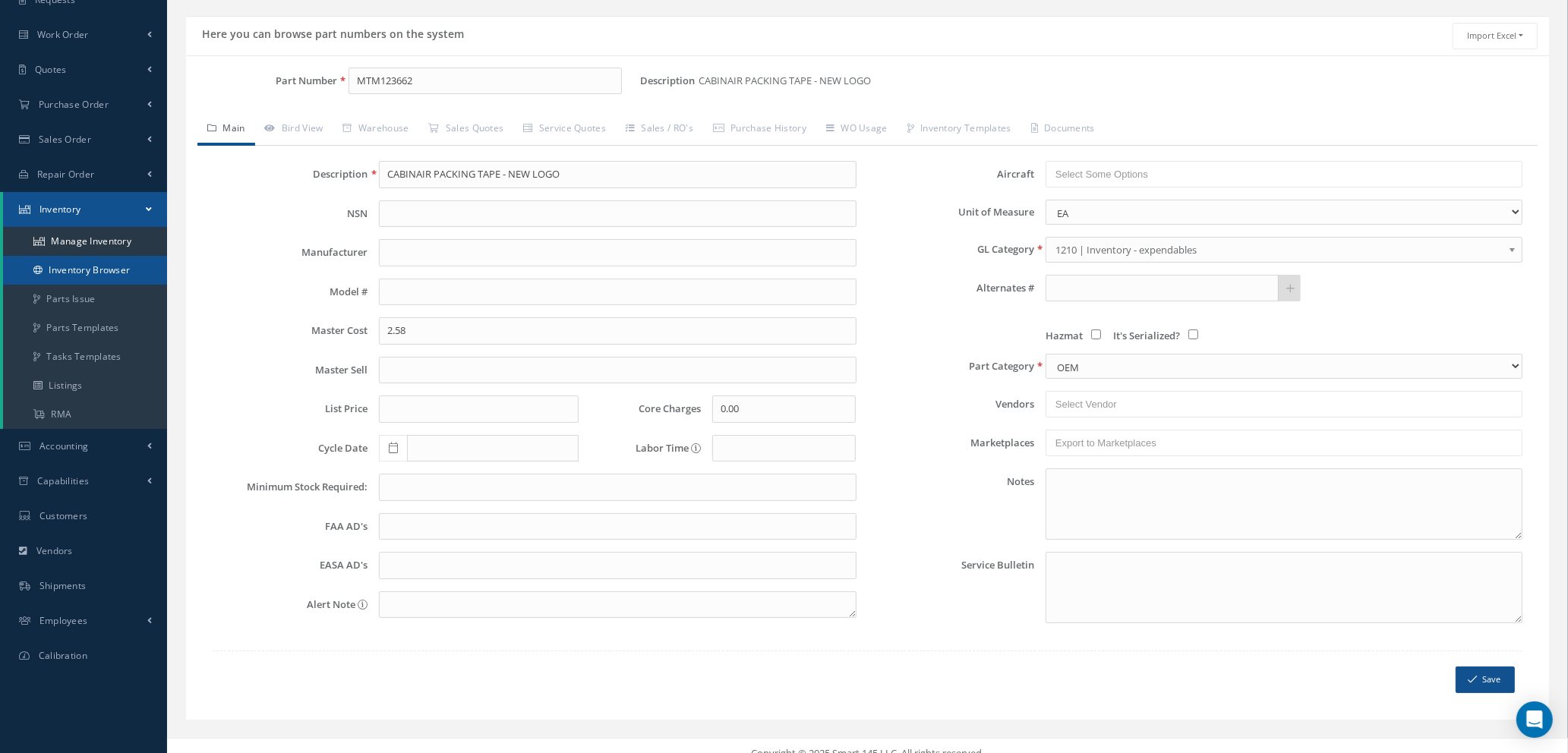
click at [96, 263] on link "Inventory Browser" at bounding box center [85, 270] width 164 height 29
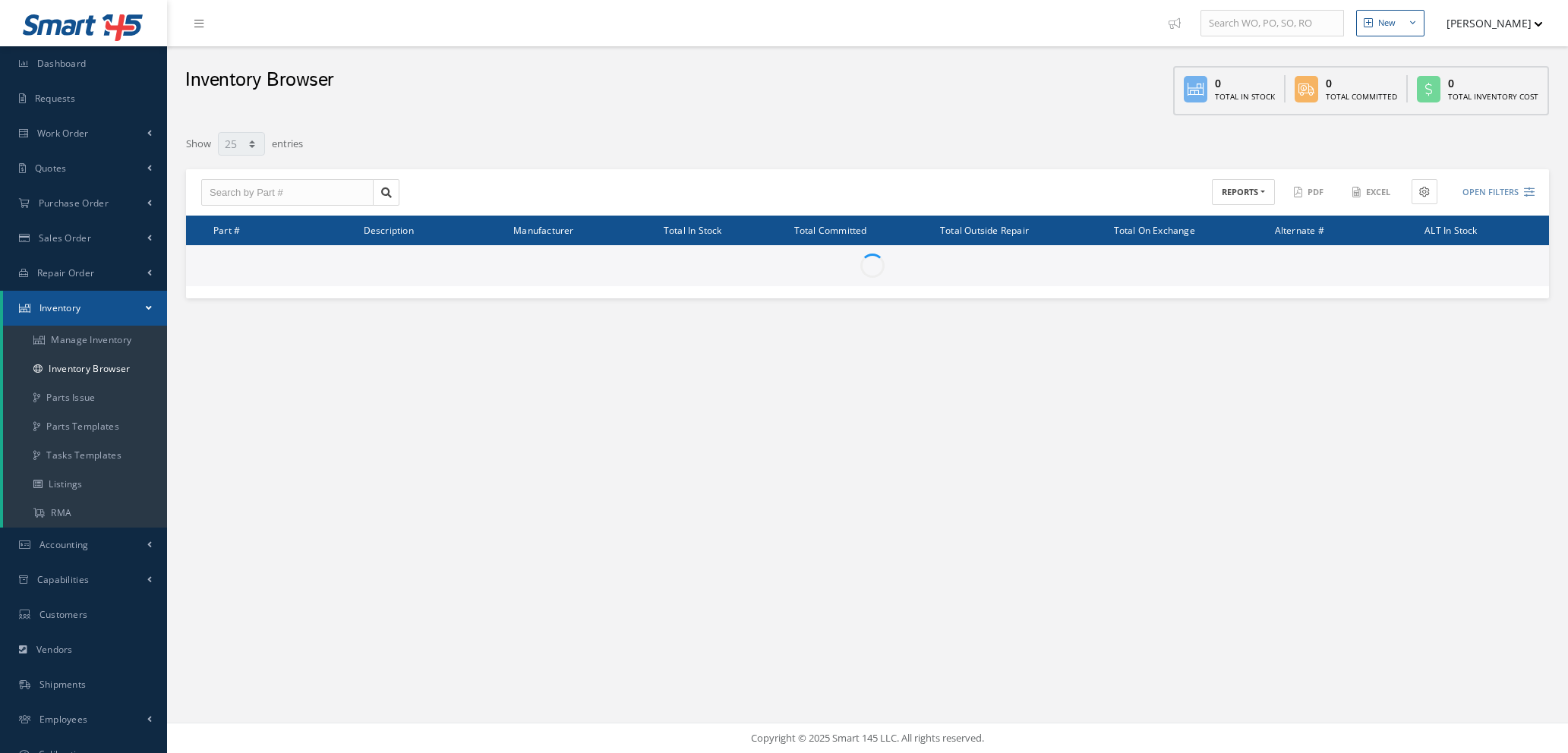
select select "25"
type input "Locations"
type input "All General Ledger"
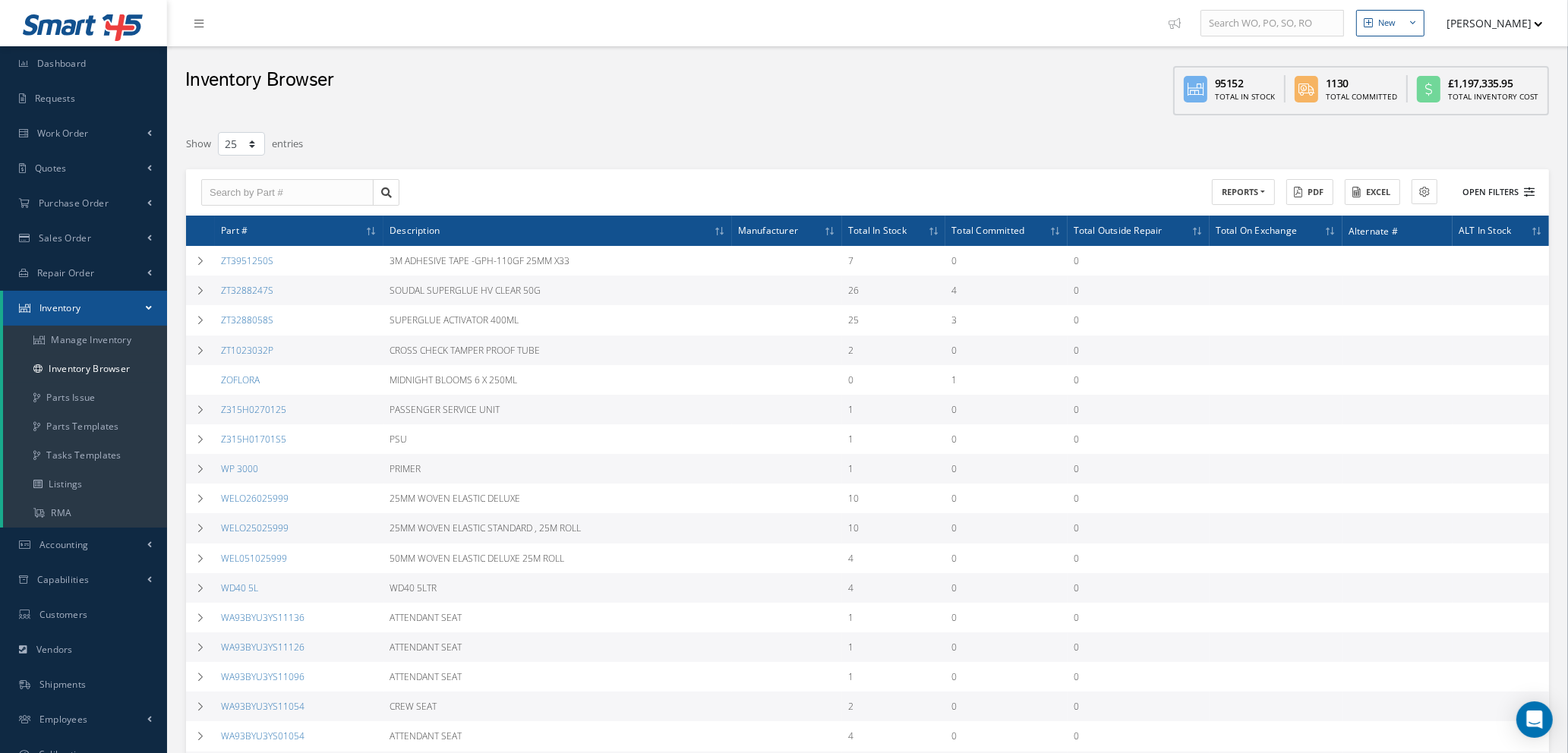
click at [1530, 193] on icon at bounding box center [1528, 192] width 11 height 11
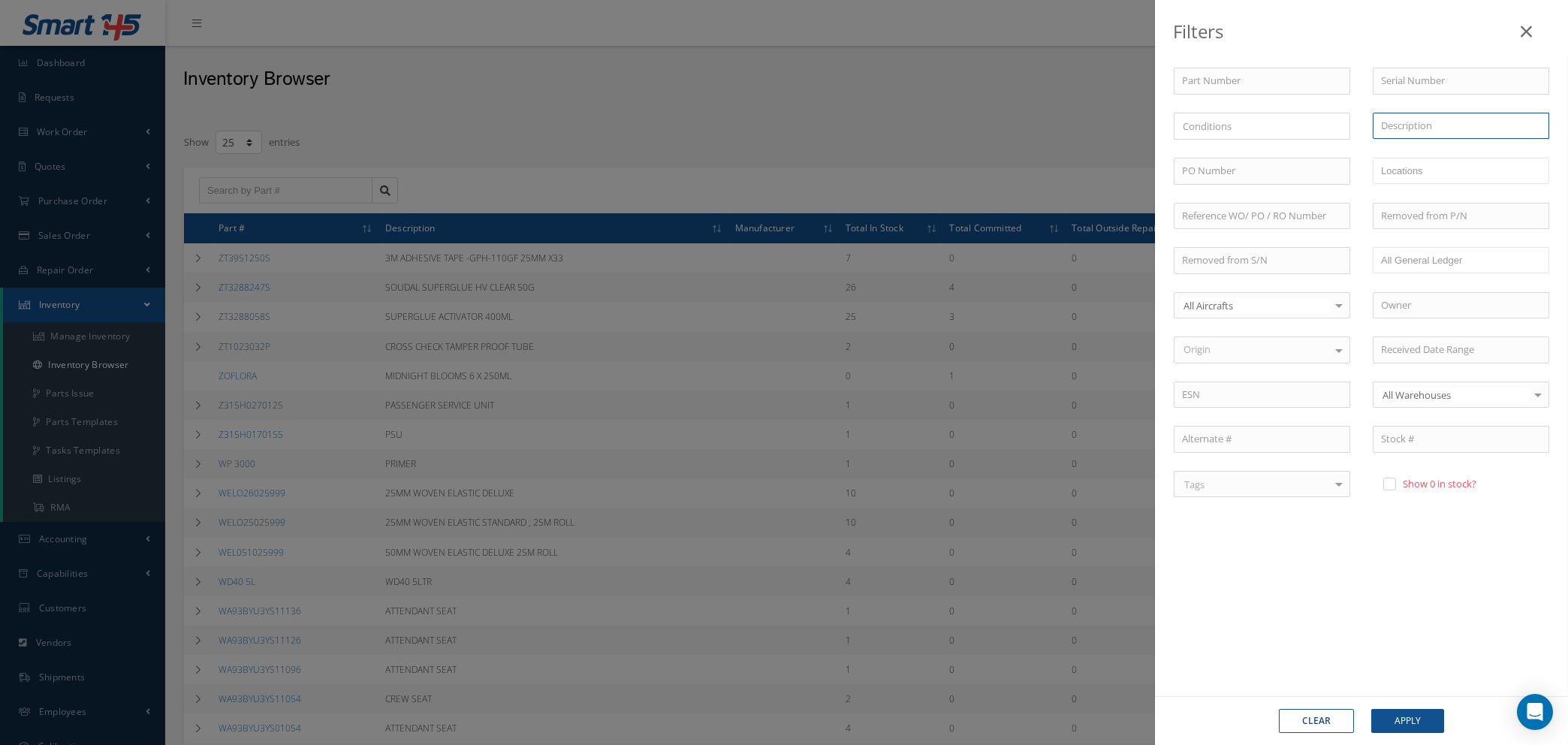
click at [1430, 124] on input "text" at bounding box center [1461, 126] width 177 height 27
type input "b"
type input "p"
type input "k"
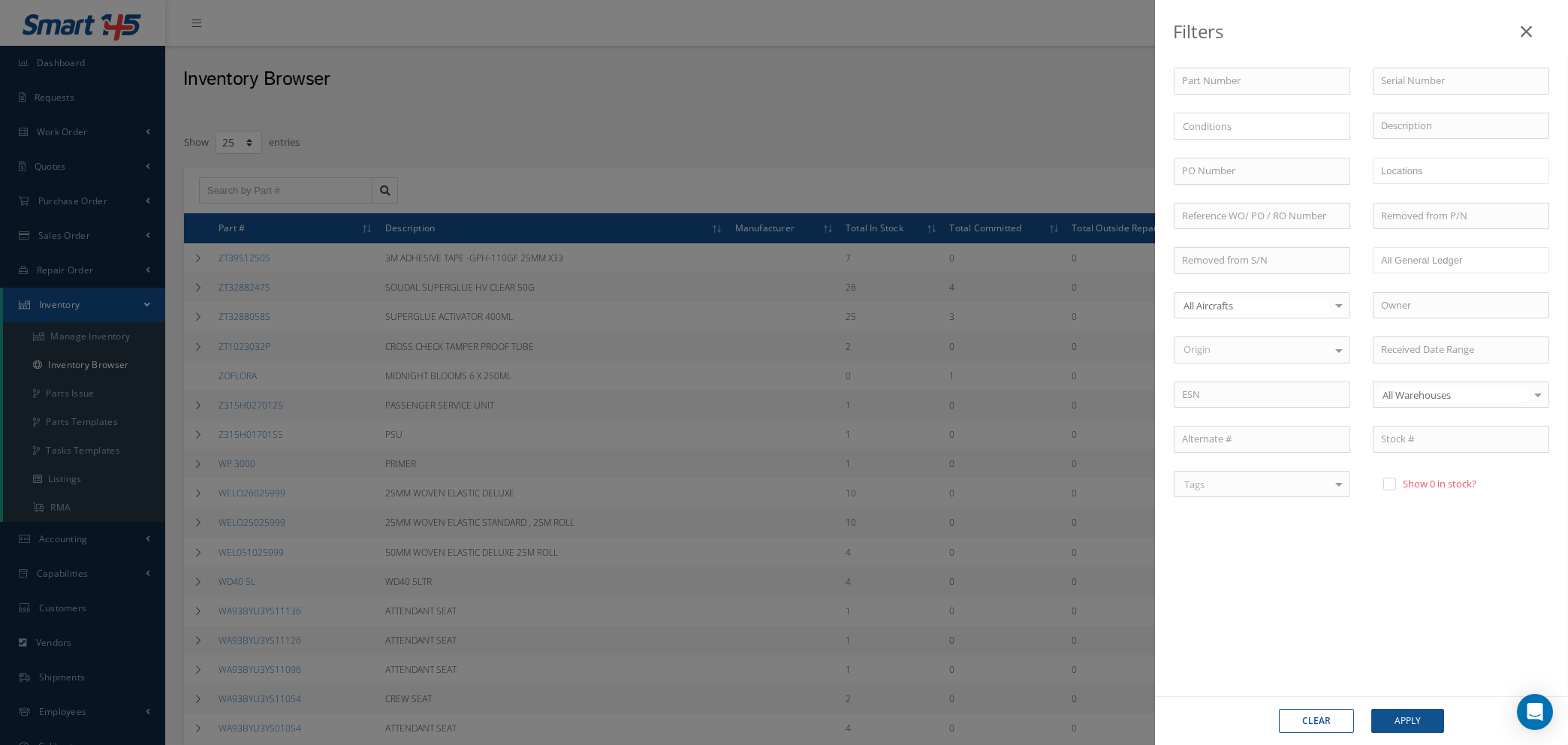
click at [1319, 714] on button "Clear" at bounding box center [1317, 721] width 75 height 24
click at [1387, 124] on input "text" at bounding box center [1461, 126] width 177 height 27
type input "m"
click at [1431, 119] on input "text" at bounding box center [1461, 126] width 177 height 27
type input "p"
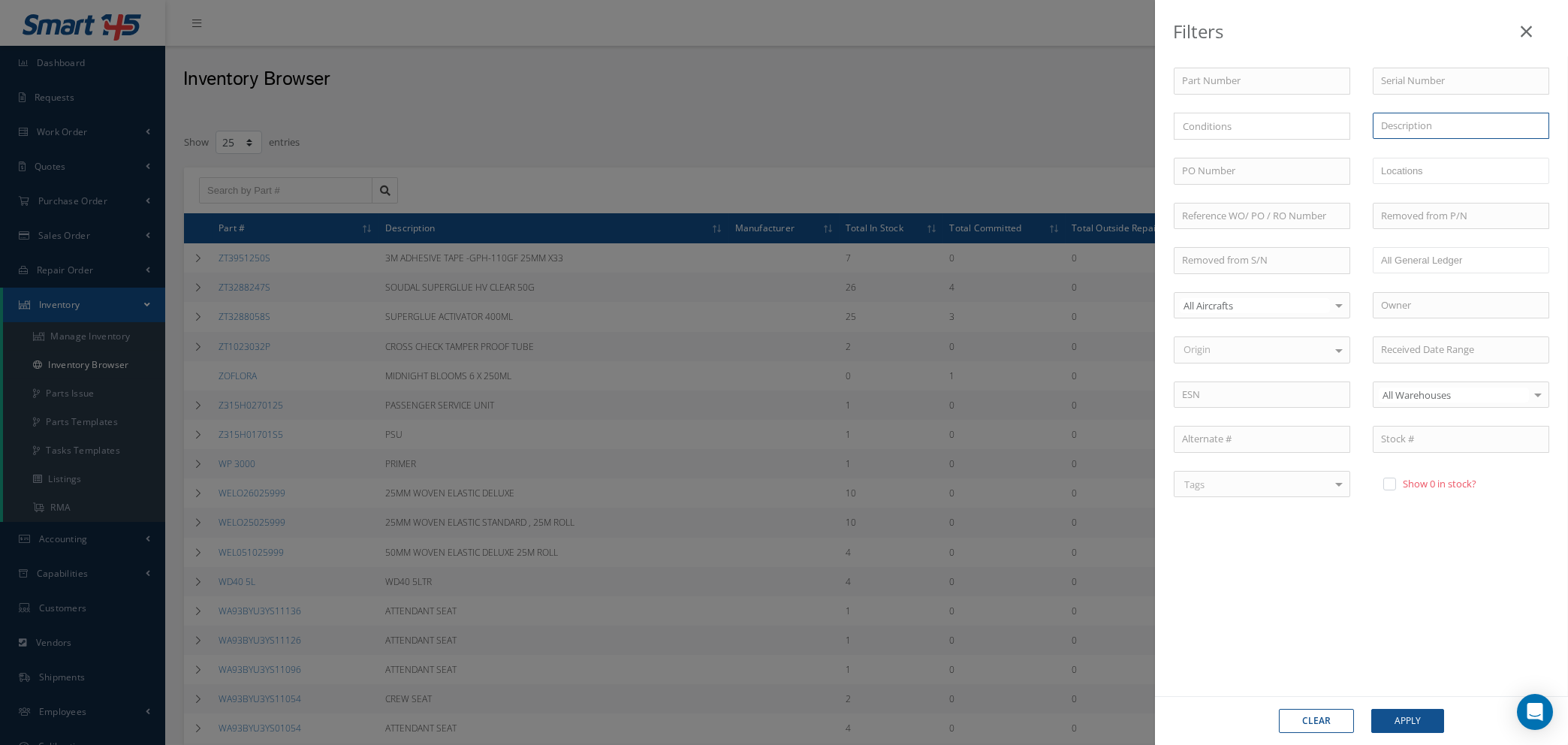
click at [1416, 122] on input "text" at bounding box center [1461, 126] width 177 height 27
click at [1412, 155] on span "UNDER THREAD 100" at bounding box center [1425, 152] width 89 height 13
type input "UNDER THREAD 100"
click at [1418, 727] on button "Apply" at bounding box center [1407, 721] width 73 height 24
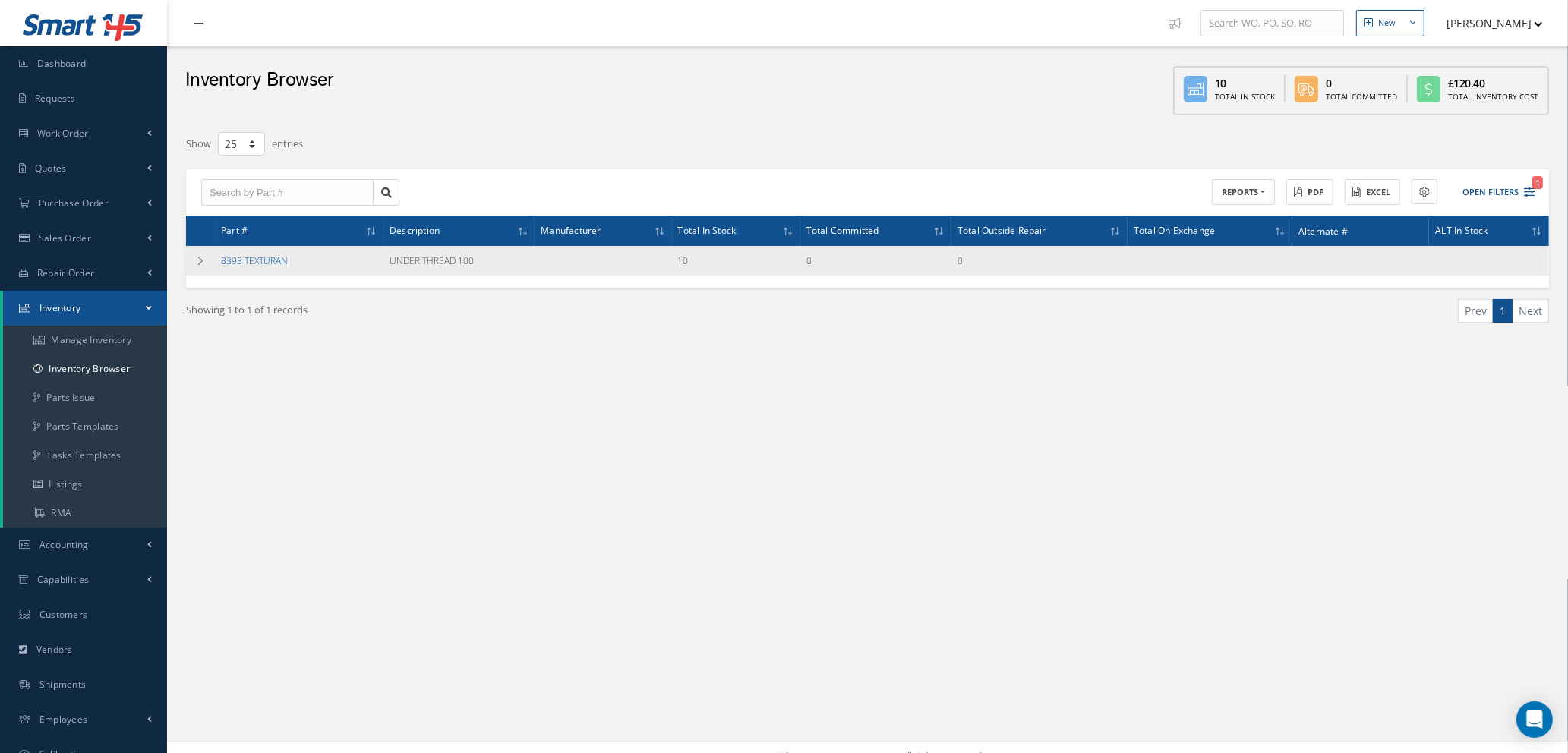
click at [271, 260] on link "8393 TEXTURAN" at bounding box center [254, 261] width 67 height 13
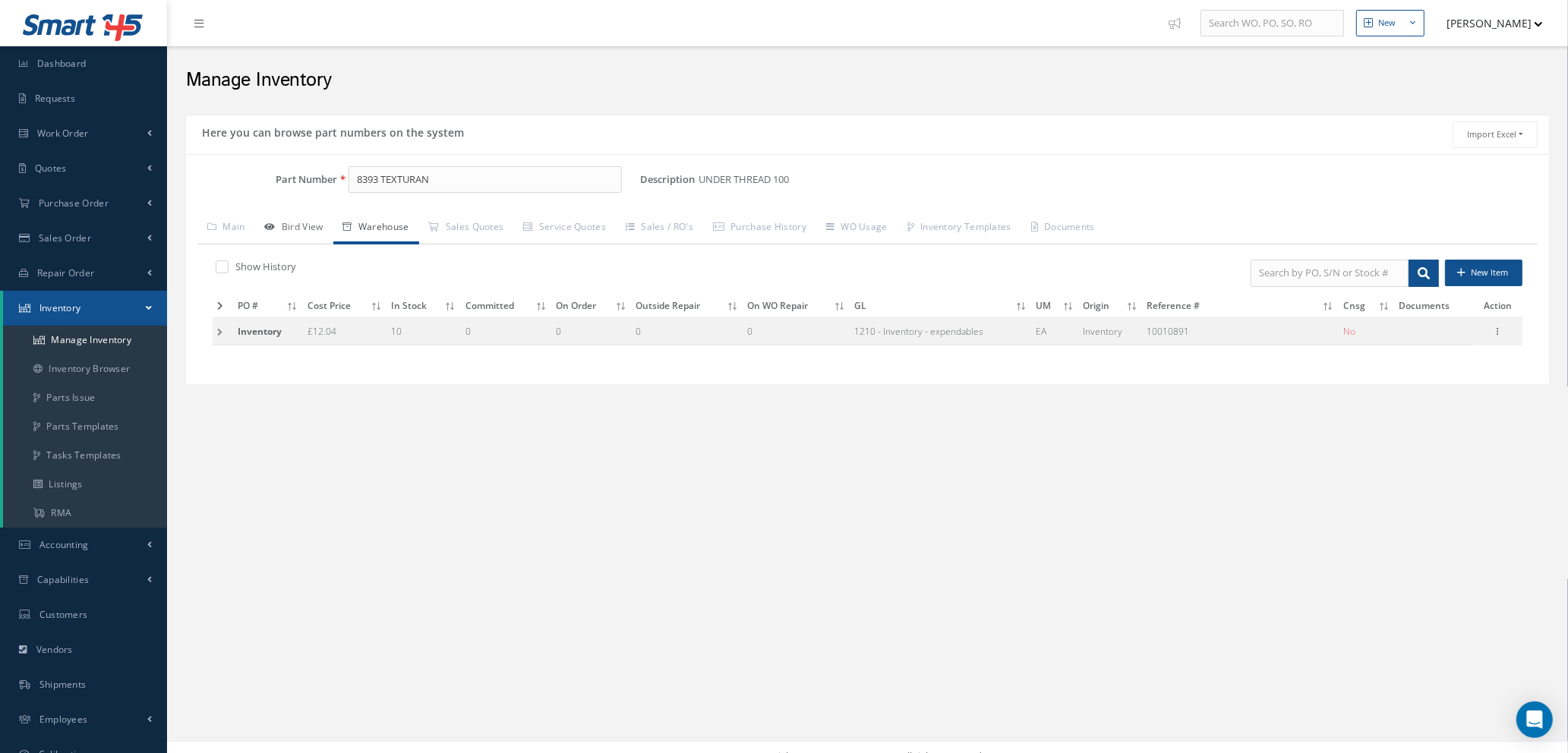
click at [308, 231] on link "Bird View" at bounding box center [294, 229] width 78 height 32
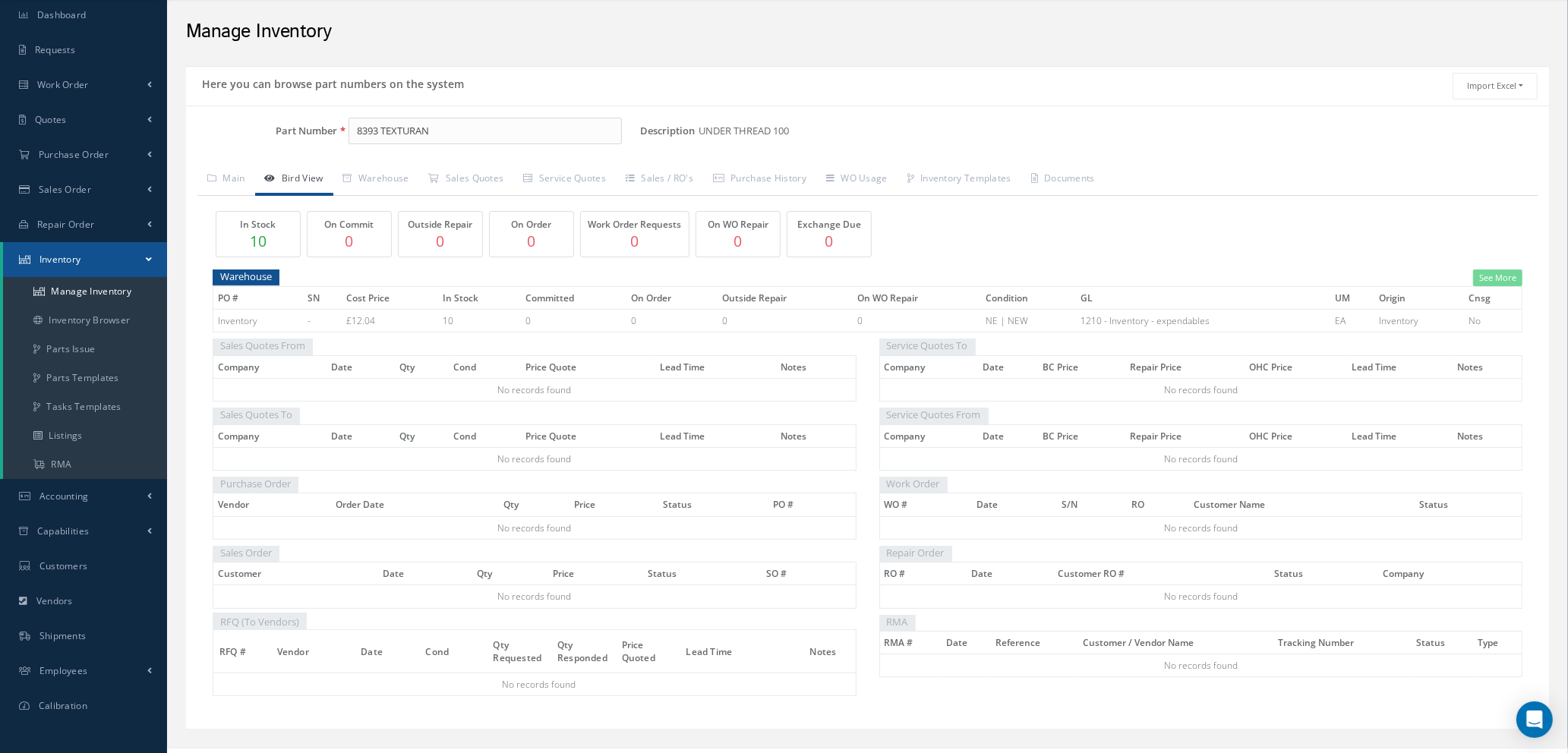
scroll to position [74, 0]
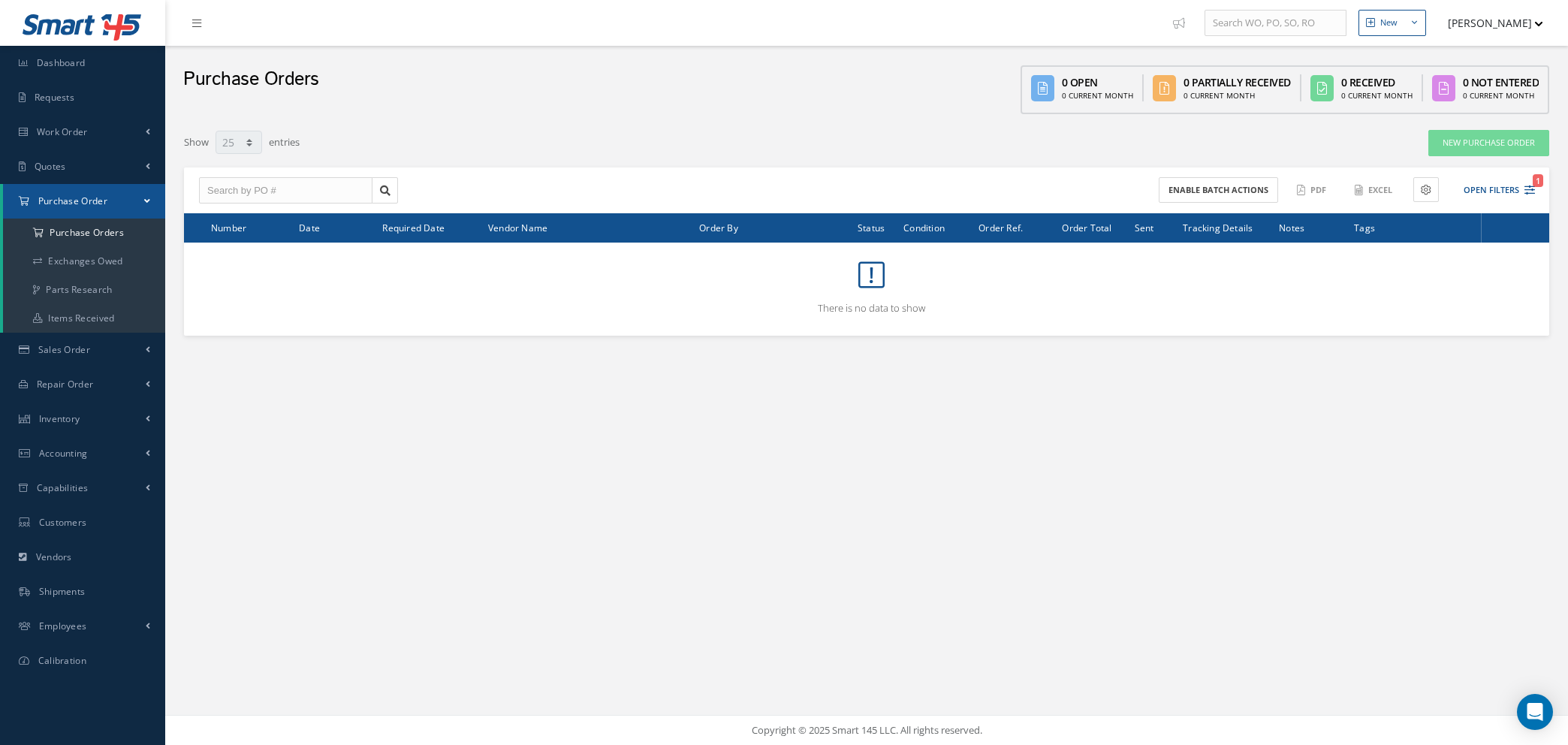
select select "25"
click at [68, 383] on span "Repair Order" at bounding box center [65, 384] width 57 height 13
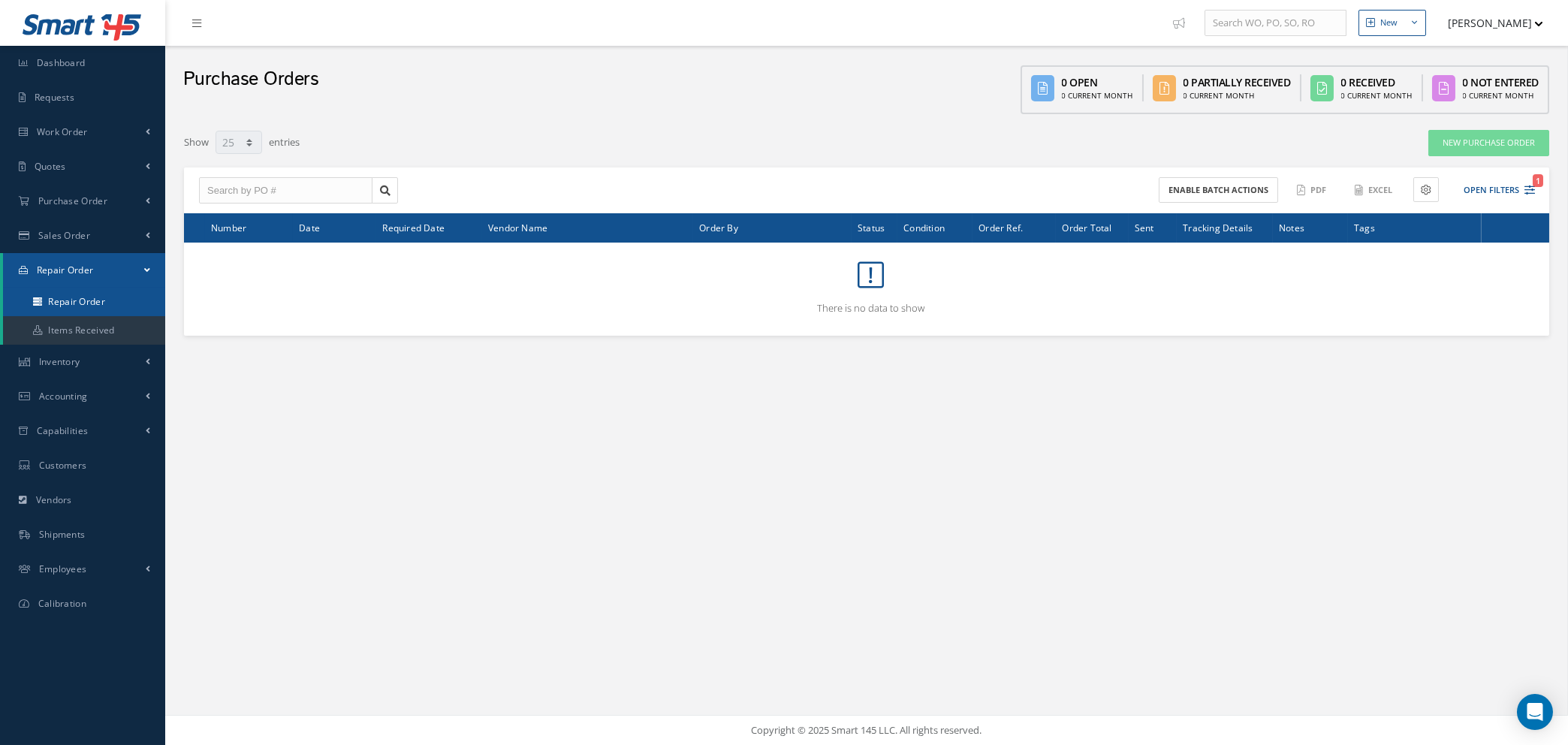
click at [78, 305] on link "Repair Order" at bounding box center [84, 302] width 163 height 28
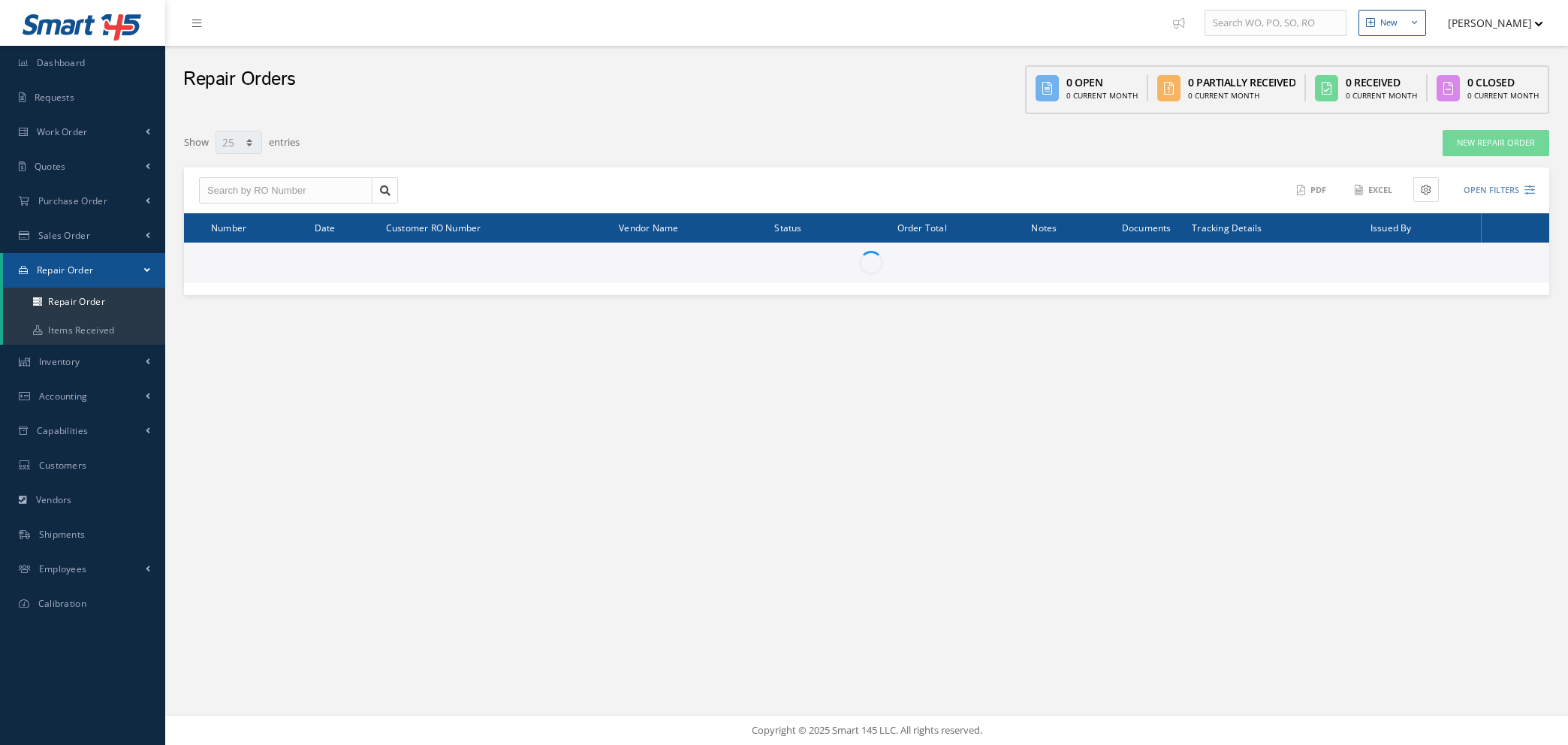
select select "25"
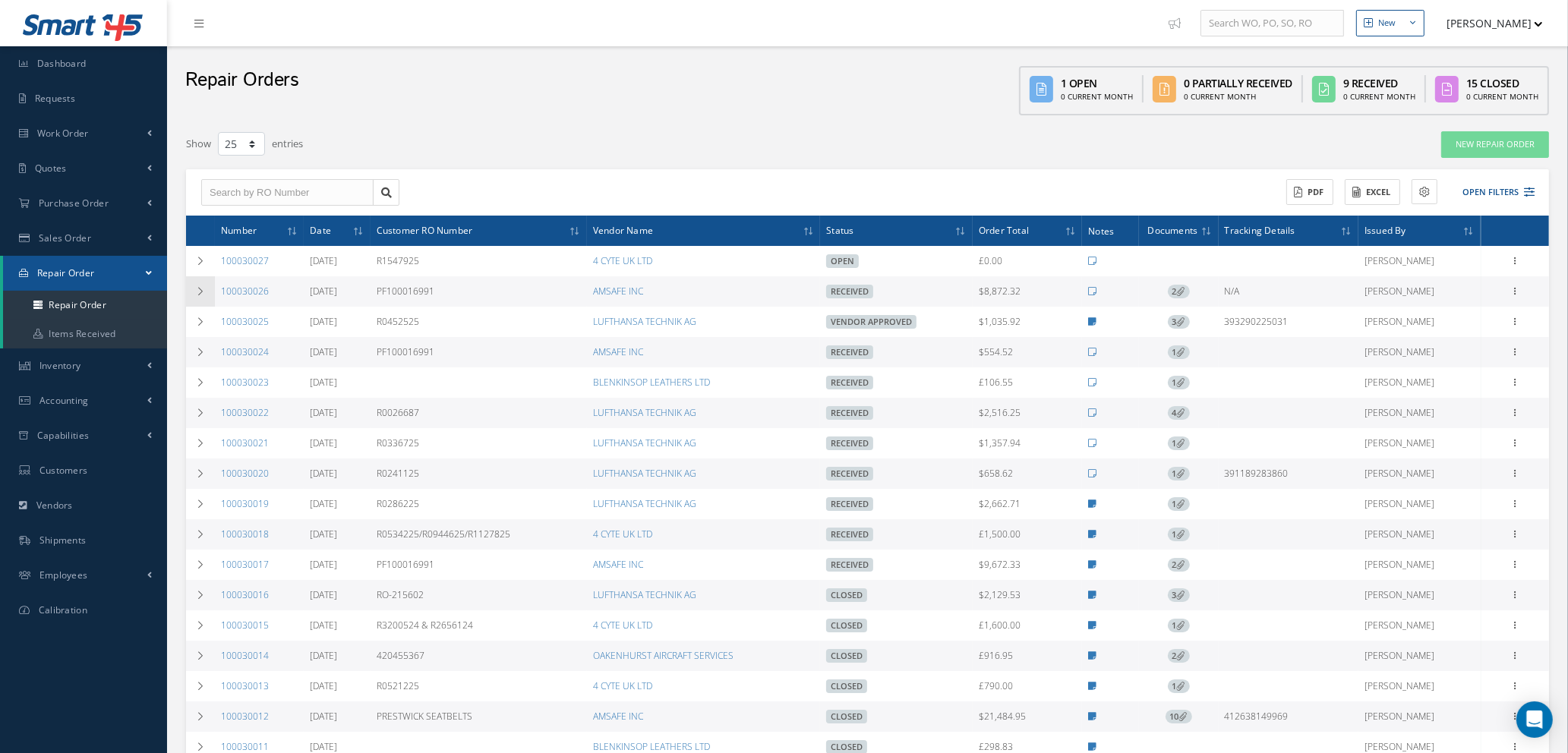
click at [193, 286] on td at bounding box center [201, 292] width 29 height 30
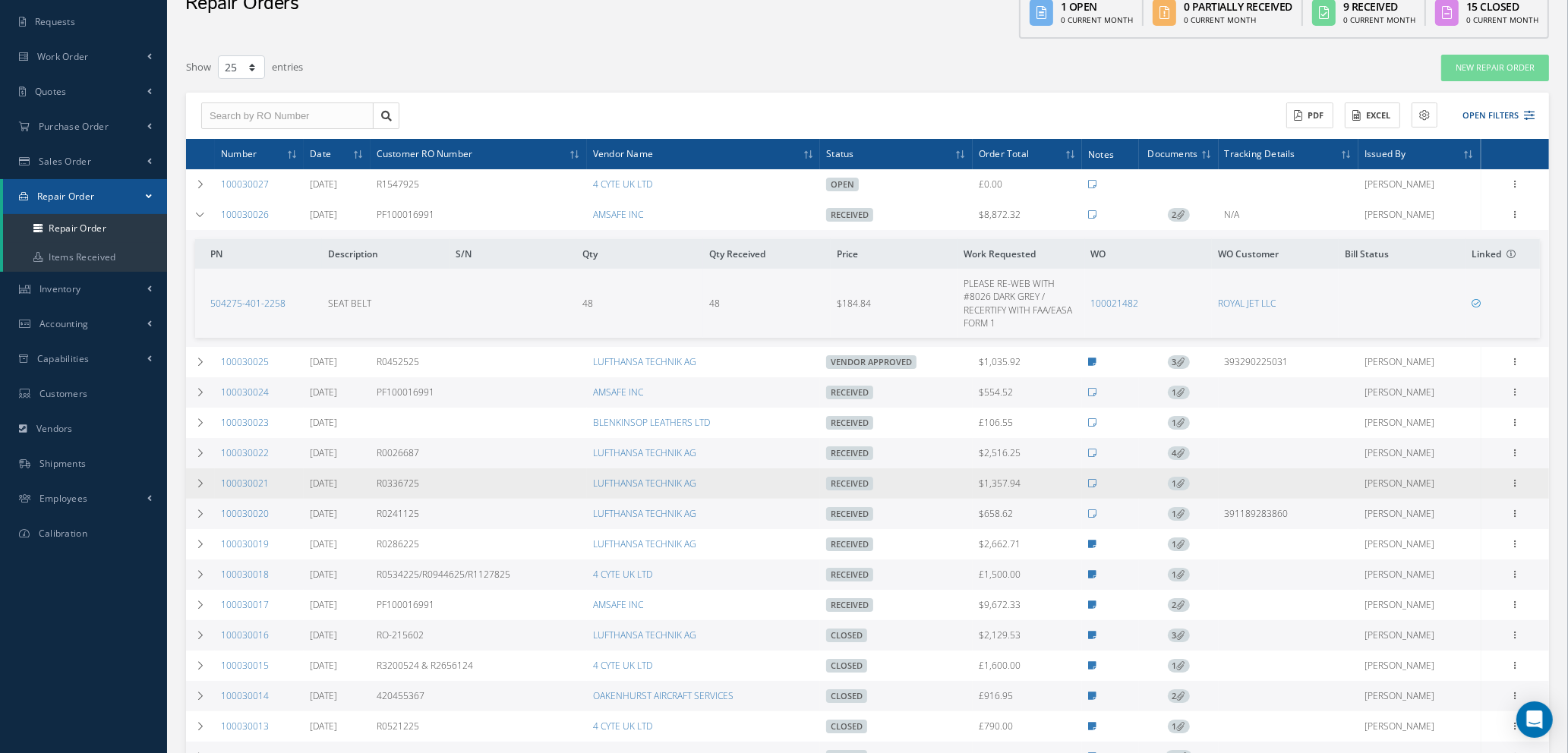
scroll to position [114, 0]
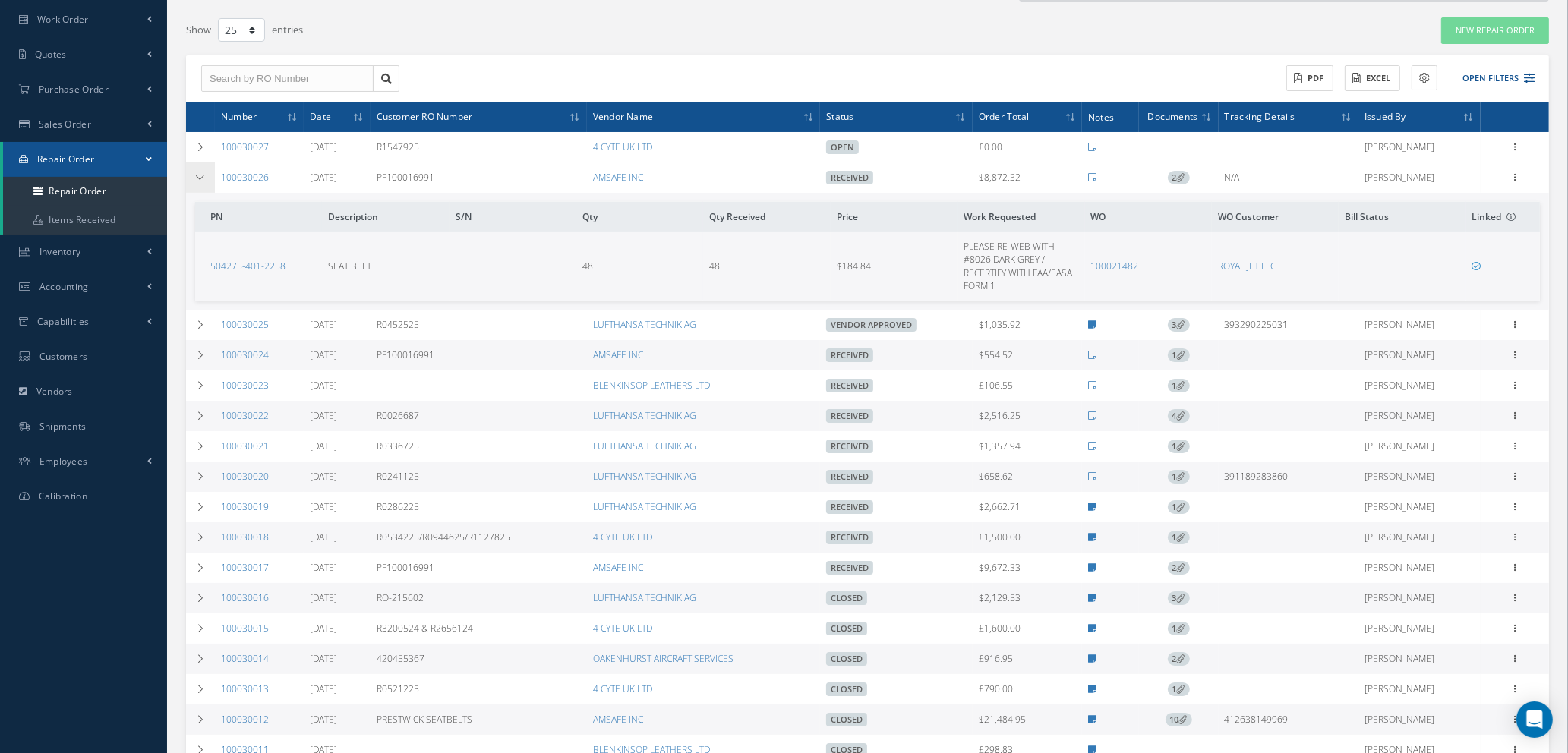
click at [195, 173] on icon at bounding box center [200, 177] width 11 height 9
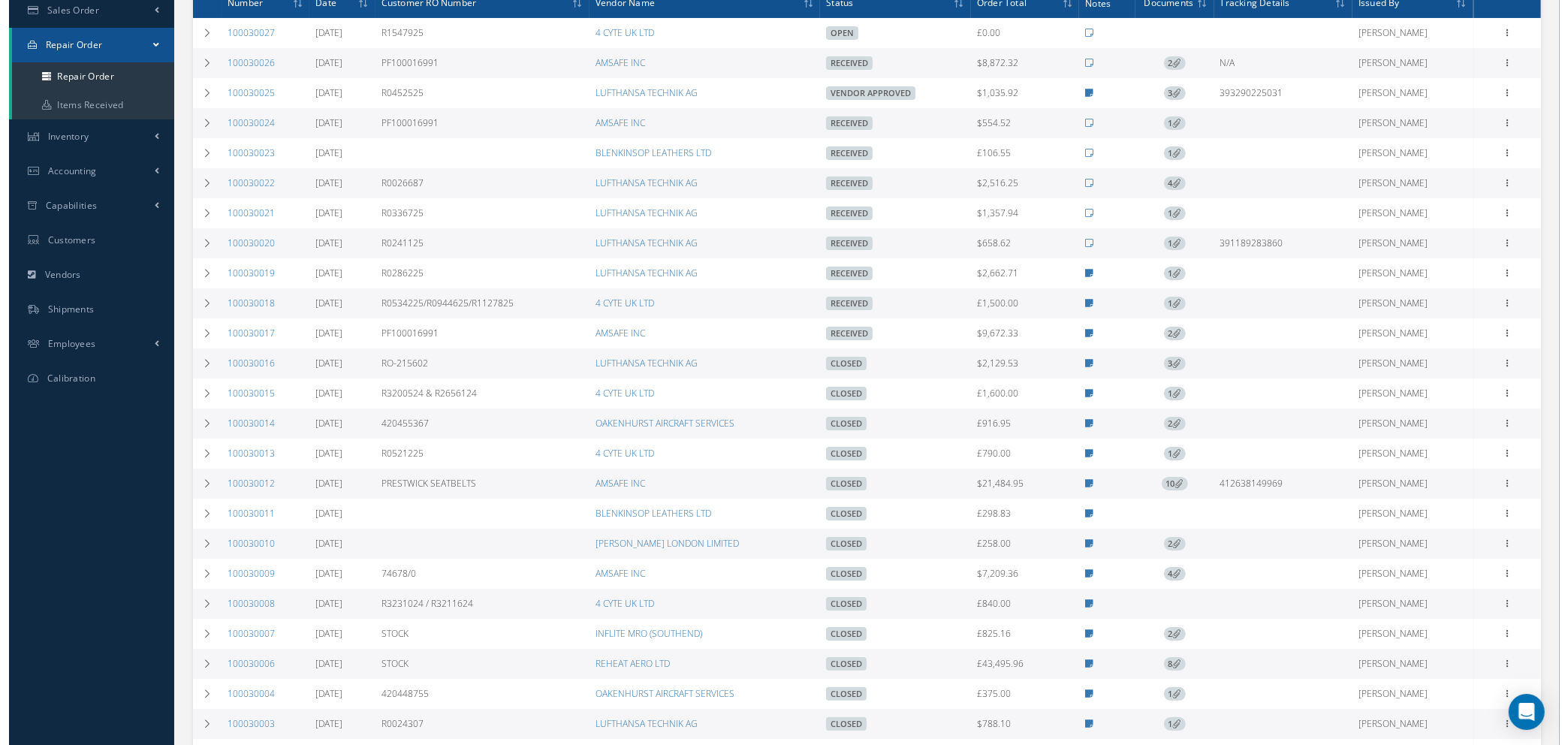
scroll to position [338, 0]
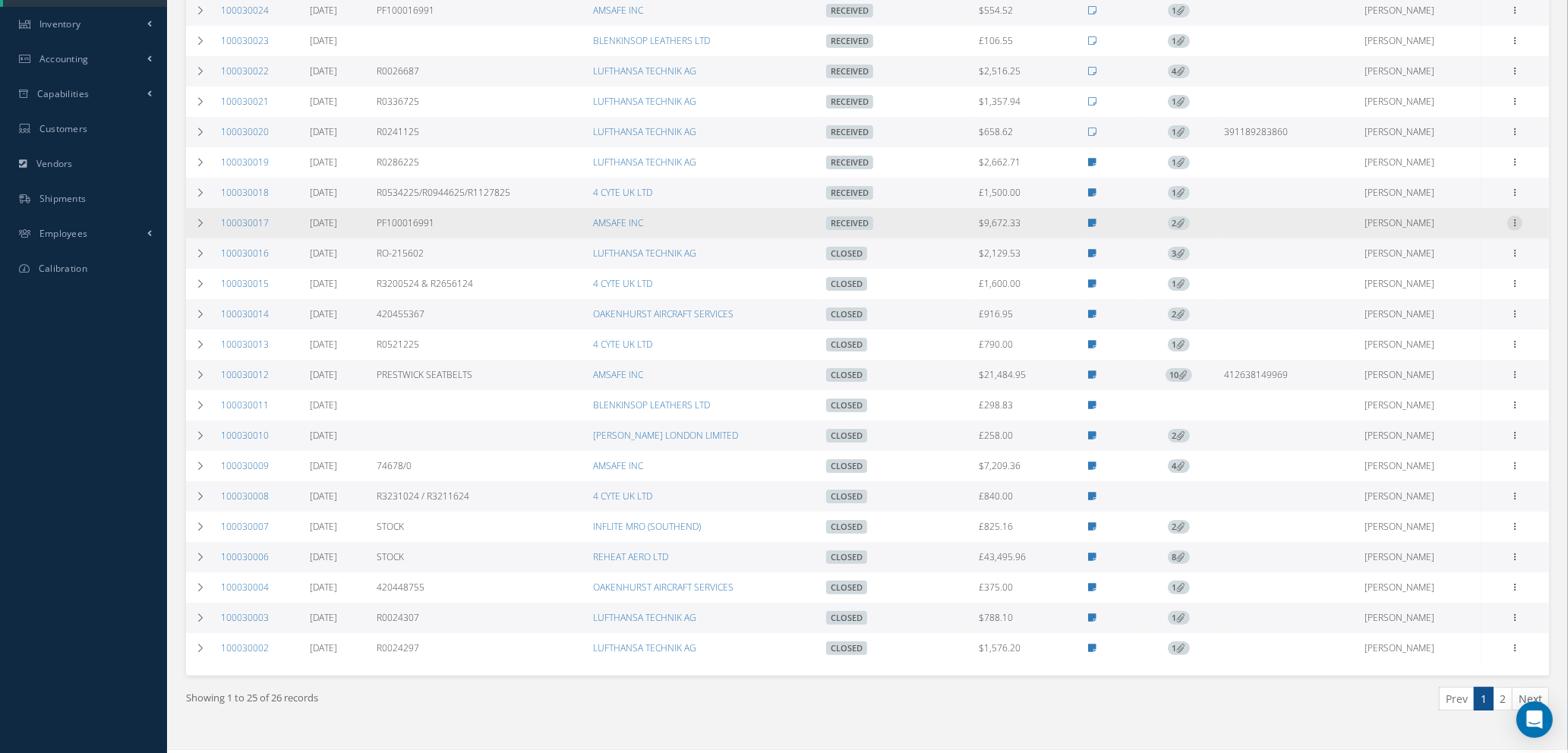
click at [1515, 219] on icon at bounding box center [1515, 222] width 15 height 12
click at [1426, 370] on link "Close" at bounding box center [1445, 369] width 120 height 19
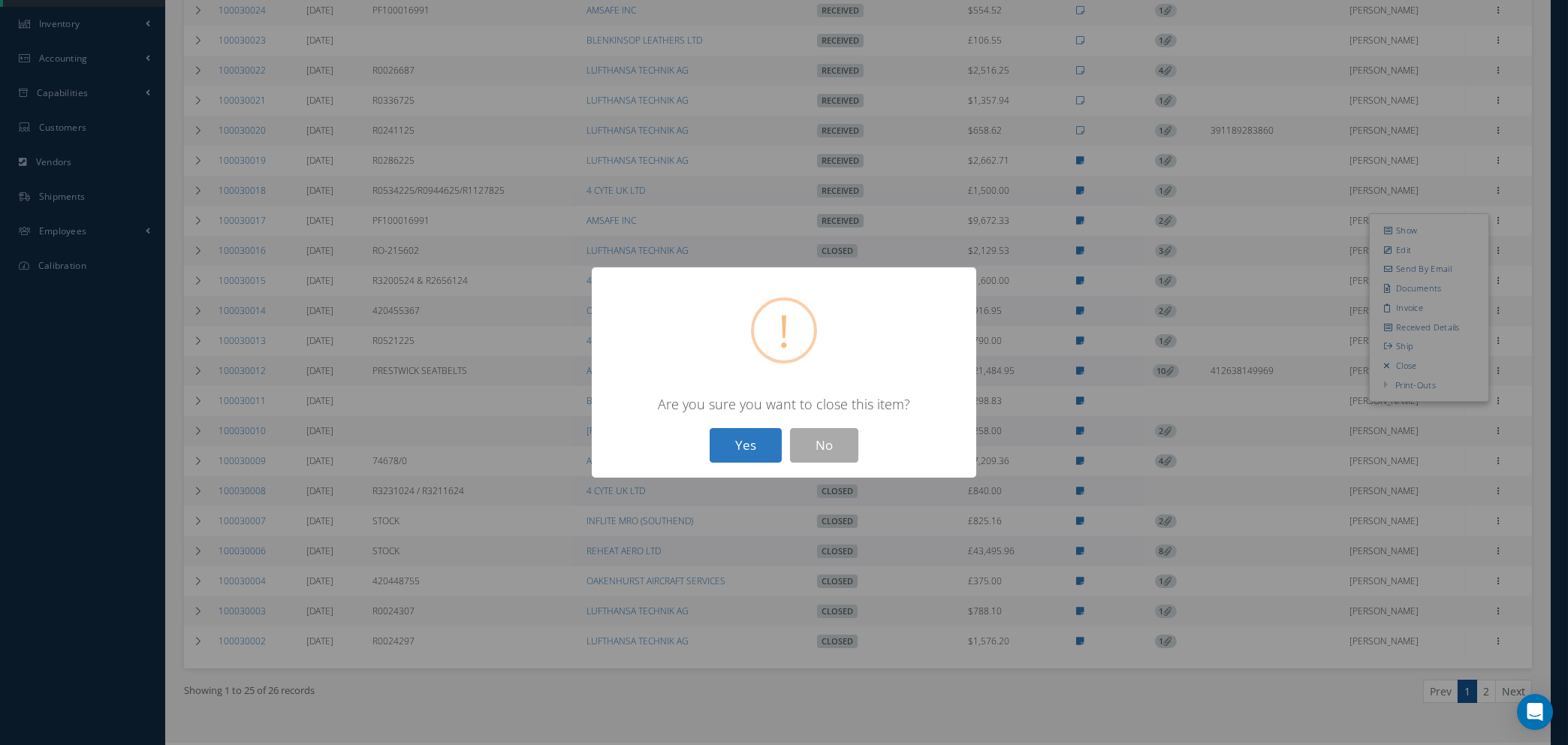
click at [731, 445] on button "Yes" at bounding box center [746, 445] width 72 height 35
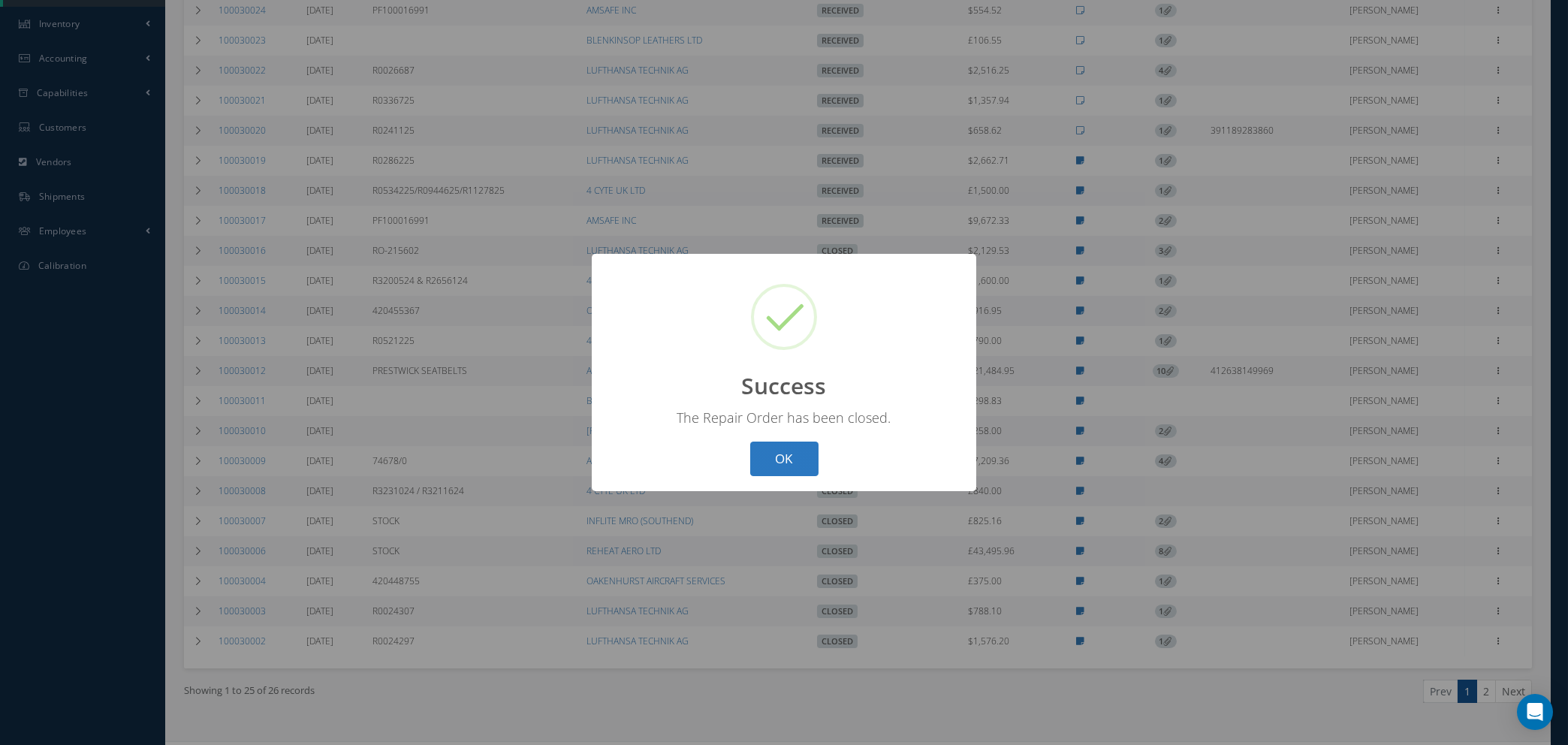
click at [780, 463] on button "OK" at bounding box center [785, 460] width 68 height 35
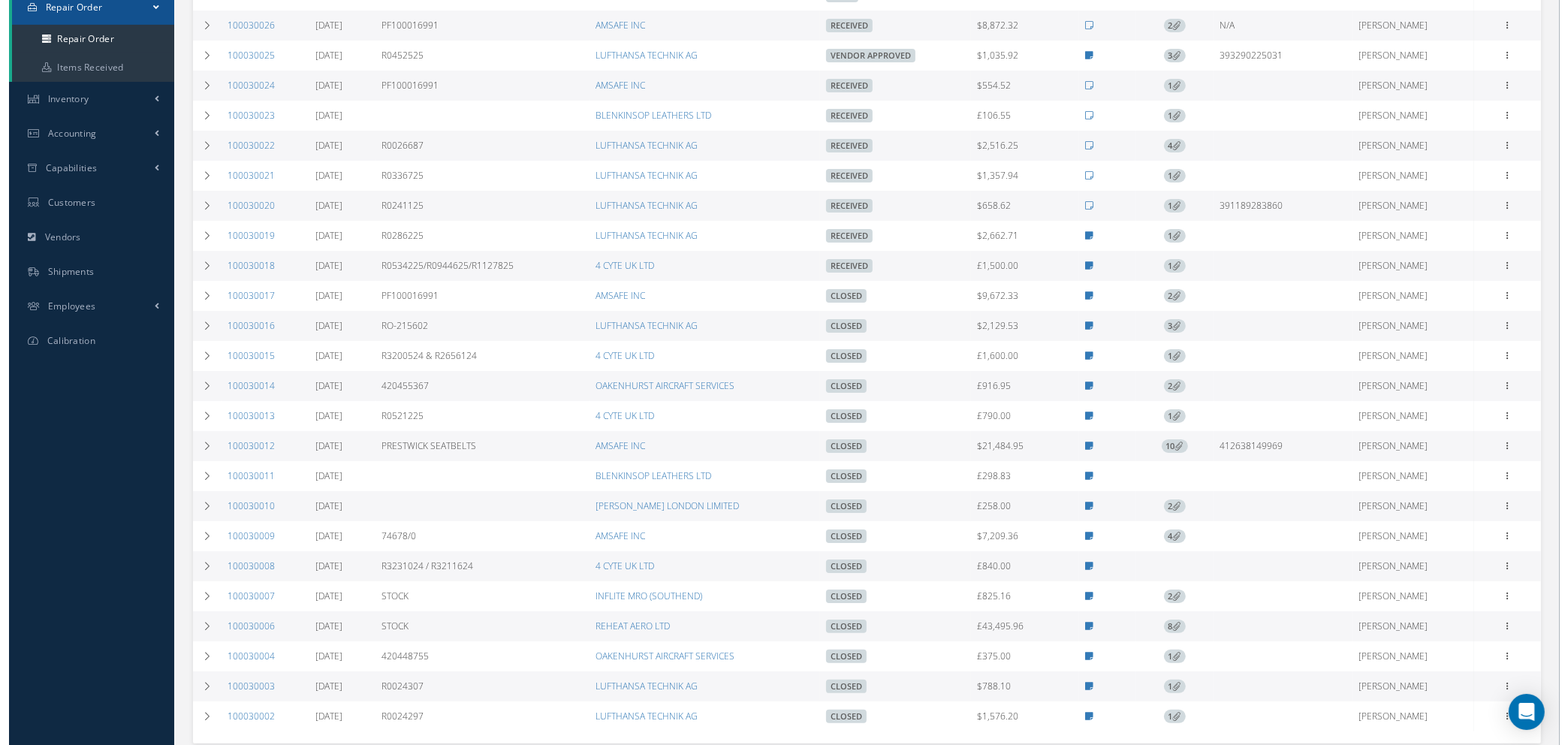
scroll to position [225, 0]
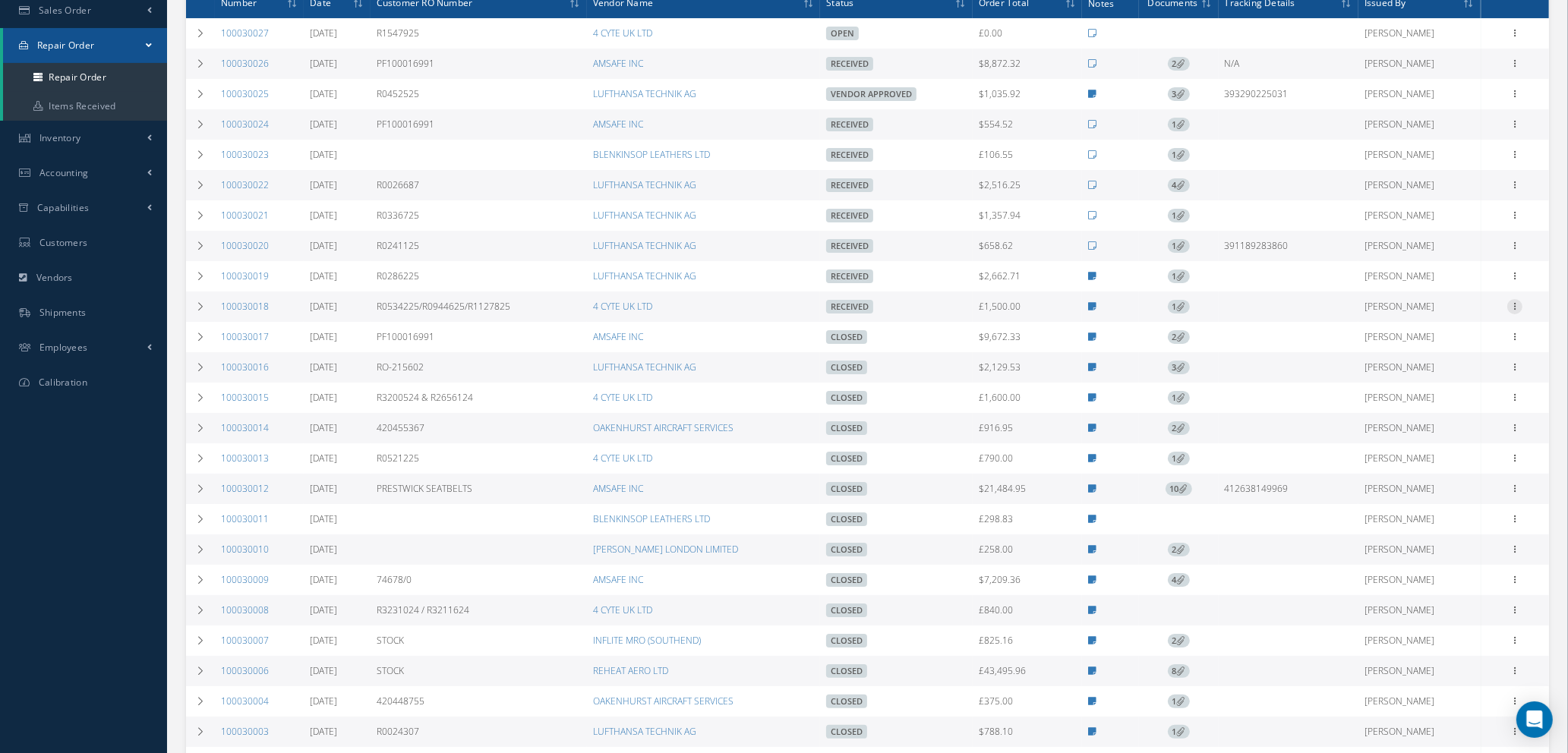
click at [1515, 304] on icon at bounding box center [1515, 305] width 15 height 12
click at [1436, 453] on link "Close" at bounding box center [1445, 453] width 120 height 19
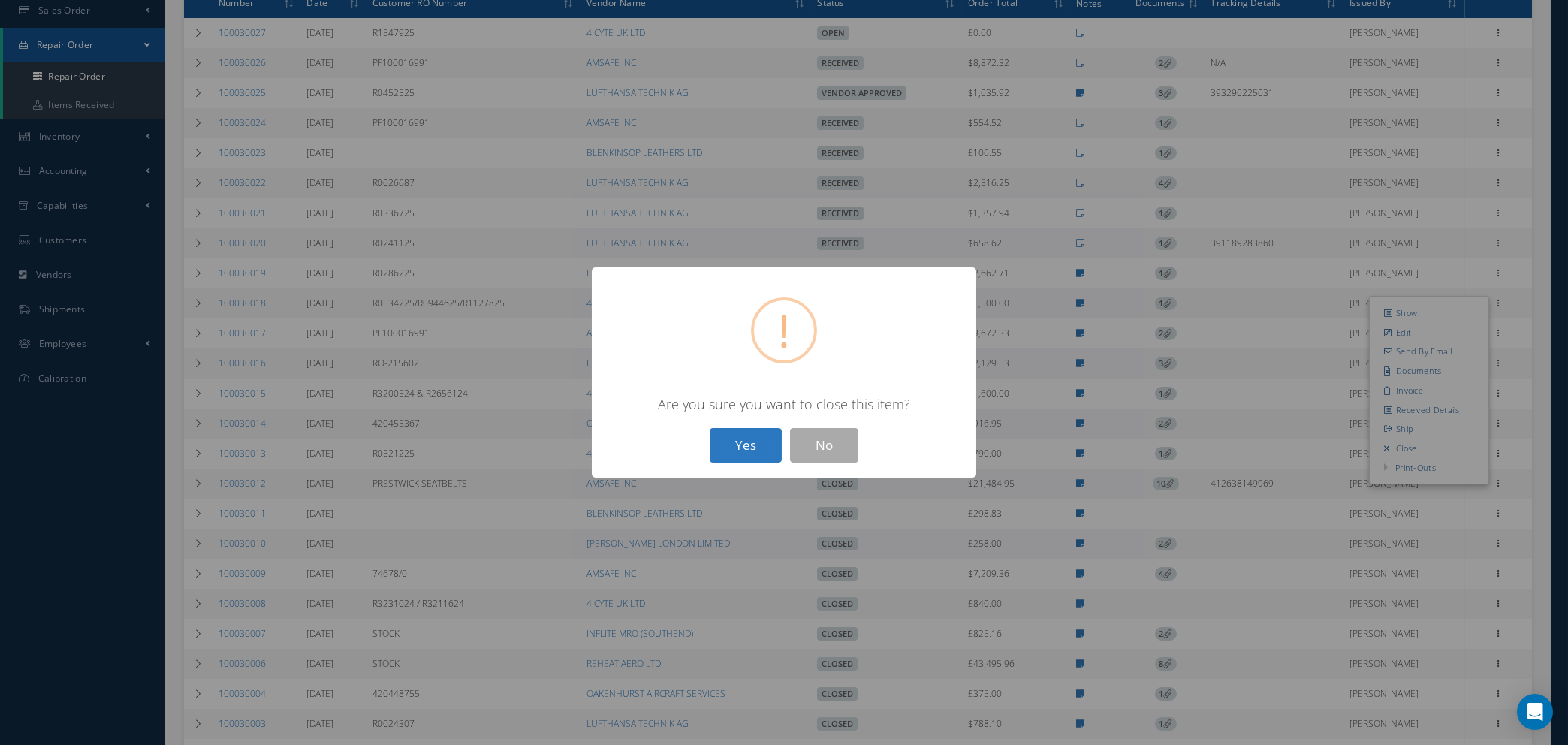
click at [730, 451] on button "Yes" at bounding box center [746, 445] width 72 height 35
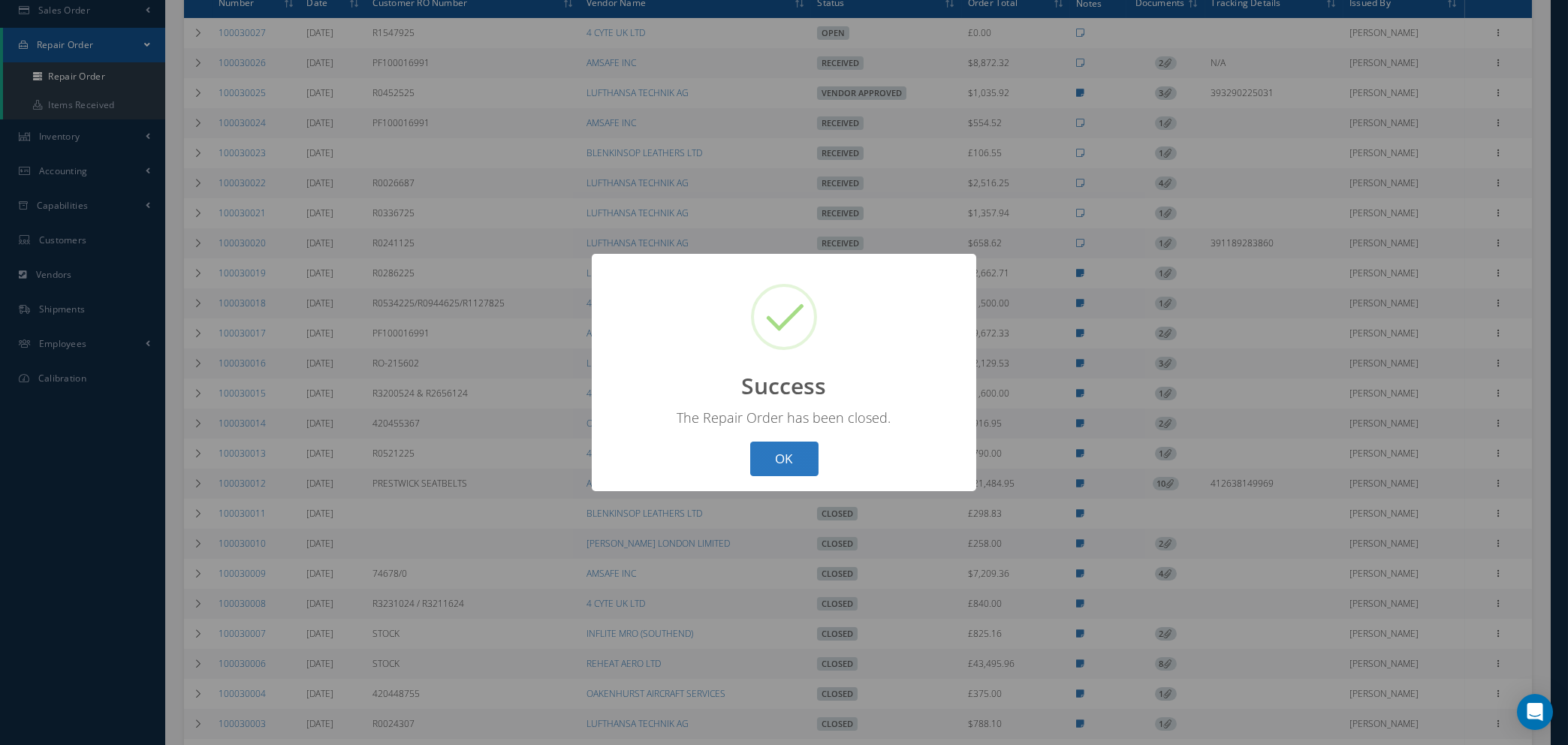
click at [771, 451] on button "OK" at bounding box center [785, 460] width 68 height 35
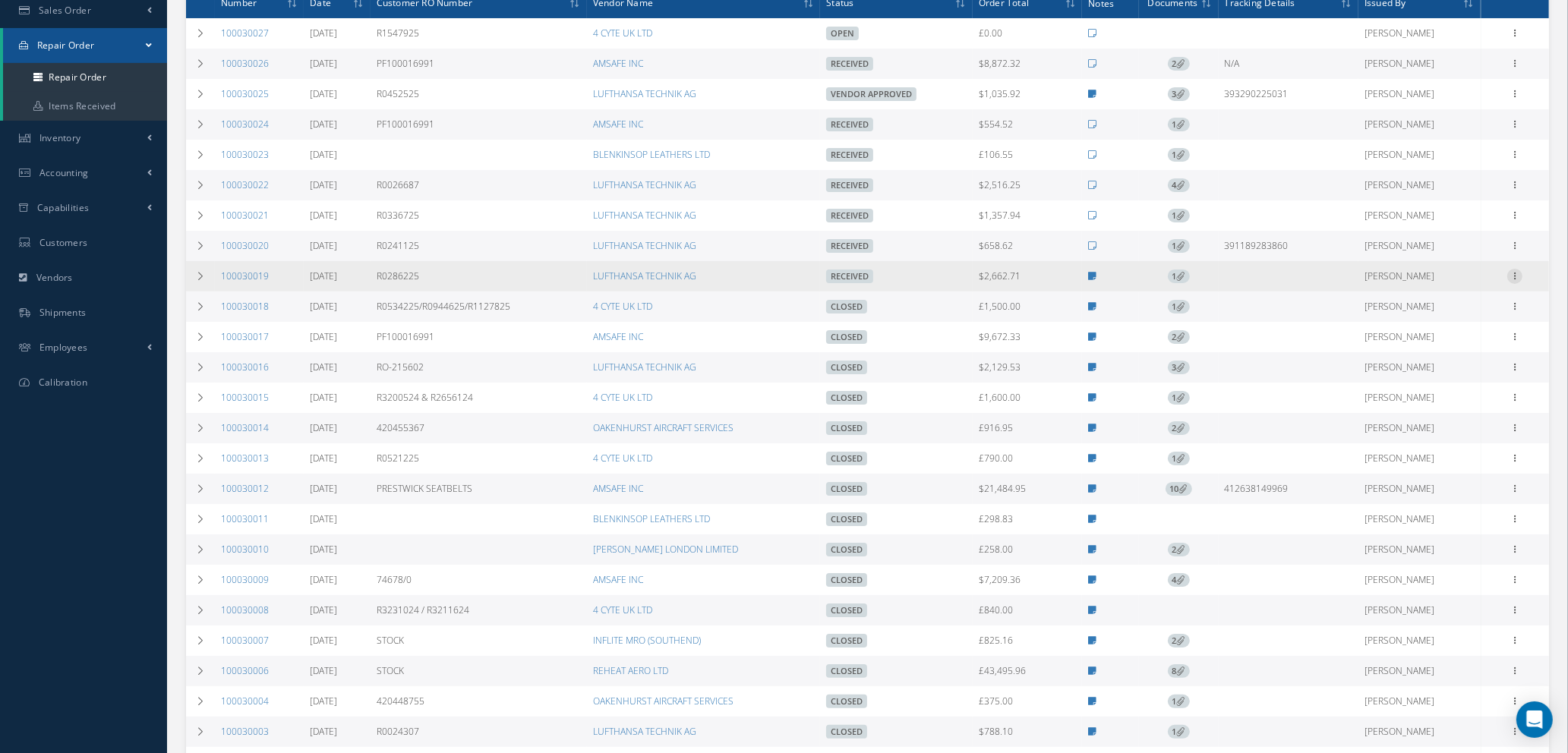
click at [1516, 275] on icon at bounding box center [1515, 275] width 15 height 12
click at [1410, 419] on icon at bounding box center [1404, 422] width 11 height 8
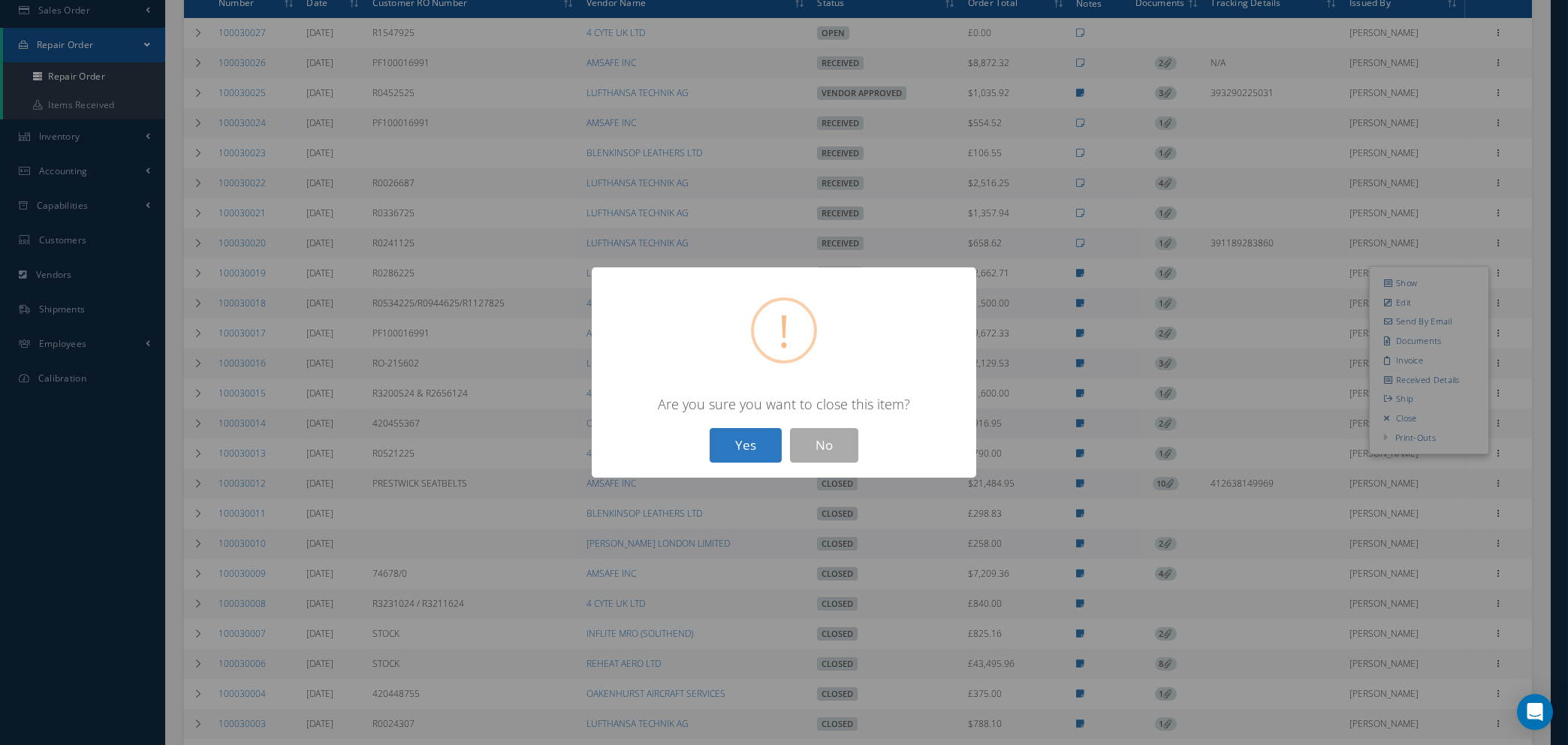
click at [736, 438] on button "Yes" at bounding box center [746, 445] width 72 height 35
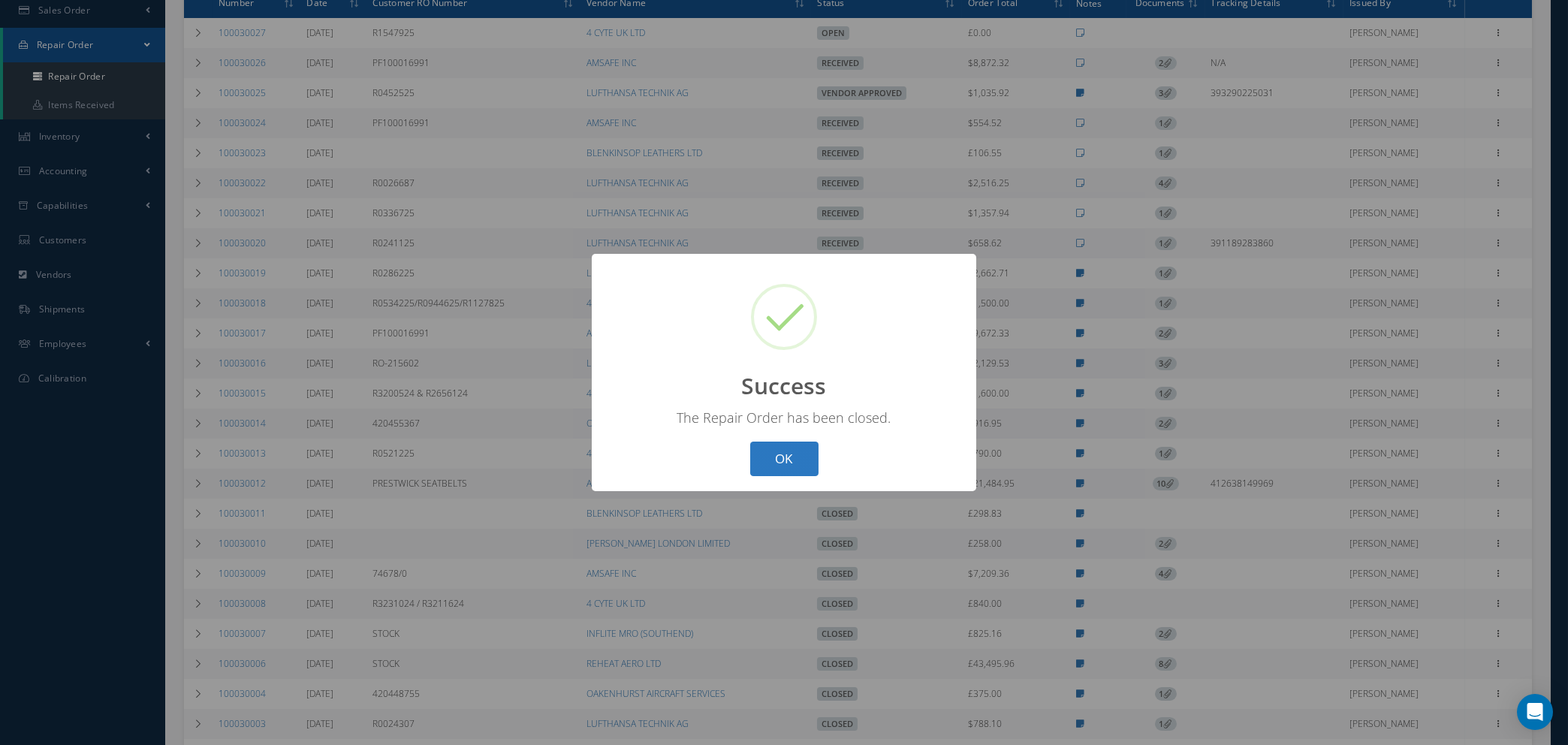
click at [781, 450] on button "OK" at bounding box center [785, 460] width 68 height 35
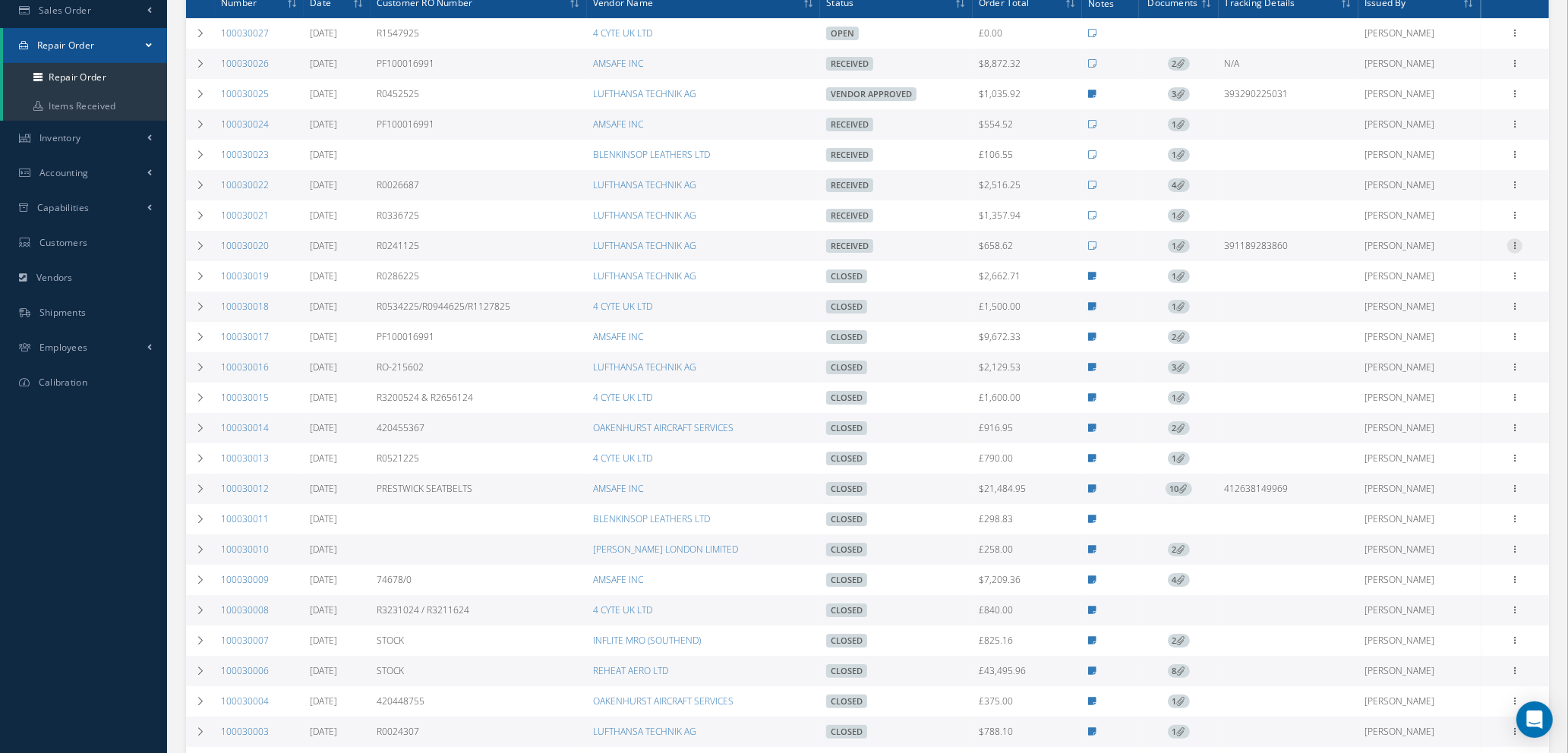
click at [1517, 242] on icon at bounding box center [1515, 245] width 15 height 12
click at [1410, 383] on link "Close" at bounding box center [1445, 392] width 120 height 19
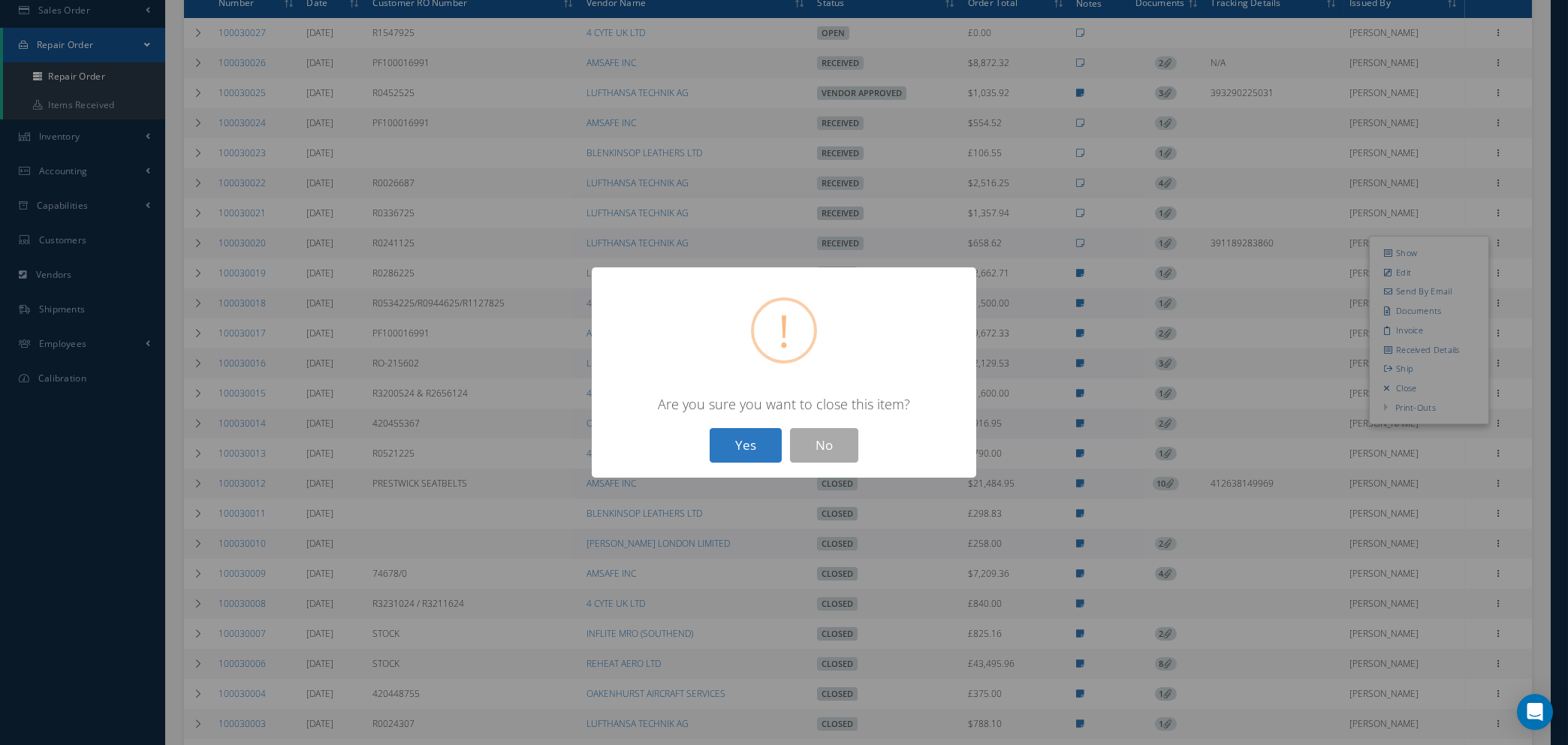
click at [730, 435] on button "Yes" at bounding box center [746, 445] width 72 height 35
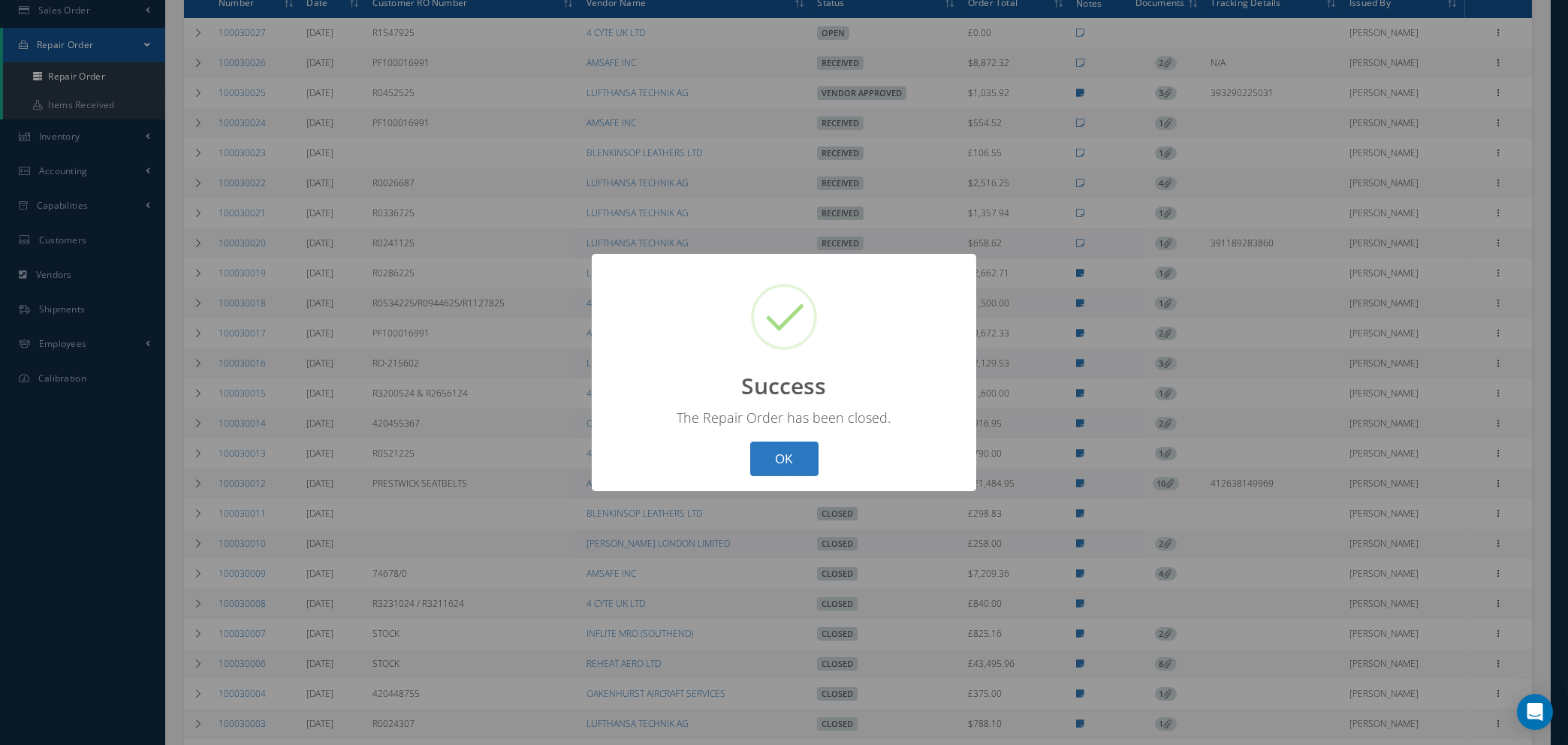
click at [766, 457] on button "OK" at bounding box center [785, 460] width 68 height 35
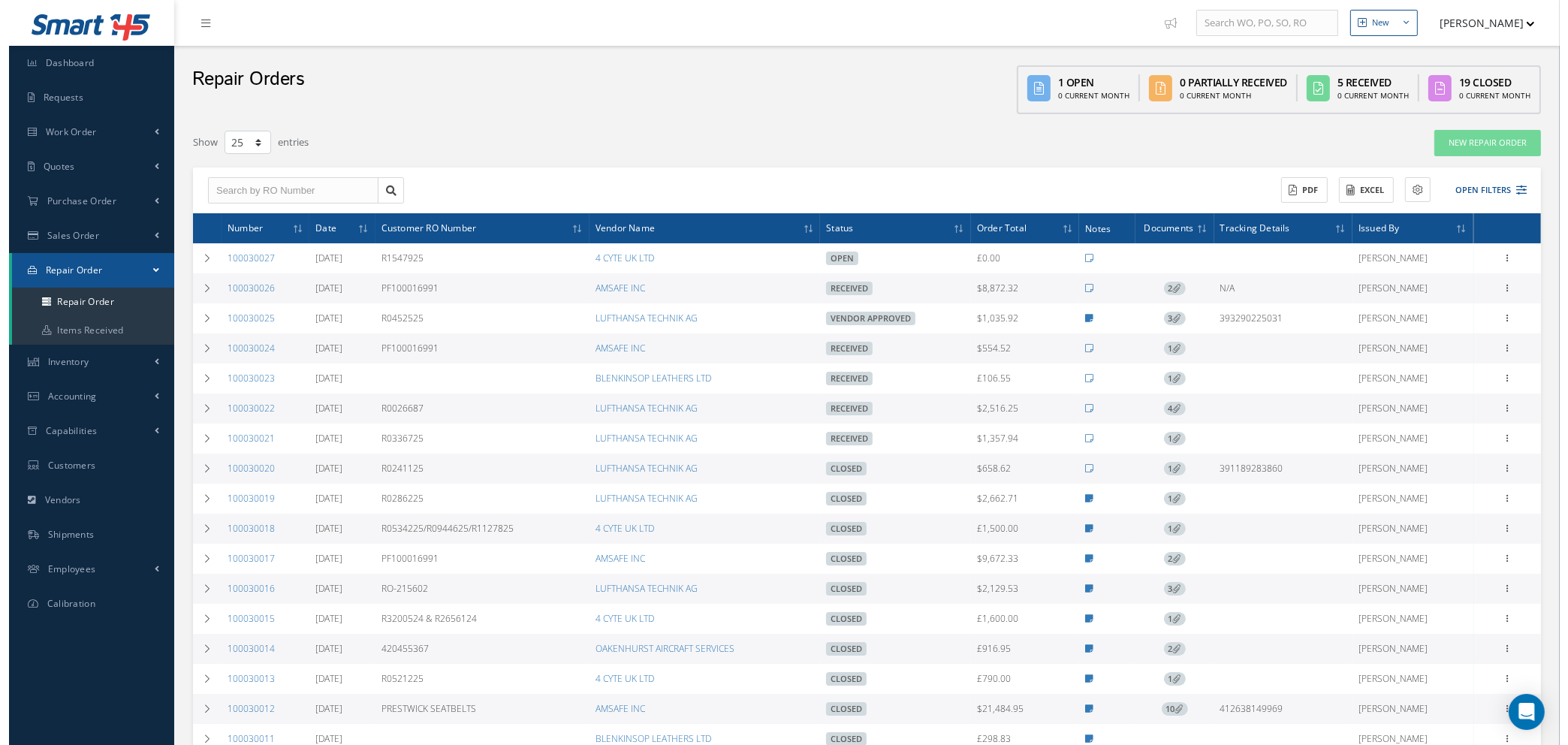
scroll to position [113, 0]
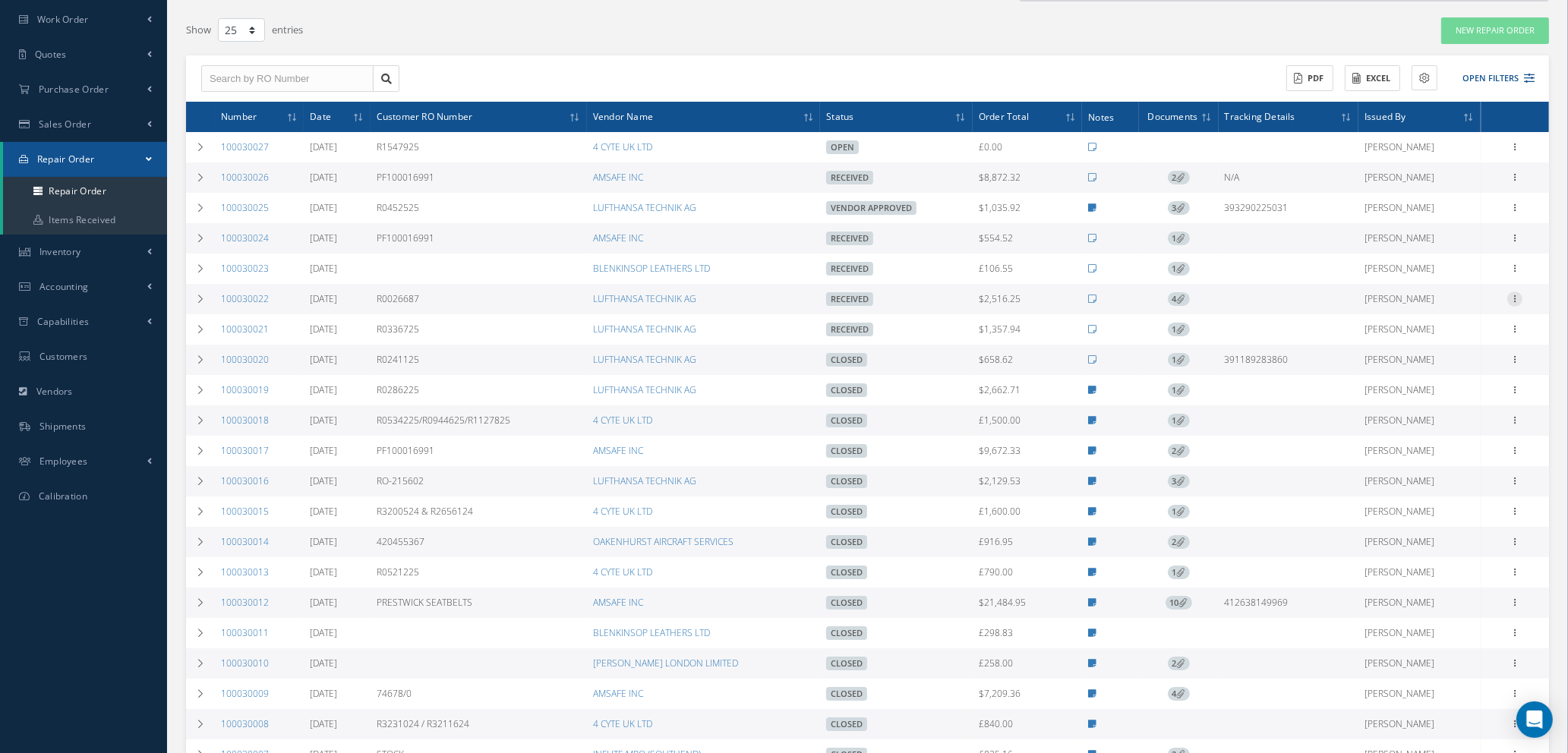
click at [1512, 295] on icon at bounding box center [1515, 298] width 15 height 12
click at [1421, 445] on link "Close" at bounding box center [1445, 445] width 120 height 19
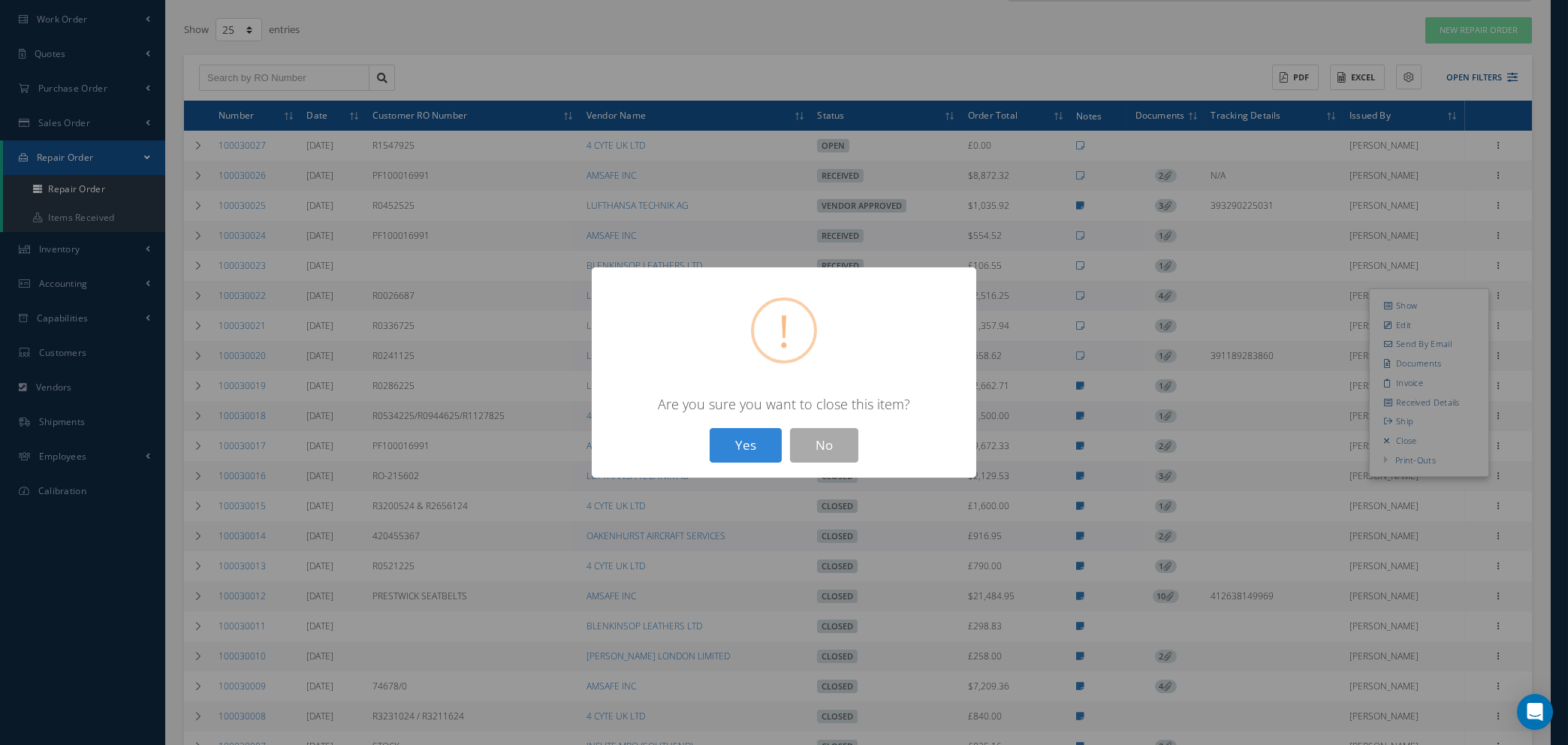
click at [737, 435] on button "Yes" at bounding box center [746, 445] width 72 height 35
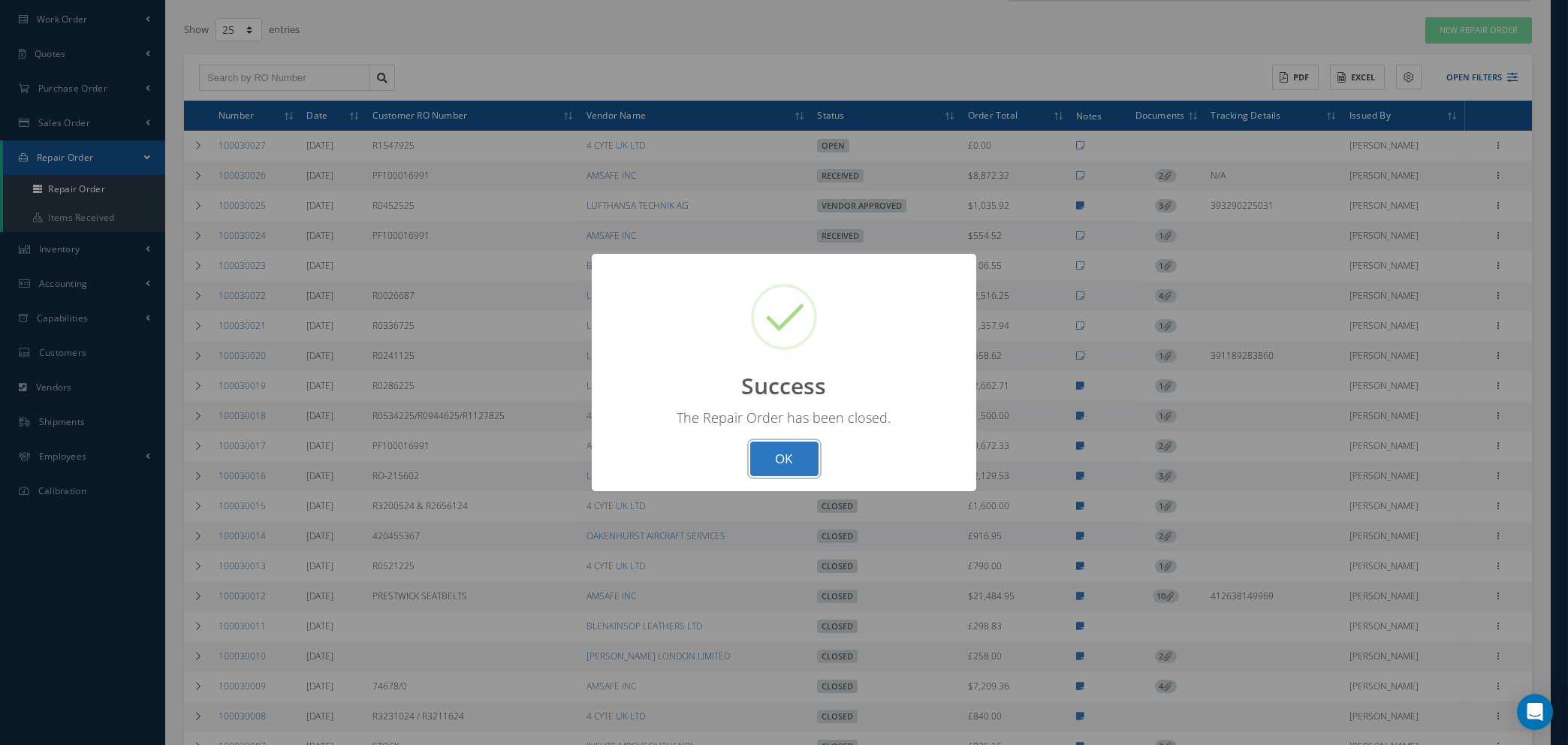
click at [793, 450] on button "OK" at bounding box center [785, 460] width 68 height 35
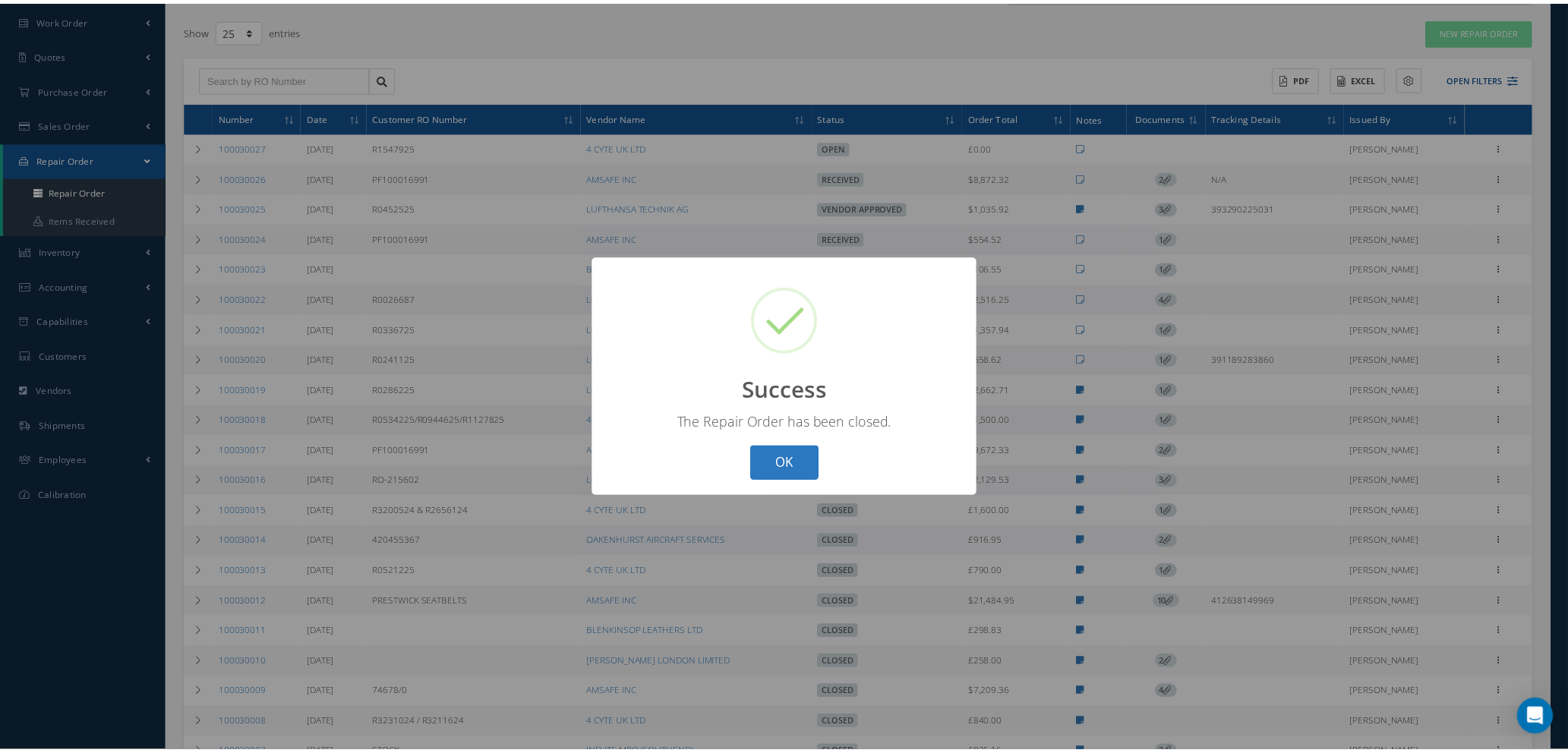
scroll to position [0, 0]
